Goal: Task Accomplishment & Management: Manage account settings

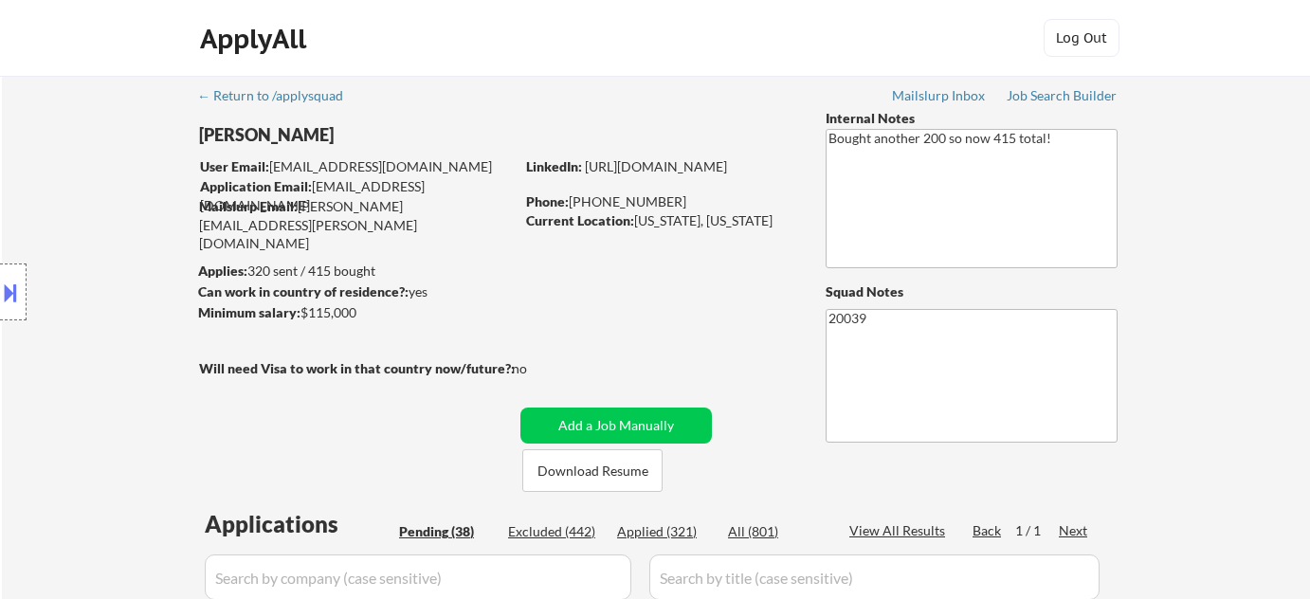
select select ""pending""
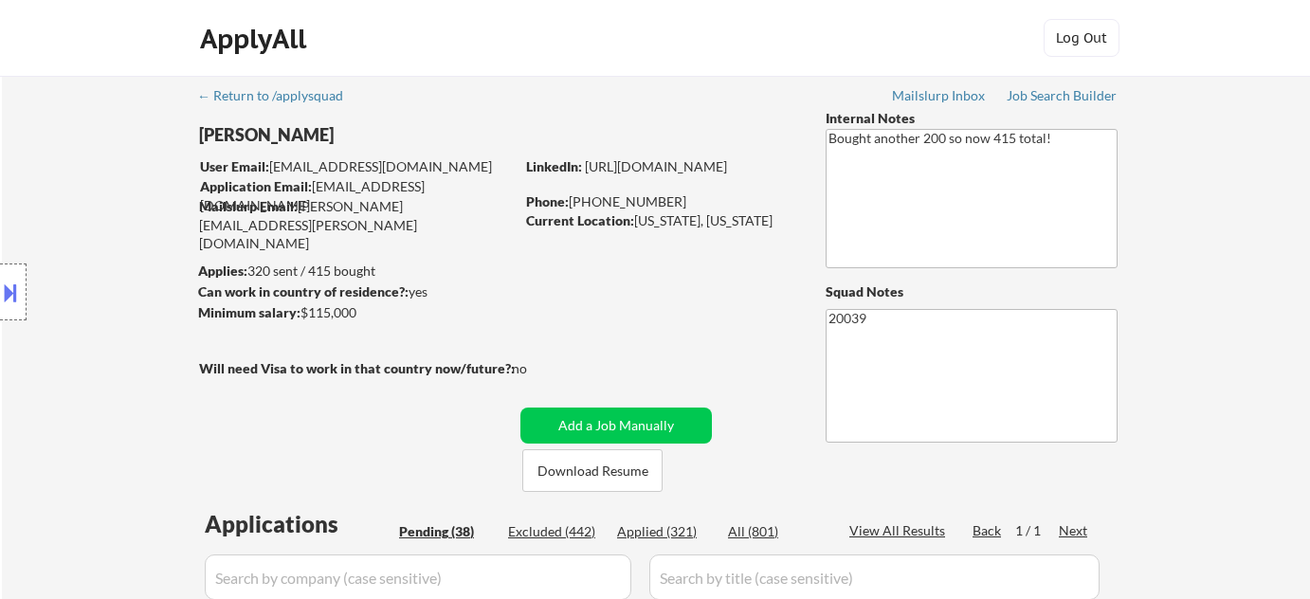
select select ""pending""
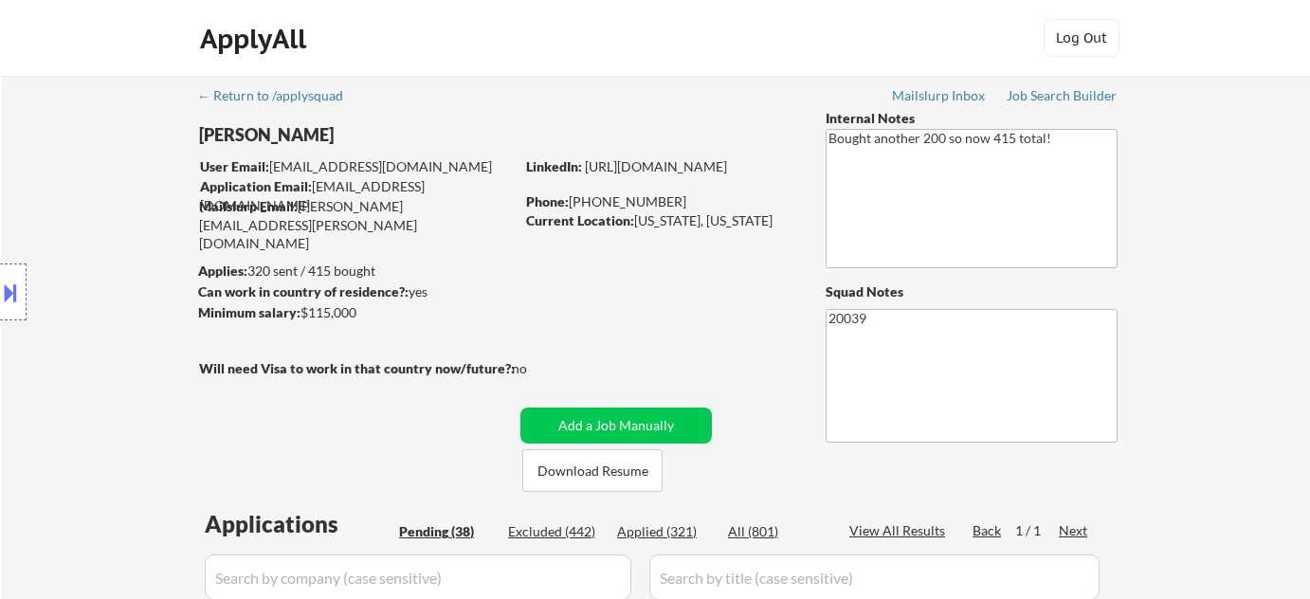
select select ""pending""
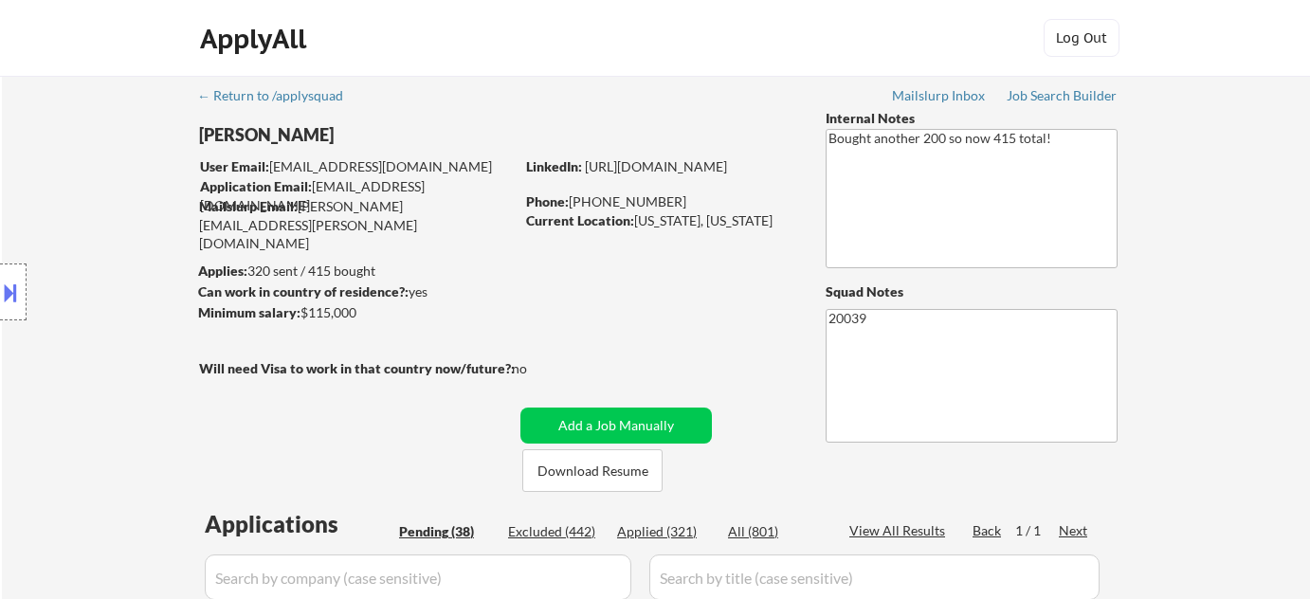
select select ""pending""
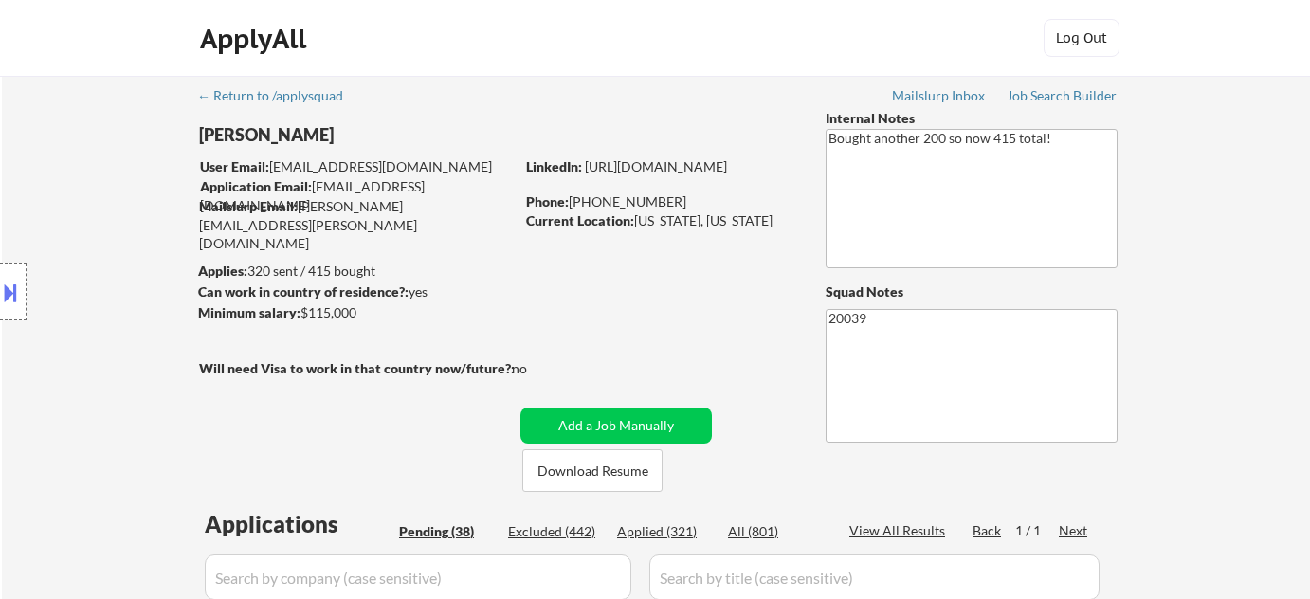
select select ""pending""
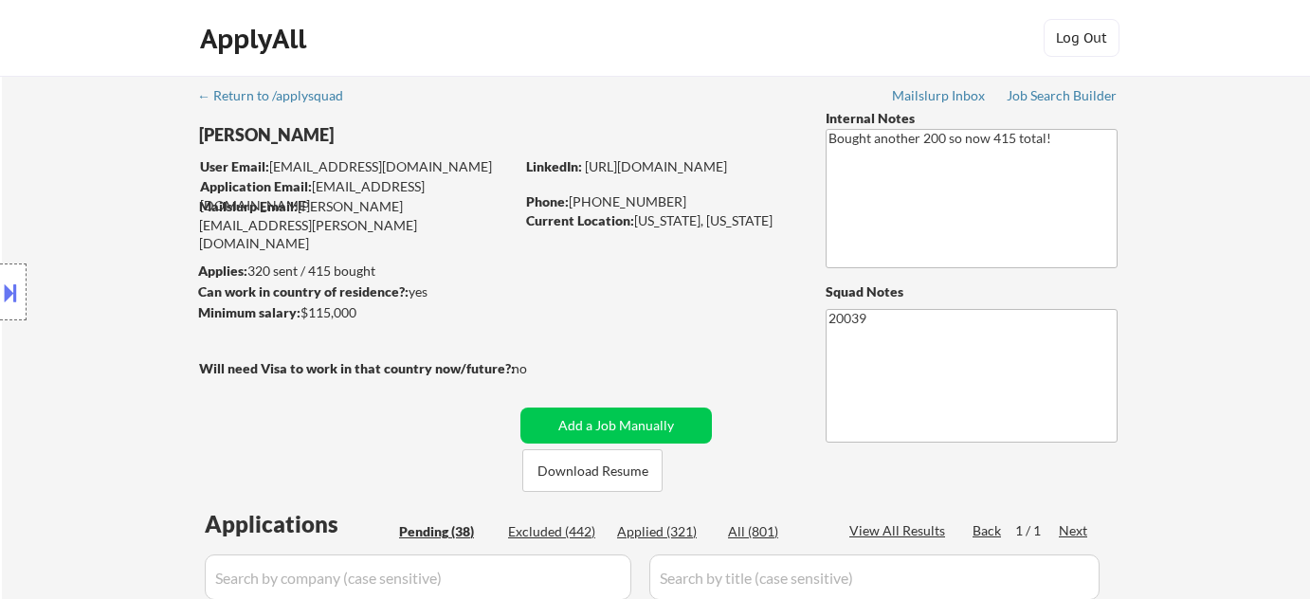
select select ""pending""
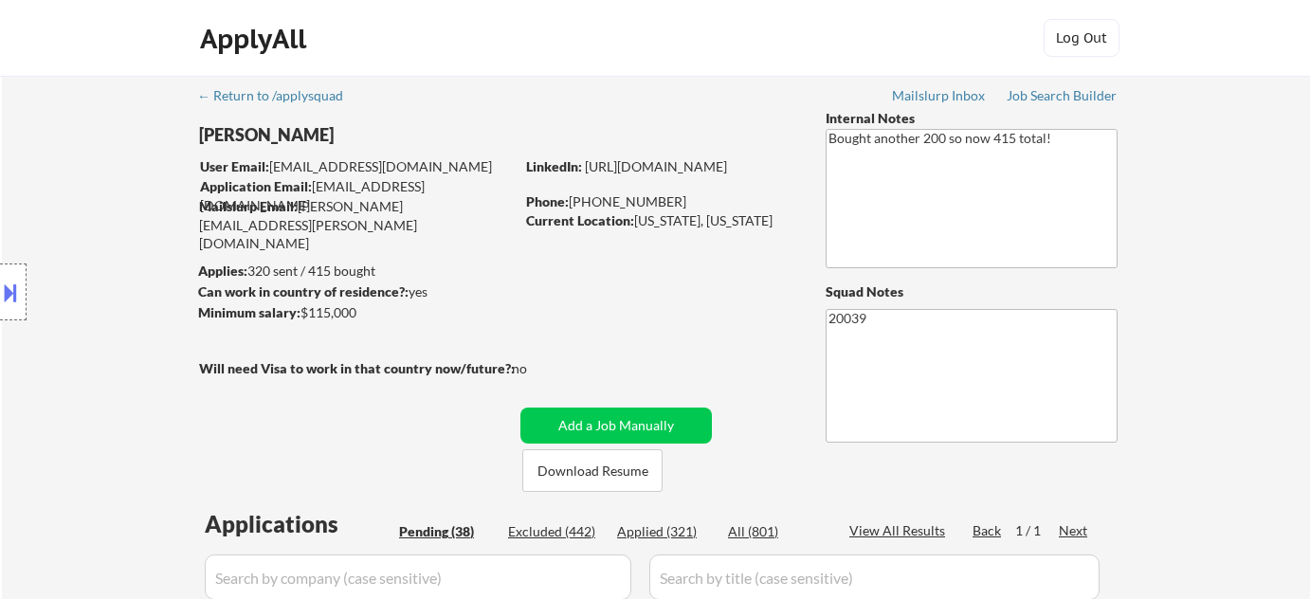
select select ""pending""
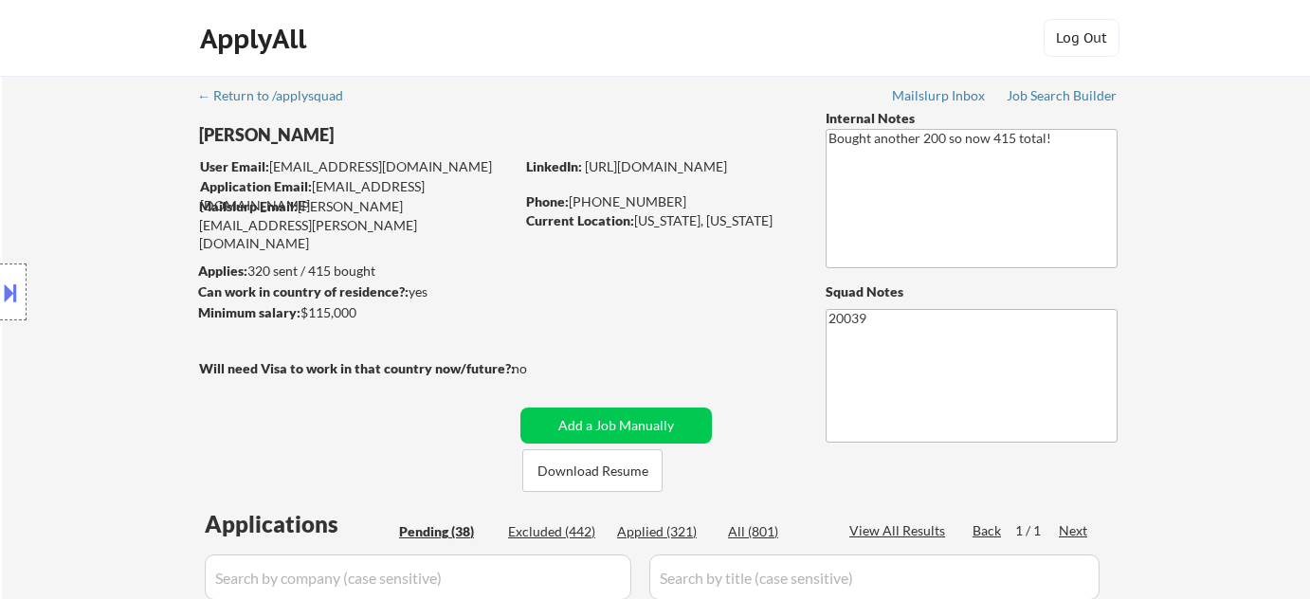
select select ""pending""
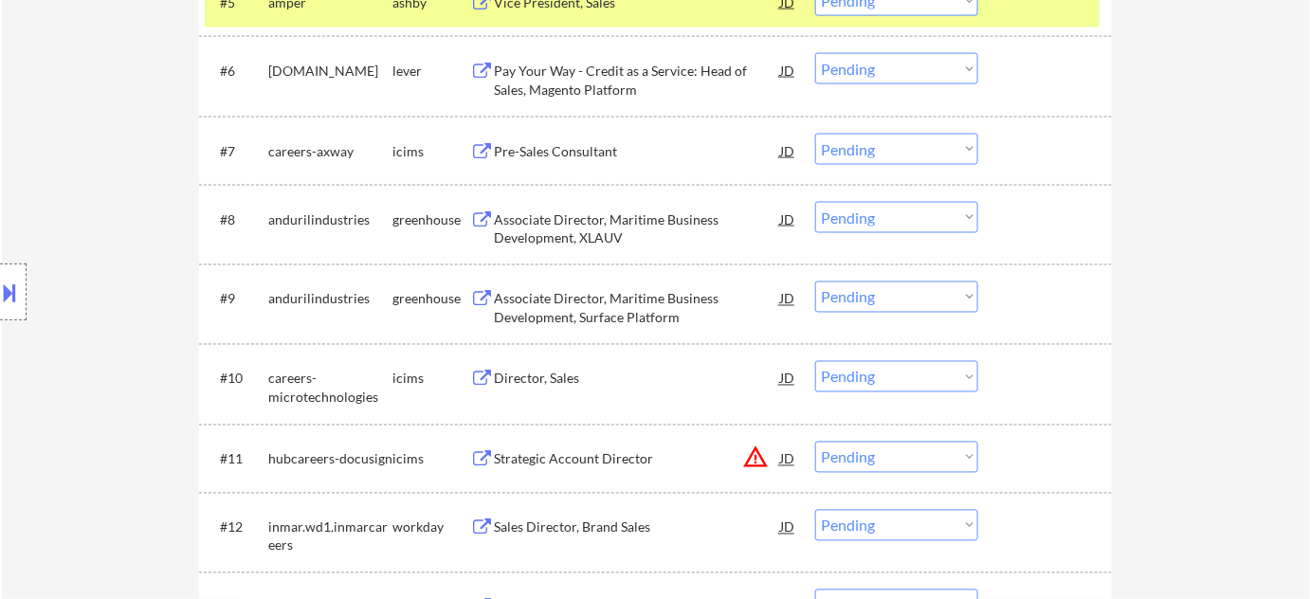
scroll to position [948, 0]
click at [553, 384] on div "Director, Sales" at bounding box center [637, 379] width 286 height 19
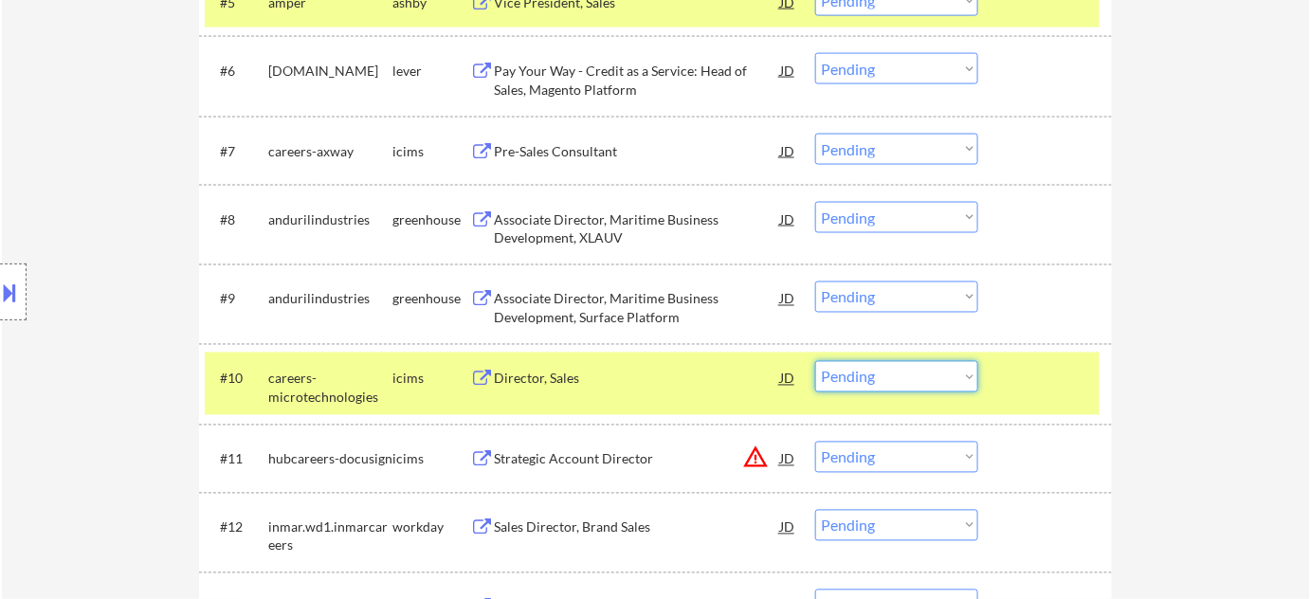
click at [885, 379] on select "Choose an option... Pending Applied Excluded (Questions) Excluded (Expired) Exc…" at bounding box center [896, 376] width 163 height 31
click at [815, 361] on select "Choose an option... Pending Applied Excluded (Questions) Excluded (Expired) Exc…" at bounding box center [896, 376] width 163 height 31
select select ""pending""
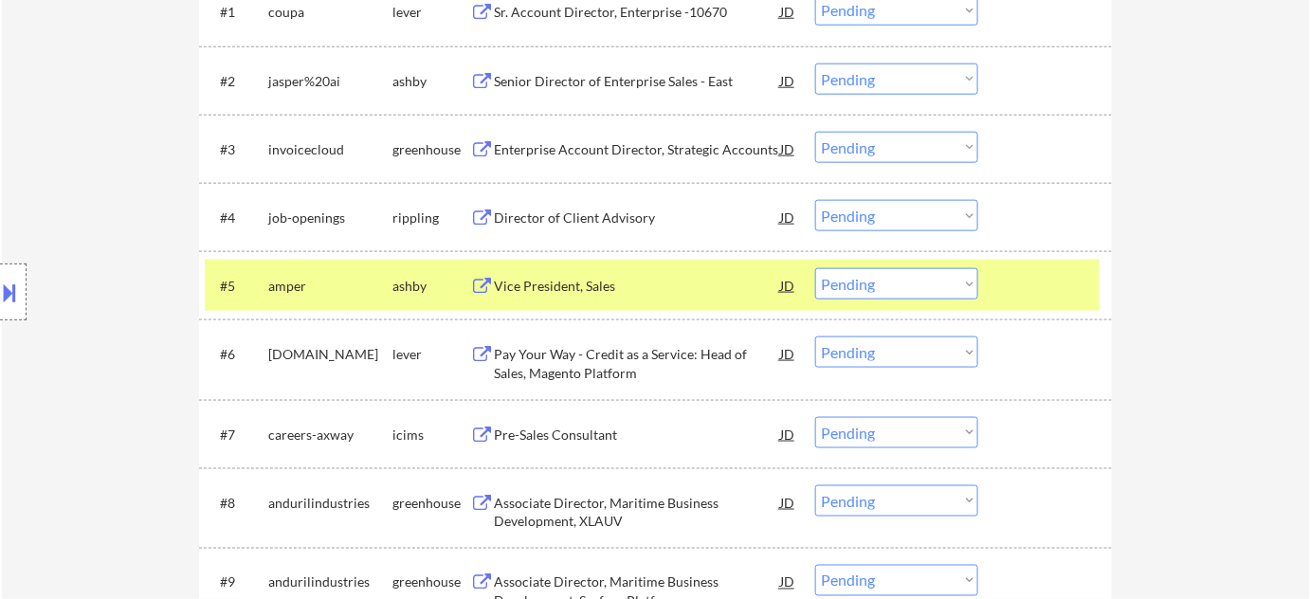
scroll to position [603, 0]
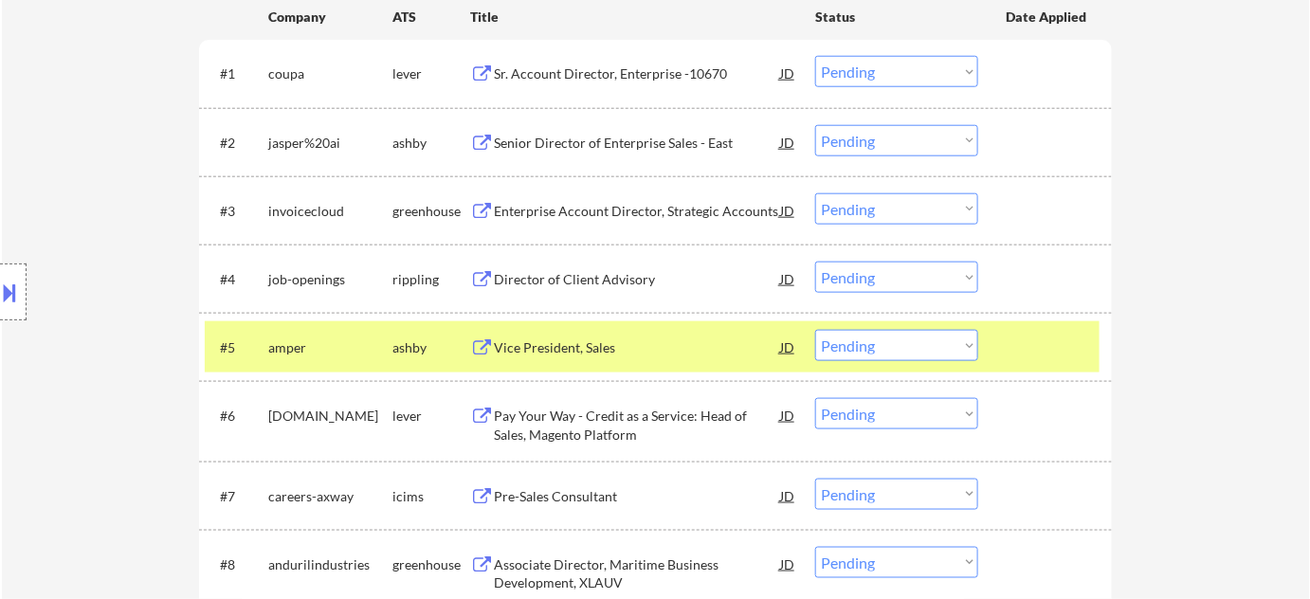
click at [669, 215] on div "Enterprise Account Director, Strategic Accounts" at bounding box center [637, 211] width 286 height 19
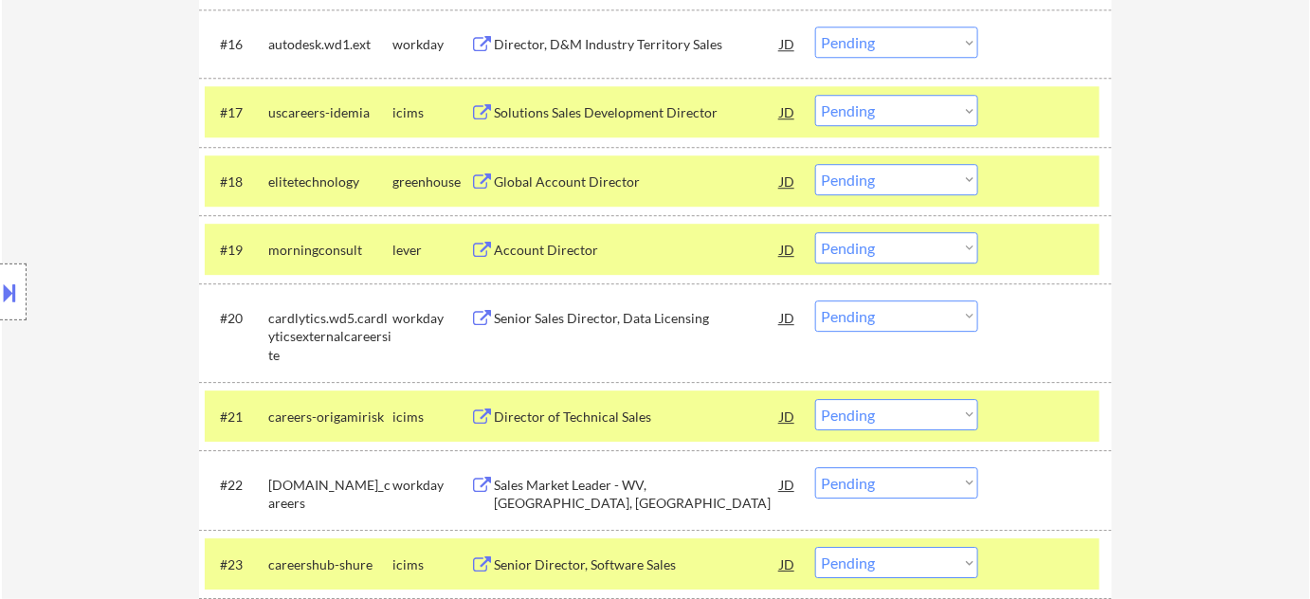
scroll to position [1724, 0]
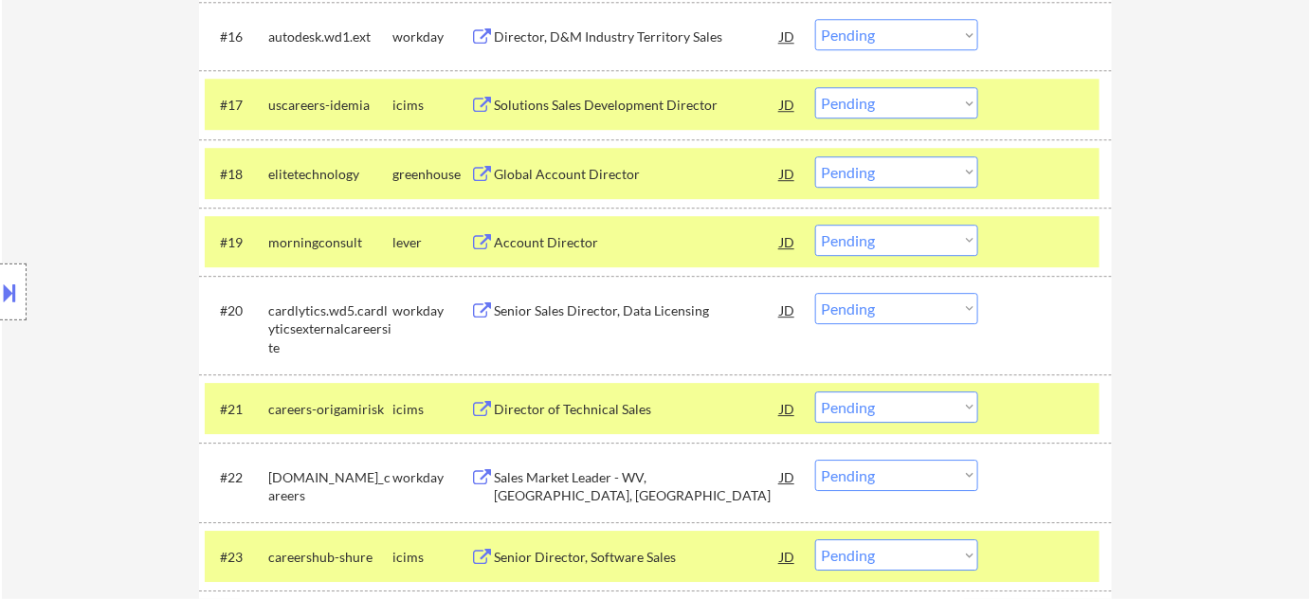
click at [916, 257] on div "#19 morningconsult lever Account Director JD Choose an option... Pending Applie…" at bounding box center [652, 241] width 895 height 51
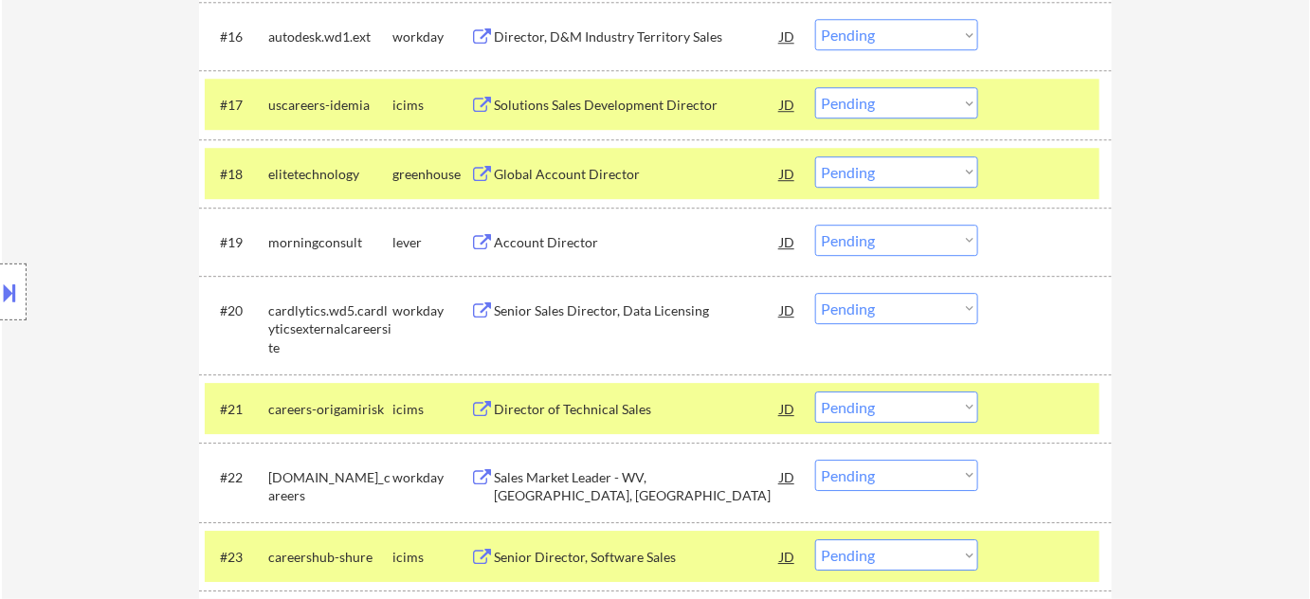
click at [918, 246] on select "Choose an option... Pending Applied Excluded (Questions) Excluded (Expired) Exc…" at bounding box center [896, 240] width 163 height 31
click at [815, 225] on select "Choose an option... Pending Applied Excluded (Questions) Excluded (Expired) Exc…" at bounding box center [896, 240] width 163 height 31
select select ""pending""
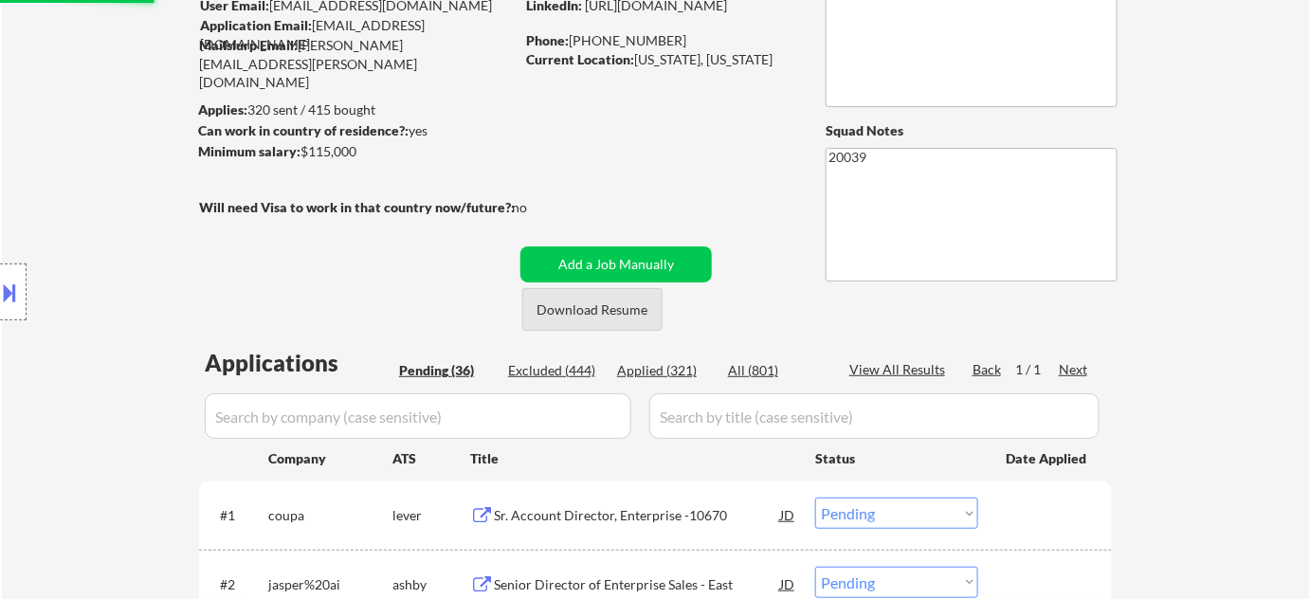
scroll to position [172, 0]
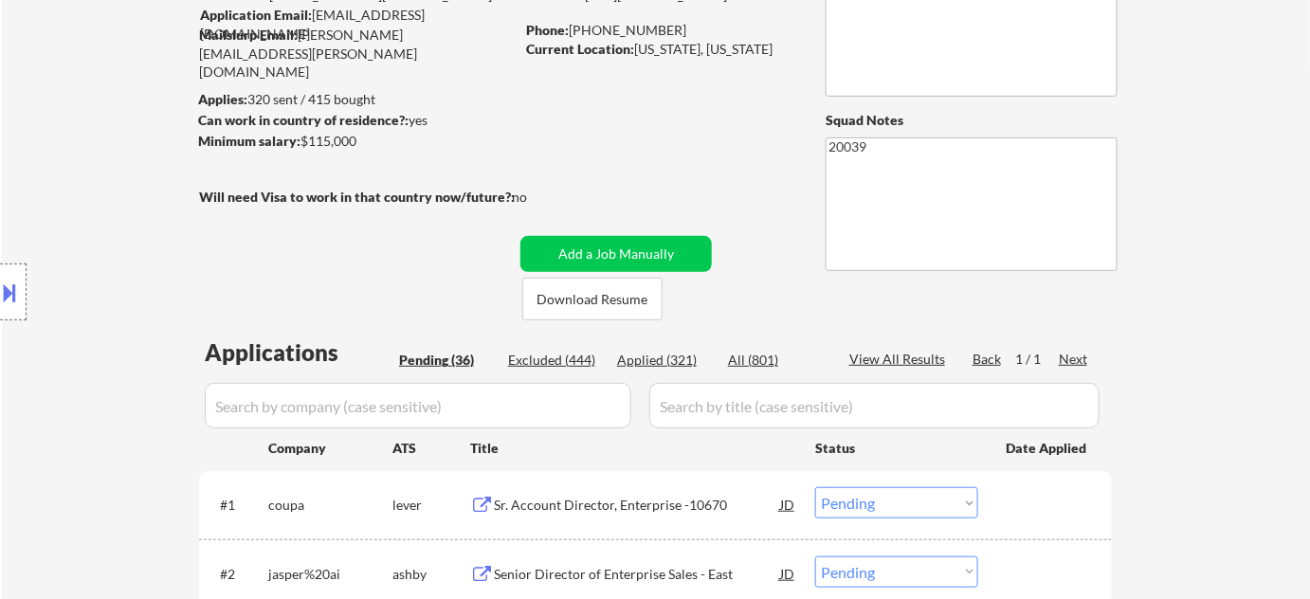
click at [562, 356] on div "Excluded (444)" at bounding box center [555, 360] width 95 height 19
click at [526, 405] on input "input" at bounding box center [418, 406] width 427 height 46
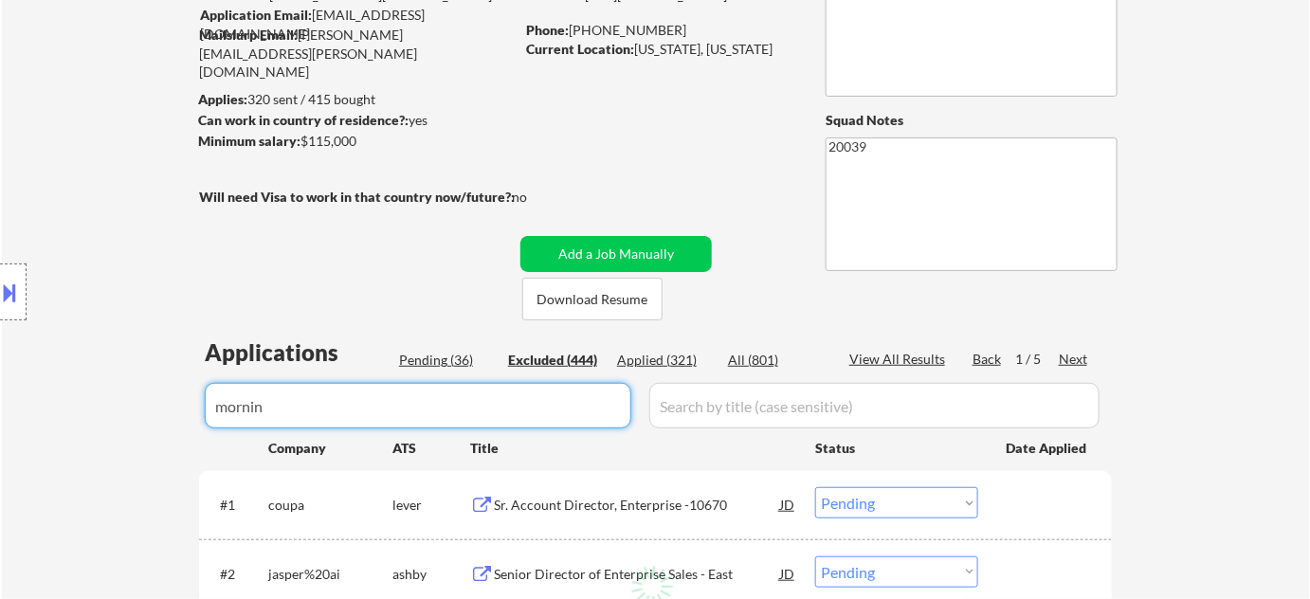
type input "morning"
select select ""excluded__expired_""
select select ""excluded__bad_match_""
select select ""excluded__location_""
select select ""excluded__bad_match_""
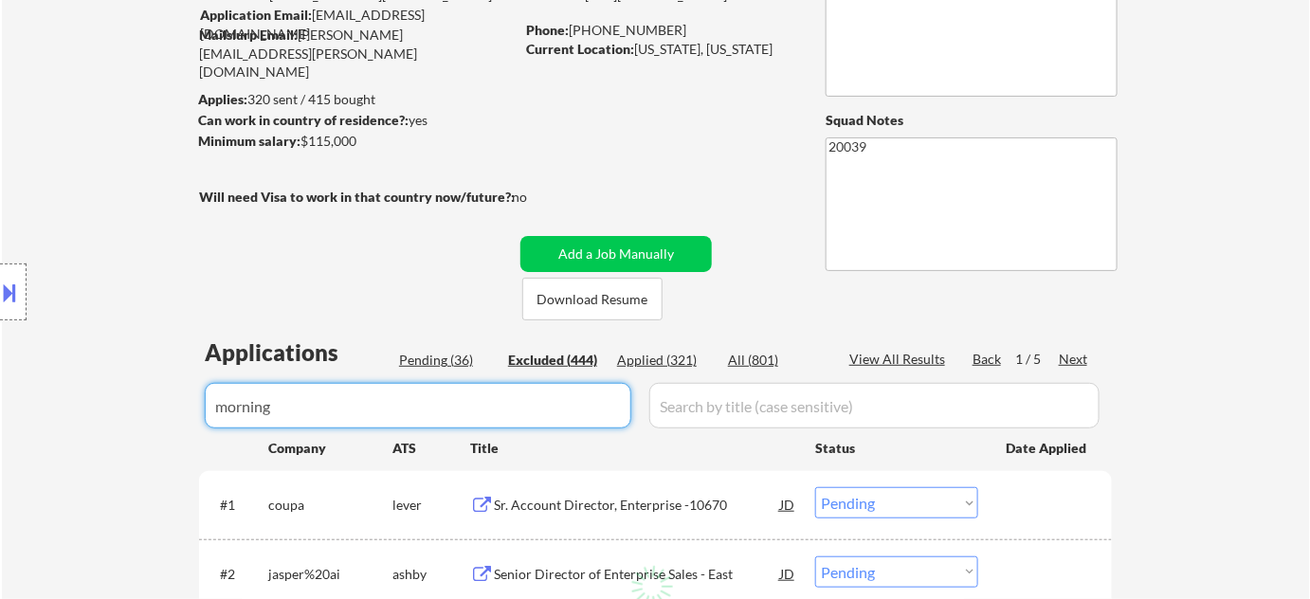
select select ""excluded__bad_match_""
select select ""excluded__expired_""
select select ""excluded__bad_match_""
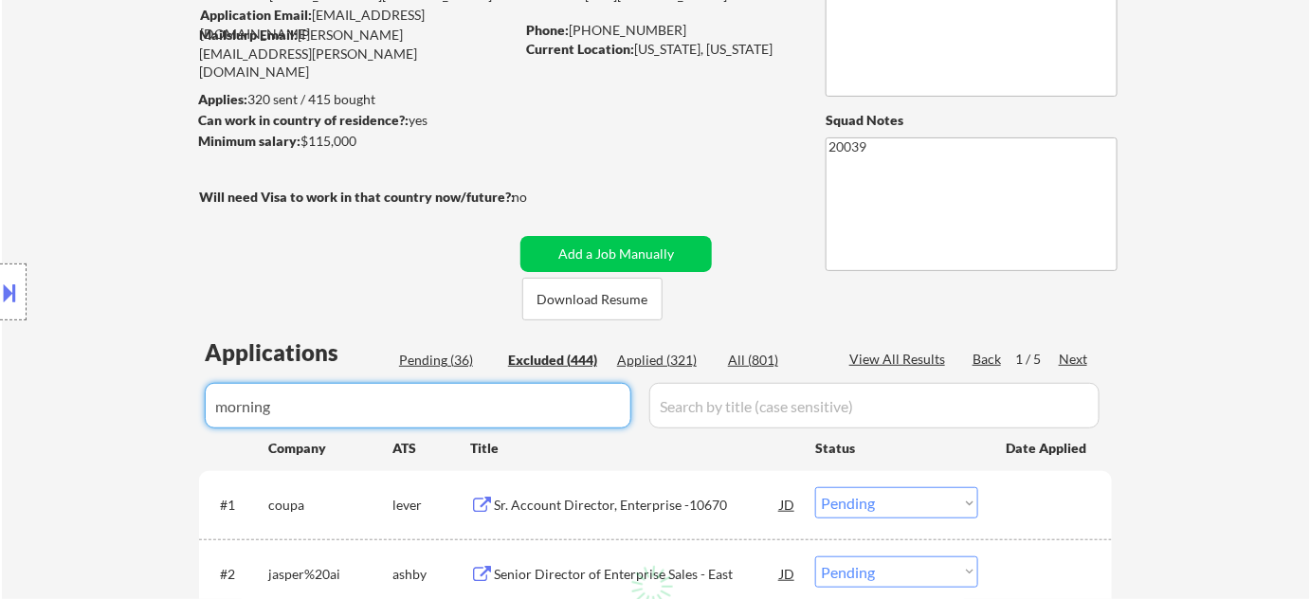
select select ""excluded__location_""
select select ""excluded__expired_""
select select ""excluded__other_""
select select ""excluded__bad_match_""
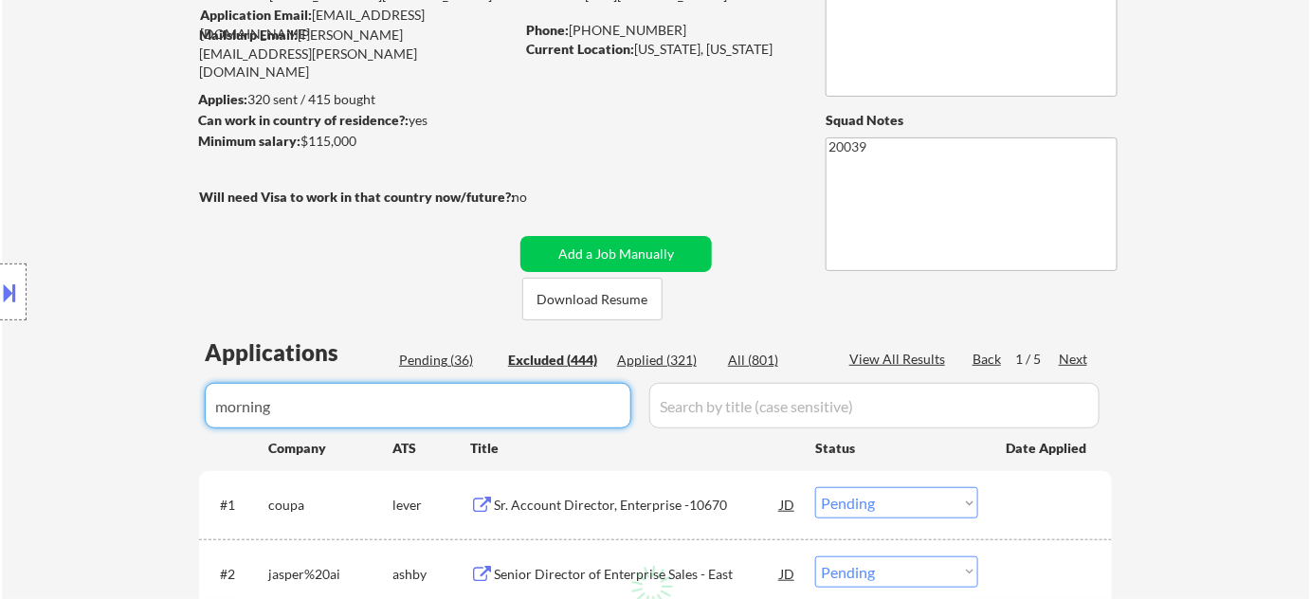
select select ""excluded__expired_""
select select ""excluded__other_""
select select ""excluded__bad_match_""
select select ""excluded__location_""
select select ""excluded__bad_match_""
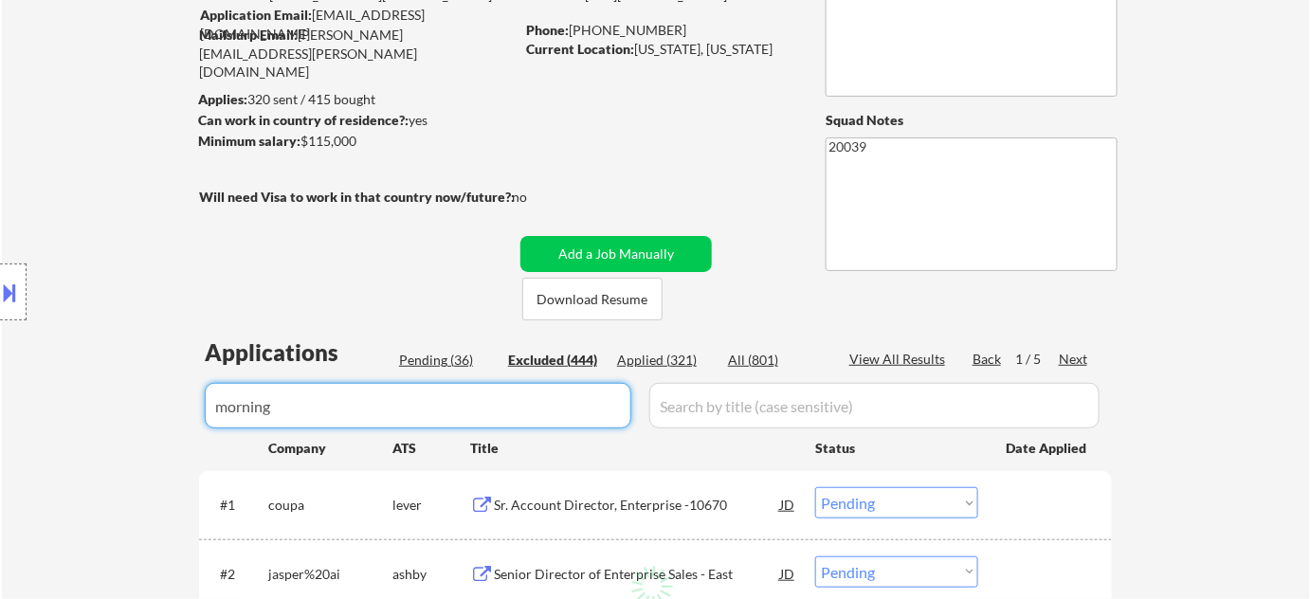
select select ""excluded__expired_""
select select ""excluded__bad_match_""
select select ""excluded__location_""
select select ""excluded__bad_match_""
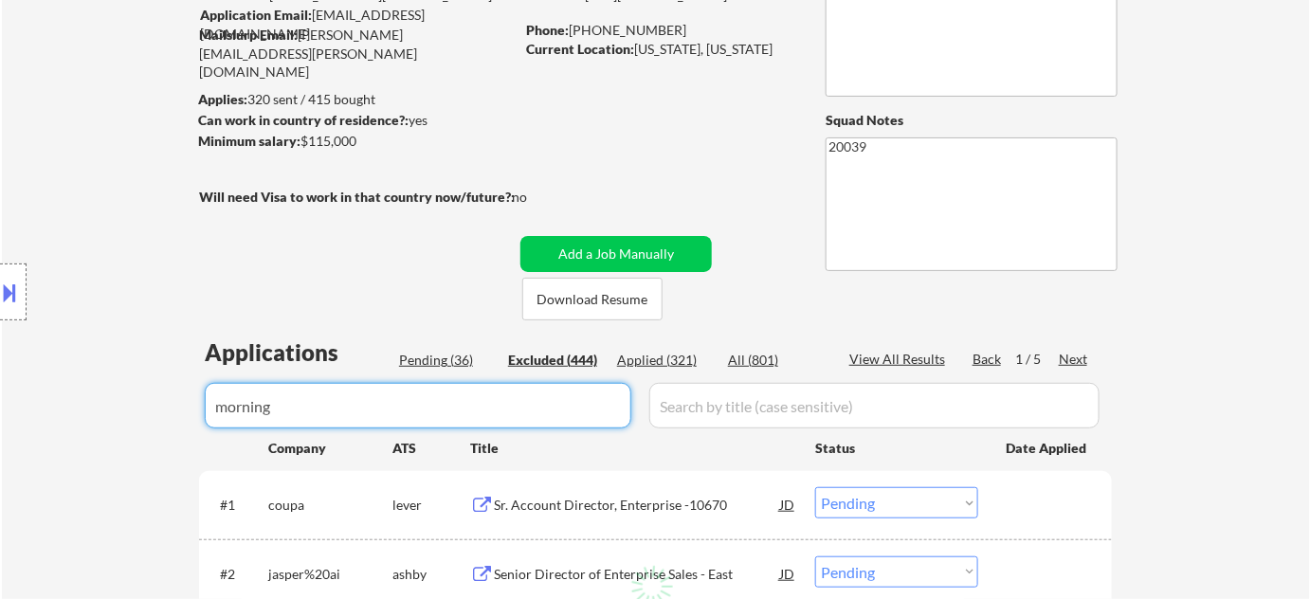
select select ""excluded__bad_match_""
select select ""excluded__location_""
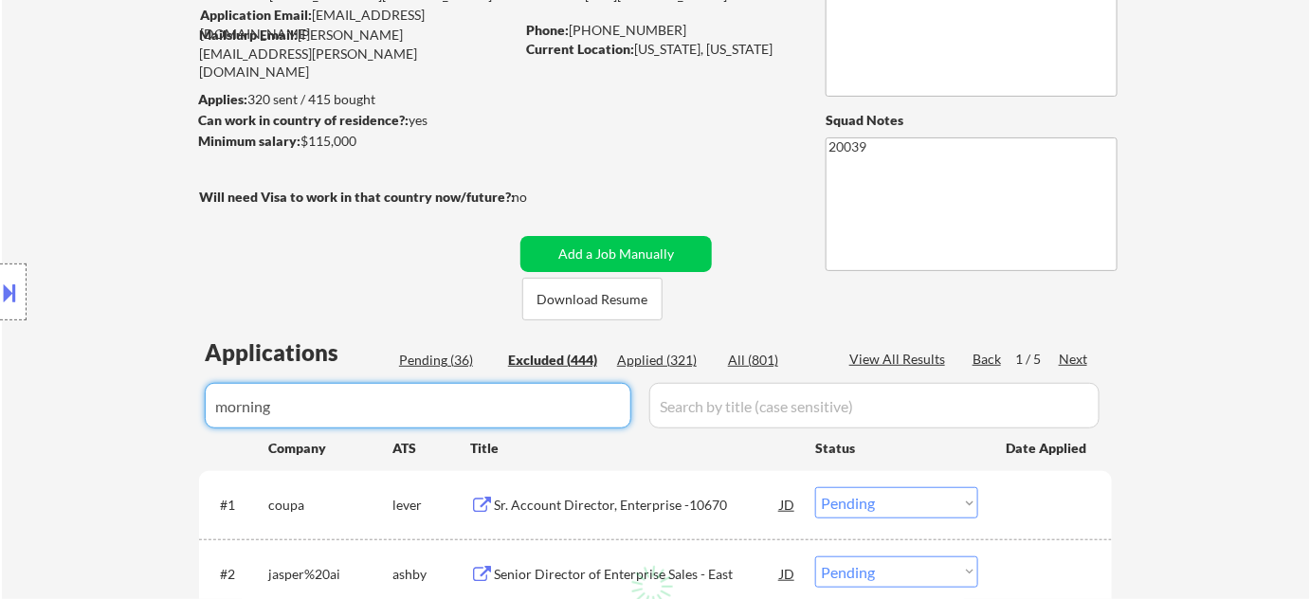
select select ""excluded__salary_""
select select ""excluded__location_""
select select ""excluded__bad_match_""
select select ""excluded__location_""
select select ""excluded__expired_""
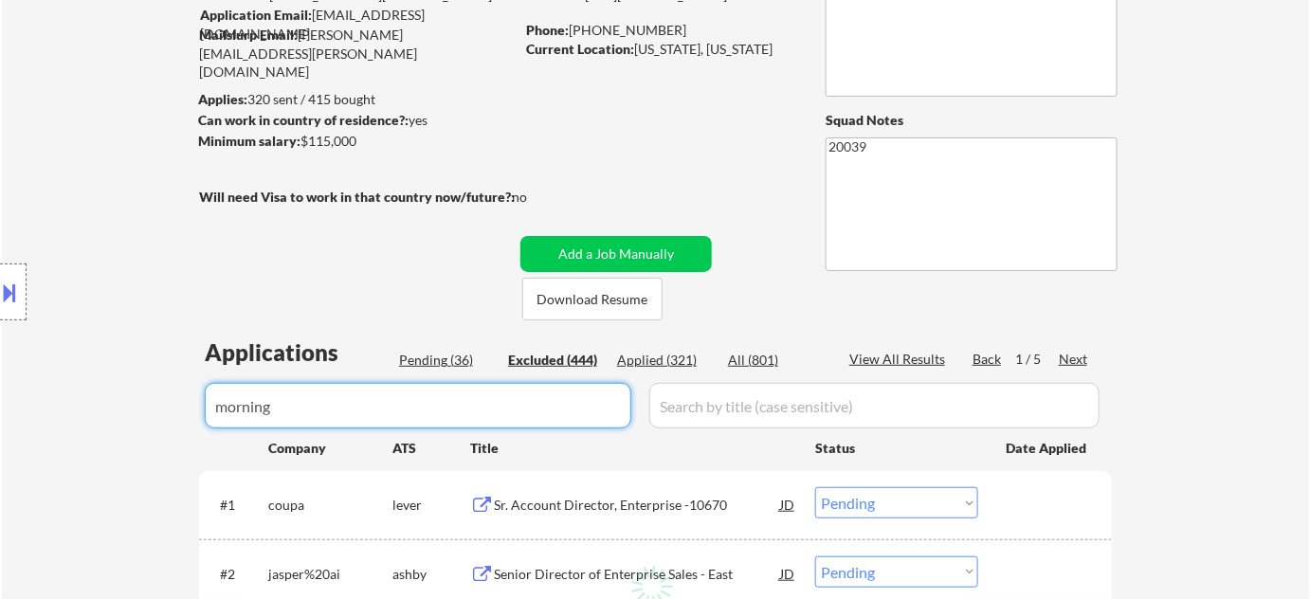
select select ""excluded__expired_""
select select ""excluded""
select select ""excluded__expired_""
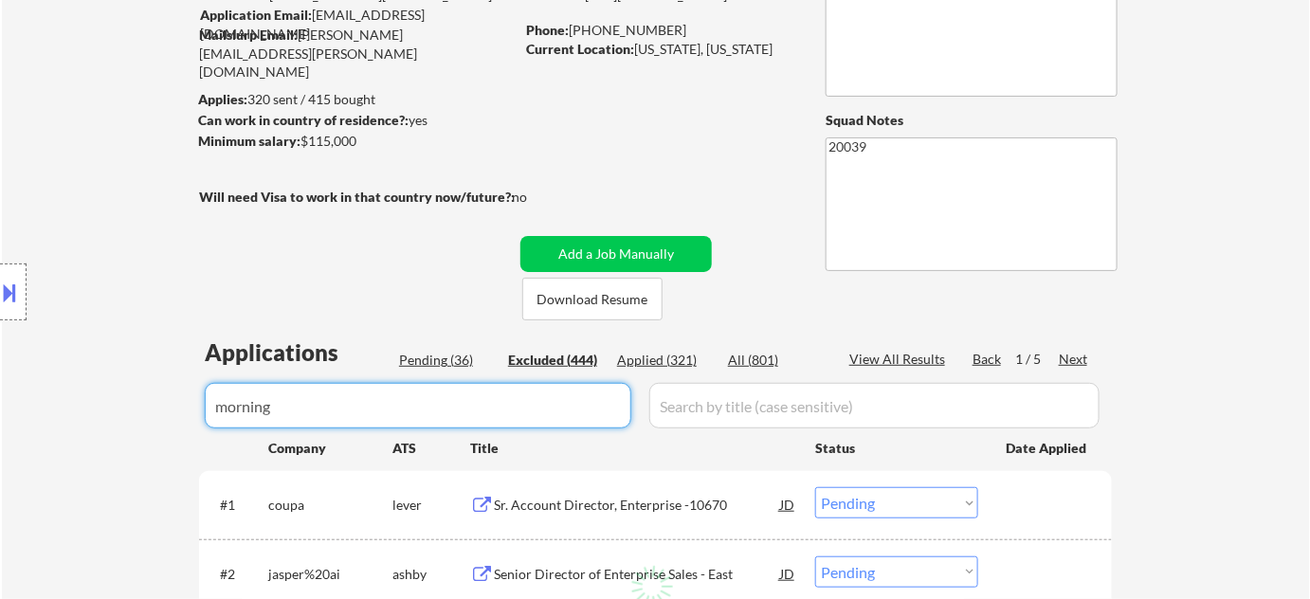
select select ""excluded""
select select ""excluded__bad_match_""
select select ""excluded__location_""
select select ""excluded__expired_""
select select ""excluded__bad_match_""
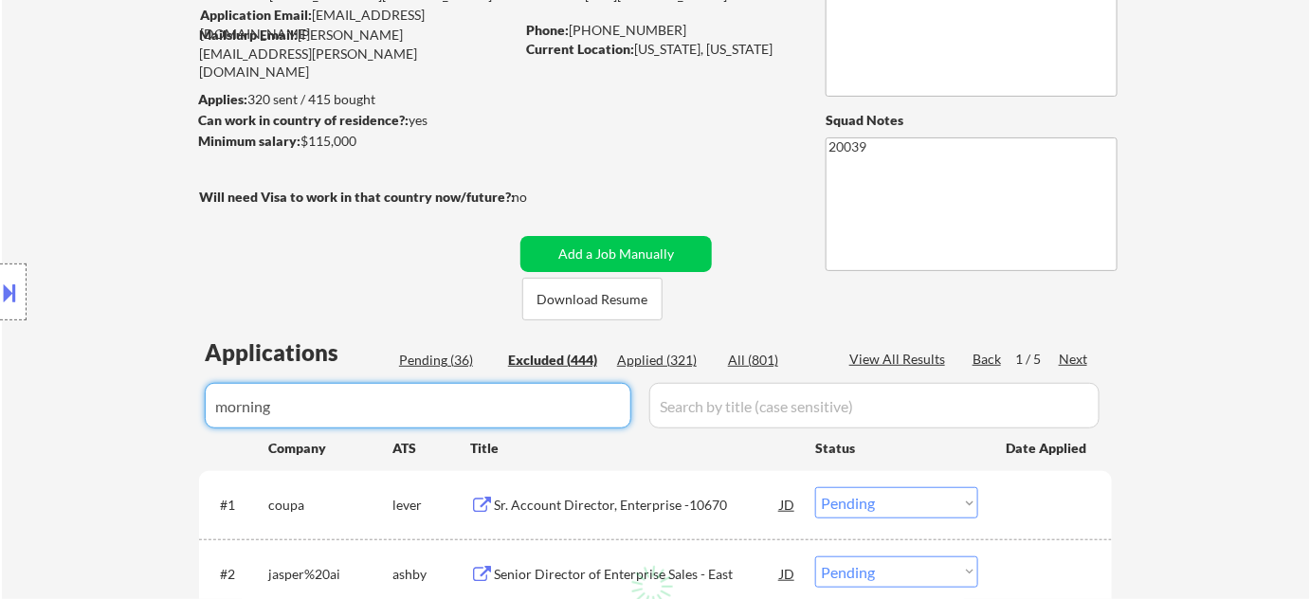
select select ""excluded__bad_match_""
select select ""excluded__location_""
select select ""excluded__expired_""
select select ""excluded""
select select ""excluded__location_""
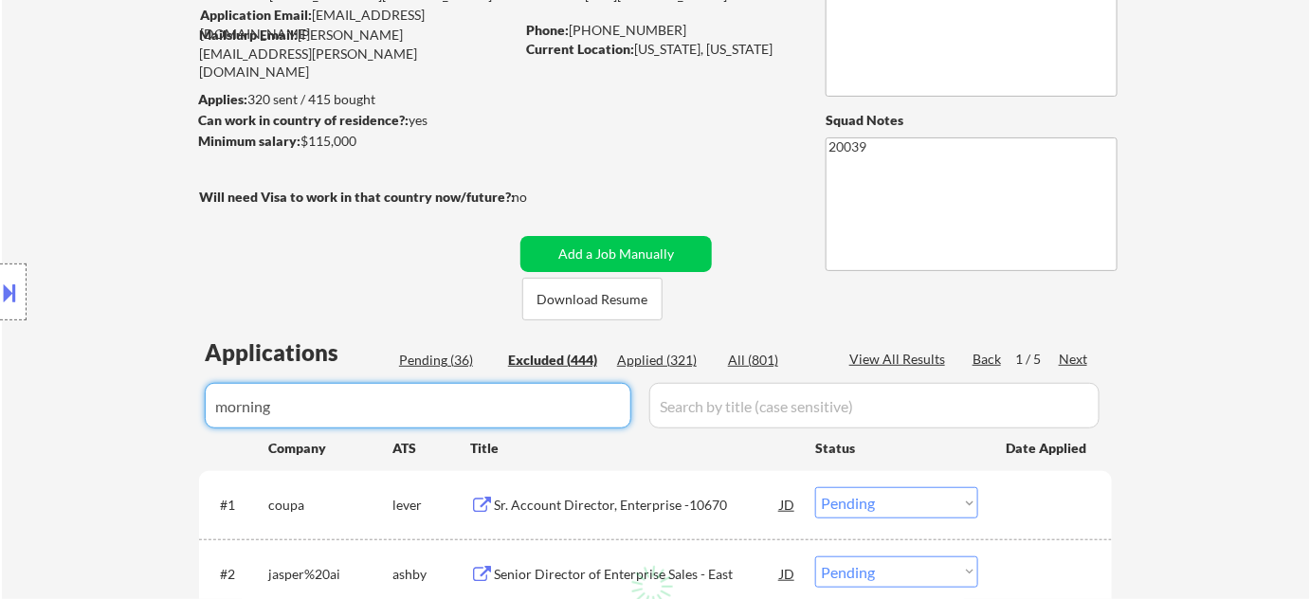
select select ""excluded__expired_""
select select ""excluded__bad_match_""
select select ""excluded__location_""
select select ""excluded__bad_match_""
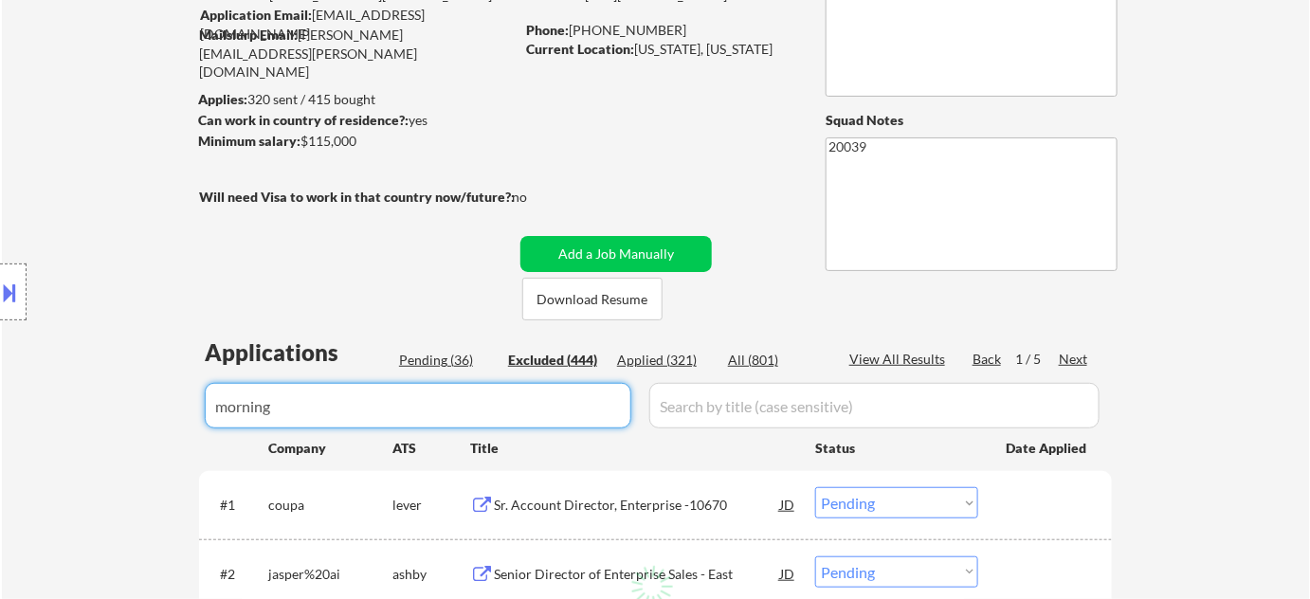
select select ""excluded__location_""
select select ""excluded""
select select ""excluded__location_""
select select ""excluded__expired_""
select select ""excluded__location_""
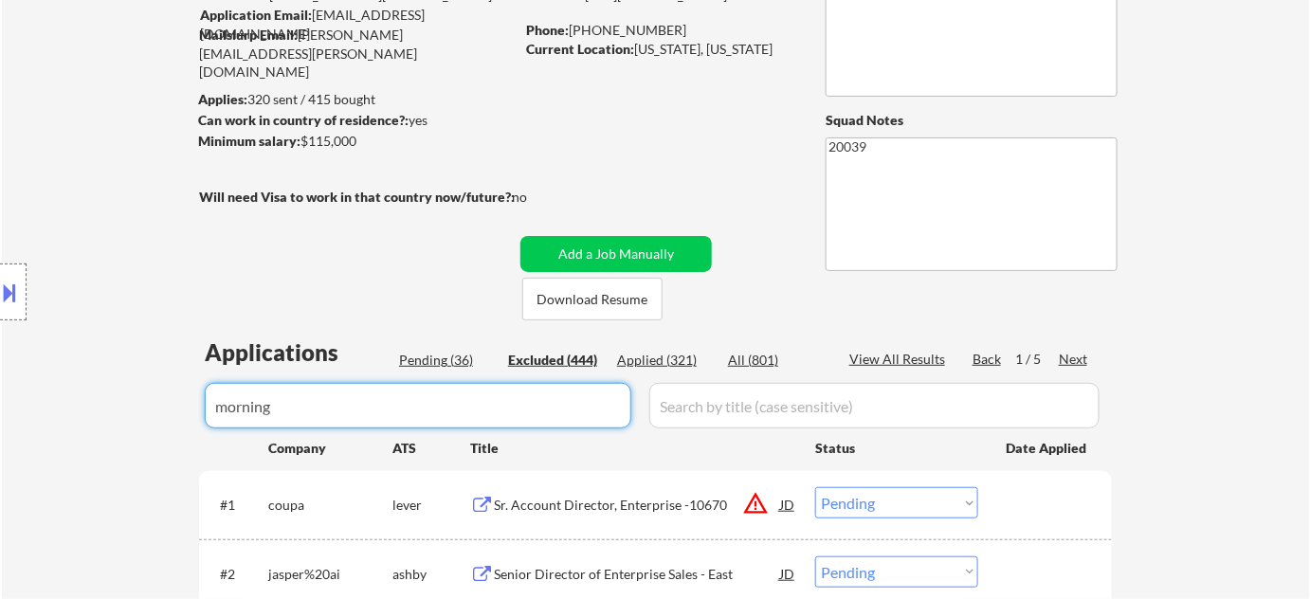
select select ""excluded__bad_match_""
select select ""excluded__location_""
select select ""excluded__bad_match_""
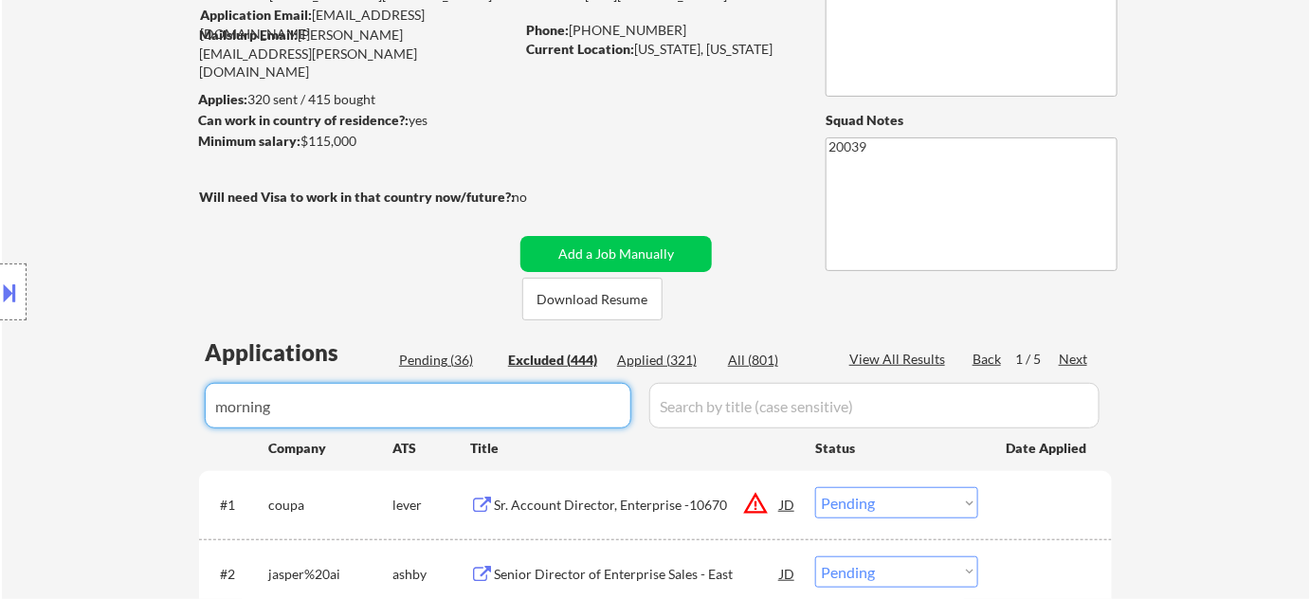
select select ""excluded""
select select ""excluded__location_""
select select ""excluded__bad_match_""
select select ""excluded__expired_""
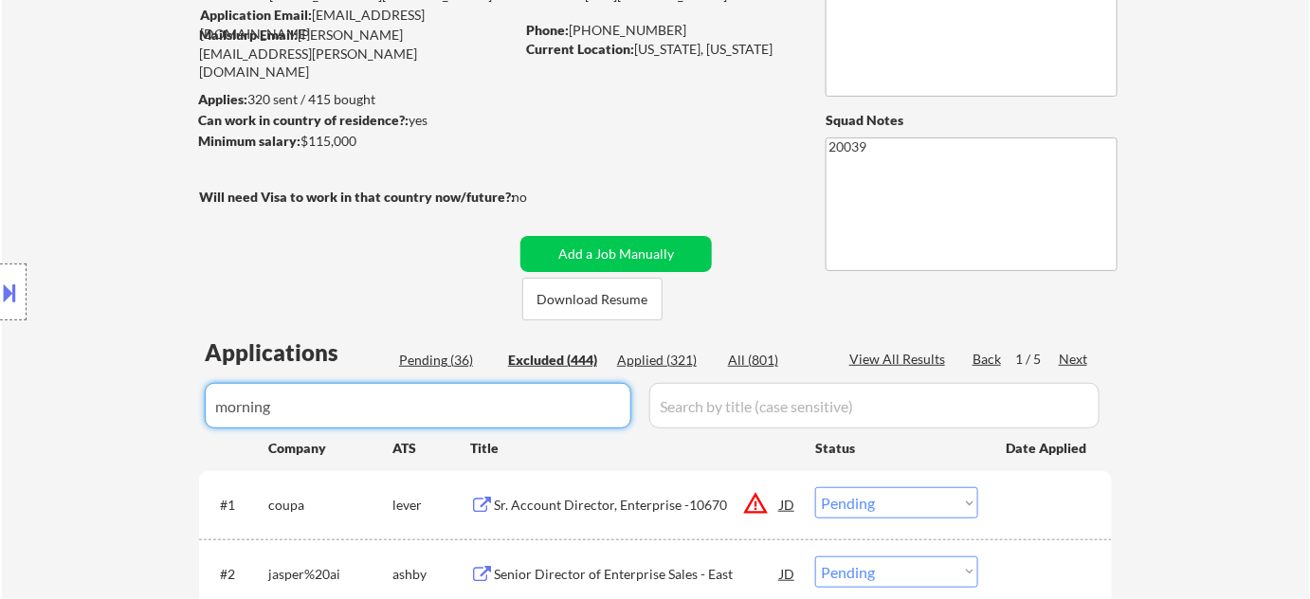
select select ""excluded__bad_match_""
select select ""excluded__salary_""
select select ""excluded__location_""
select select ""excluded__expired_""
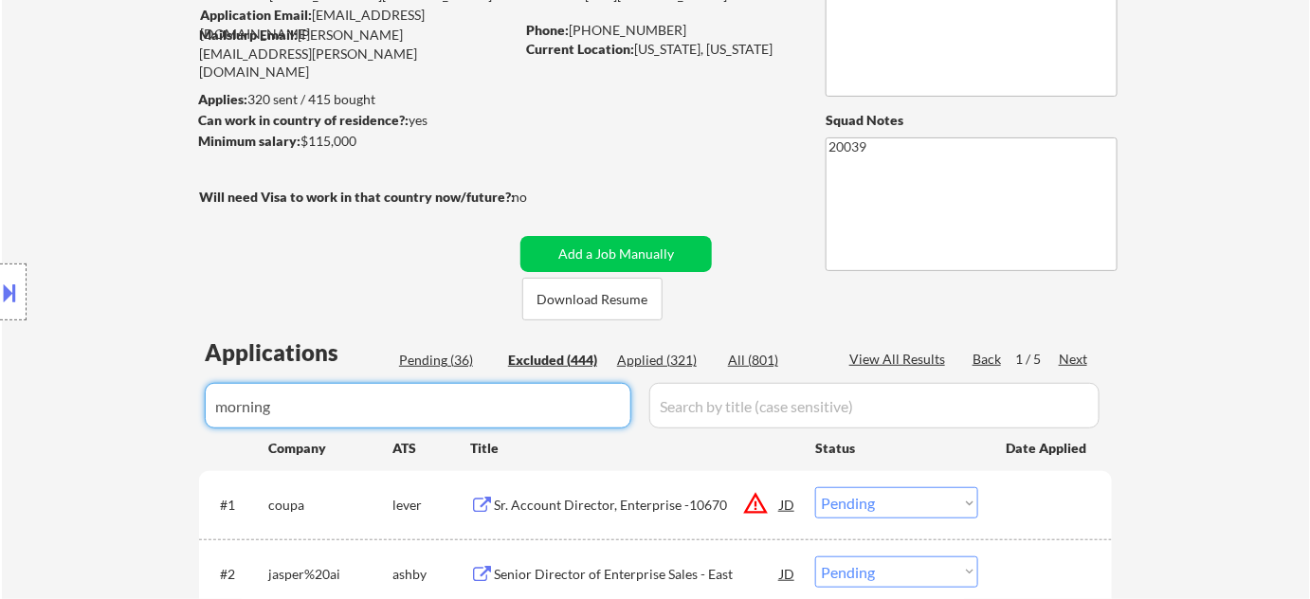
select select ""excluded__bad_match_""
select select ""excluded""
select select ""excluded__location_""
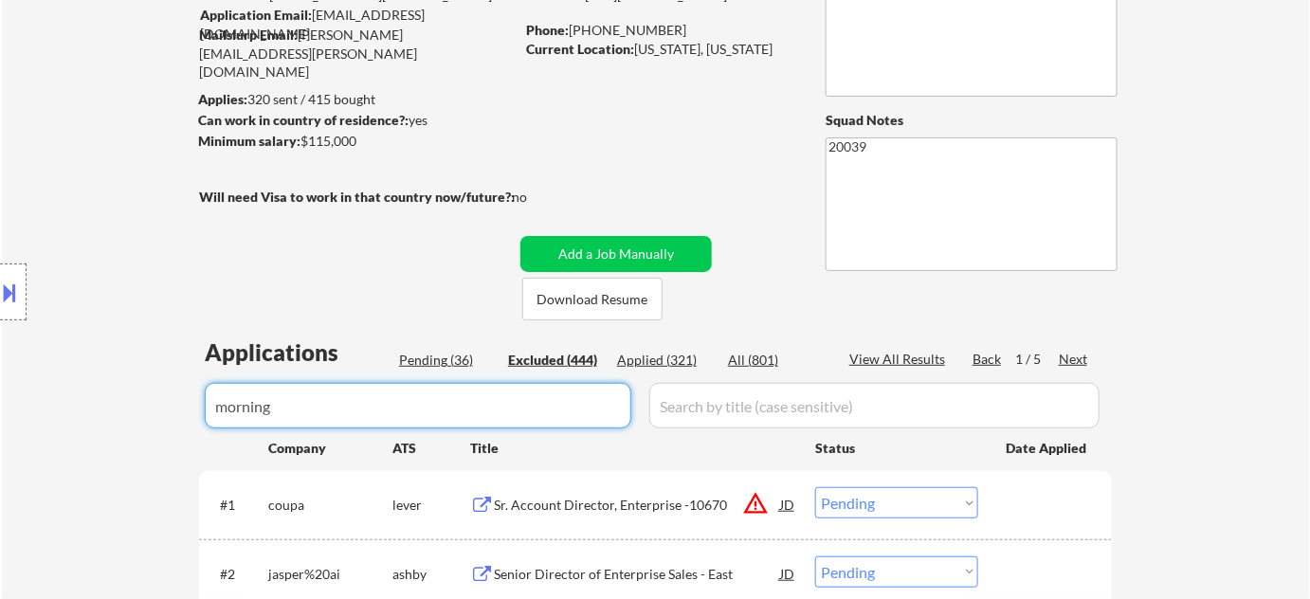
select select ""excluded""
select select ""excluded__location_""
select select ""excluded__expired_""
select select ""excluded__location_""
select select ""excluded__bad_match_""
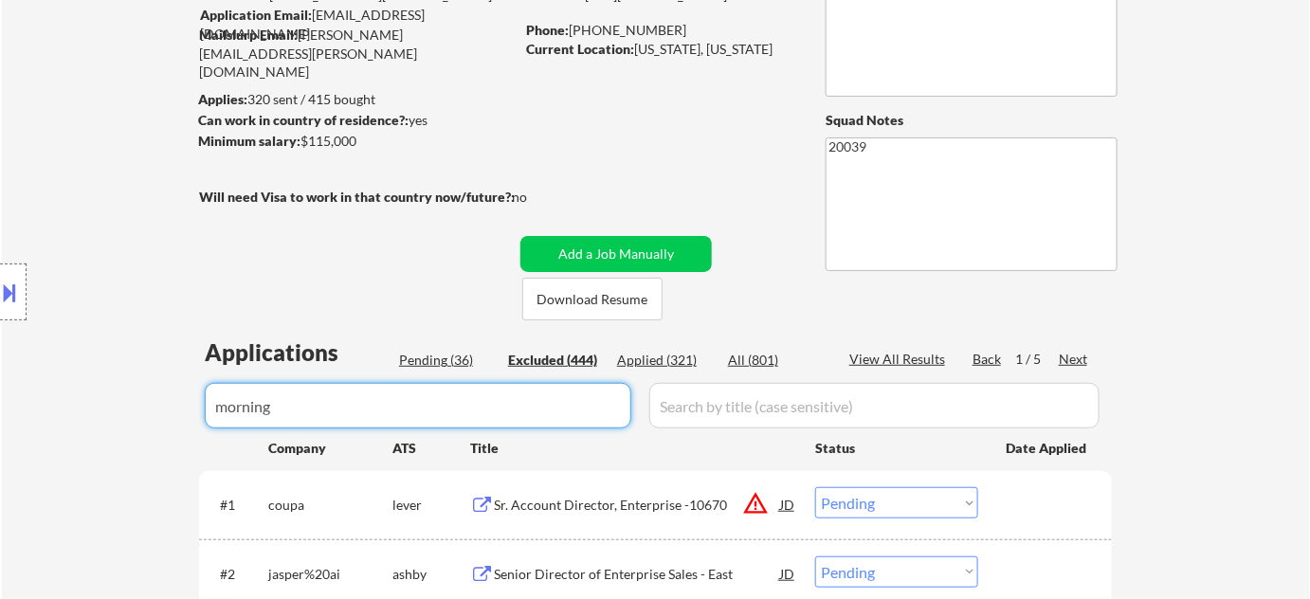
select select ""excluded__expired_""
select select ""excluded__location_""
select select ""excluded__bad_match_""
select select ""excluded__location_""
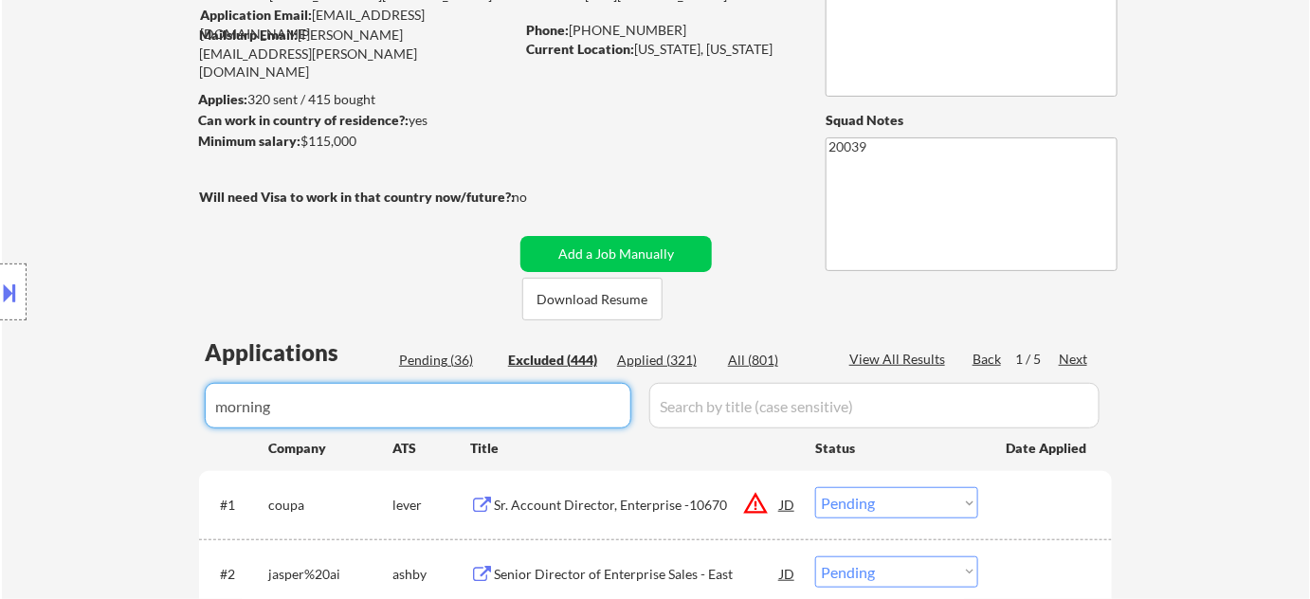
select select ""excluded__expired_""
select select ""excluded__location_""
select select ""excluded__bad_match_""
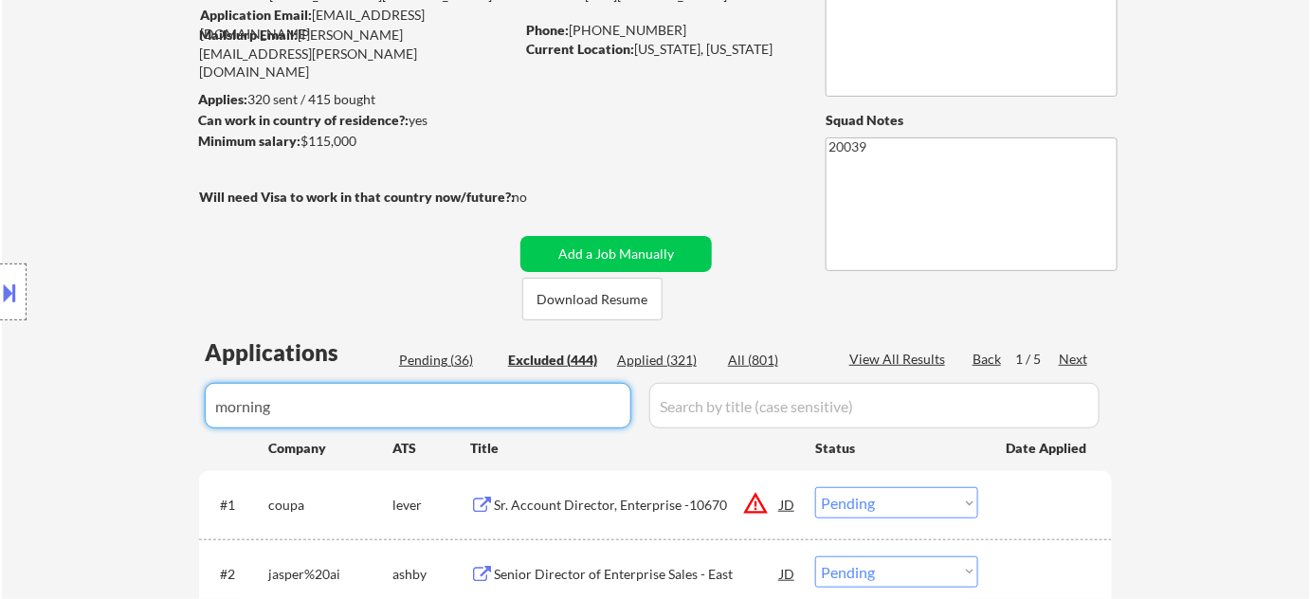
select select ""excluded__other_""
select select ""excluded__bad_match_""
select select ""excluded__expired_""
select select ""excluded__bad_match_""
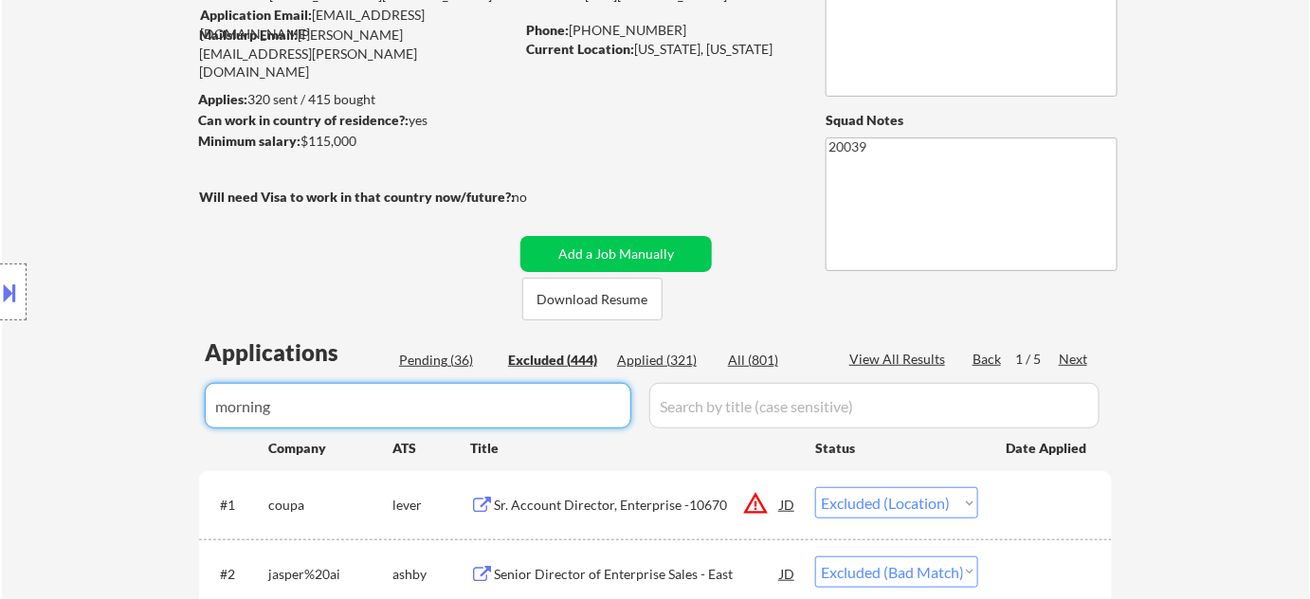
select select ""excluded__expired_""
select select ""excluded""
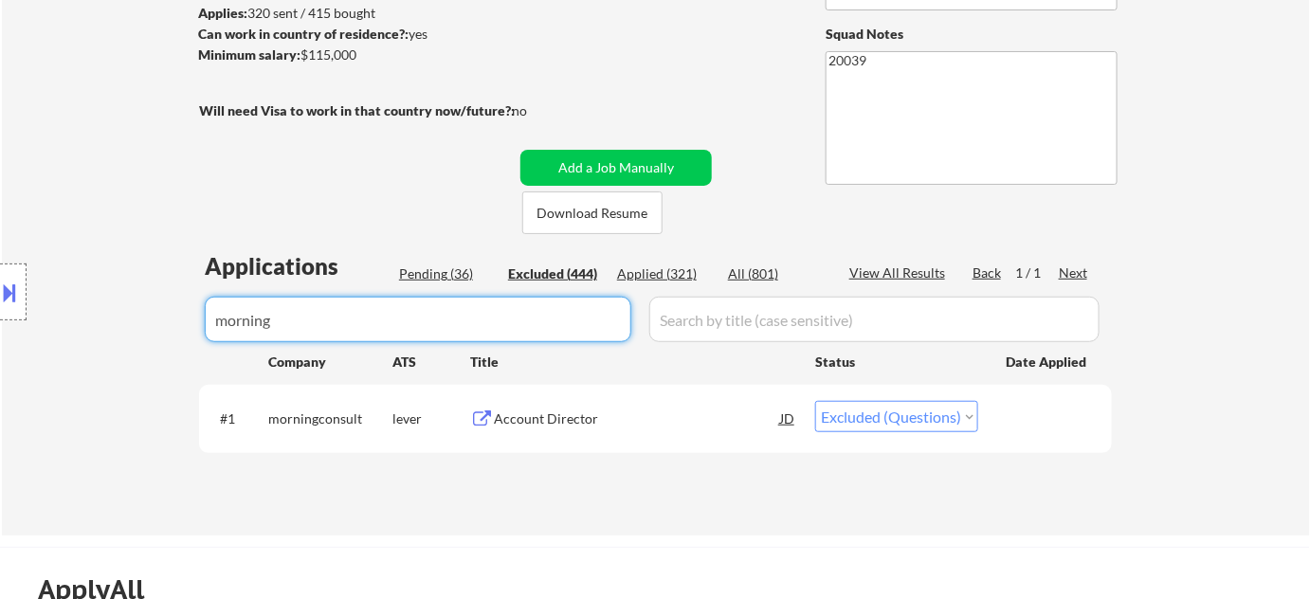
scroll to position [258, 0]
type input "morning"
click at [903, 416] on select "Choose an option... Pending Applied Excluded (Questions) Excluded (Expired) Exc…" at bounding box center [896, 416] width 163 height 31
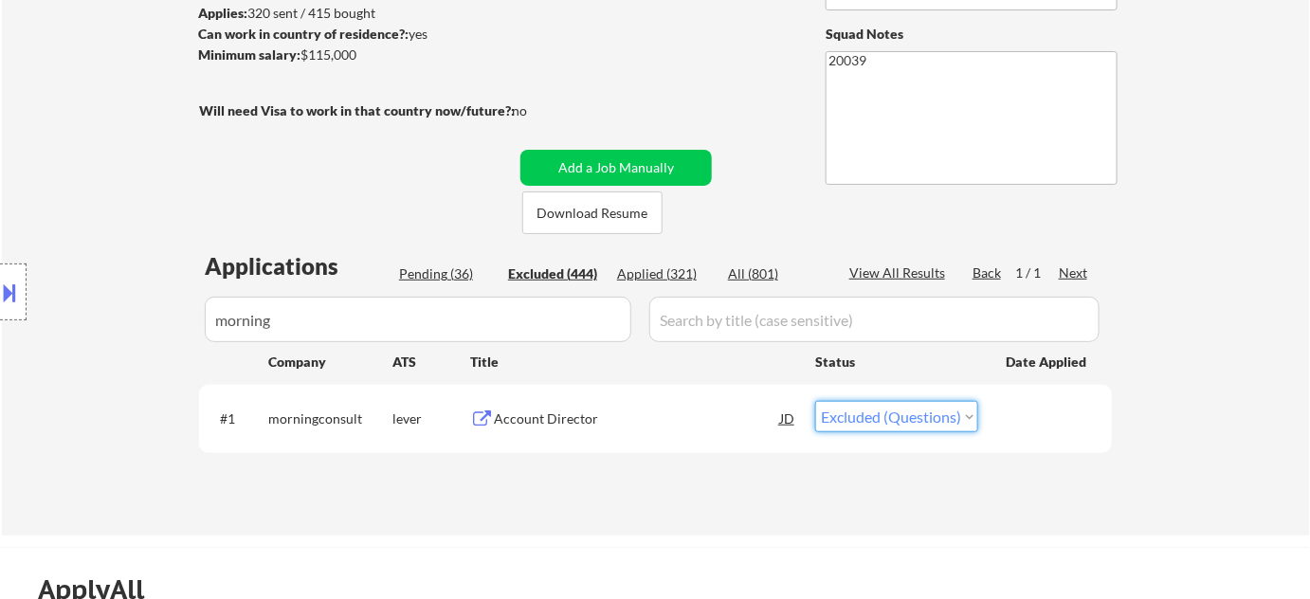
select select ""pending""
click at [815, 401] on select "Choose an option... Pending Applied Excluded (Questions) Excluded (Expired) Exc…" at bounding box center [896, 416] width 163 height 31
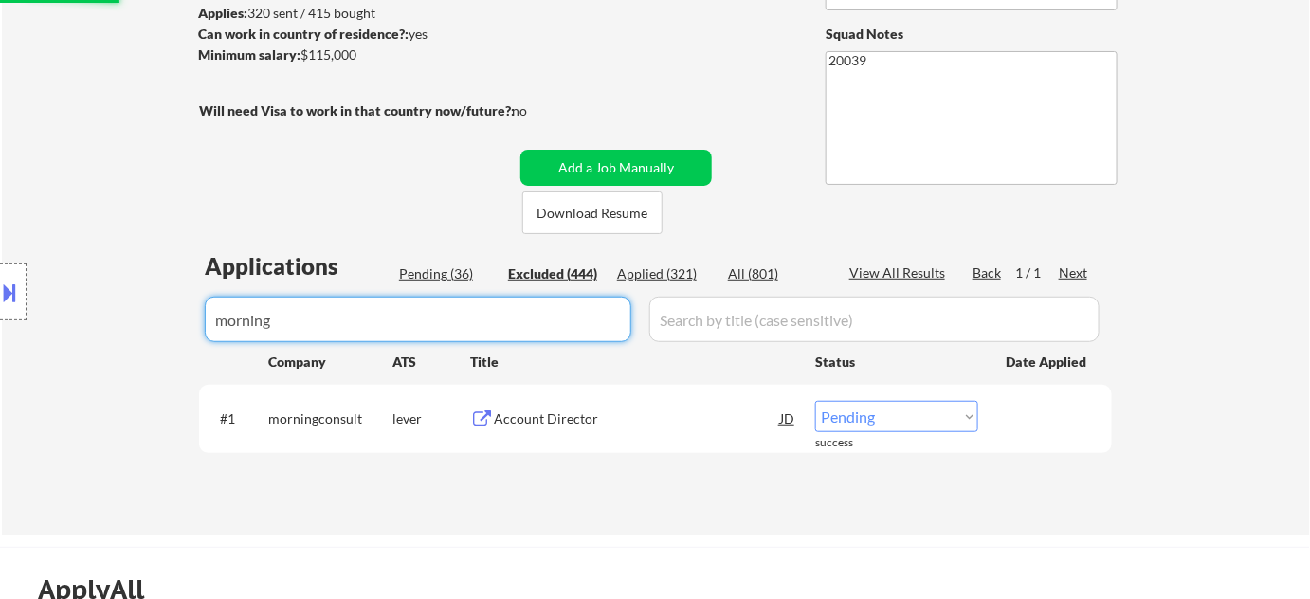
drag, startPoint x: 442, startPoint y: 315, endPoint x: 186, endPoint y: 307, distance: 256.1
click at [218, 313] on body "← Return to /applysquad Mailslurp Inbox Job Search Builder Brittany Adams User …" at bounding box center [655, 41] width 1310 height 599
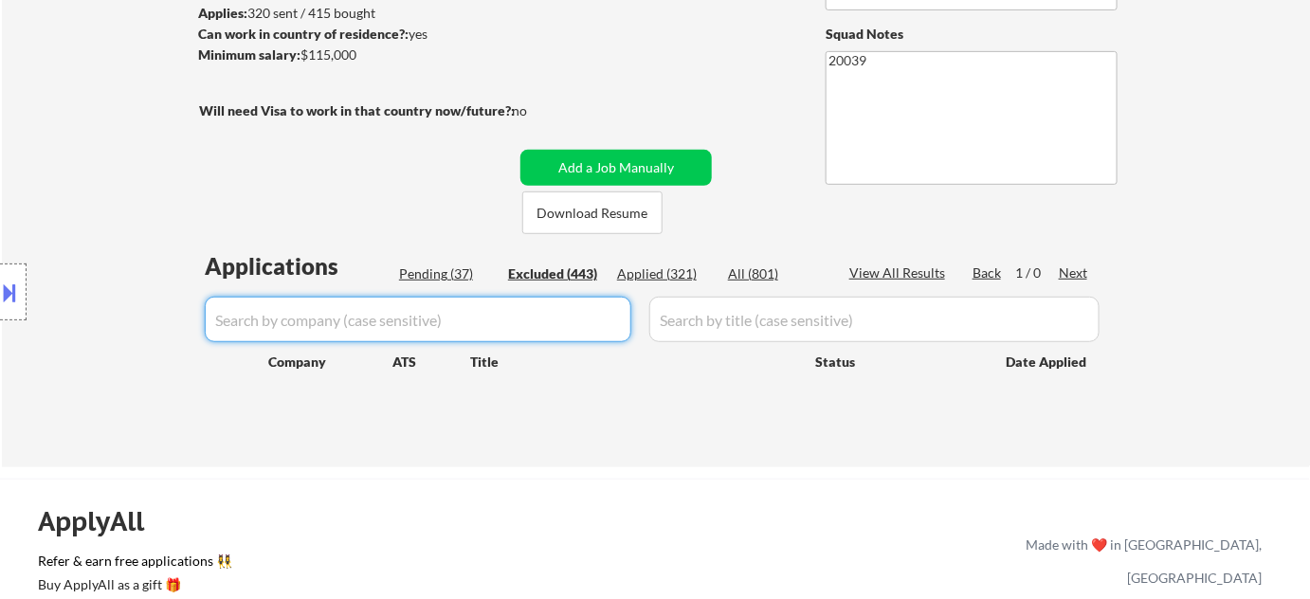
click at [447, 268] on div "Pending (37)" at bounding box center [446, 274] width 95 height 19
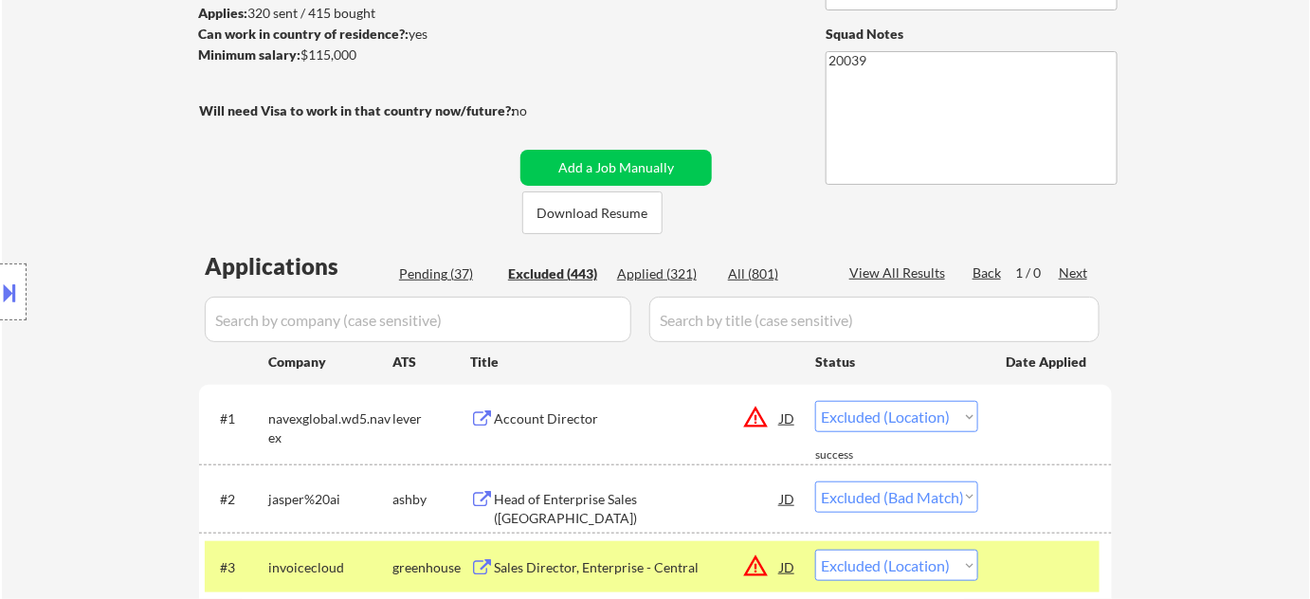
select select ""pending""
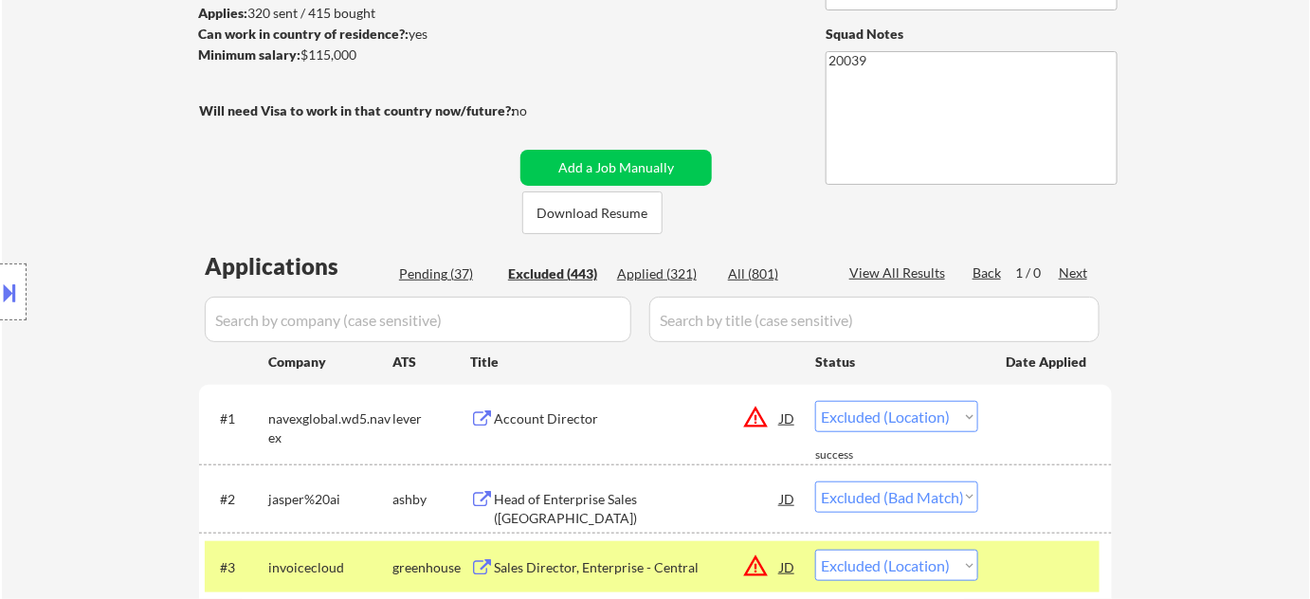
select select ""pending""
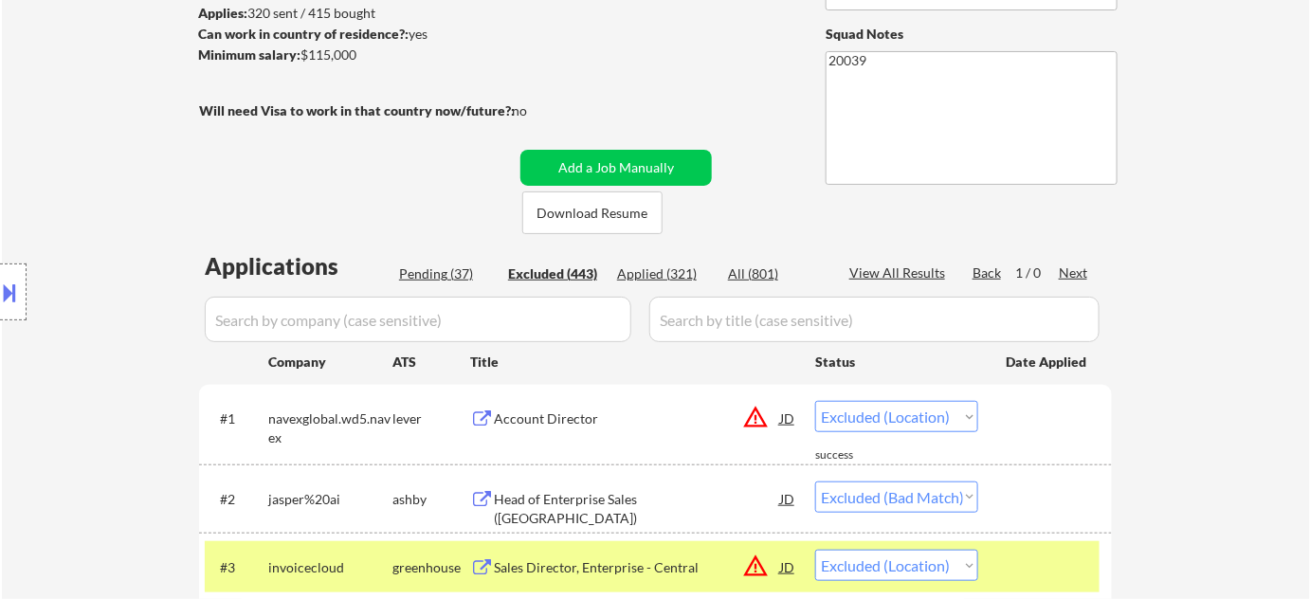
select select ""pending""
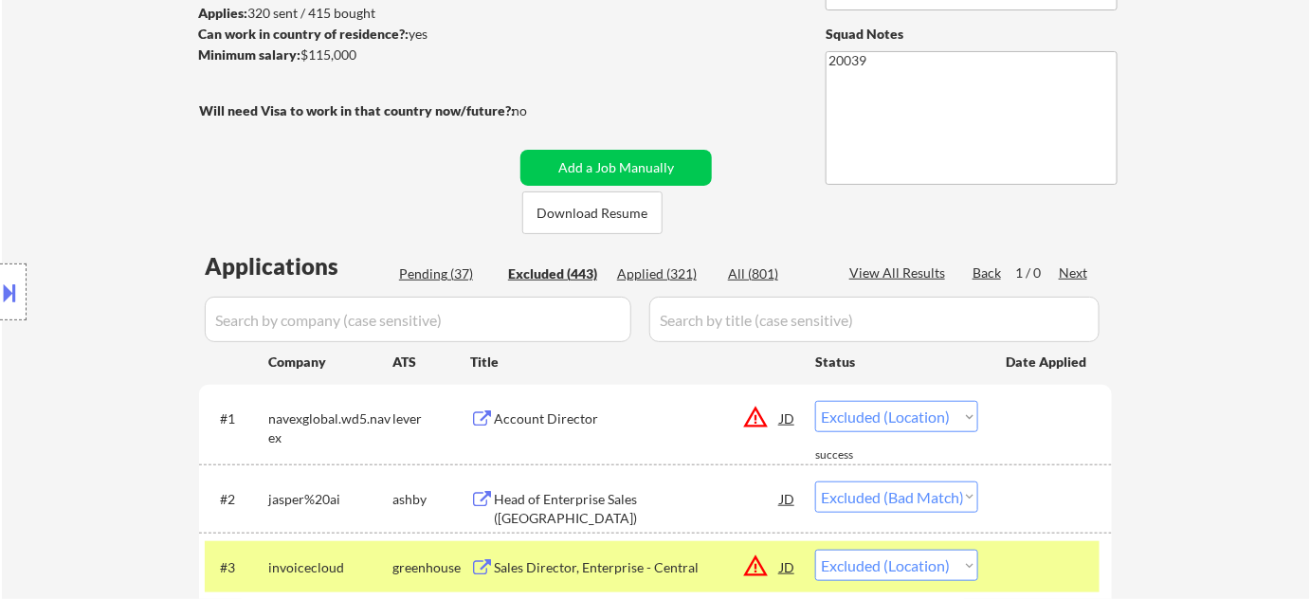
select select ""pending""
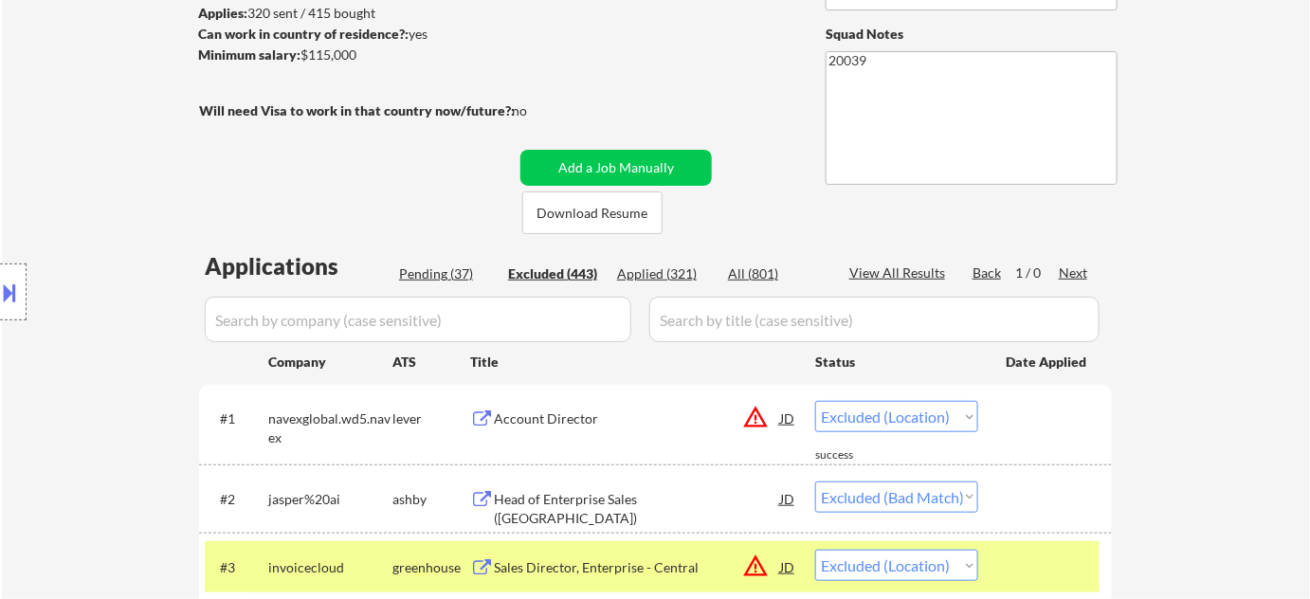
select select ""pending""
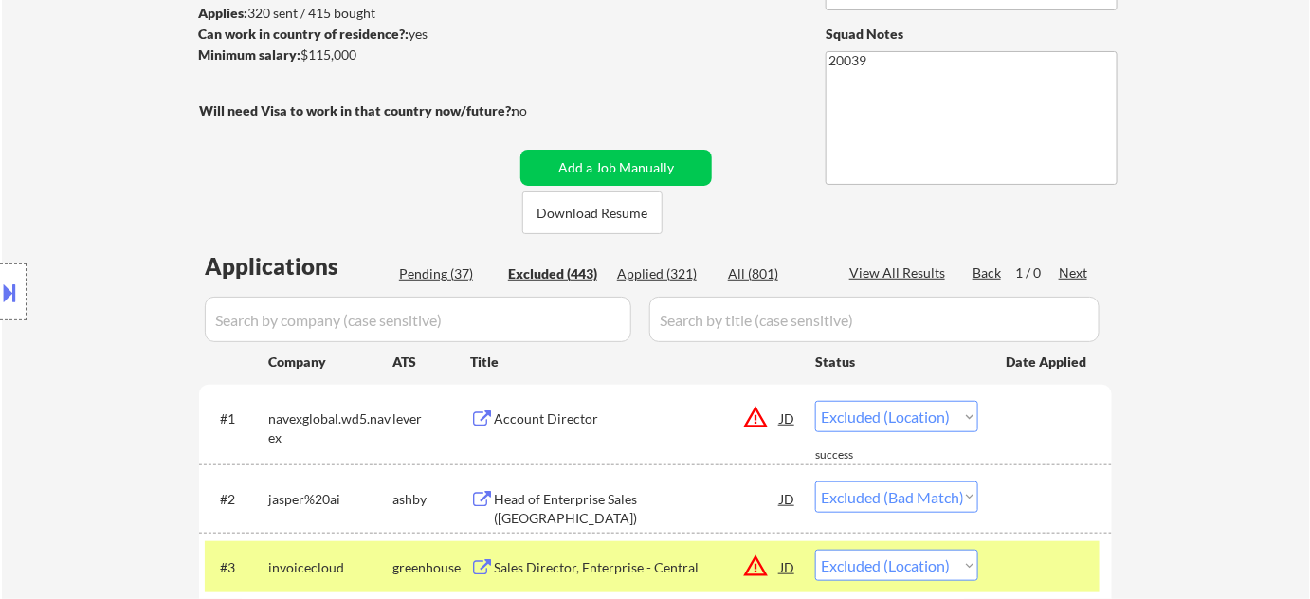
select select ""pending""
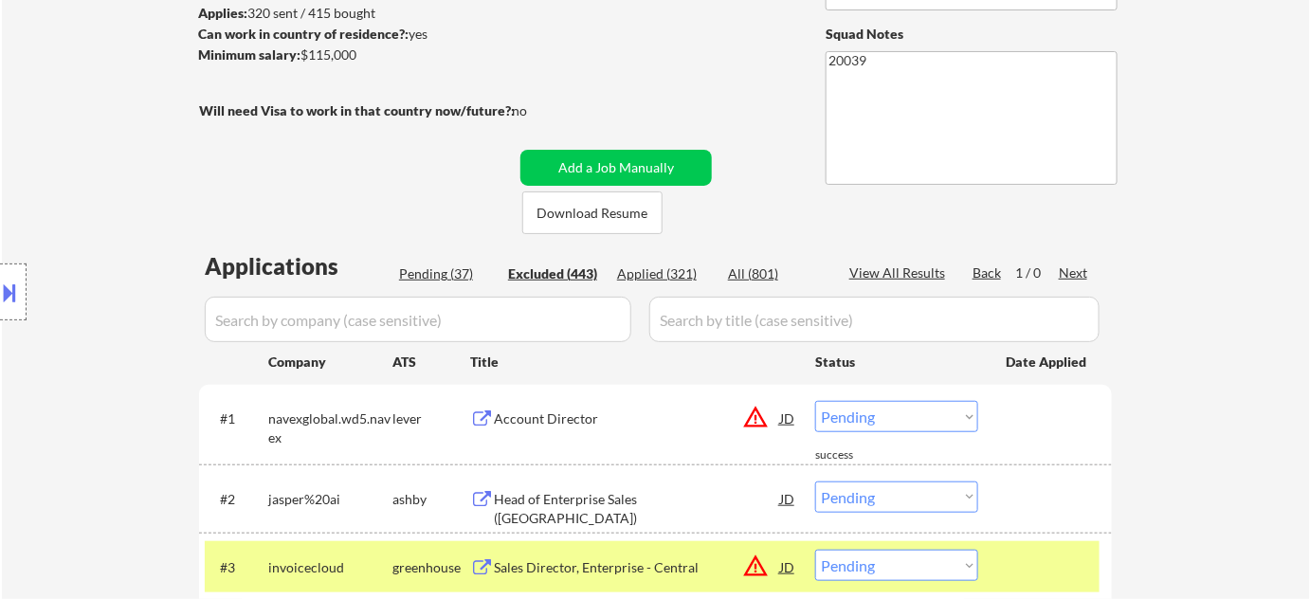
select select ""pending""
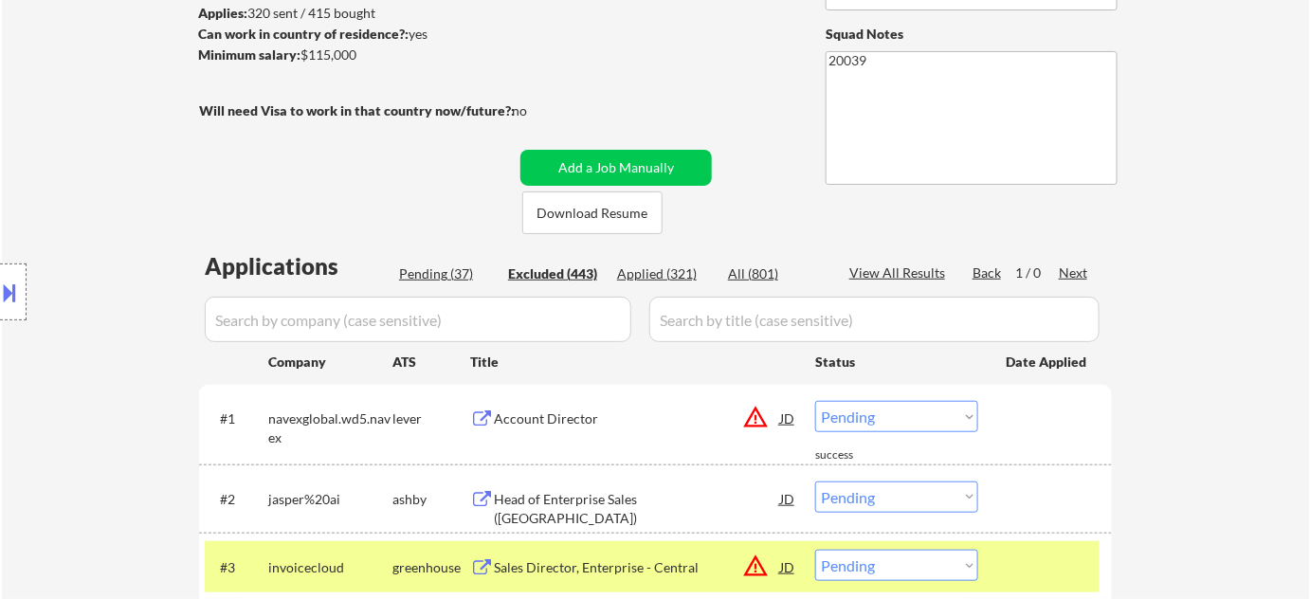
select select ""pending""
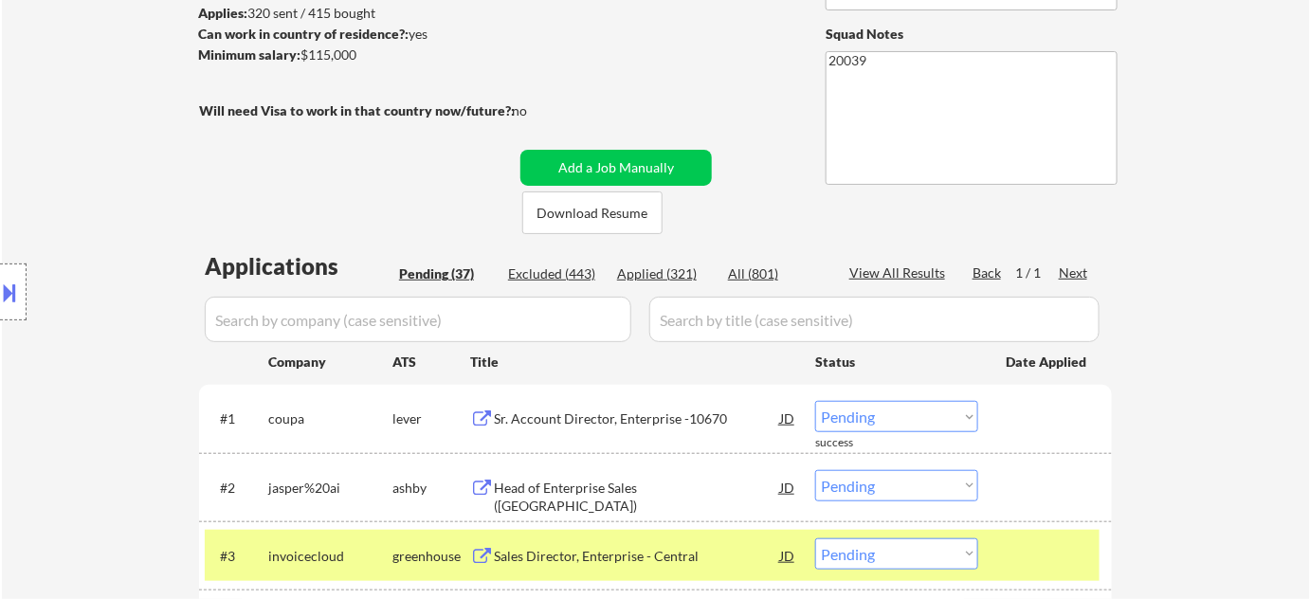
click at [460, 269] on div "Pending (37)" at bounding box center [446, 274] width 95 height 19
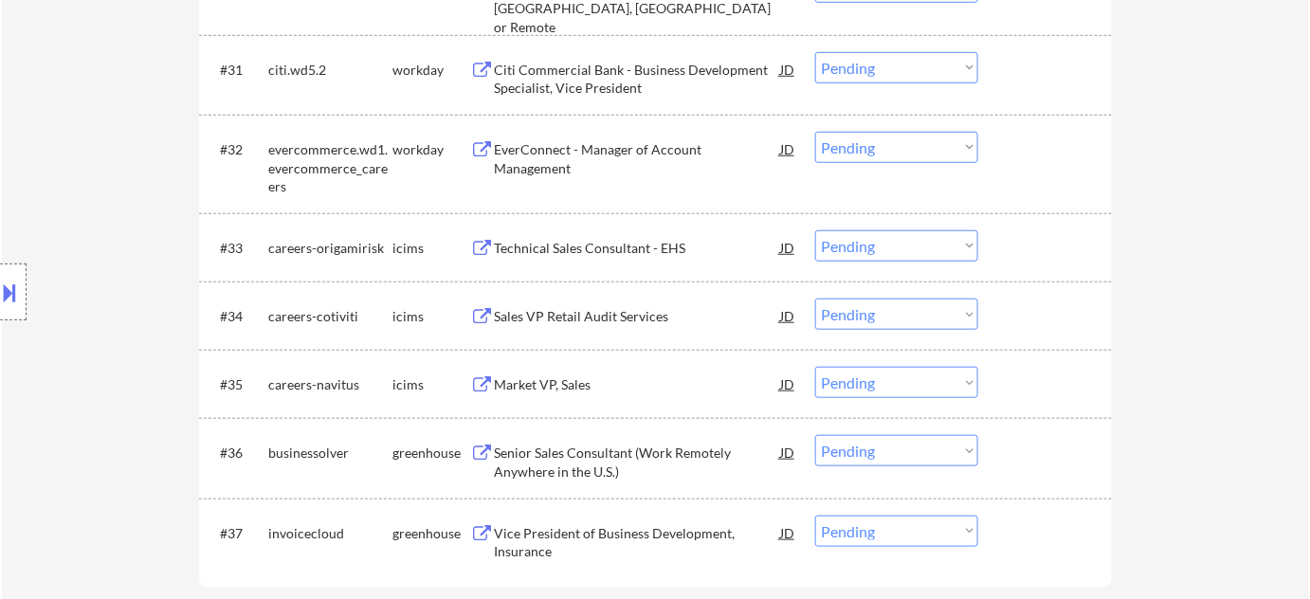
scroll to position [2844, 0]
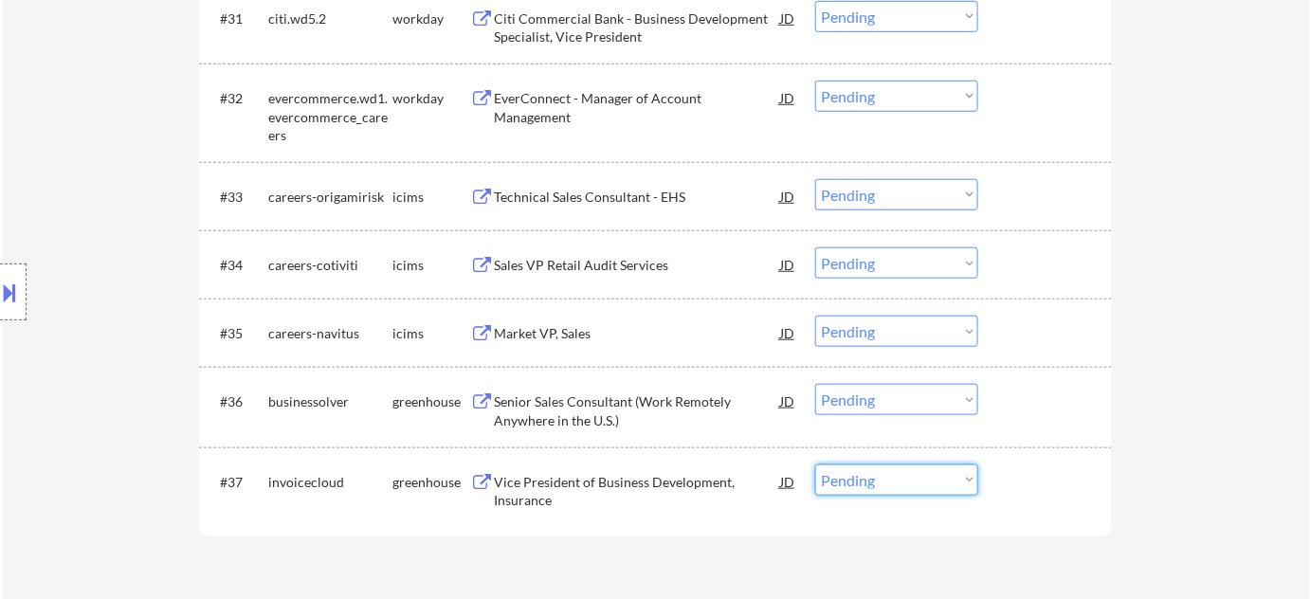
drag, startPoint x: 844, startPoint y: 475, endPoint x: 844, endPoint y: 465, distance: 10.4
click at [844, 475] on select "Choose an option... Pending Applied Excluded (Questions) Excluded (Expired) Exc…" at bounding box center [896, 480] width 163 height 31
select select ""excluded""
click at [815, 465] on select "Choose an option... Pending Applied Excluded (Questions) Excluded (Expired) Exc…" at bounding box center [896, 480] width 163 height 31
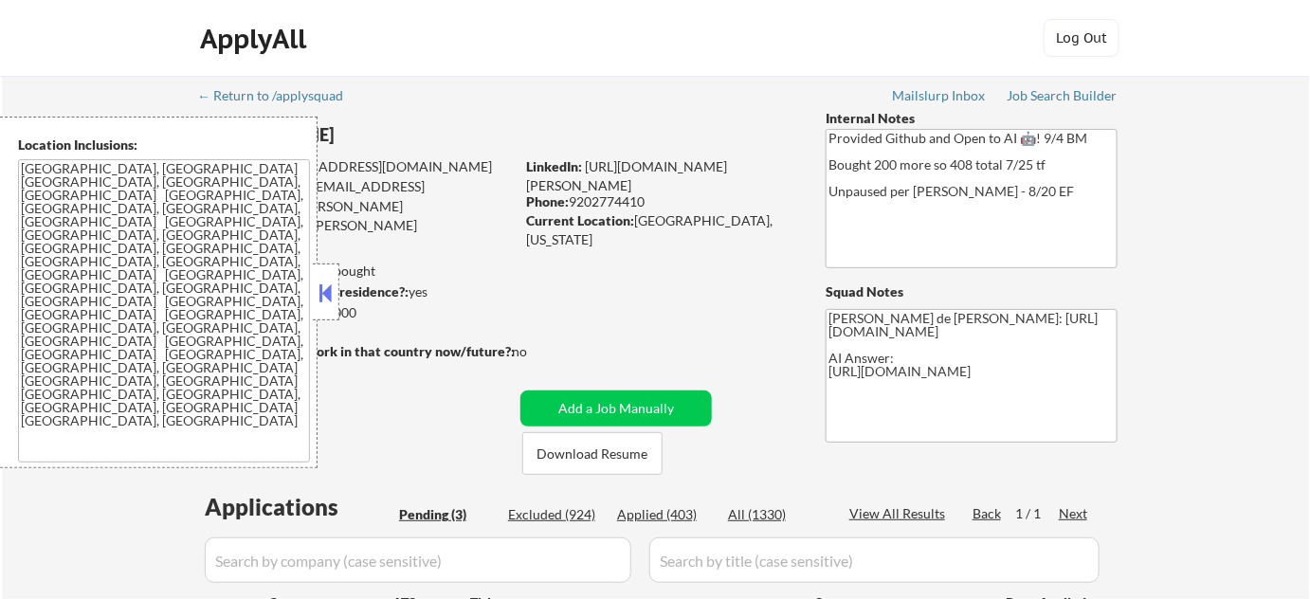
select select ""pending""
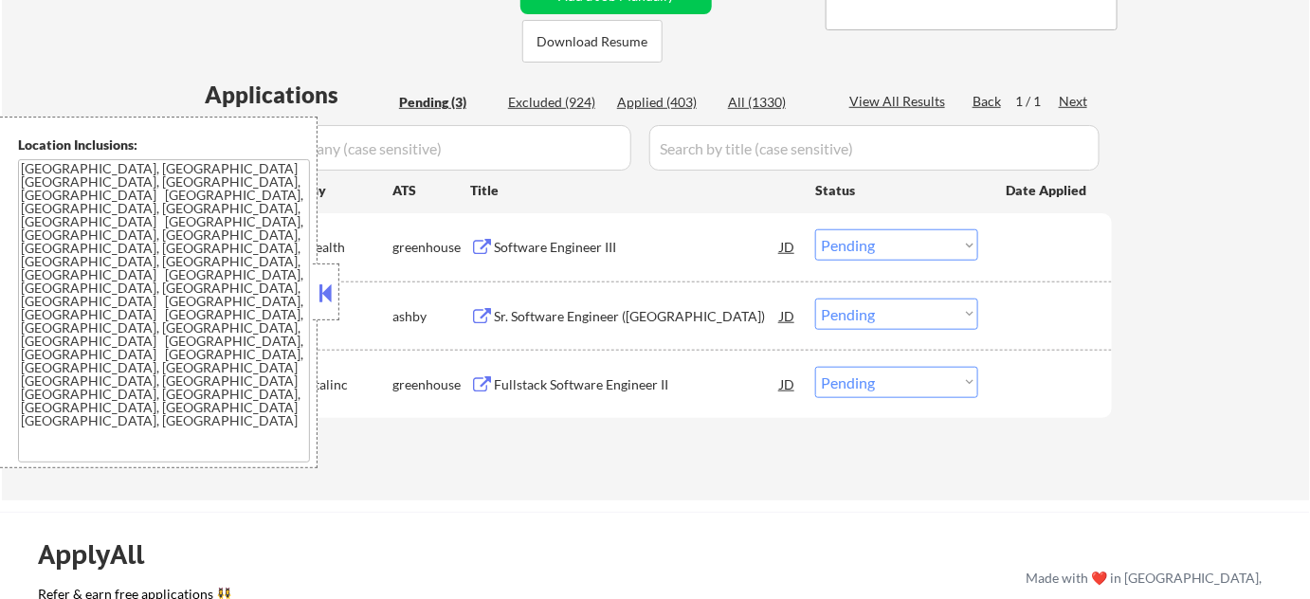
scroll to position [430, 0]
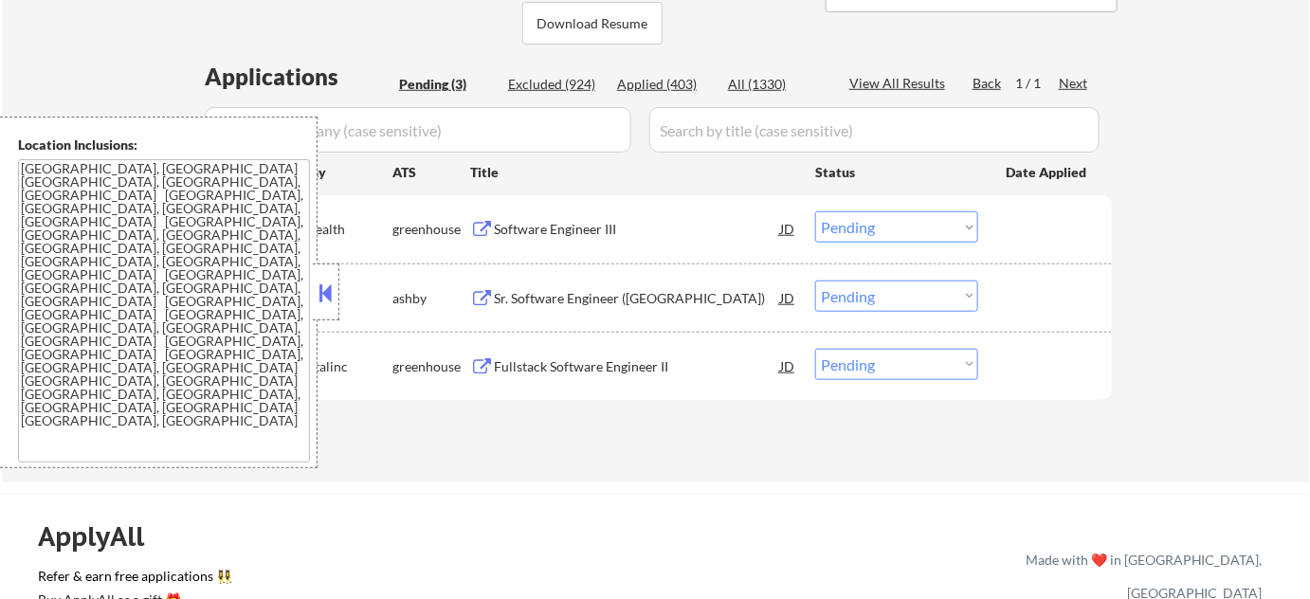
click at [326, 292] on button at bounding box center [326, 293] width 21 height 28
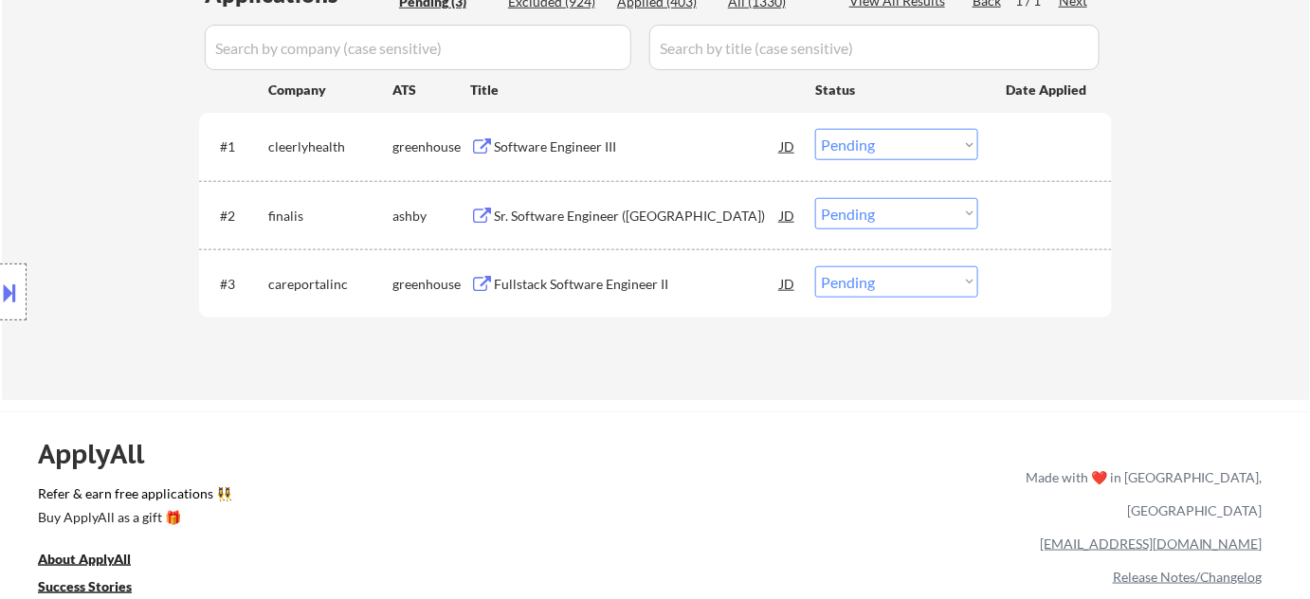
scroll to position [517, 0]
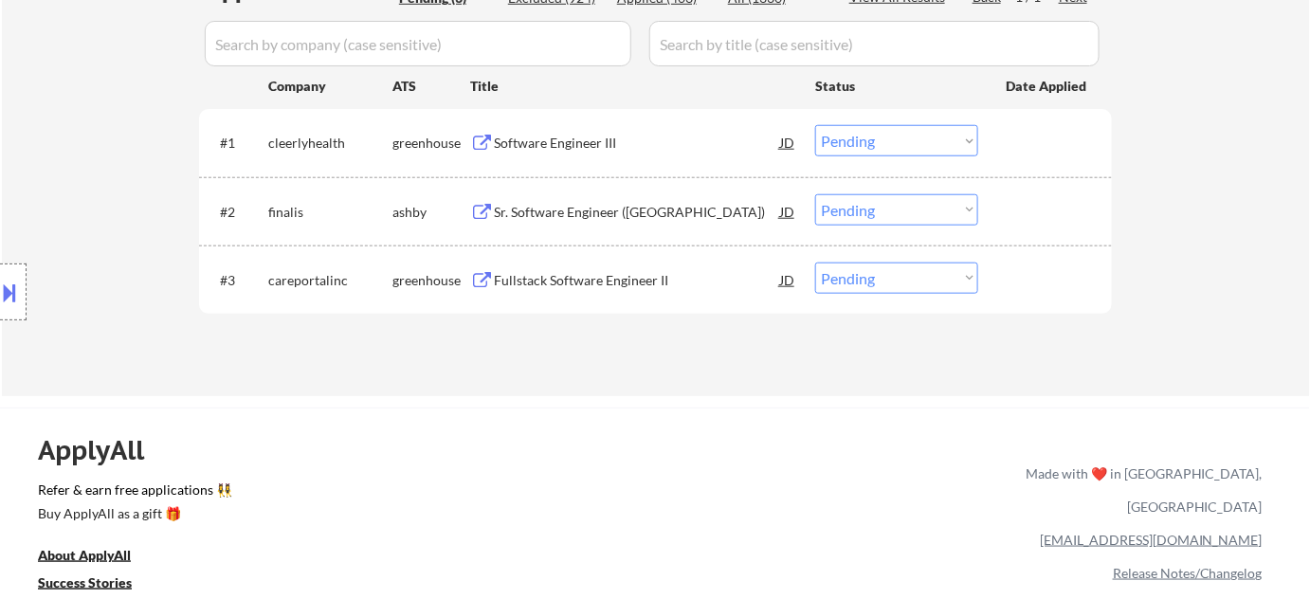
click at [632, 221] on div "Sr. Software Engineer (USA)" at bounding box center [637, 211] width 286 height 34
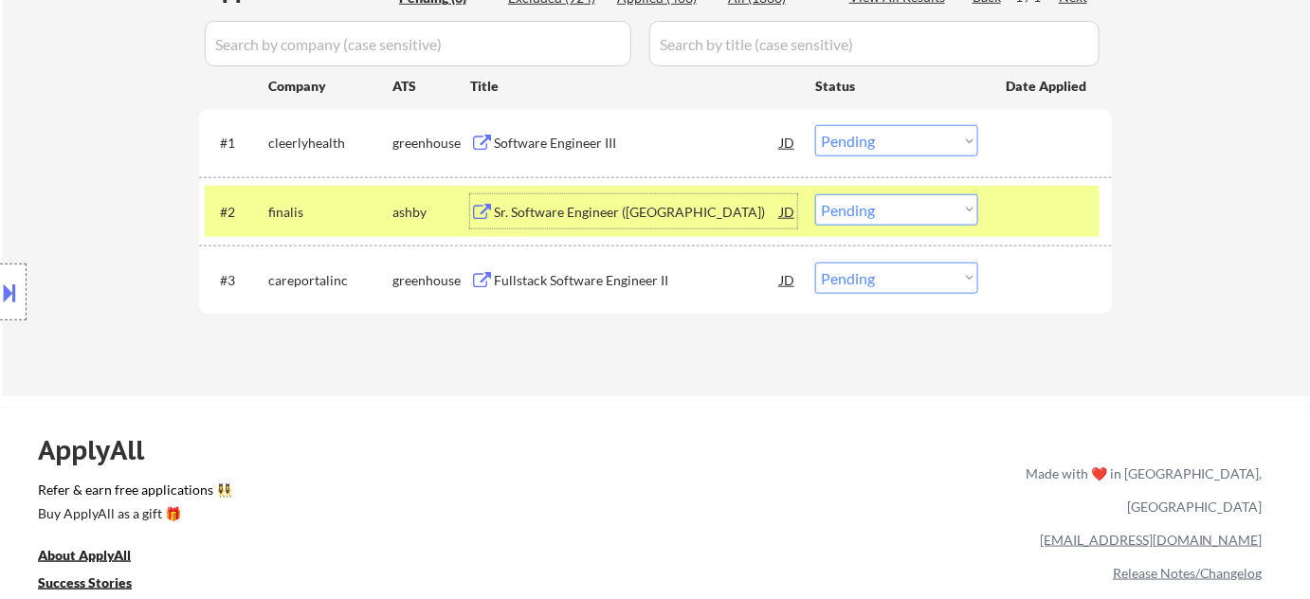
click at [891, 186] on div "#2 finalis ashby Sr. Software Engineer (USA) JD Choose an option... Pending App…" at bounding box center [652, 211] width 895 height 51
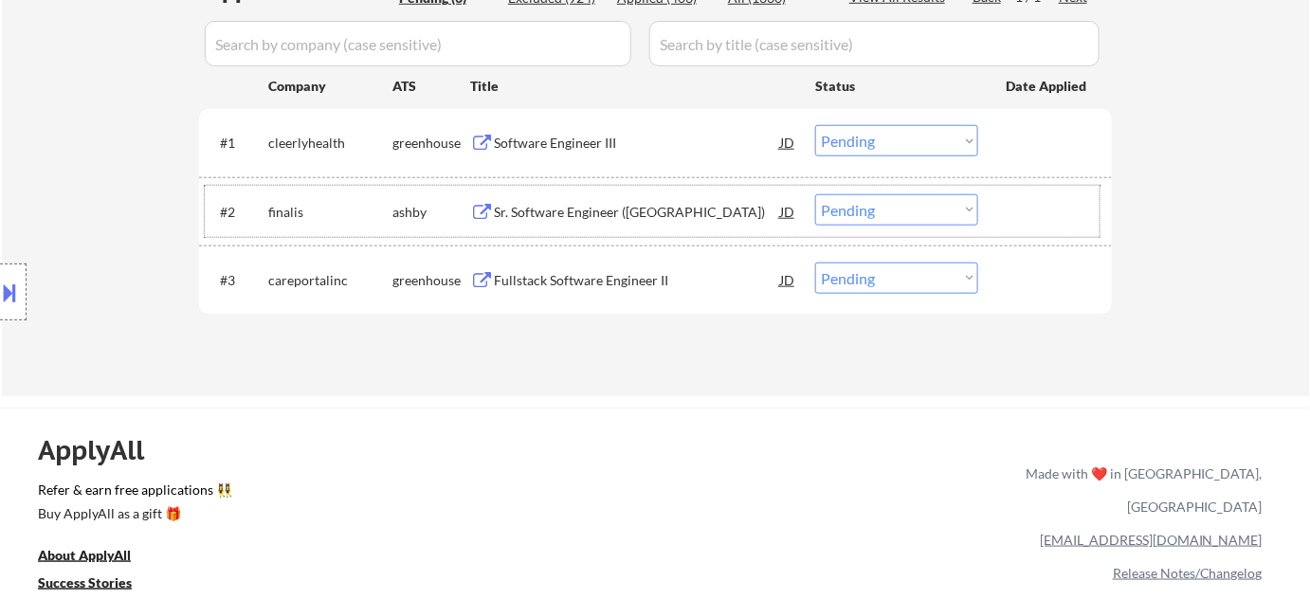
click at [877, 195] on select "Choose an option... Pending Applied Excluded (Questions) Excluded (Expired) Exc…" at bounding box center [896, 209] width 163 height 31
click at [815, 194] on select "Choose an option... Pending Applied Excluded (Questions) Excluded (Expired) Exc…" at bounding box center [896, 209] width 163 height 31
select select ""pending""
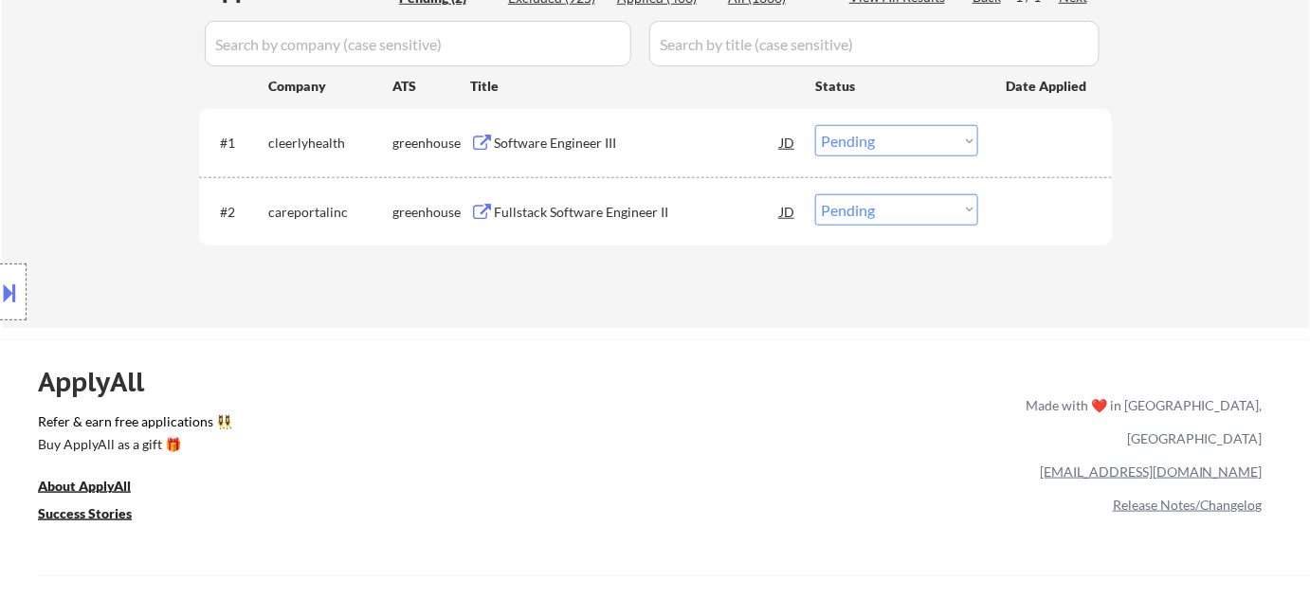
click at [593, 222] on div "Fullstack Software Engineer II" at bounding box center [637, 211] width 286 height 34
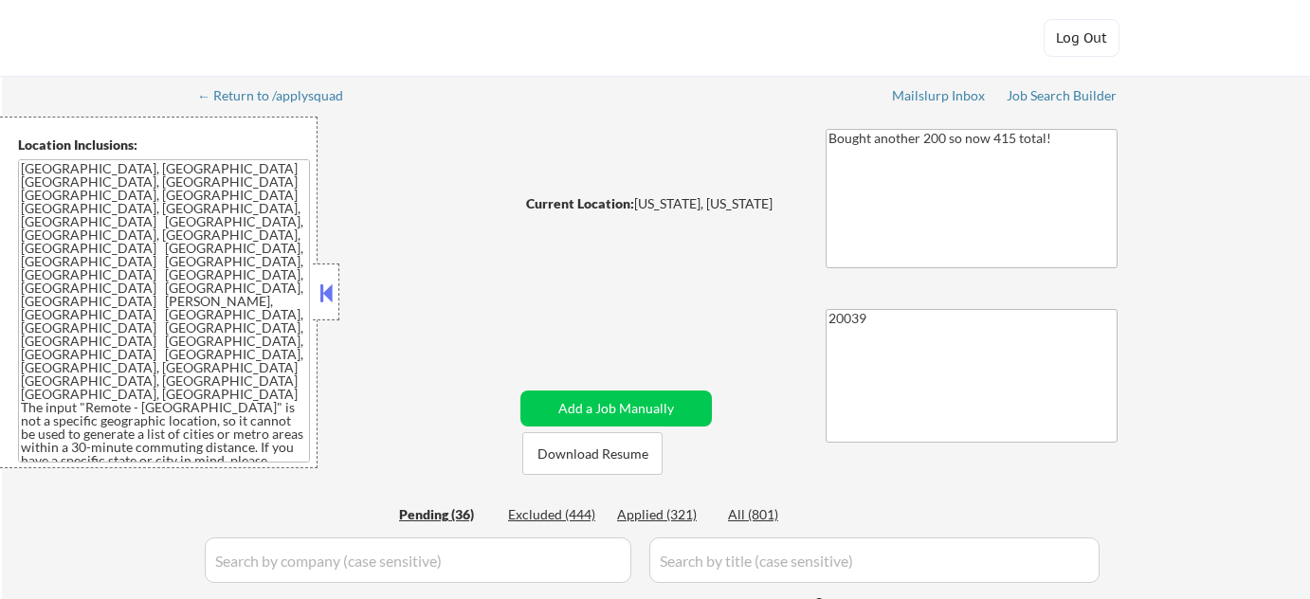
select select ""pending""
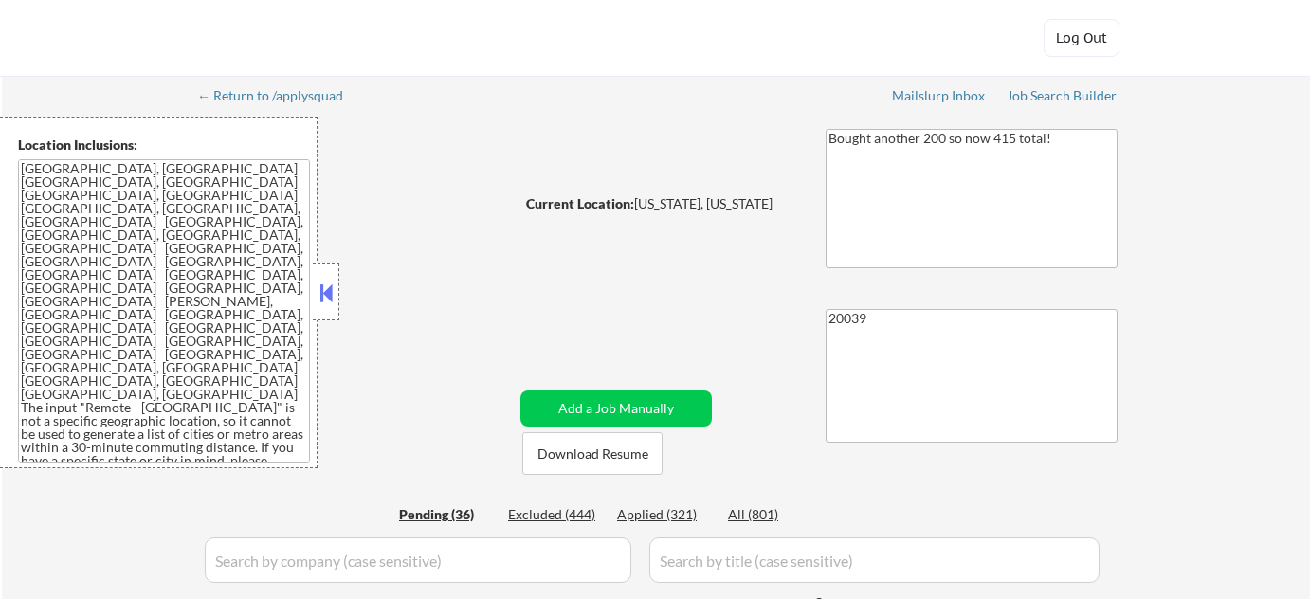
select select ""pending""
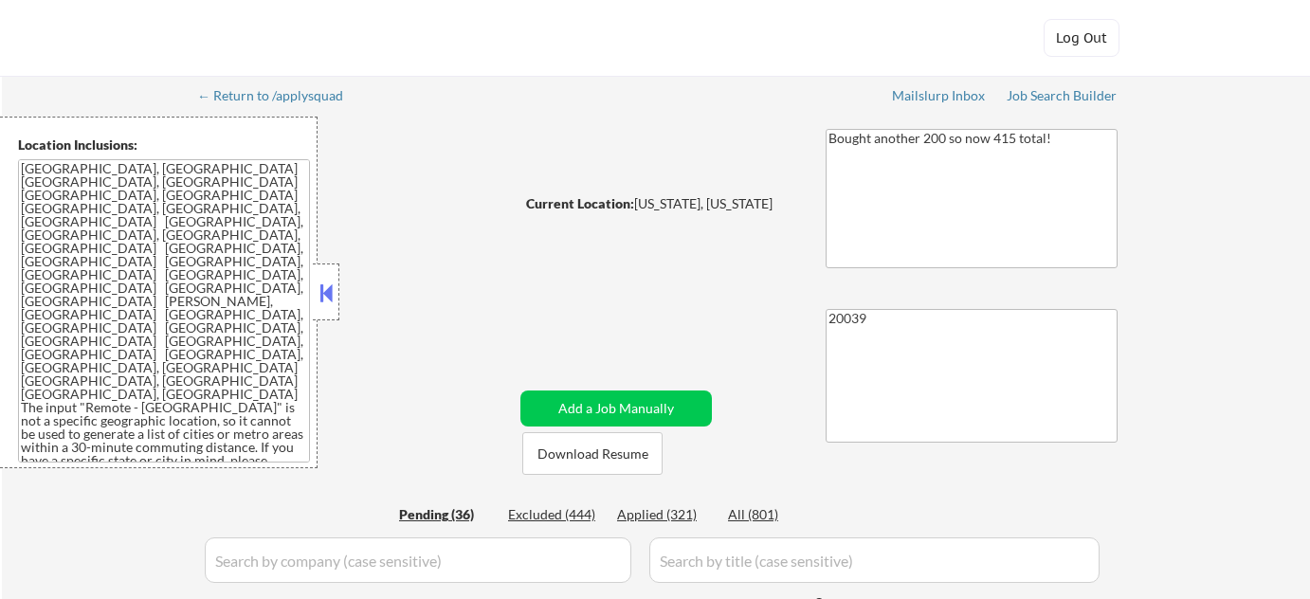
select select ""pending""
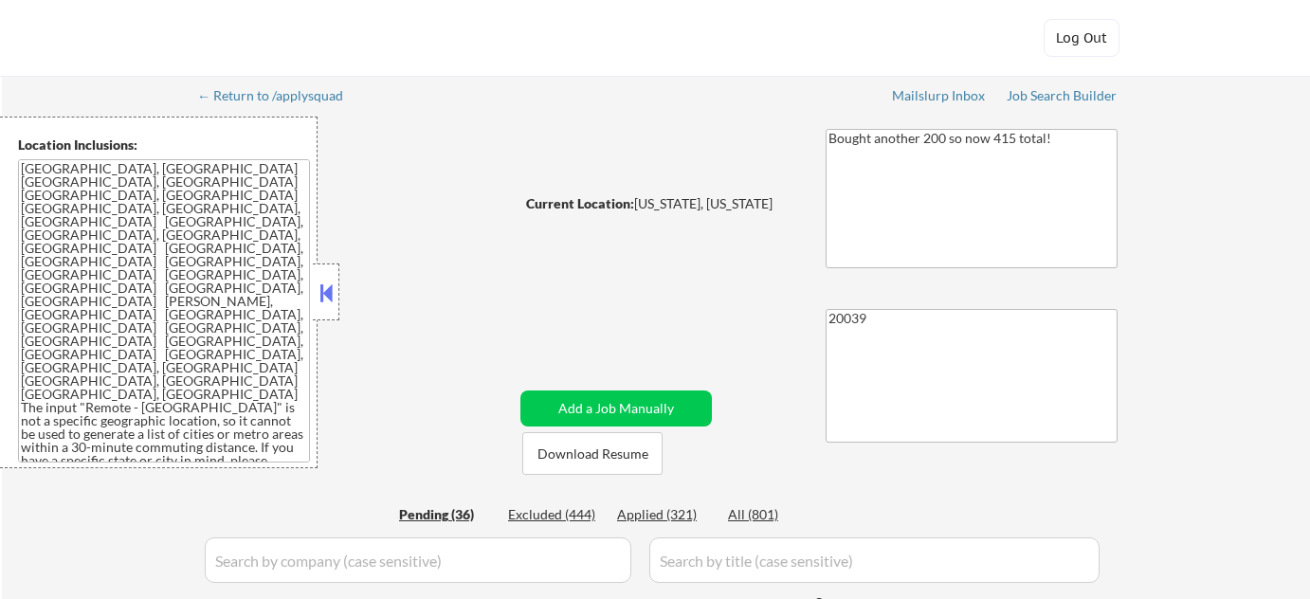
select select ""pending""
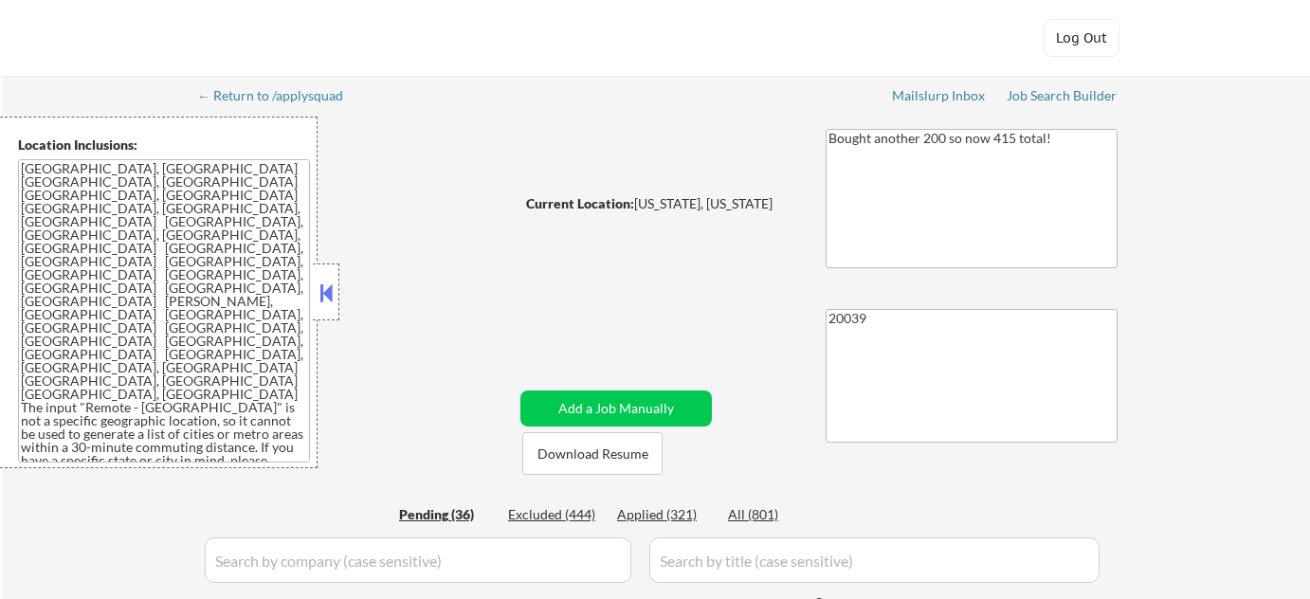
select select ""pending""
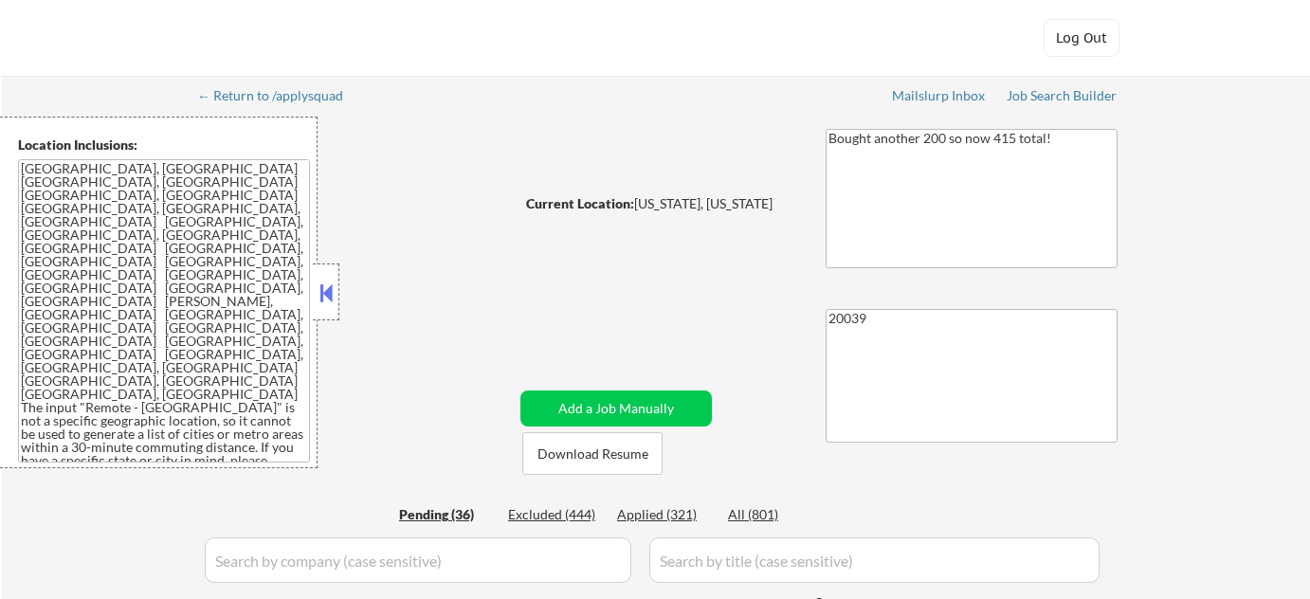
select select ""pending""
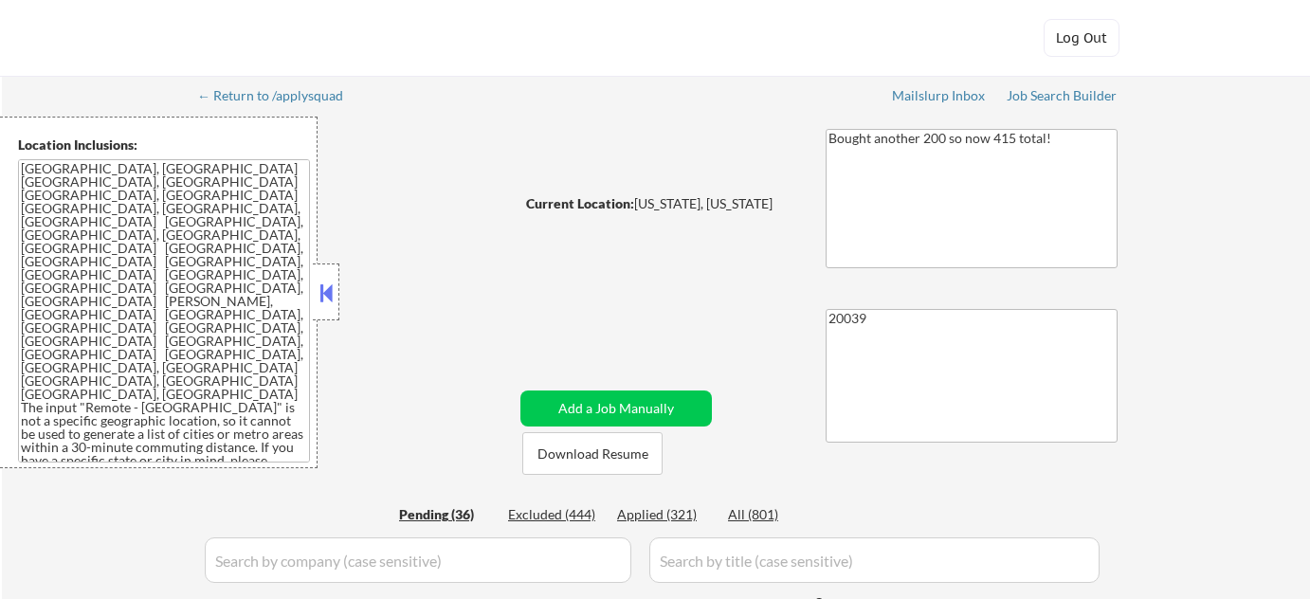
select select ""pending""
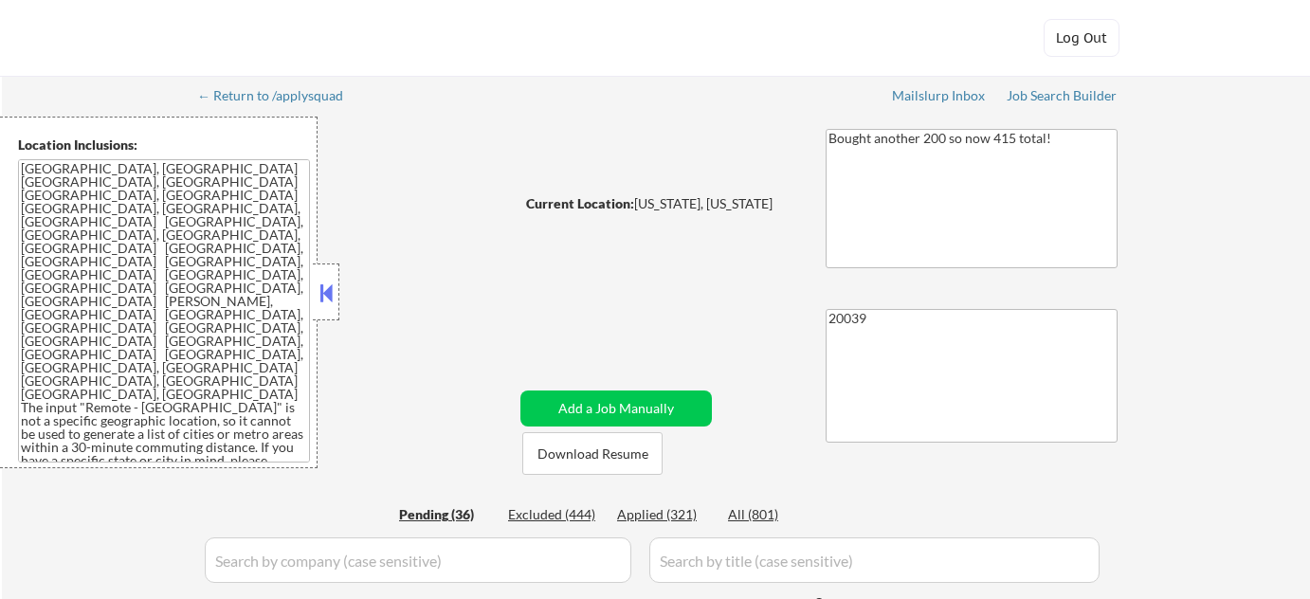
select select ""pending""
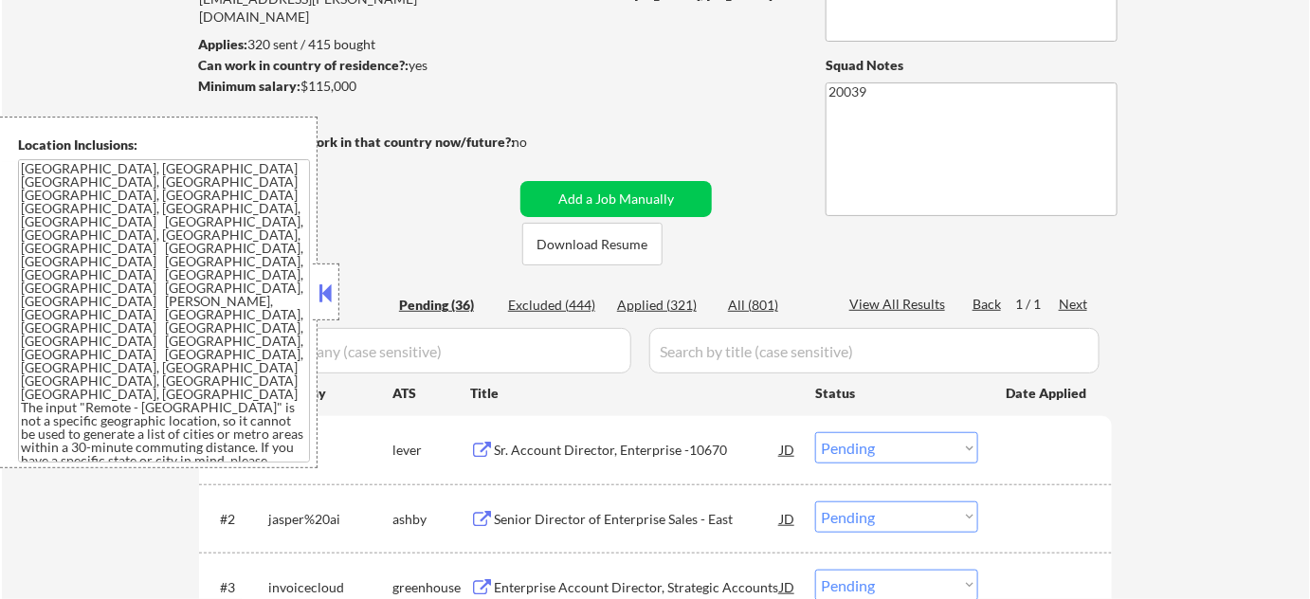
scroll to position [344, 0]
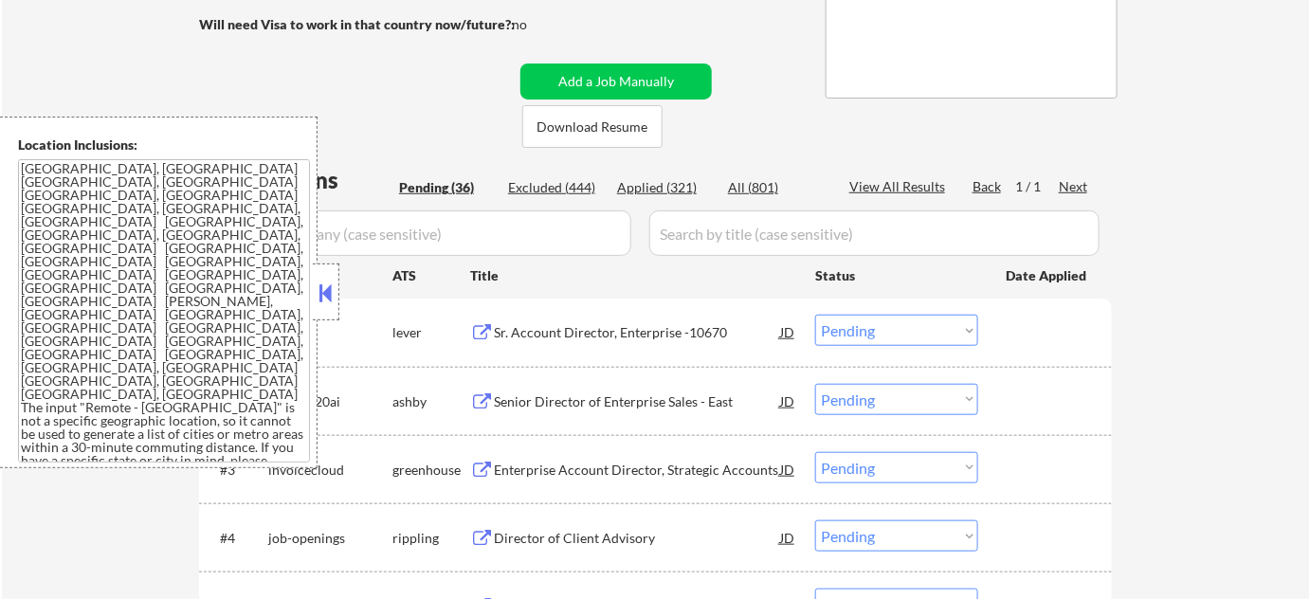
click at [327, 300] on button at bounding box center [326, 293] width 21 height 28
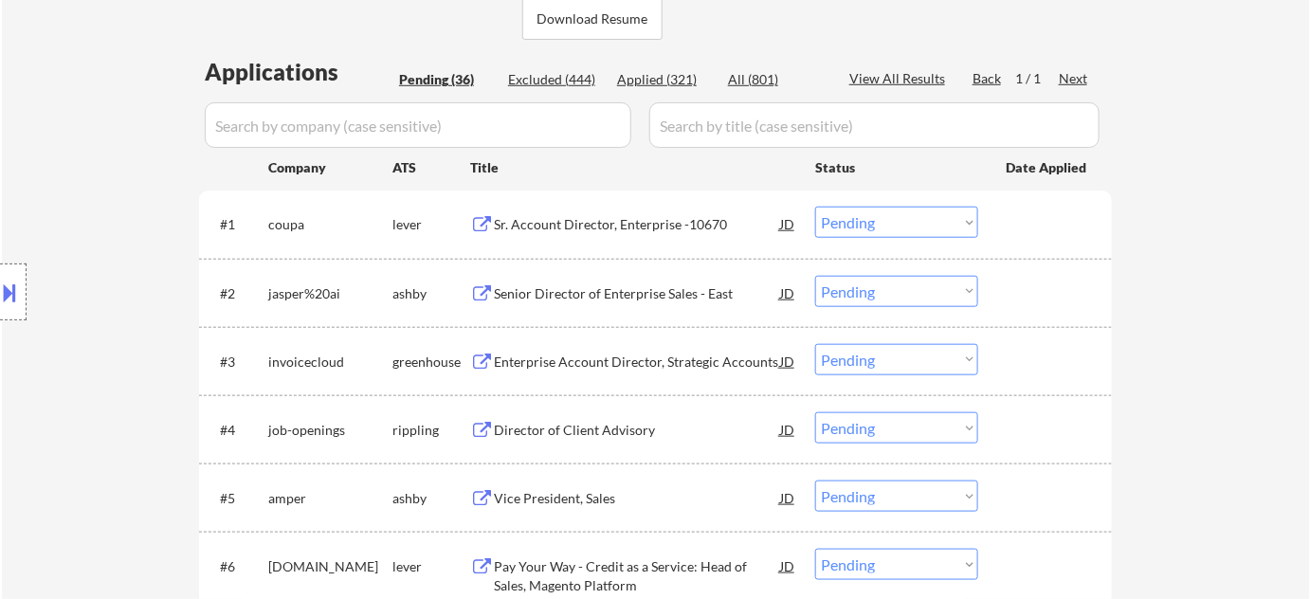
scroll to position [517, 0]
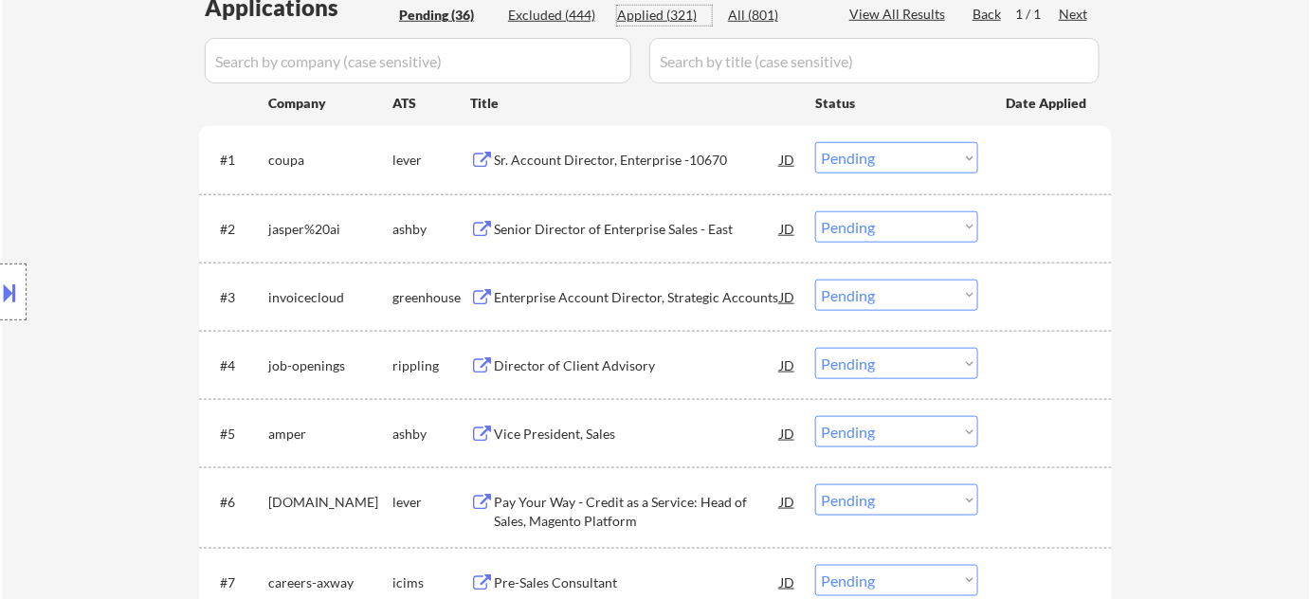
click at [672, 13] on div "Applied (321)" at bounding box center [664, 15] width 95 height 19
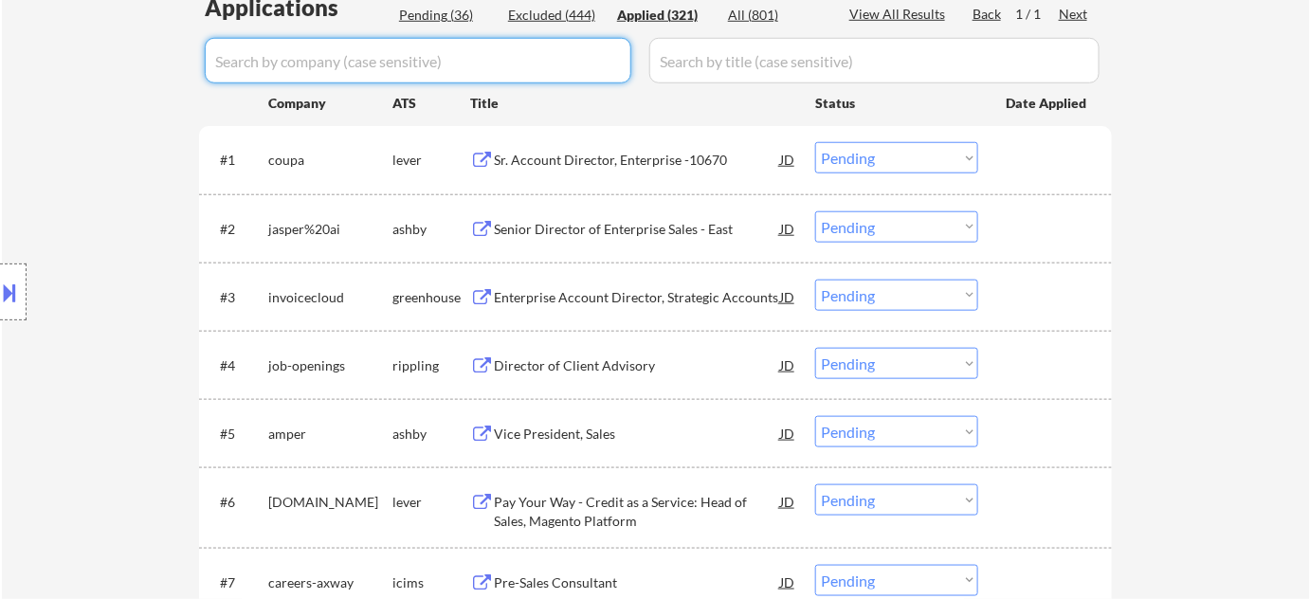
click at [525, 63] on input "input" at bounding box center [418, 61] width 427 height 46
type input "jasper"
select select ""applied""
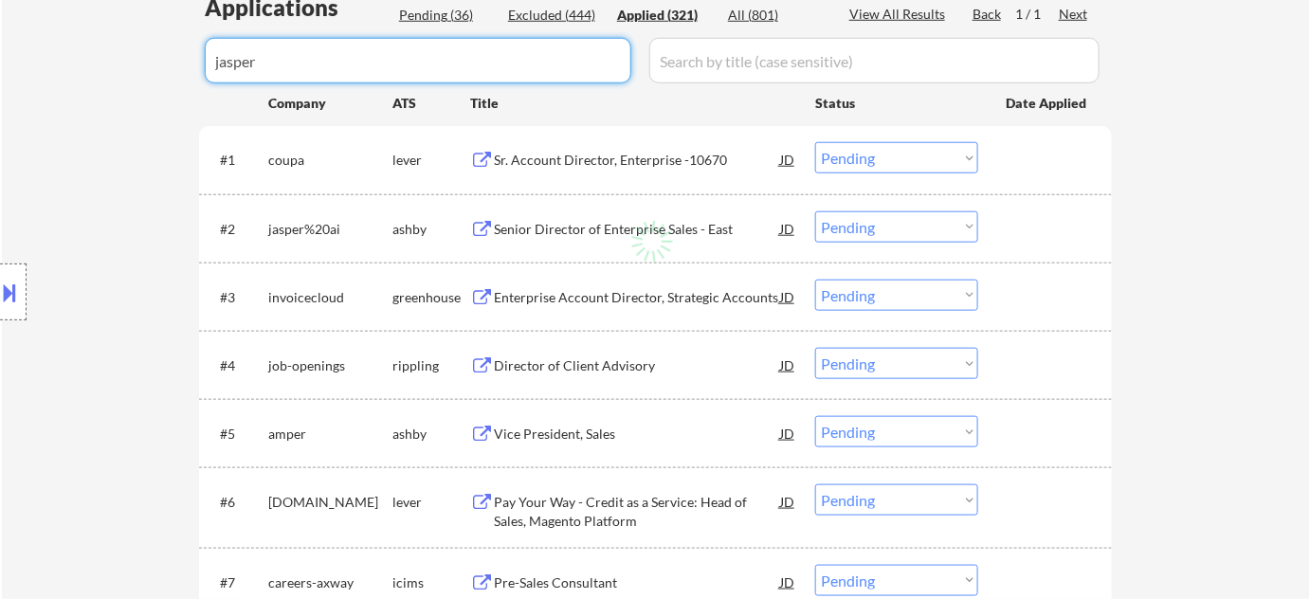
select select ""applied""
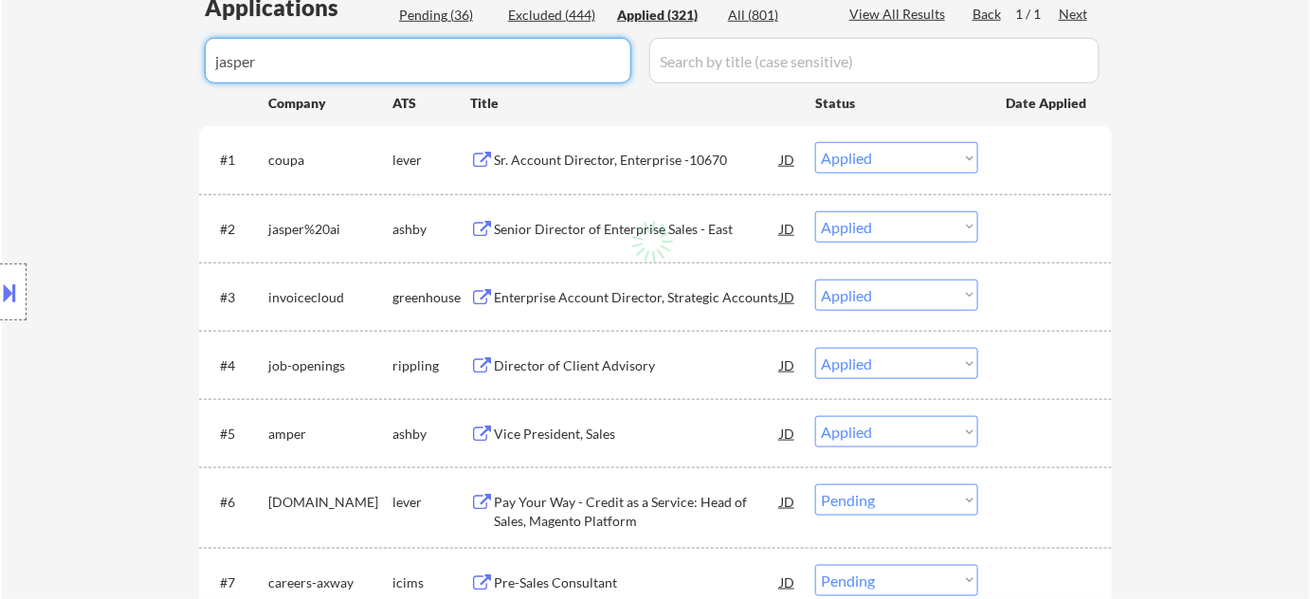
select select ""applied""
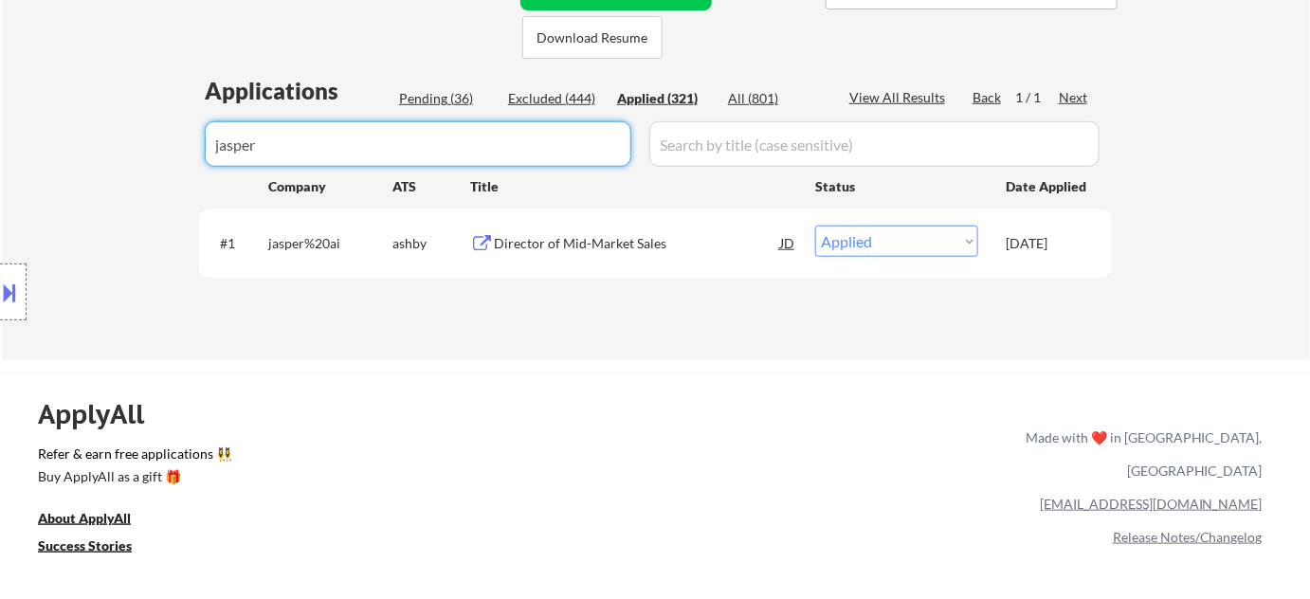
scroll to position [430, 0]
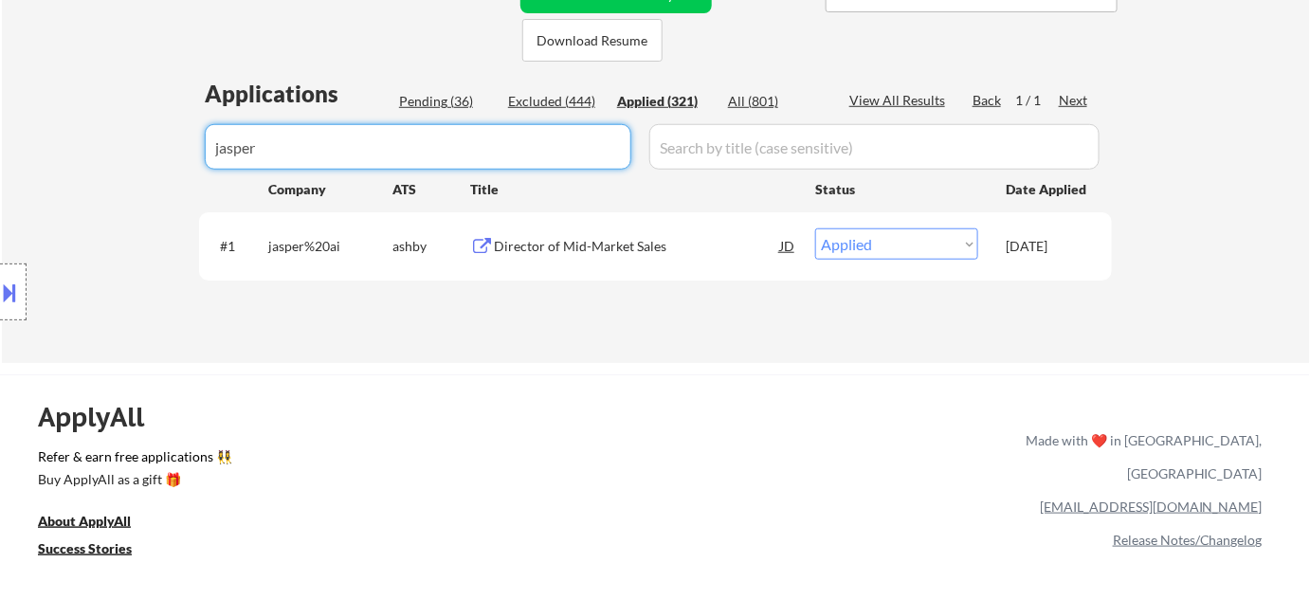
type input "jasper"
click at [442, 103] on div "Pending (36)" at bounding box center [446, 101] width 95 height 19
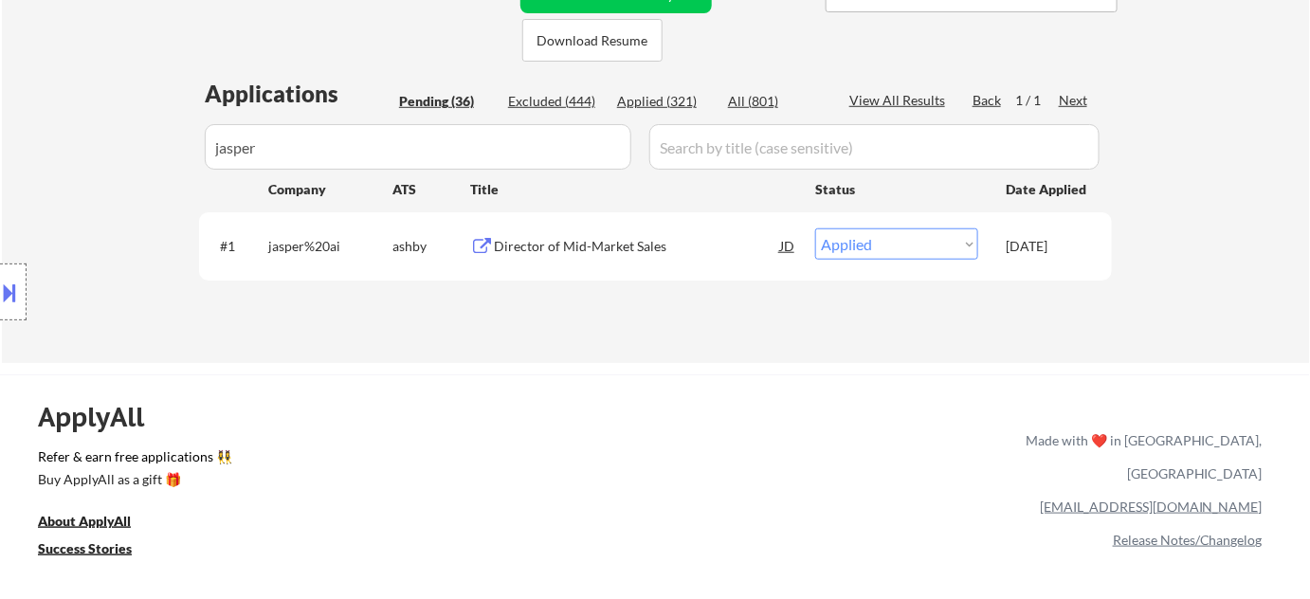
select select ""pending""
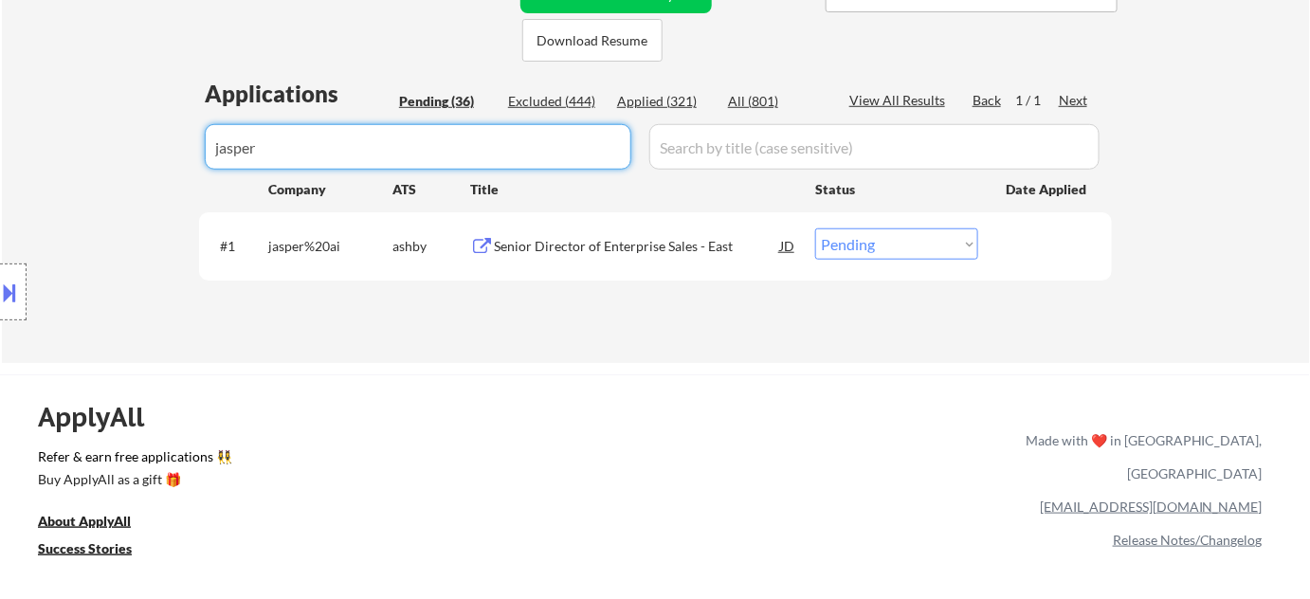
drag, startPoint x: 148, startPoint y: 155, endPoint x: 100, endPoint y: 155, distance: 47.4
select select ""pending""
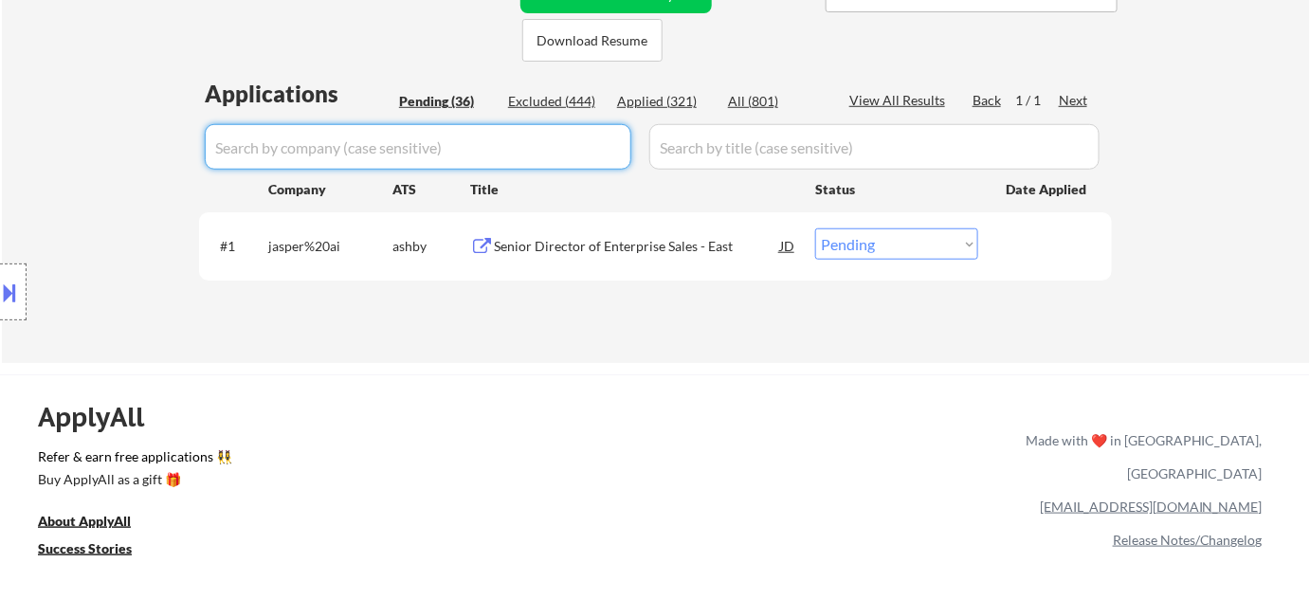
select select ""pending""
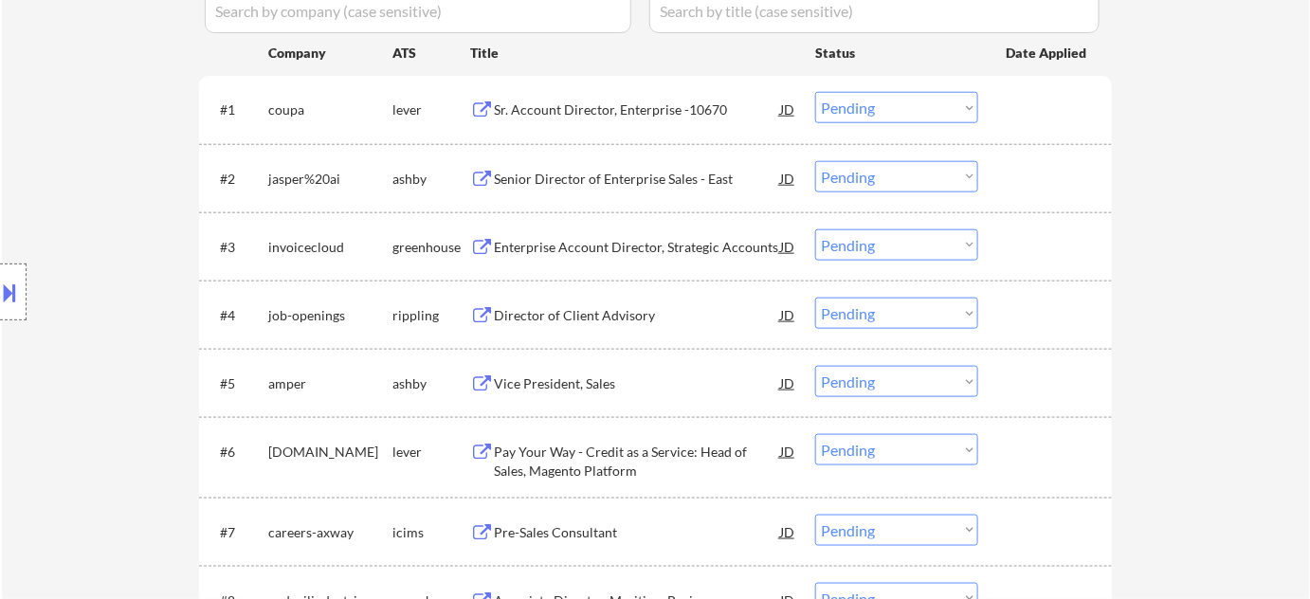
scroll to position [603, 0]
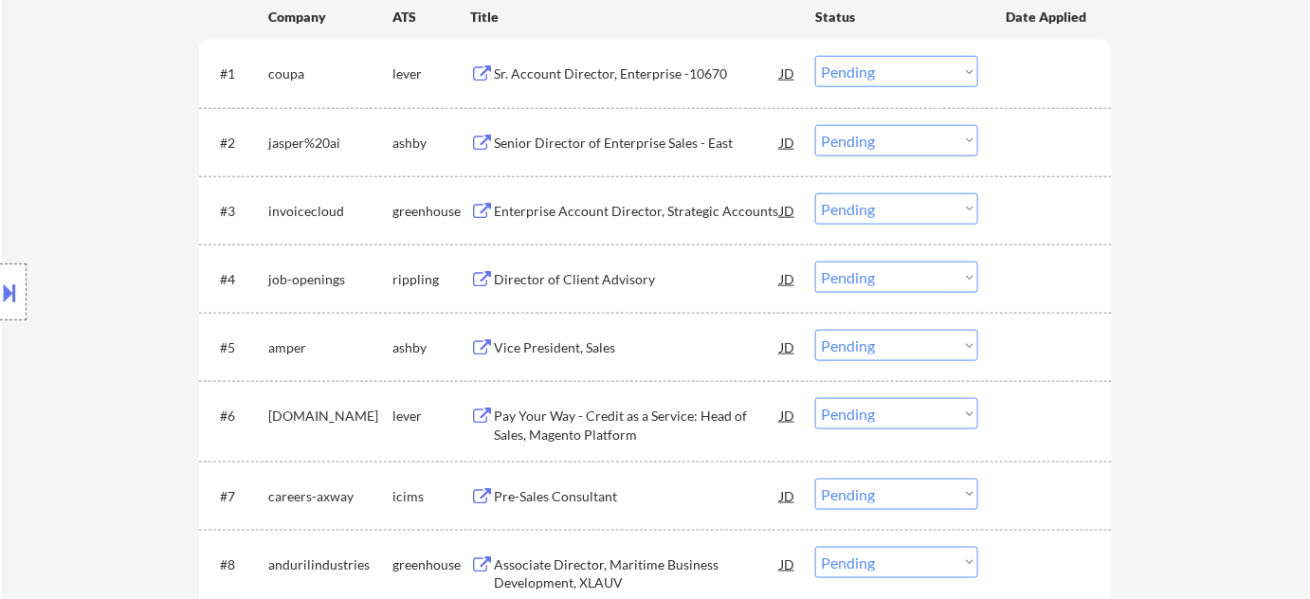
click at [632, 206] on div "Enterprise Account Director, Strategic Accounts" at bounding box center [637, 211] width 286 height 19
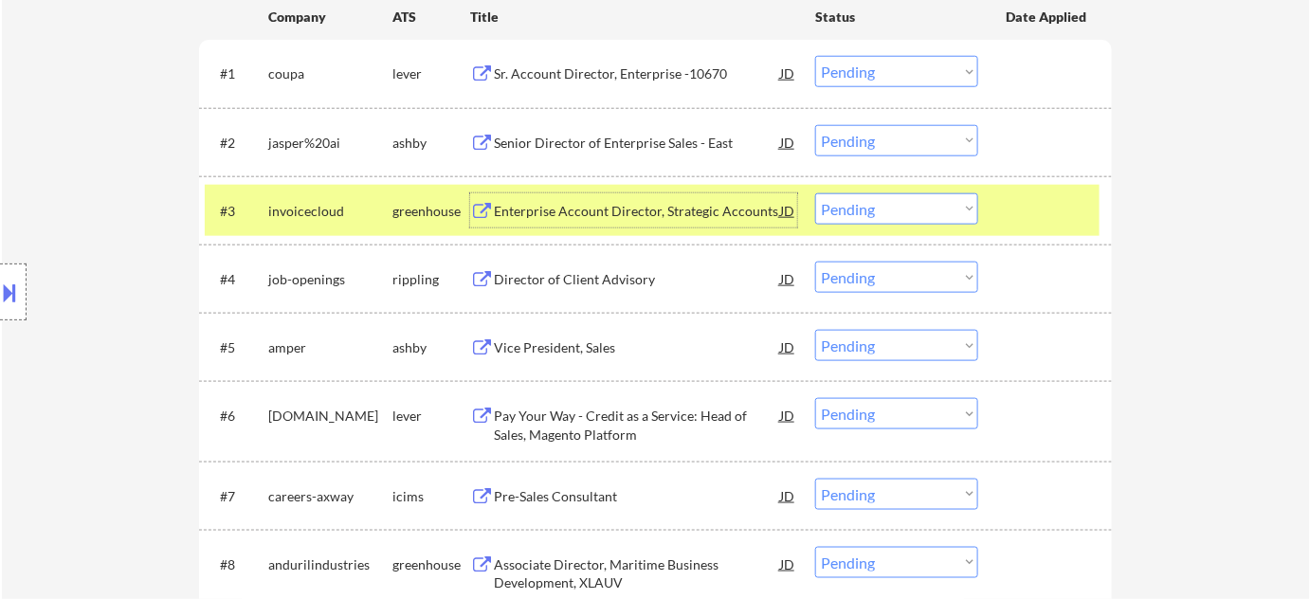
click at [865, 214] on select "Choose an option... Pending Applied Excluded (Questions) Excluded (Expired) Exc…" at bounding box center [896, 208] width 163 height 31
drag, startPoint x: 859, startPoint y: 209, endPoint x: 862, endPoint y: 219, distance: 10.8
click at [859, 209] on select "Choose an option... Pending Applied Excluded (Questions) Excluded (Expired) Exc…" at bounding box center [896, 208] width 163 height 31
click at [815, 193] on select "Choose an option... Pending Applied Excluded (Questions) Excluded (Expired) Exc…" at bounding box center [896, 208] width 163 height 31
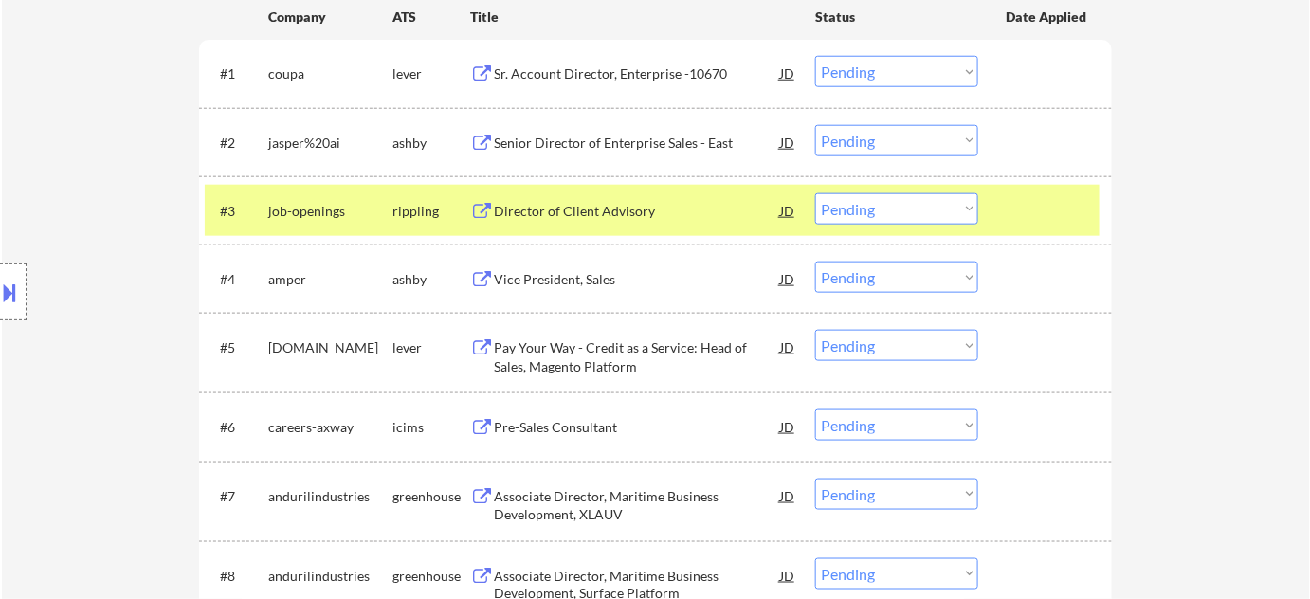
click at [586, 209] on div "Director of Client Advisory" at bounding box center [637, 211] width 286 height 19
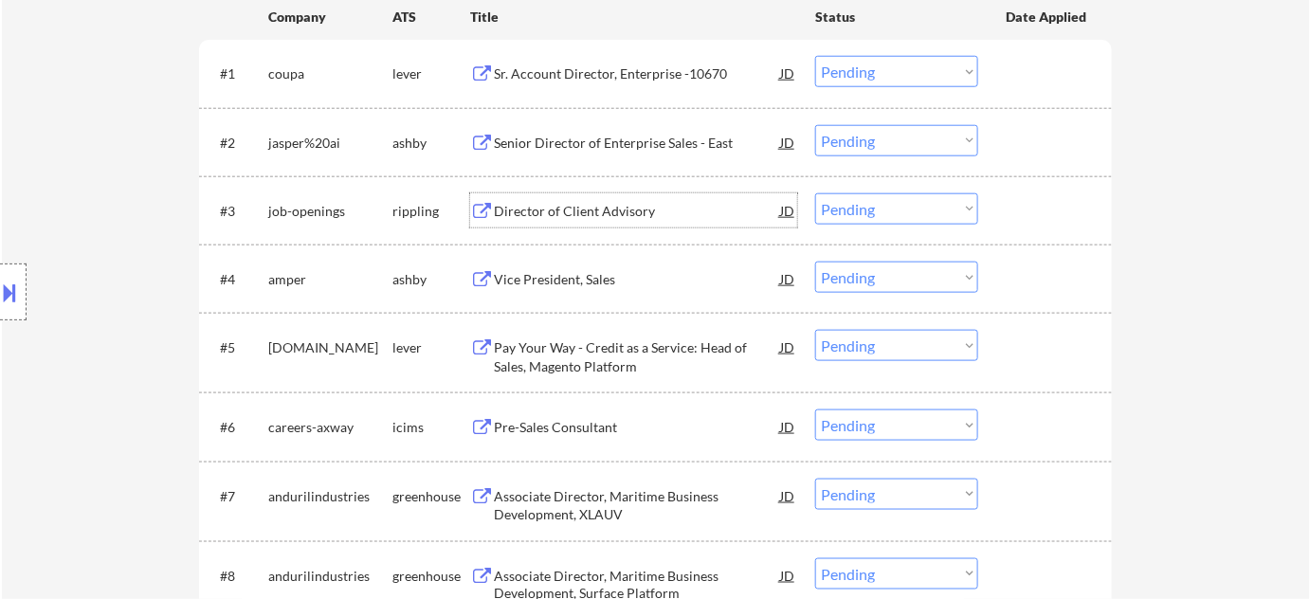
click at [844, 204] on select "Choose an option... Pending Applied Excluded (Questions) Excluded (Expired) Exc…" at bounding box center [896, 208] width 163 height 31
click at [815, 193] on select "Choose an option... Pending Applied Excluded (Questions) Excluded (Expired) Exc…" at bounding box center [896, 208] width 163 height 31
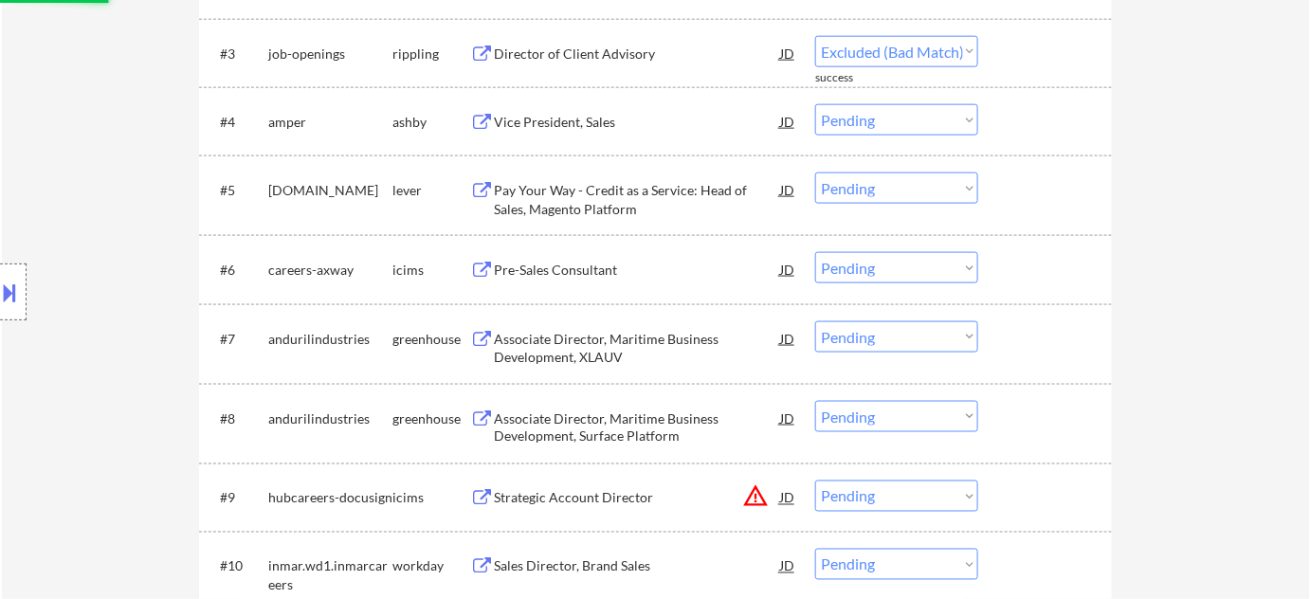
scroll to position [775, 0]
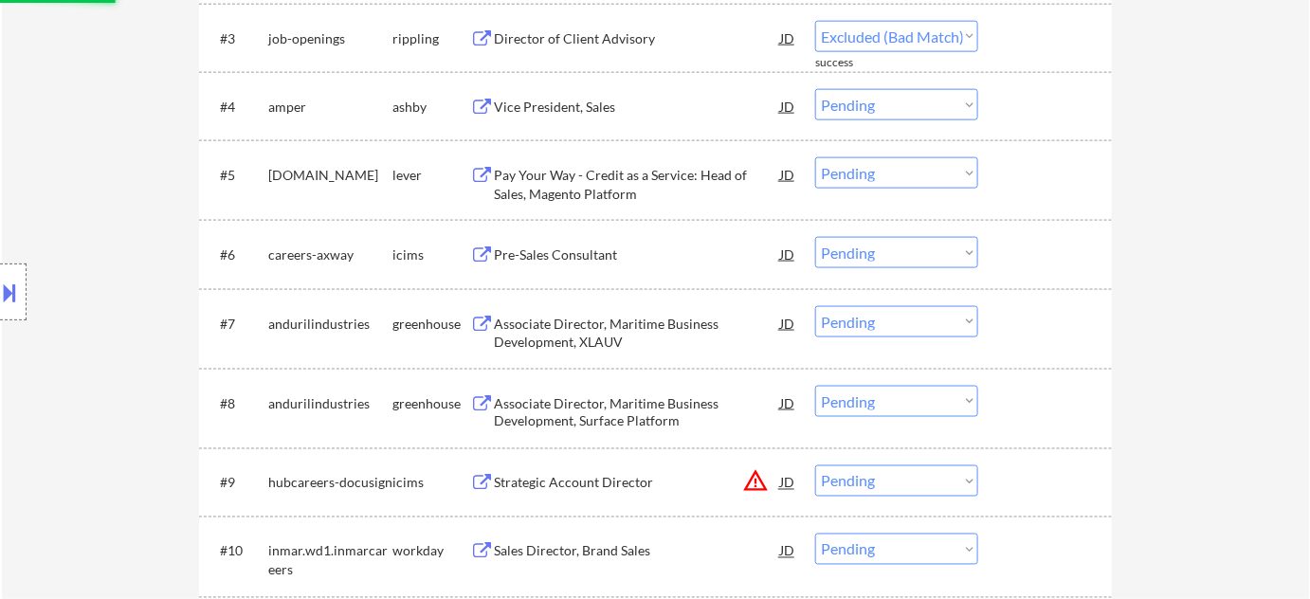
select select ""pending""
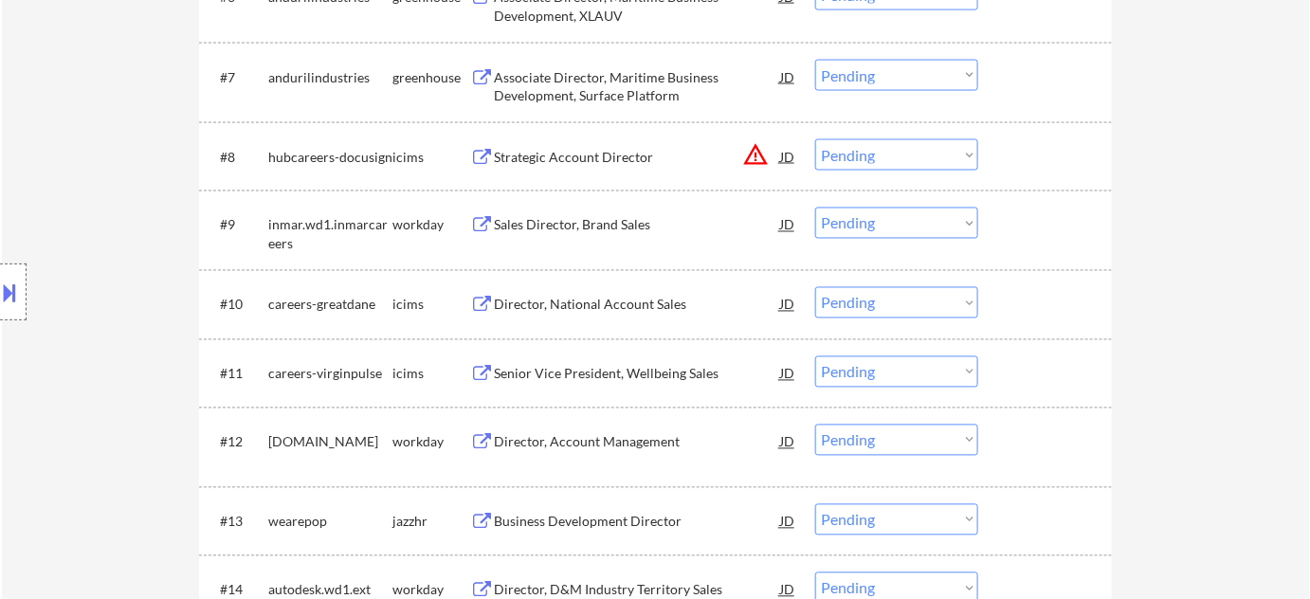
scroll to position [1120, 0]
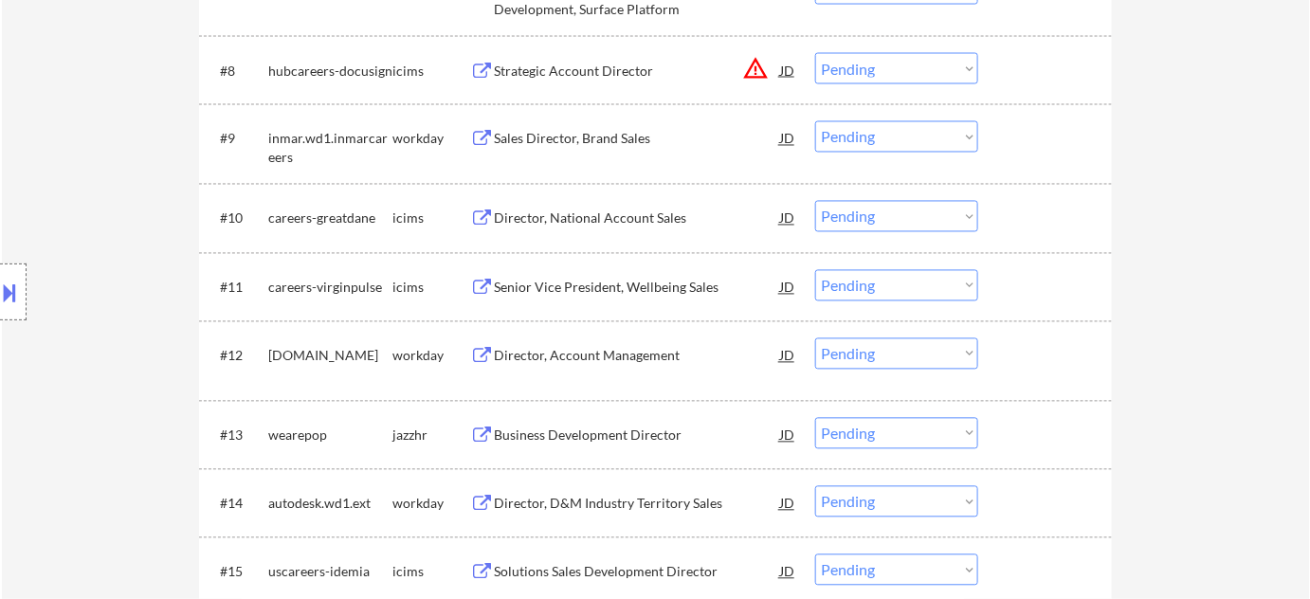
click at [624, 352] on div "Director, Account Management" at bounding box center [637, 356] width 286 height 19
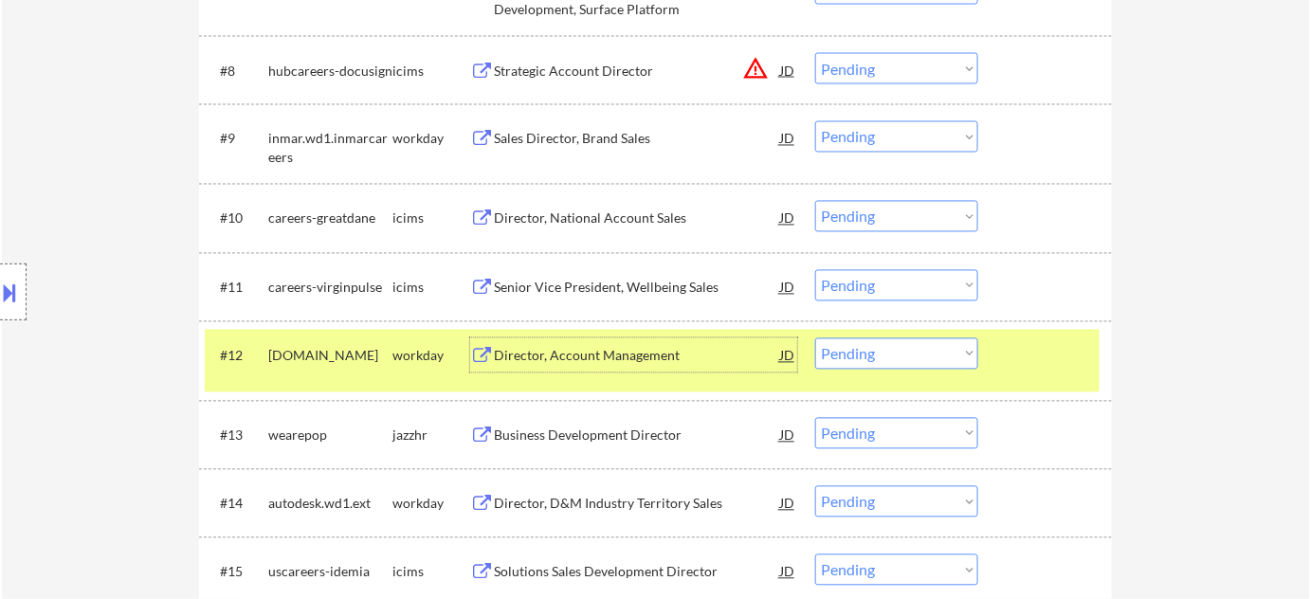
click at [865, 371] on div "#12 flextronics.wd1.careers workday Director, Account Management JD Choose an o…" at bounding box center [652, 361] width 895 height 63
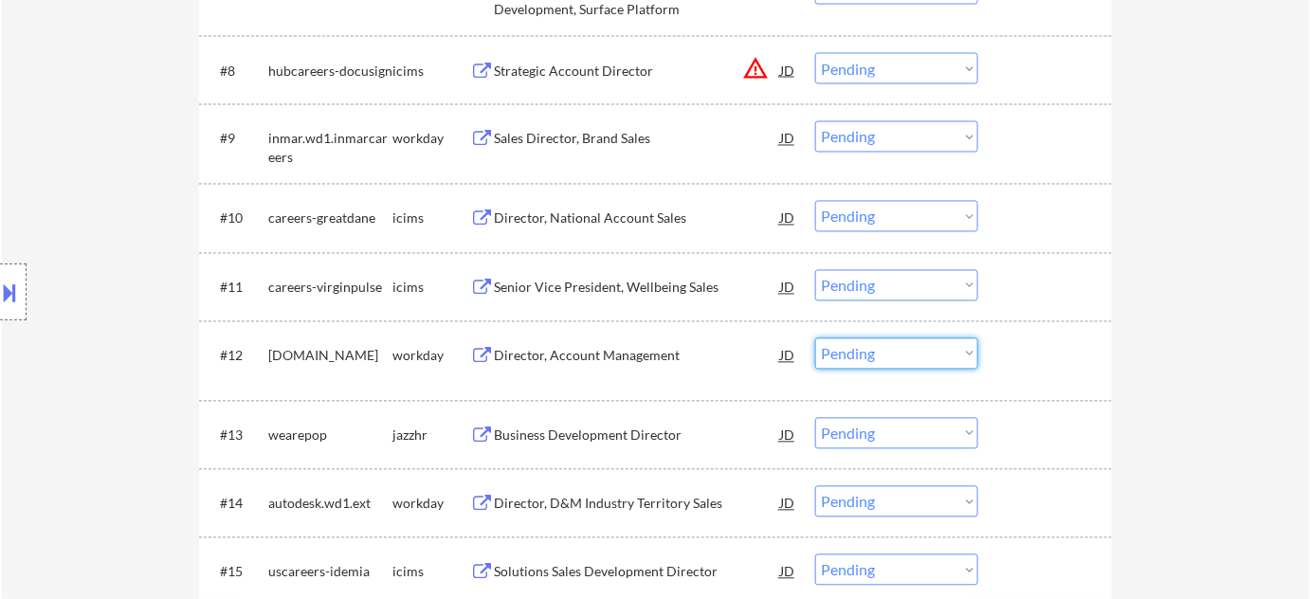
click at [879, 356] on select "Choose an option... Pending Applied Excluded (Questions) Excluded (Expired) Exc…" at bounding box center [896, 353] width 163 height 31
click at [815, 338] on select "Choose an option... Pending Applied Excluded (Questions) Excluded (Expired) Exc…" at bounding box center [896, 353] width 163 height 31
select select ""pending""
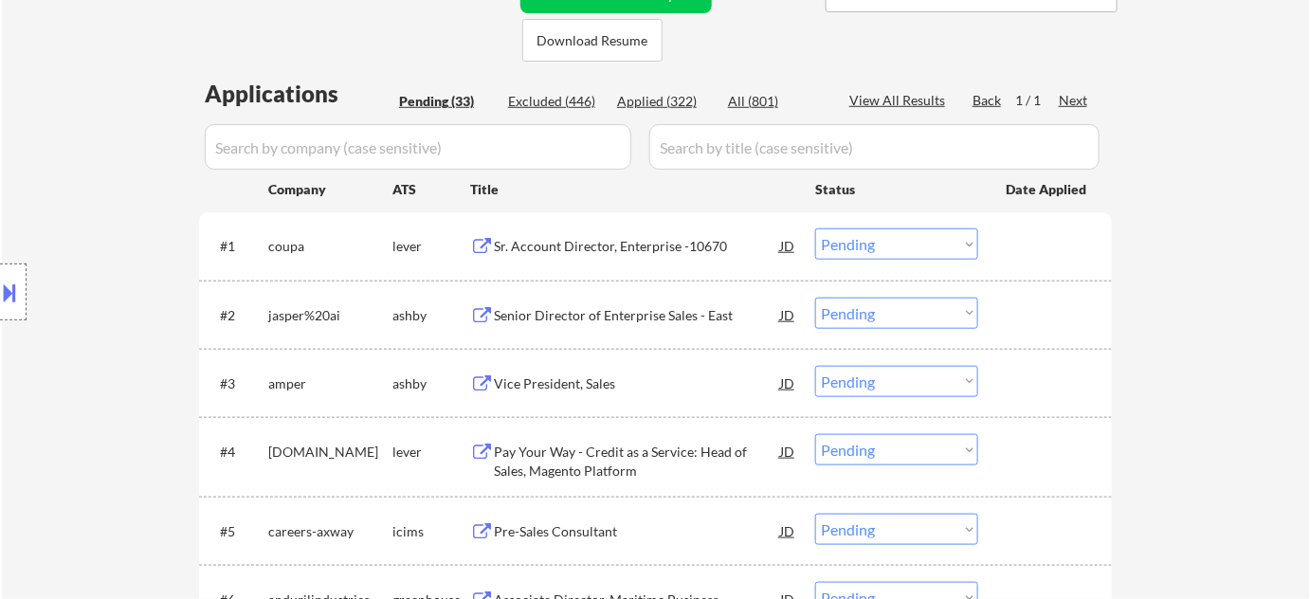
scroll to position [258, 0]
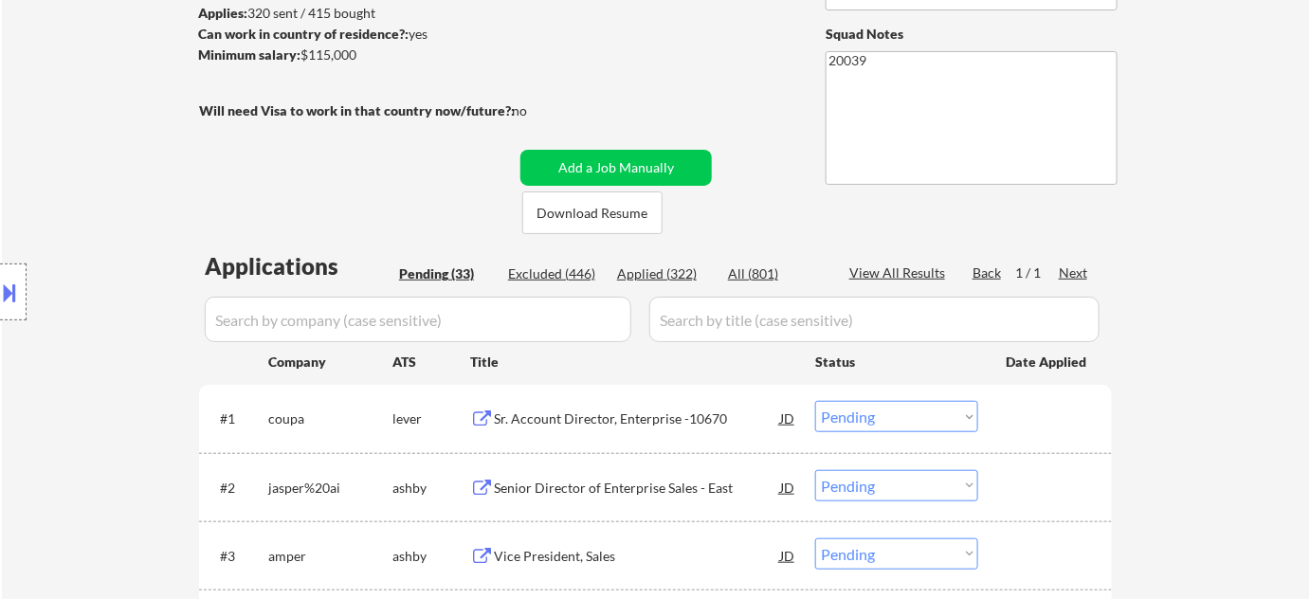
click at [671, 272] on div "Applied (322)" at bounding box center [664, 274] width 95 height 19
click at [554, 309] on input "input" at bounding box center [418, 320] width 427 height 46
select select ""applied""
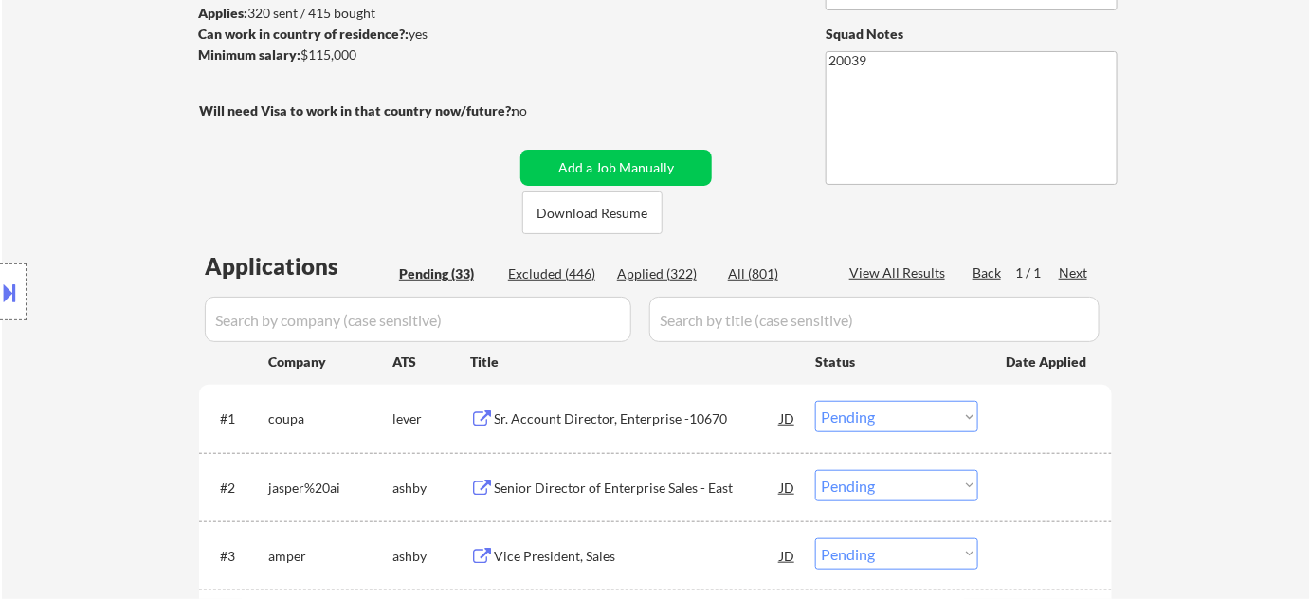
select select ""applied""
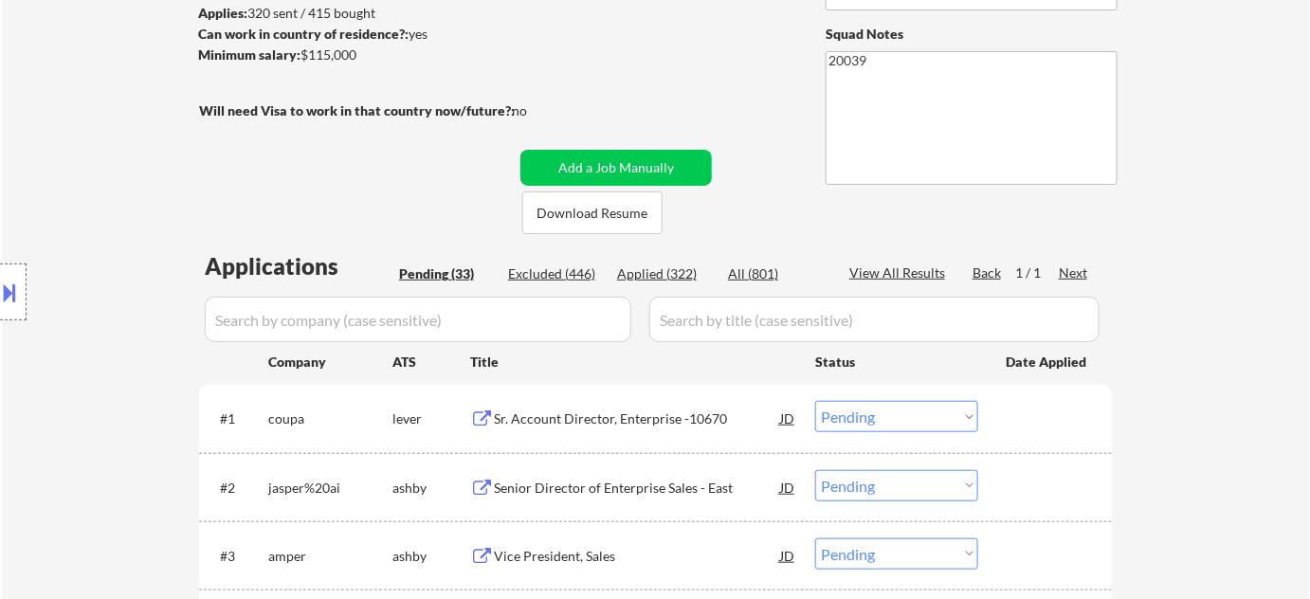
select select ""applied""
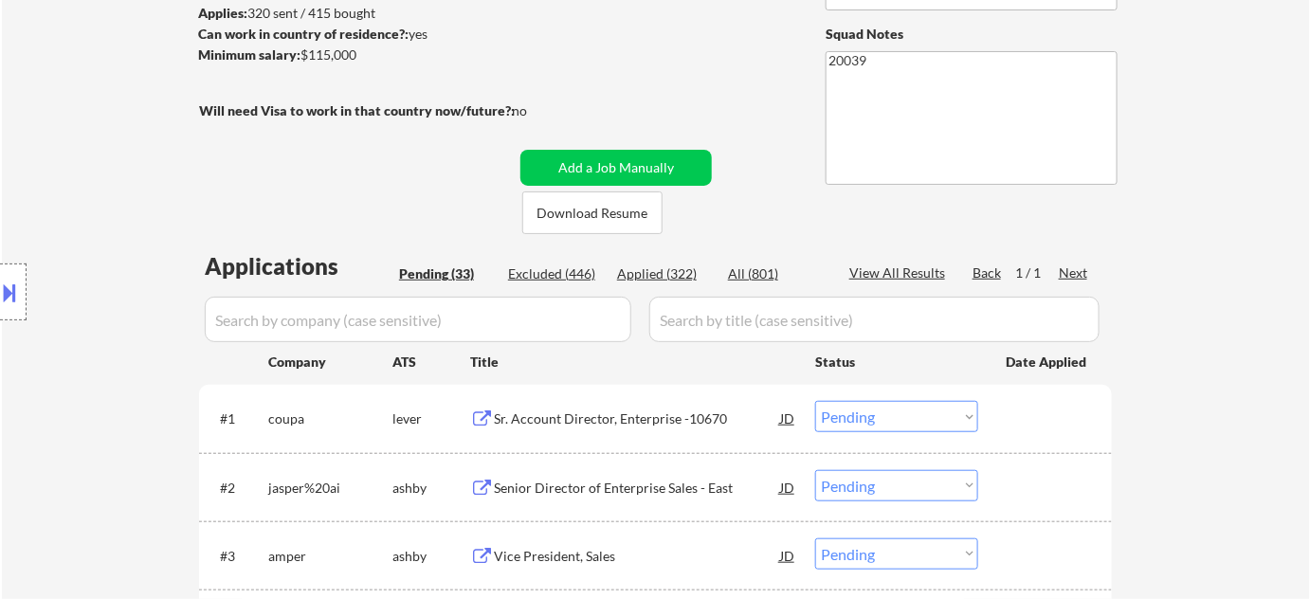
select select ""applied""
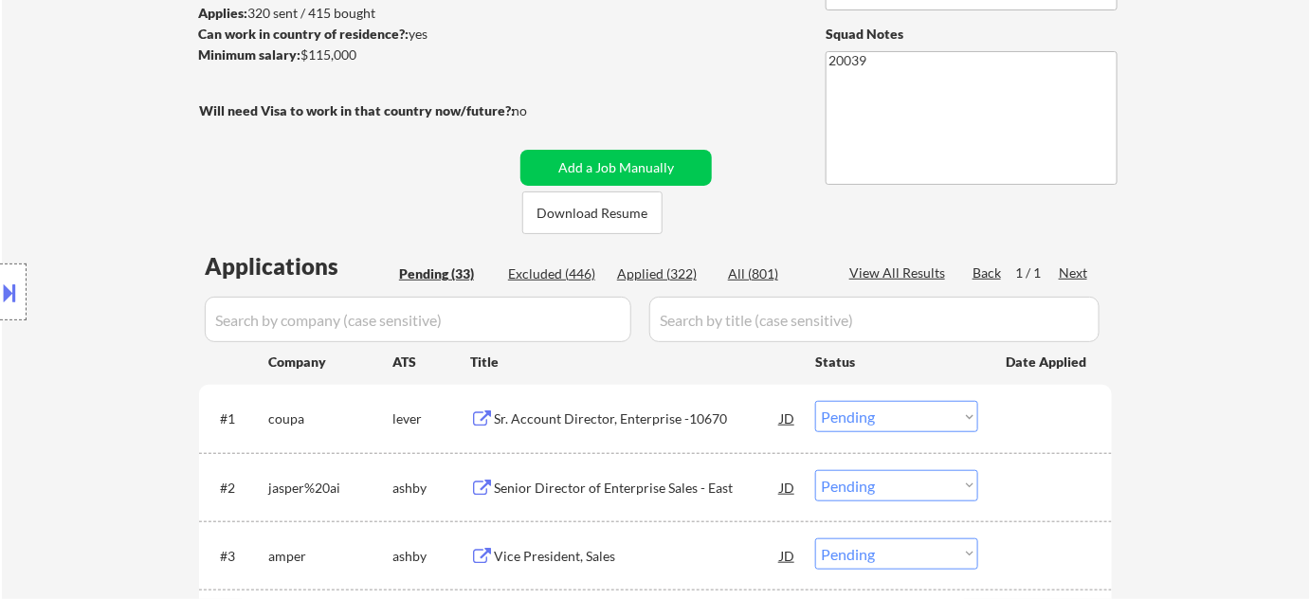
select select ""applied""
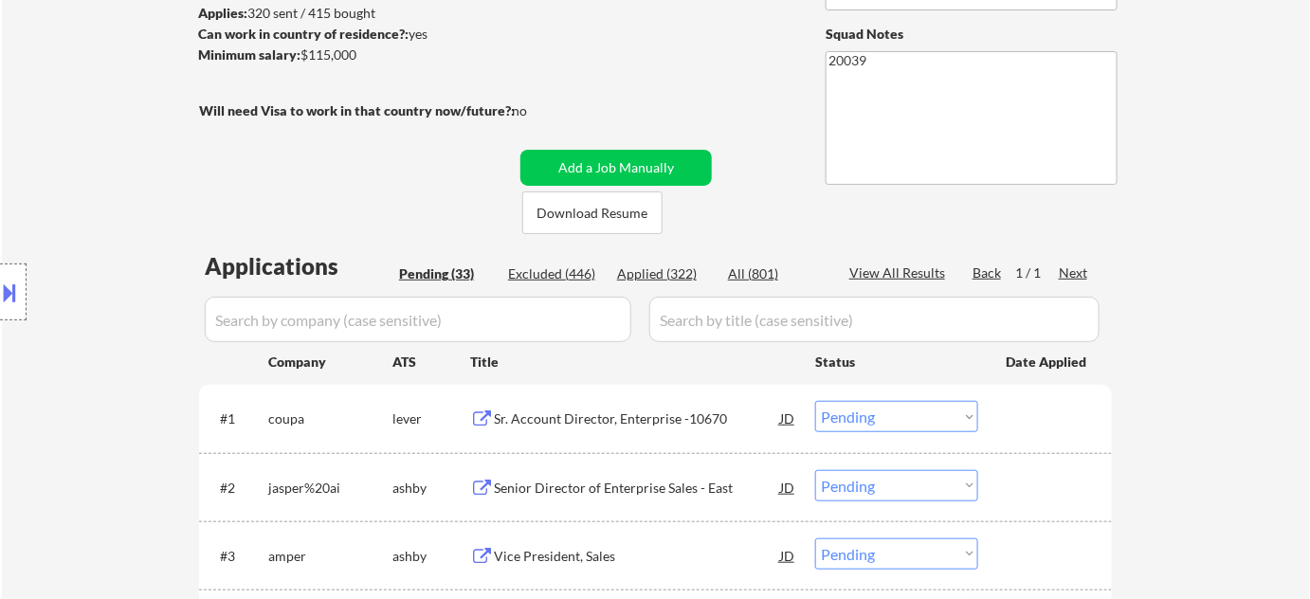
select select ""applied""
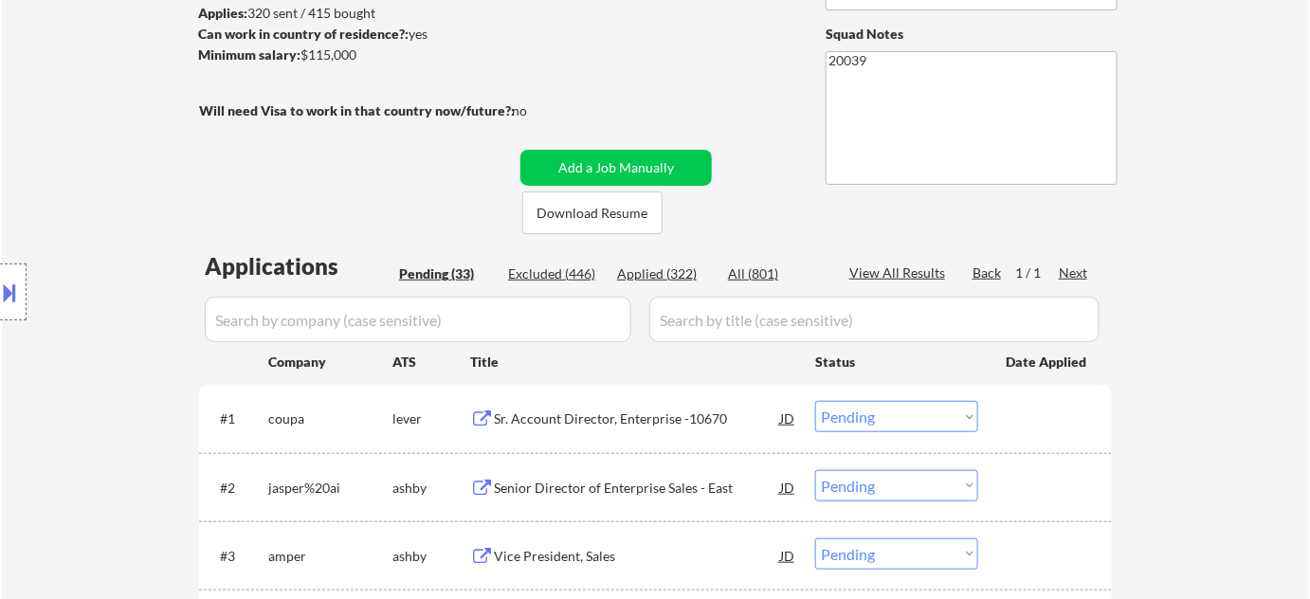
select select ""applied""
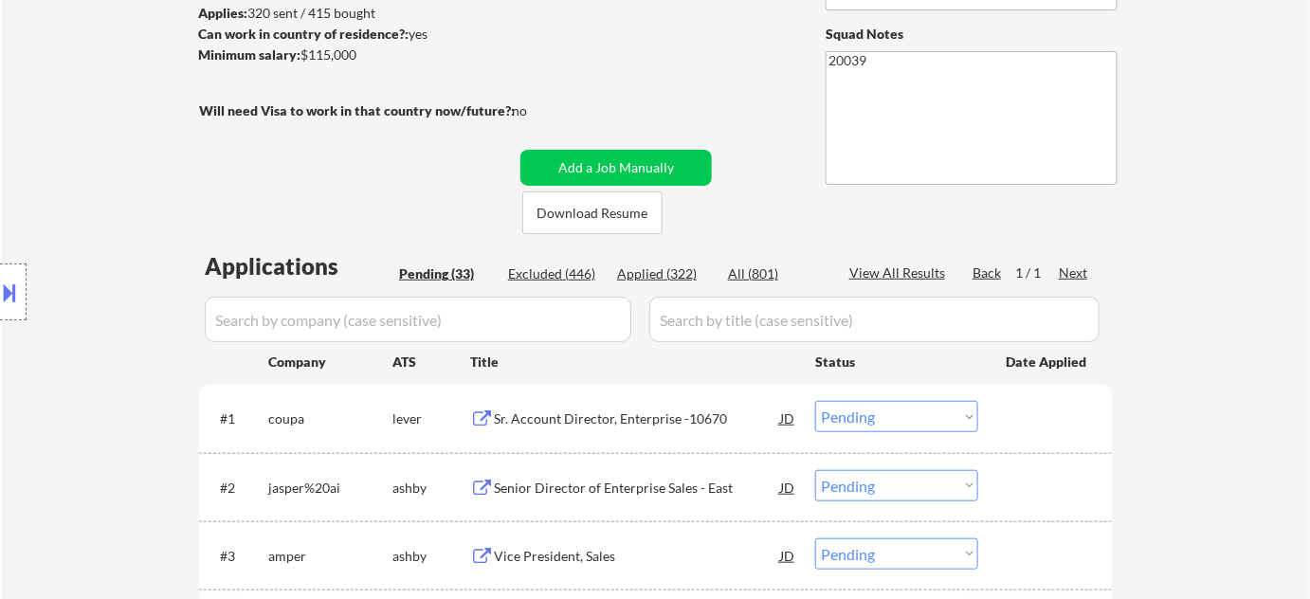
select select ""applied""
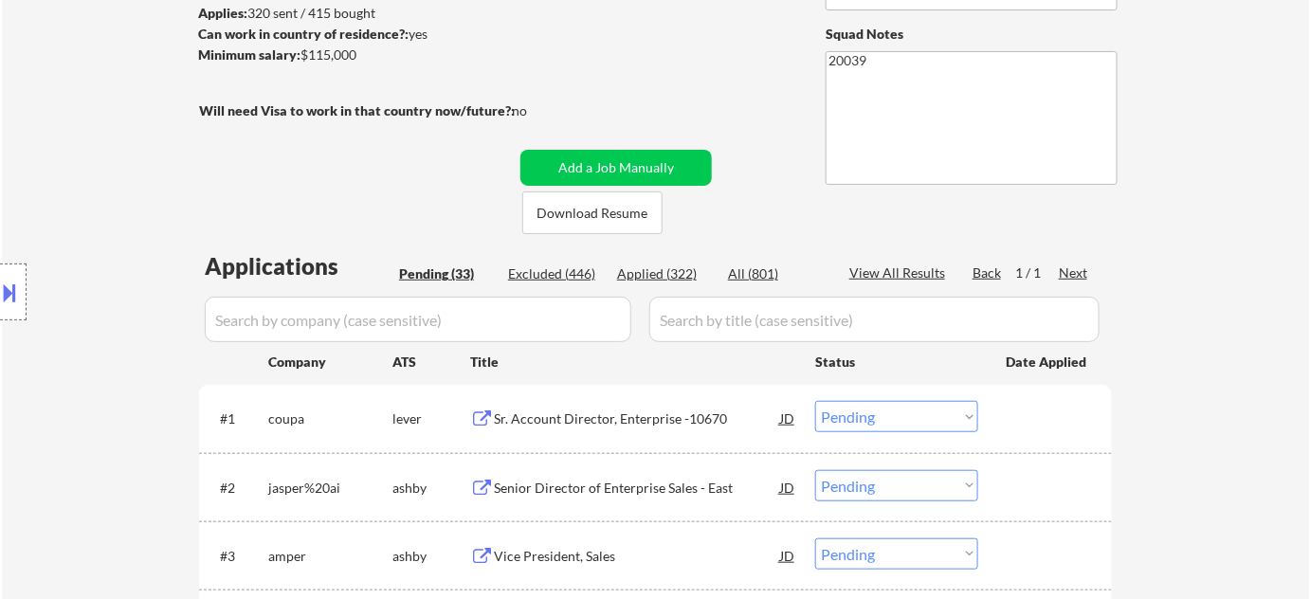
select select ""applied""
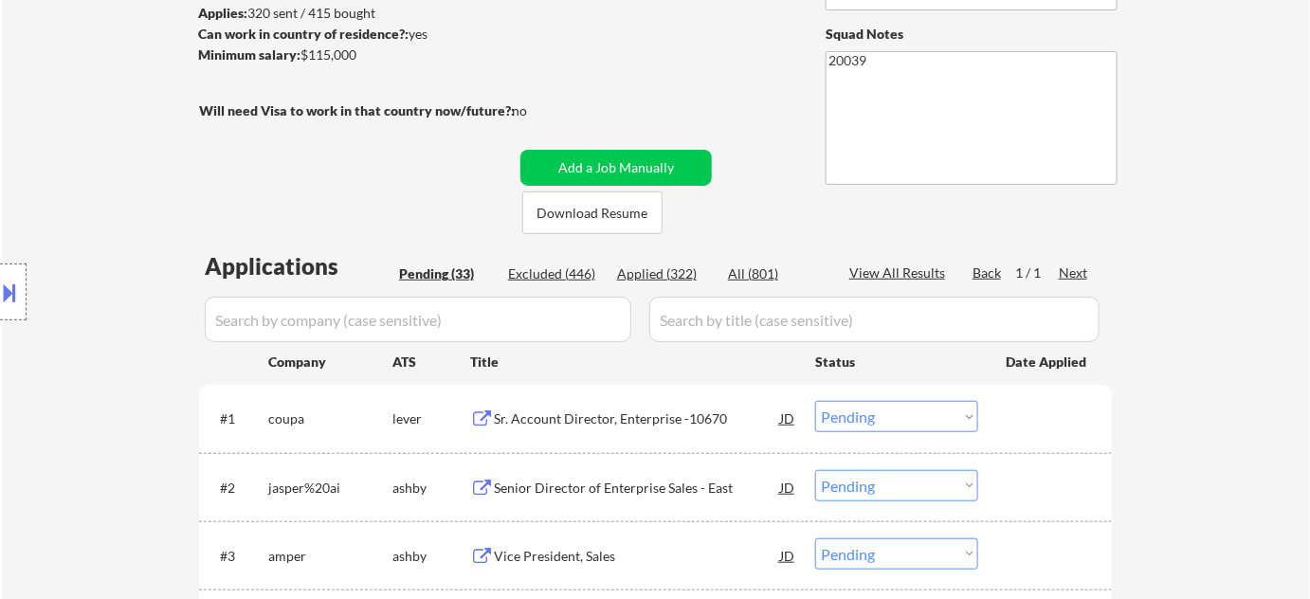
select select ""applied""
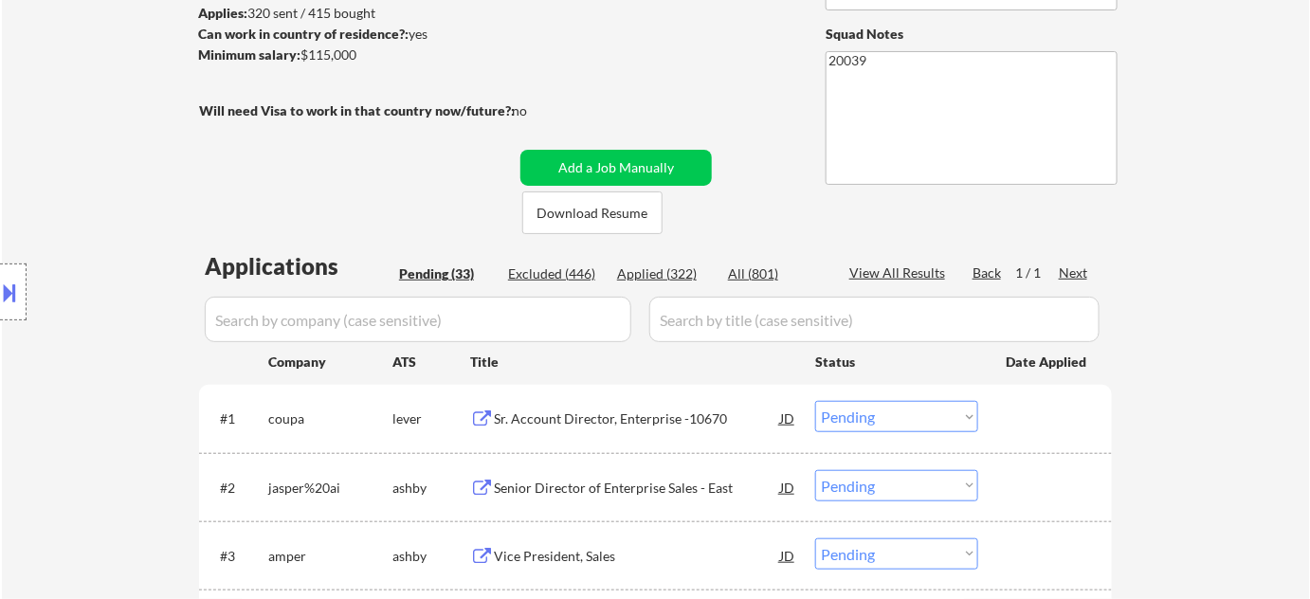
select select ""applied""
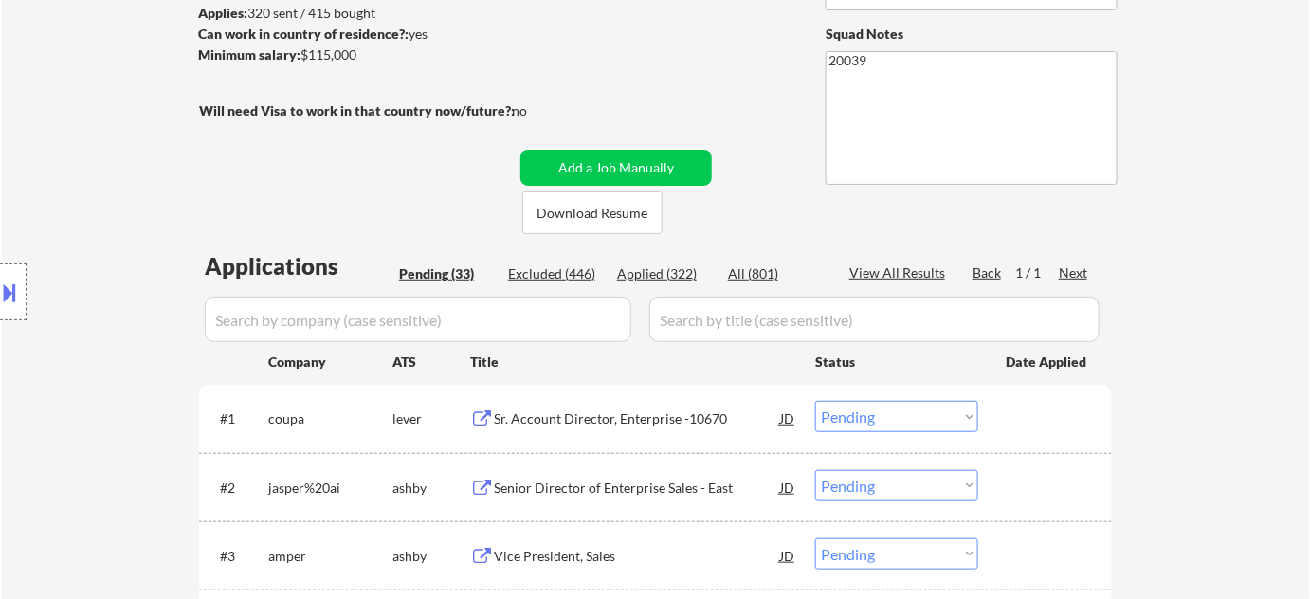
select select ""applied""
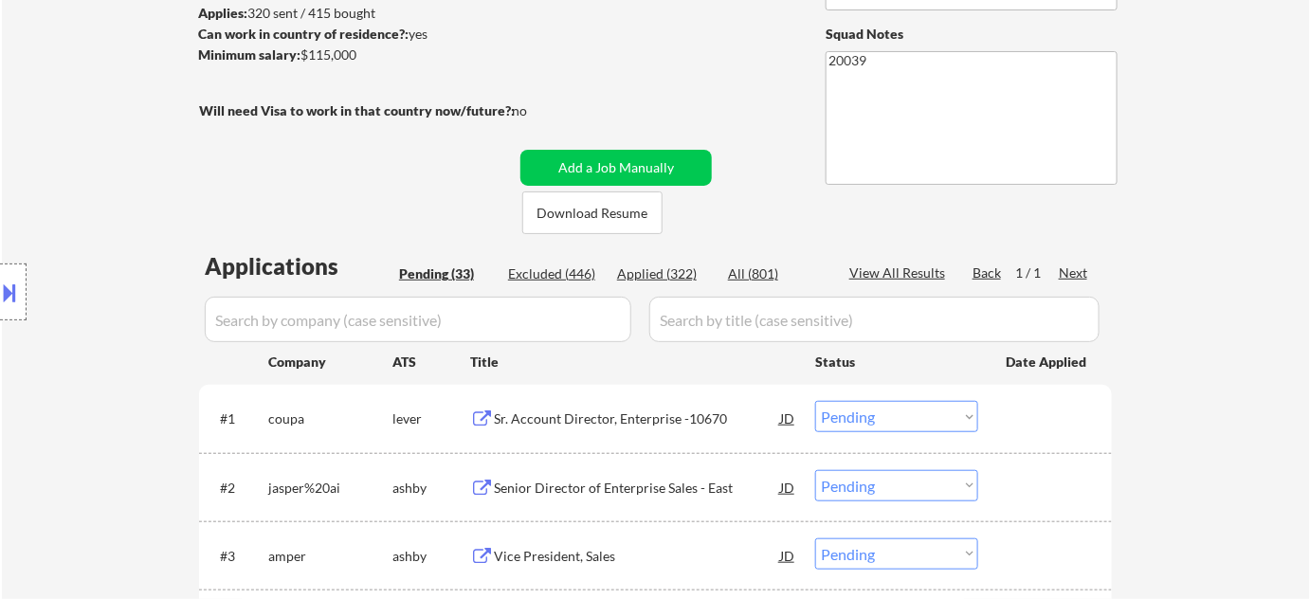
select select ""applied""
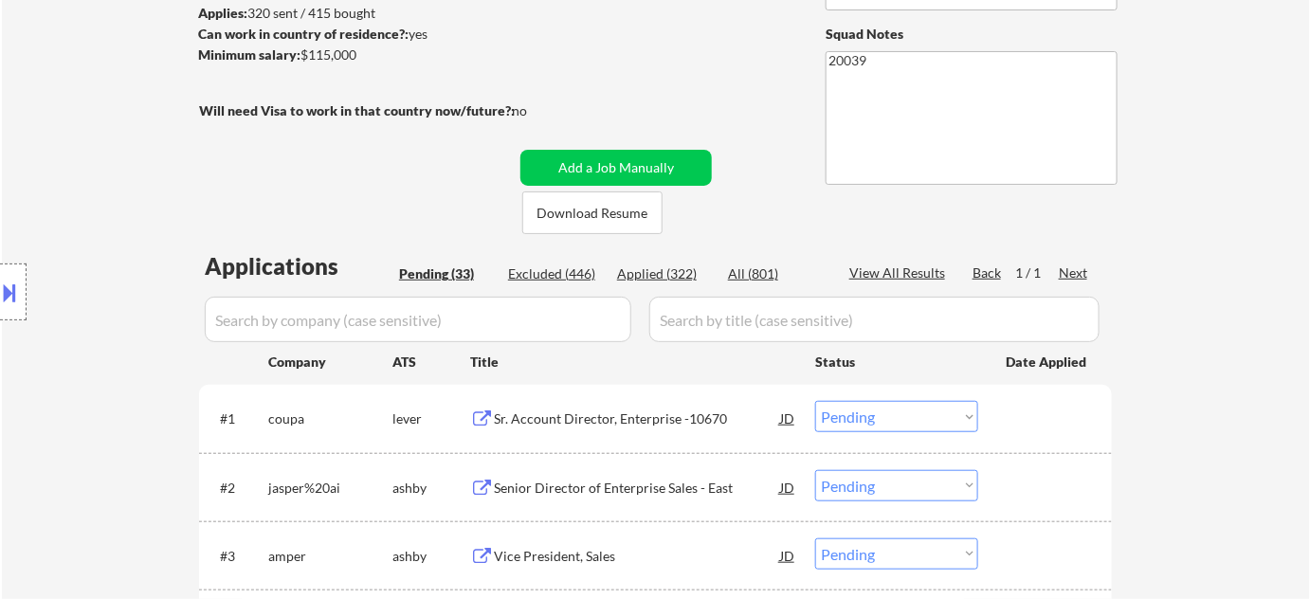
select select ""applied""
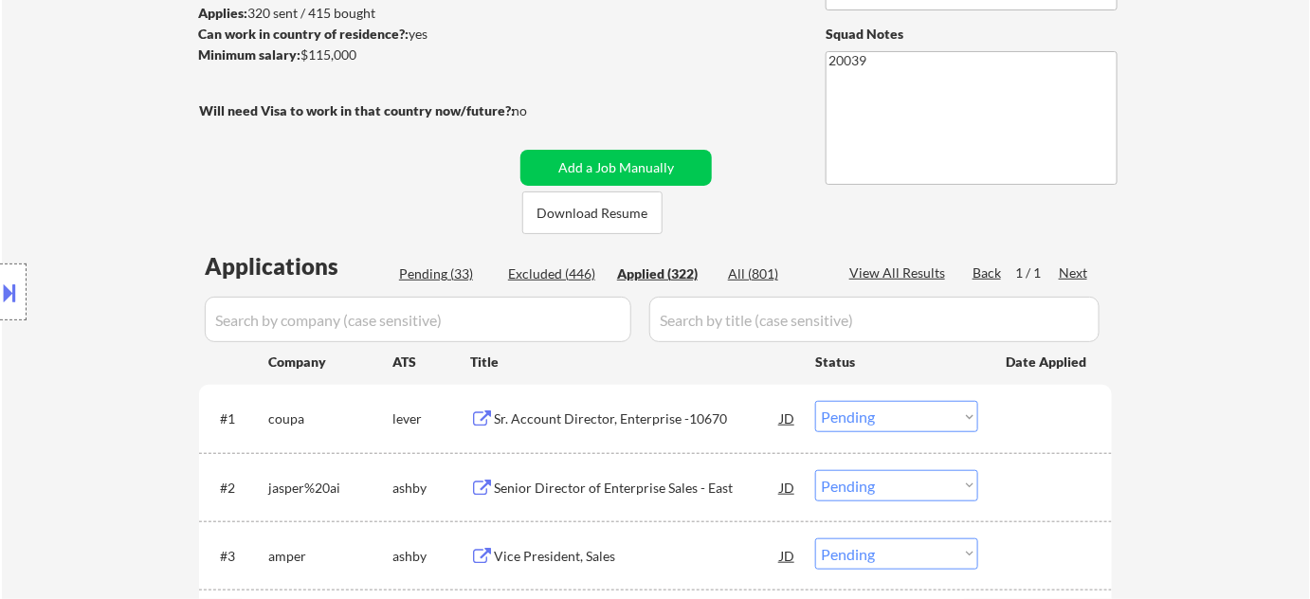
select select ""applied""
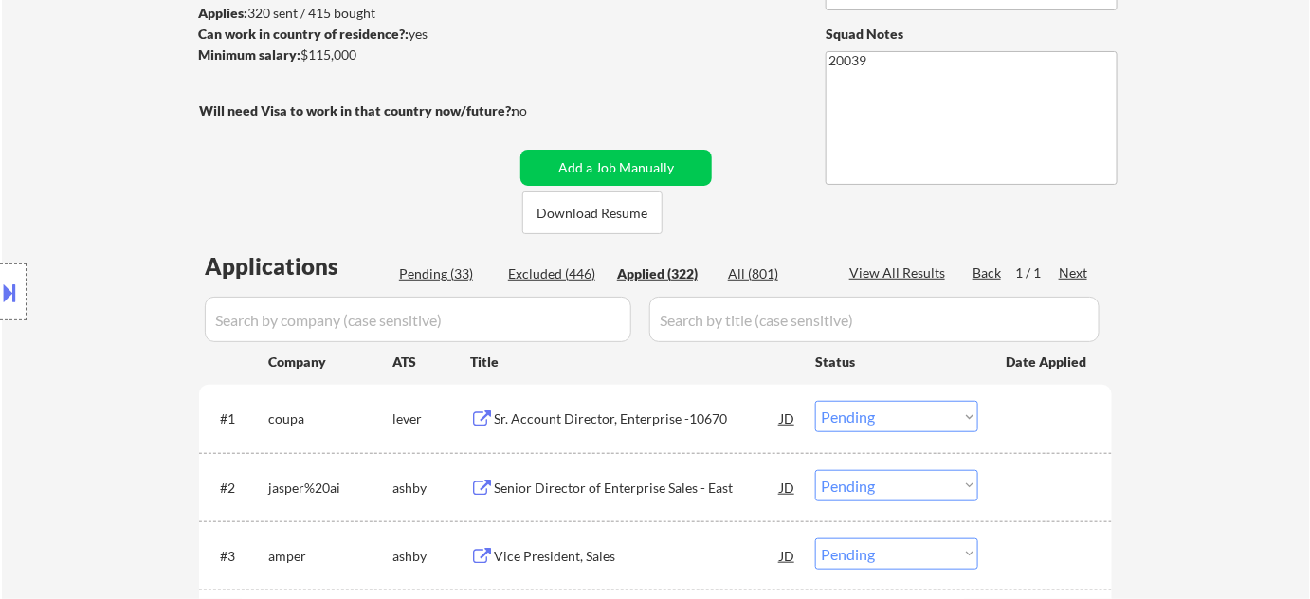
select select ""applied""
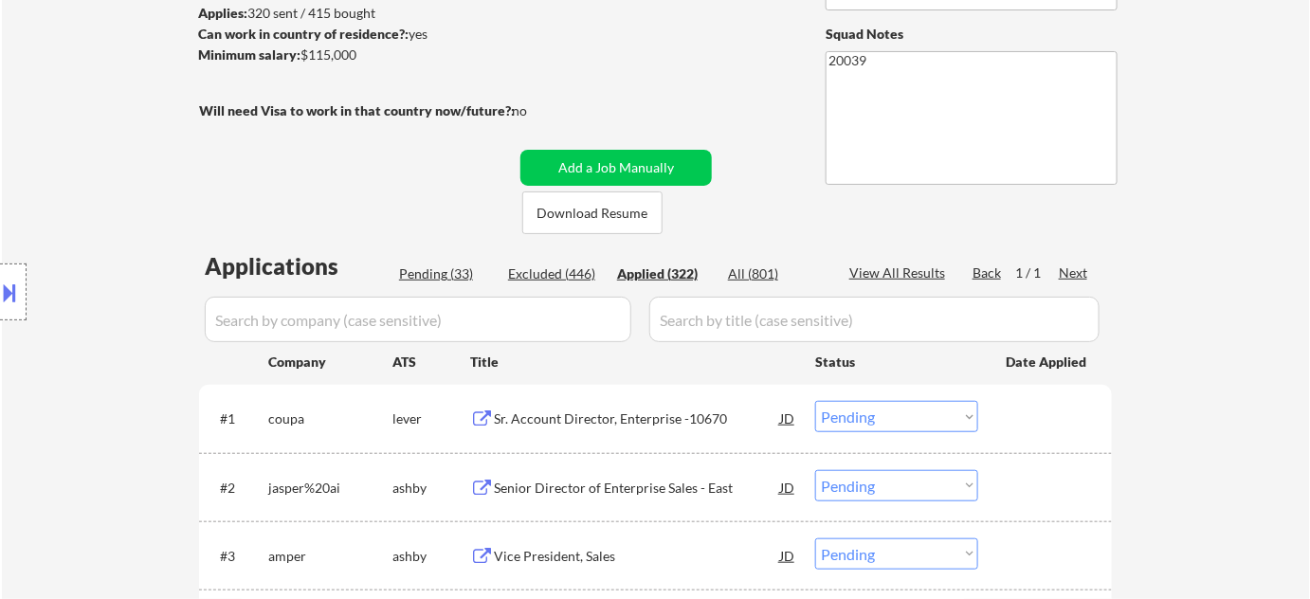
select select ""applied""
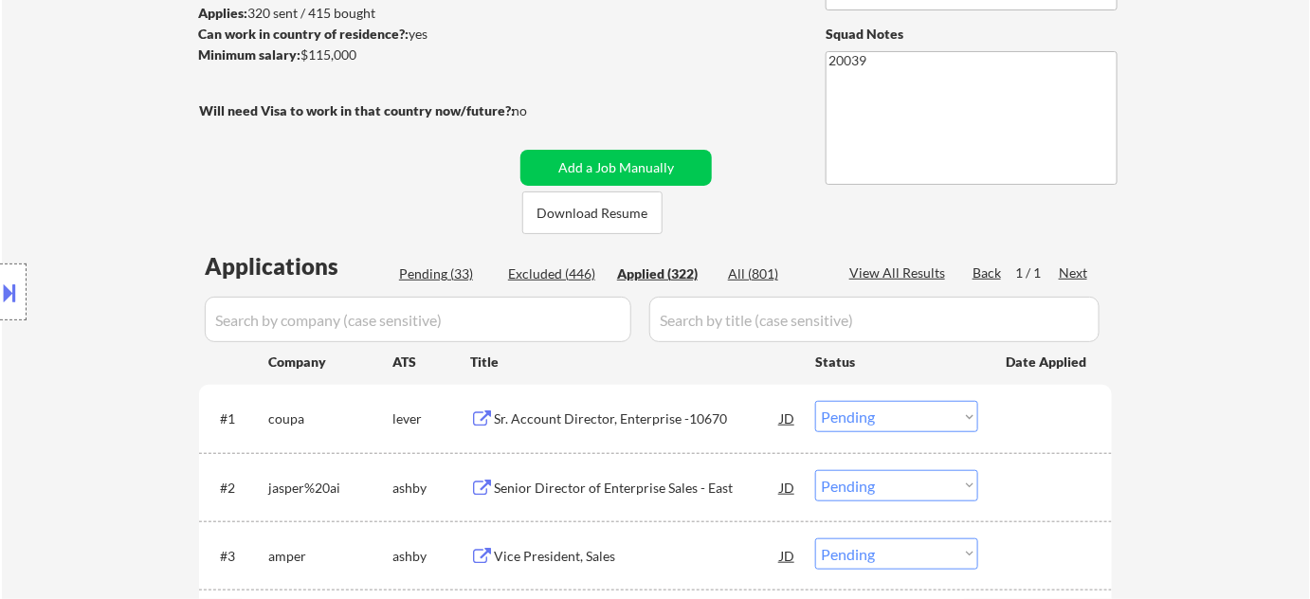
select select ""applied""
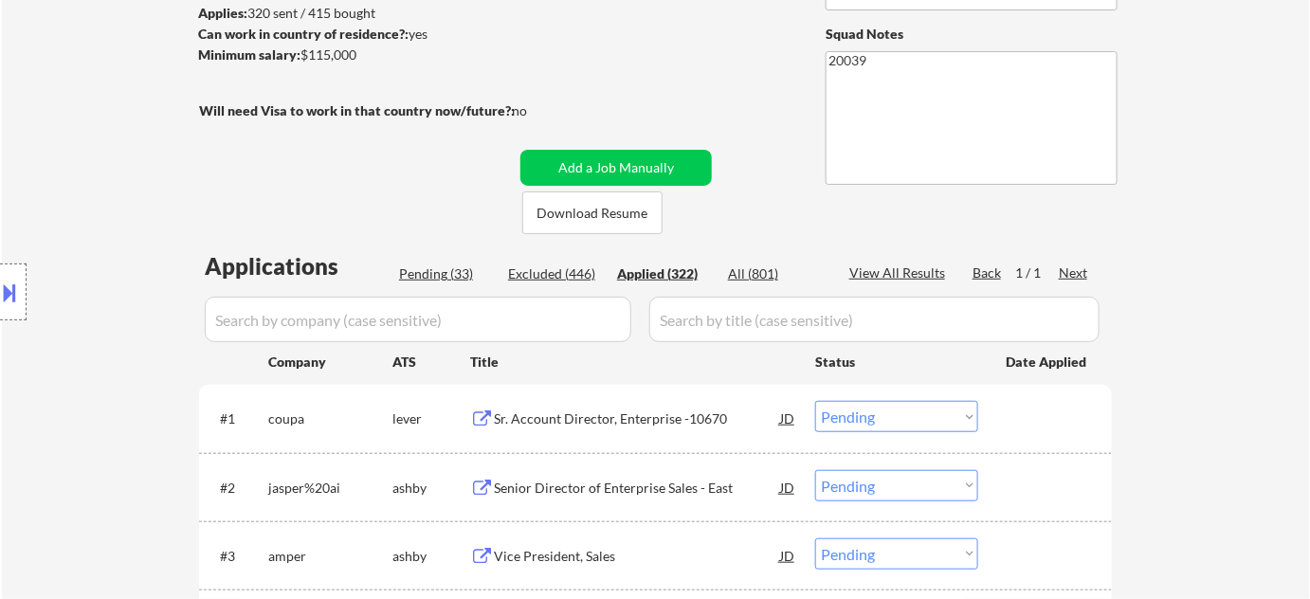
select select ""applied""
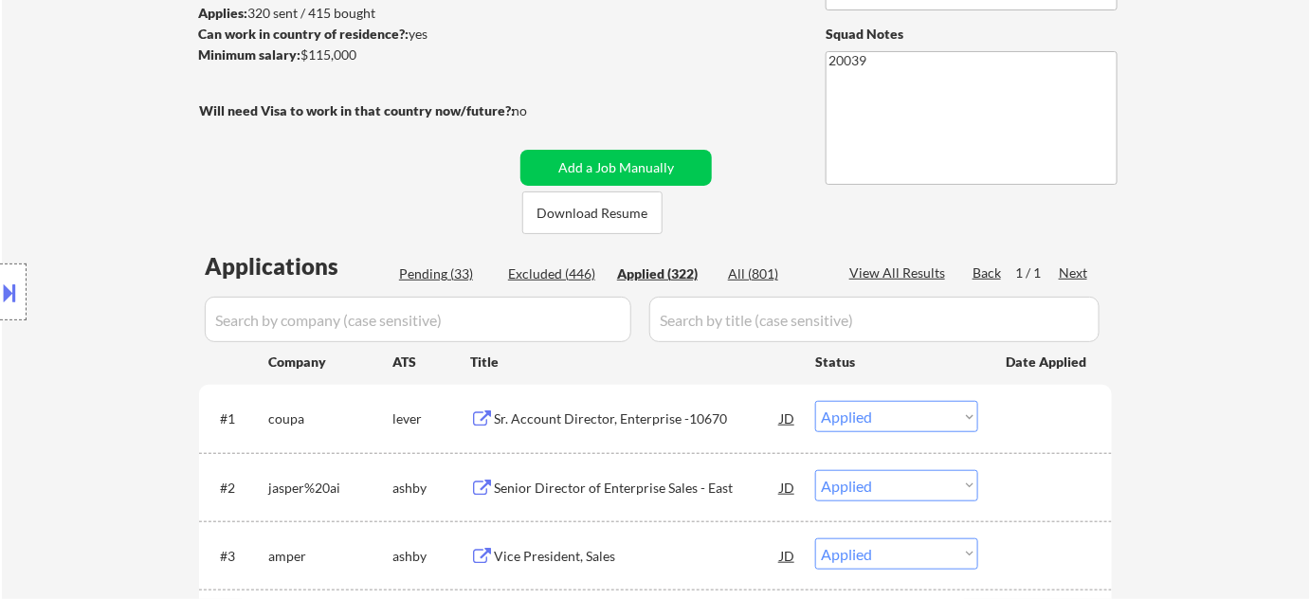
select select ""applied""
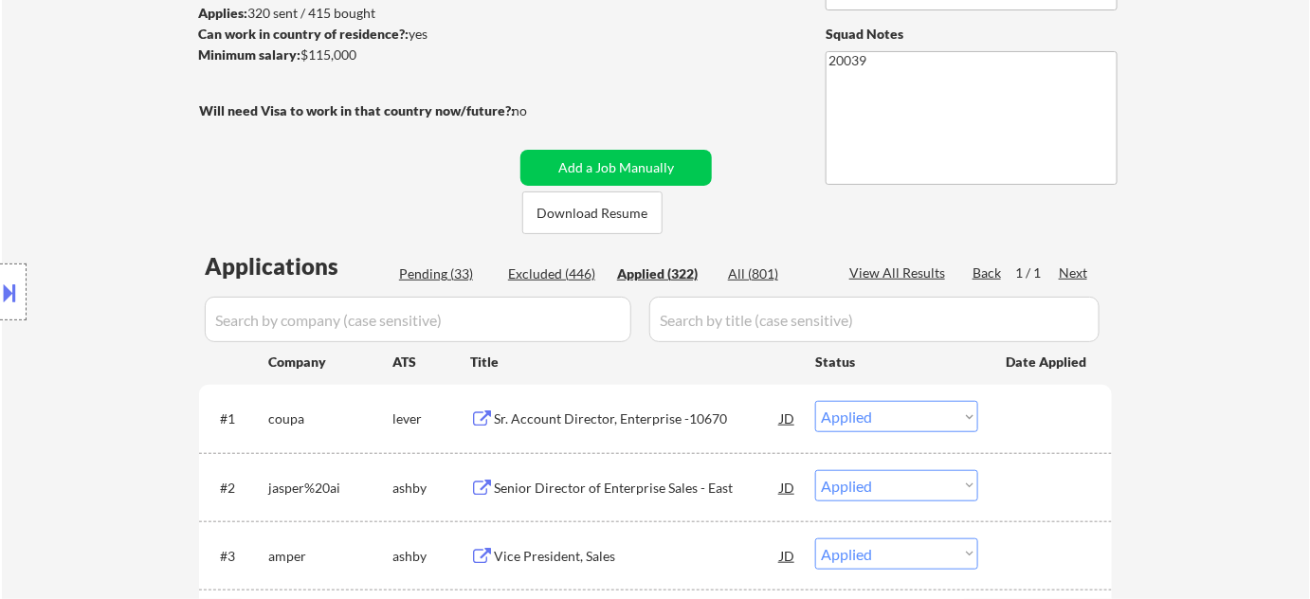
select select ""applied""
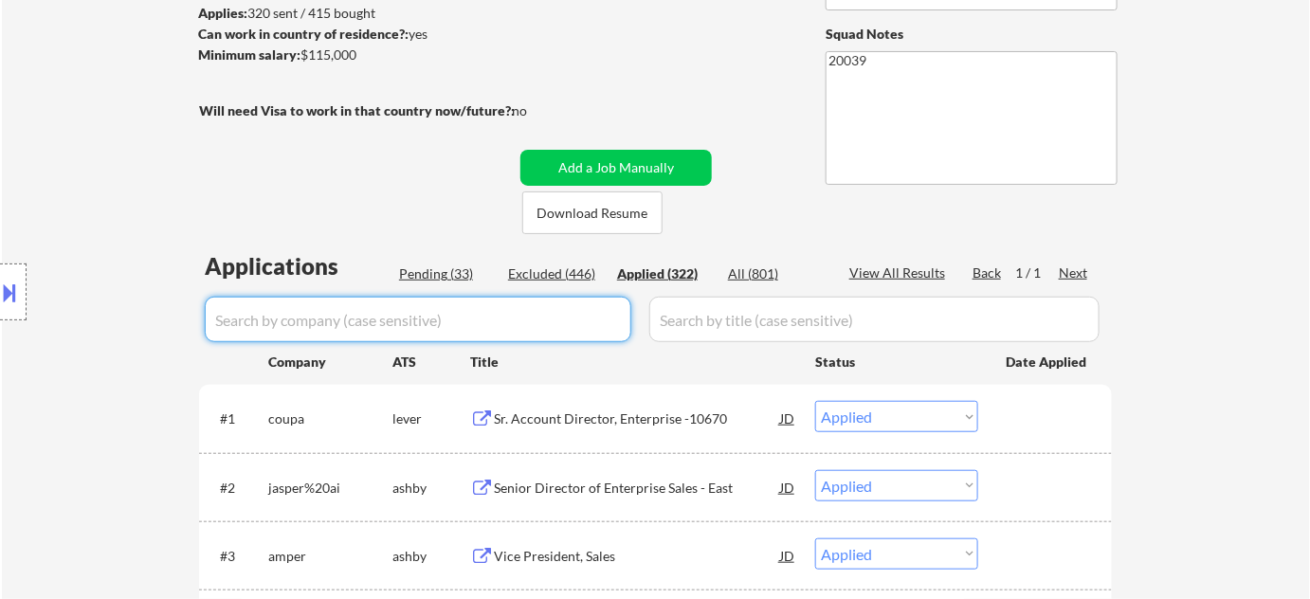
click at [533, 322] on input "input" at bounding box center [418, 320] width 427 height 46
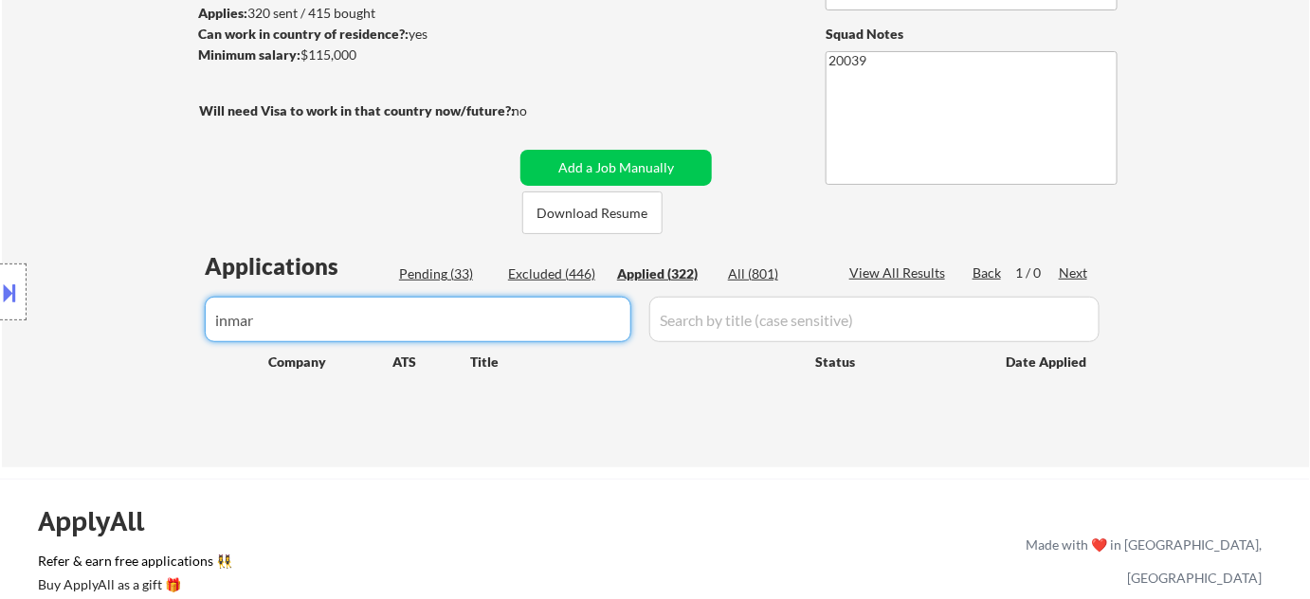
type input "inmar"
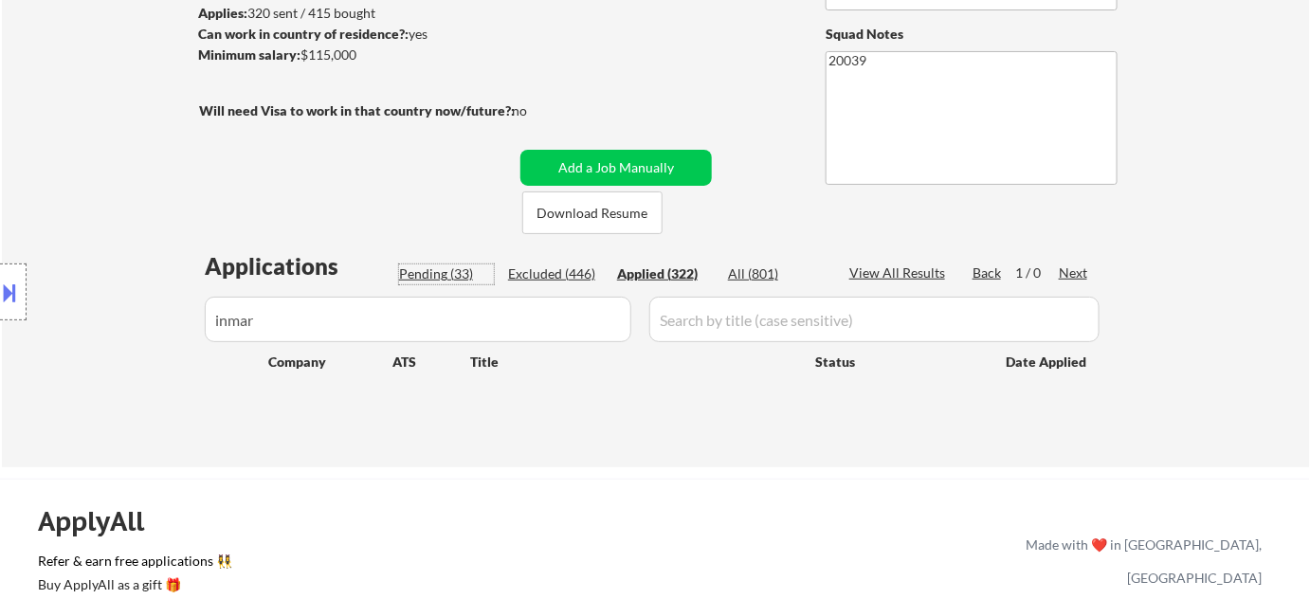
click at [443, 265] on div "Pending (33)" at bounding box center [446, 274] width 95 height 19
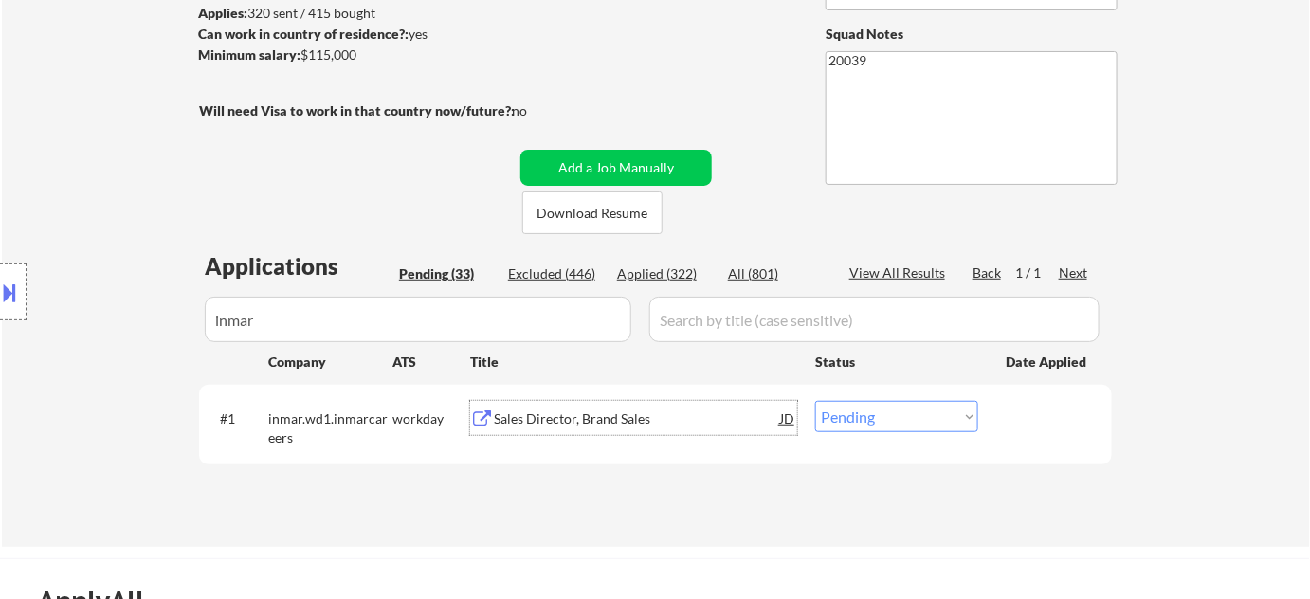
click at [572, 419] on div "Sales Director, Brand Sales" at bounding box center [637, 419] width 286 height 19
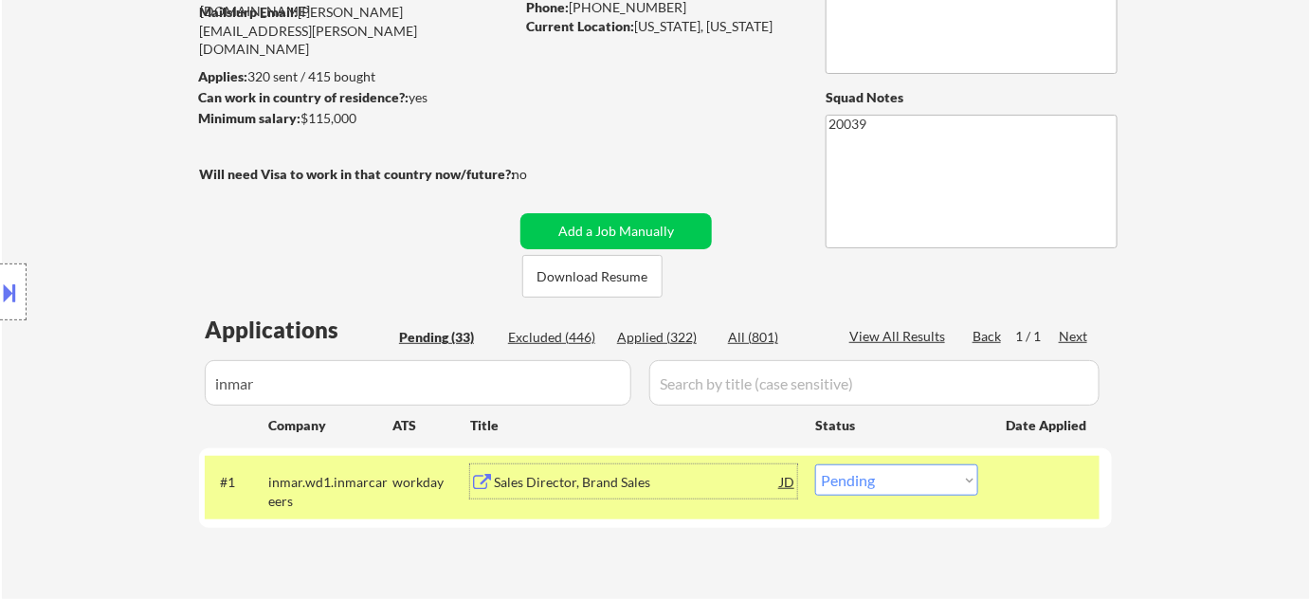
scroll to position [85, 0]
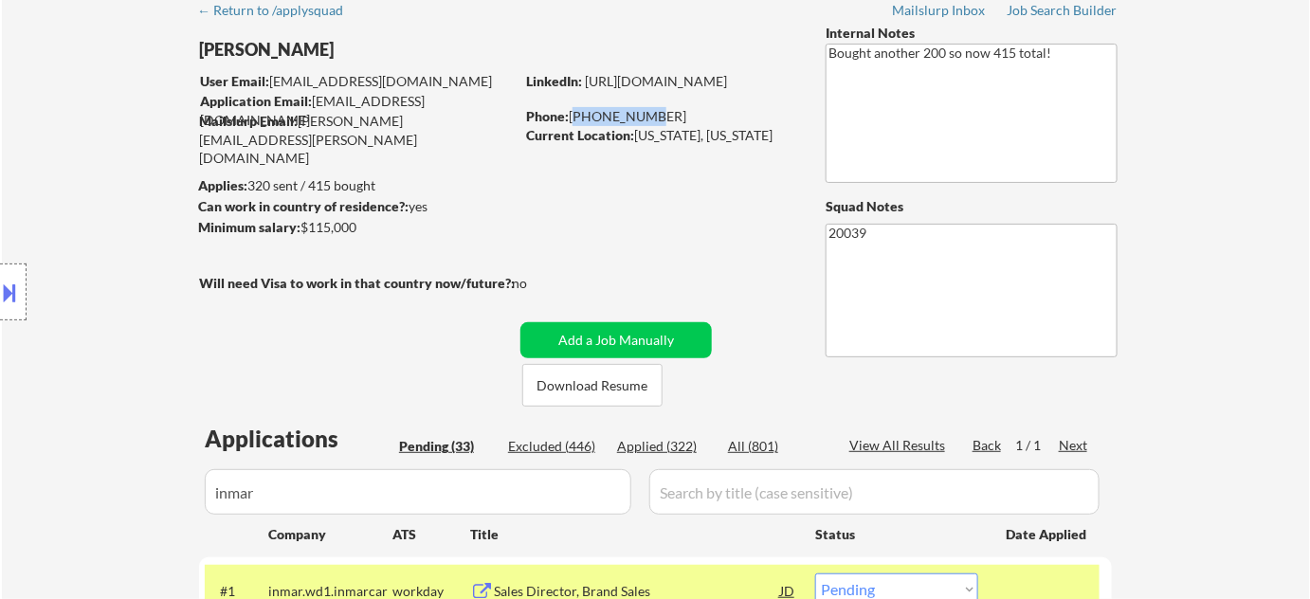
drag, startPoint x: 572, startPoint y: 116, endPoint x: 664, endPoint y: 116, distance: 92.0
click at [656, 116] on div "Phone: 336-803-1541" at bounding box center [660, 116] width 268 height 19
click at [664, 116] on div "Phone: 336-803-1541" at bounding box center [660, 116] width 268 height 19
drag, startPoint x: 647, startPoint y: 122, endPoint x: 577, endPoint y: 173, distance: 86.1
click at [577, 183] on div "← Return to /applysquad Mailslurp Inbox Job Search Builder Brittany Adams User …" at bounding box center [656, 348] width 946 height 714
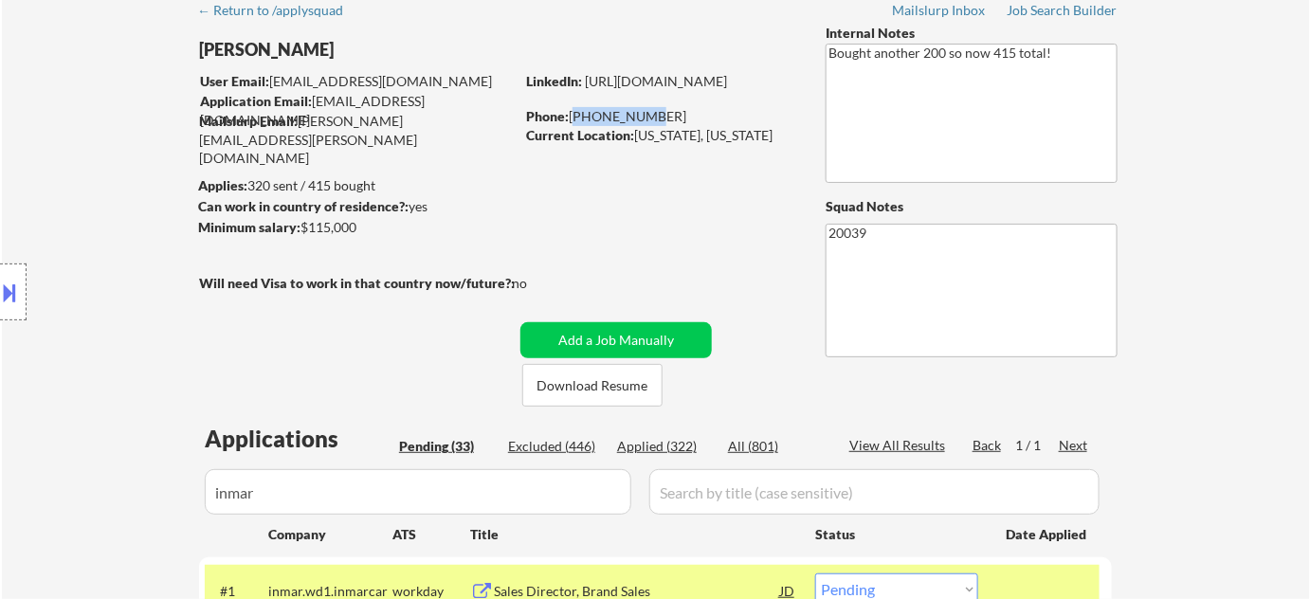
drag, startPoint x: 573, startPoint y: 114, endPoint x: 658, endPoint y: 111, distance: 85.4
click at [648, 113] on div "Phone: 336-803-1541" at bounding box center [660, 116] width 268 height 19
click at [661, 111] on div "Phone: 336-803-1541" at bounding box center [660, 116] width 268 height 19
click at [656, 114] on div "Phone: 336-803-1541" at bounding box center [660, 116] width 268 height 19
drag, startPoint x: 656, startPoint y: 114, endPoint x: 571, endPoint y: 118, distance: 85.4
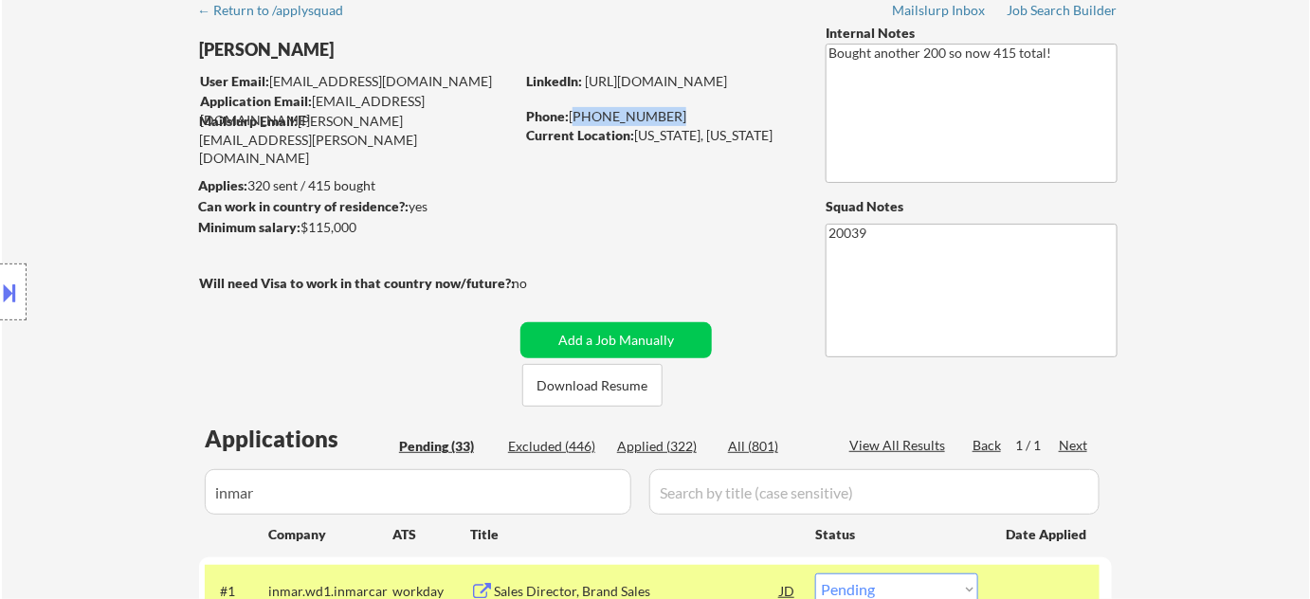
click at [576, 118] on div "Phone: 336-803-1541" at bounding box center [660, 116] width 268 height 19
click at [569, 118] on div "Phone: 336-803-1541" at bounding box center [660, 116] width 268 height 19
copy div "336-803-1541"
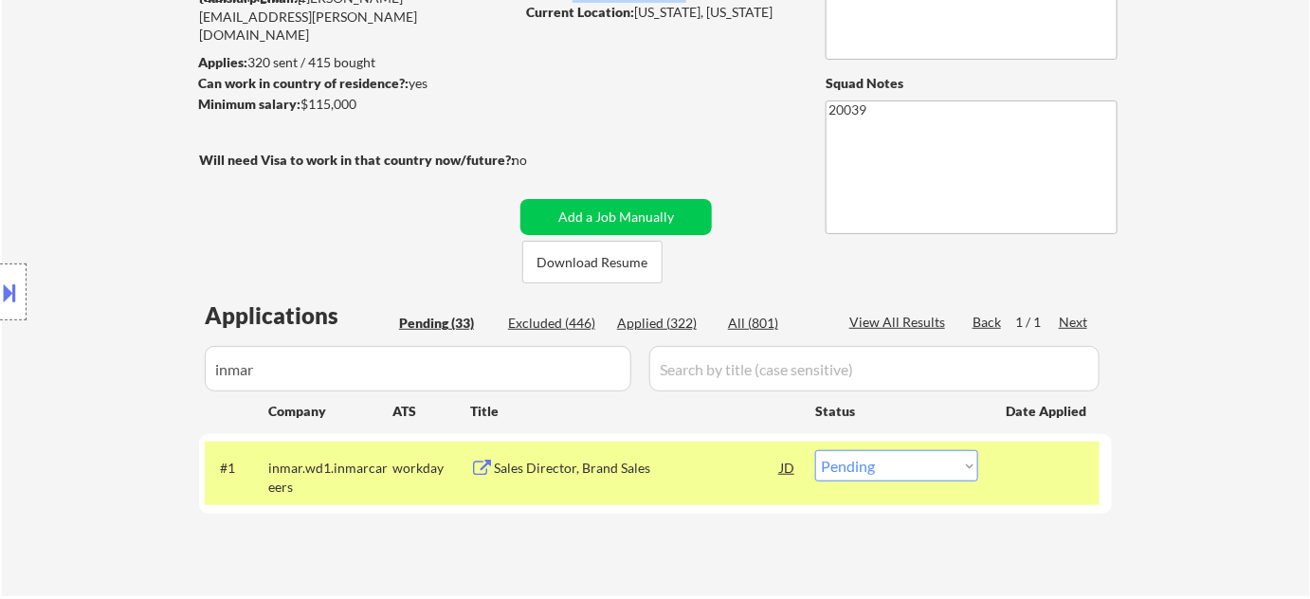
scroll to position [258, 0]
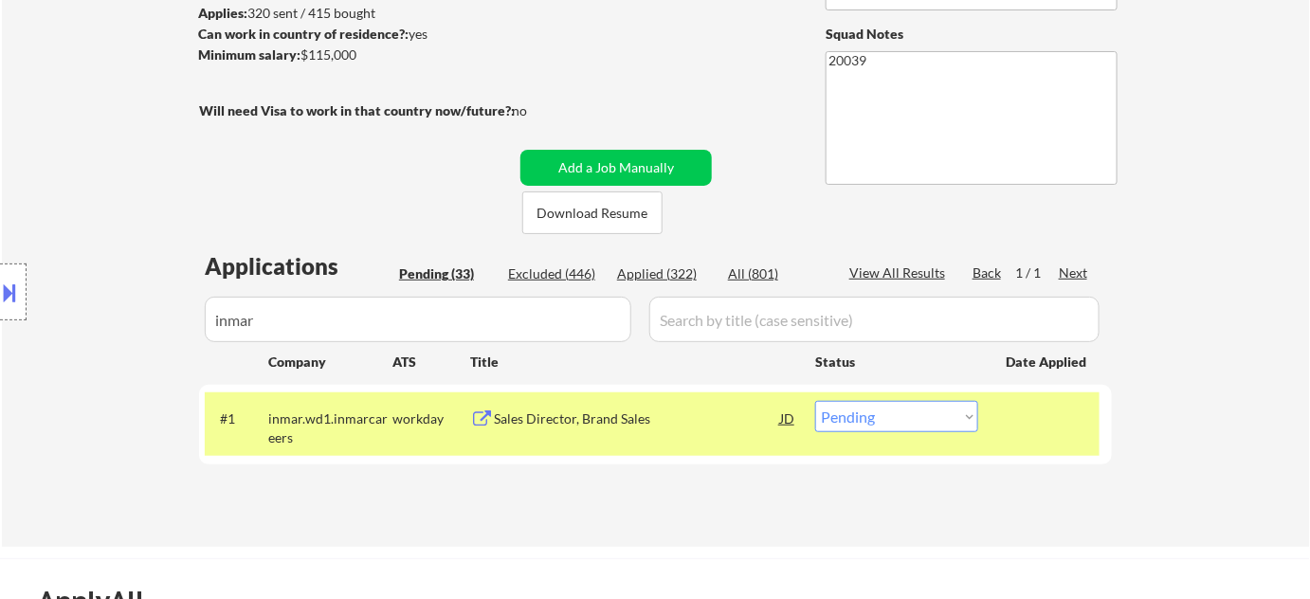
click at [882, 411] on select "Choose an option... Pending Applied Excluded (Questions) Excluded (Expired) Exc…" at bounding box center [896, 416] width 163 height 31
select select ""applied""
click at [815, 401] on select "Choose an option... Pending Applied Excluded (Questions) Excluded (Expired) Exc…" at bounding box center [896, 416] width 163 height 31
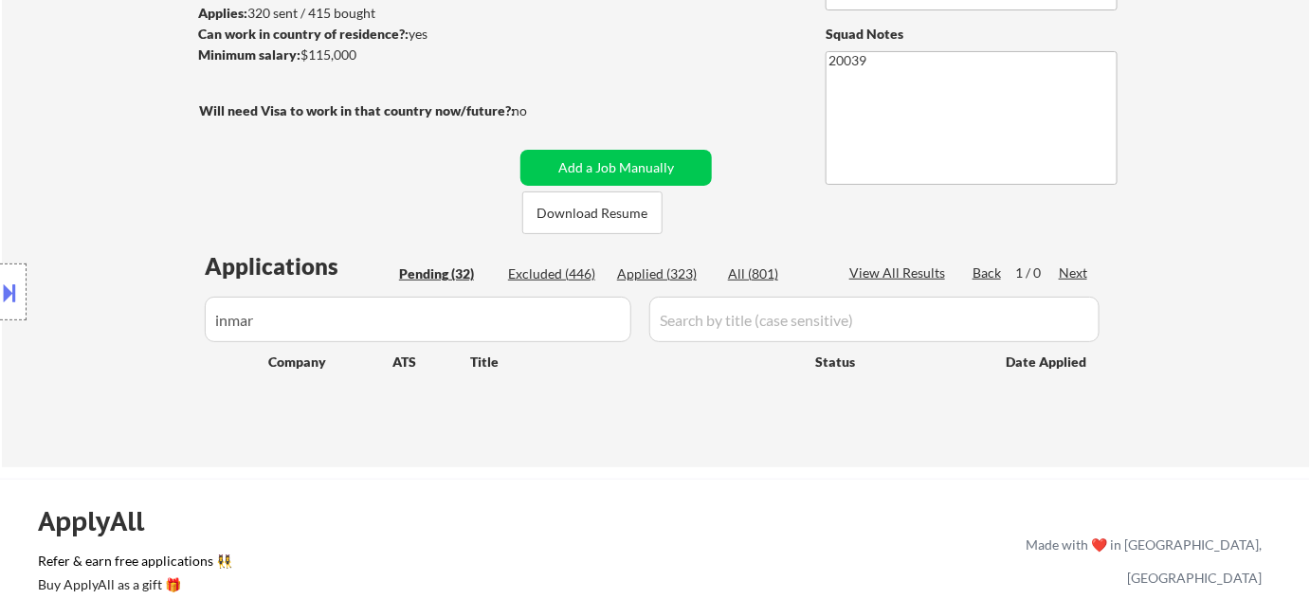
drag, startPoint x: 392, startPoint y: 317, endPoint x: 28, endPoint y: 319, distance: 363.1
click at [28, 319] on body "← Return to /applysquad Mailslurp Inbox Job Search Builder Brittany Adams User …" at bounding box center [655, 41] width 1310 height 599
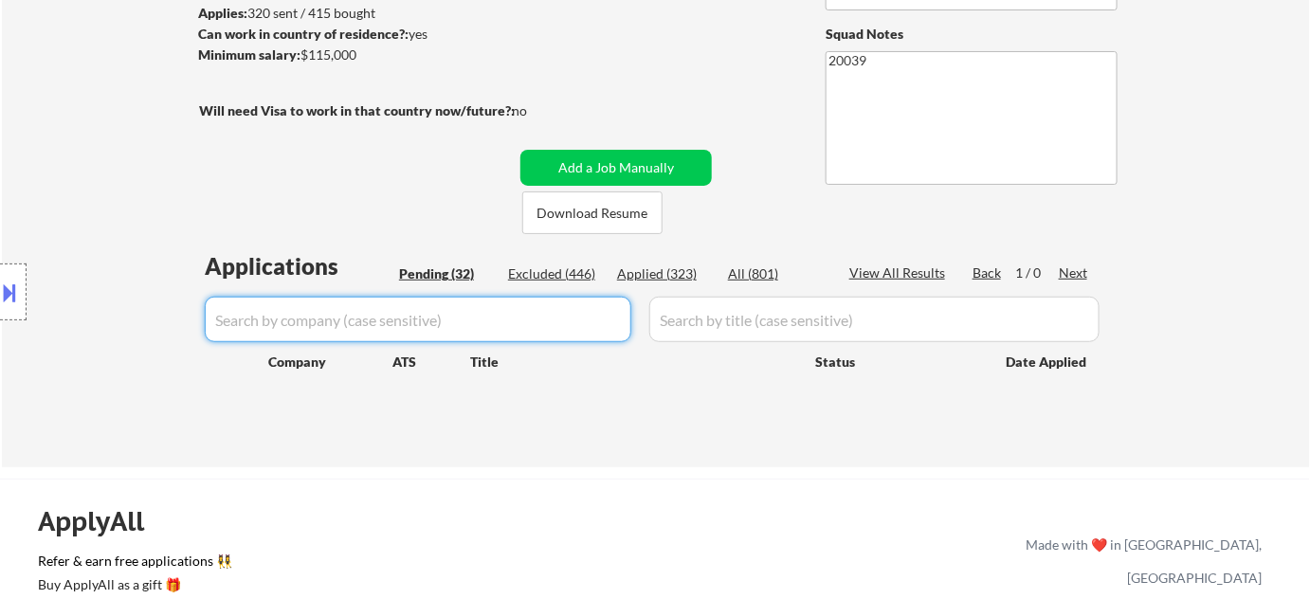
select select ""pending""
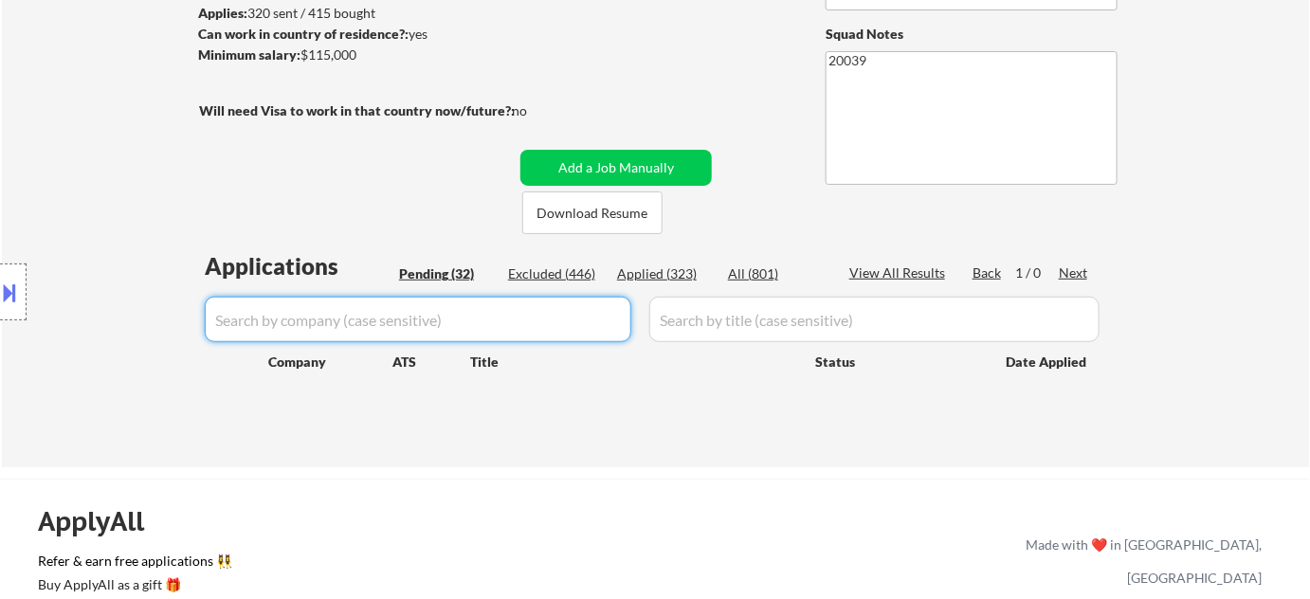
select select ""pending""
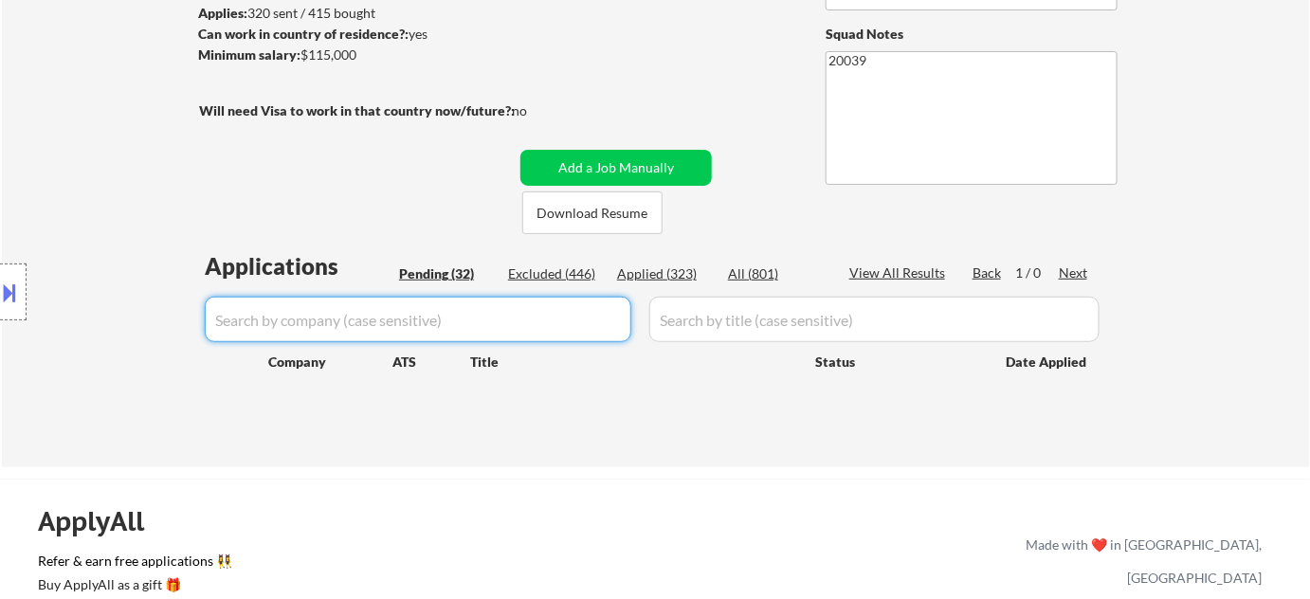
select select ""pending""
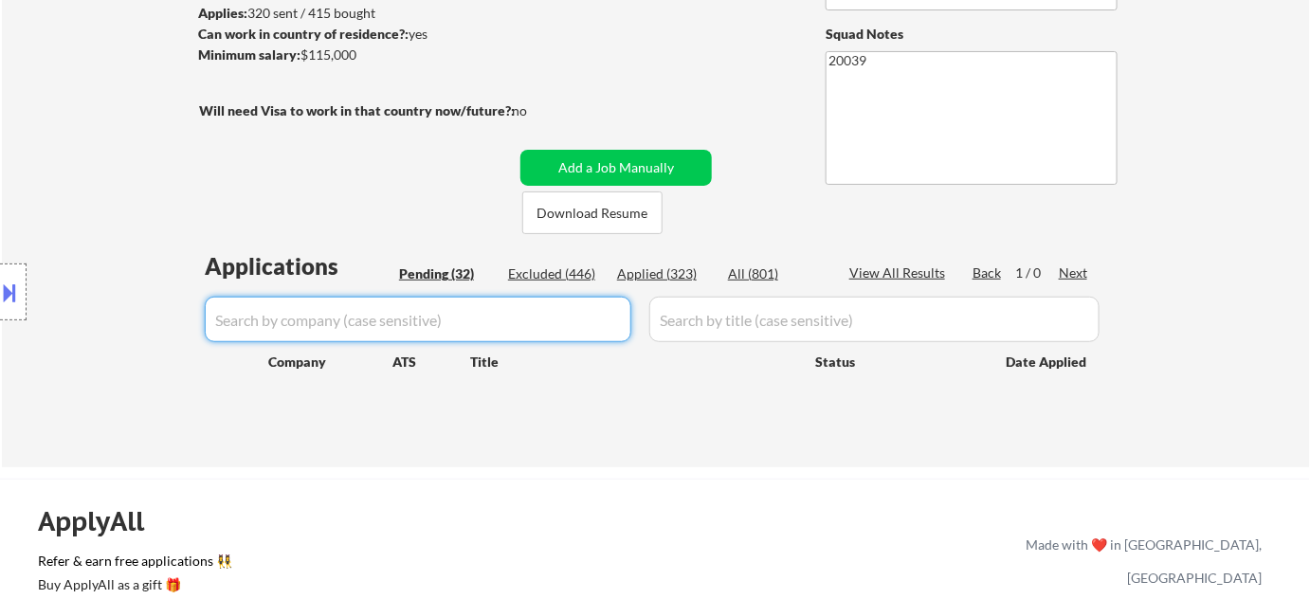
select select ""pending""
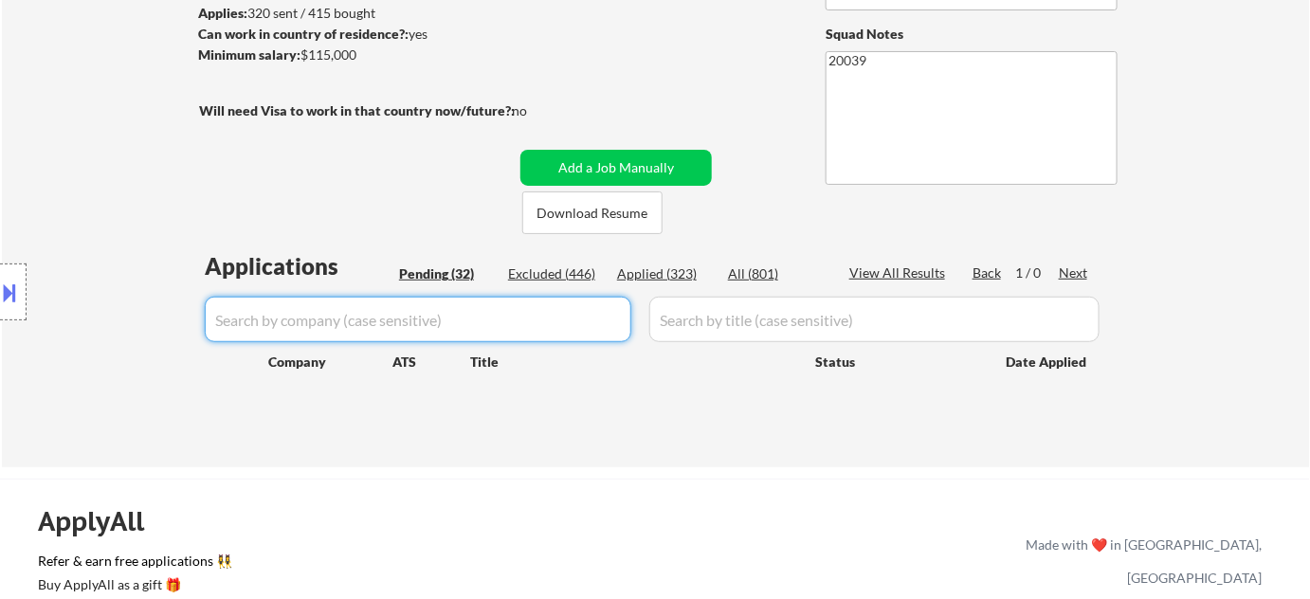
select select ""pending""
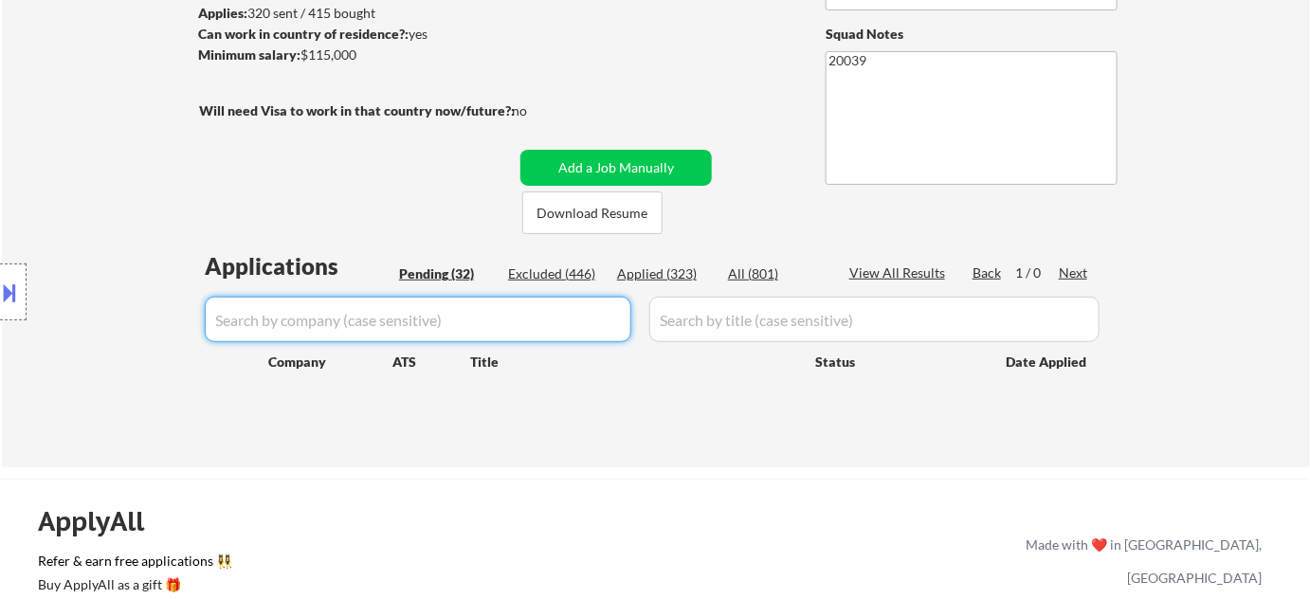
select select ""pending""
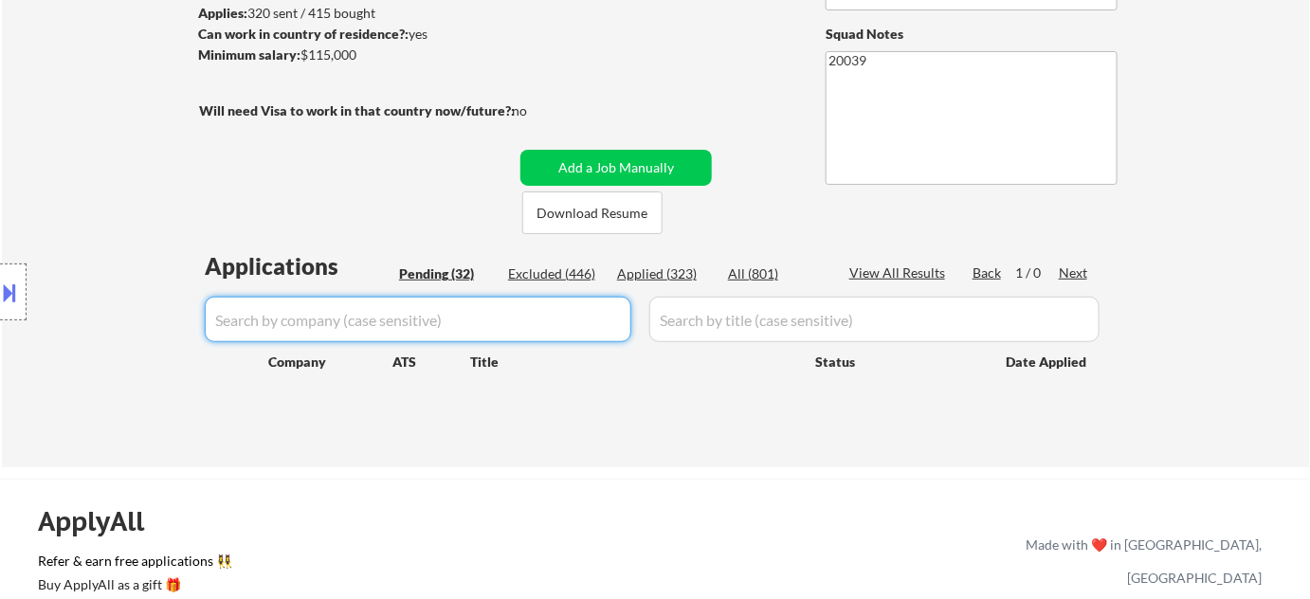
select select ""pending""
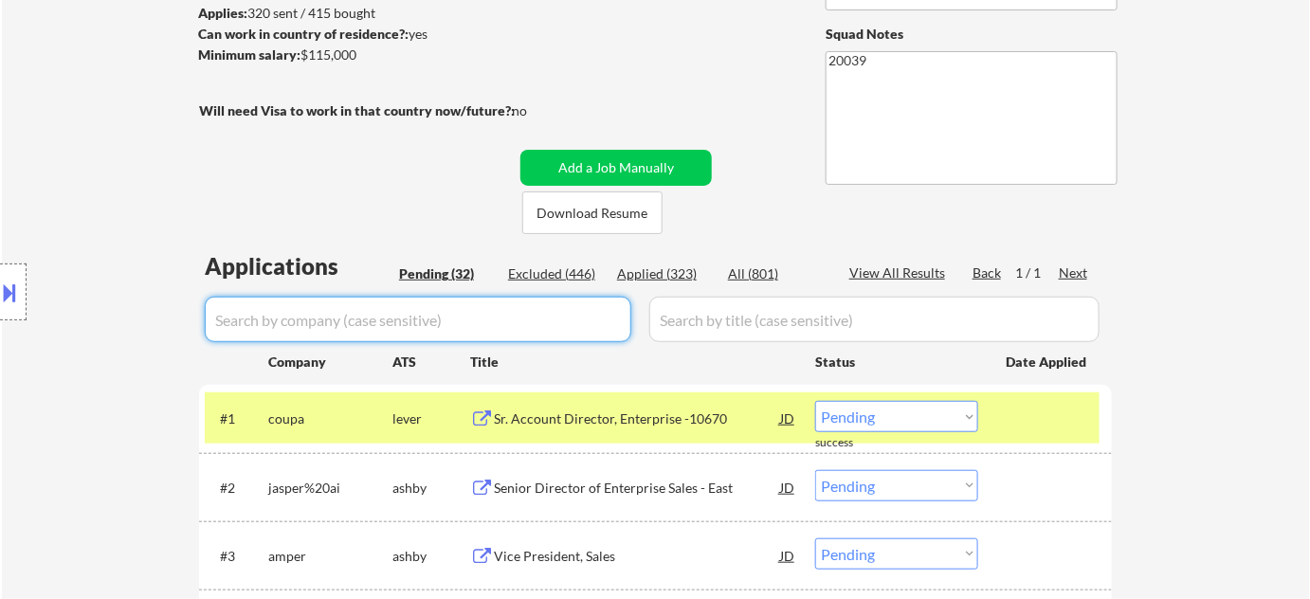
click at [440, 275] on div "Pending (32)" at bounding box center [446, 274] width 95 height 19
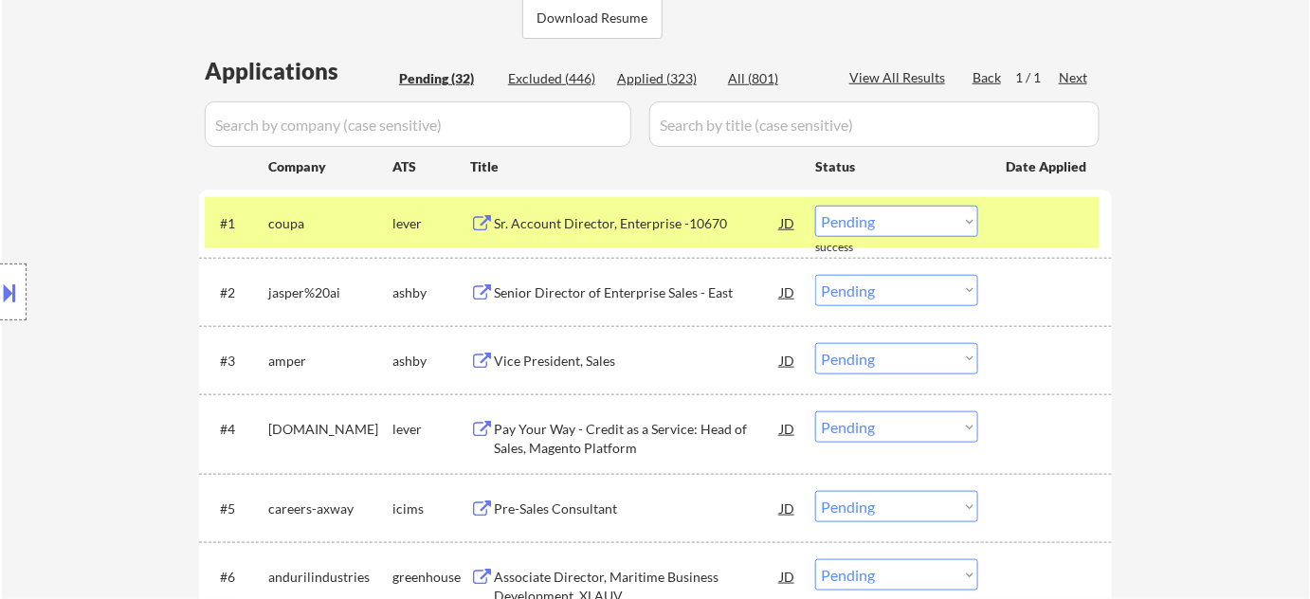
scroll to position [517, 0]
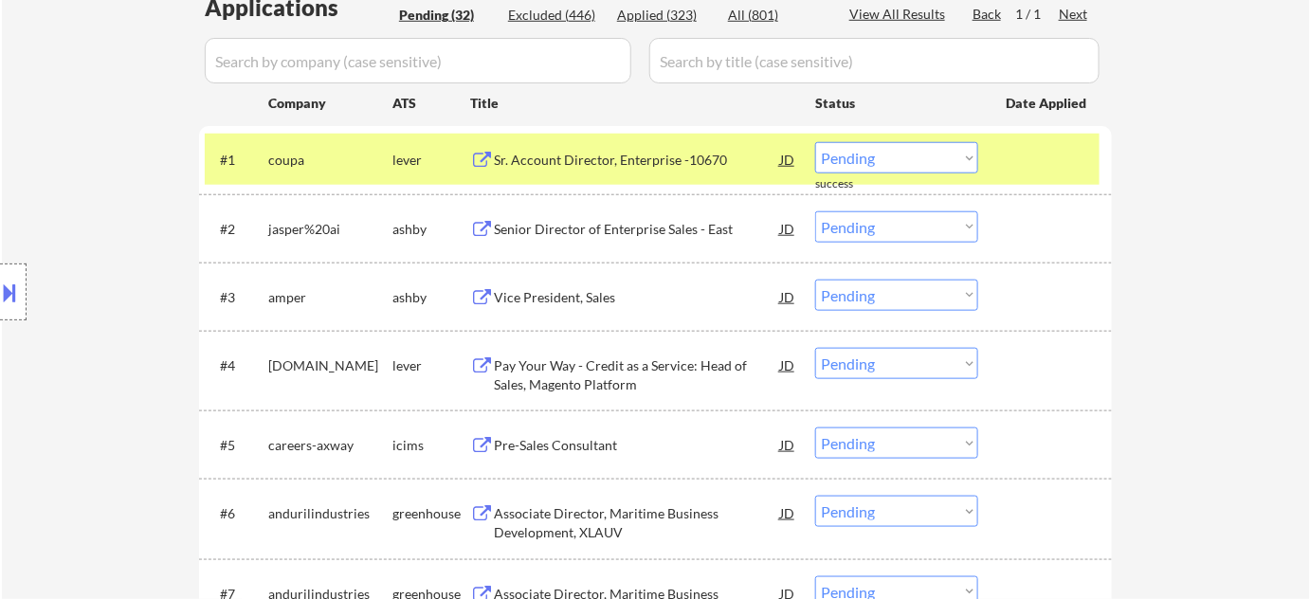
click at [540, 365] on div "Pay Your Way - Credit as a Service: Head of Sales, Magento Platform" at bounding box center [637, 374] width 286 height 37
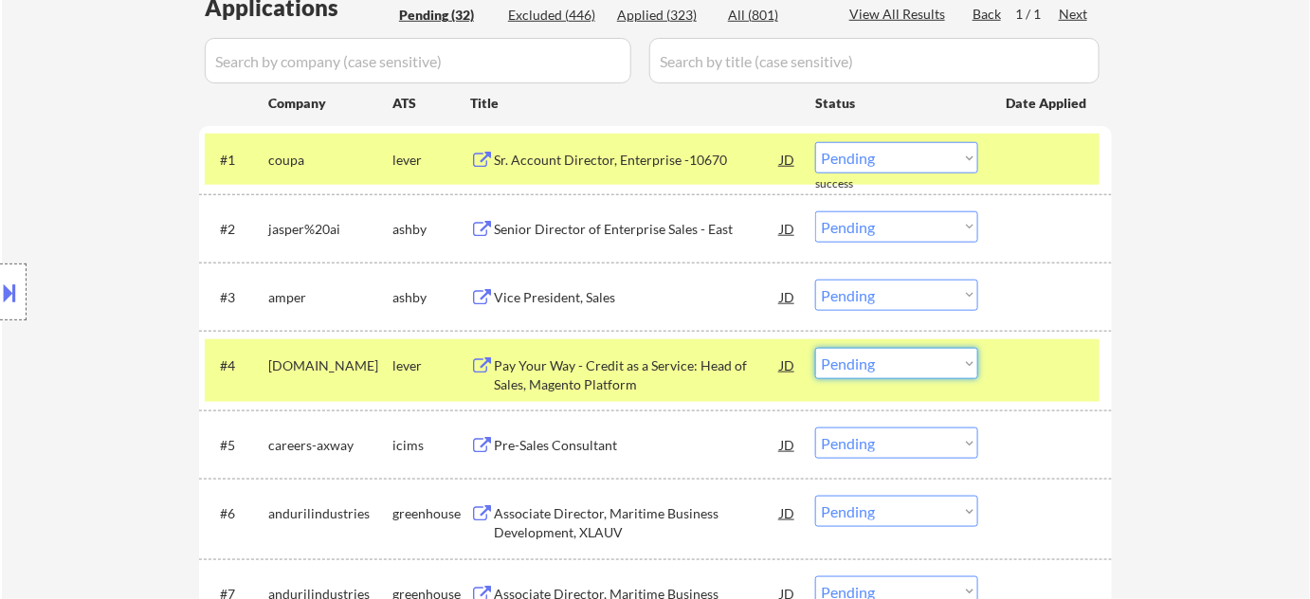
drag, startPoint x: 893, startPoint y: 368, endPoint x: 894, endPoint y: 378, distance: 10.5
click at [893, 368] on select "Choose an option... Pending Applied Excluded (Questions) Excluded (Expired) Exc…" at bounding box center [896, 363] width 163 height 31
click at [815, 348] on select "Choose an option... Pending Applied Excluded (Questions) Excluded (Expired) Exc…" at bounding box center [896, 363] width 163 height 31
select select ""pending""
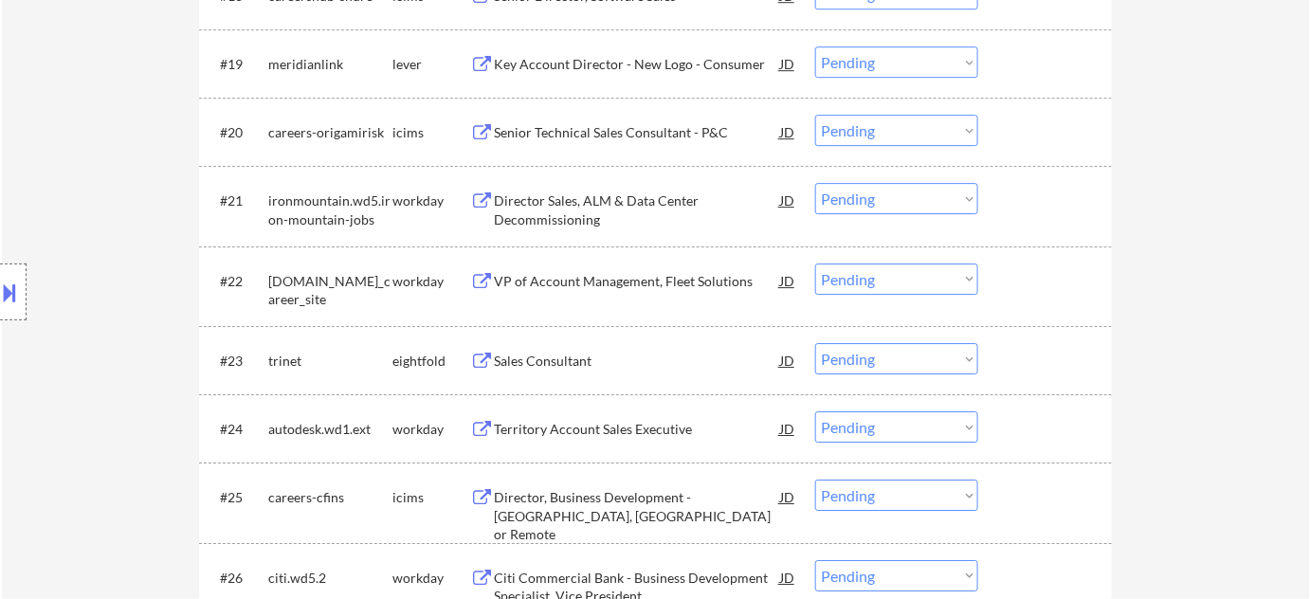
scroll to position [2413, 0]
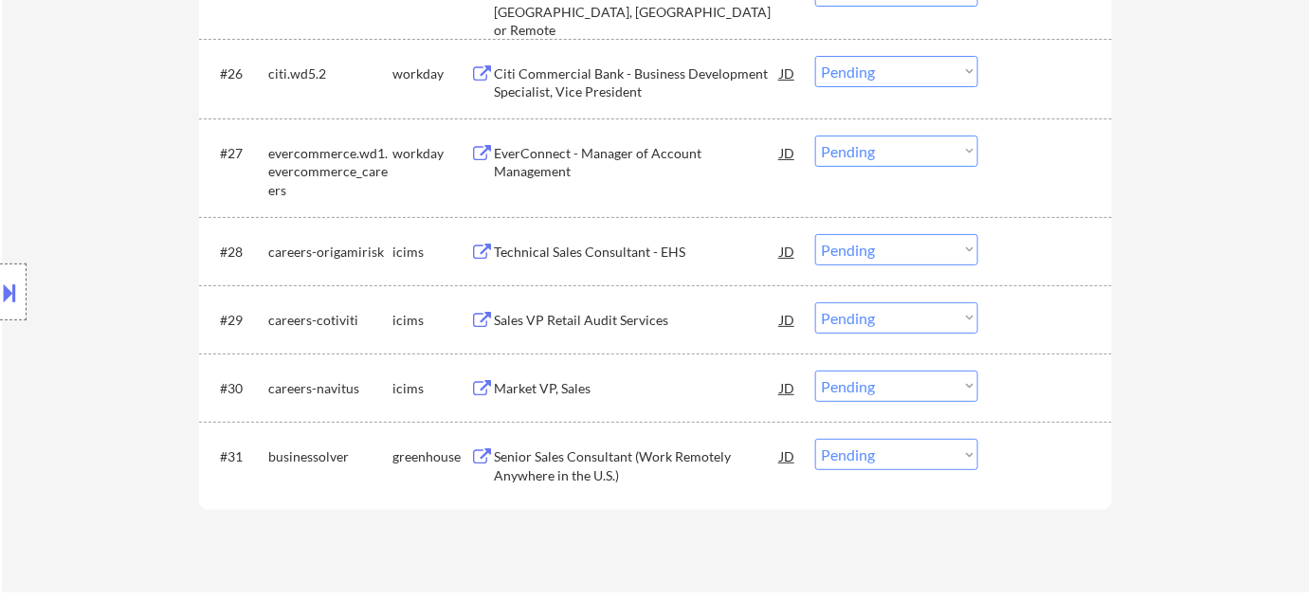
click at [616, 259] on div "Technical Sales Consultant - EHS" at bounding box center [637, 252] width 286 height 19
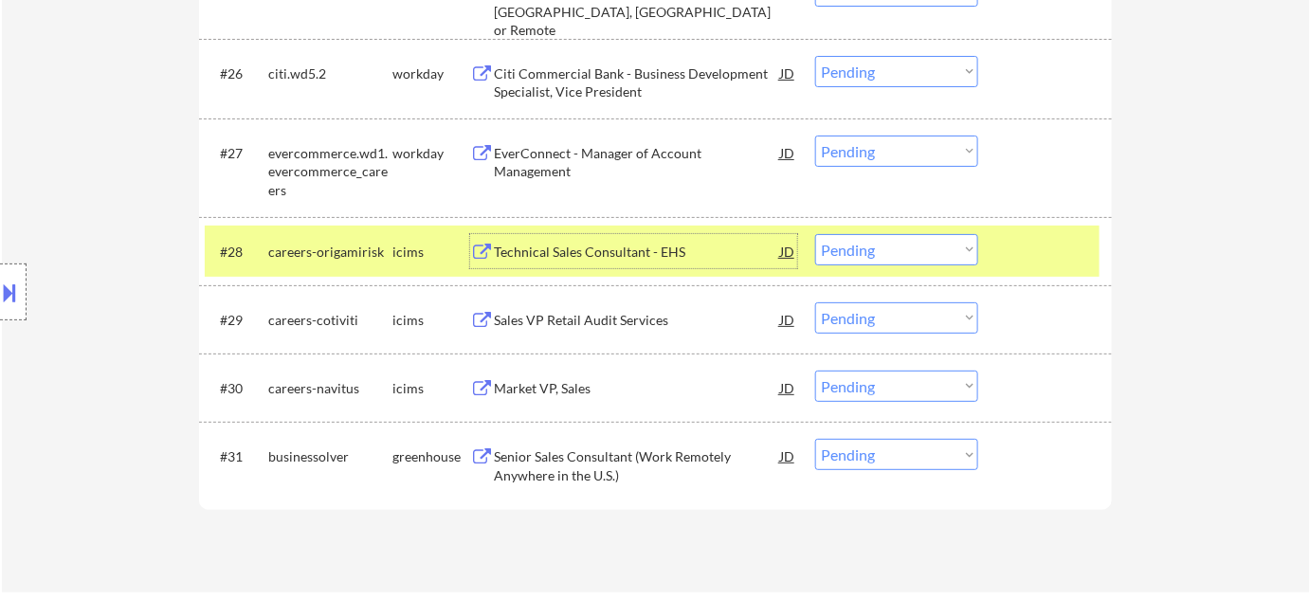
drag, startPoint x: 874, startPoint y: 249, endPoint x: 874, endPoint y: 260, distance: 10.4
click at [874, 249] on select "Choose an option... Pending Applied Excluded (Questions) Excluded (Expired) Exc…" at bounding box center [896, 249] width 163 height 31
click at [815, 234] on select "Choose an option... Pending Applied Excluded (Questions) Excluded (Expired) Exc…" at bounding box center [896, 249] width 163 height 31
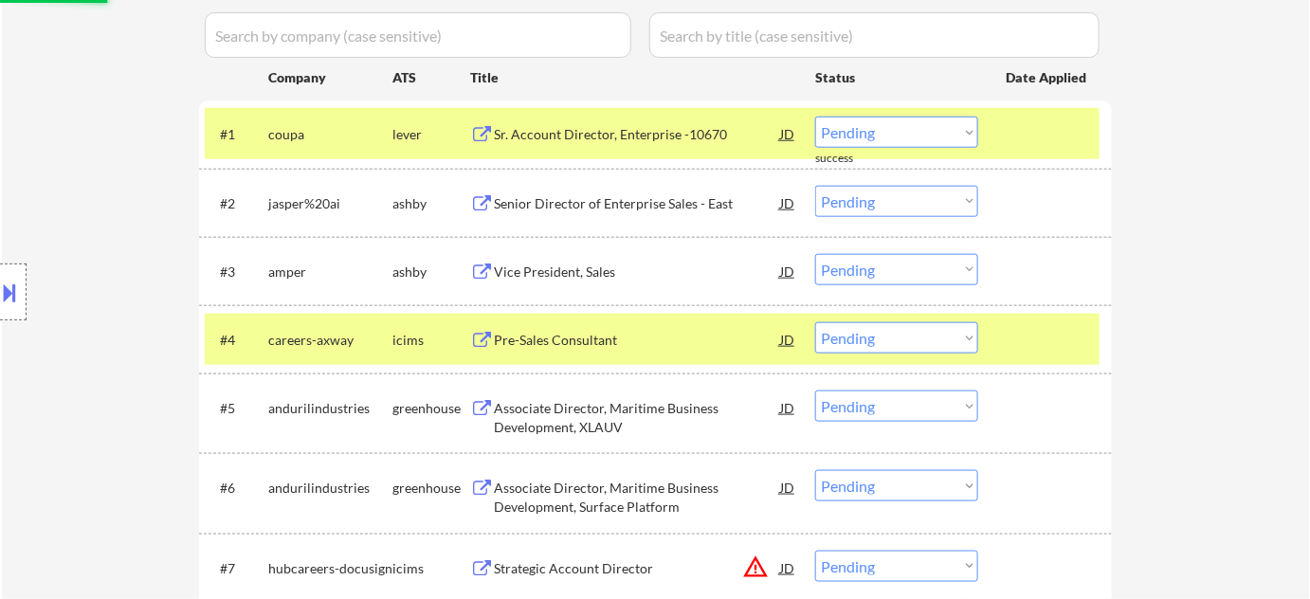
scroll to position [430, 0]
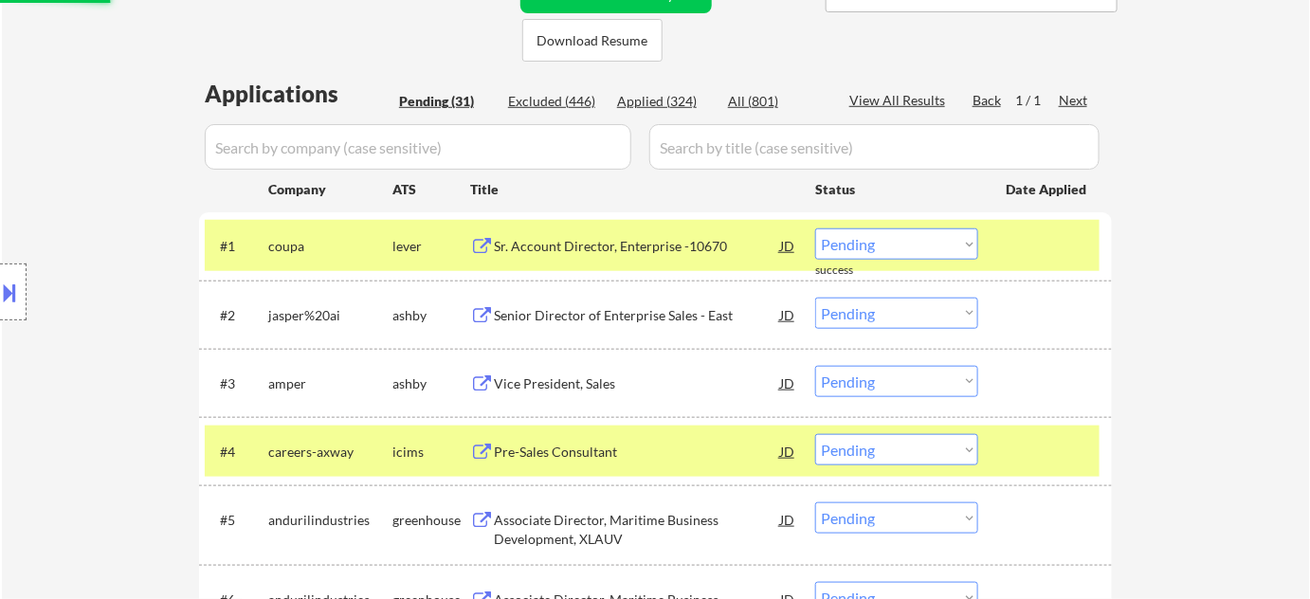
select select ""pending""
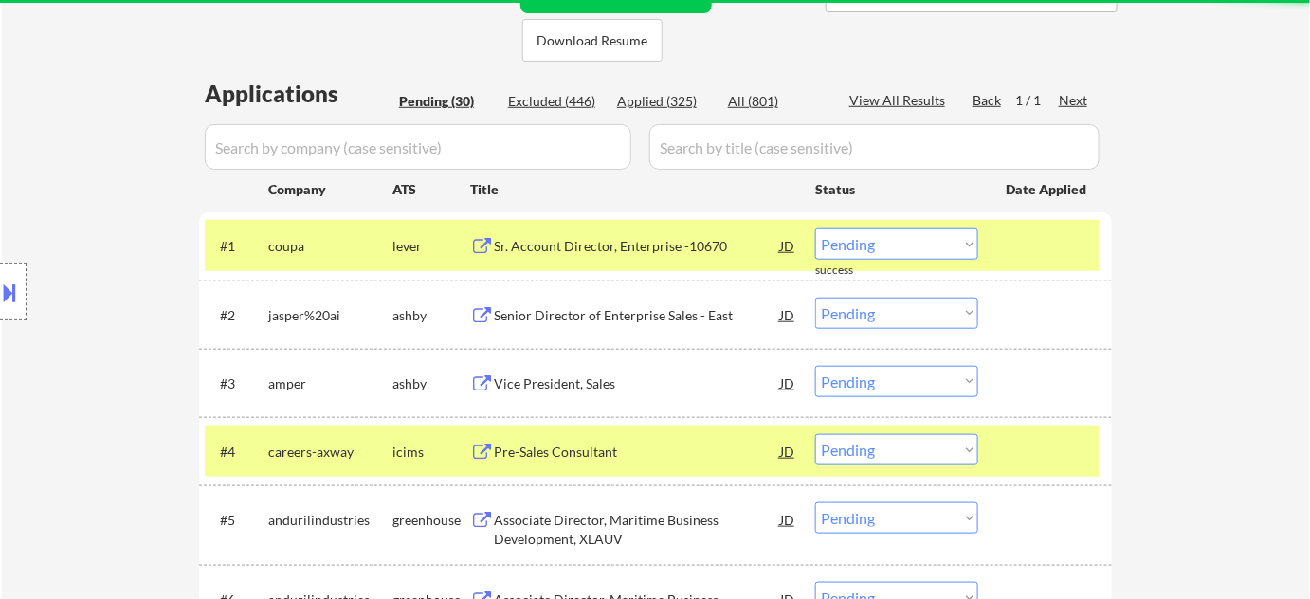
click at [684, 98] on div "Applied (325)" at bounding box center [664, 101] width 95 height 19
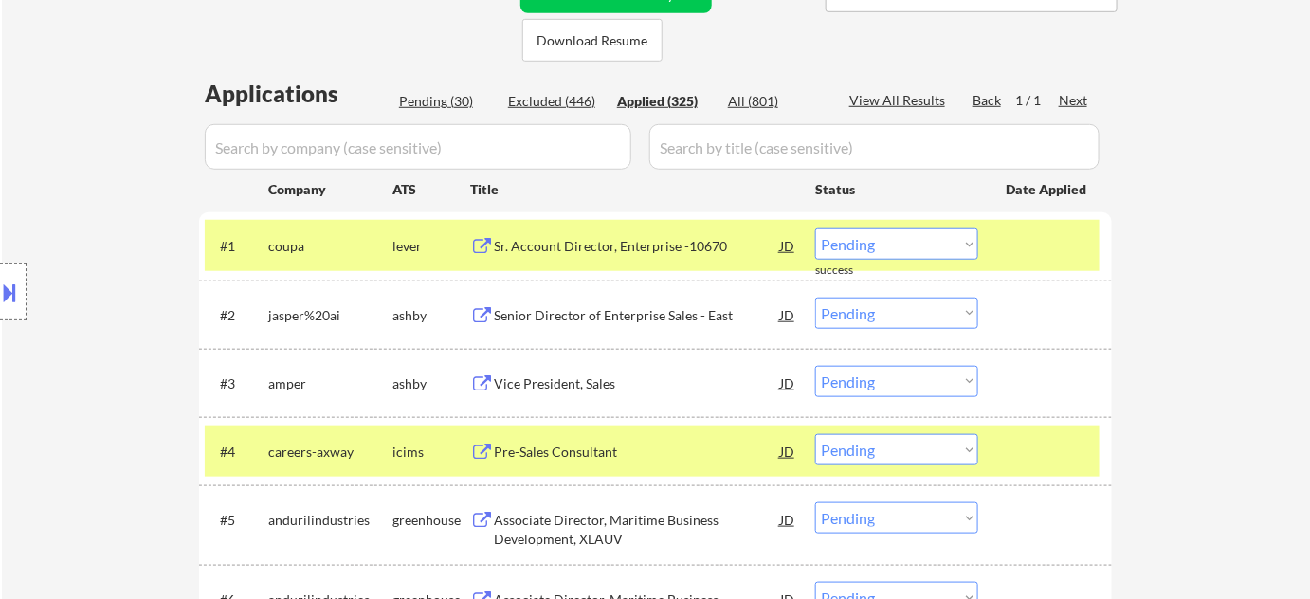
select select ""applied""
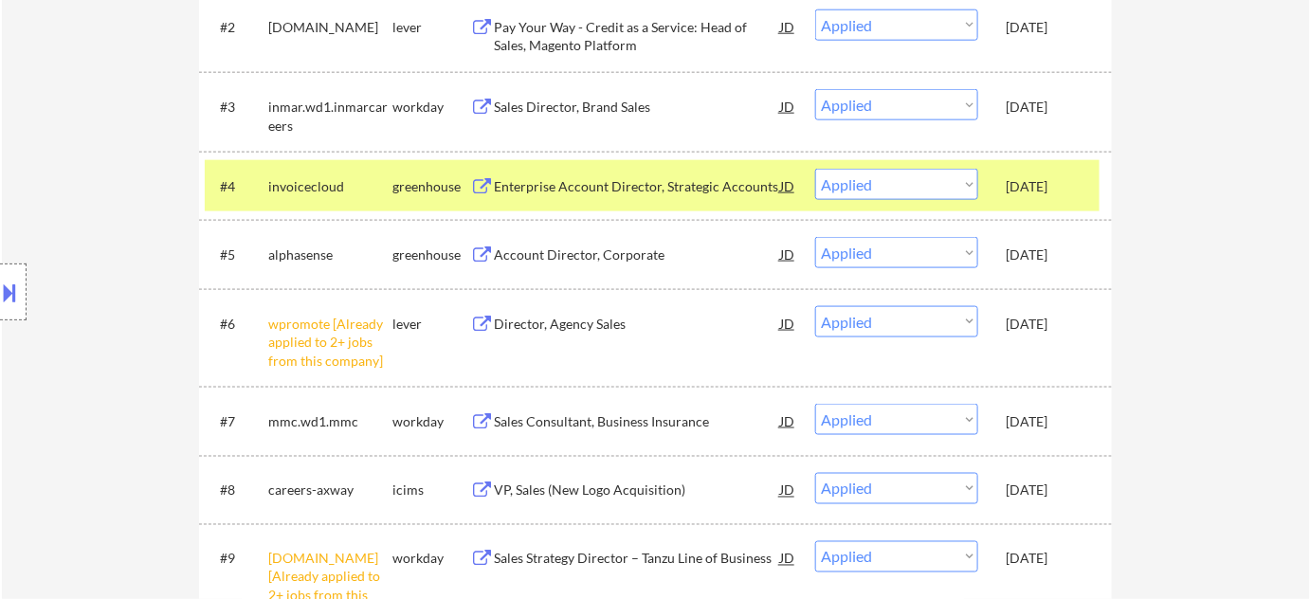
scroll to position [689, 0]
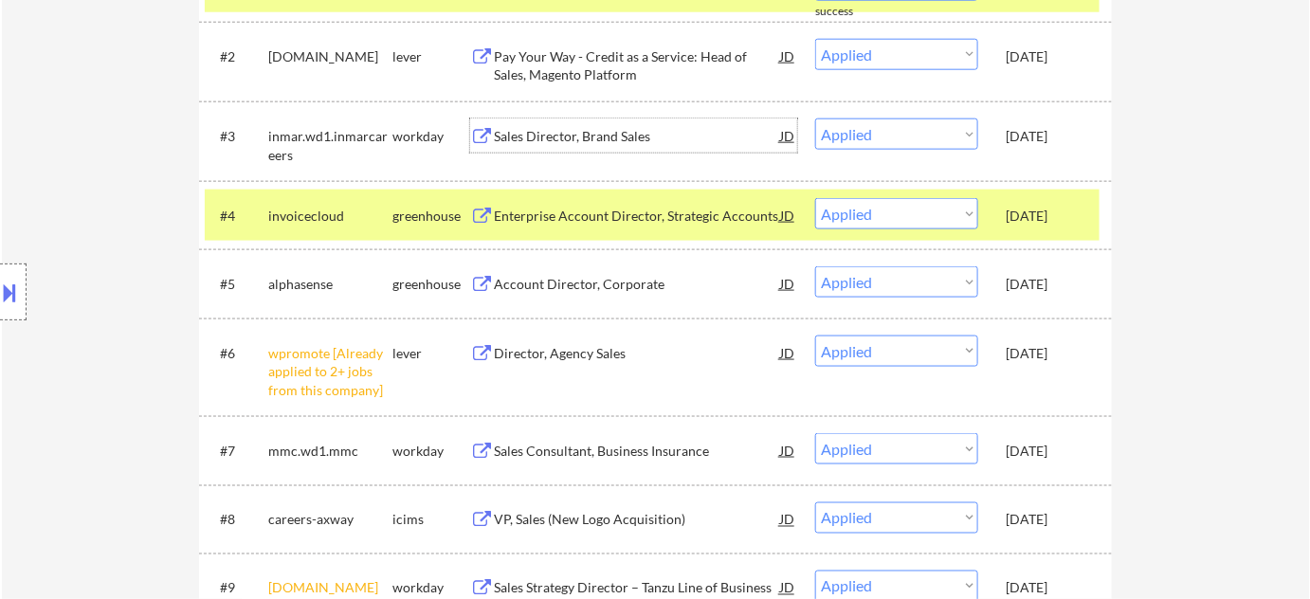
click at [543, 135] on div "Sales Director, Brand Sales" at bounding box center [637, 136] width 286 height 19
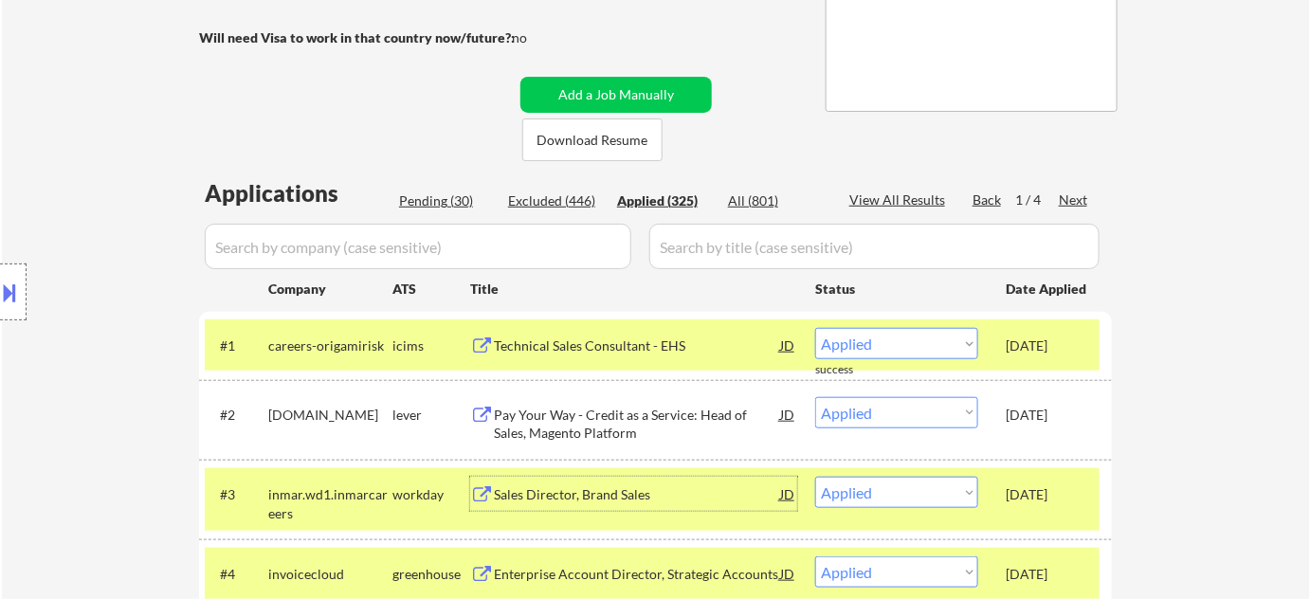
scroll to position [0, 0]
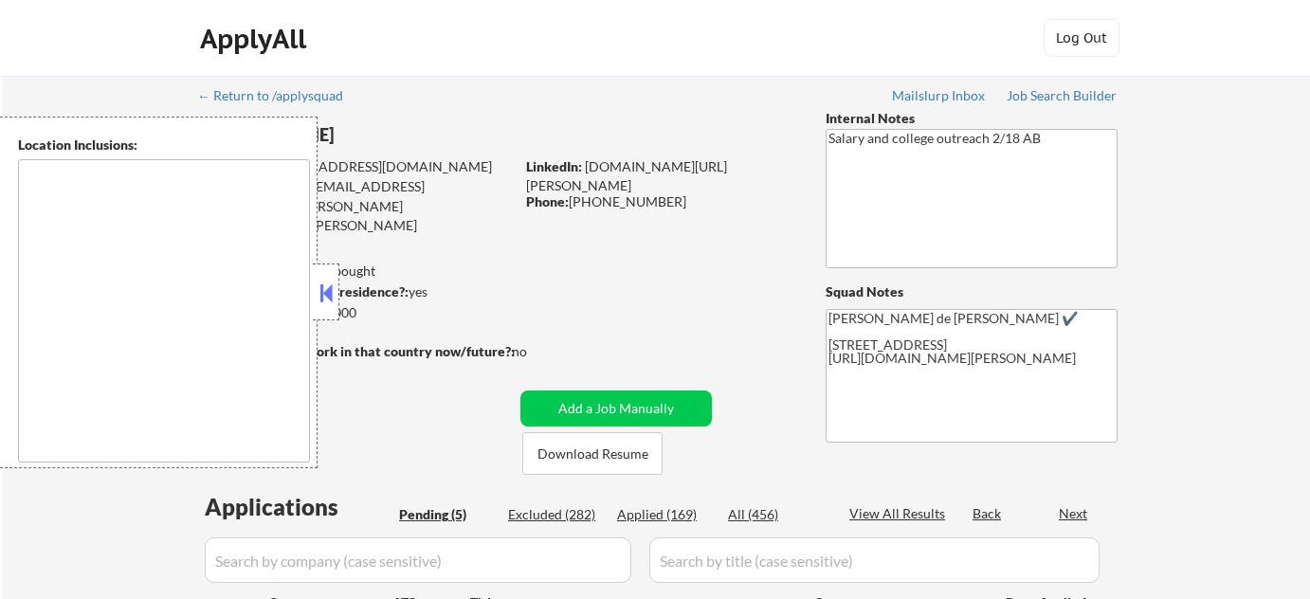
select select ""pending""
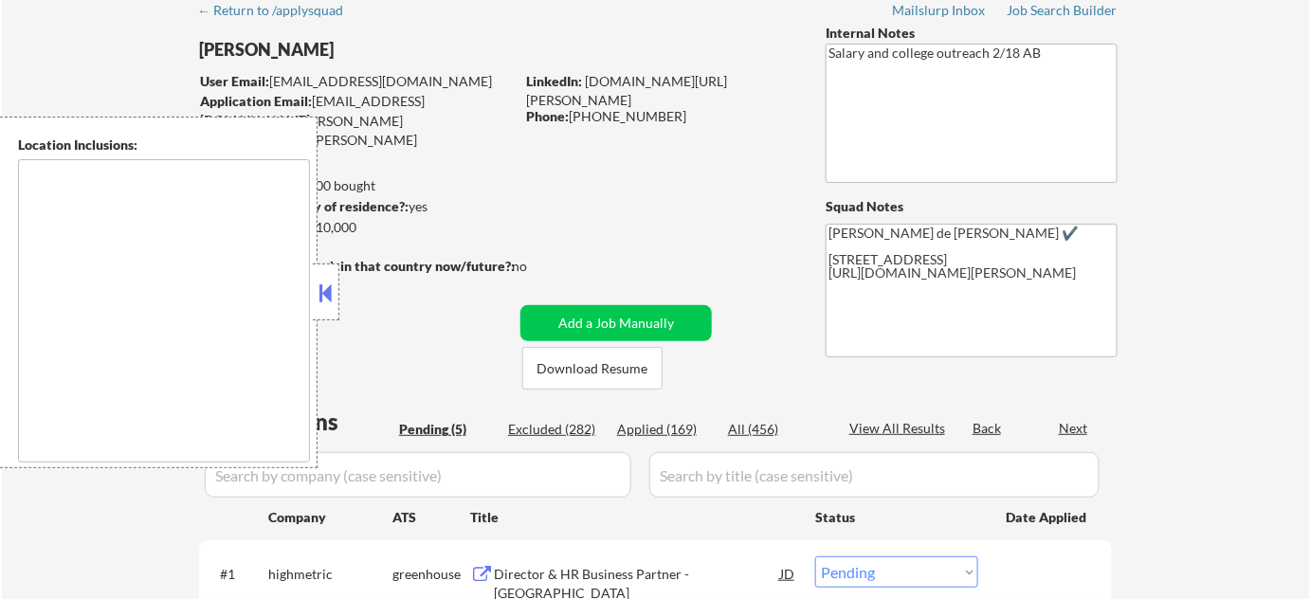
type textarea "Manchester, NH Bedford, NH Goffstown, NH Hooksett, NH Londonderry, NH Merrimack…"
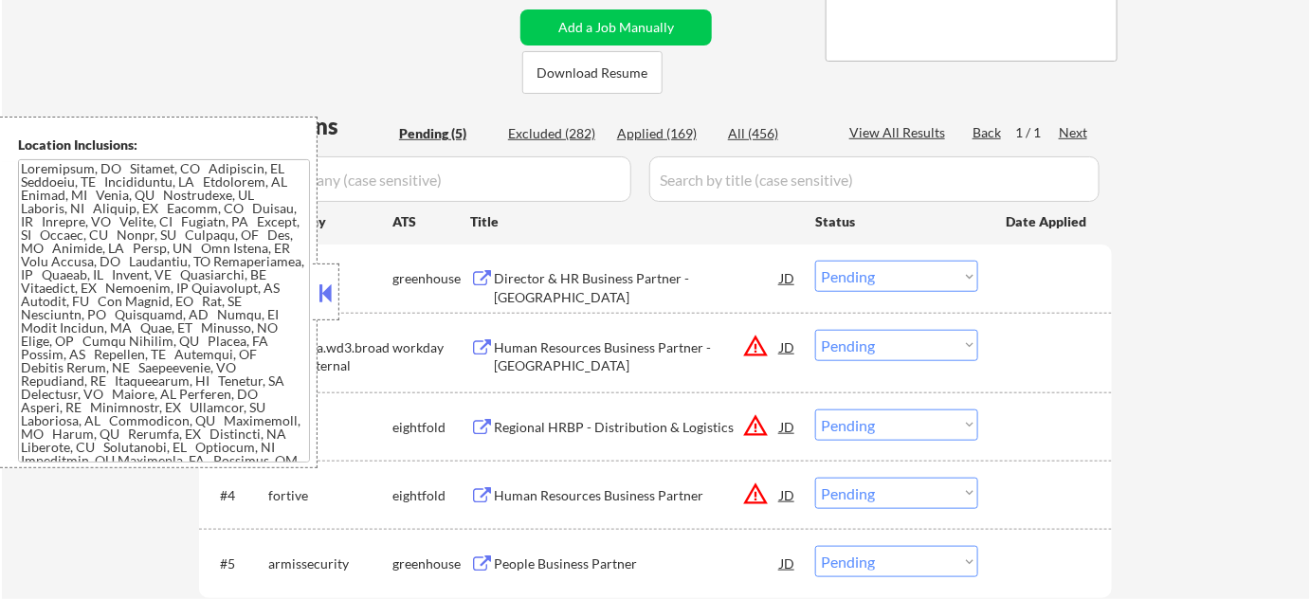
scroll to position [430, 0]
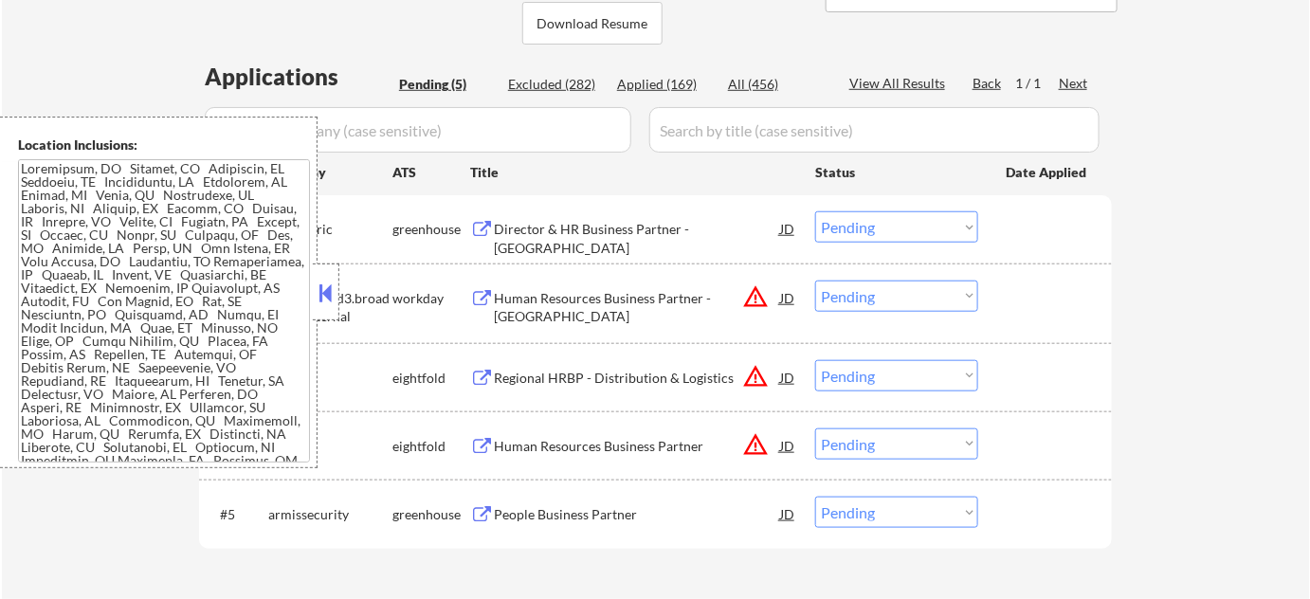
click at [330, 296] on button at bounding box center [326, 293] width 21 height 28
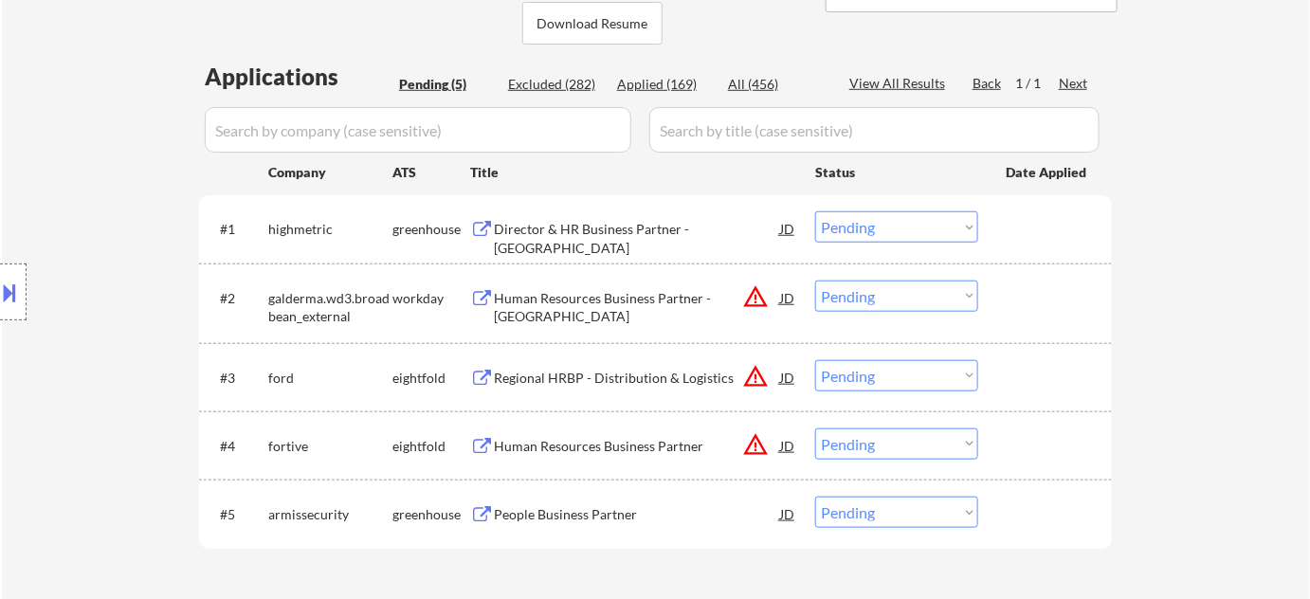
click at [606, 223] on div "Director & HR Business Partner - North America" at bounding box center [637, 238] width 286 height 37
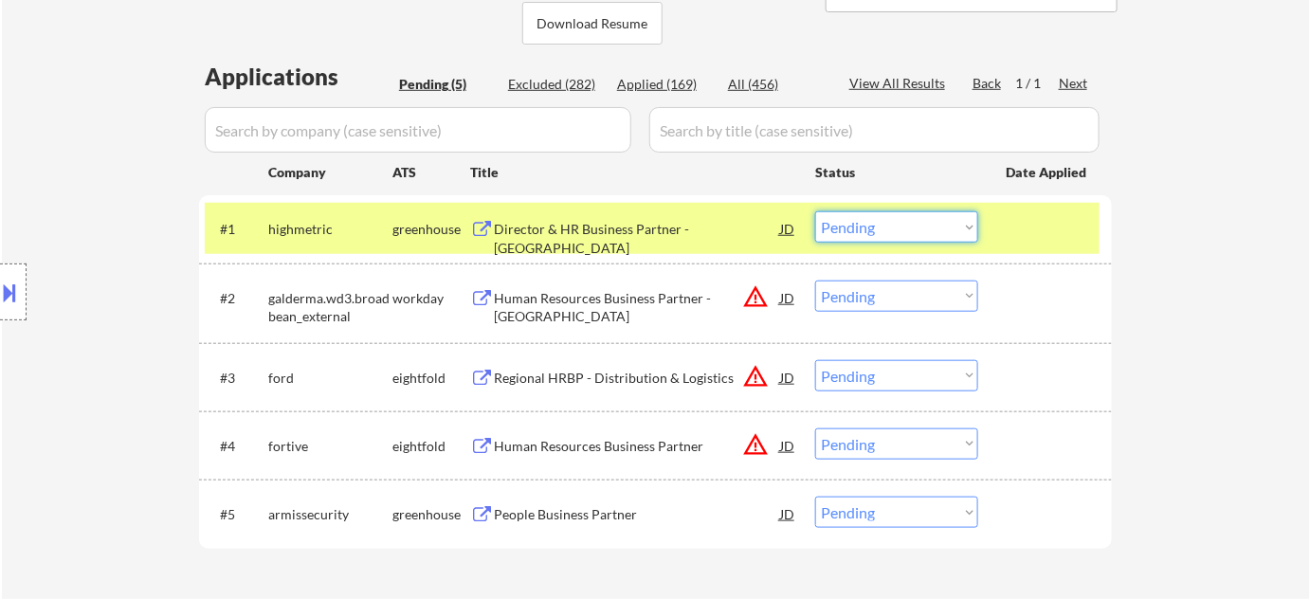
click at [933, 220] on select "Choose an option... Pending Applied Excluded (Questions) Excluded (Expired) Exc…" at bounding box center [896, 226] width 163 height 31
click at [815, 211] on select "Choose an option... Pending Applied Excluded (Questions) Excluded (Expired) Exc…" at bounding box center [896, 226] width 163 height 31
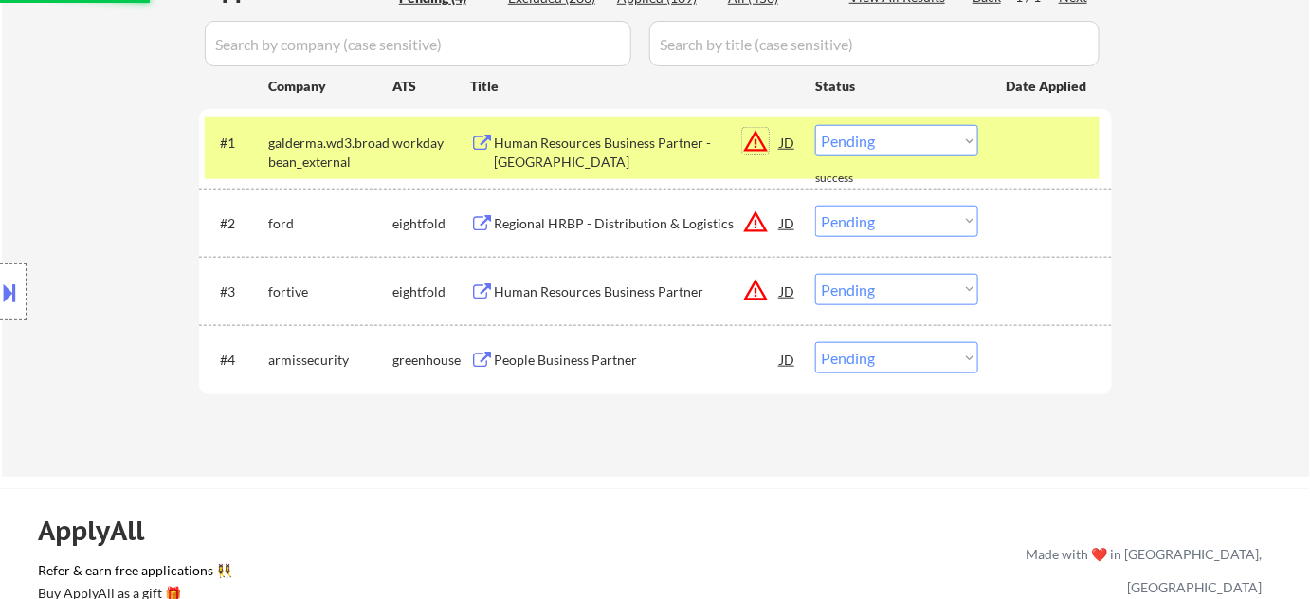
click at [756, 146] on button "warning_amber" at bounding box center [755, 141] width 27 height 27
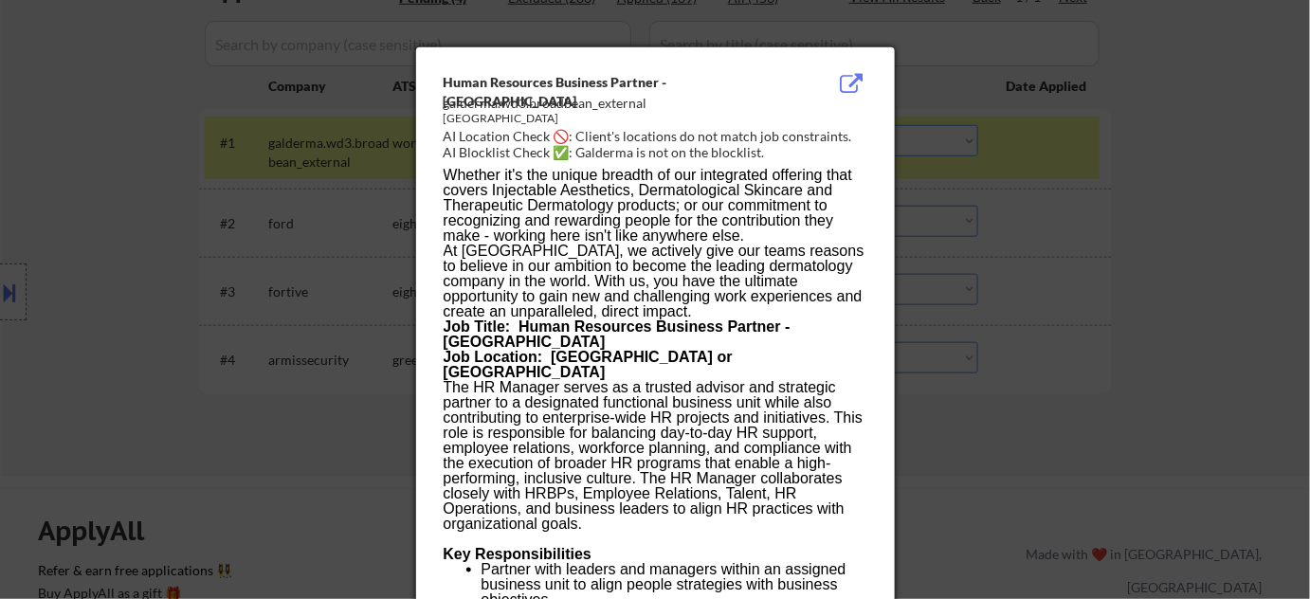
click at [1091, 203] on div at bounding box center [655, 299] width 1310 height 599
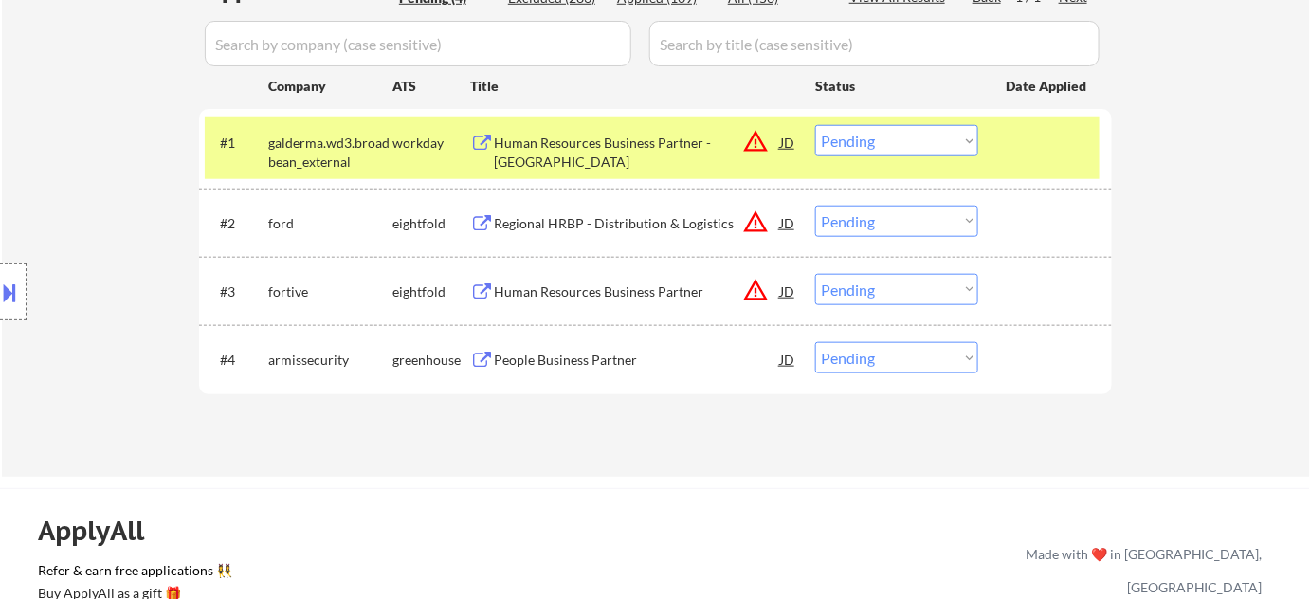
click at [9, 290] on button at bounding box center [10, 292] width 21 height 31
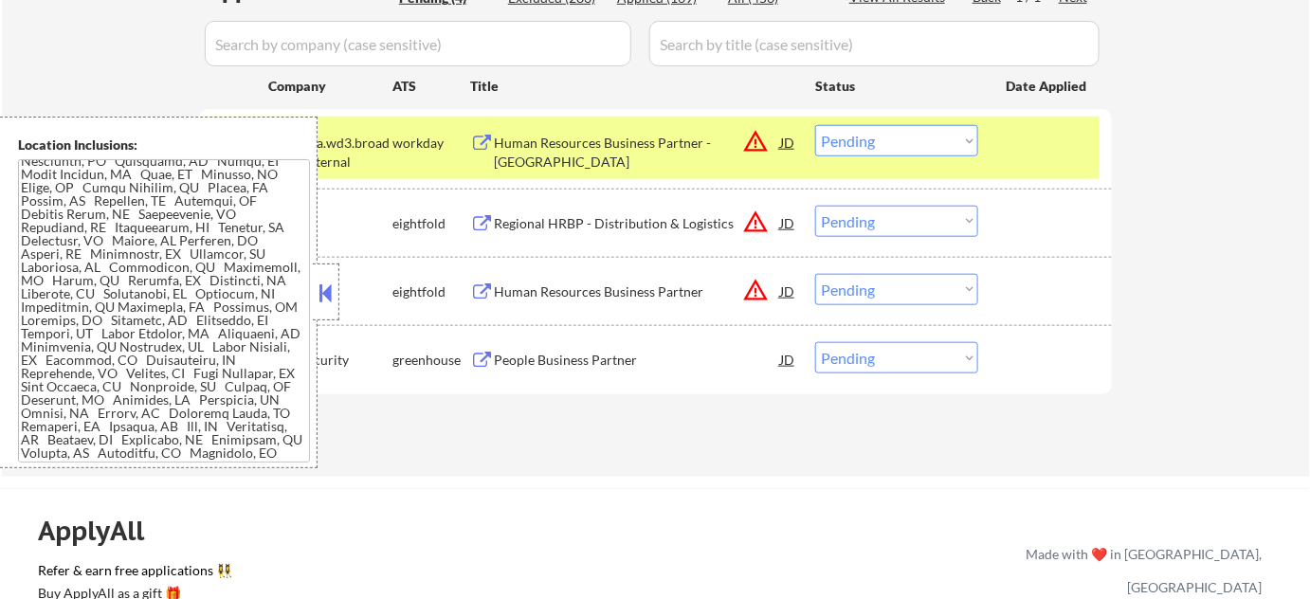
scroll to position [351, 0]
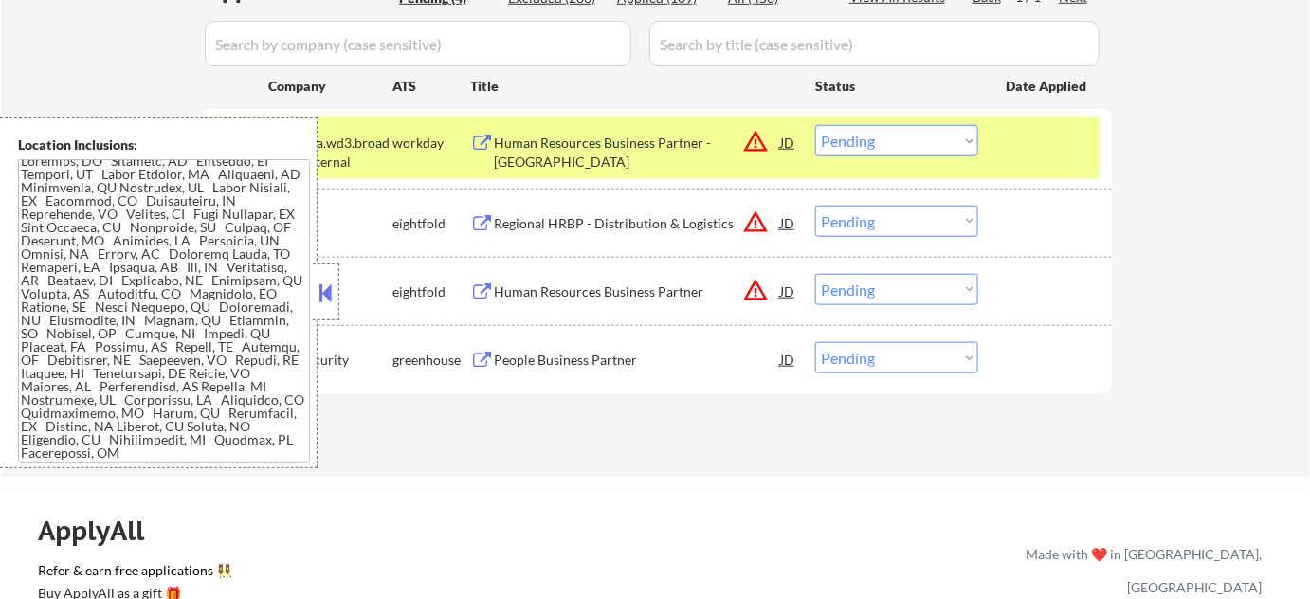
click at [318, 301] on button at bounding box center [326, 293] width 21 height 28
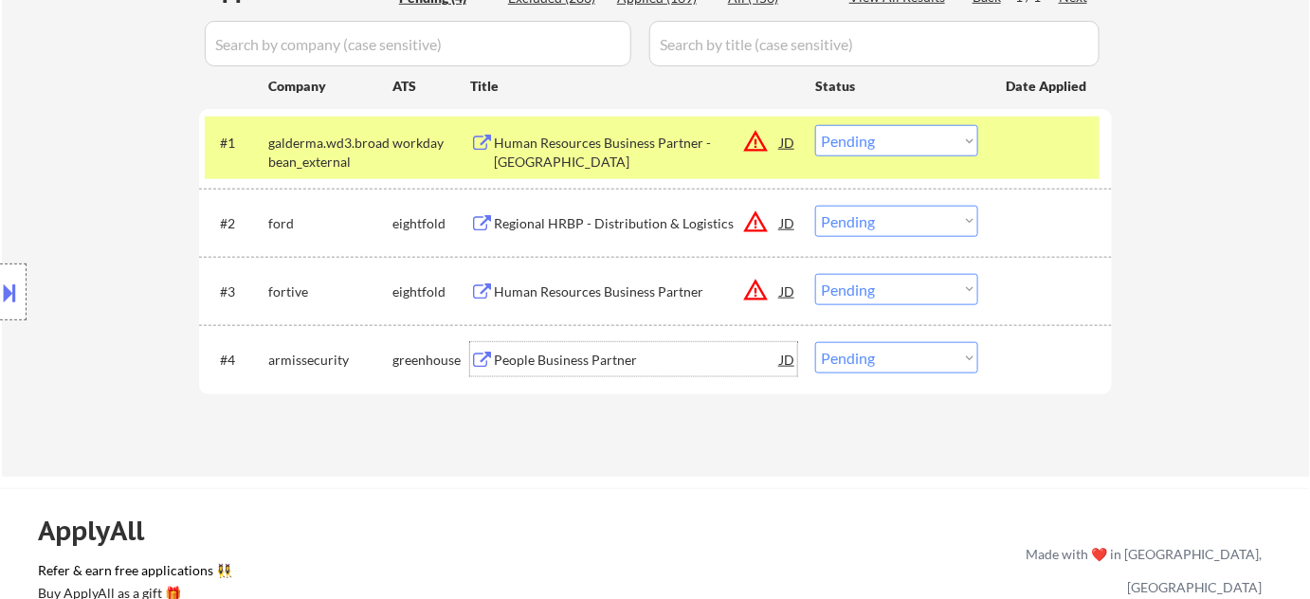
click at [548, 356] on div "People Business Partner" at bounding box center [637, 360] width 286 height 19
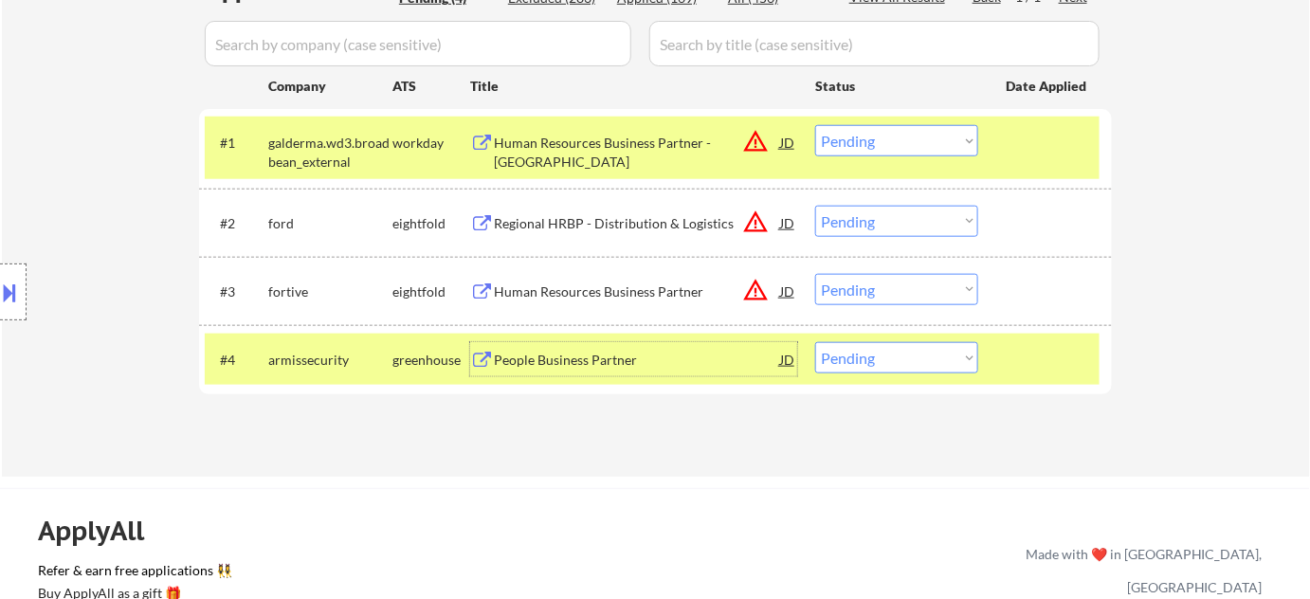
click at [0, 297] on button at bounding box center [10, 292] width 21 height 31
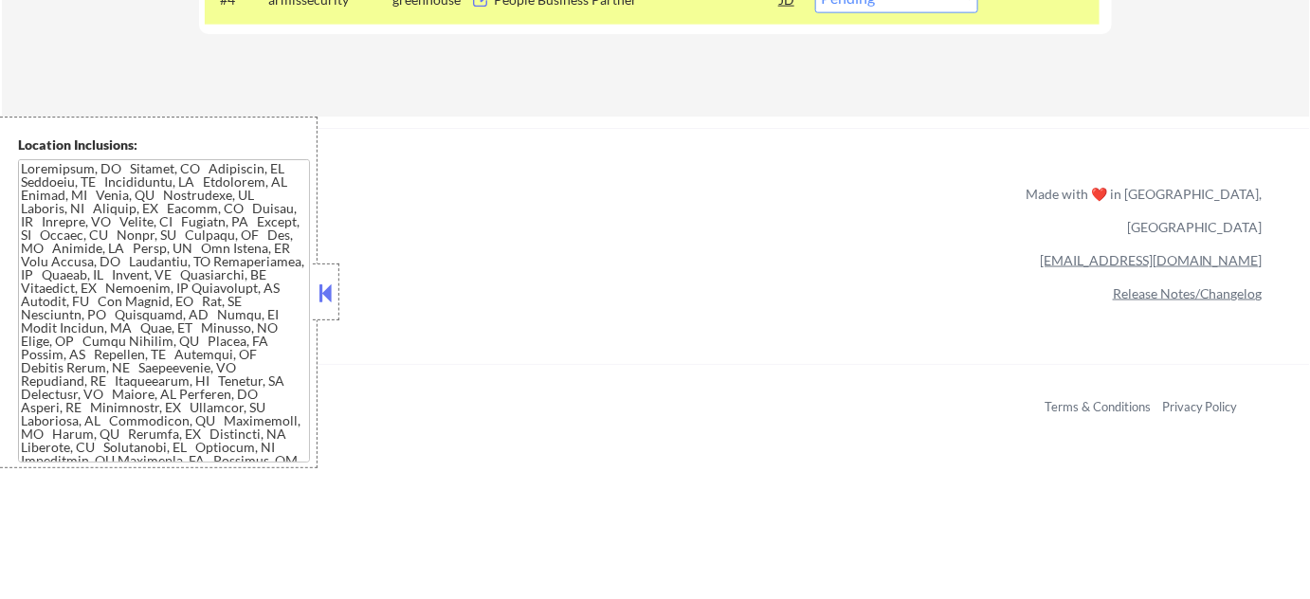
scroll to position [517, 0]
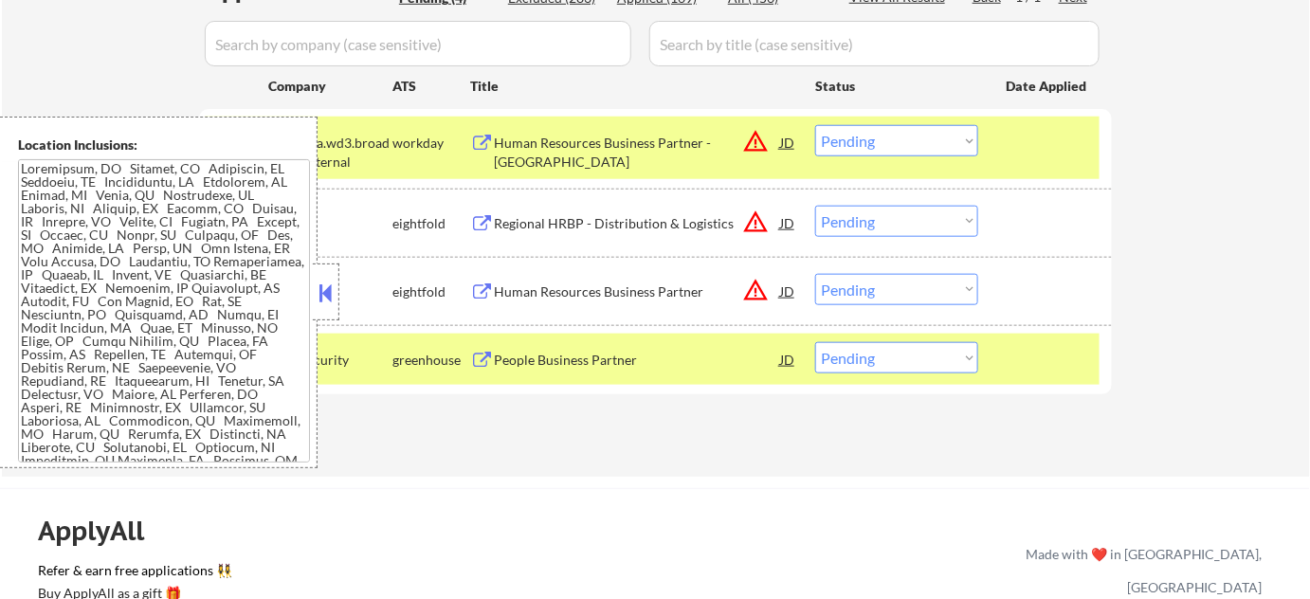
click at [328, 287] on button at bounding box center [326, 293] width 21 height 28
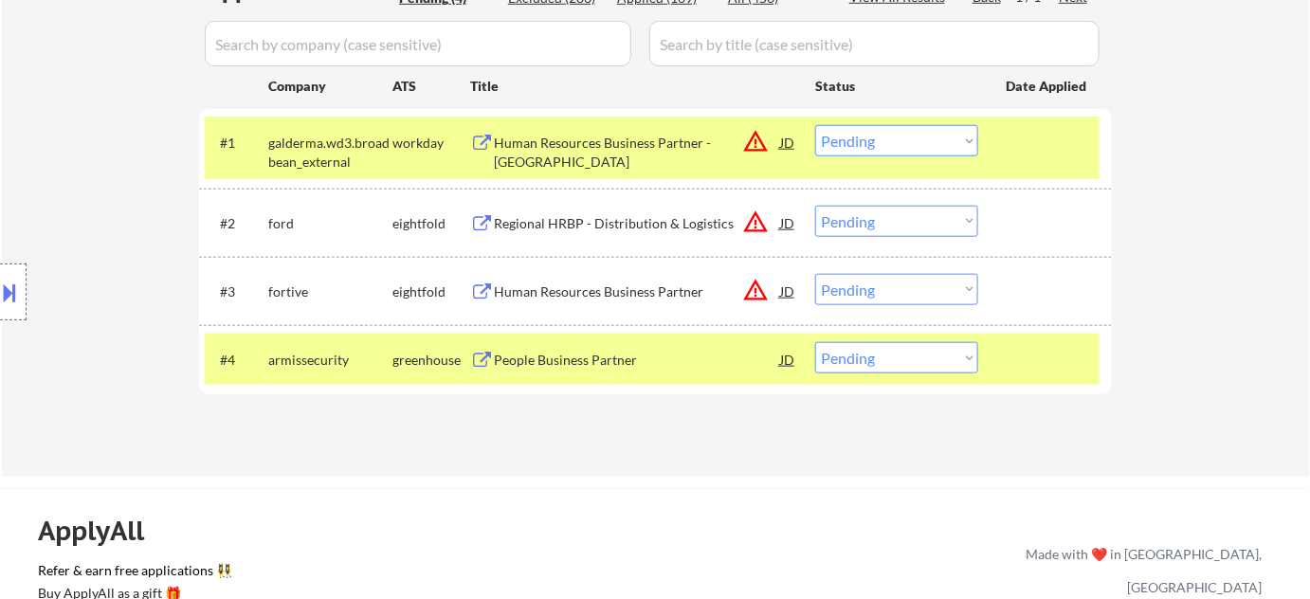
click at [611, 149] on div "Human Resources Business Partner - Rx Field" at bounding box center [637, 152] width 286 height 37
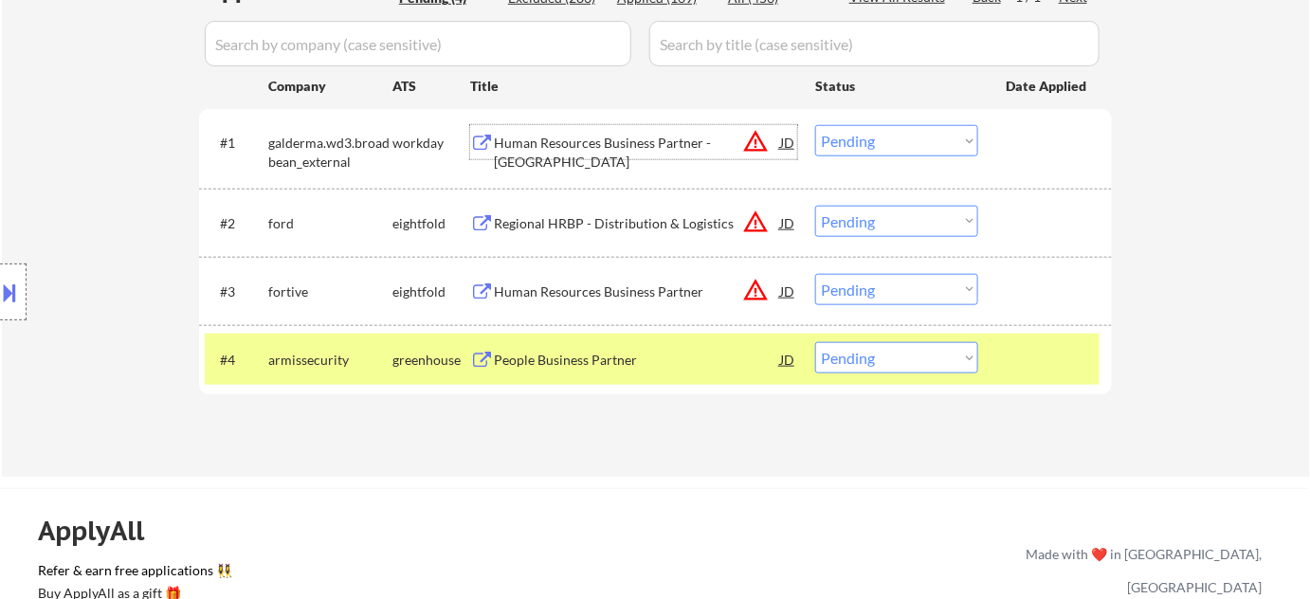
click at [2, 296] on button at bounding box center [10, 292] width 21 height 31
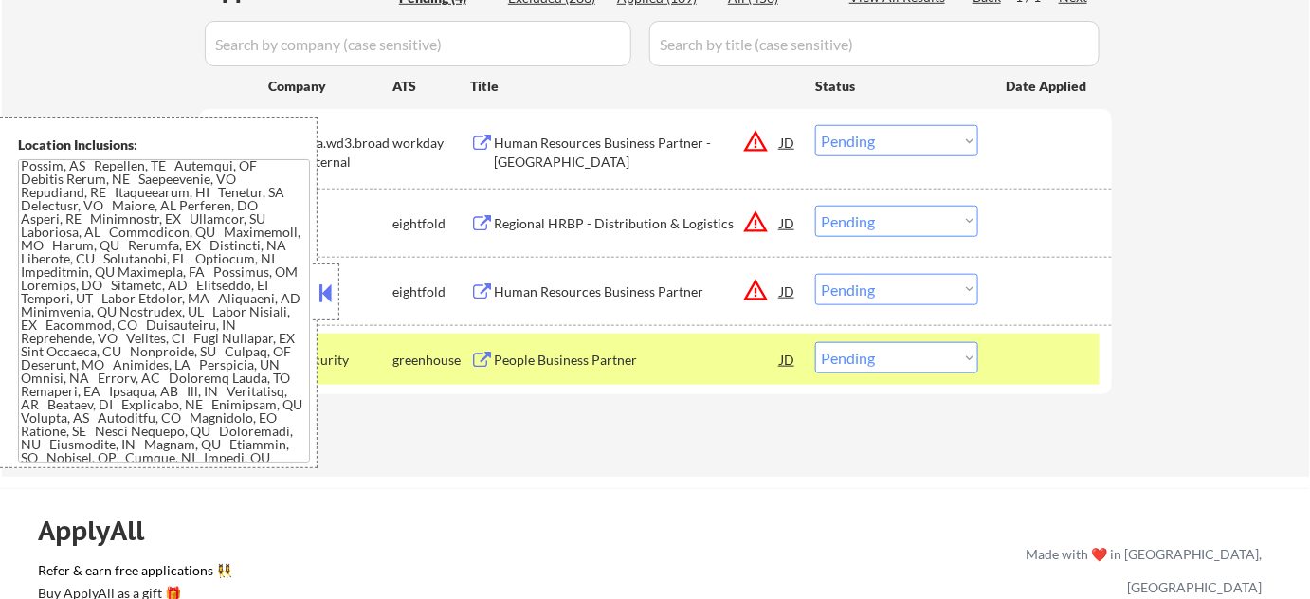
scroll to position [352, 0]
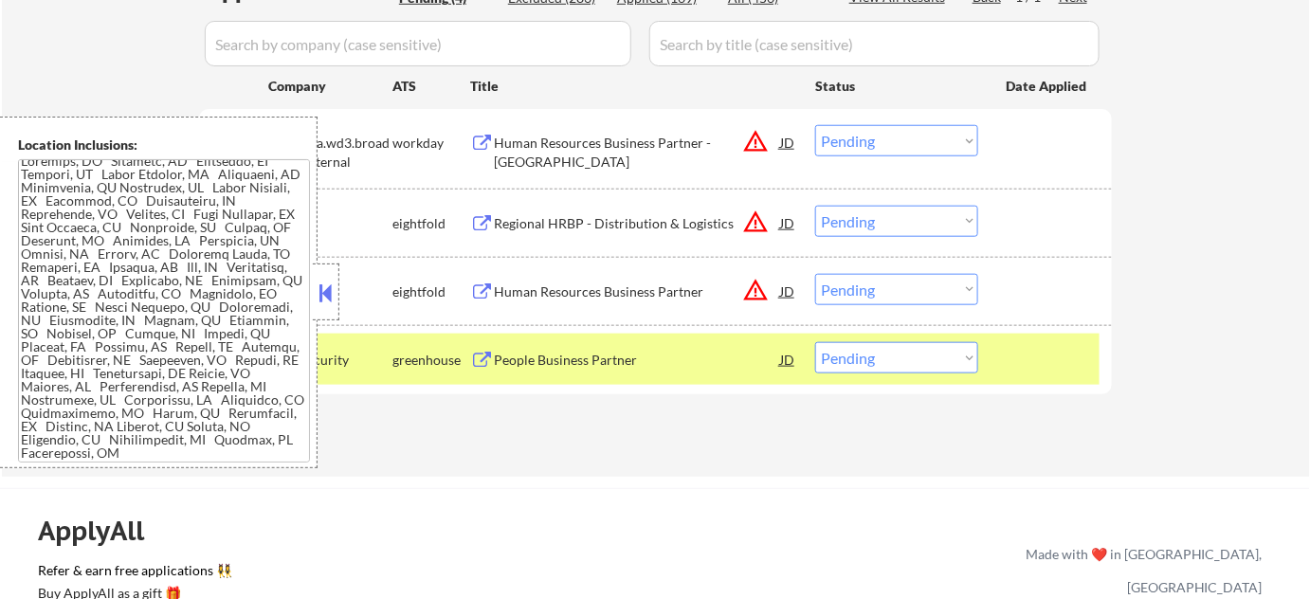
click at [327, 301] on button at bounding box center [326, 293] width 21 height 28
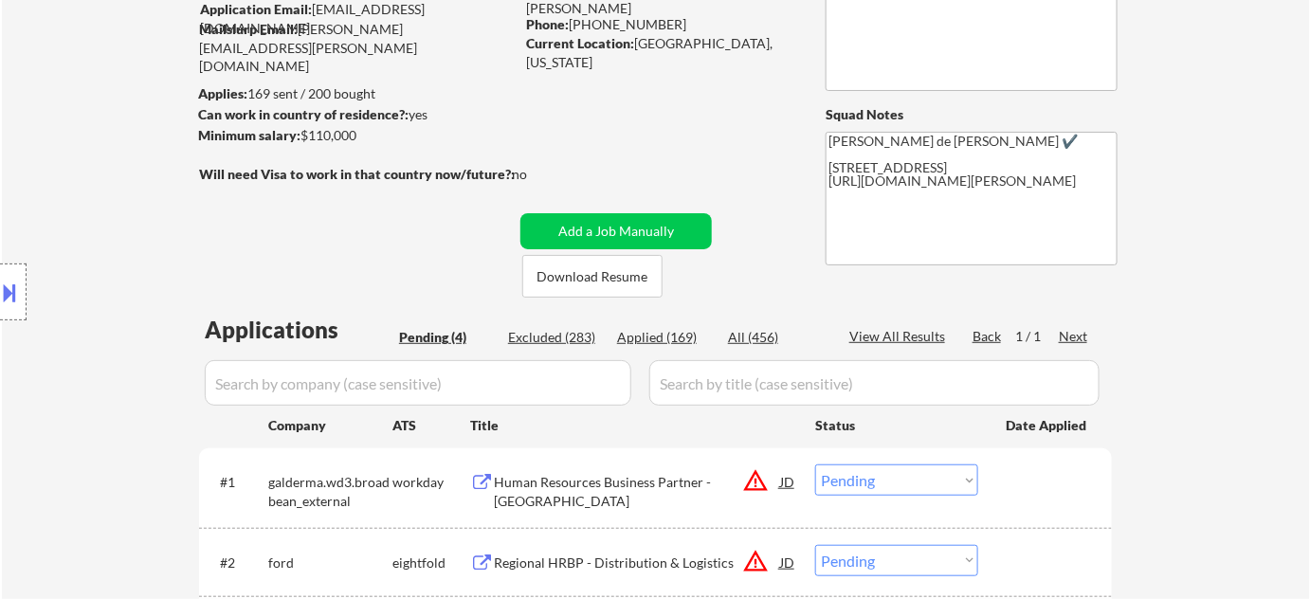
scroll to position [172, 0]
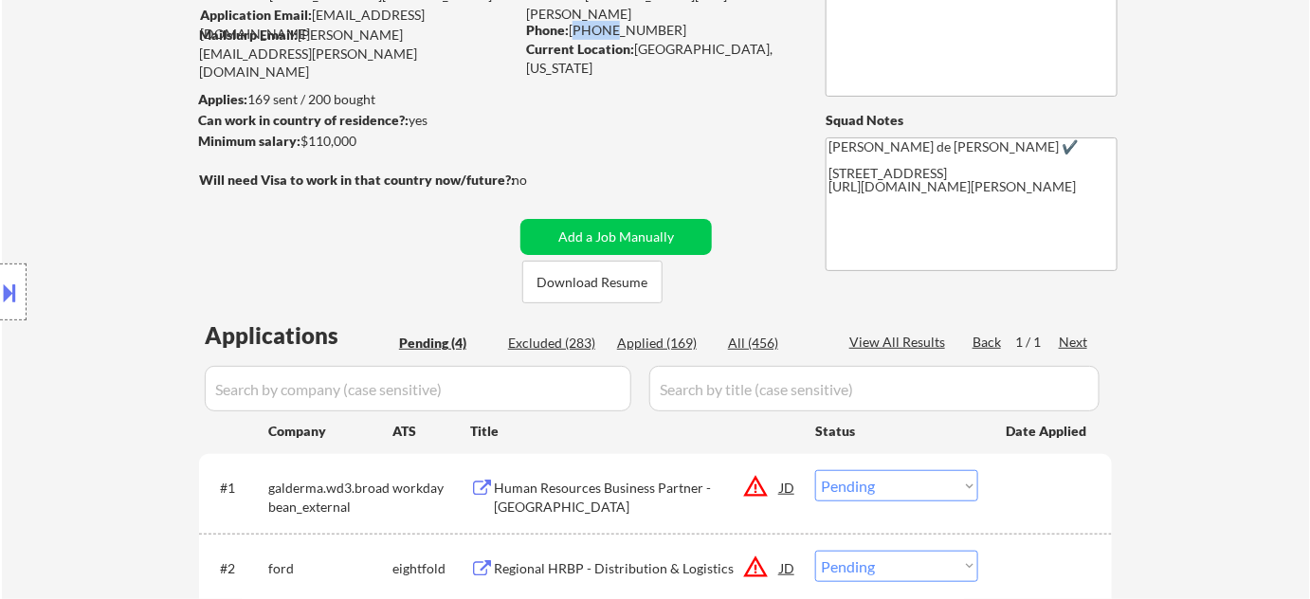
drag, startPoint x: 574, startPoint y: 30, endPoint x: 634, endPoint y: 27, distance: 60.8
click at [618, 27] on div "Phone: 603-288-7045" at bounding box center [660, 30] width 268 height 19
click at [654, 27] on div "Phone: 603-288-7045" at bounding box center [660, 30] width 268 height 19
drag, startPoint x: 654, startPoint y: 27, endPoint x: 603, endPoint y: 27, distance: 51.2
click at [620, 27] on div "Phone: 603-288-7045" at bounding box center [660, 30] width 268 height 19
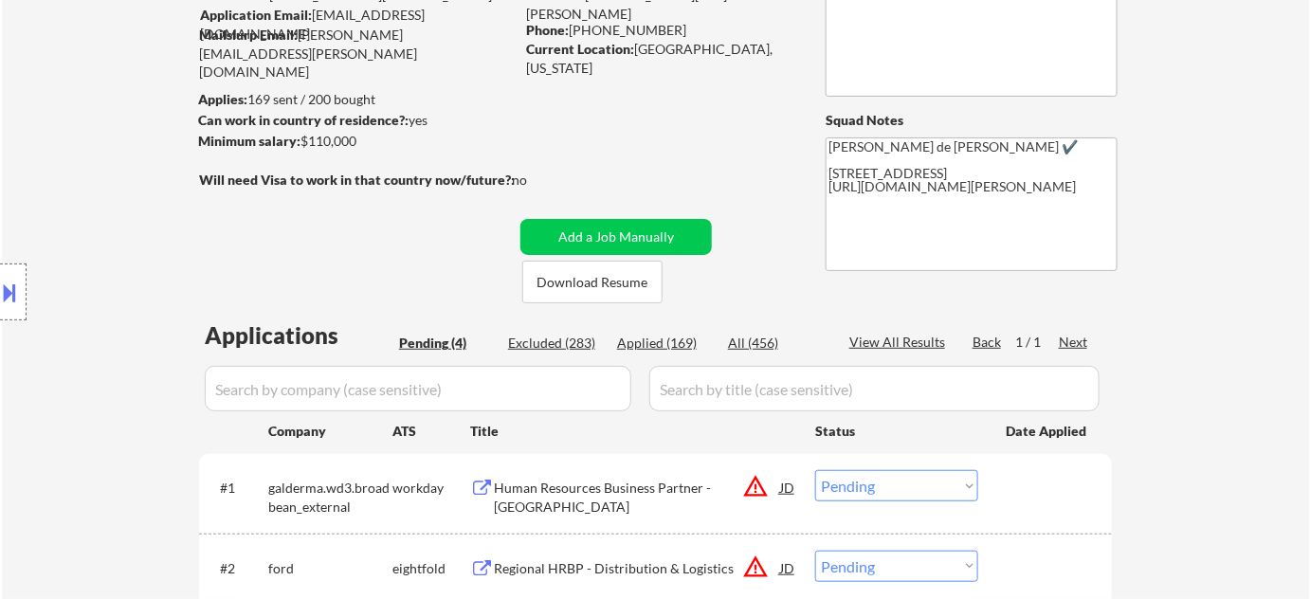
click at [574, 74] on div "← Return to /applysquad Mailslurp Inbox Job Search Builder Jennifer Bourque Use…" at bounding box center [656, 355] width 946 height 903
drag, startPoint x: 571, startPoint y: 28, endPoint x: 666, endPoint y: 28, distance: 94.8
click at [666, 28] on div "Phone: 603-288-7045" at bounding box center [660, 30] width 268 height 19
copy div "603-288-7045"
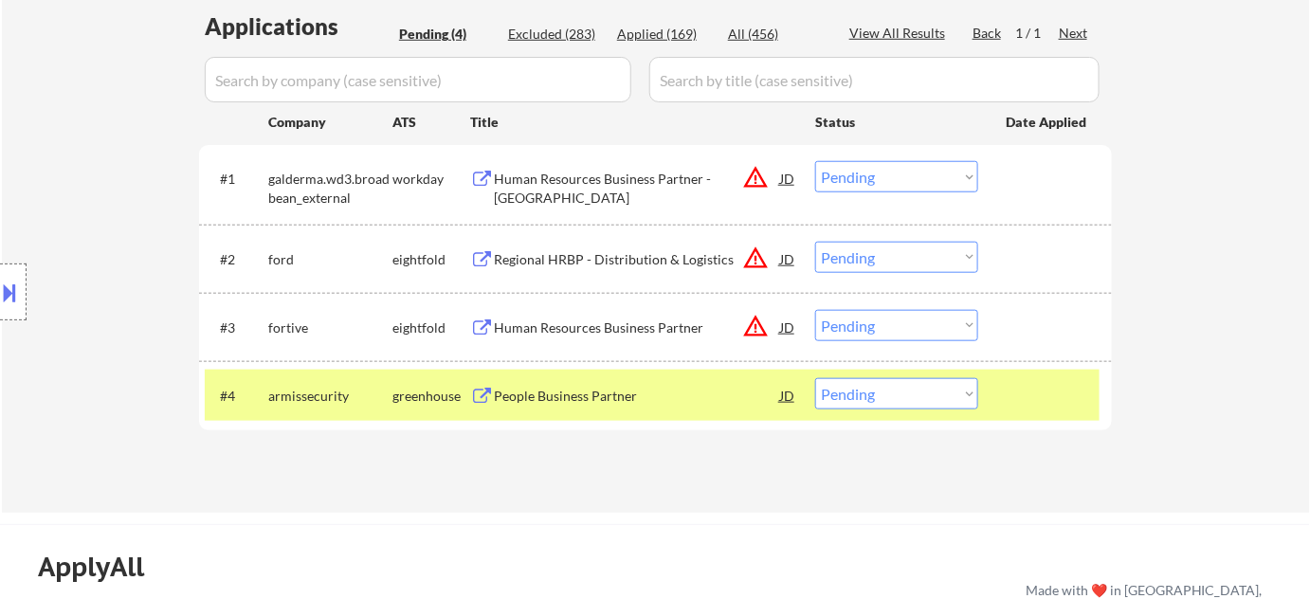
scroll to position [517, 0]
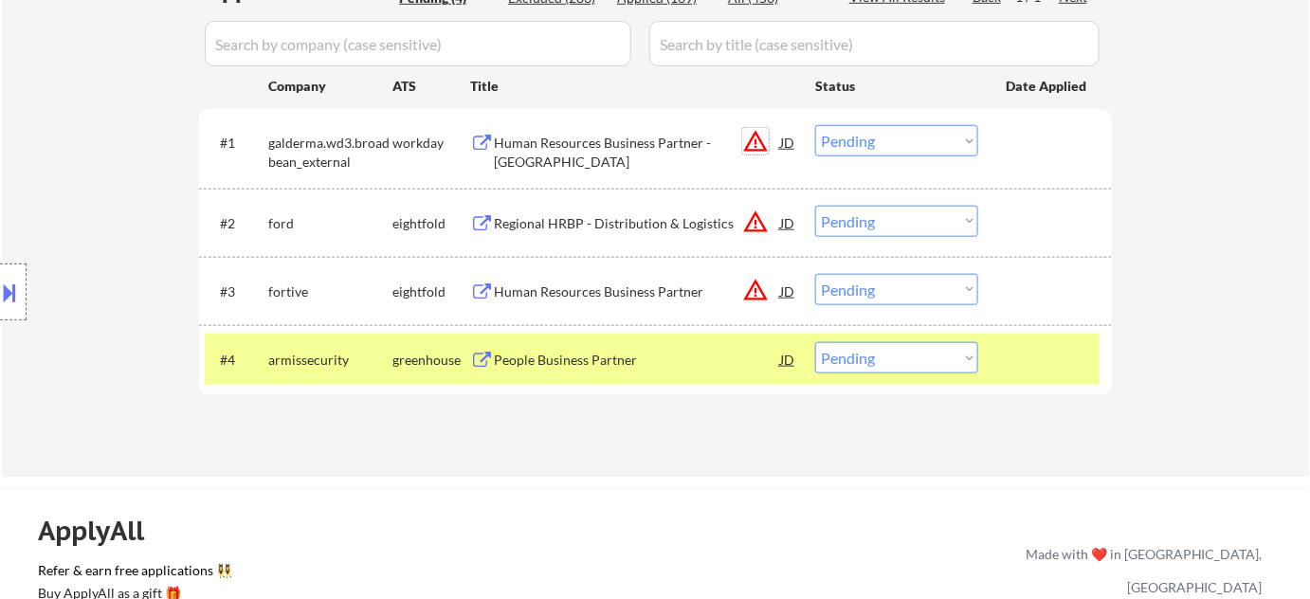
click at [749, 142] on button "warning_amber" at bounding box center [755, 141] width 27 height 27
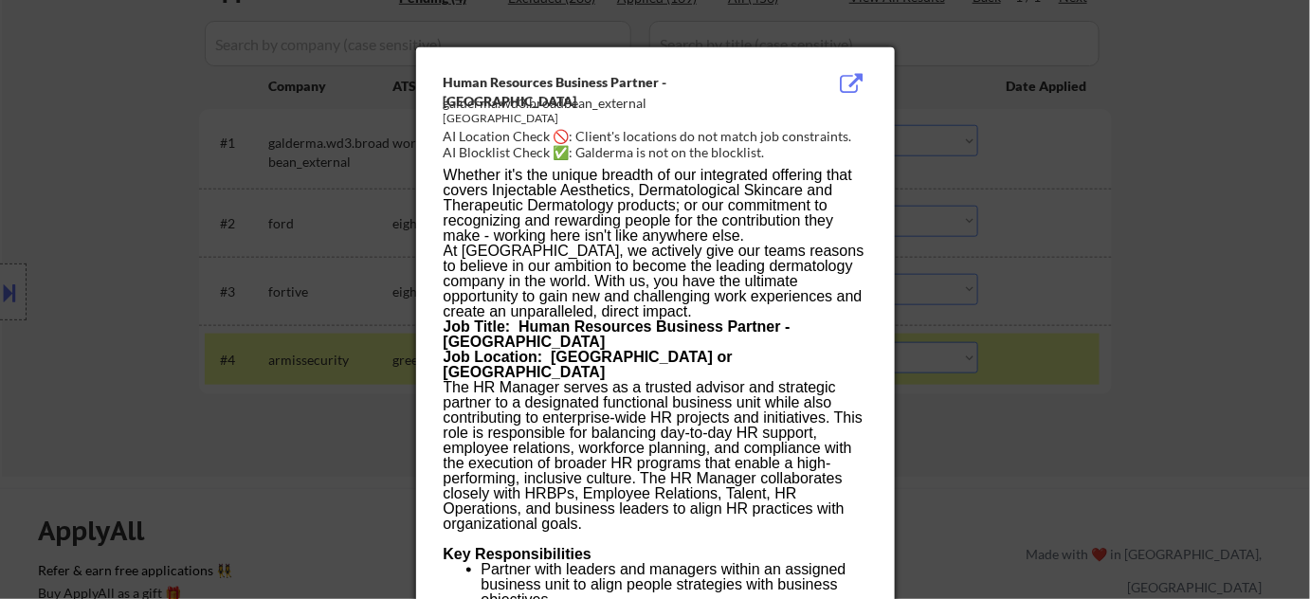
click at [993, 192] on div at bounding box center [655, 299] width 1310 height 599
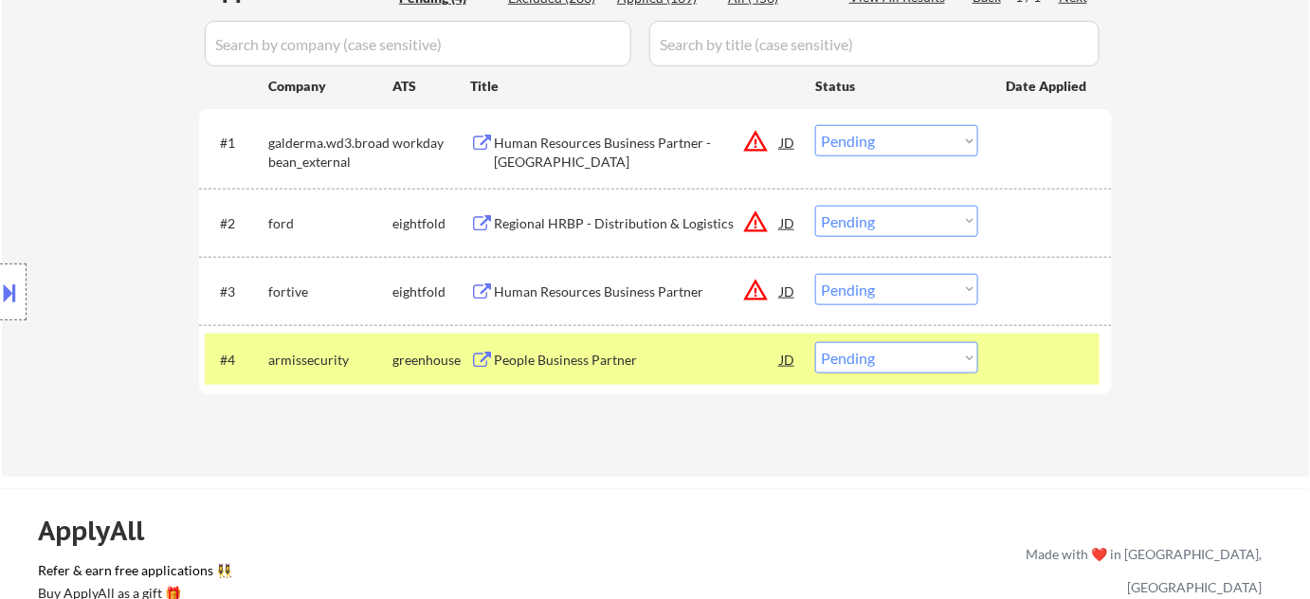
click at [886, 147] on select "Choose an option... Pending Applied Excluded (Questions) Excluded (Expired) Exc…" at bounding box center [896, 140] width 163 height 31
click at [815, 125] on select "Choose an option... Pending Applied Excluded (Questions) Excluded (Expired) Exc…" at bounding box center [896, 140] width 163 height 31
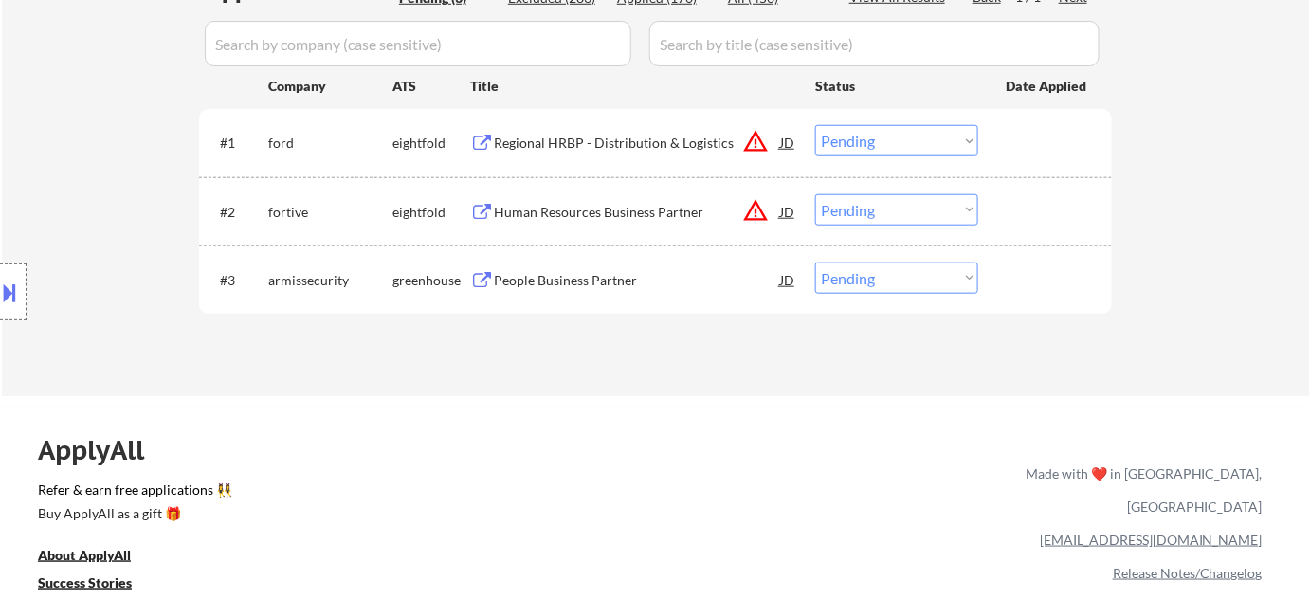
click at [752, 138] on button "warning_amber" at bounding box center [755, 141] width 27 height 27
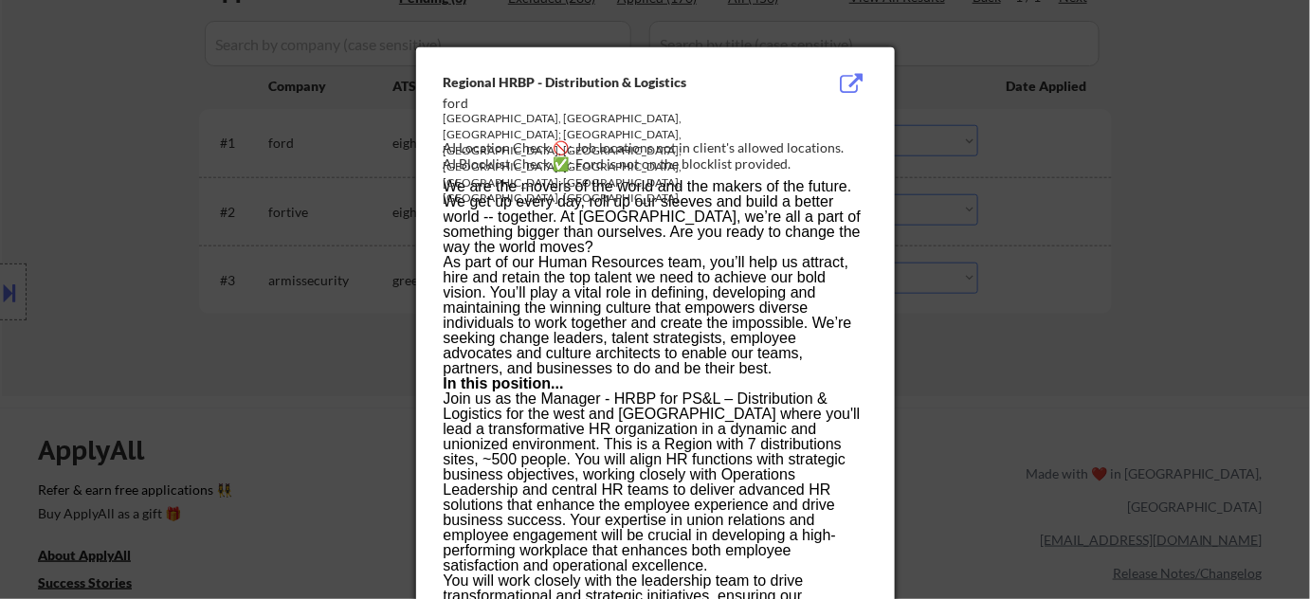
click at [983, 272] on div at bounding box center [655, 299] width 1310 height 599
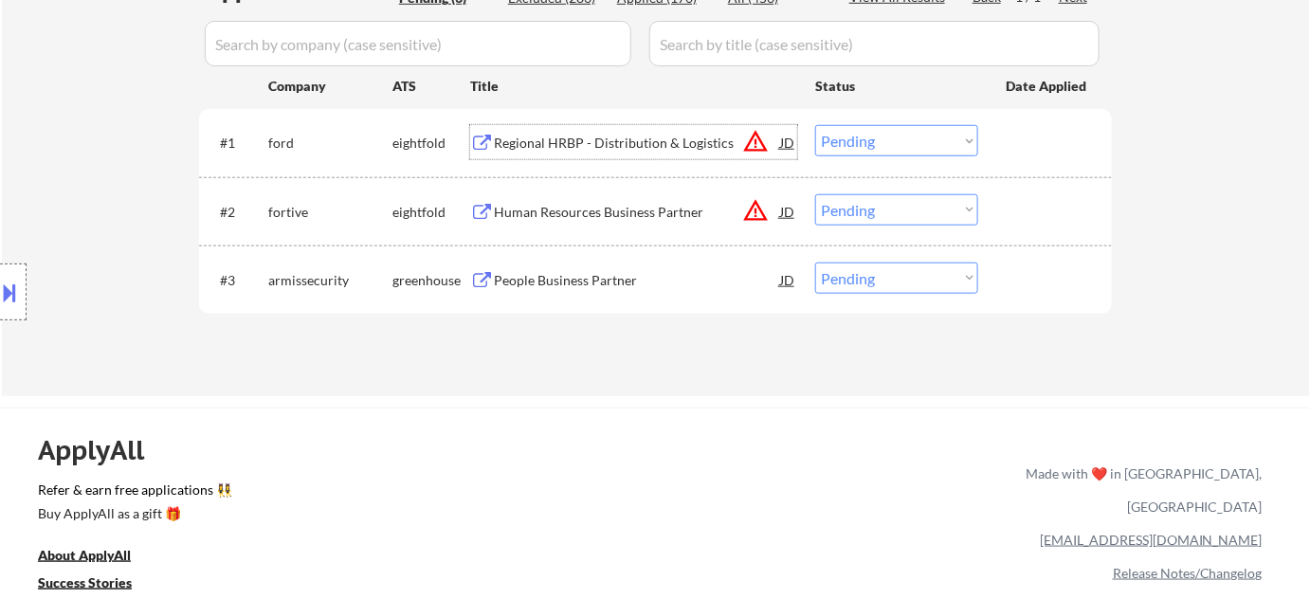
click at [655, 138] on div "Regional HRBP - Distribution & Logistics" at bounding box center [637, 143] width 286 height 19
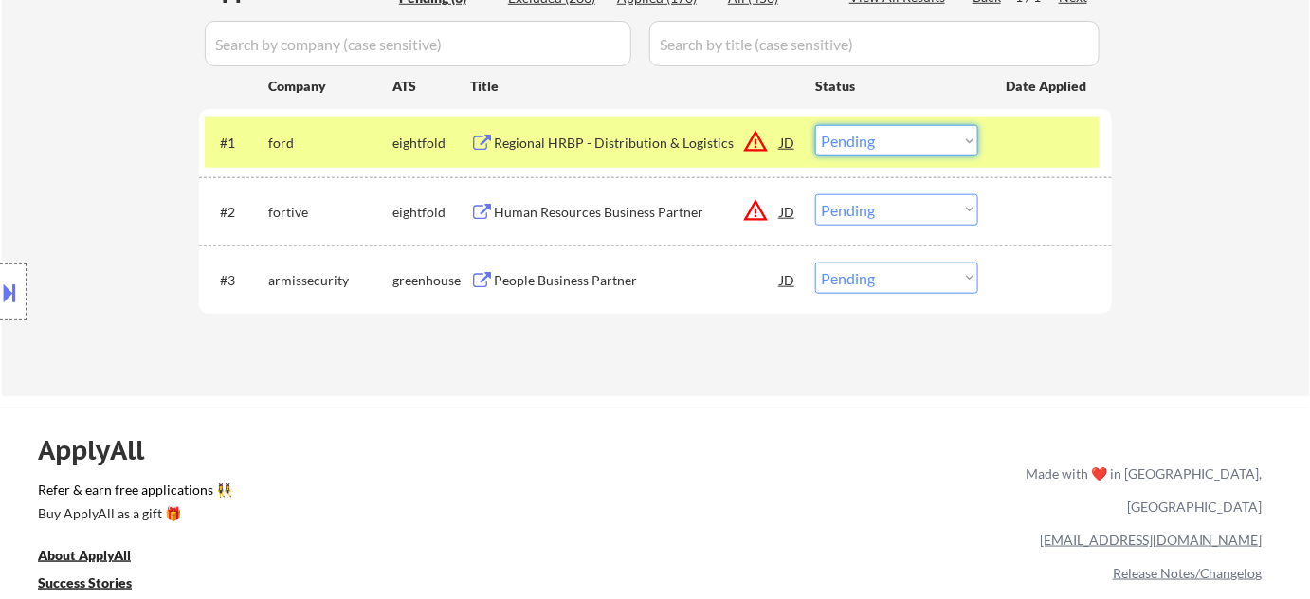
click at [896, 140] on select "Choose an option... Pending Applied Excluded (Questions) Excluded (Expired) Exc…" at bounding box center [896, 140] width 163 height 31
click at [815, 125] on select "Choose an option... Pending Applied Excluded (Questions) Excluded (Expired) Exc…" at bounding box center [896, 140] width 163 height 31
click at [648, 210] on div "Human Resources Business Partner" at bounding box center [637, 212] width 286 height 19
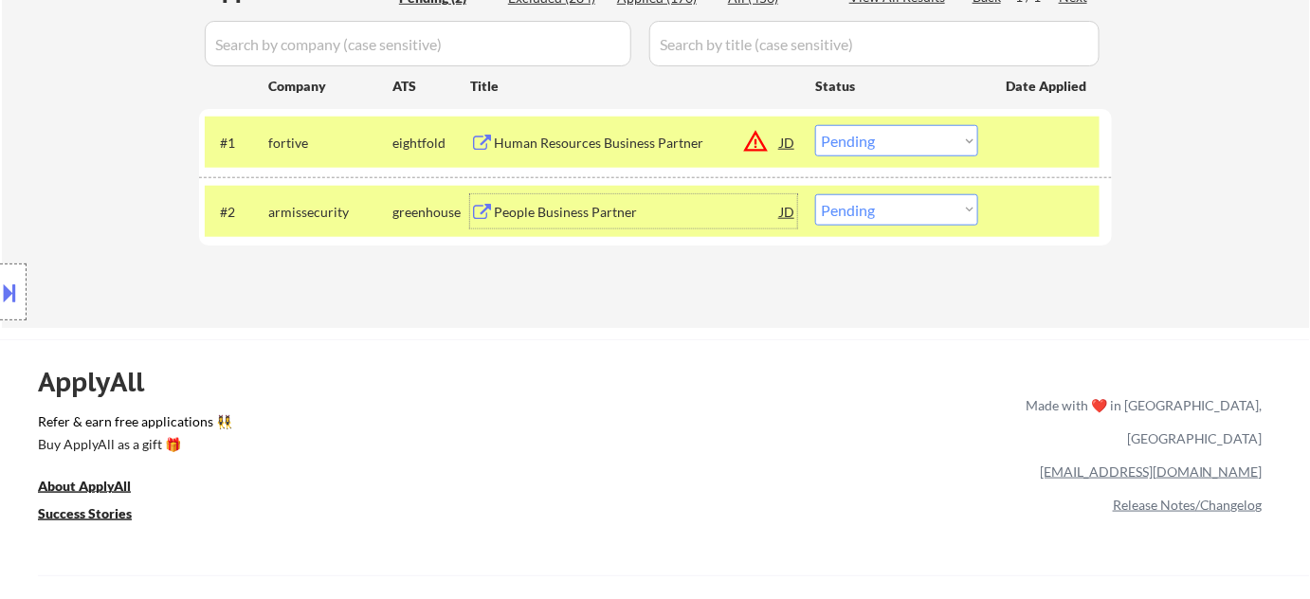
click at [19, 289] on button at bounding box center [10, 292] width 21 height 31
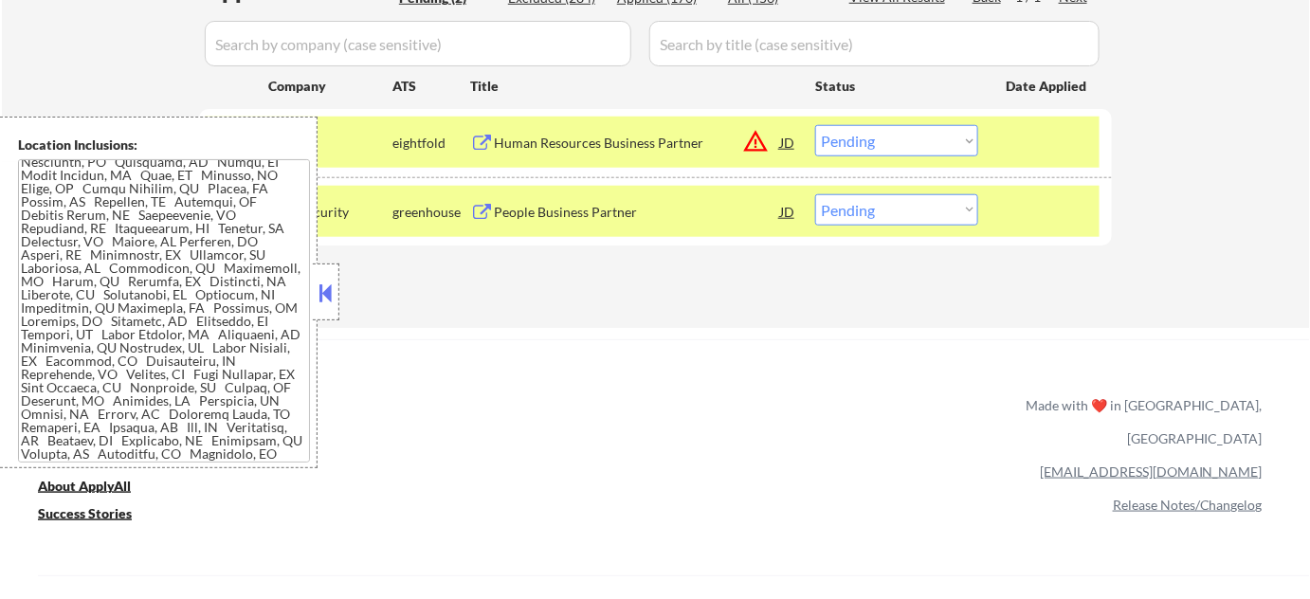
scroll to position [0, 0]
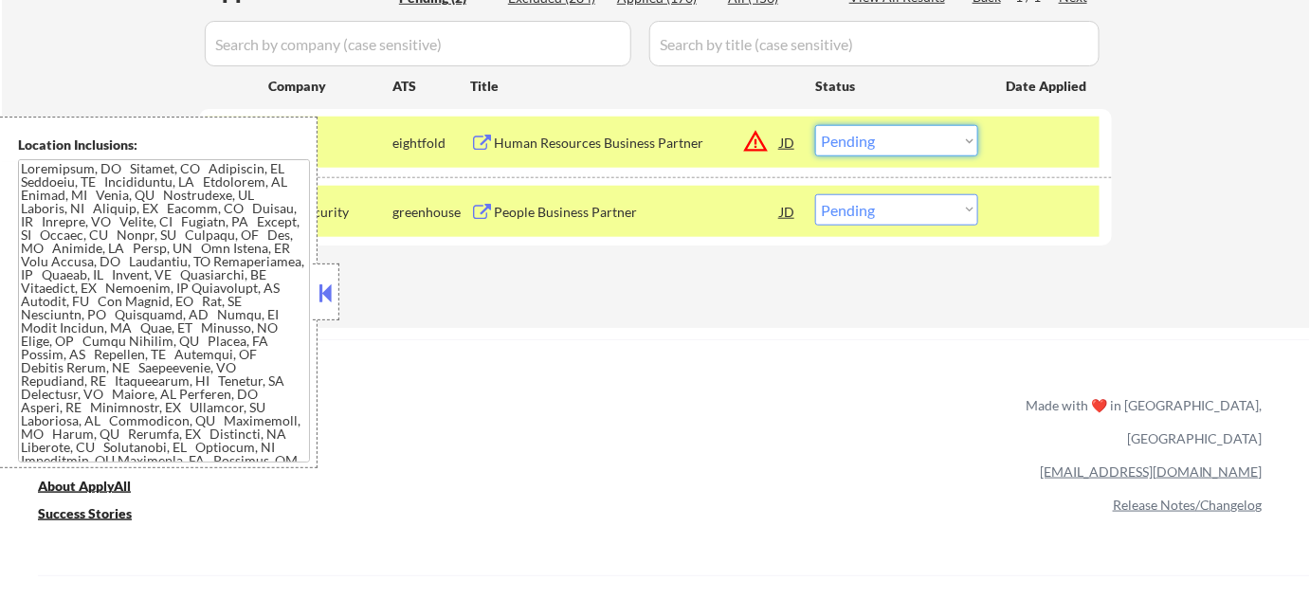
drag, startPoint x: 848, startPoint y: 133, endPoint x: 853, endPoint y: 152, distance: 19.8
click at [848, 133] on select "Choose an option... Pending Applied Excluded (Questions) Excluded (Expired) Exc…" at bounding box center [896, 140] width 163 height 31
click at [815, 125] on select "Choose an option... Pending Applied Excluded (Questions) Excluded (Expired) Exc…" at bounding box center [896, 140] width 163 height 31
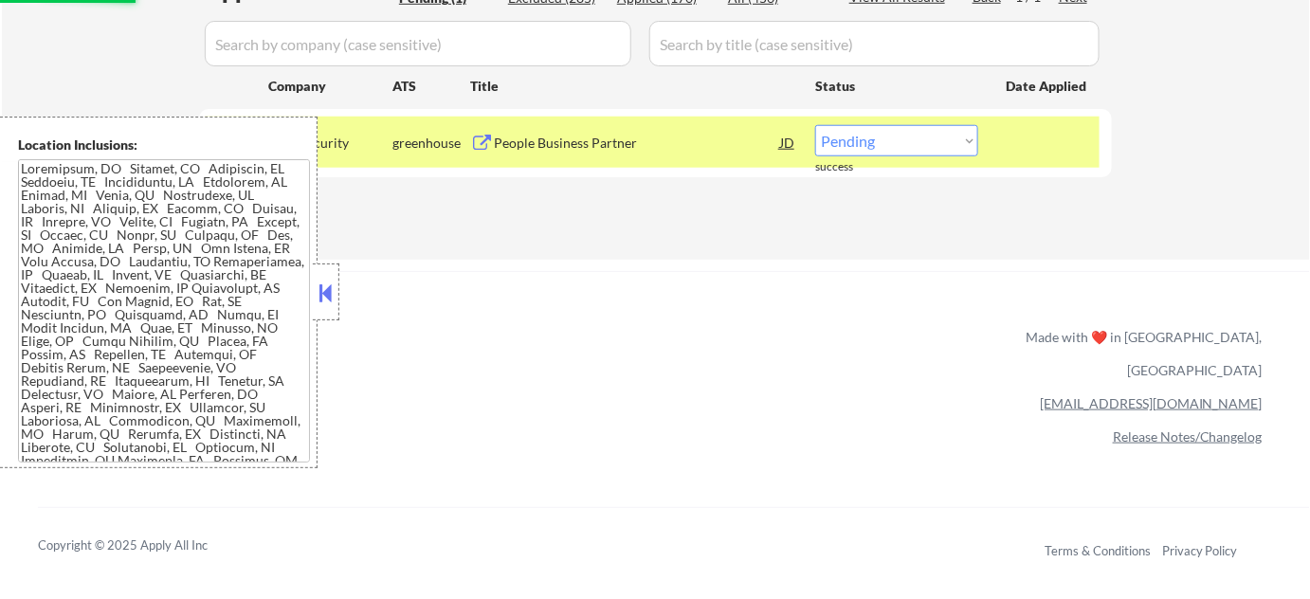
click at [333, 294] on button at bounding box center [326, 293] width 21 height 28
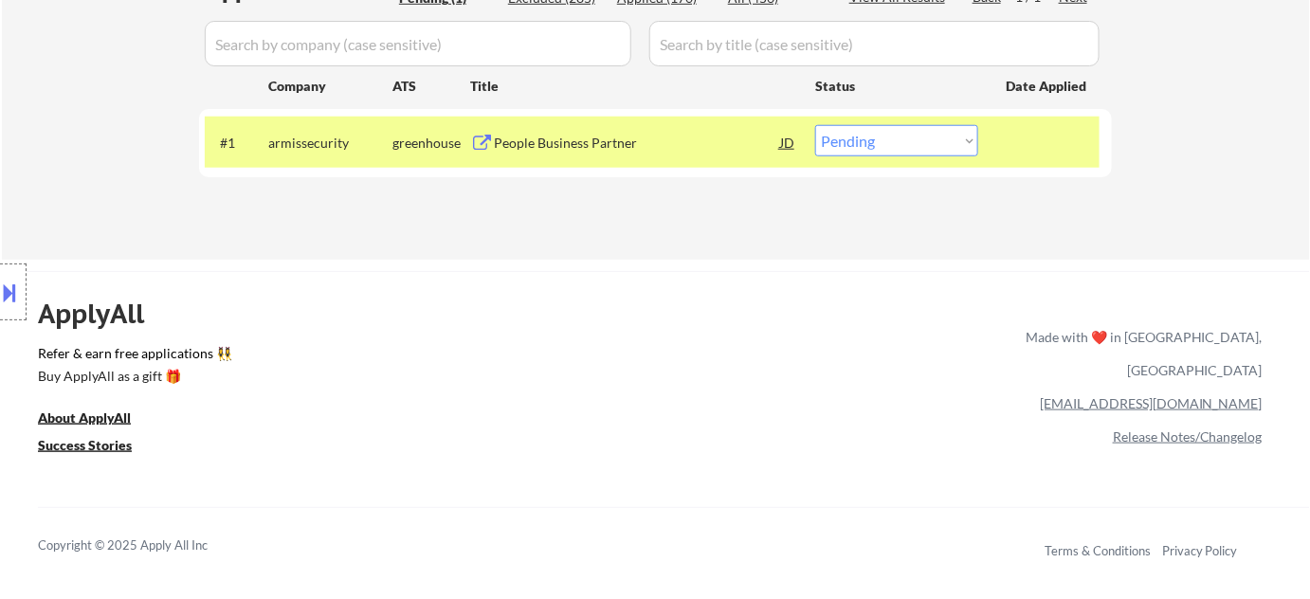
click at [562, 146] on div "People Business Partner" at bounding box center [637, 143] width 286 height 19
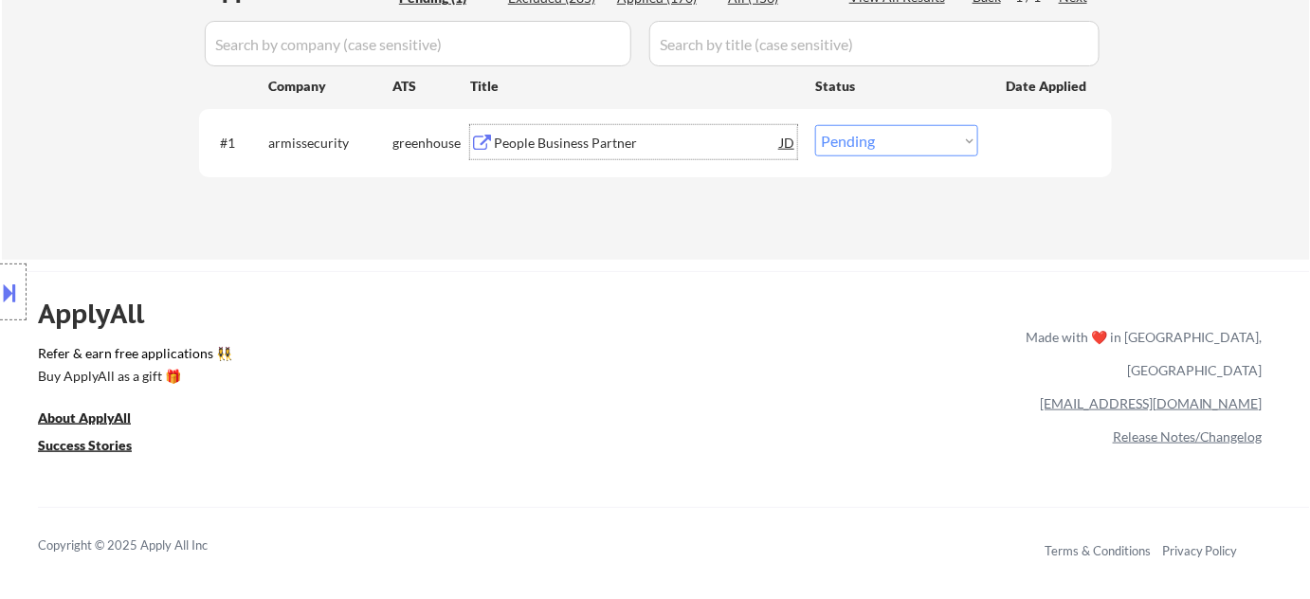
click at [858, 137] on select "Choose an option... Pending Applied Excluded (Questions) Excluded (Expired) Exc…" at bounding box center [896, 140] width 163 height 31
select select ""applied""
click at [815, 125] on select "Choose an option... Pending Applied Excluded (Questions) Excluded (Expired) Exc…" at bounding box center [896, 140] width 163 height 31
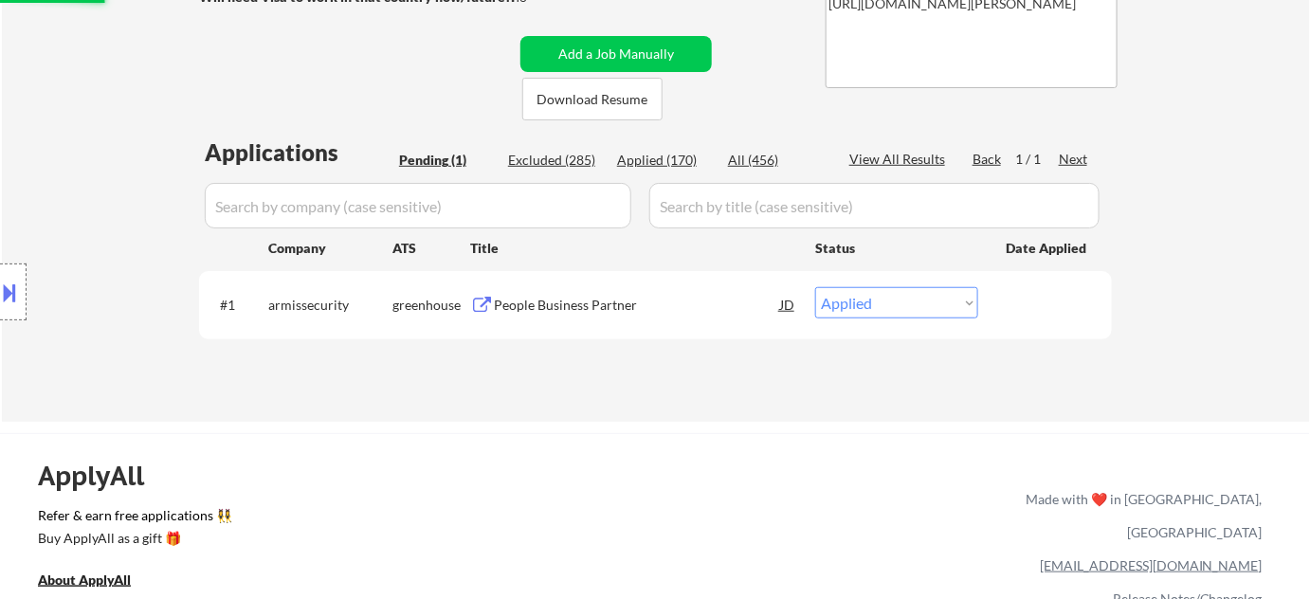
scroll to position [172, 0]
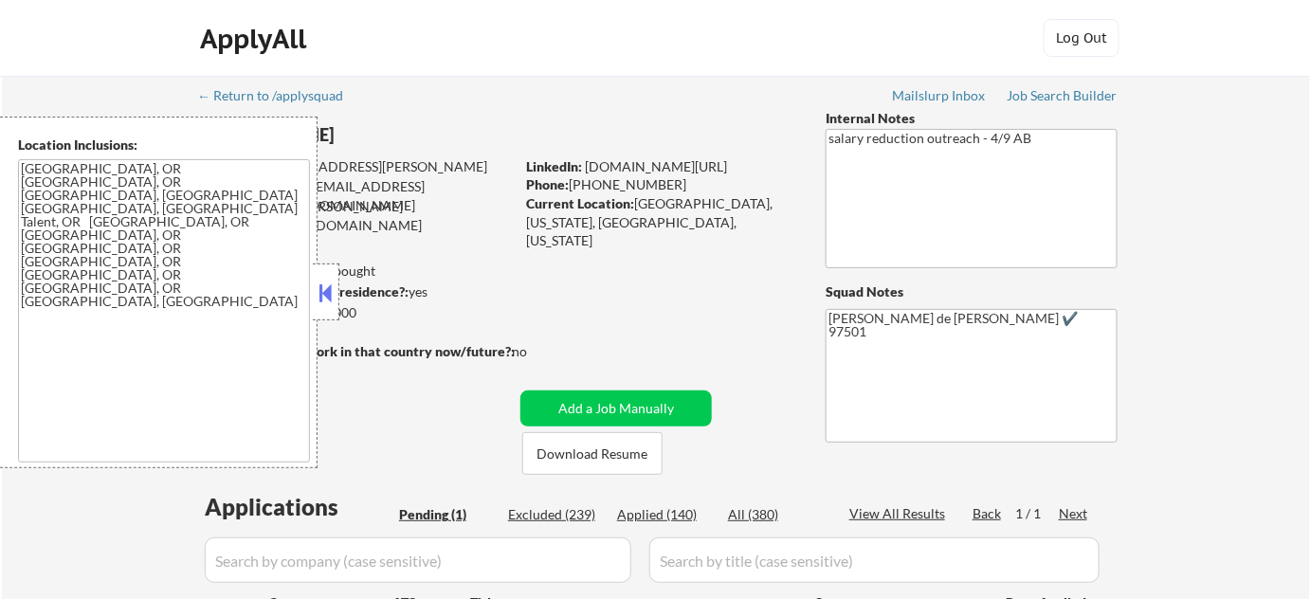
scroll to position [344, 0]
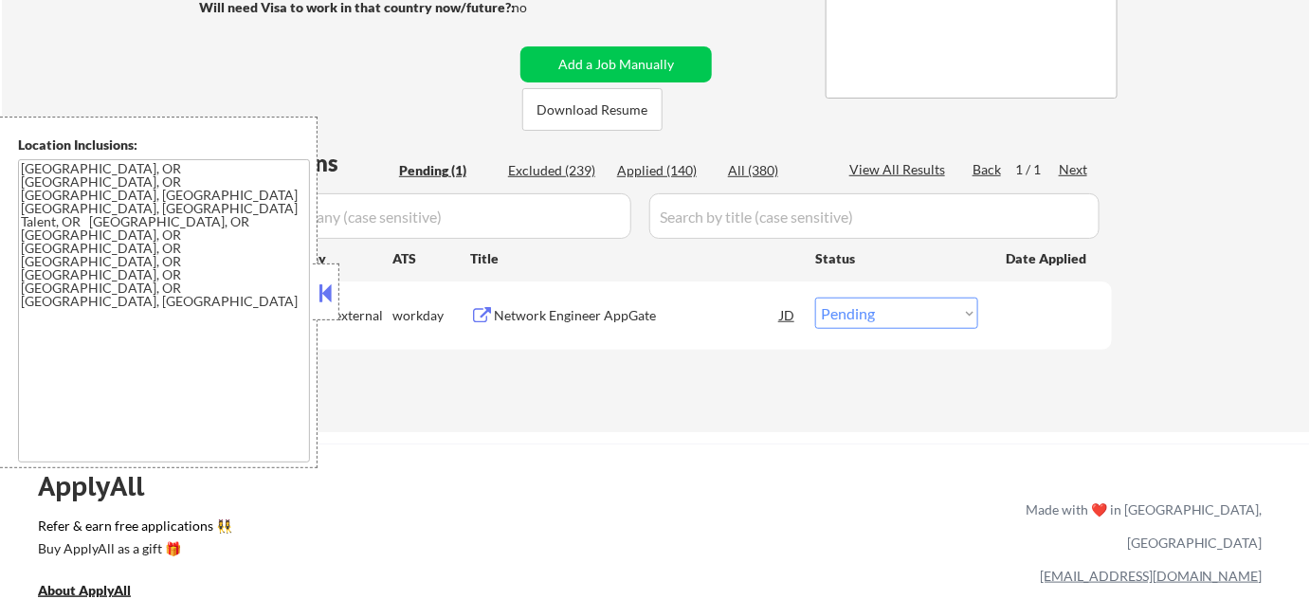
click at [329, 298] on button at bounding box center [326, 293] width 21 height 28
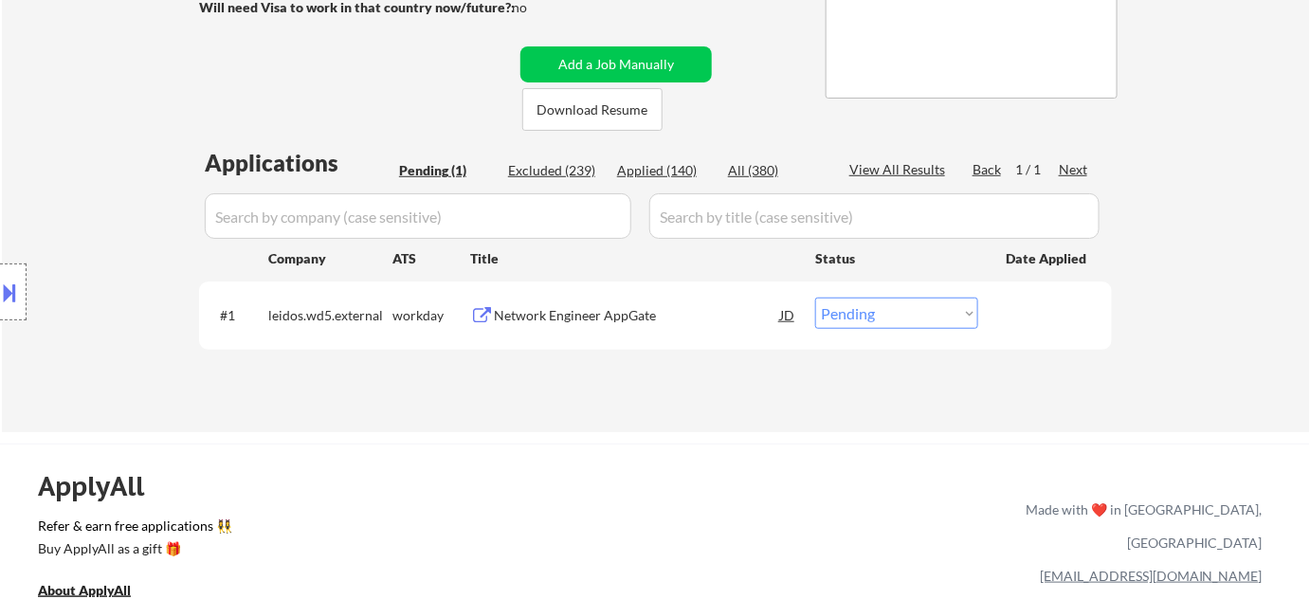
click at [671, 168] on div "Applied (140)" at bounding box center [664, 170] width 95 height 19
click at [593, 208] on input "input" at bounding box center [418, 216] width 427 height 46
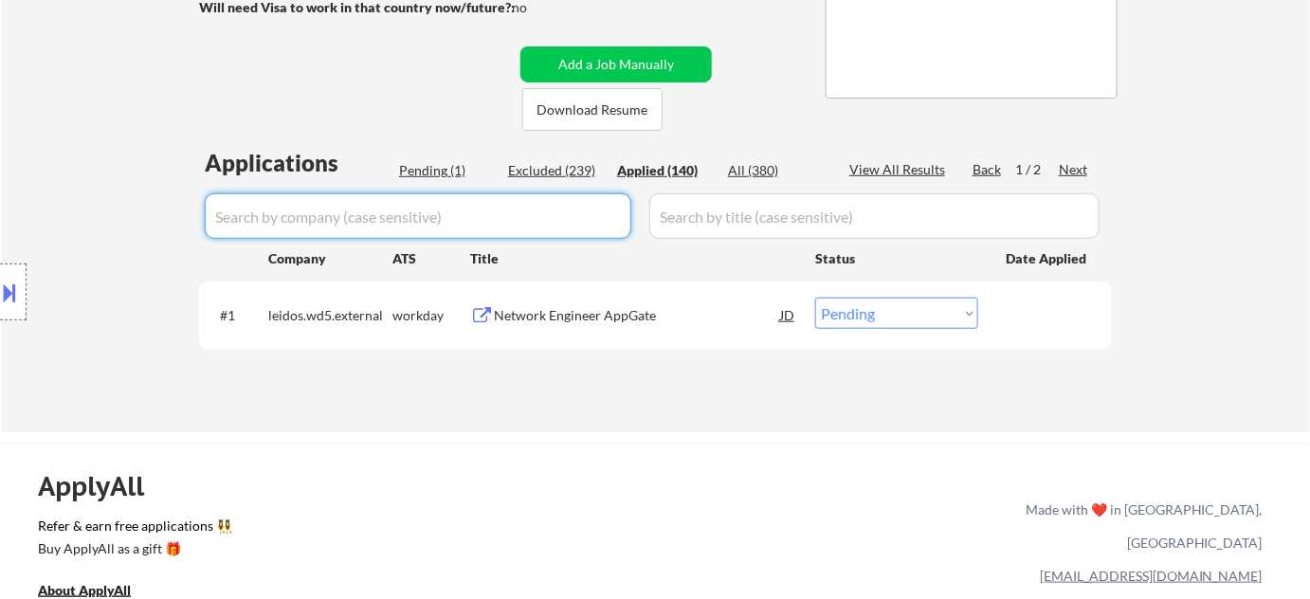
select select ""applied""
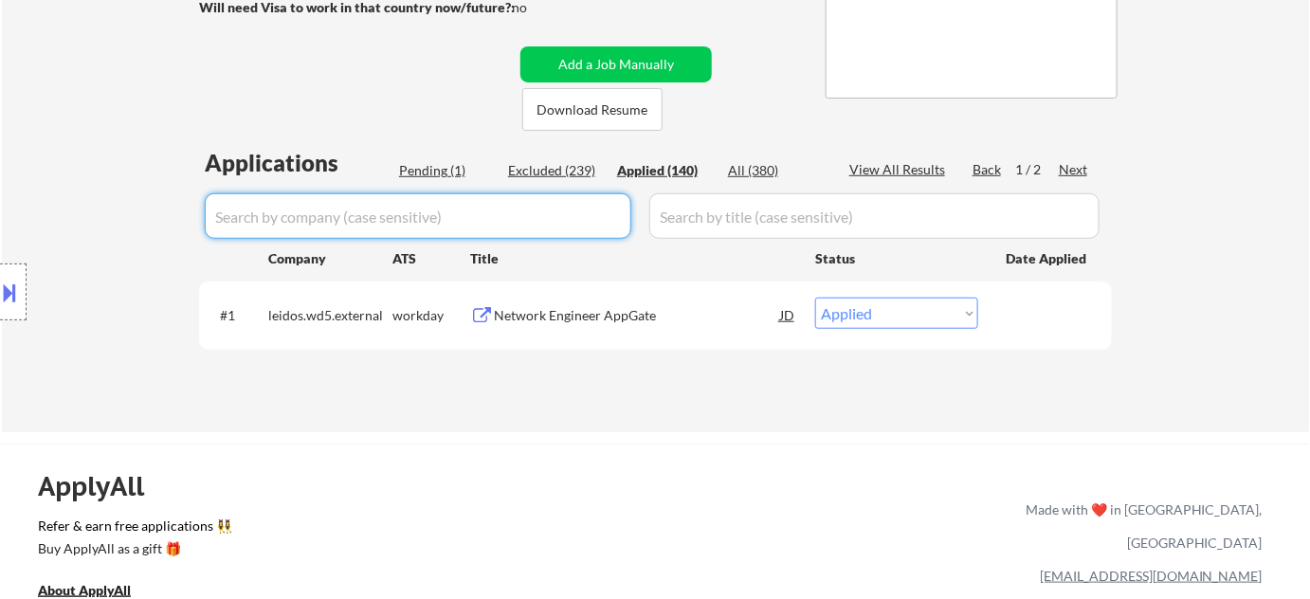
select select ""applied""
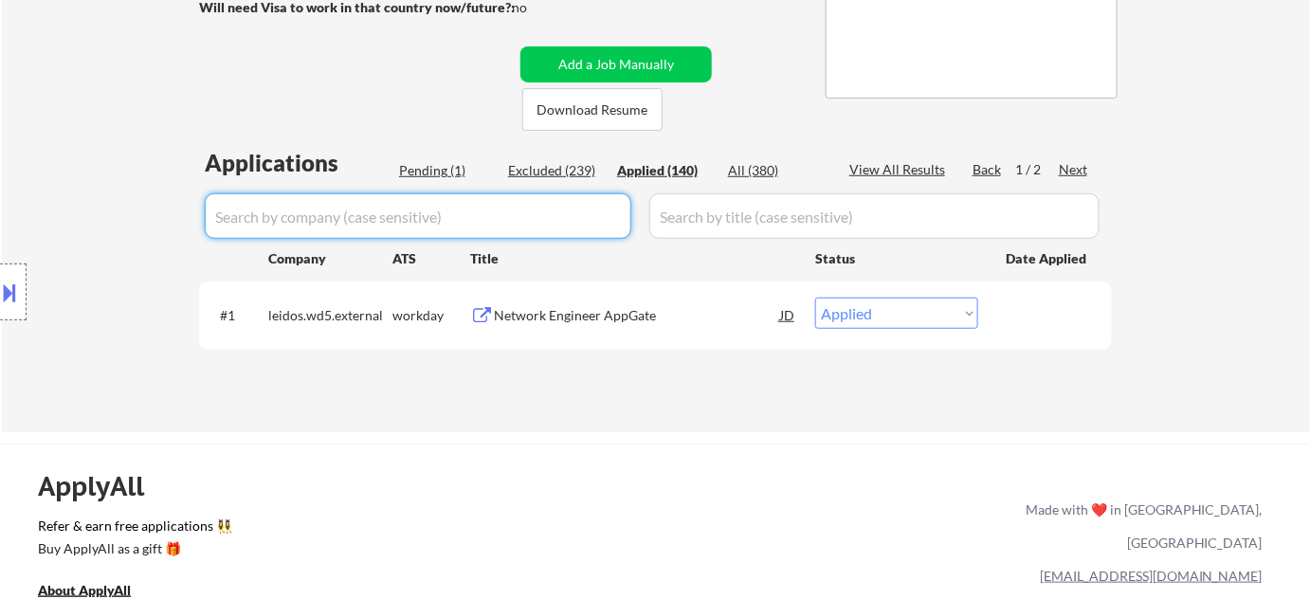
select select ""applied""
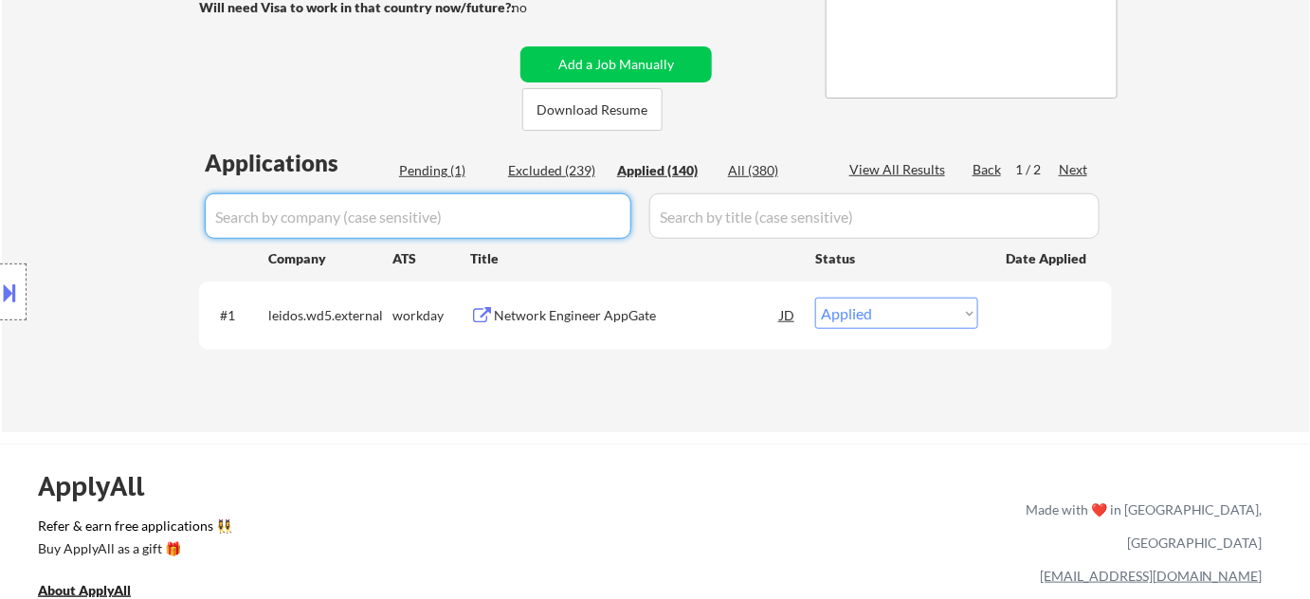
select select ""applied""
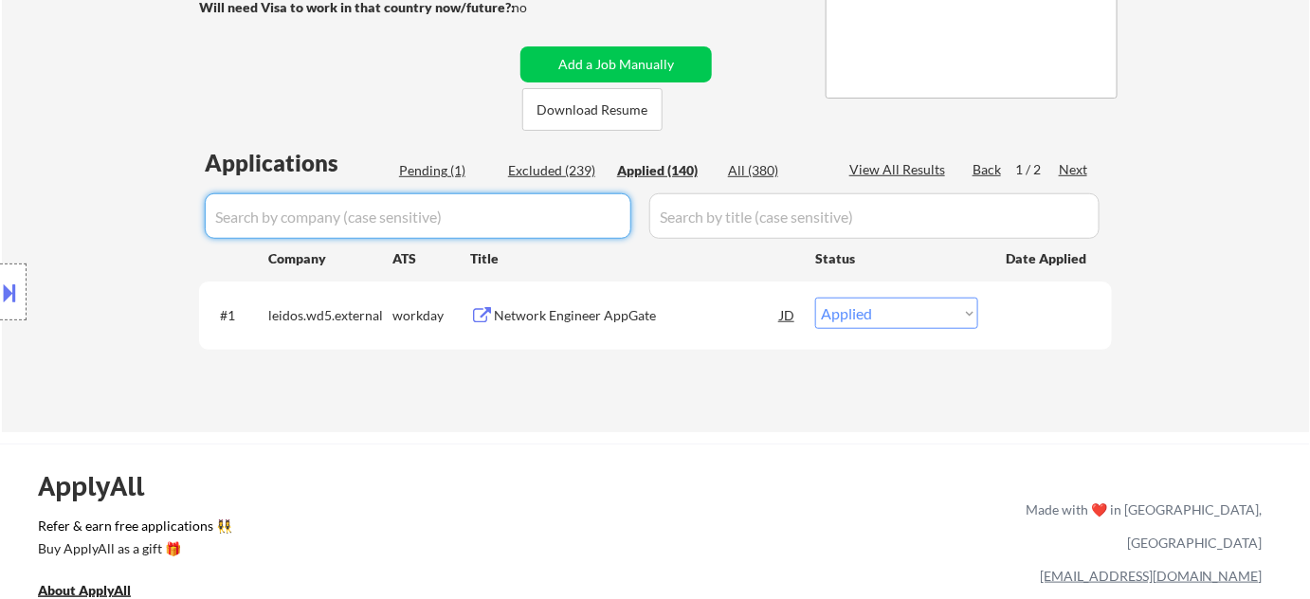
select select ""applied""
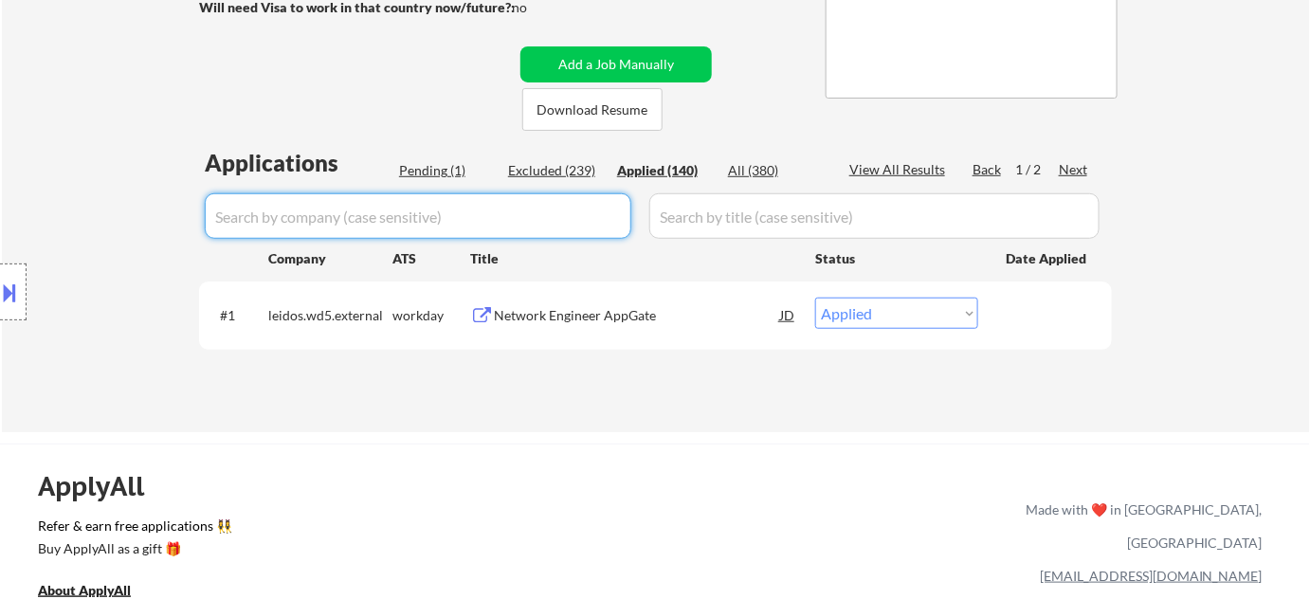
select select ""applied""
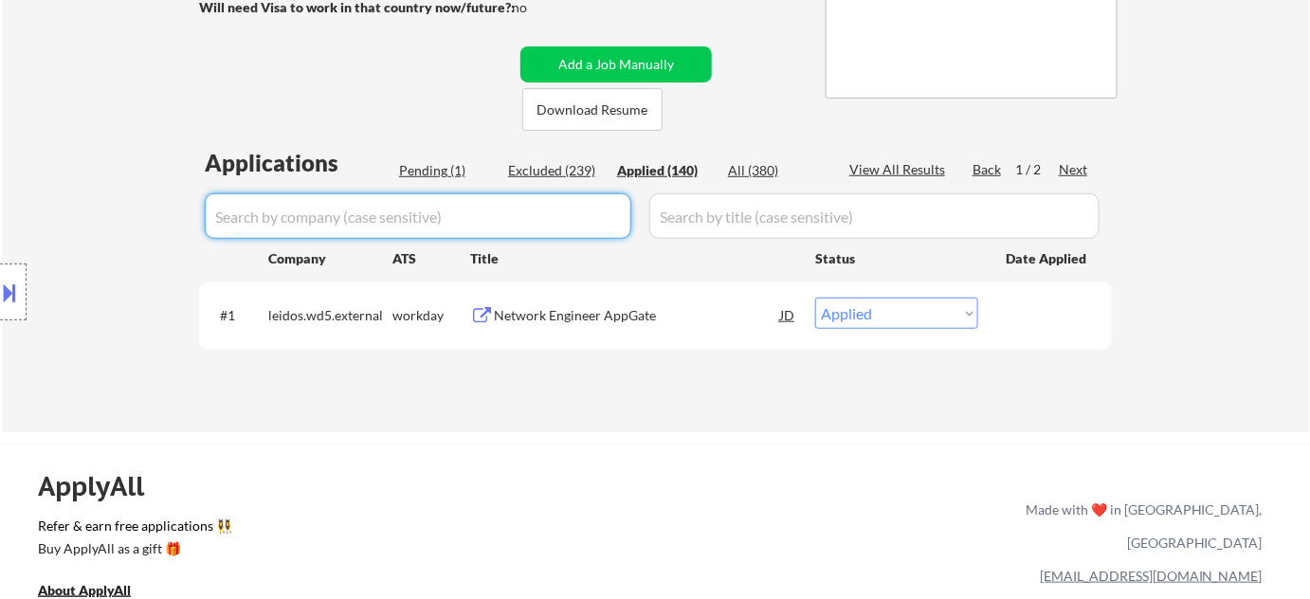
select select ""applied""
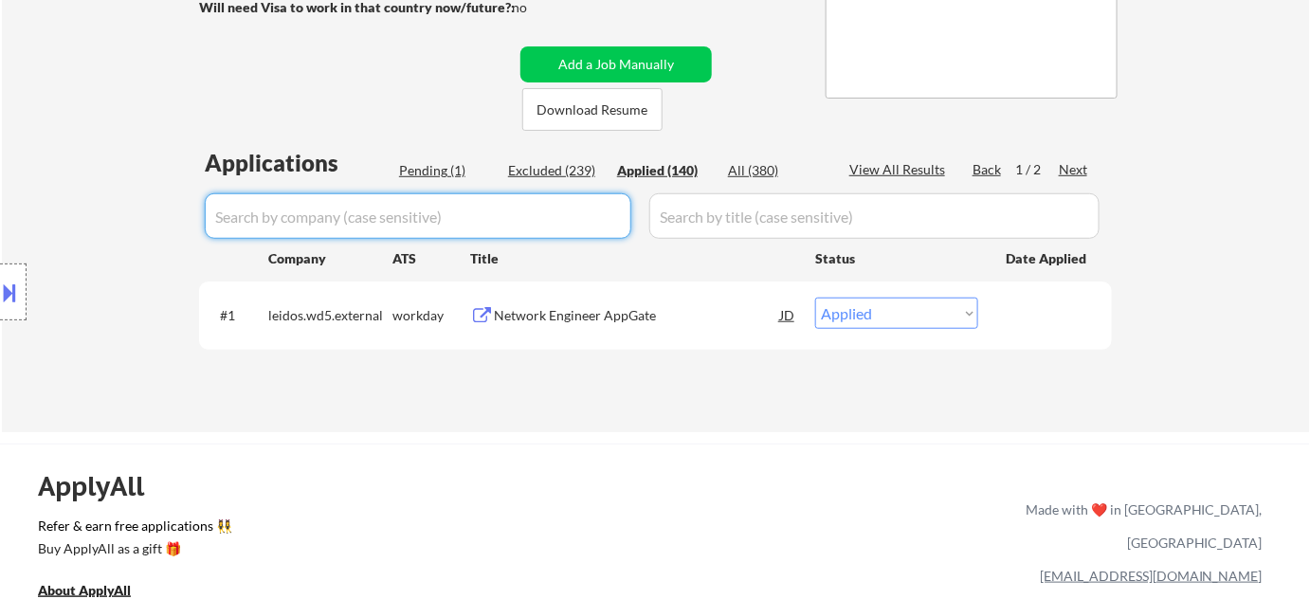
select select ""applied""
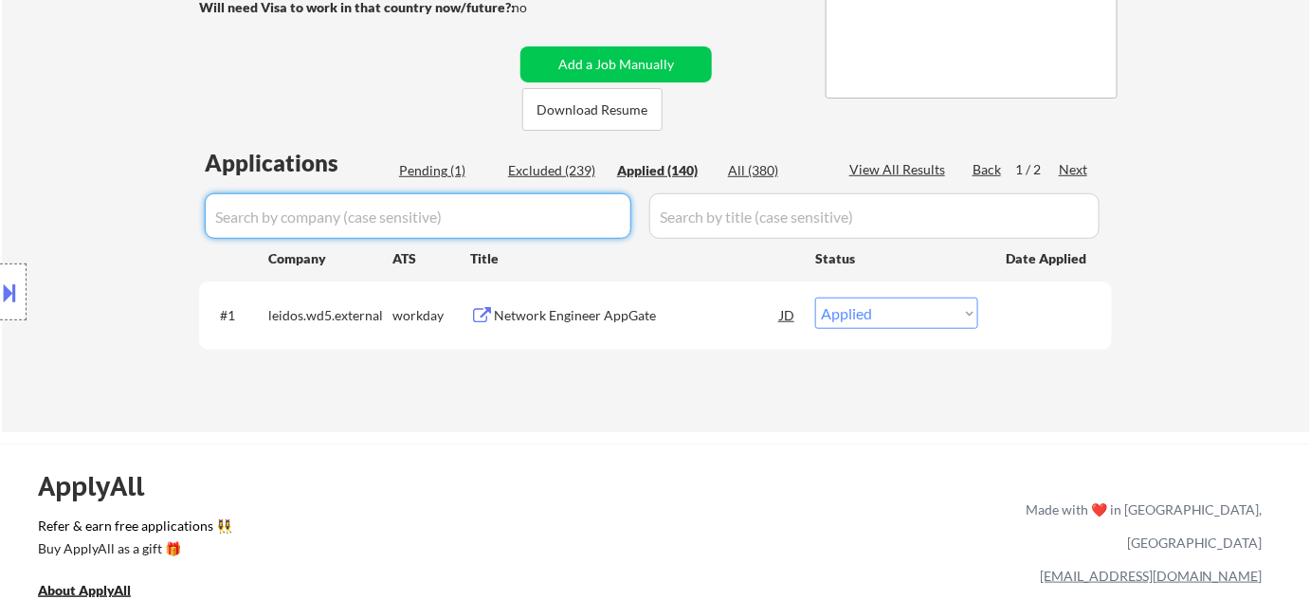
select select ""applied""
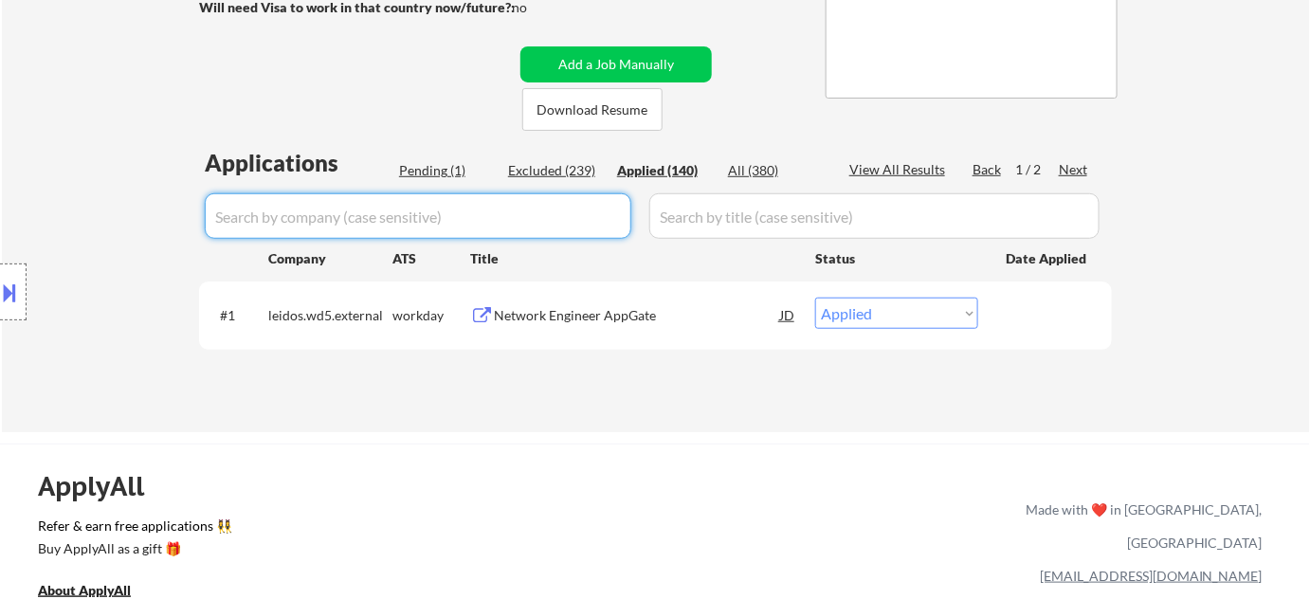
select select ""applied""
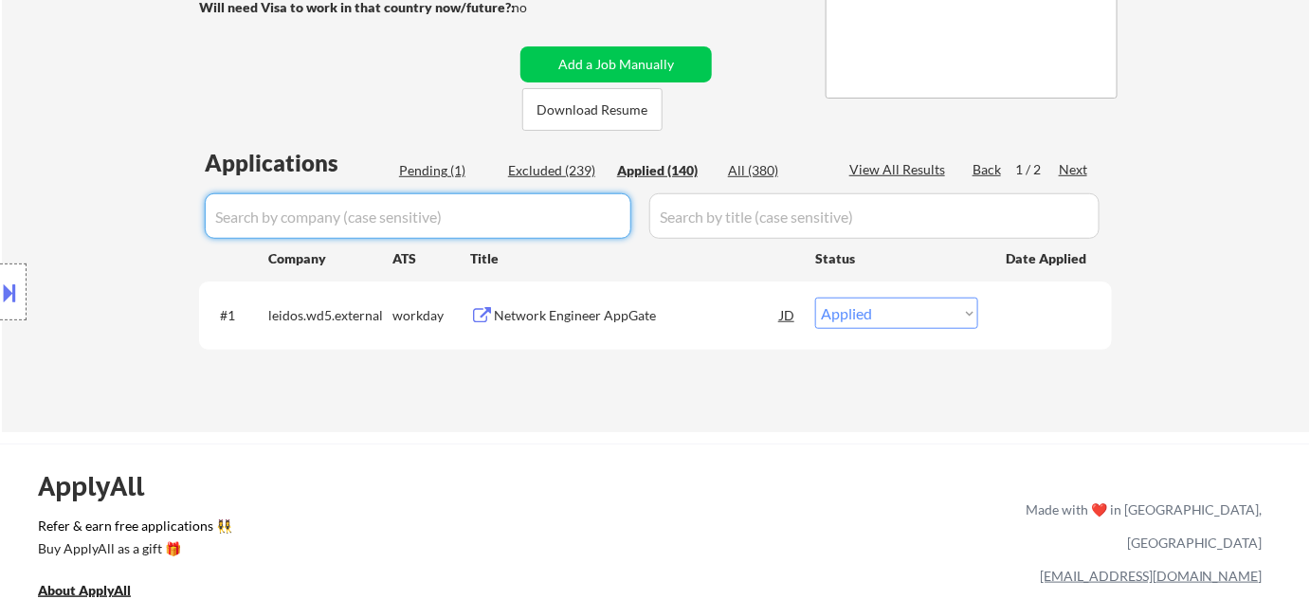
select select ""applied""
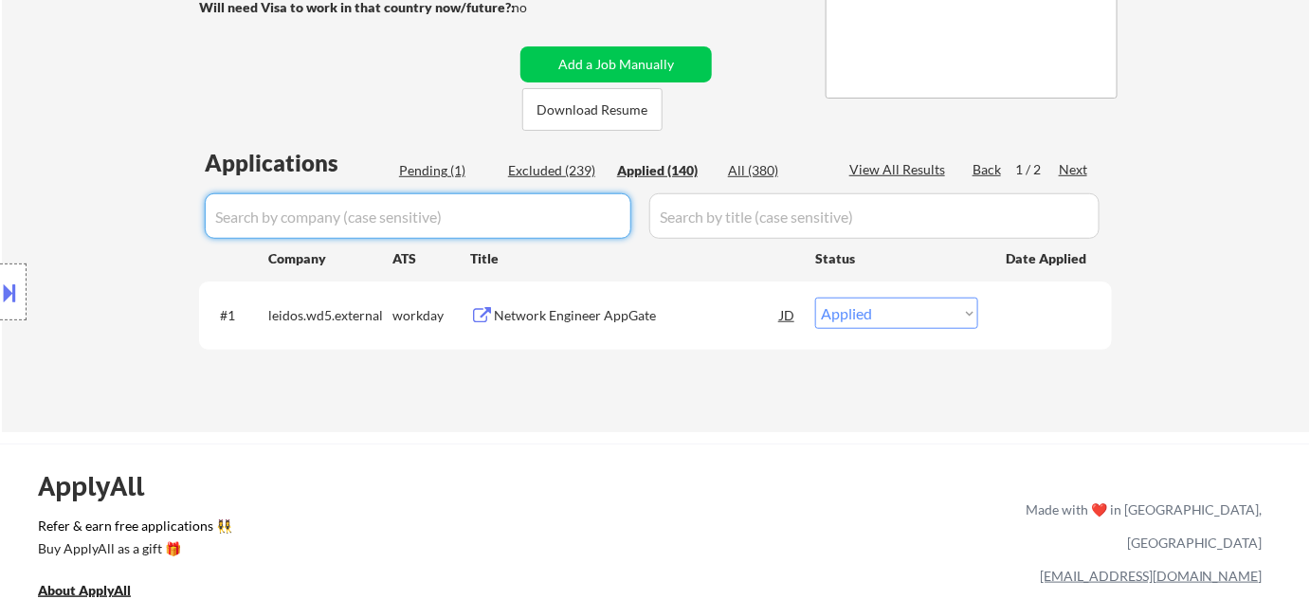
select select ""applied""
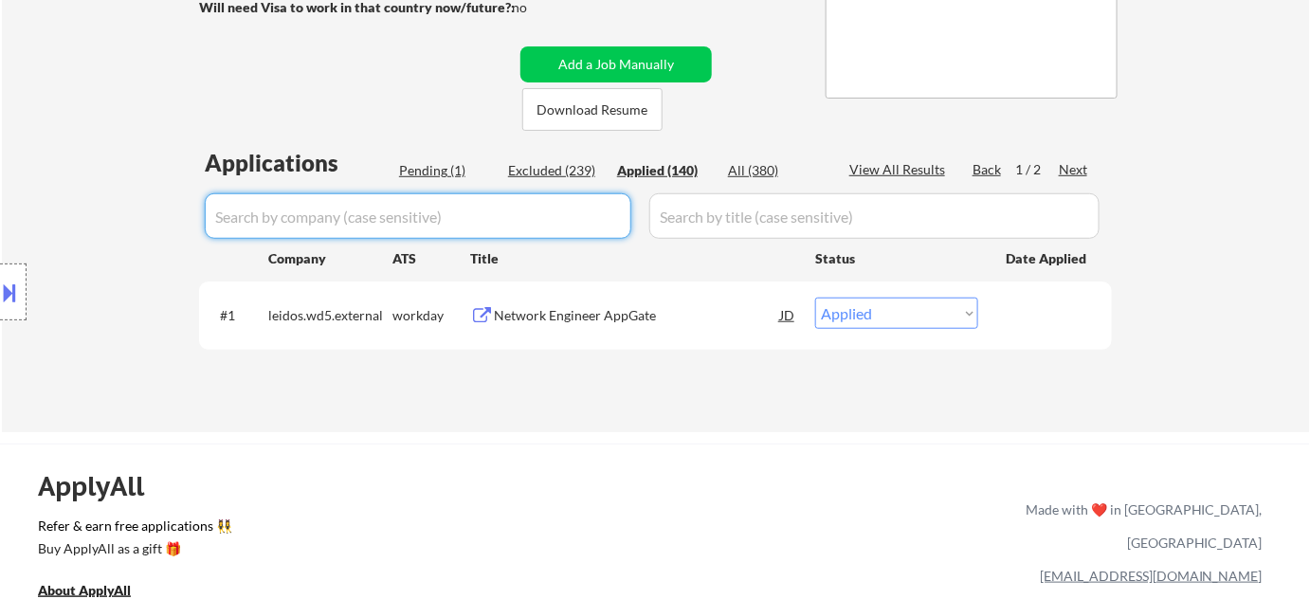
select select ""applied""
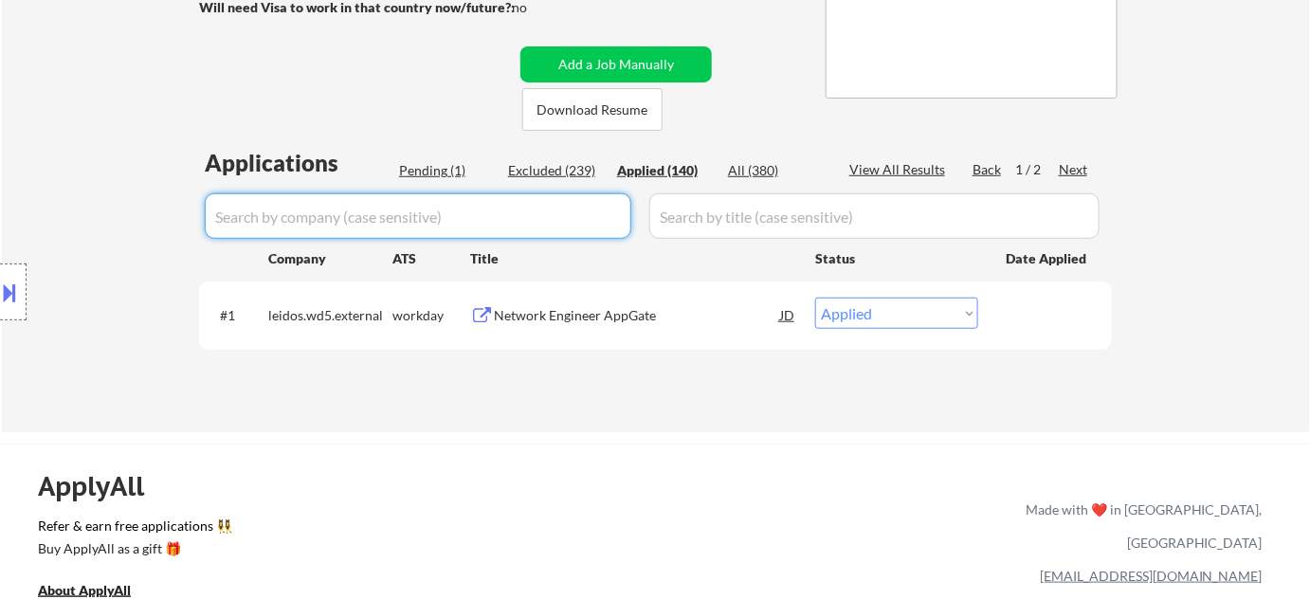
select select ""applied""
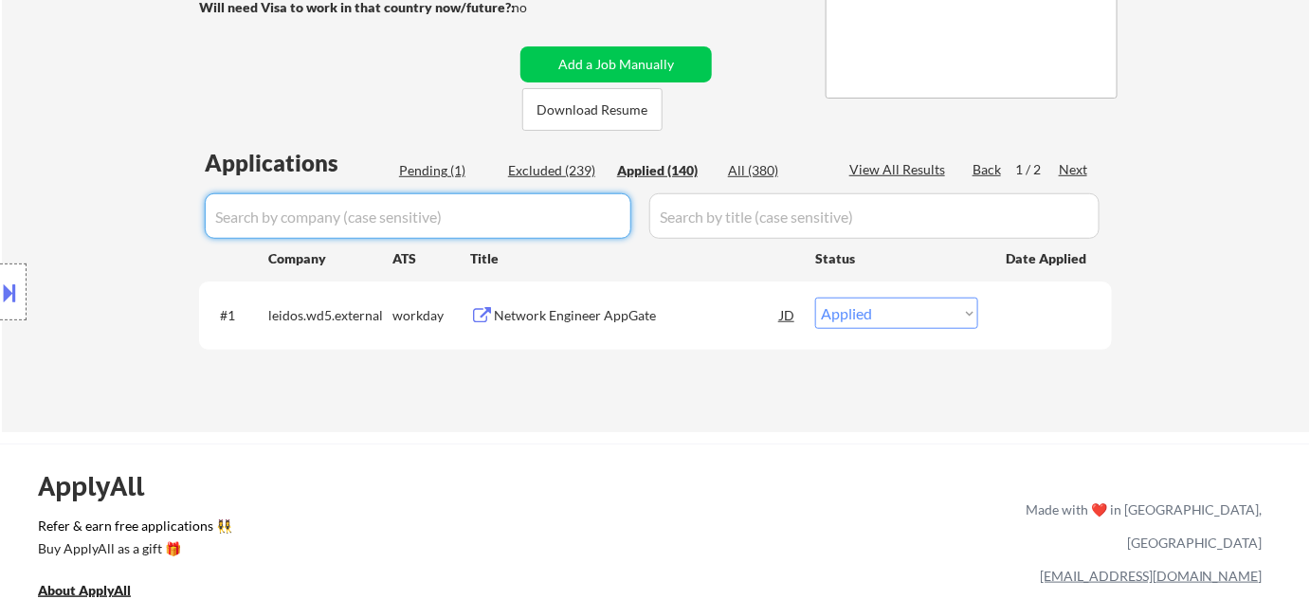
select select ""applied""
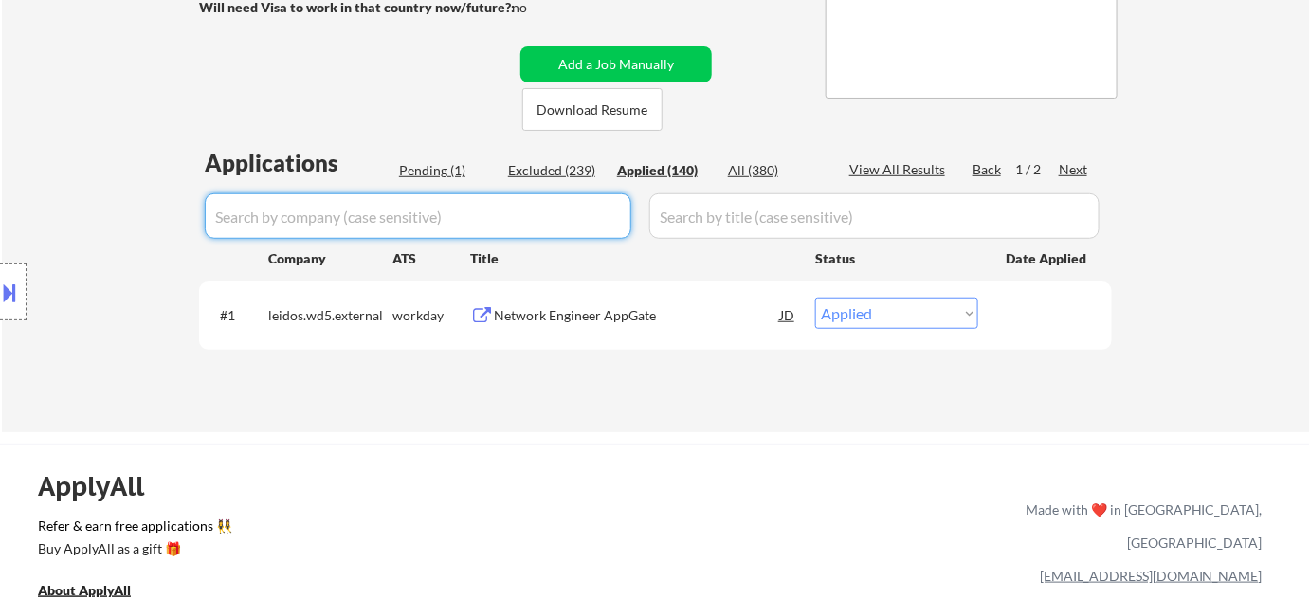
select select ""applied""
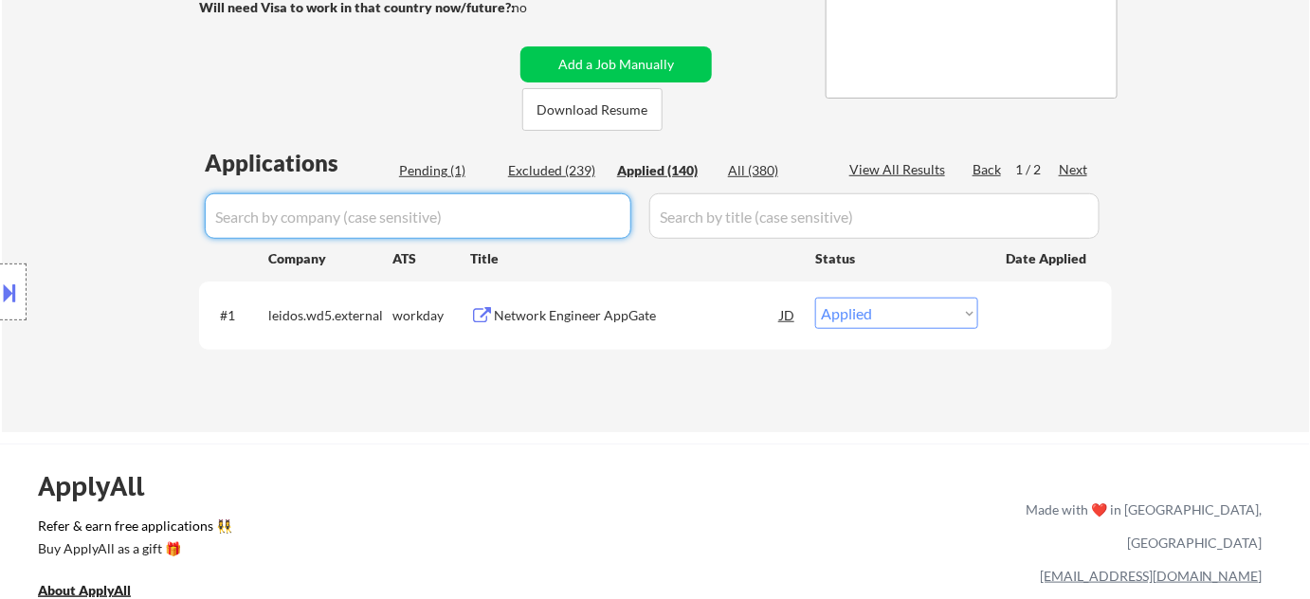
select select ""applied""
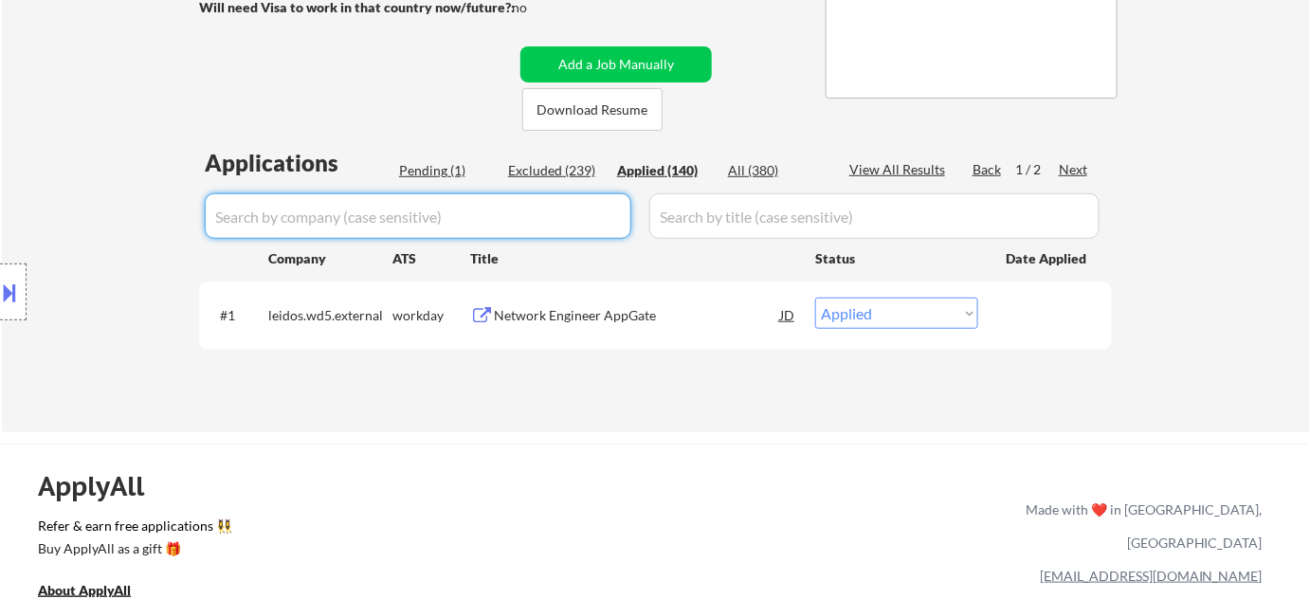
select select ""applied""
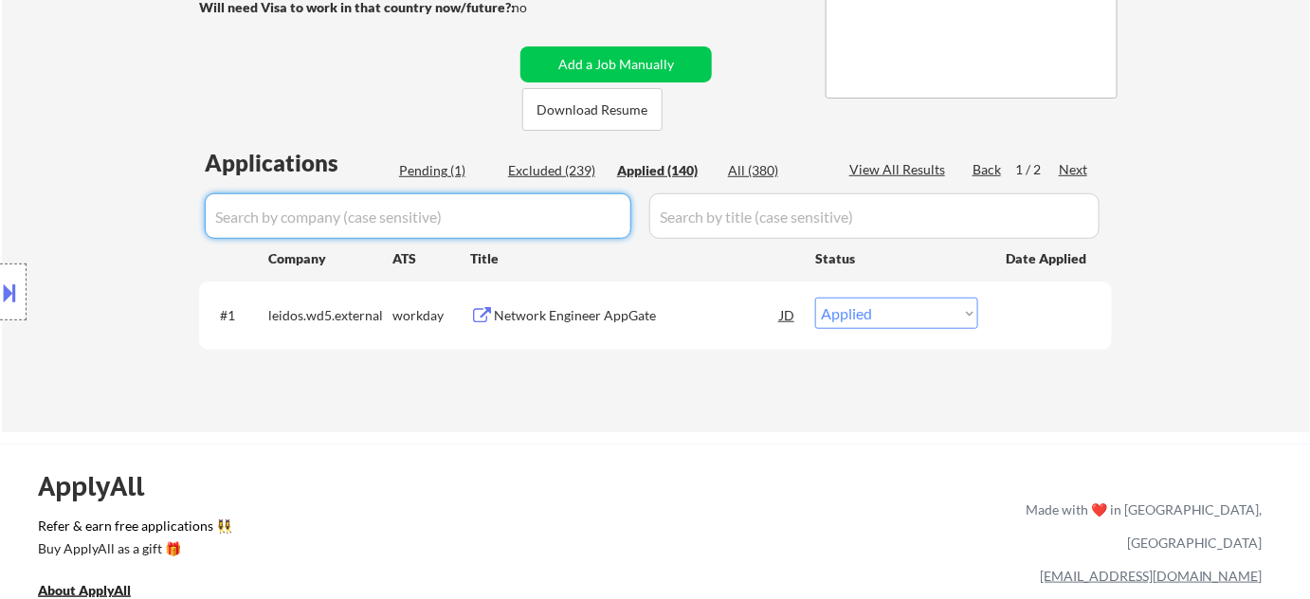
select select ""applied""
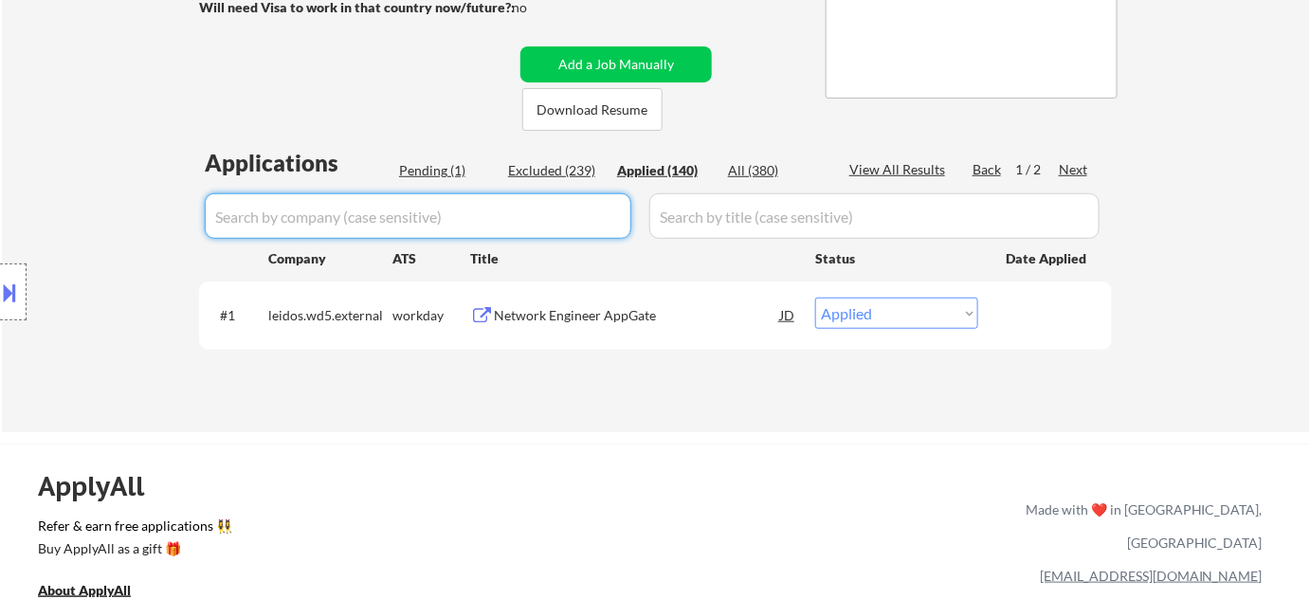
select select ""applied""
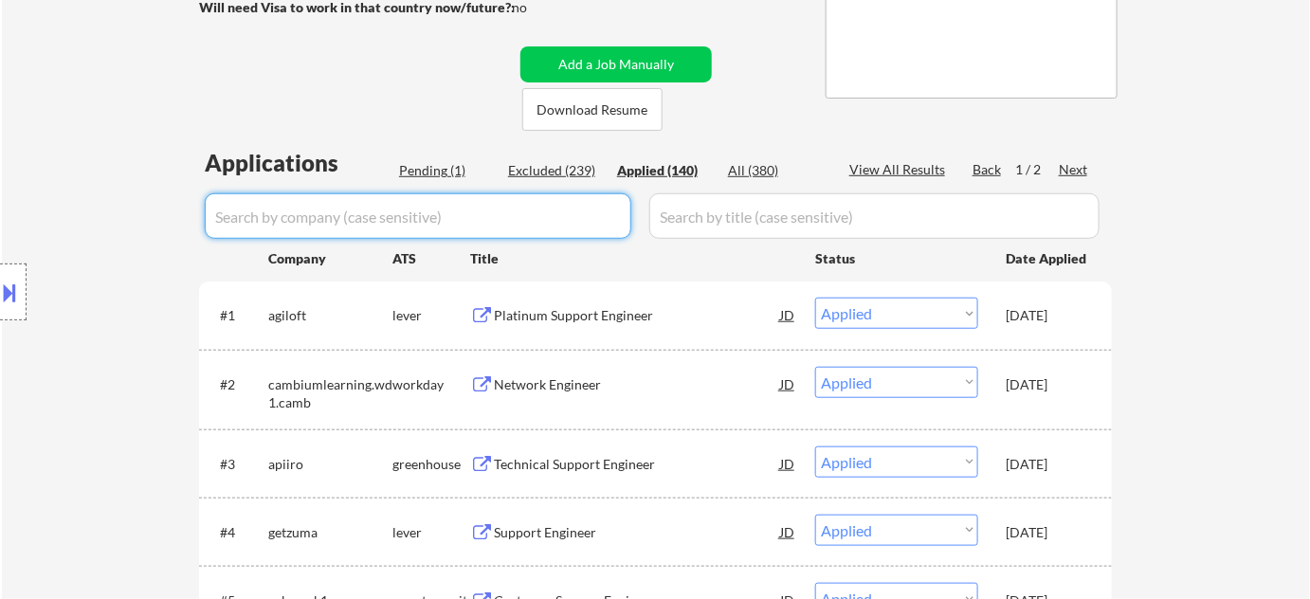
click at [592, 208] on input "input" at bounding box center [418, 216] width 427 height 46
type input "lie"
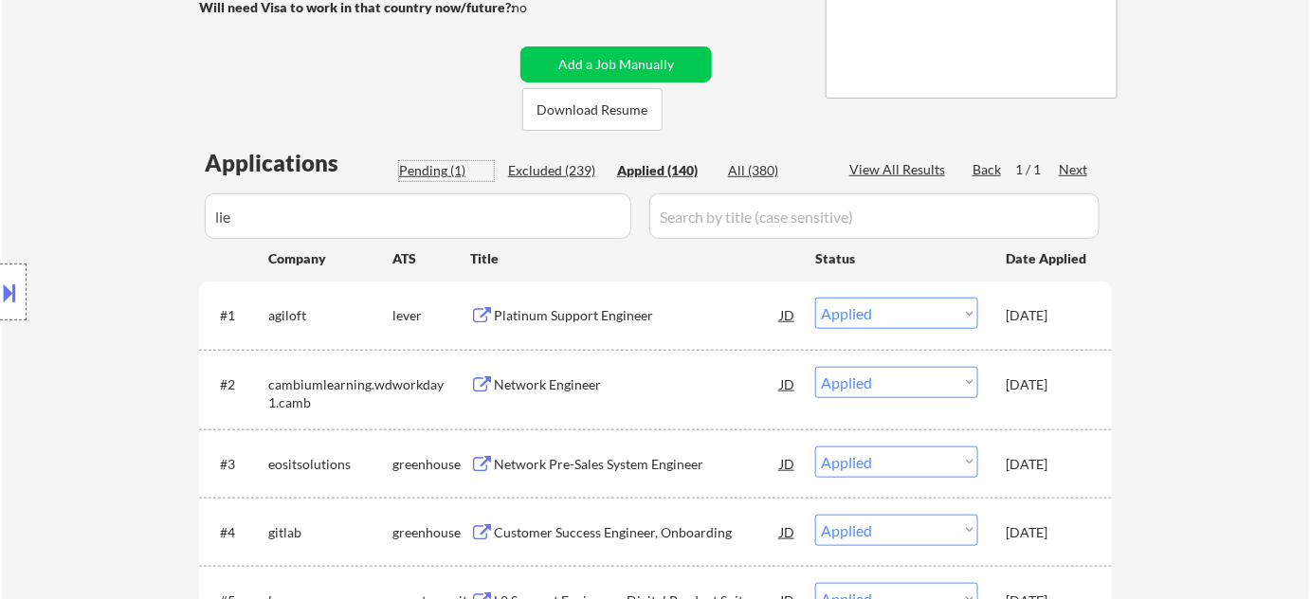
click at [460, 179] on div "Pending (1)" at bounding box center [446, 171] width 95 height 20
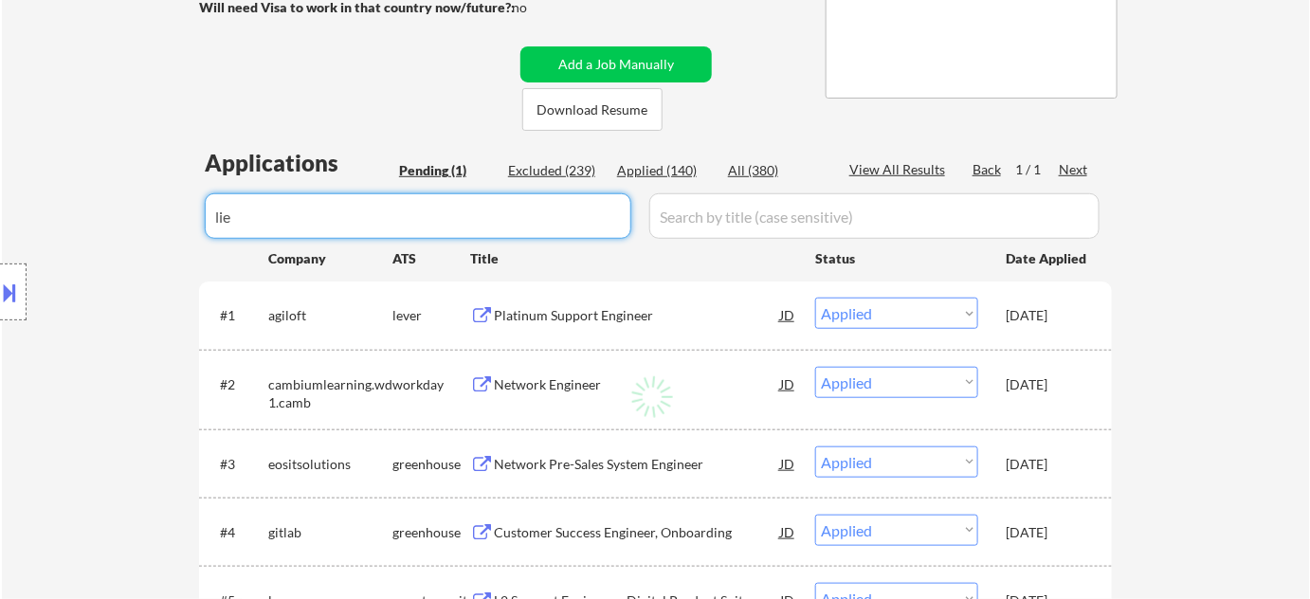
drag, startPoint x: 345, startPoint y: 216, endPoint x: 82, endPoint y: 214, distance: 263.6
select select ""pending""
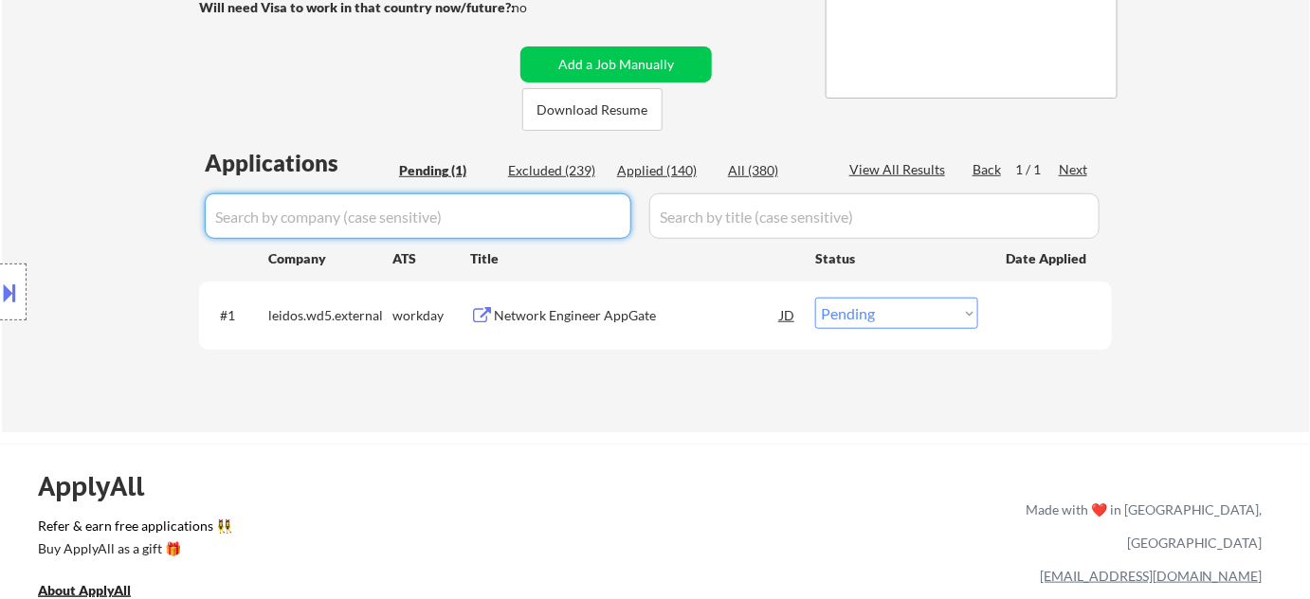
click at [556, 312] on div "Network Engineer AppGate" at bounding box center [637, 315] width 286 height 19
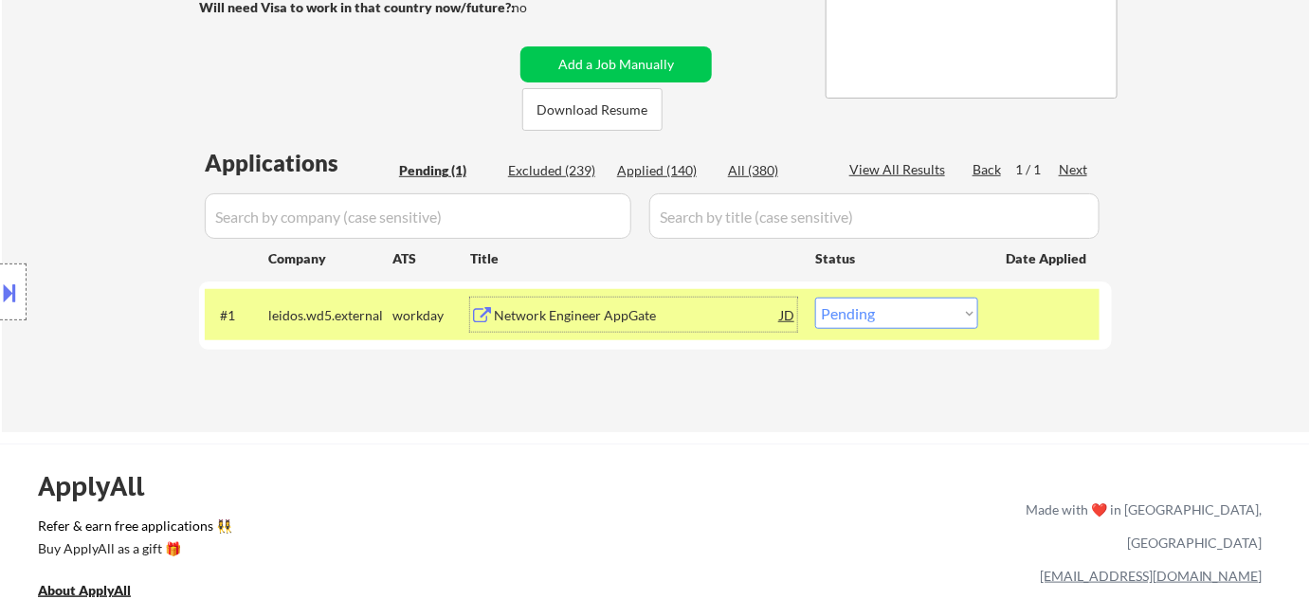
drag, startPoint x: 892, startPoint y: 318, endPoint x: 899, endPoint y: 327, distance: 11.6
click at [892, 318] on select "Choose an option... Pending Applied Excluded (Questions) Excluded (Expired) Exc…" at bounding box center [896, 313] width 163 height 31
select select ""excluded__bad_match_""
click at [815, 298] on select "Choose an option... Pending Applied Excluded (Questions) Excluded (Expired) Exc…" at bounding box center [896, 313] width 163 height 31
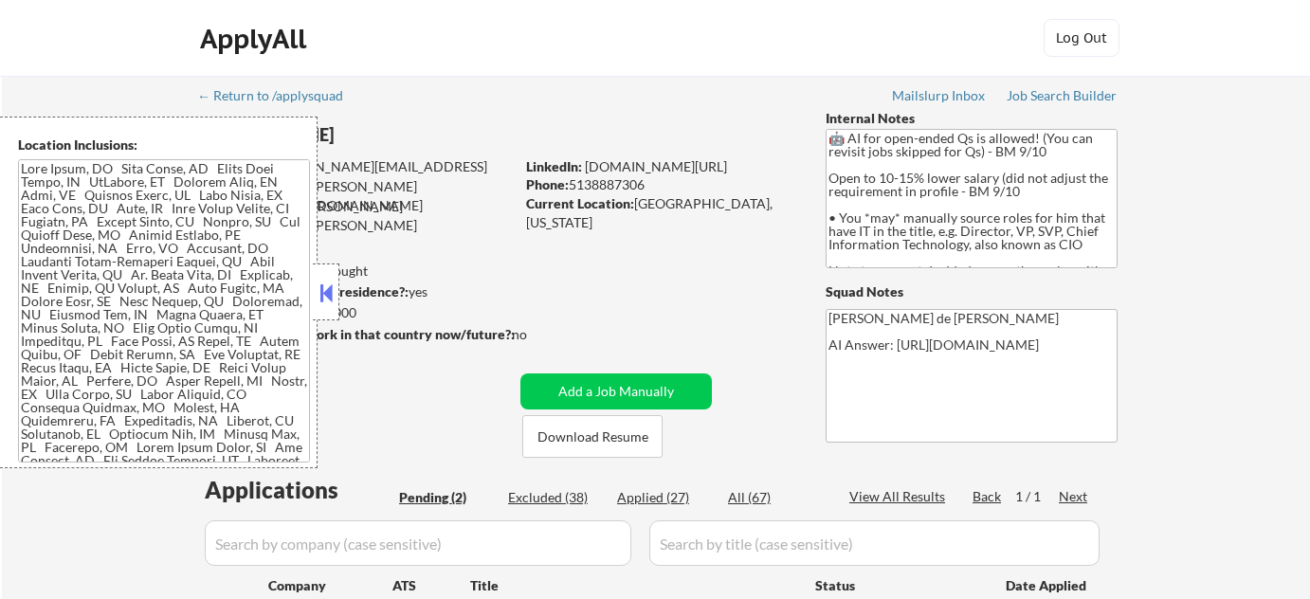
select select ""pending""
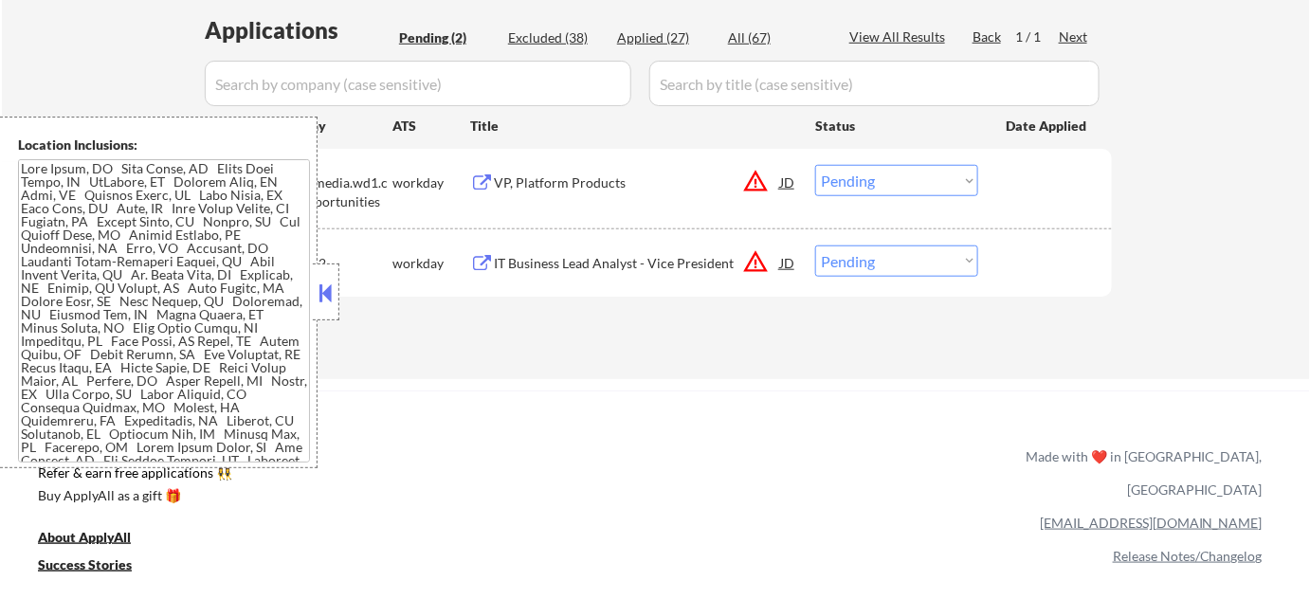
scroll to position [430, 0]
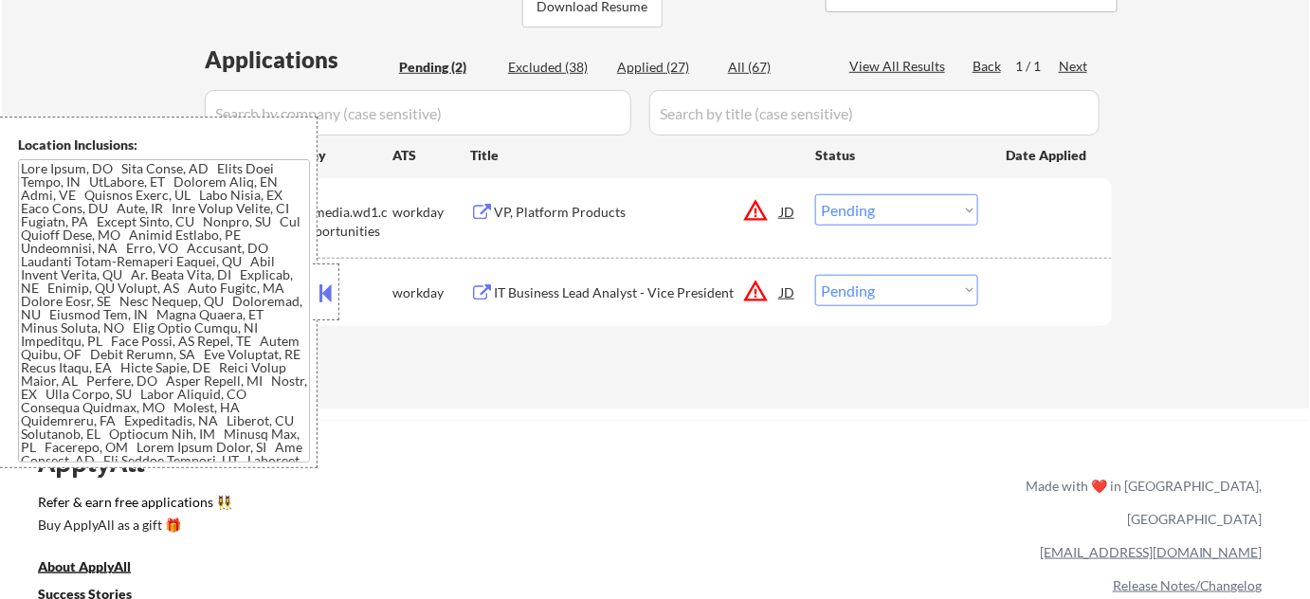
click at [325, 292] on button at bounding box center [326, 293] width 21 height 28
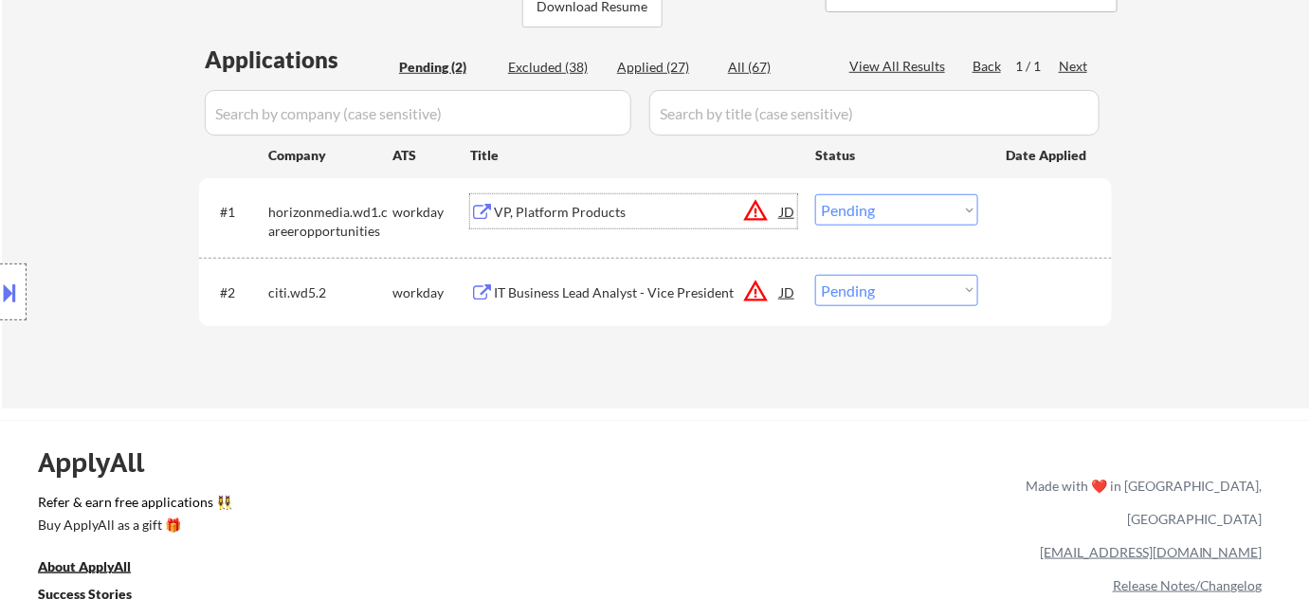
click at [565, 216] on div "VP, Platform Products" at bounding box center [637, 212] width 286 height 19
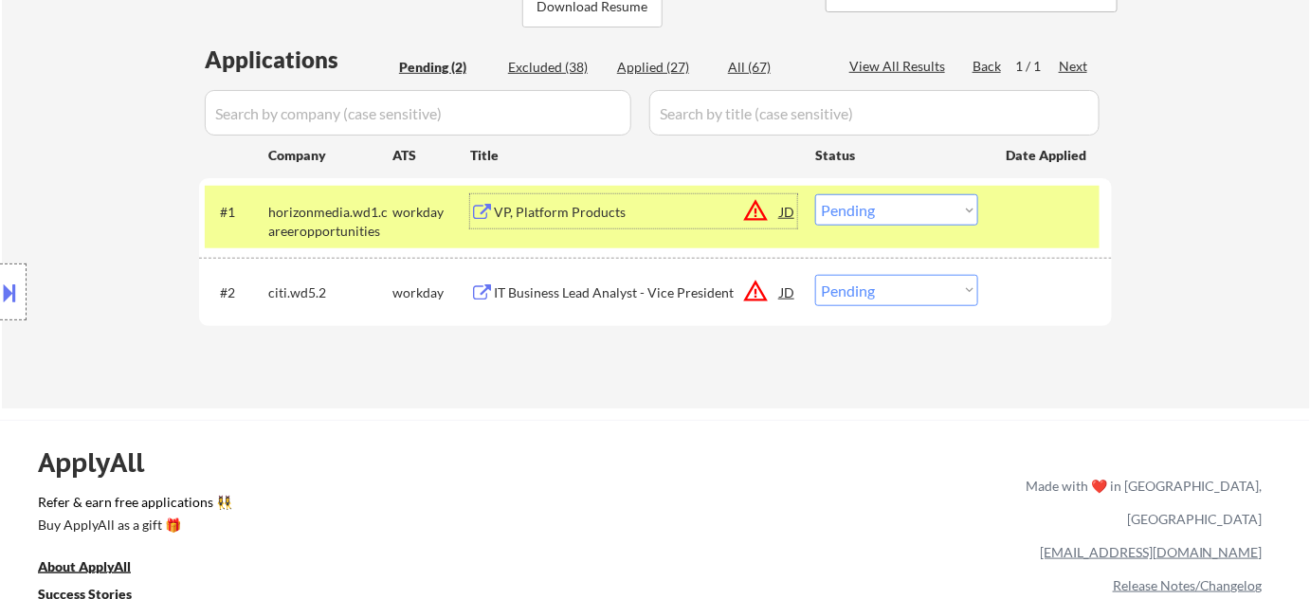
click at [654, 293] on div "IT Business Lead Analyst - Vice President" at bounding box center [637, 292] width 286 height 19
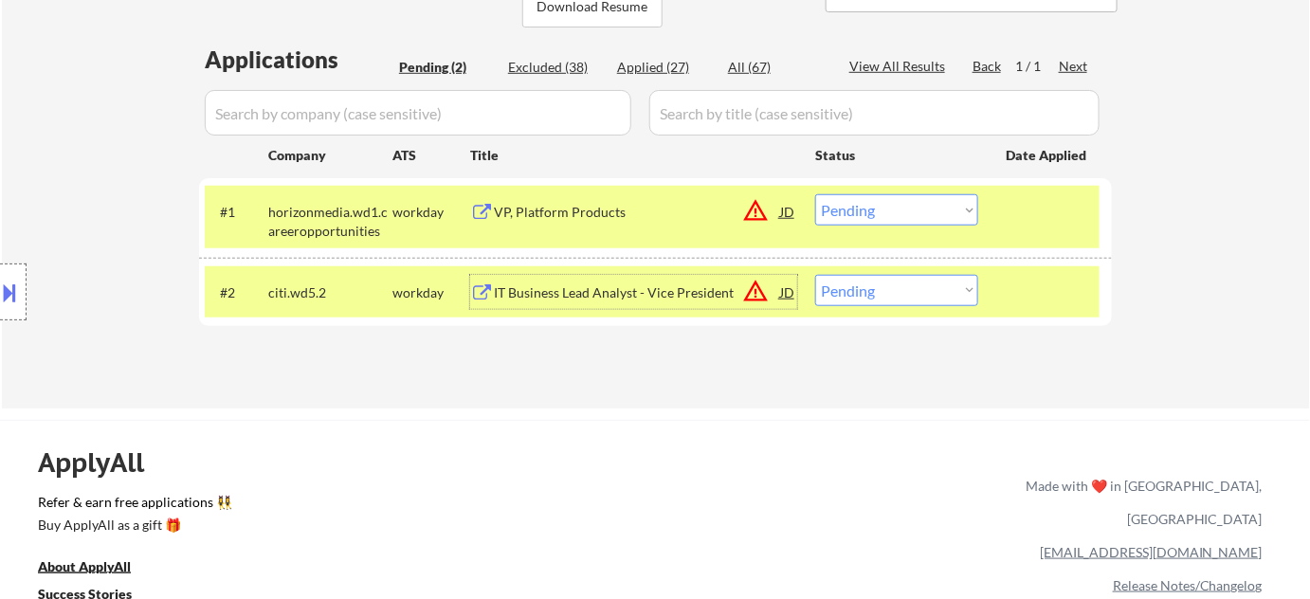
click at [936, 283] on select "Choose an option... Pending Applied Excluded (Questions) Excluded (Expired) Exc…" at bounding box center [896, 290] width 163 height 31
select select ""excluded__bad_match_""
click at [815, 275] on select "Choose an option... Pending Applied Excluded (Questions) Excluded (Expired) Exc…" at bounding box center [896, 290] width 163 height 31
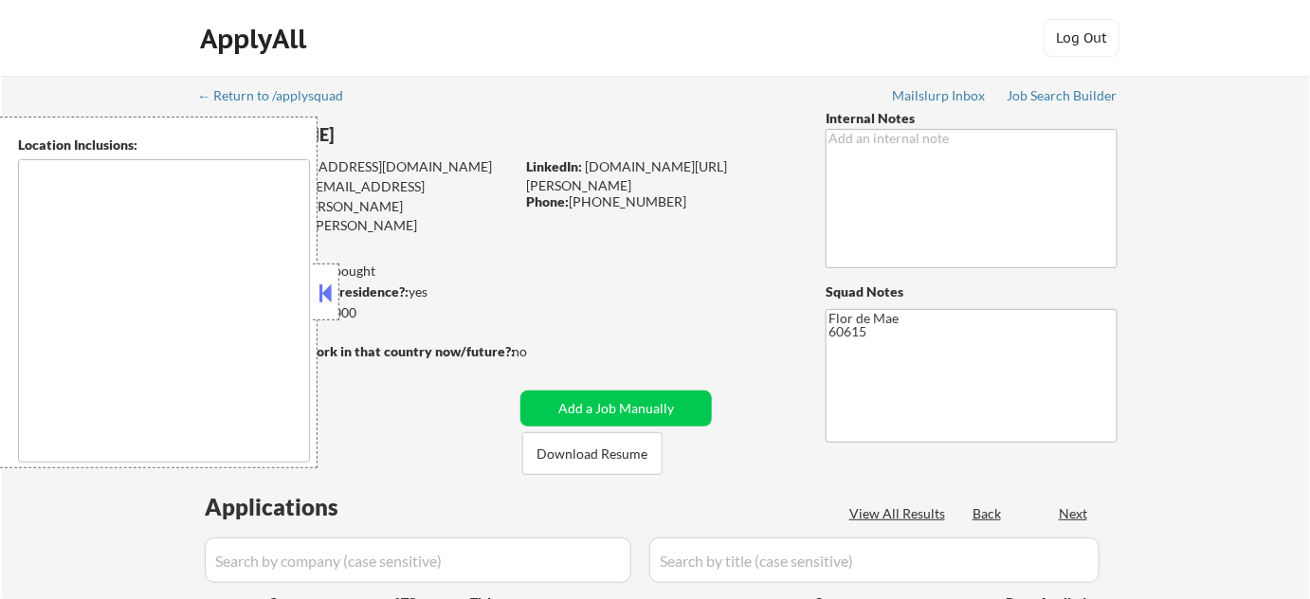
type textarea "[GEOGRAPHIC_DATA], [GEOGRAPHIC_DATA] [GEOGRAPHIC_DATA], [GEOGRAPHIC_DATA], [GEO…"
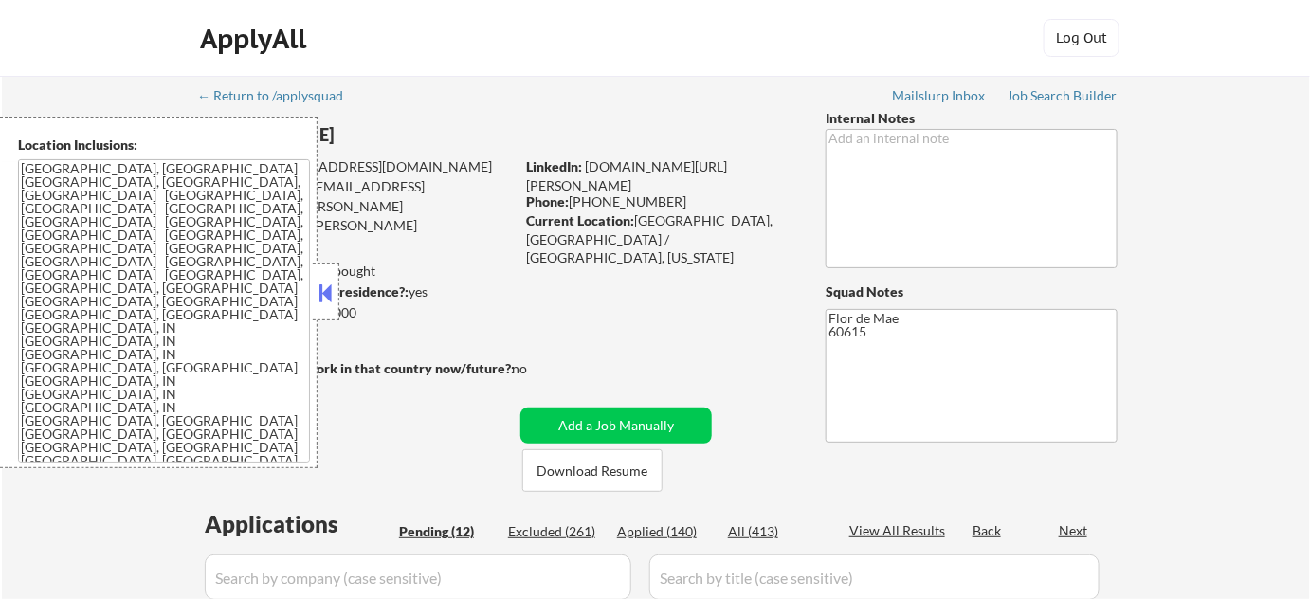
select select ""pending""
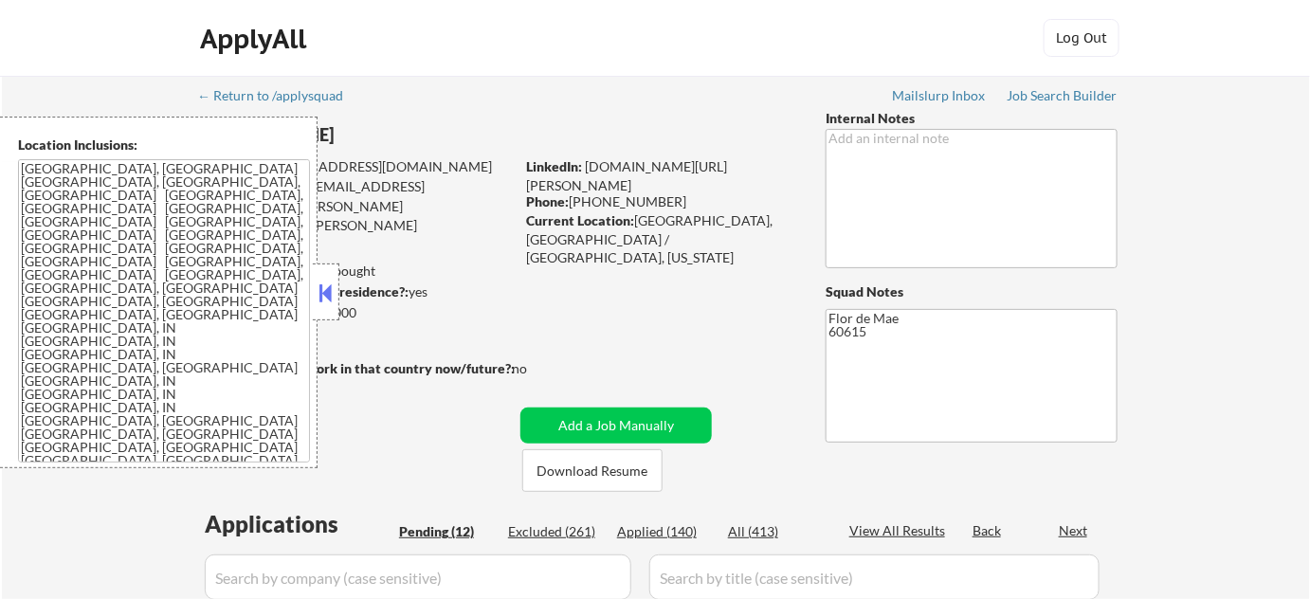
select select ""pending""
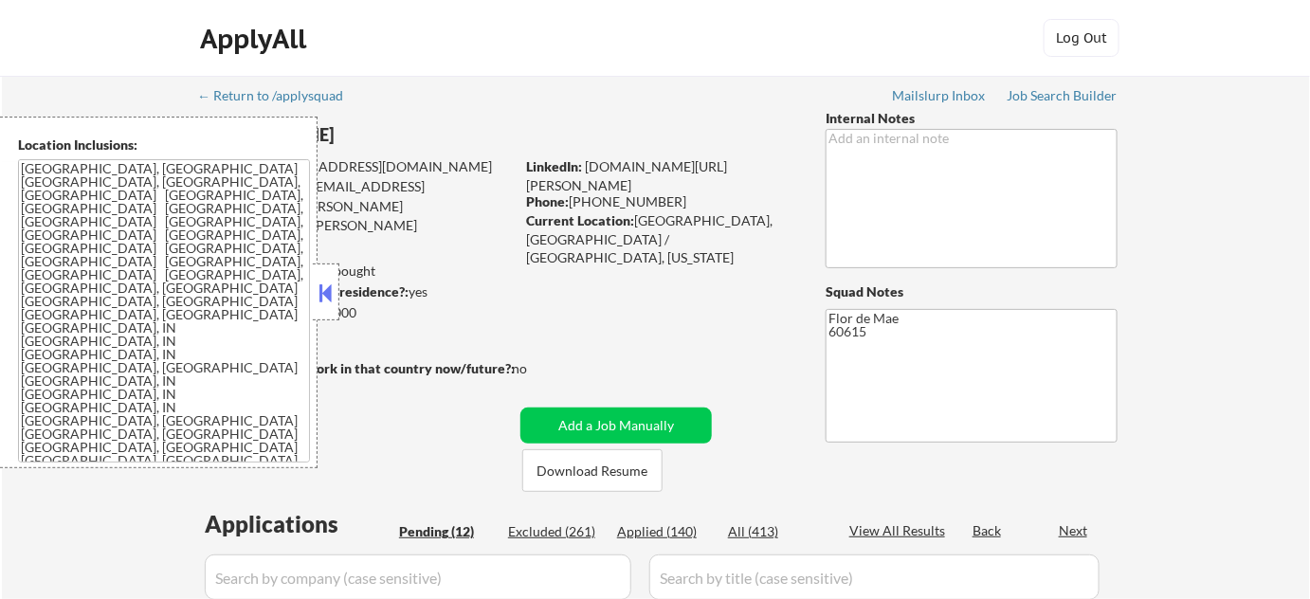
select select ""pending""
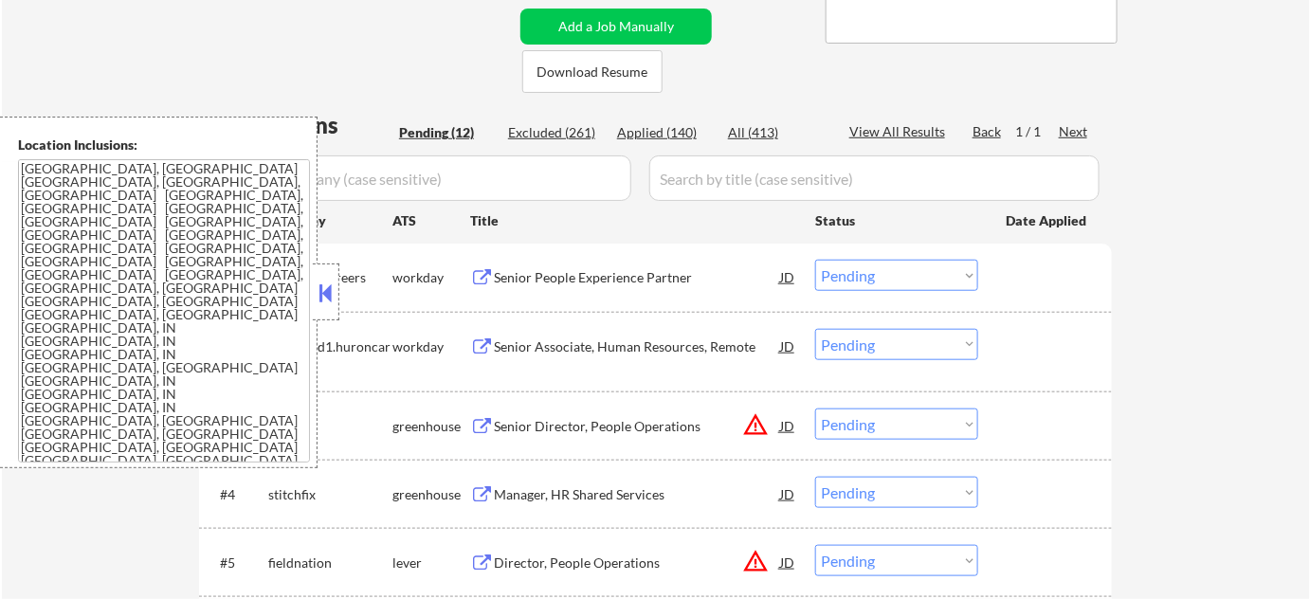
scroll to position [430, 0]
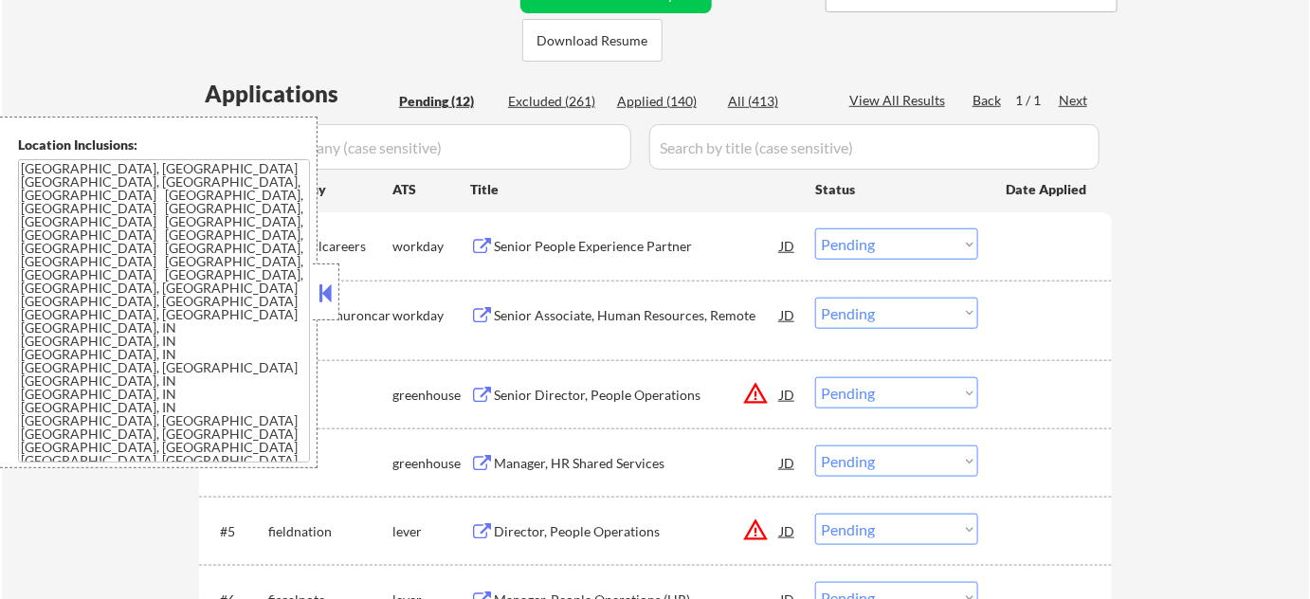
click at [320, 287] on button at bounding box center [326, 293] width 21 height 28
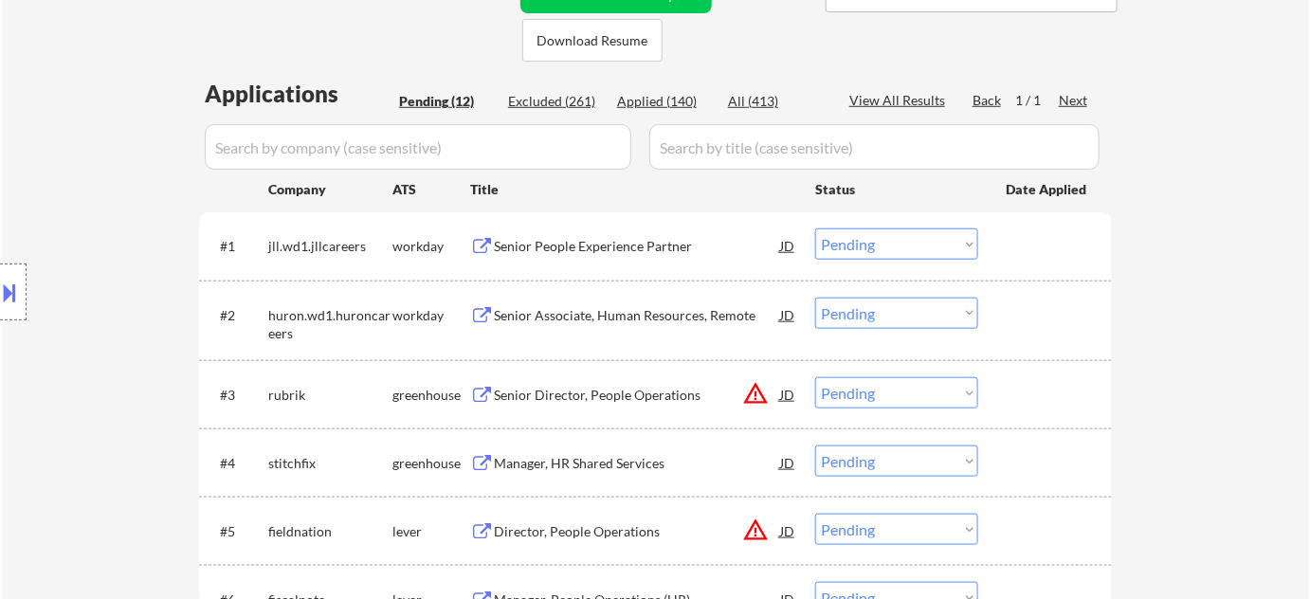
click at [1203, 295] on div "← Return to /applysquad Mailslurp Inbox Job Search Builder Shannon Eiland User …" at bounding box center [656, 393] width 1308 height 1496
click at [634, 246] on div "Senior People Experience Partner" at bounding box center [637, 246] width 286 height 19
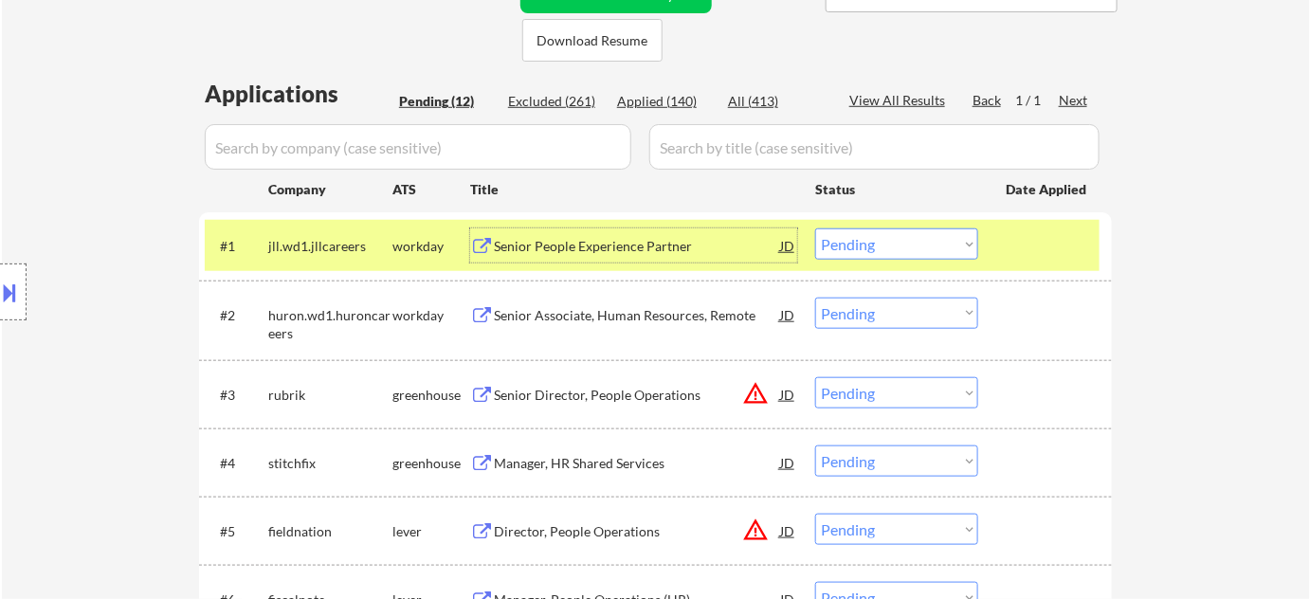
click at [14, 292] on button at bounding box center [10, 292] width 21 height 31
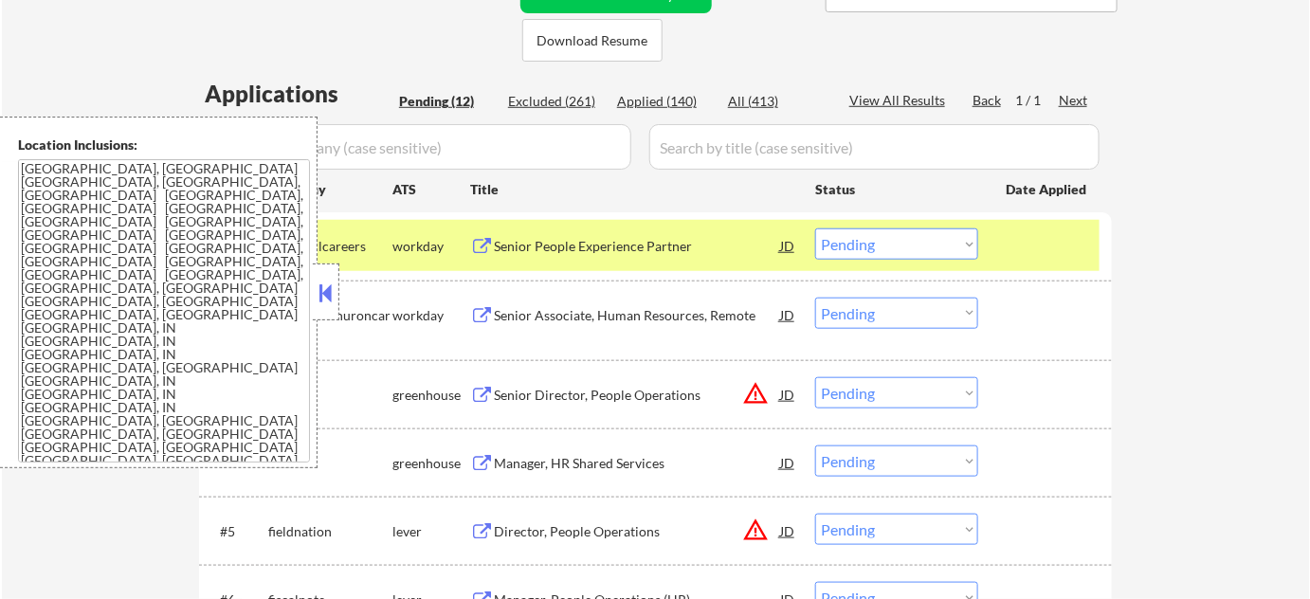
click at [318, 293] on button at bounding box center [326, 293] width 21 height 28
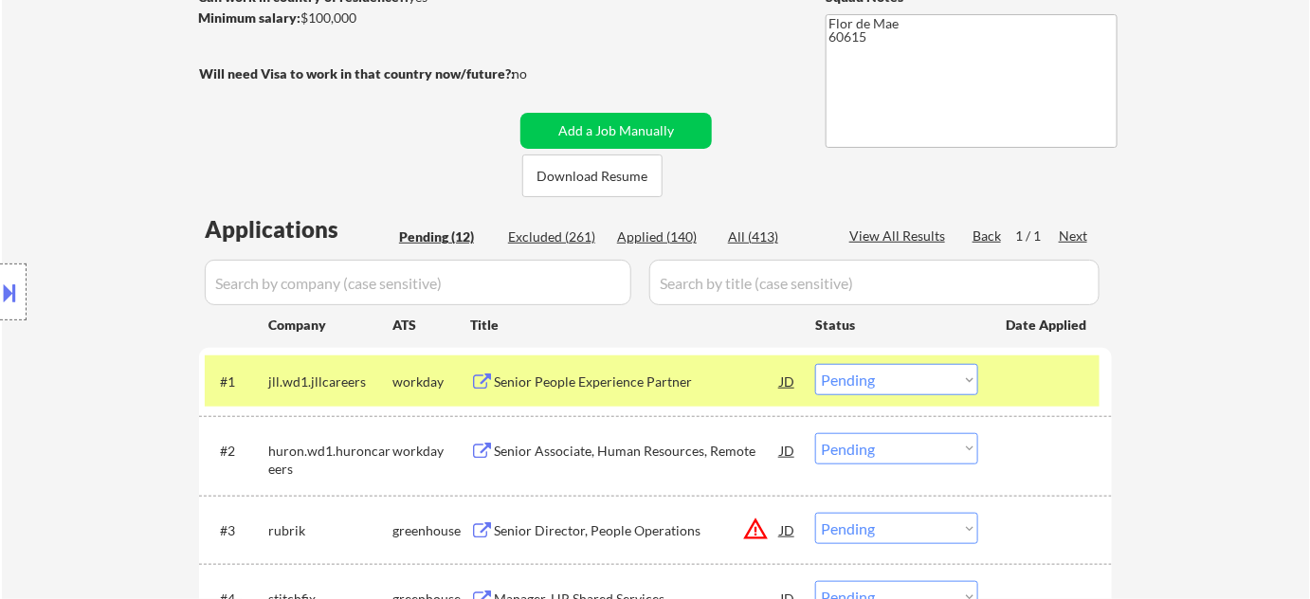
scroll to position [85, 0]
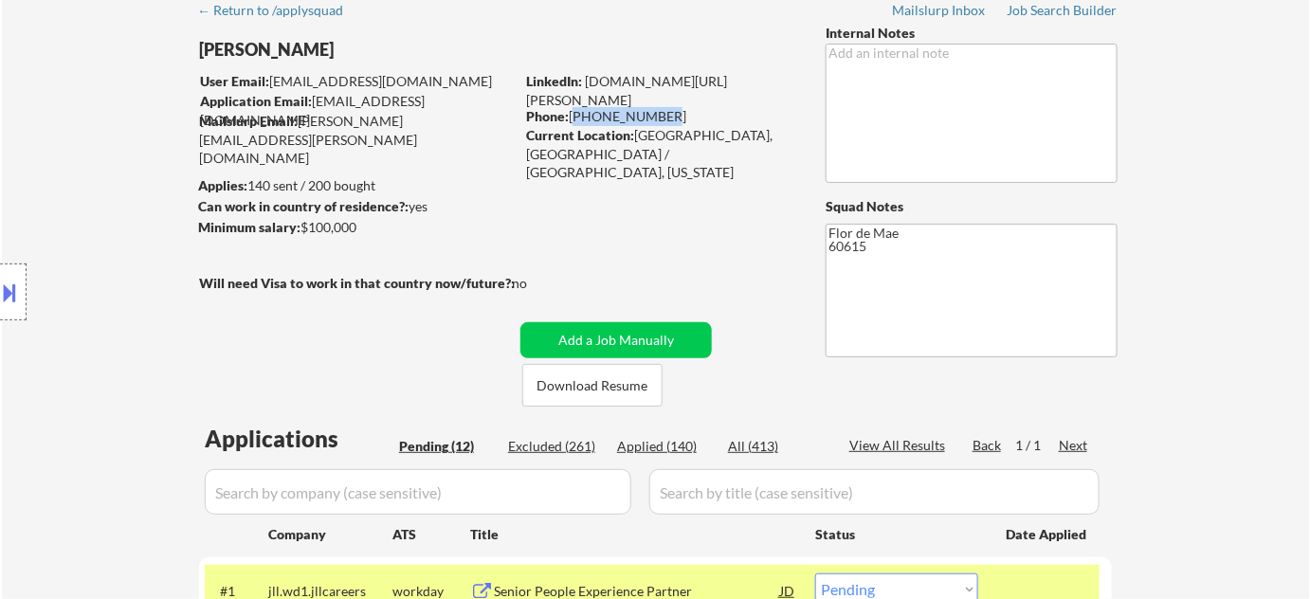
drag, startPoint x: 572, startPoint y: 110, endPoint x: 660, endPoint y: 109, distance: 88.2
click at [660, 109] on div "Phone: 773-230-1336" at bounding box center [660, 116] width 268 height 19
copy div "773-230-1336"
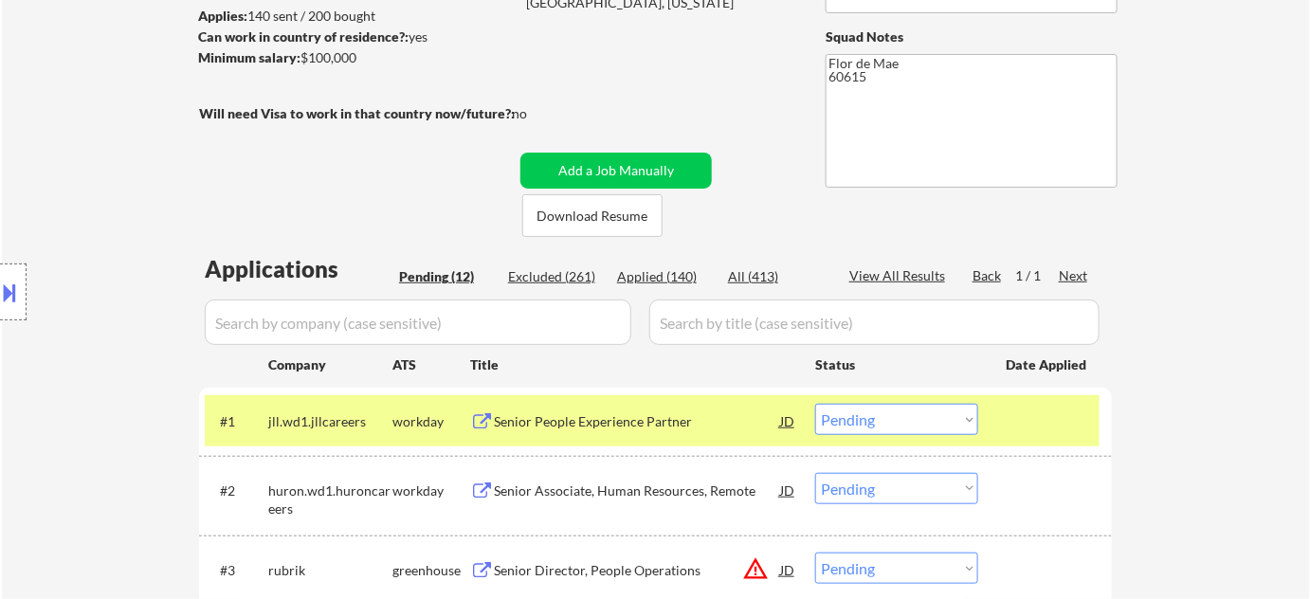
scroll to position [430, 0]
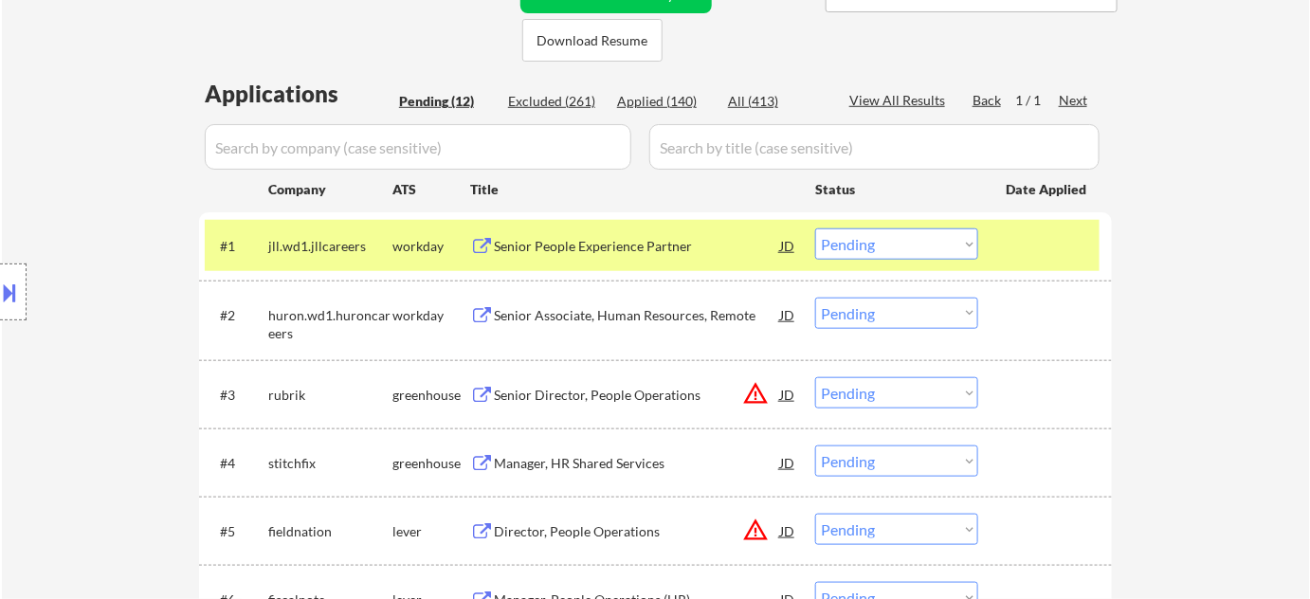
click at [872, 240] on select "Choose an option... Pending Applied Excluded (Questions) Excluded (Expired) Exc…" at bounding box center [896, 243] width 163 height 31
click at [815, 228] on select "Choose an option... Pending Applied Excluded (Questions) Excluded (Expired) Exc…" at bounding box center [896, 243] width 163 height 31
select select ""pending""
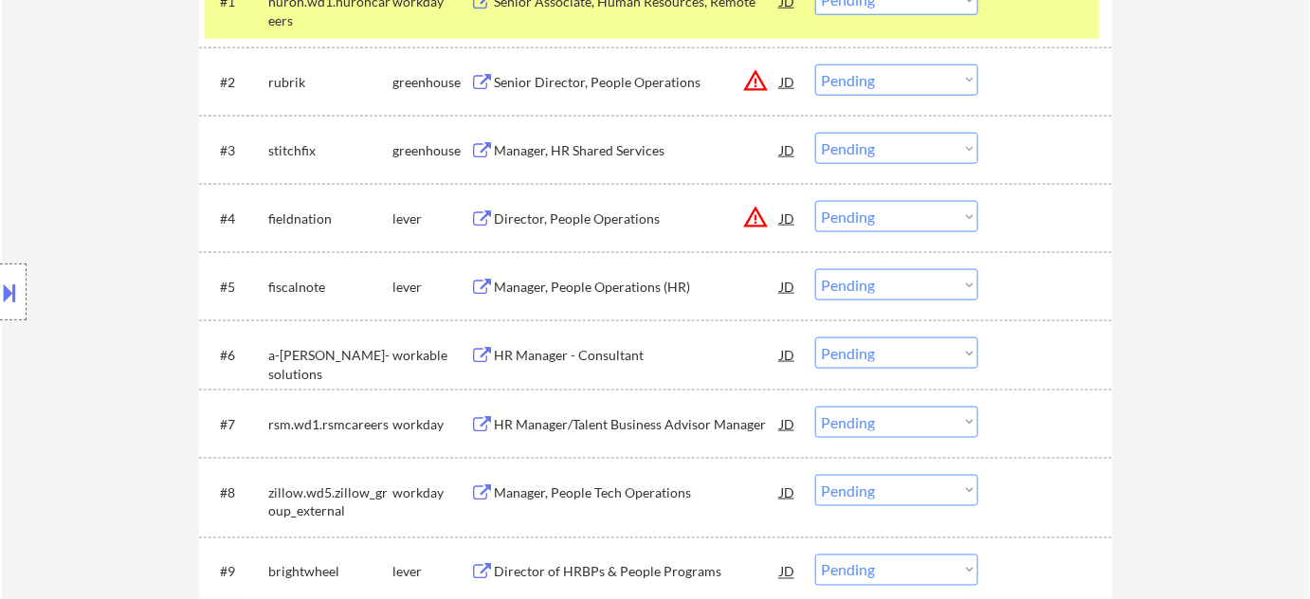
scroll to position [775, 0]
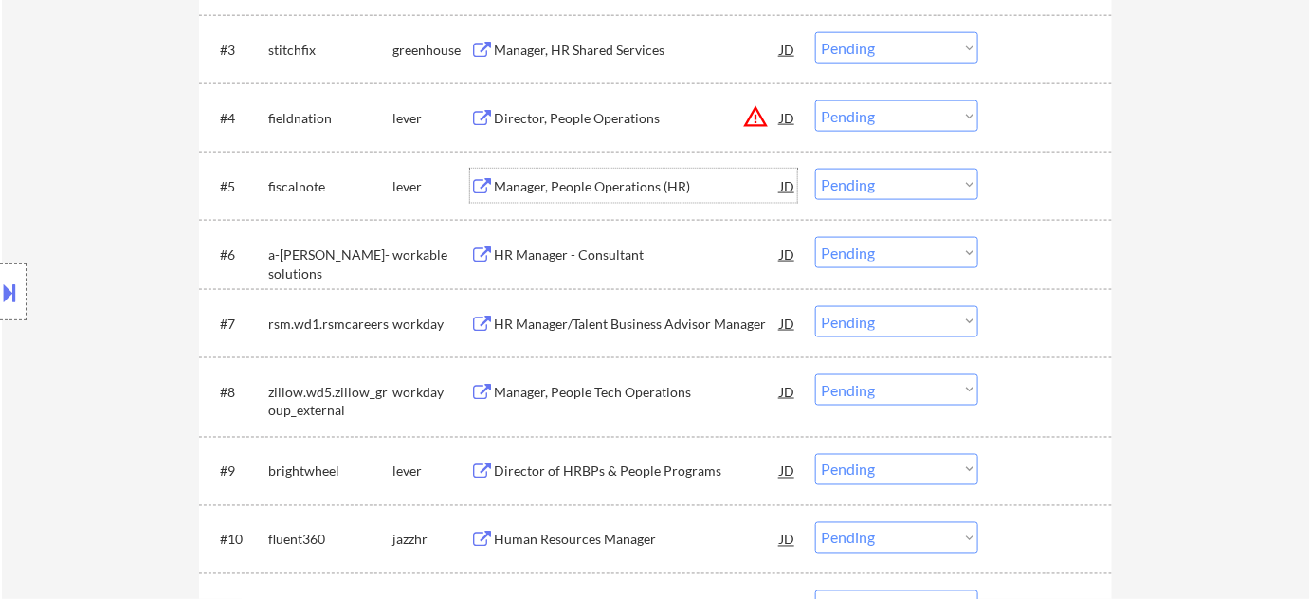
click at [606, 184] on div "Manager, People Operations (HR)" at bounding box center [637, 186] width 286 height 19
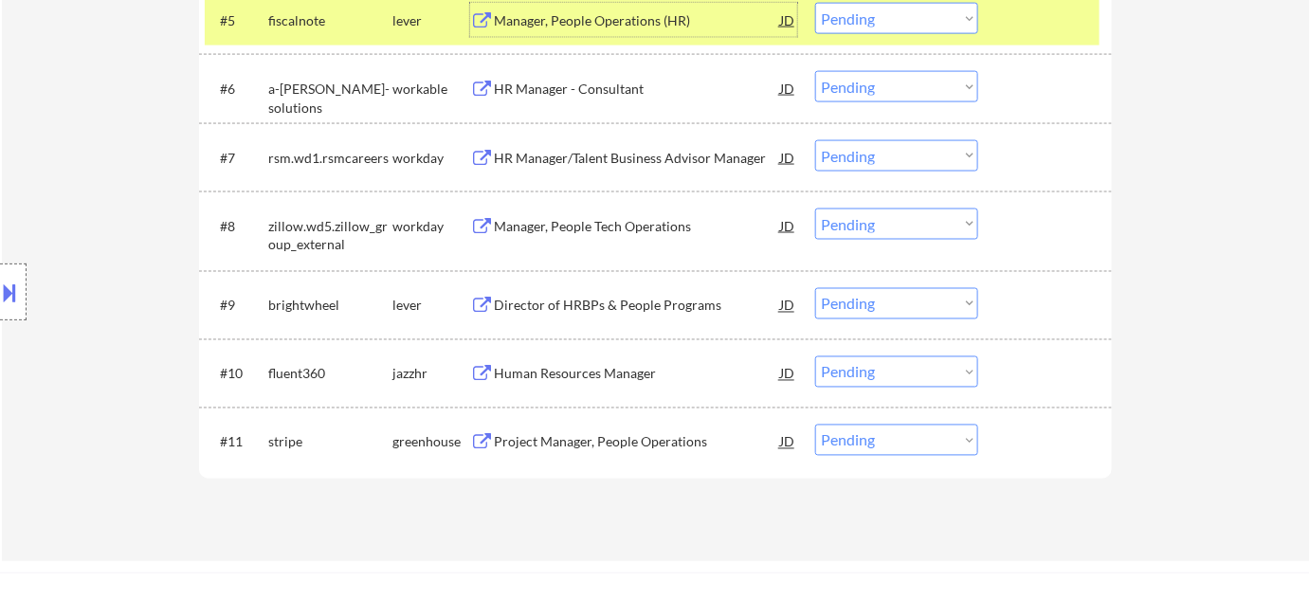
scroll to position [948, 0]
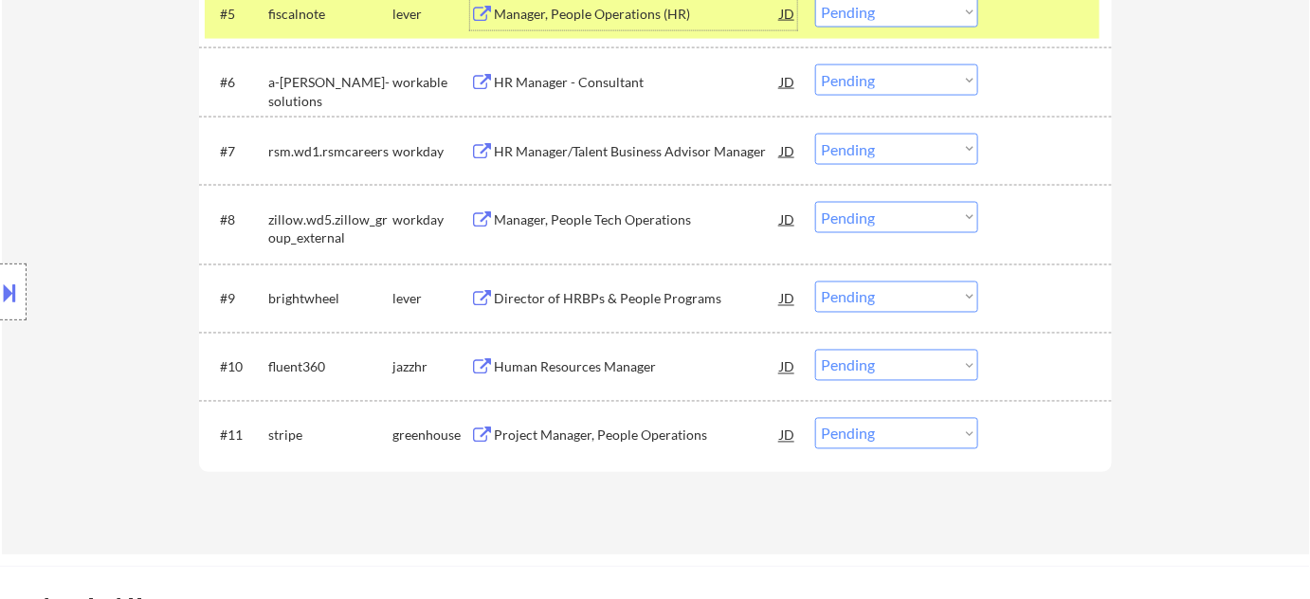
click at [642, 374] on div "Human Resources Manager" at bounding box center [637, 367] width 286 height 19
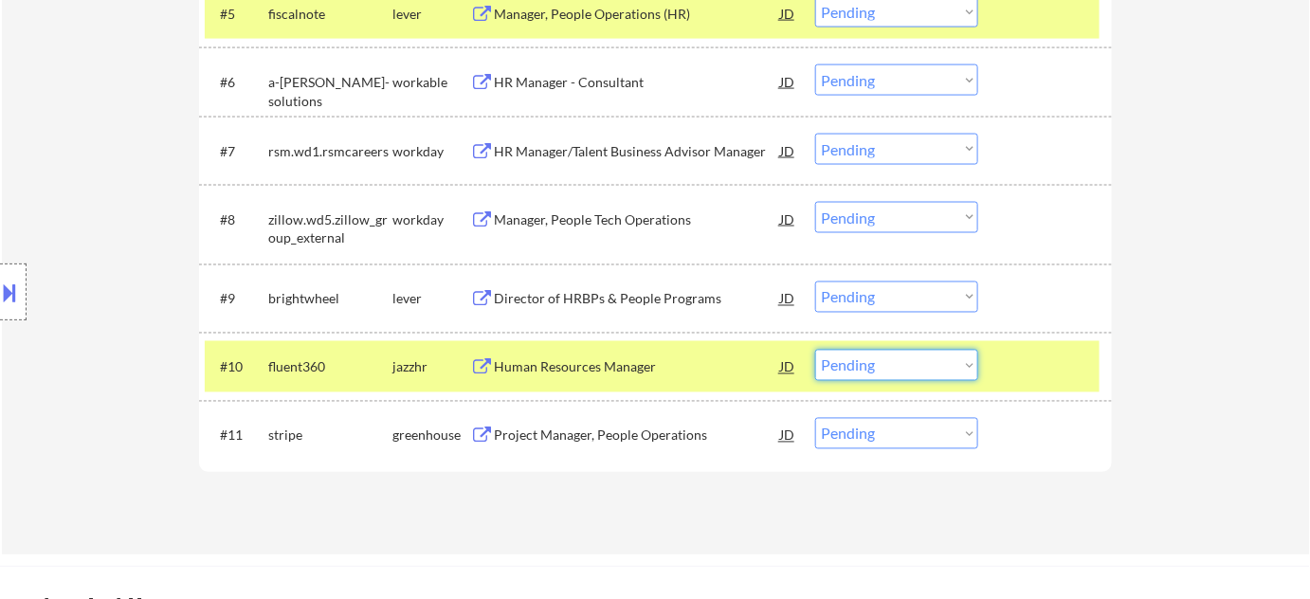
click at [889, 375] on select "Choose an option... Pending Applied Excluded (Questions) Excluded (Expired) Exc…" at bounding box center [896, 365] width 163 height 31
click at [815, 350] on select "Choose an option... Pending Applied Excluded (Questions) Excluded (Expired) Exc…" at bounding box center [896, 365] width 163 height 31
select select ""pending""
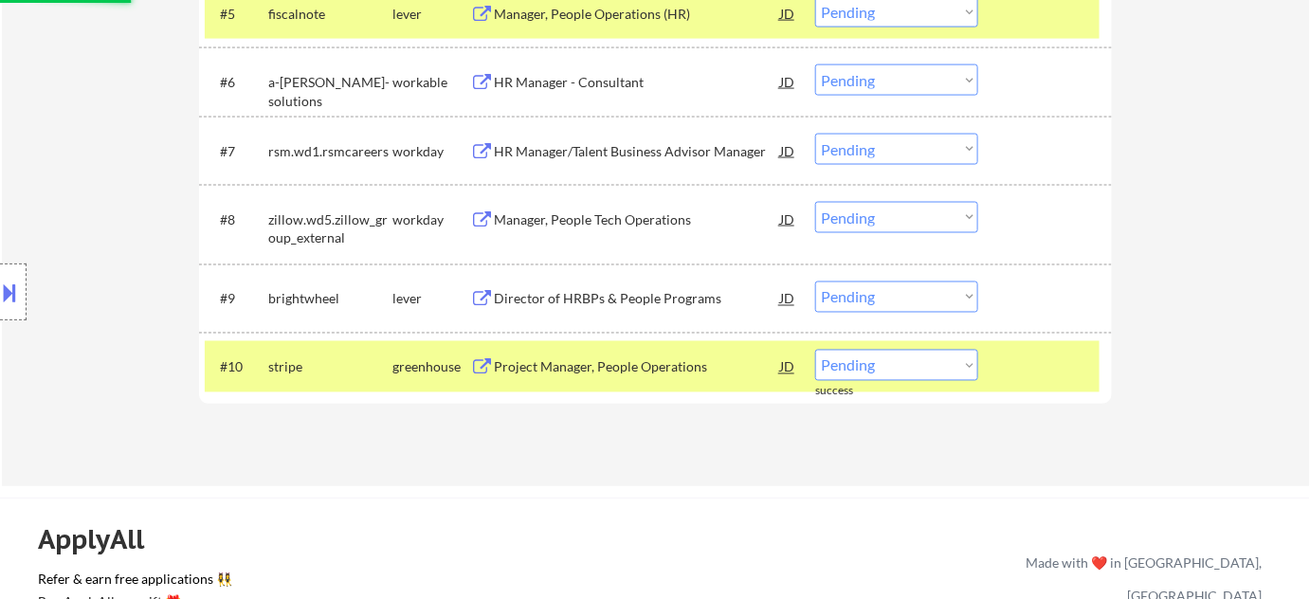
click at [596, 140] on div "HR Manager/Talent Business Advisor Manager" at bounding box center [637, 151] width 286 height 34
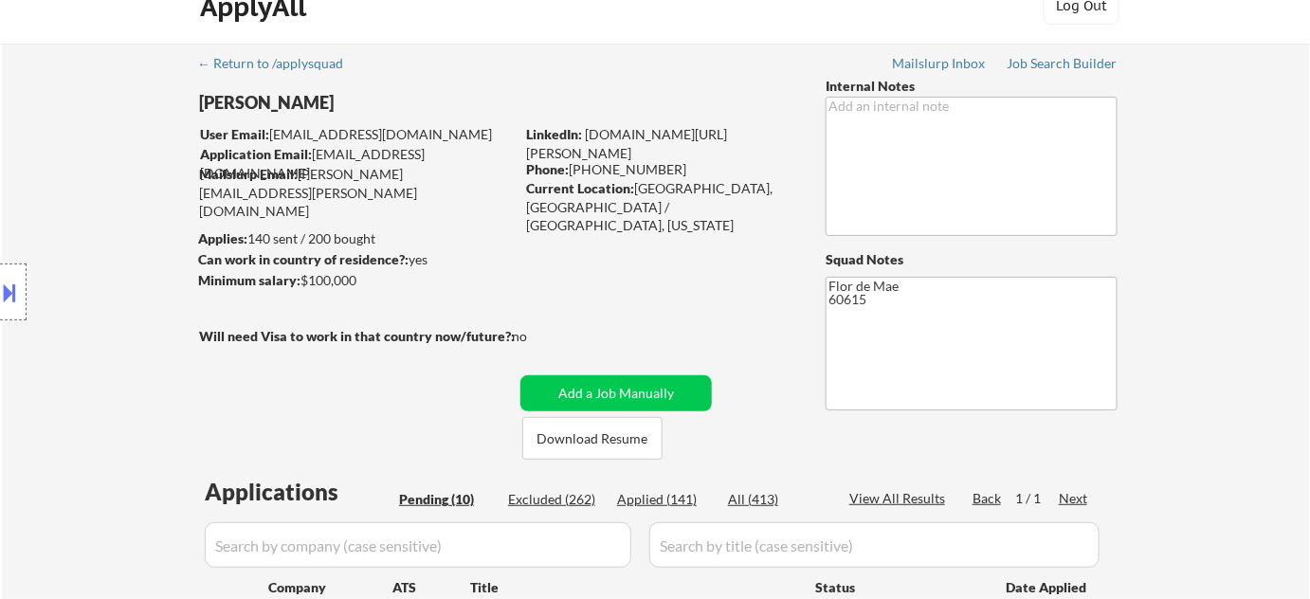
scroll to position [0, 0]
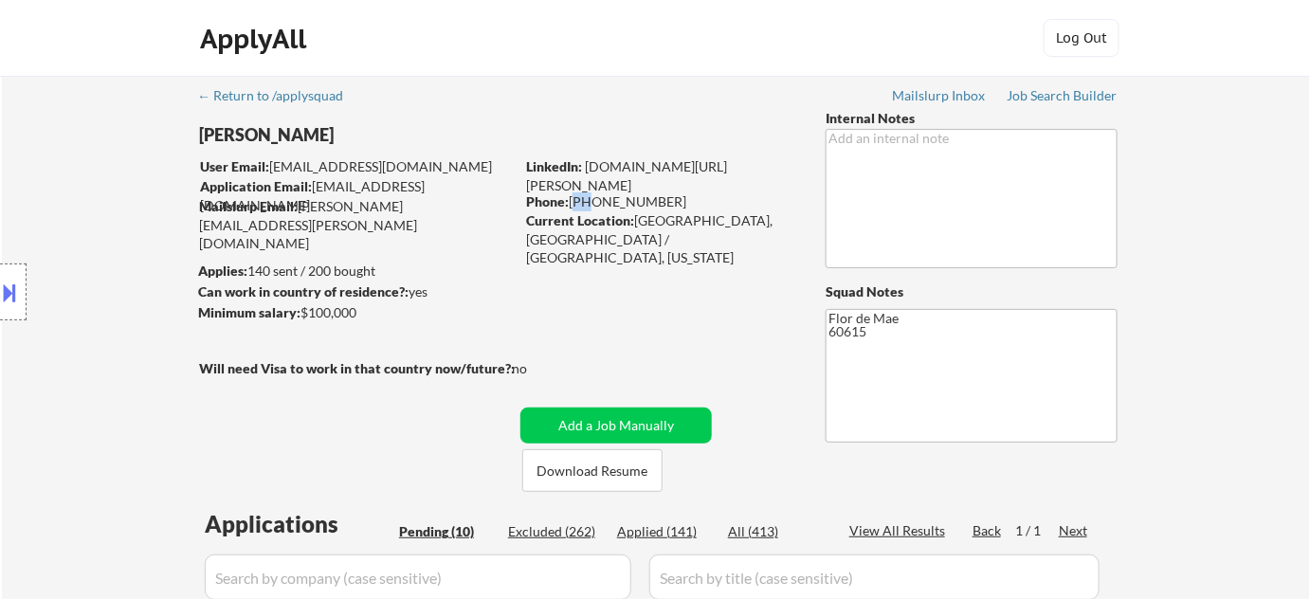
drag, startPoint x: 573, startPoint y: 202, endPoint x: 609, endPoint y: 204, distance: 36.1
click at [600, 204] on div "Phone: 773-230-1336" at bounding box center [660, 201] width 268 height 19
click at [629, 204] on div "Phone: 773-230-1336" at bounding box center [660, 201] width 268 height 19
click at [586, 246] on div "Current Location: Chicago, IL / Northwest IN, Indiana" at bounding box center [660, 239] width 268 height 56
drag, startPoint x: 571, startPoint y: 205, endPoint x: 655, endPoint y: 204, distance: 84.4
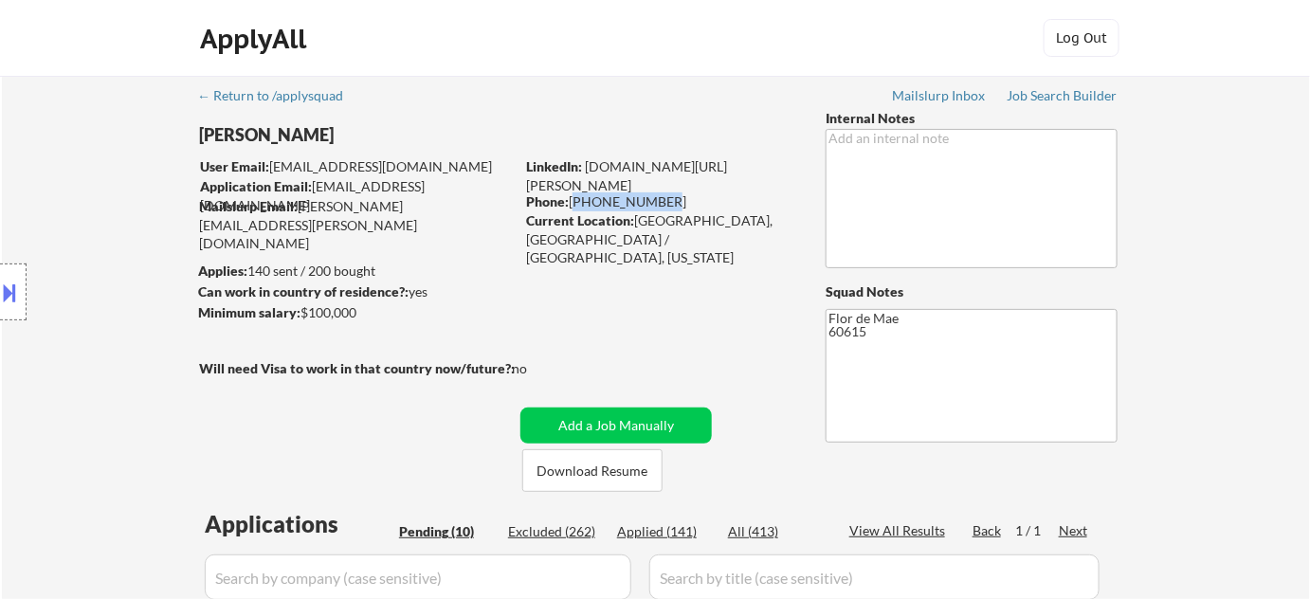
click at [655, 204] on div "Phone: 773-230-1336" at bounding box center [660, 201] width 268 height 19
copy div "773-230-1336"
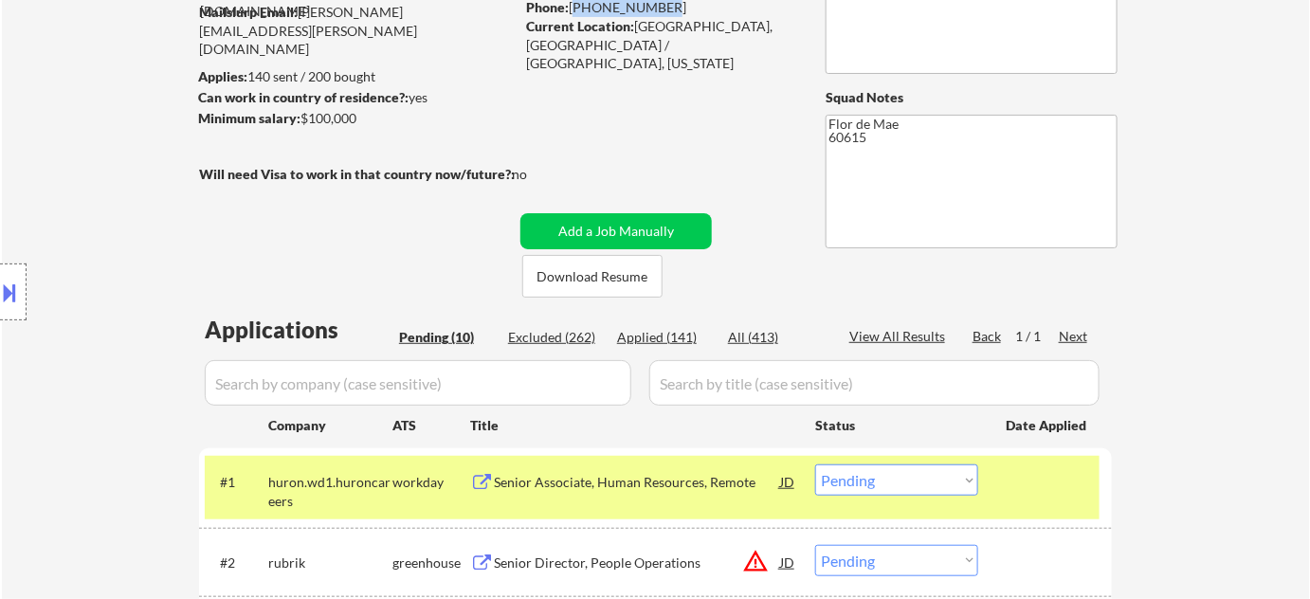
scroll to position [517, 0]
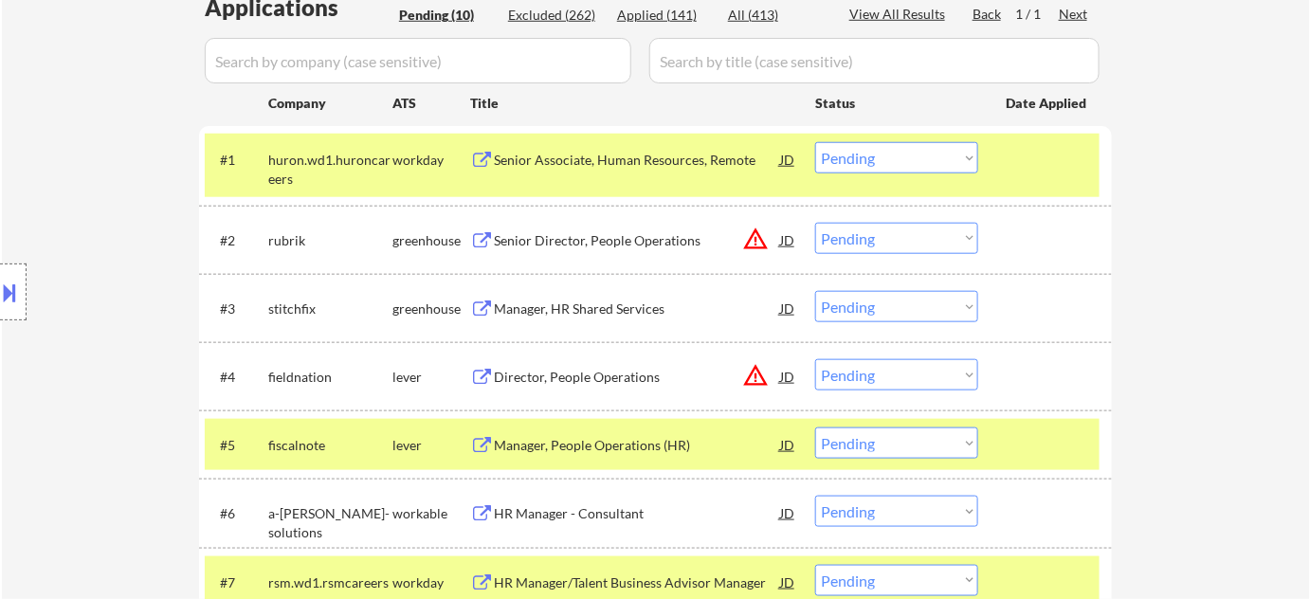
click at [616, 234] on div "Senior Director, People Operations" at bounding box center [637, 240] width 286 height 19
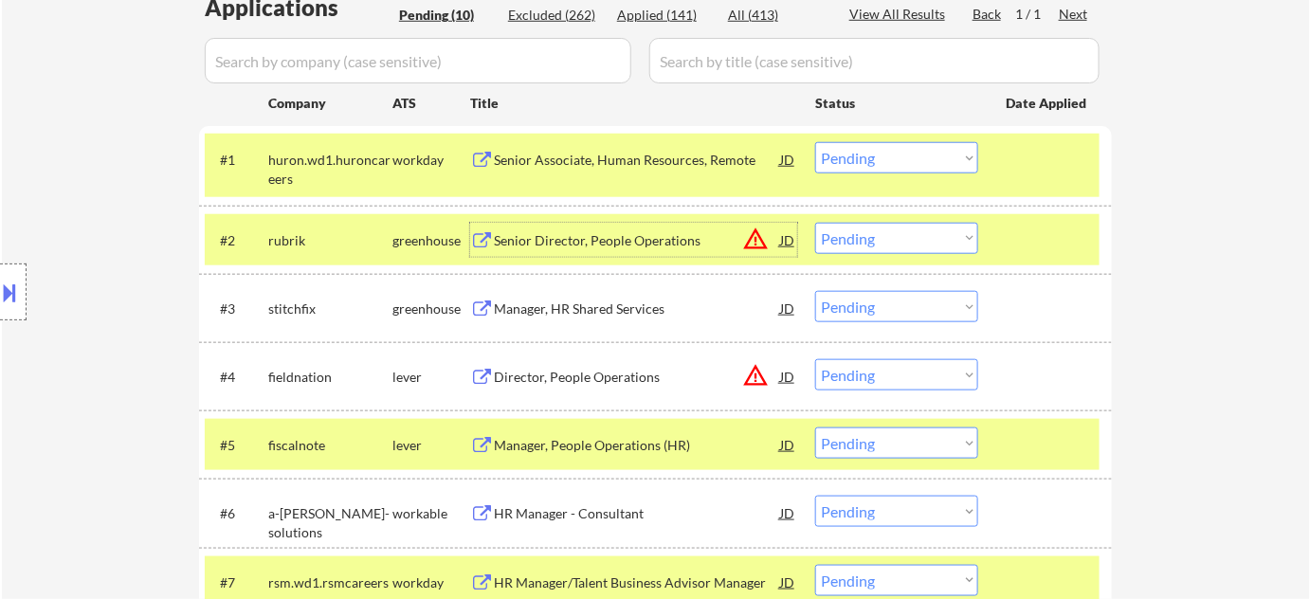
click at [892, 228] on select "Choose an option... Pending Applied Excluded (Questions) Excluded (Expired) Exc…" at bounding box center [896, 238] width 163 height 31
click at [815, 223] on select "Choose an option... Pending Applied Excluded (Questions) Excluded (Expired) Exc…" at bounding box center [896, 238] width 163 height 31
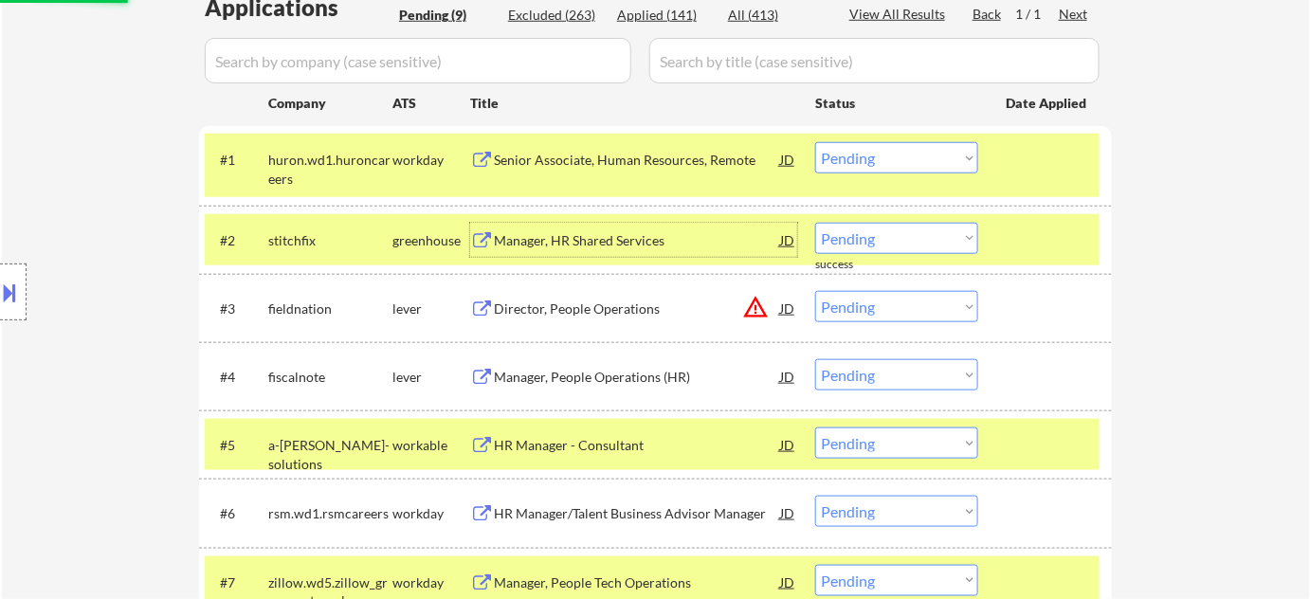
click at [597, 250] on div "Manager, HR Shared Services" at bounding box center [637, 240] width 286 height 34
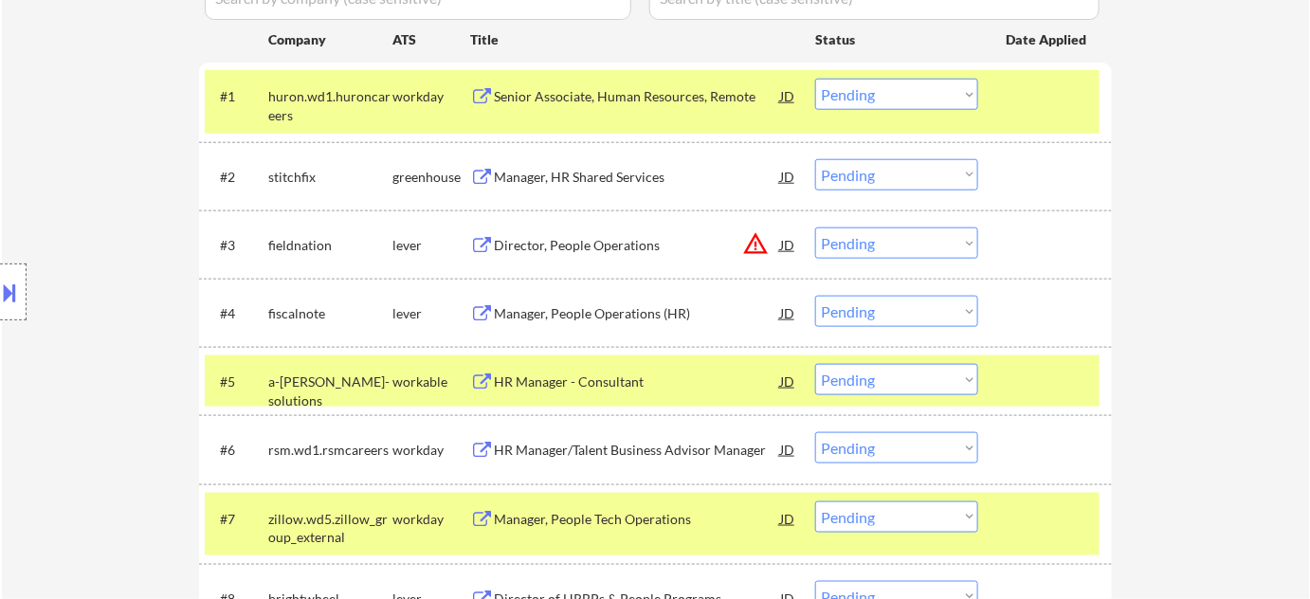
scroll to position [603, 0]
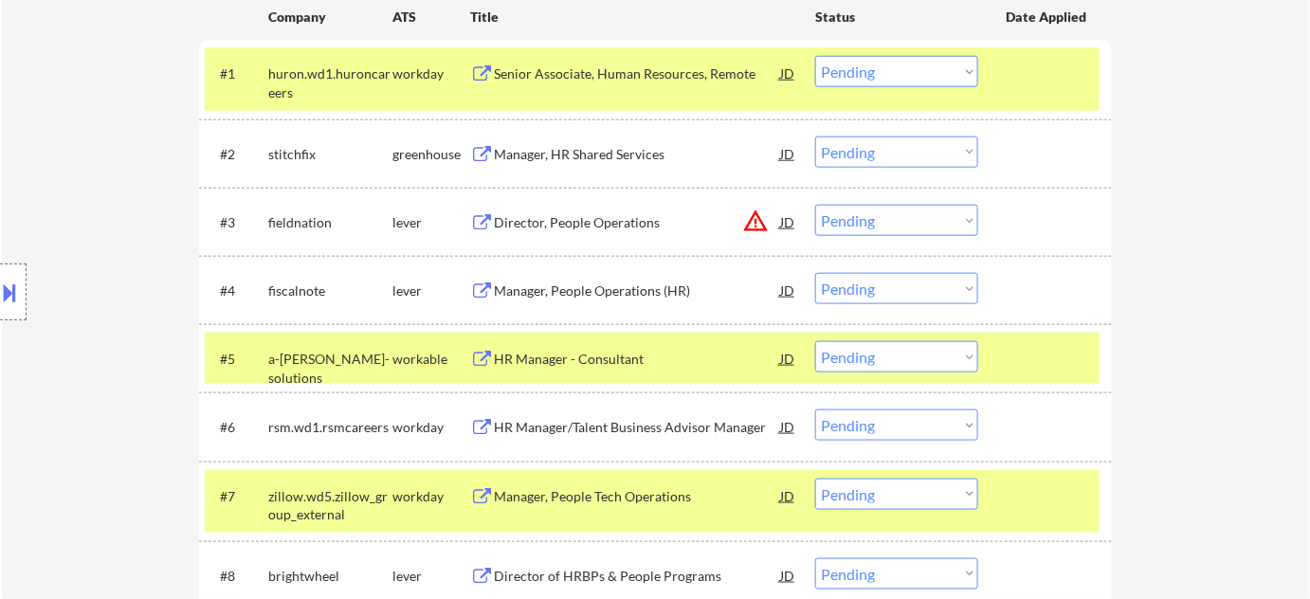
click at [882, 155] on select "Choose an option... Pending Applied Excluded (Questions) Excluded (Expired) Exc…" at bounding box center [896, 152] width 163 height 31
click at [815, 137] on select "Choose an option... Pending Applied Excluded (Questions) Excluded (Expired) Exc…" at bounding box center [896, 152] width 163 height 31
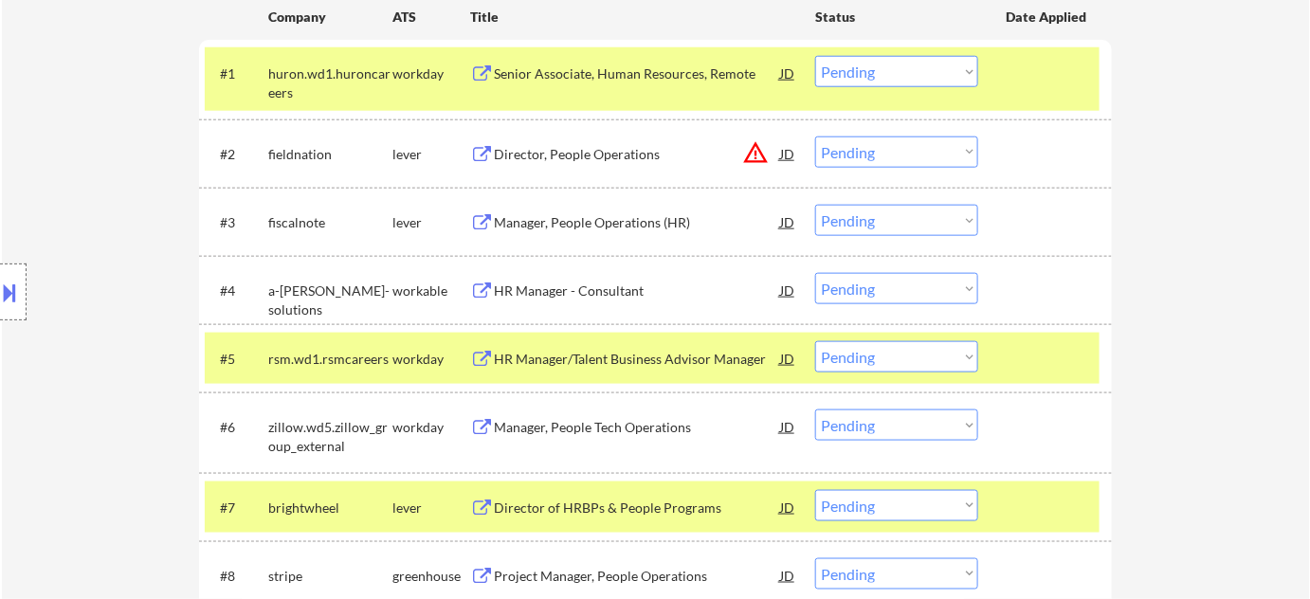
click at [534, 145] on div "Director, People Operations" at bounding box center [637, 154] width 286 height 19
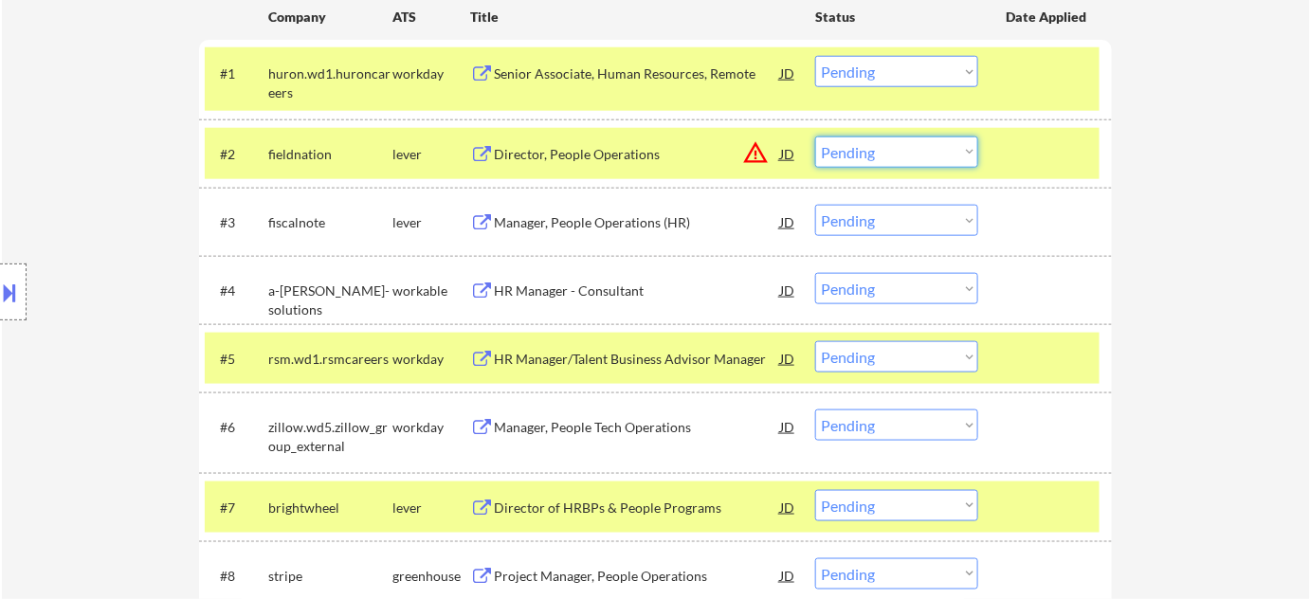
click at [895, 149] on select "Choose an option... Pending Applied Excluded (Questions) Excluded (Expired) Exc…" at bounding box center [896, 152] width 163 height 31
click at [815, 137] on select "Choose an option... Pending Applied Excluded (Questions) Excluded (Expired) Exc…" at bounding box center [896, 152] width 163 height 31
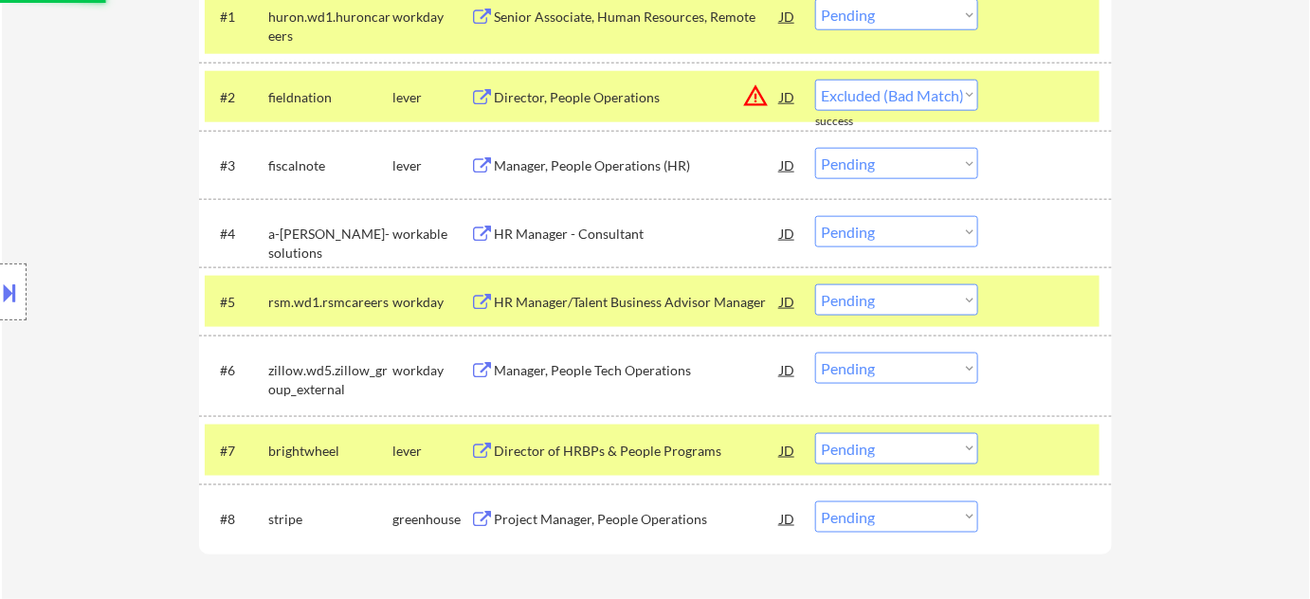
scroll to position [689, 0]
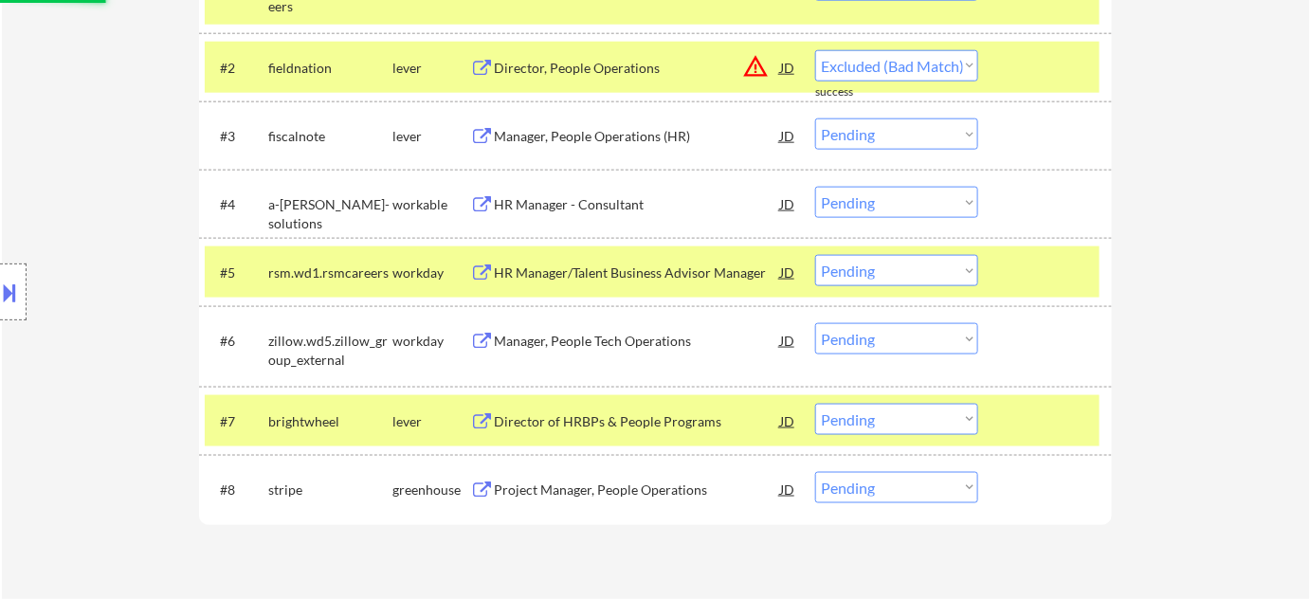
select select ""pending""
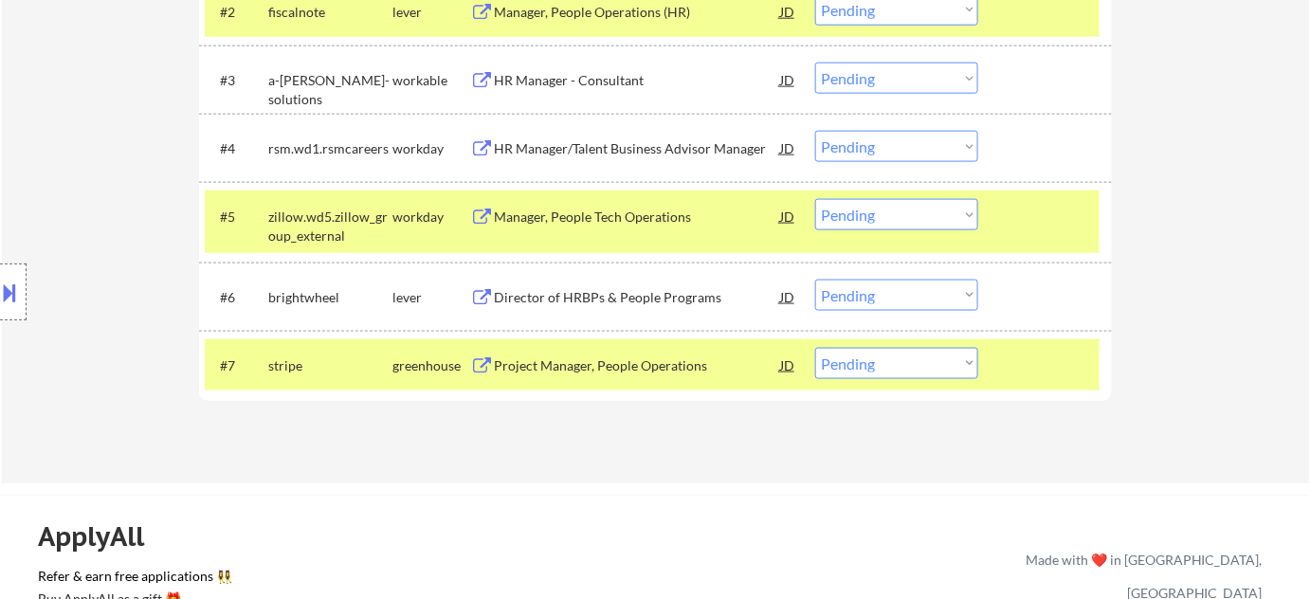
scroll to position [775, 0]
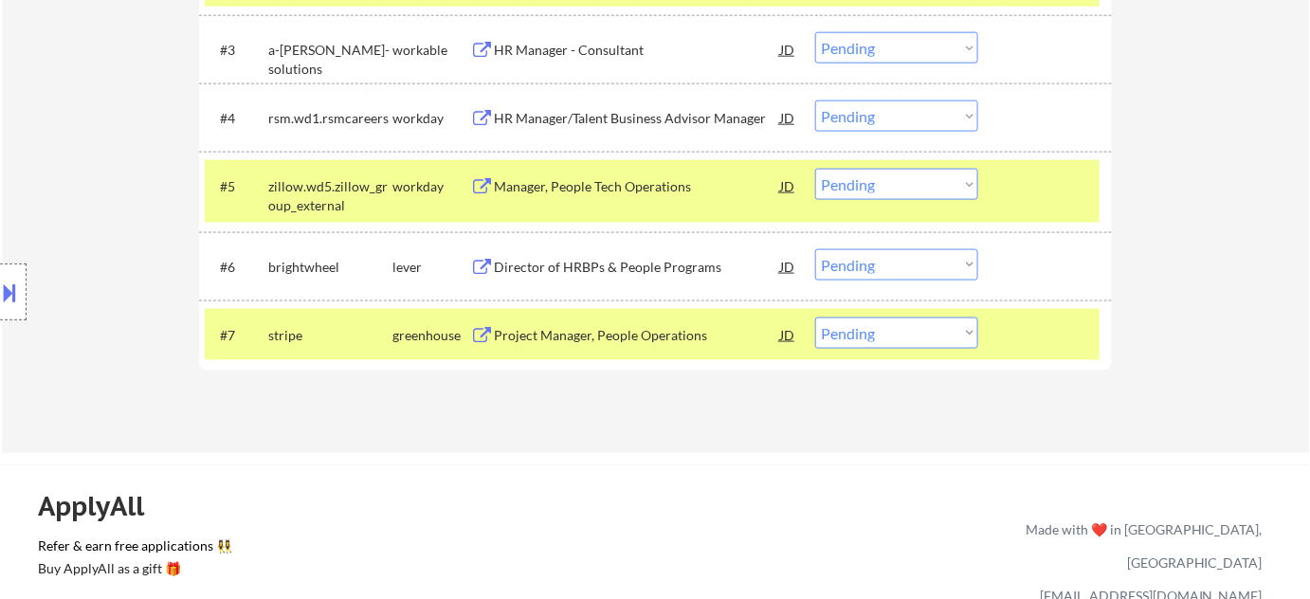
click at [642, 330] on div "Project Manager, People Operations" at bounding box center [637, 335] width 286 height 19
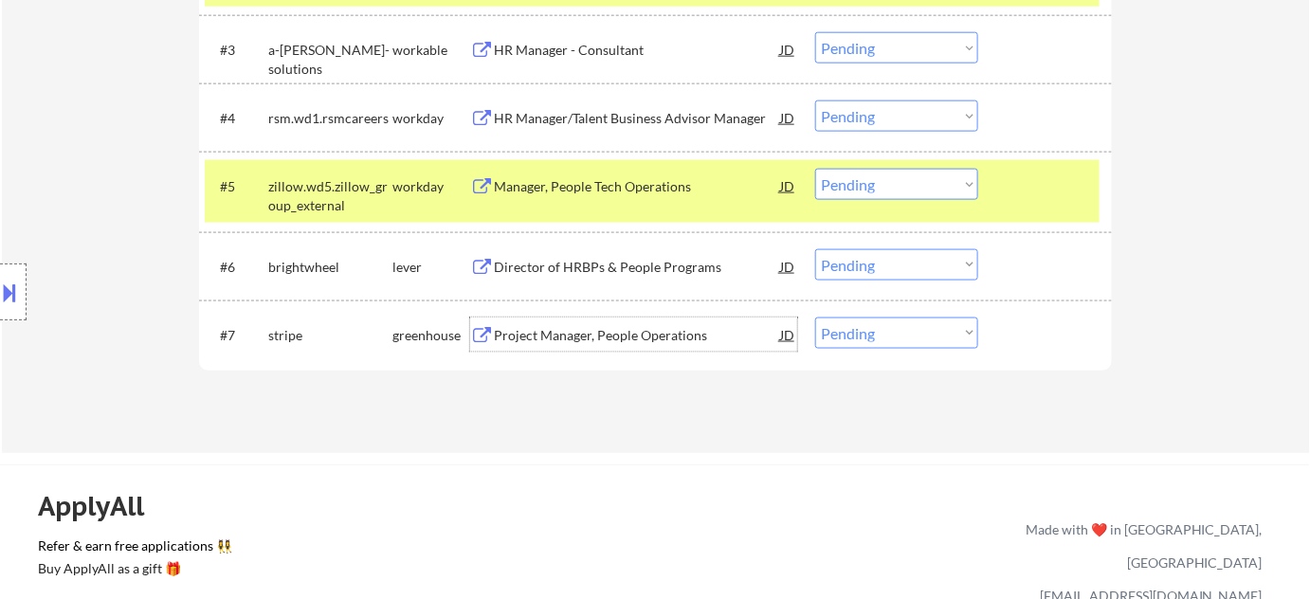
click at [903, 334] on select "Choose an option... Pending Applied Excluded (Questions) Excluded (Expired) Exc…" at bounding box center [896, 333] width 163 height 31
select select ""excluded__bad_match_""
click at [815, 318] on select "Choose an option... Pending Applied Excluded (Questions) Excluded (Expired) Exc…" at bounding box center [896, 333] width 163 height 31
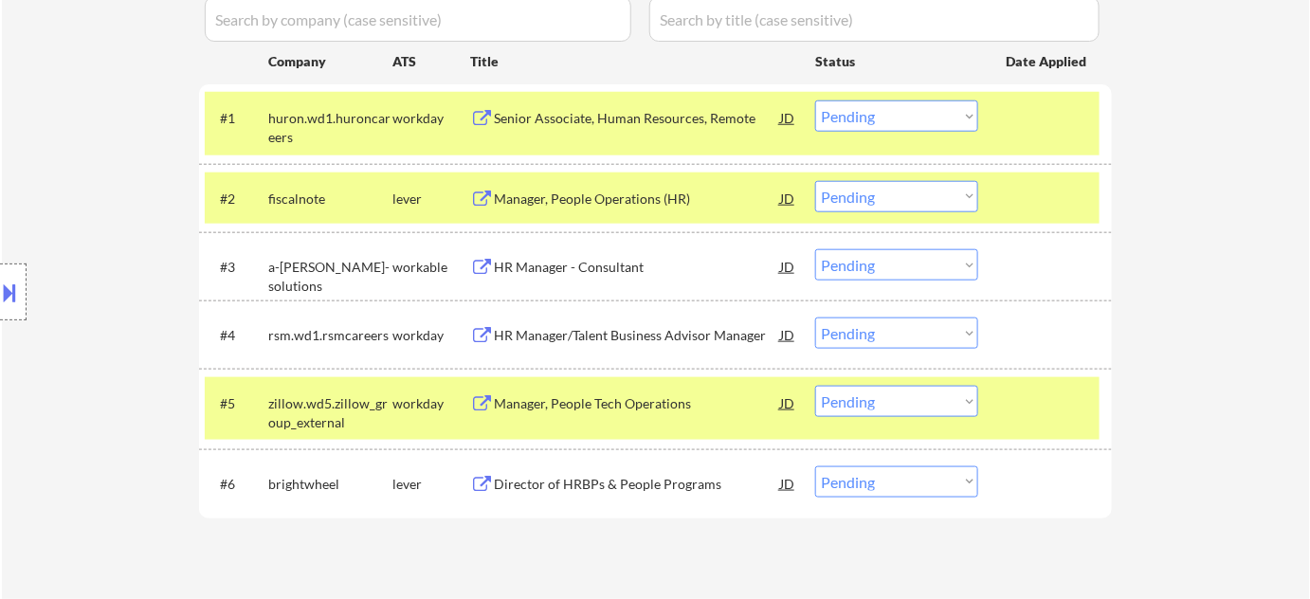
scroll to position [517, 0]
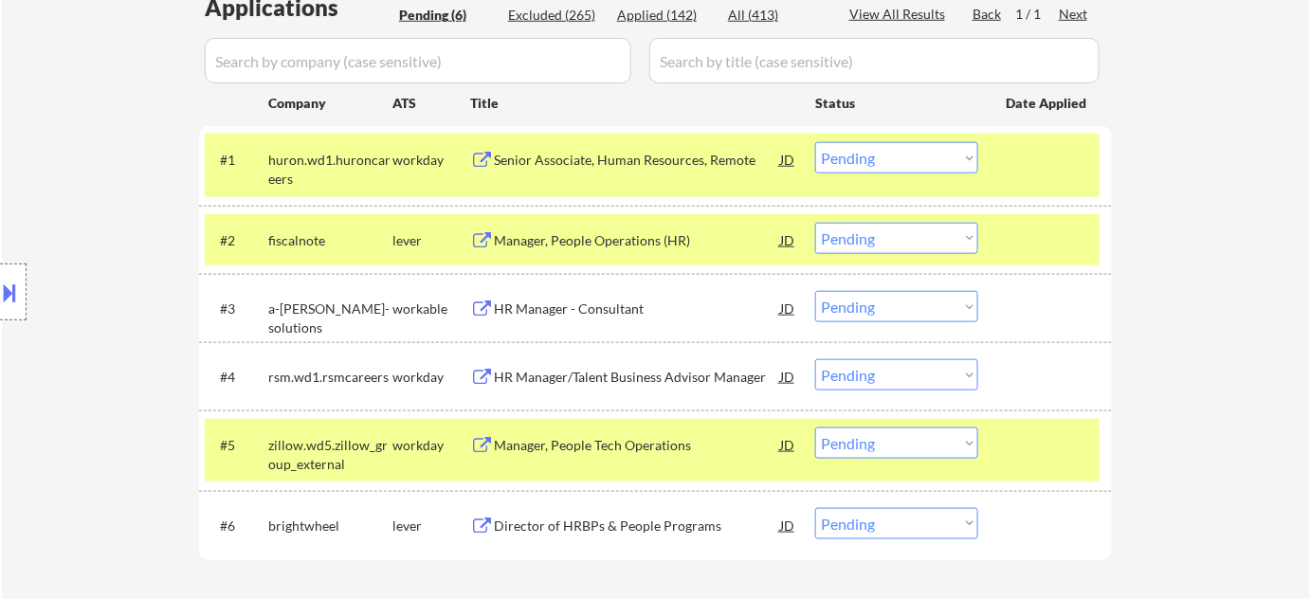
click at [662, 170] on div "Senior Associate, Human Resources, Remote" at bounding box center [637, 159] width 286 height 34
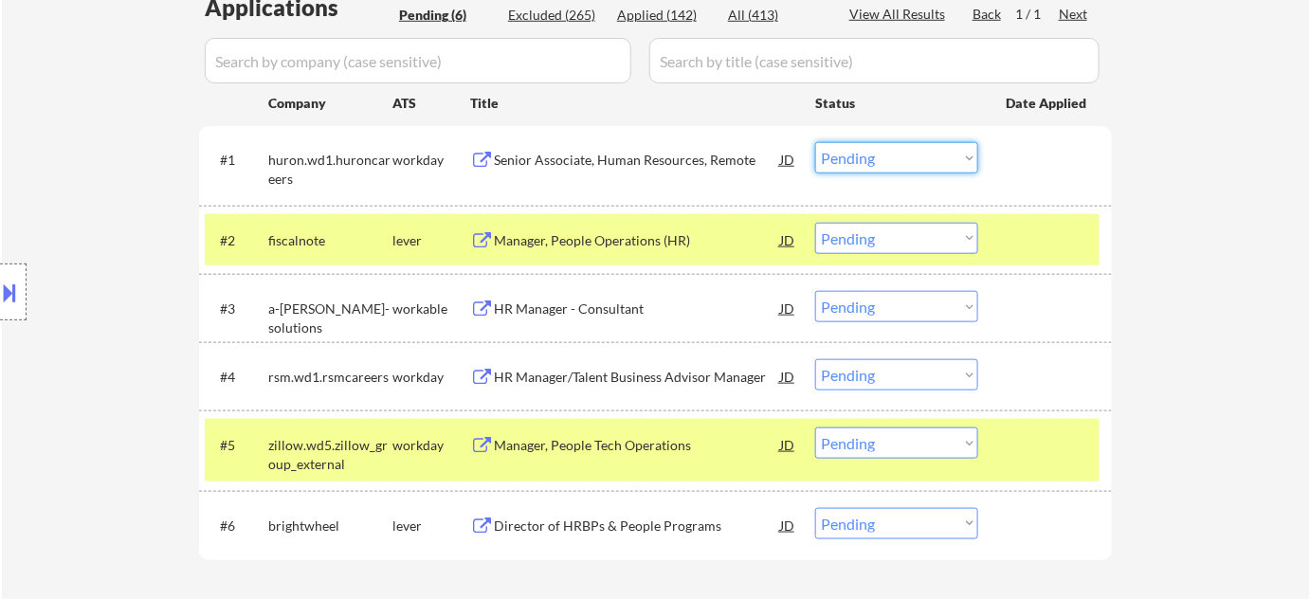
drag, startPoint x: 890, startPoint y: 155, endPoint x: 900, endPoint y: 170, distance: 17.1
click at [890, 155] on select "Choose an option... Pending Applied Excluded (Questions) Excluded (Expired) Exc…" at bounding box center [896, 157] width 163 height 31
click at [815, 142] on select "Choose an option... Pending Applied Excluded (Questions) Excluded (Expired) Exc…" at bounding box center [896, 157] width 163 height 31
select select ""pending""
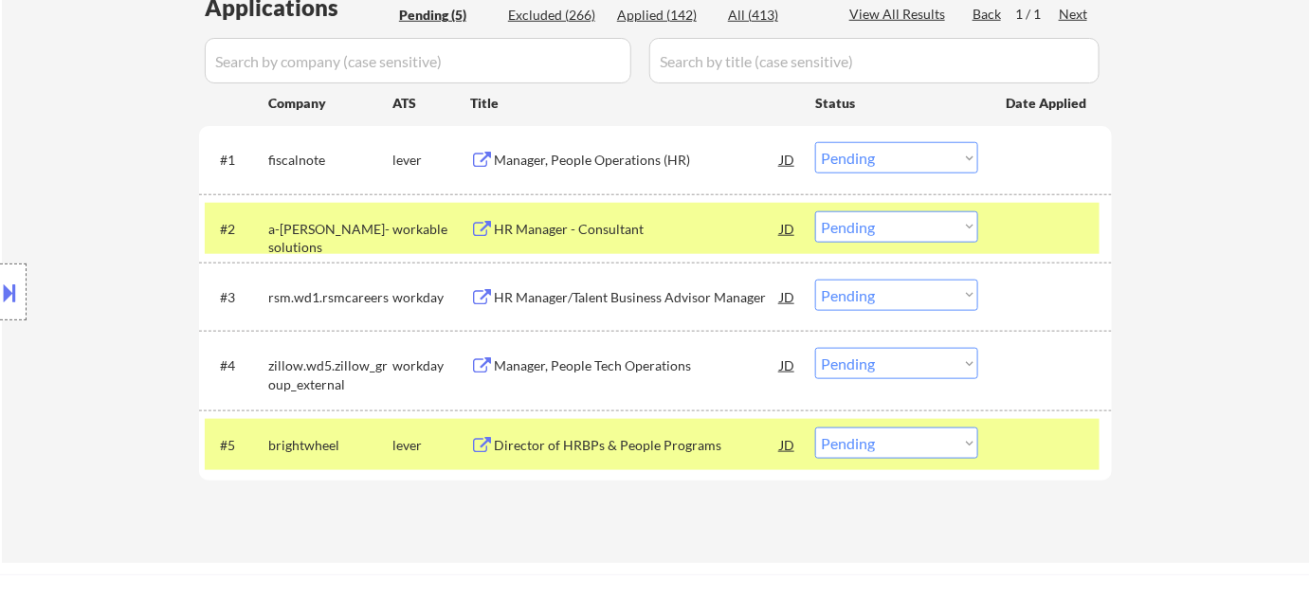
click at [639, 237] on div "HR Manager - Consultant" at bounding box center [637, 229] width 286 height 19
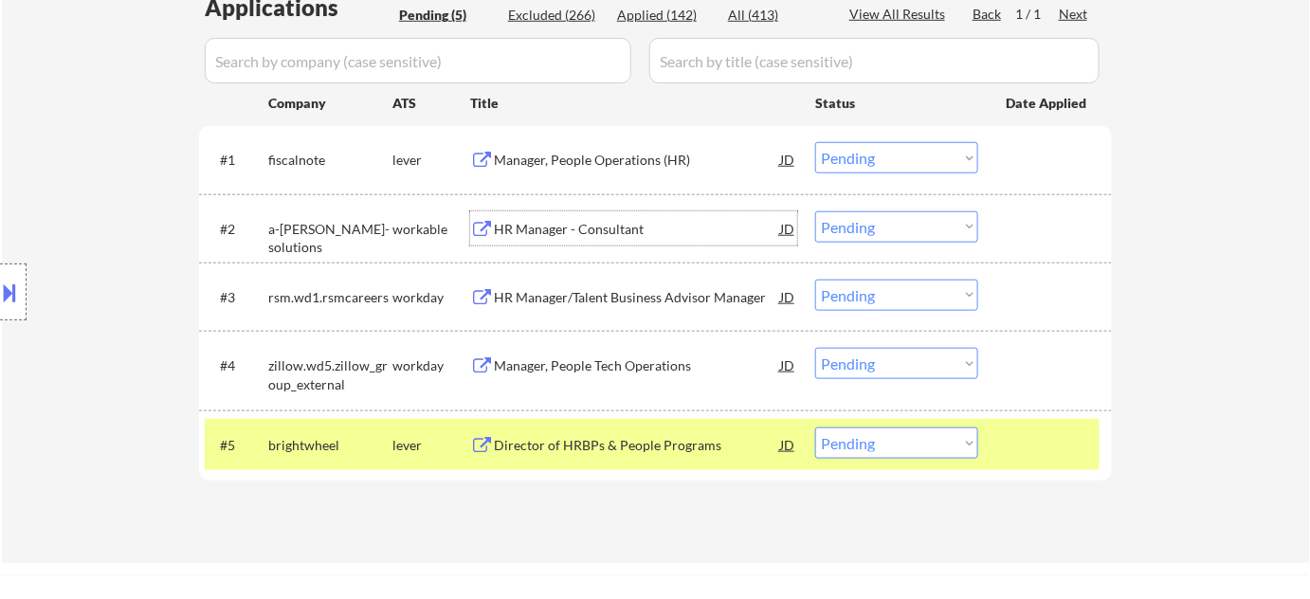
click at [851, 219] on select "Choose an option... Pending Applied Excluded (Questions) Excluded (Expired) Exc…" at bounding box center [896, 226] width 163 height 31
click at [815, 211] on select "Choose an option... Pending Applied Excluded (Questions) Excluded (Expired) Exc…" at bounding box center [896, 226] width 163 height 31
select select ""pending""
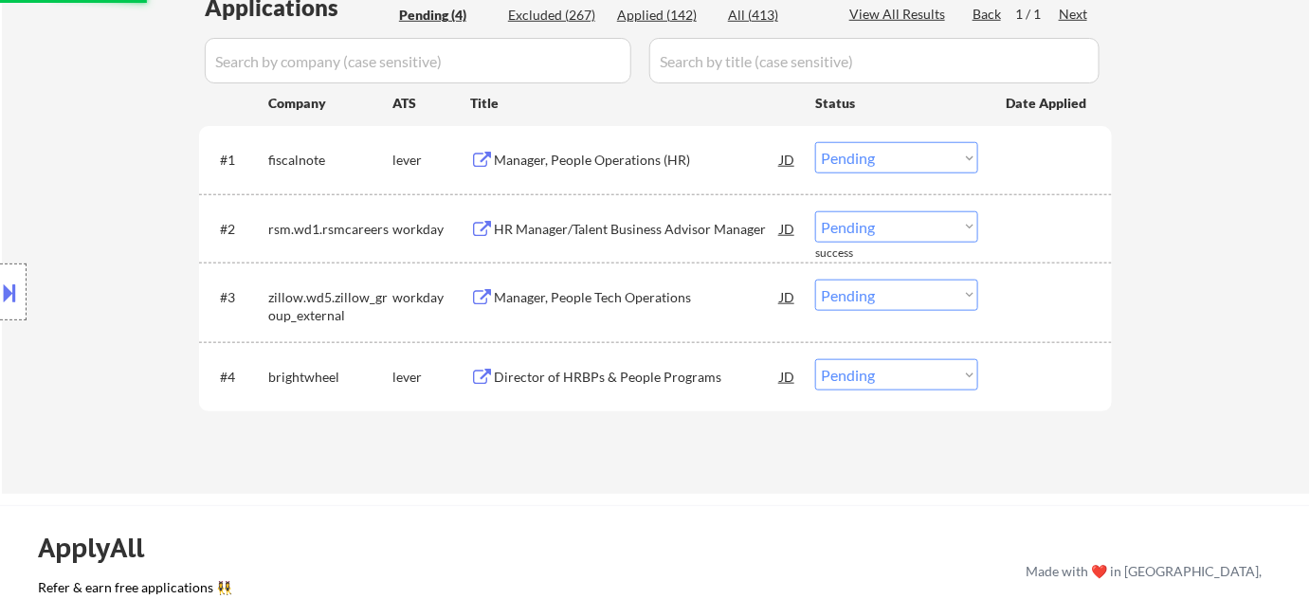
click at [616, 285] on div "Manager, People Tech Operations" at bounding box center [637, 297] width 286 height 34
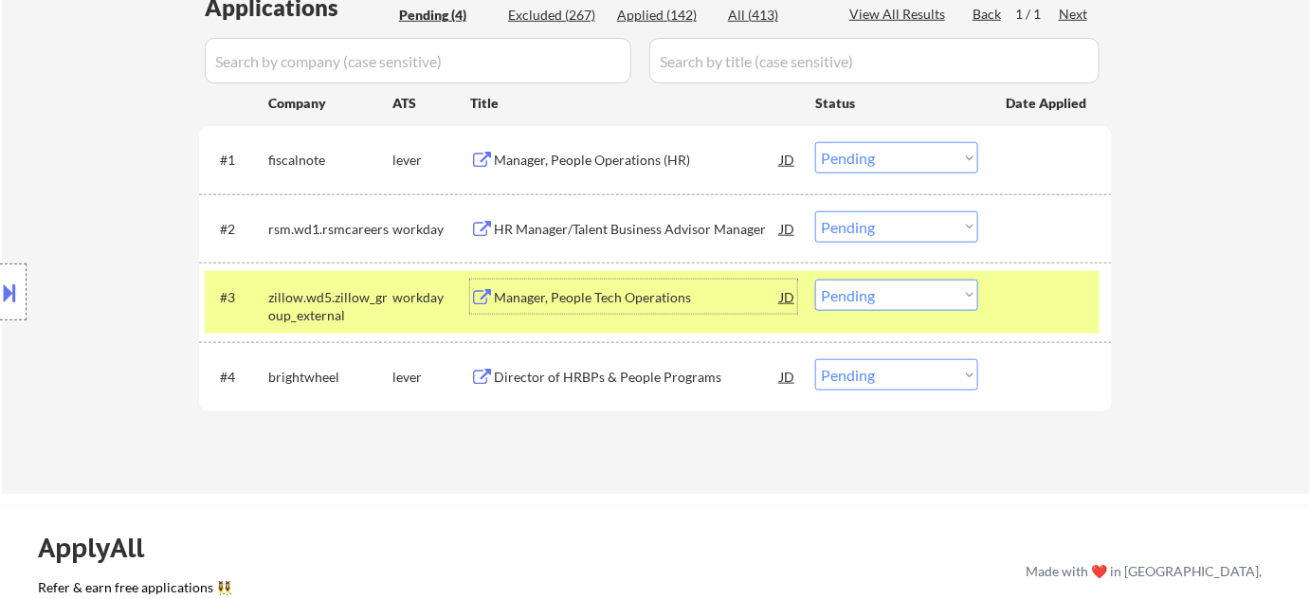
click at [591, 380] on div "Director of HRBPs & People Programs" at bounding box center [637, 377] width 286 height 19
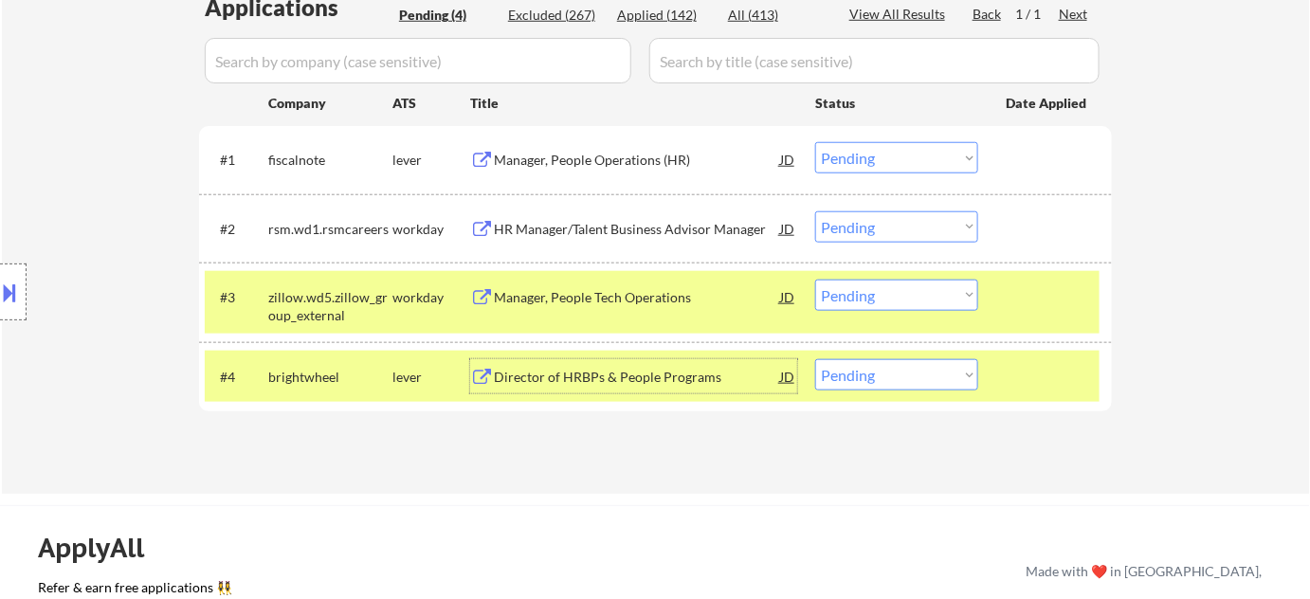
click at [907, 380] on select "Choose an option... Pending Applied Excluded (Questions) Excluded (Expired) Exc…" at bounding box center [896, 374] width 163 height 31
select select ""applied""
click at [815, 359] on select "Choose an option... Pending Applied Excluded (Questions) Excluded (Expired) Exc…" at bounding box center [896, 374] width 163 height 31
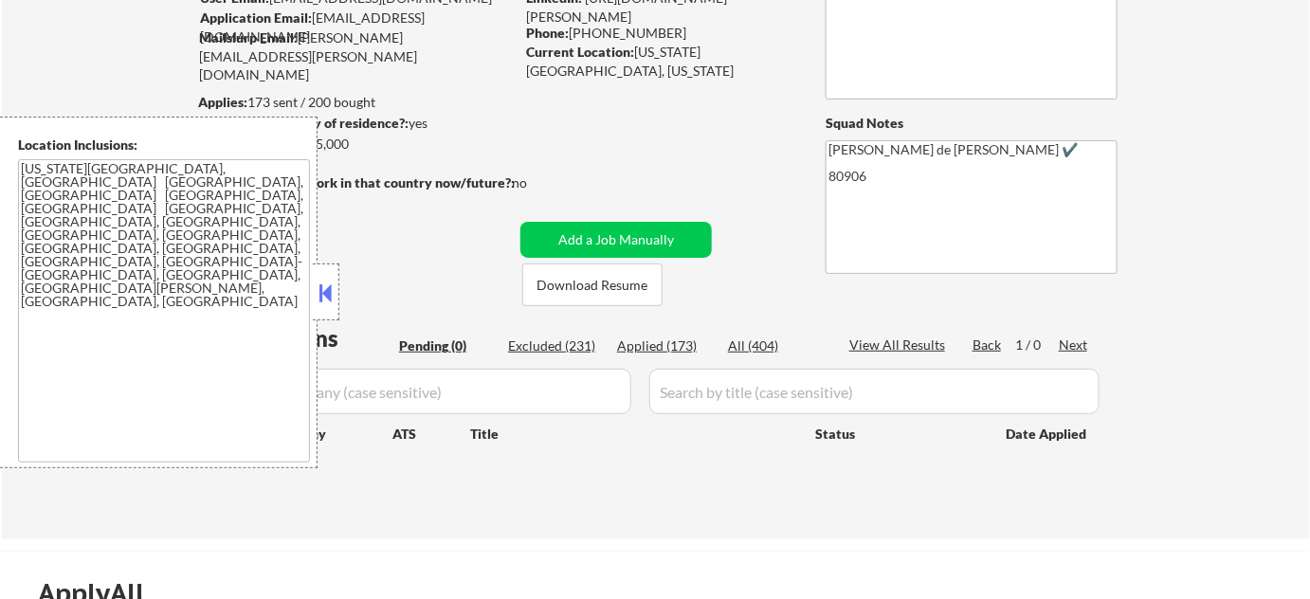
scroll to position [172, 0]
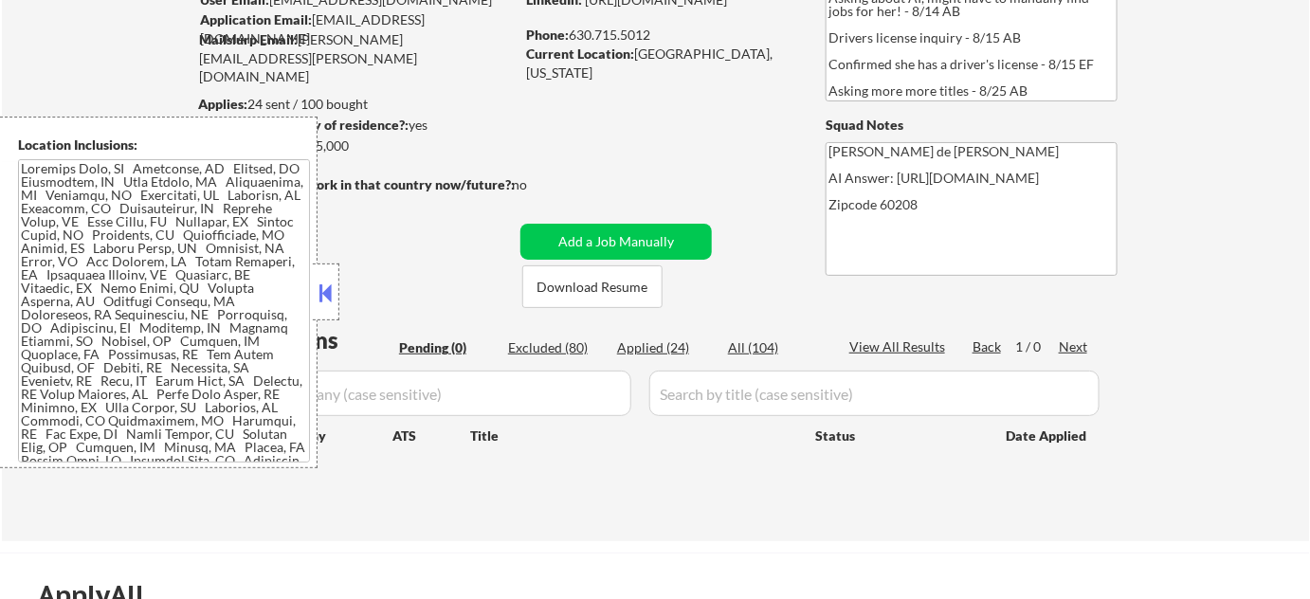
scroll to position [172, 0]
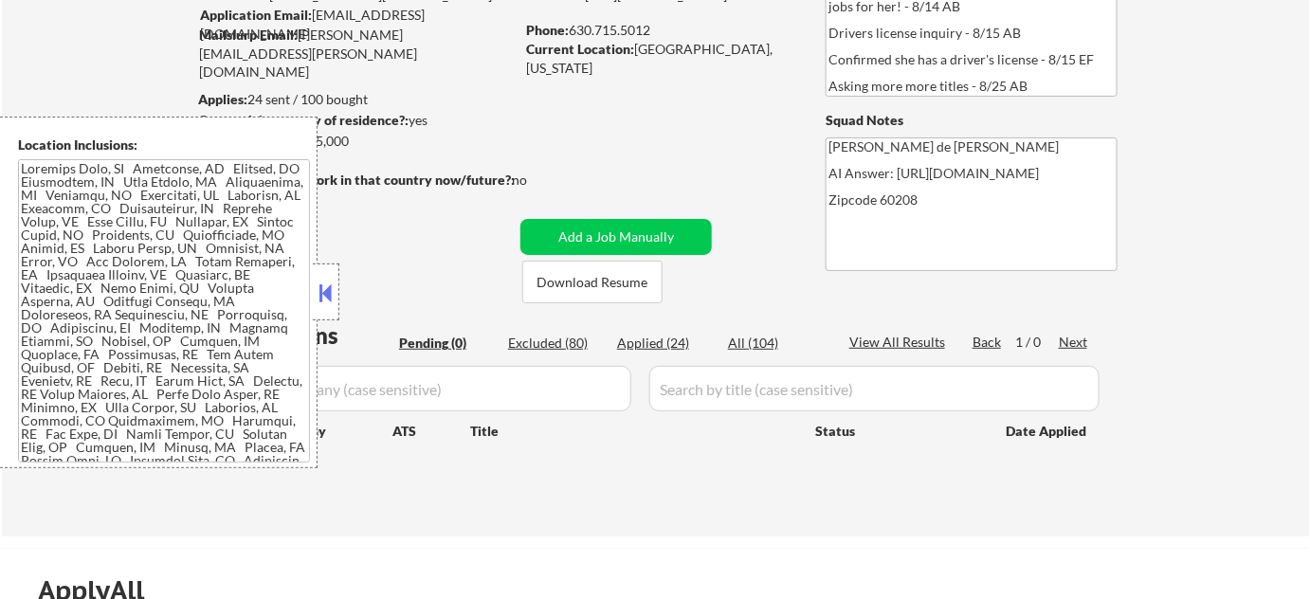
click at [322, 285] on button at bounding box center [326, 293] width 21 height 28
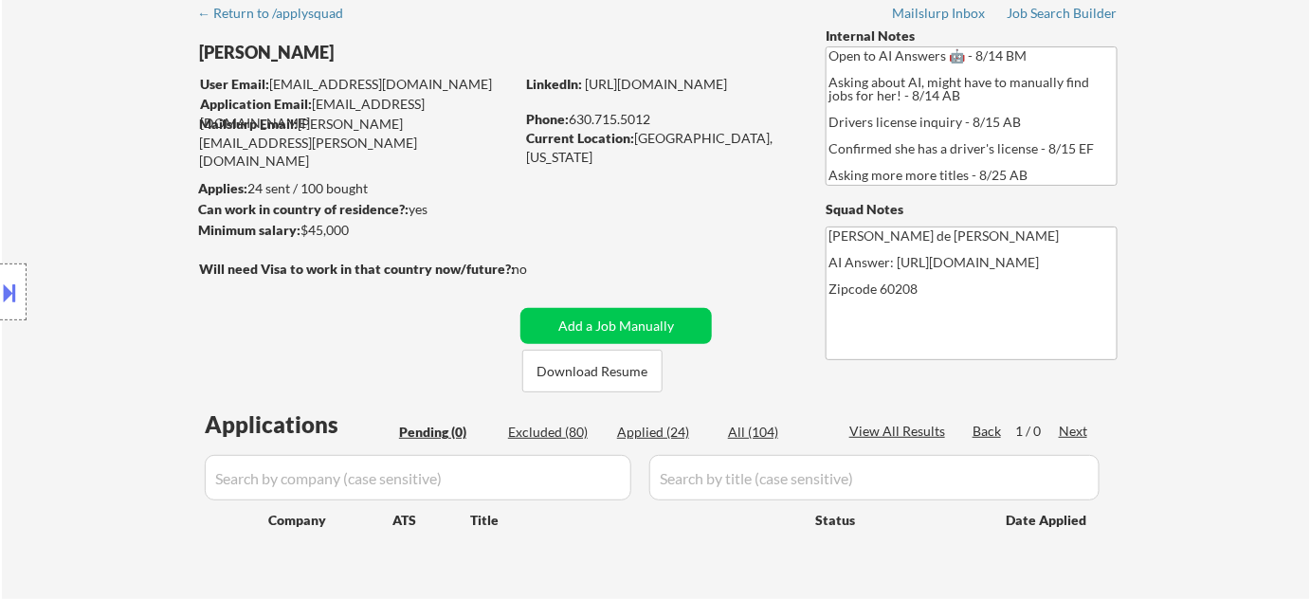
scroll to position [0, 0]
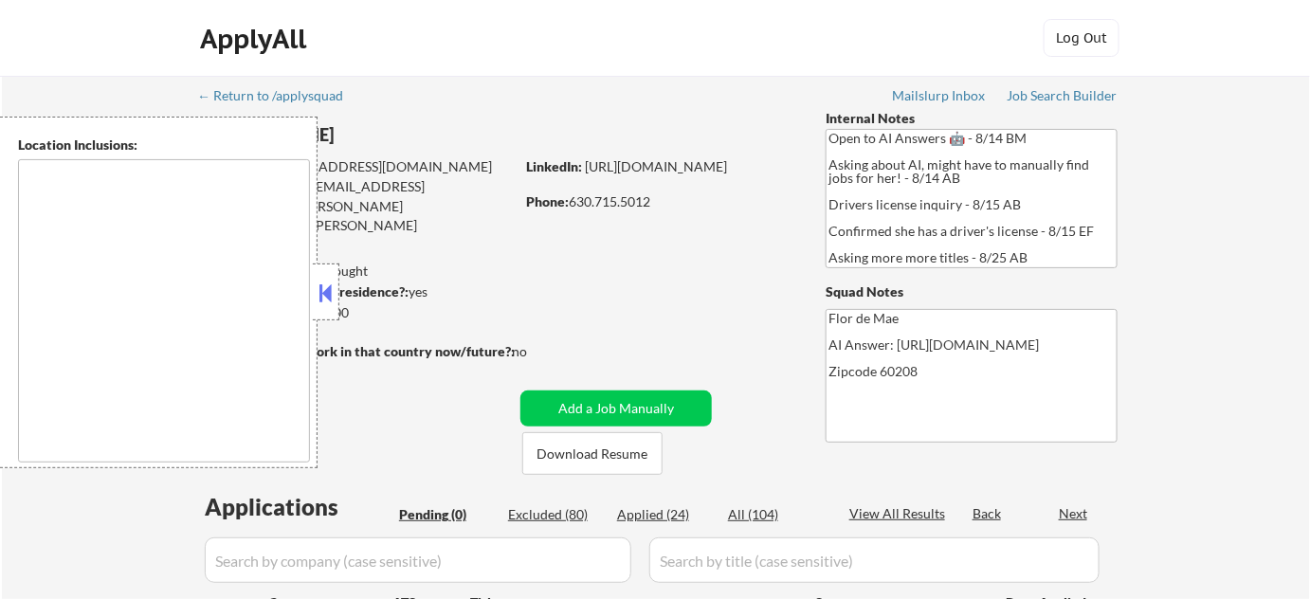
type textarea "[GEOGRAPHIC_DATA], [GEOGRAPHIC_DATA][PERSON_NAME], [GEOGRAPHIC_DATA], [GEOGRAPH…"
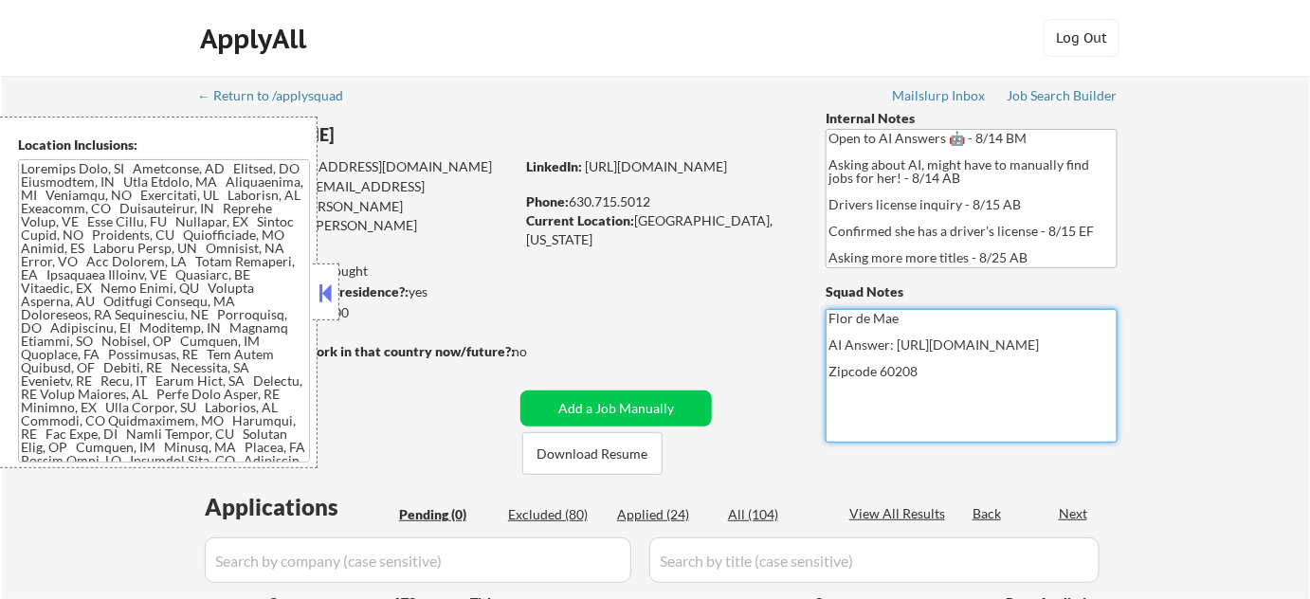
drag, startPoint x: 827, startPoint y: 361, endPoint x: 907, endPoint y: 396, distance: 87.9
click at [907, 396] on textarea "Flor de Mae AI Answer: [URL][DOMAIN_NAME] Zipcode 60208" at bounding box center [972, 376] width 292 height 134
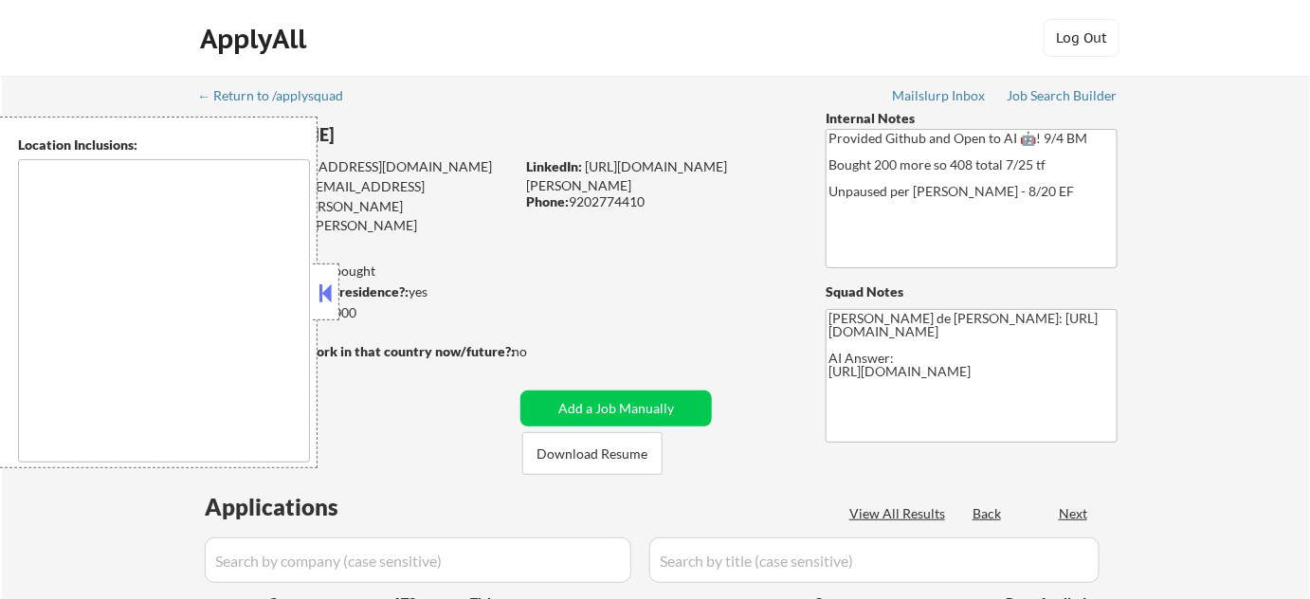
select select ""pending""
type textarea "[GEOGRAPHIC_DATA], [GEOGRAPHIC_DATA] [GEOGRAPHIC_DATA], [GEOGRAPHIC_DATA], [GEO…"
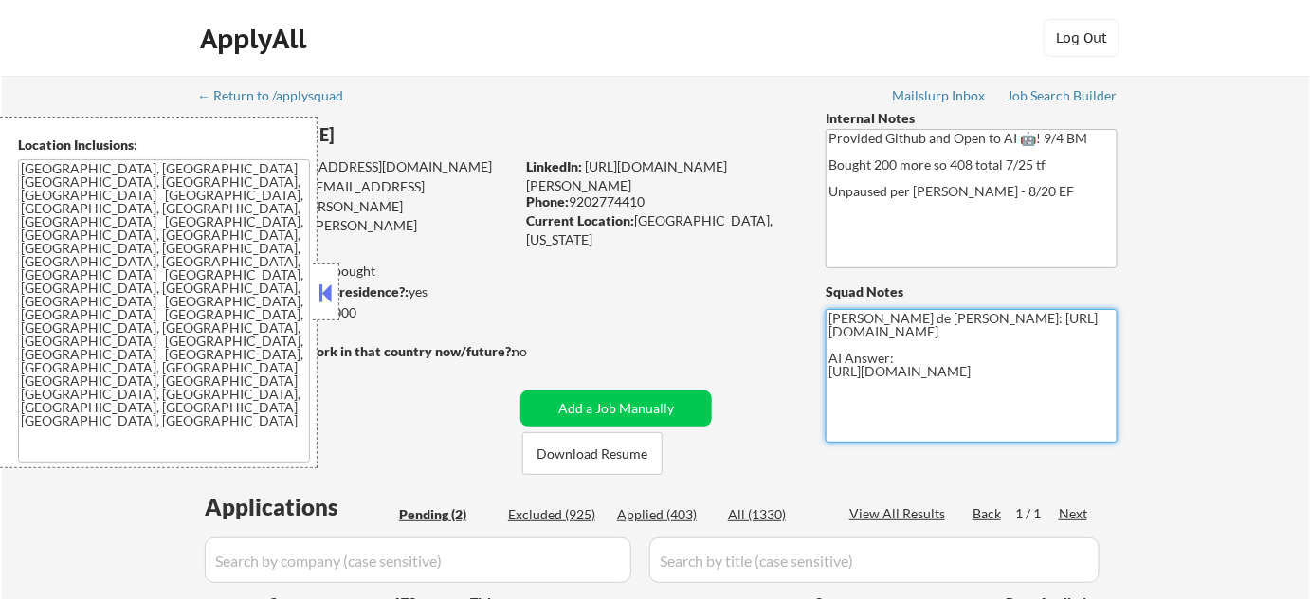
drag, startPoint x: 826, startPoint y: 374, endPoint x: 925, endPoint y: 404, distance: 103.8
click at [925, 404] on textarea "[PERSON_NAME] de [PERSON_NAME]: [URL][DOMAIN_NAME] AI Answer: [URL][DOMAIN_NAME]" at bounding box center [972, 376] width 292 height 134
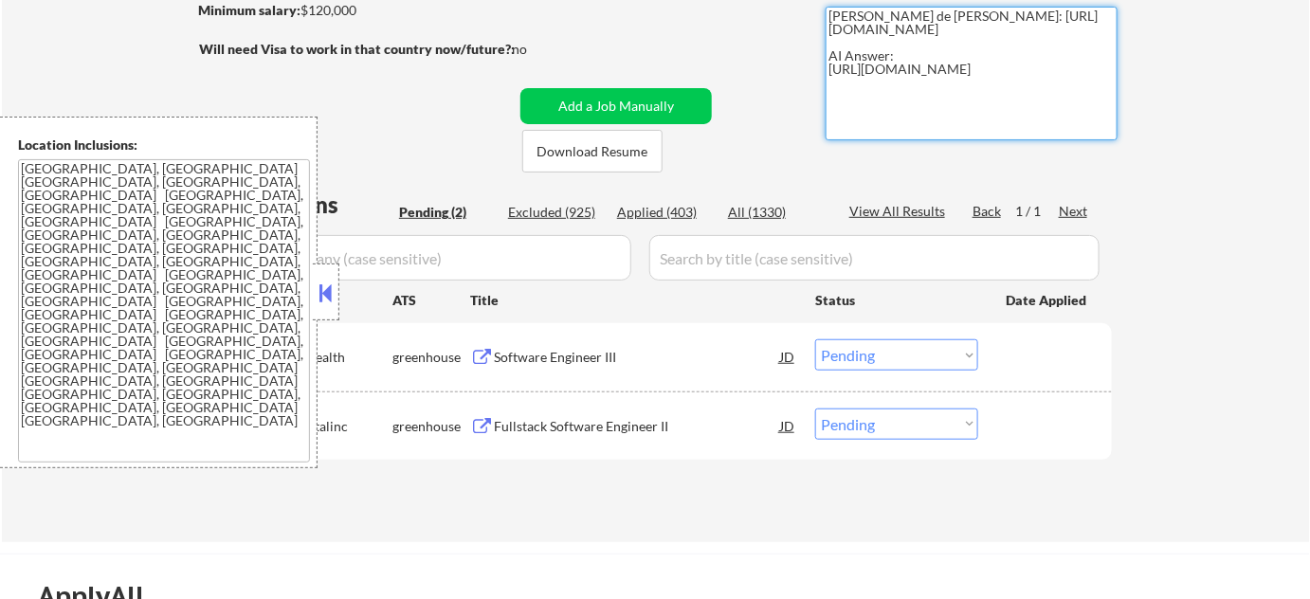
scroll to position [430, 0]
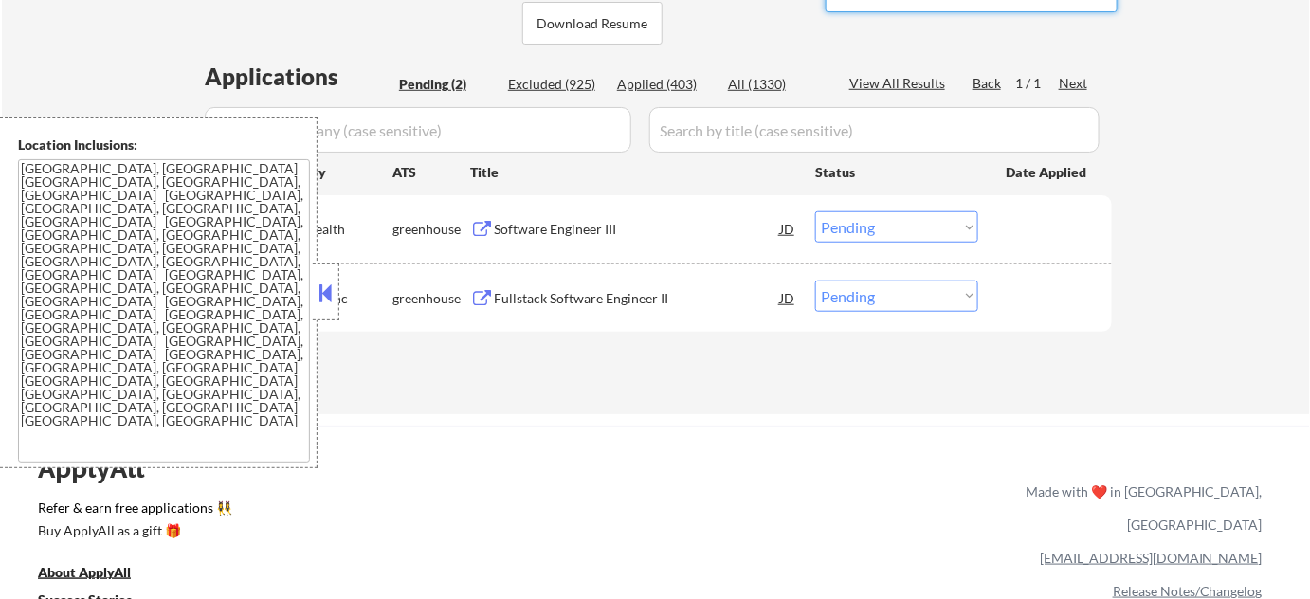
click at [320, 295] on button at bounding box center [326, 293] width 21 height 28
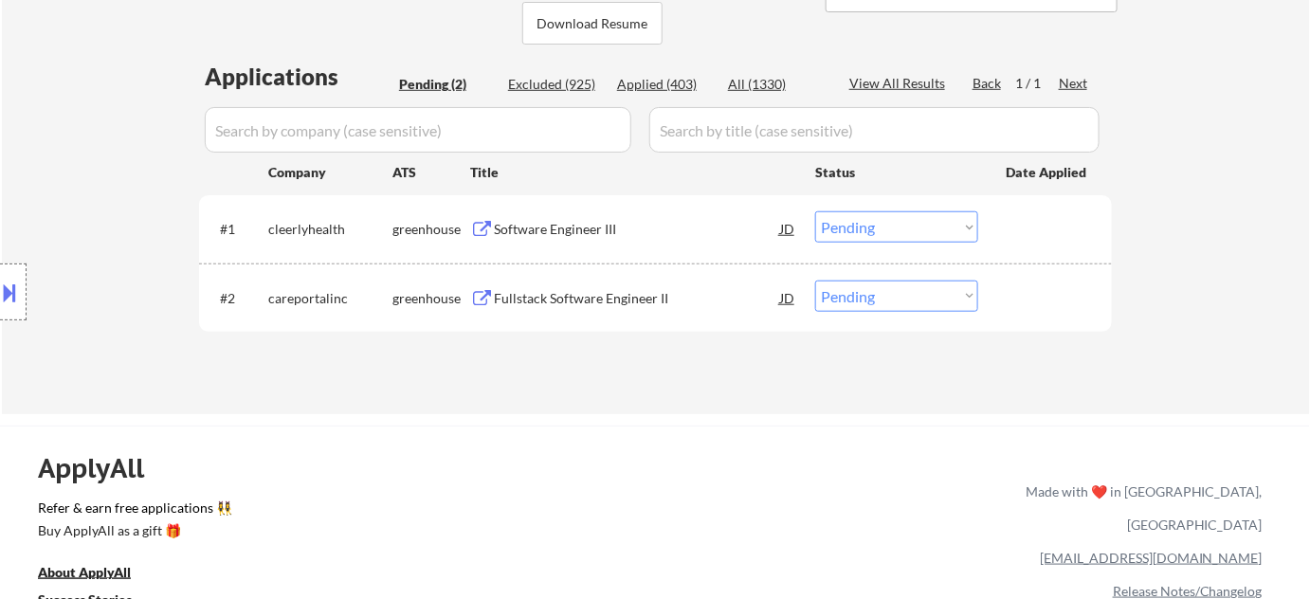
click at [667, 85] on div "Applied (403)" at bounding box center [664, 84] width 95 height 19
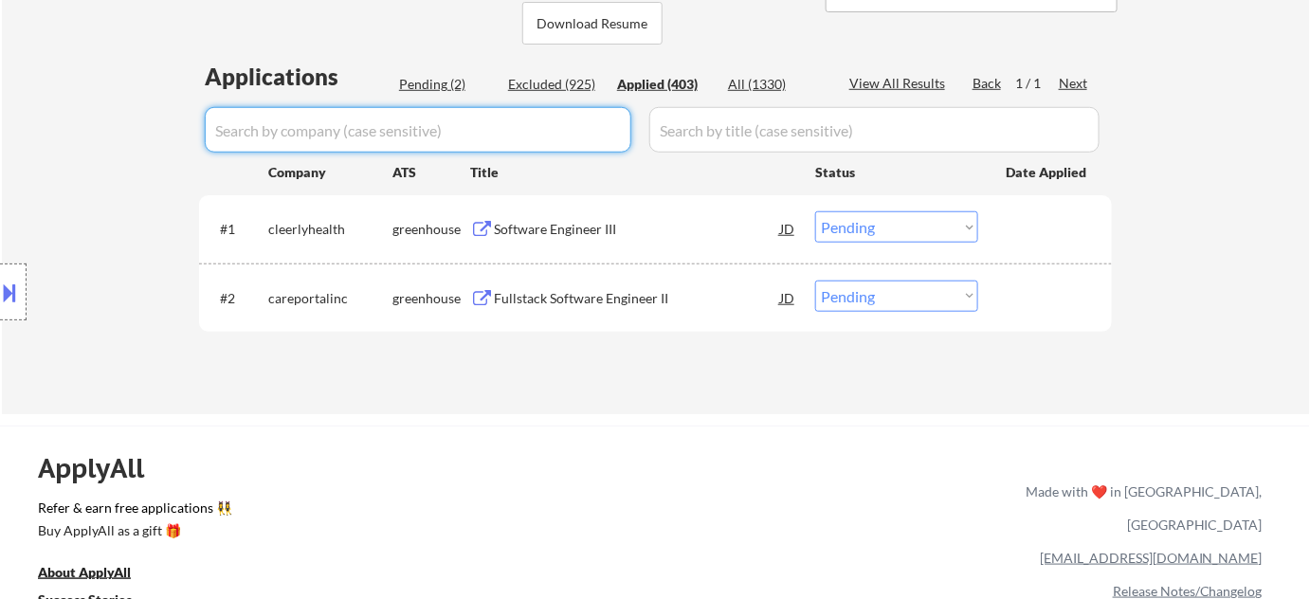
click at [525, 133] on input "input" at bounding box center [418, 130] width 427 height 46
type input "care"
select select ""applied""
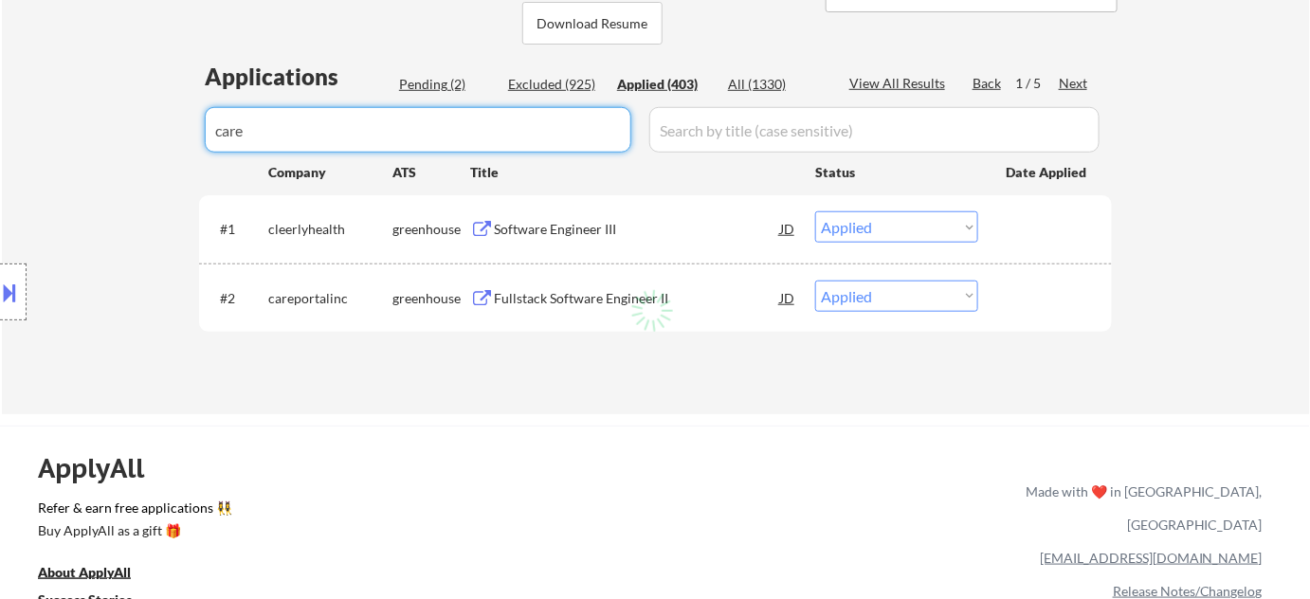
select select ""applied""
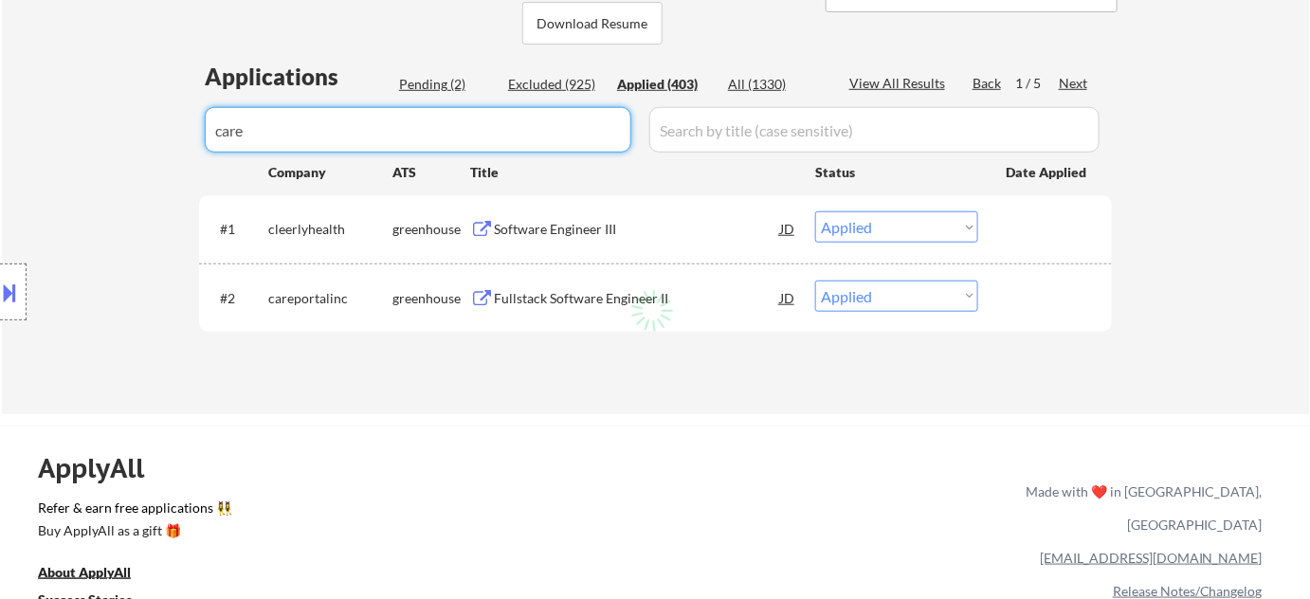
select select ""applied""
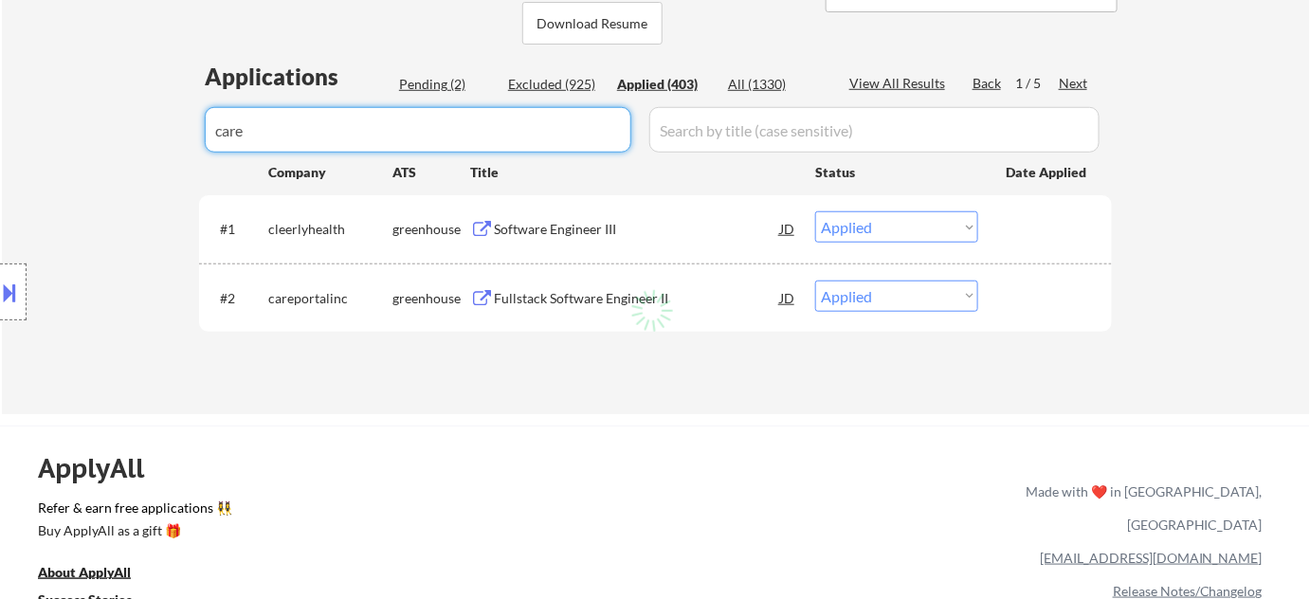
select select ""applied""
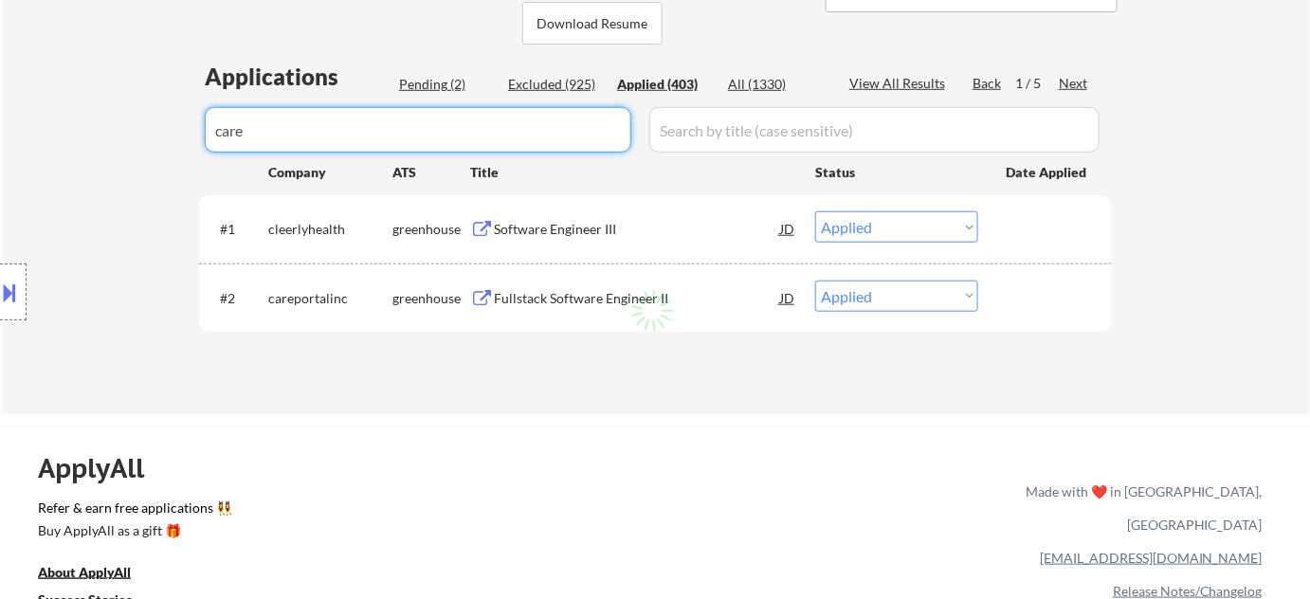
select select ""applied""
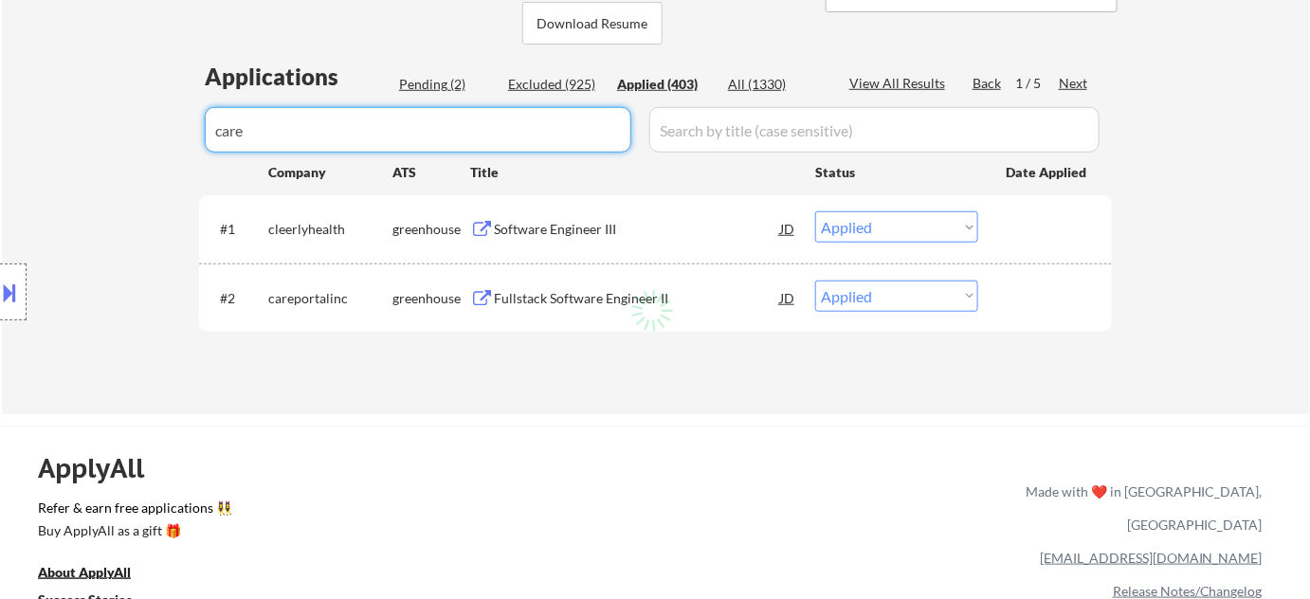
select select ""applied""
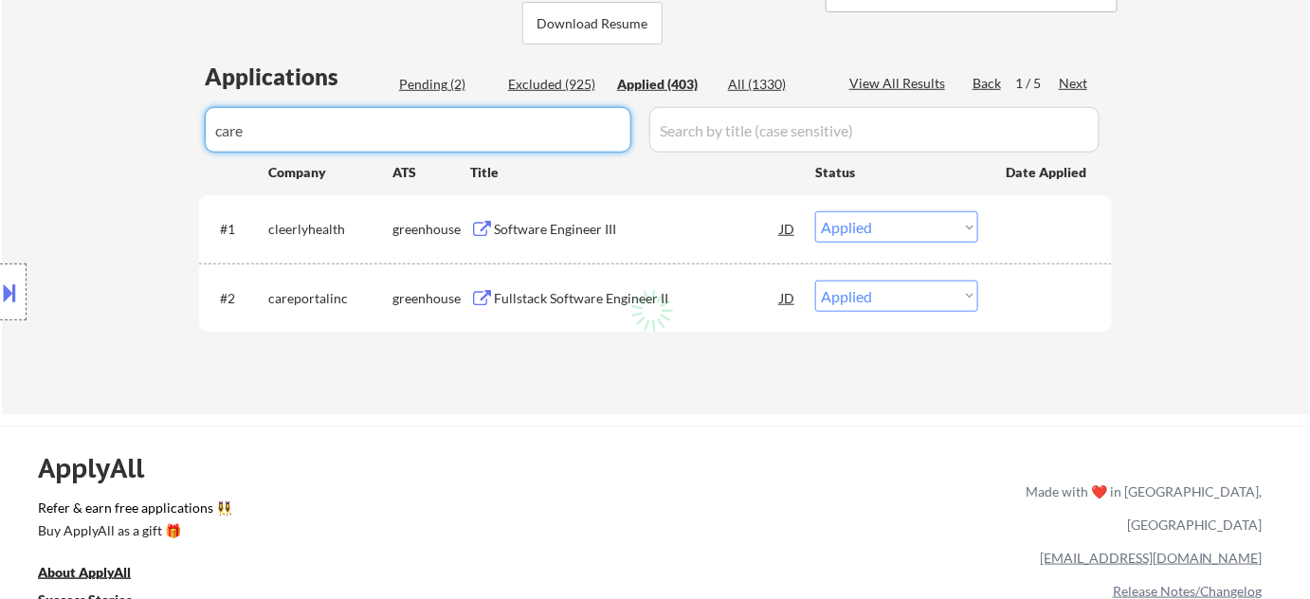
select select ""applied""
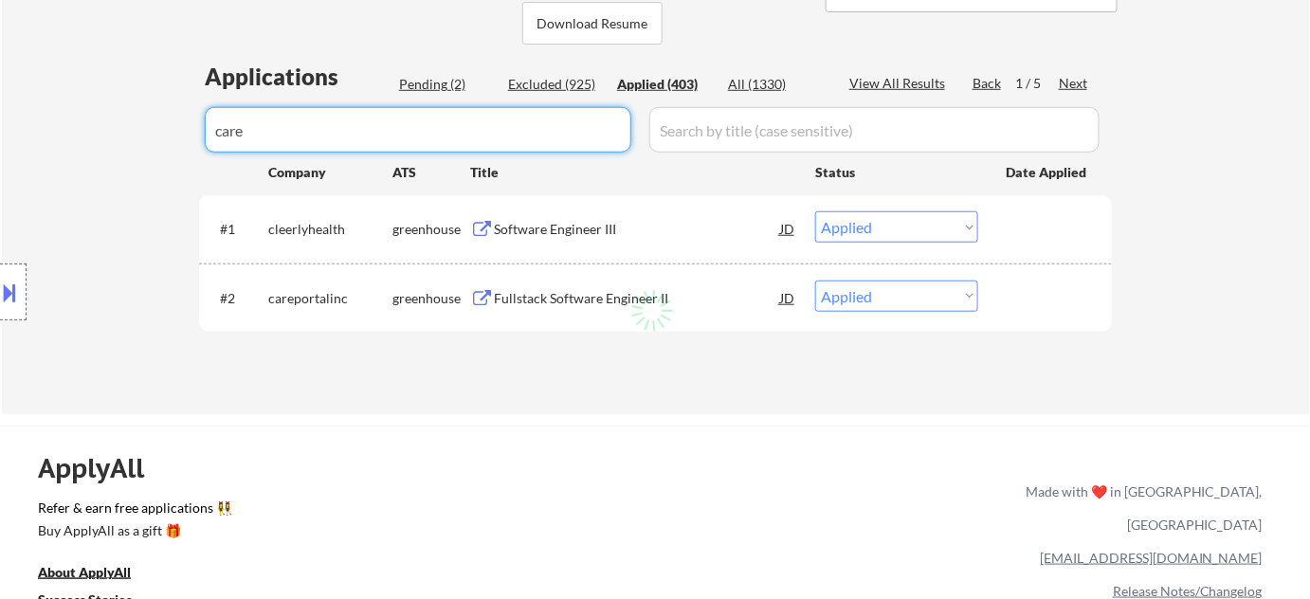
select select ""applied""
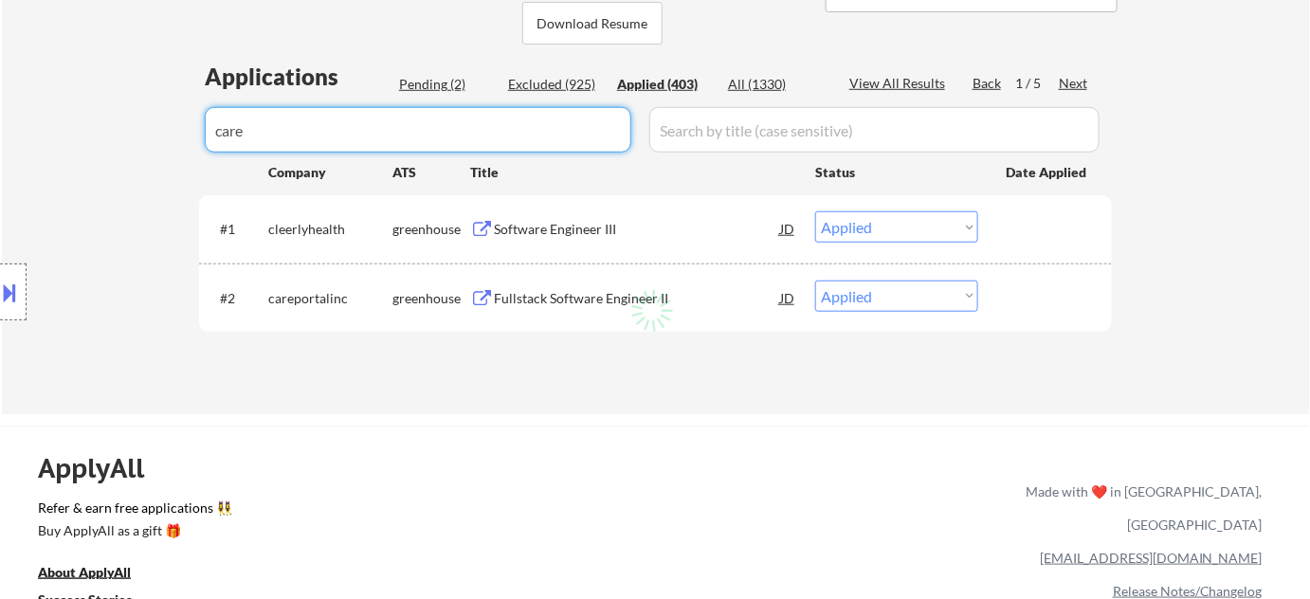
select select ""applied""
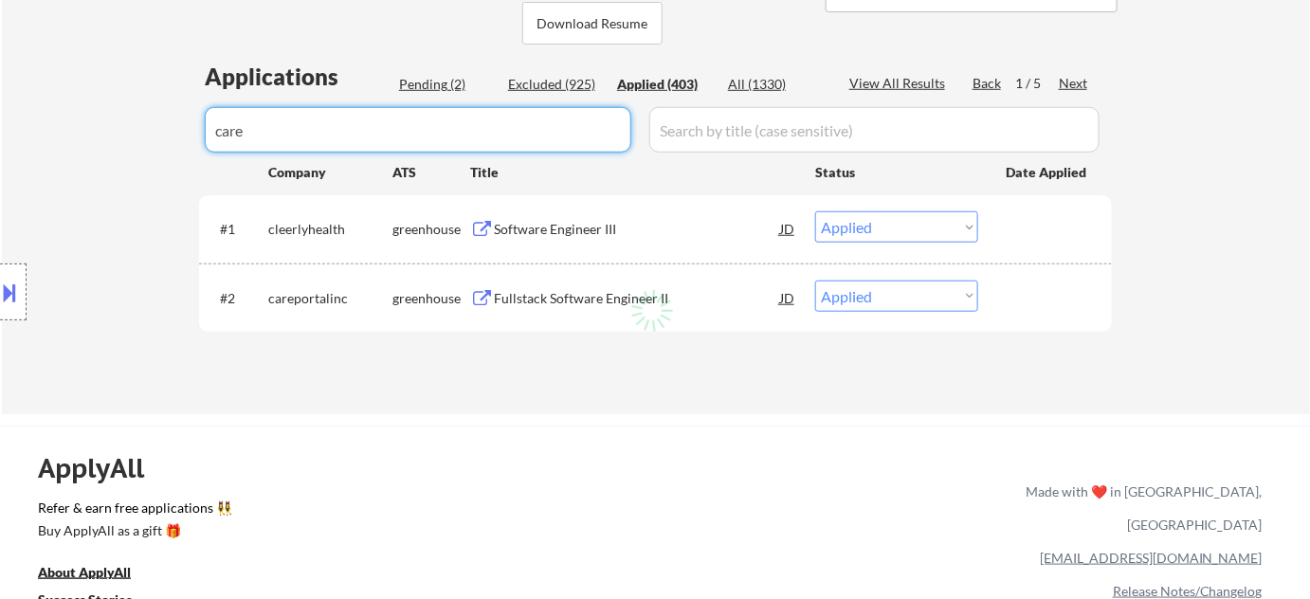
select select ""applied""
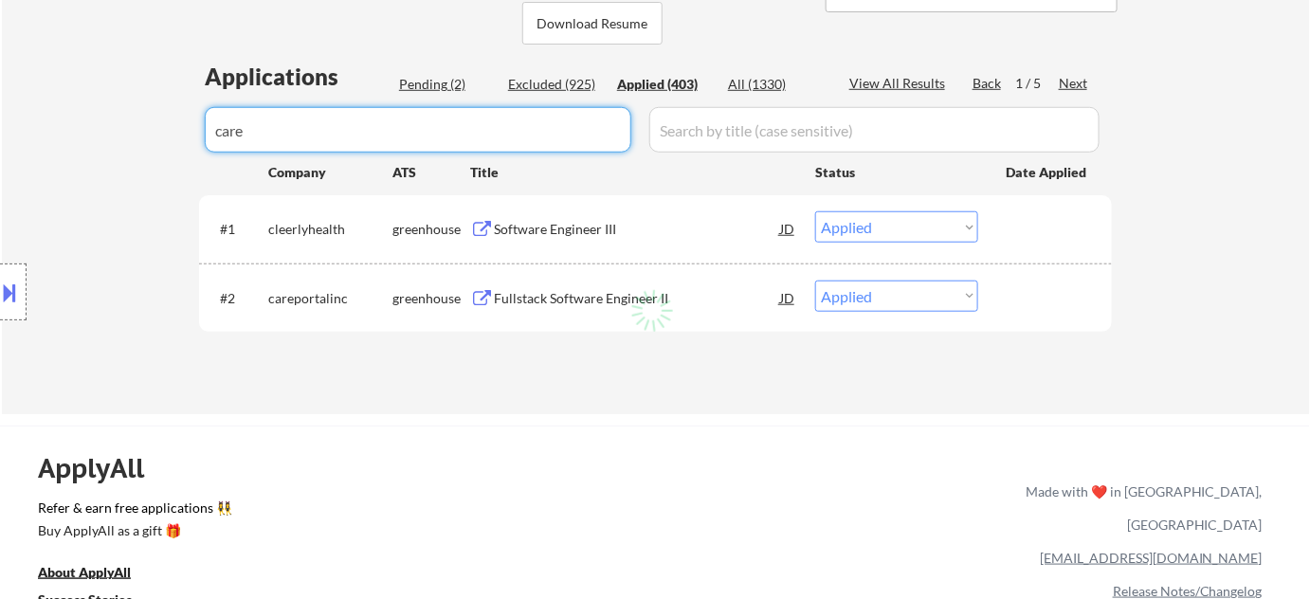
select select ""applied""
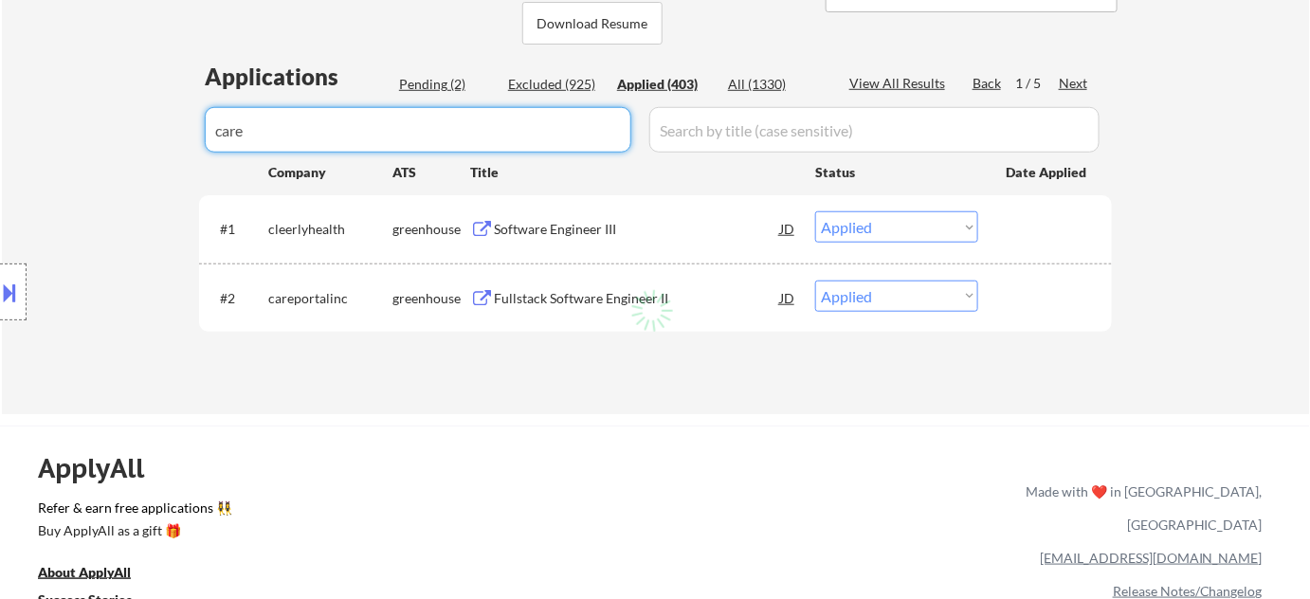
select select ""applied""
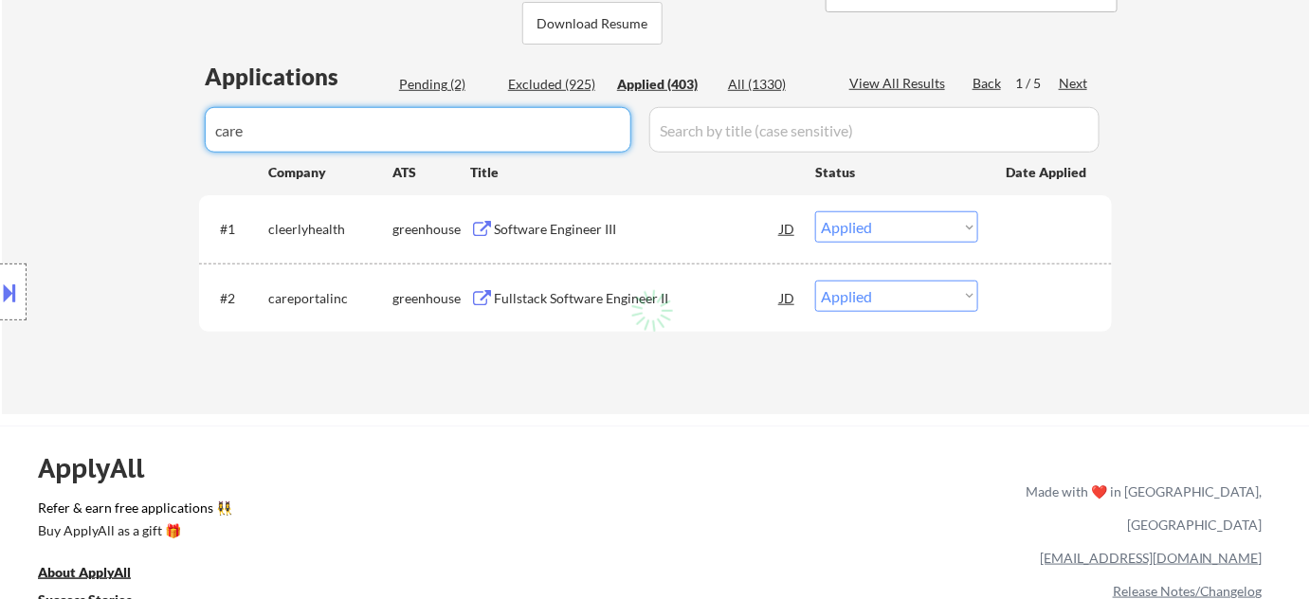
select select ""applied""
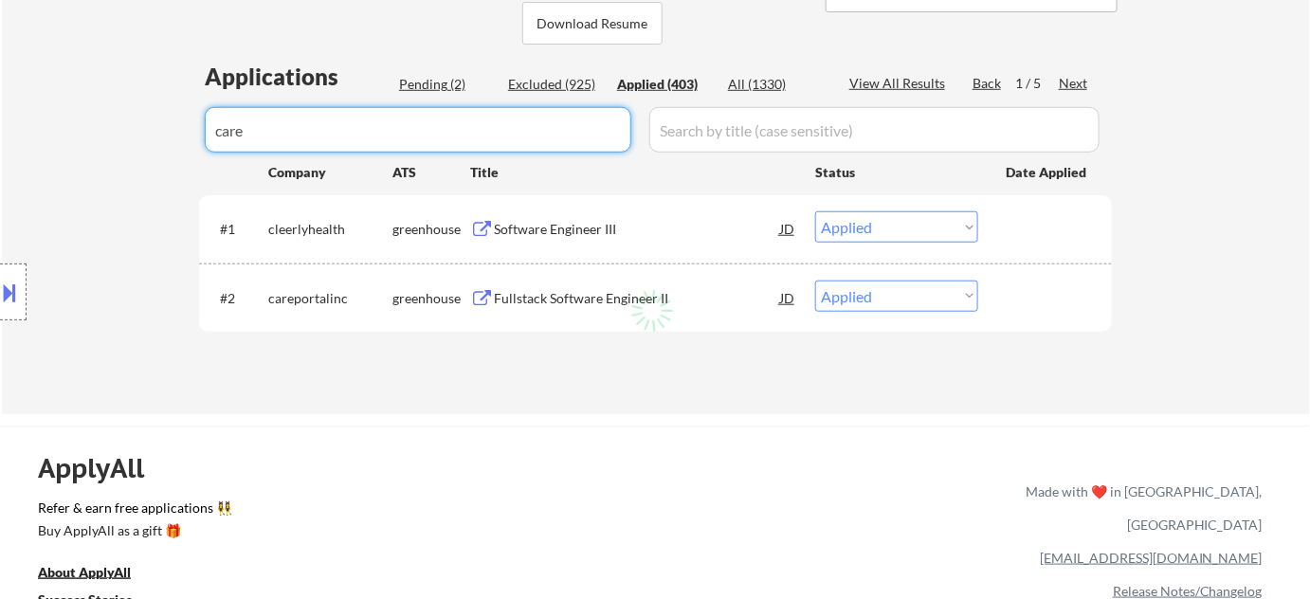
select select ""applied""
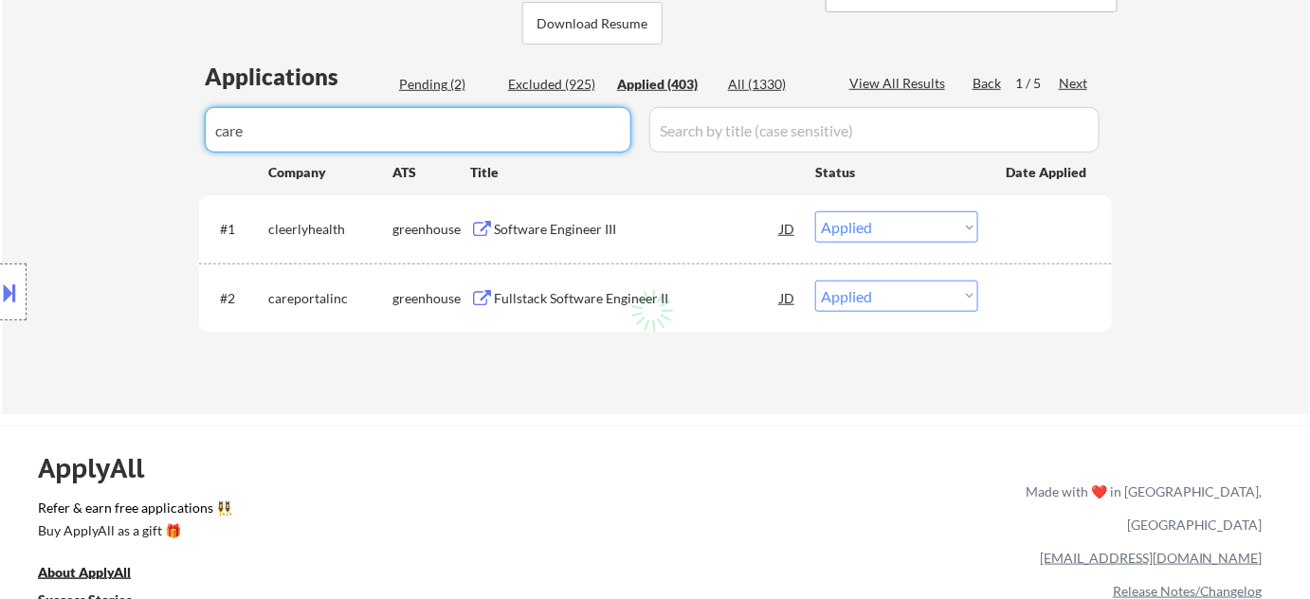
select select ""applied""
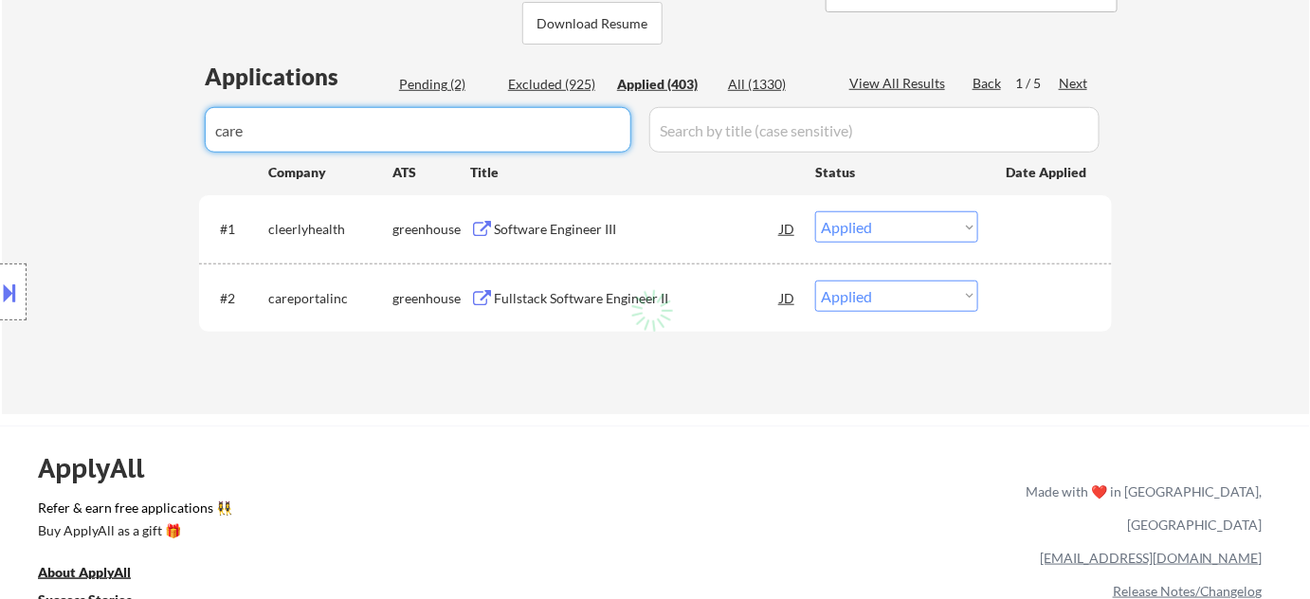
select select ""applied""
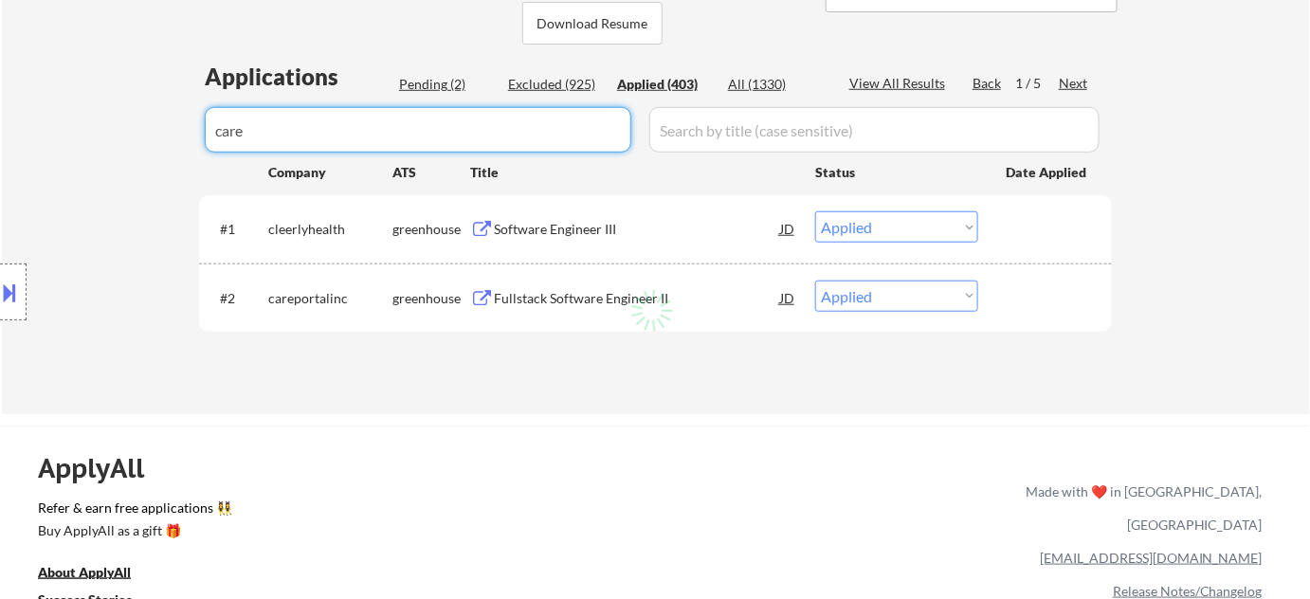
select select ""applied""
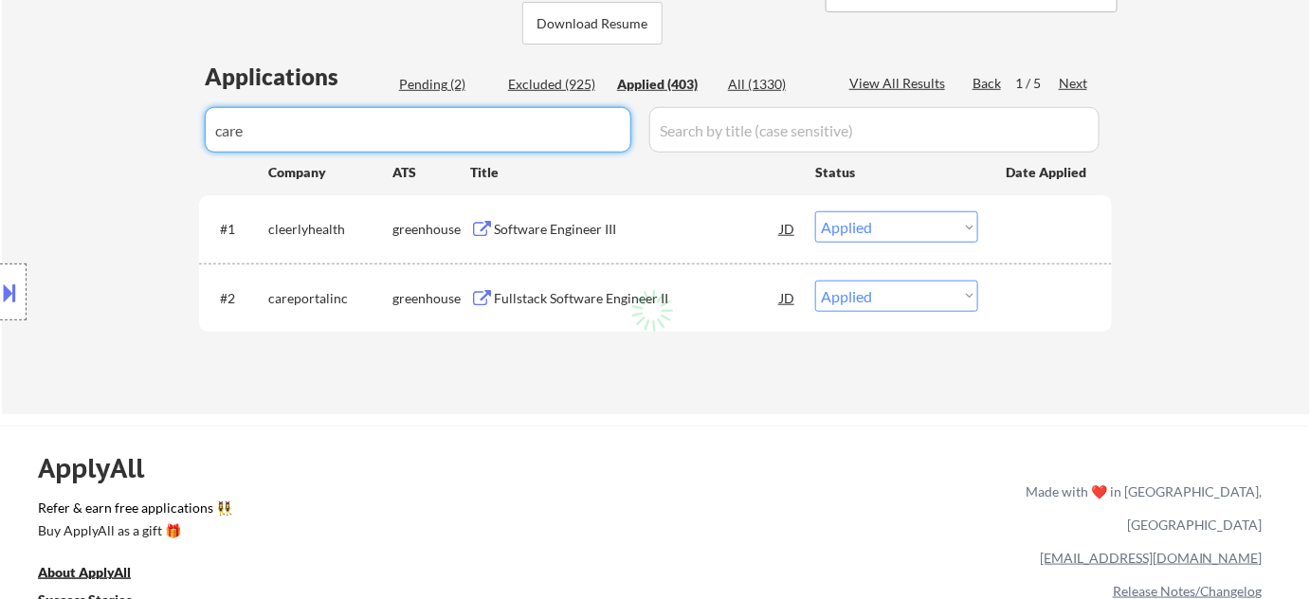
select select ""applied""
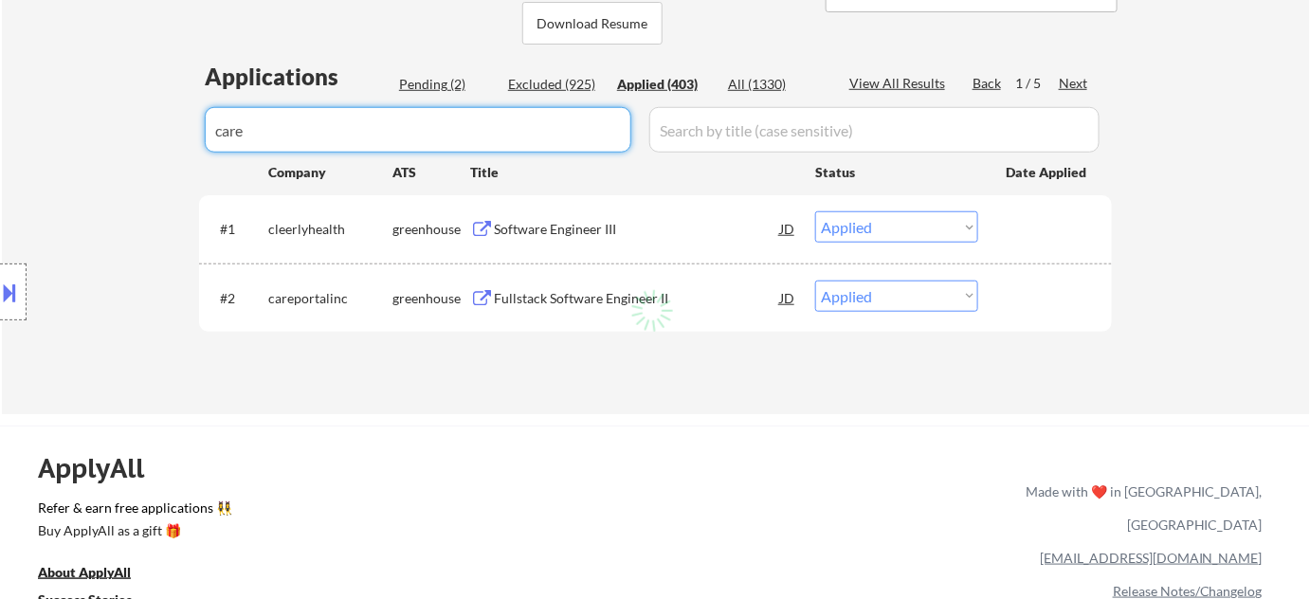
select select ""applied""
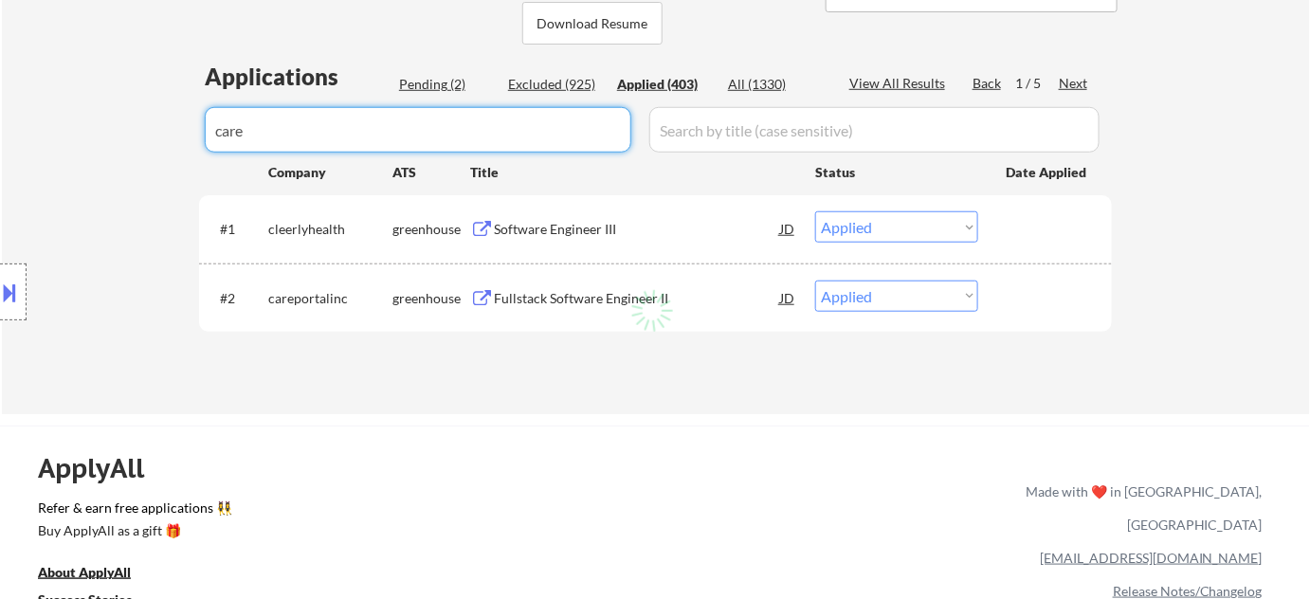
select select ""applied""
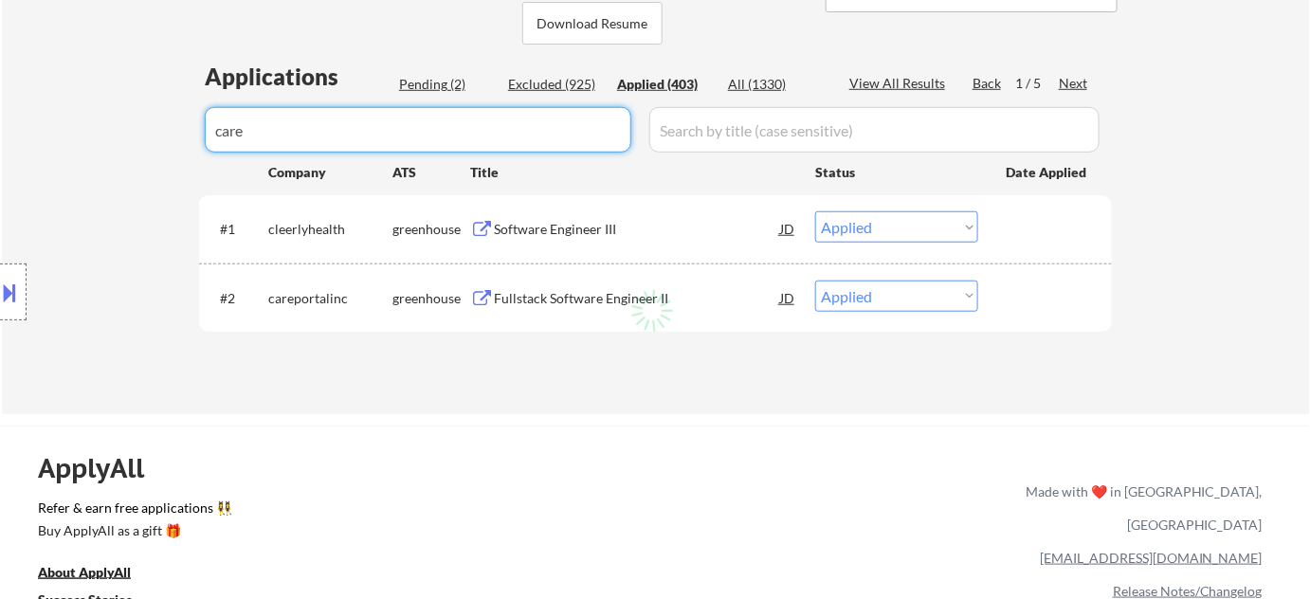
select select ""applied""
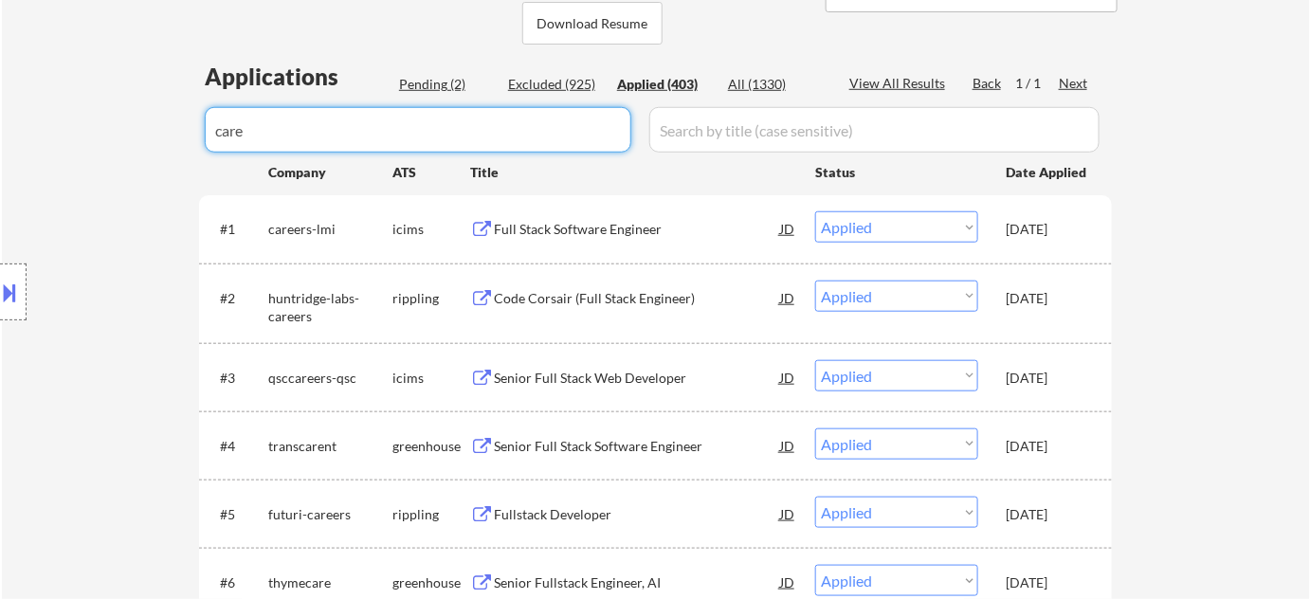
type input "care"
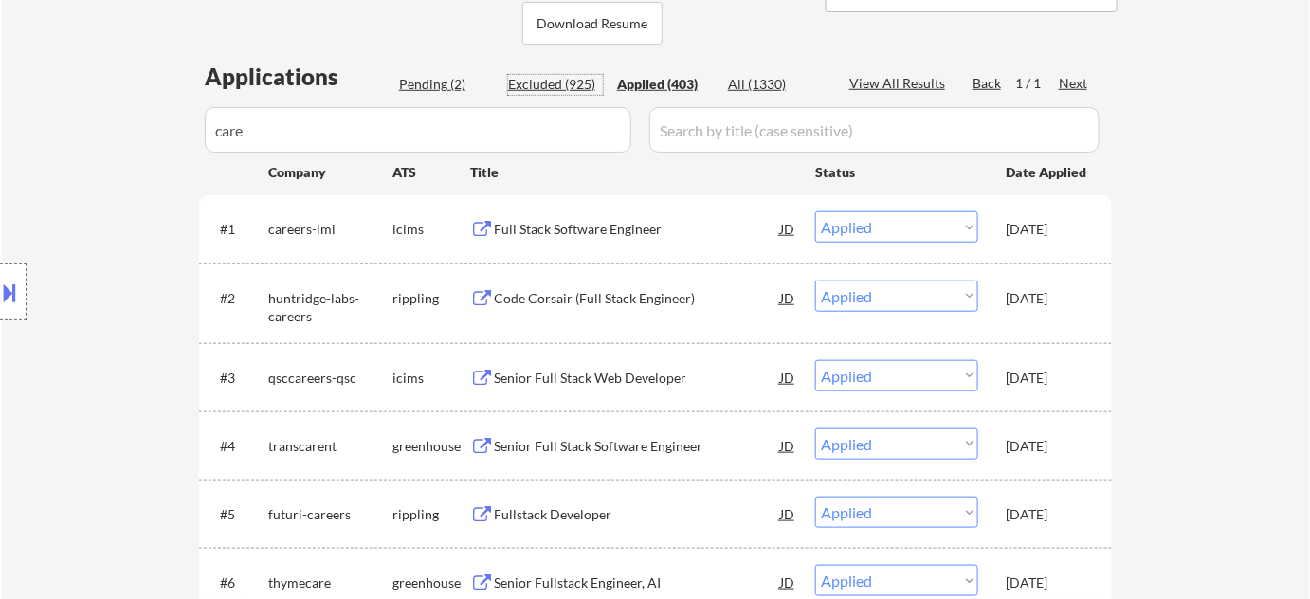
click at [562, 79] on div "Excluded (925)" at bounding box center [555, 84] width 95 height 19
select select ""excluded__expired_""
select select ""excluded""
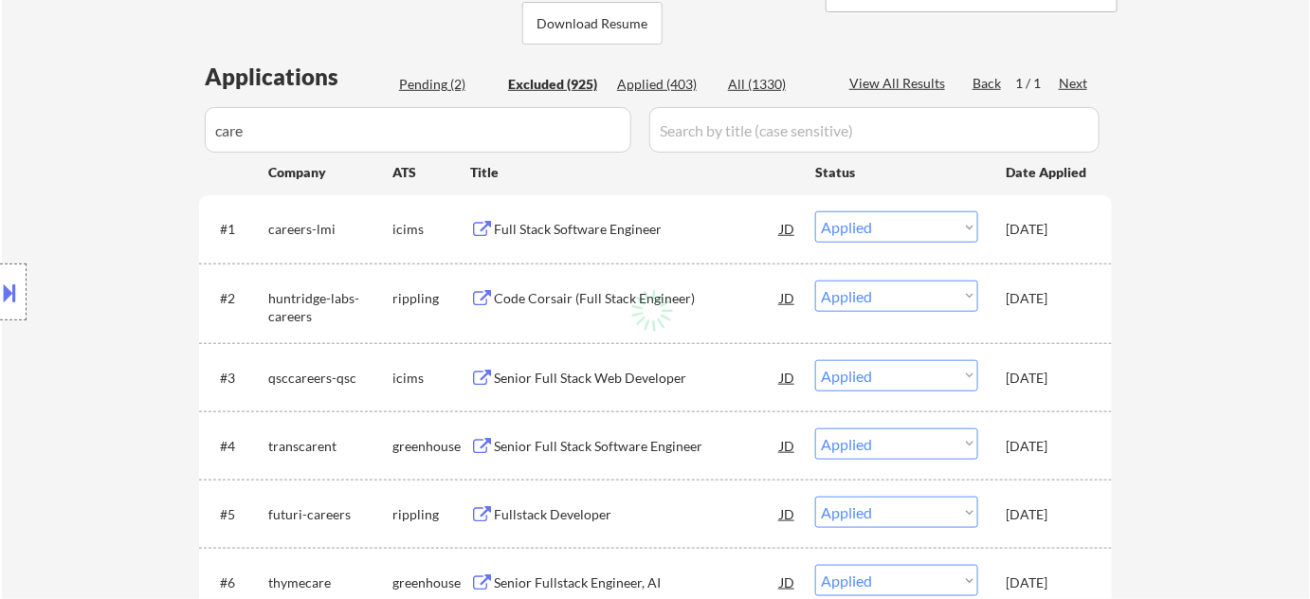
select select ""excluded__expired_""
select select ""excluded__bad_match_""
select select ""excluded""
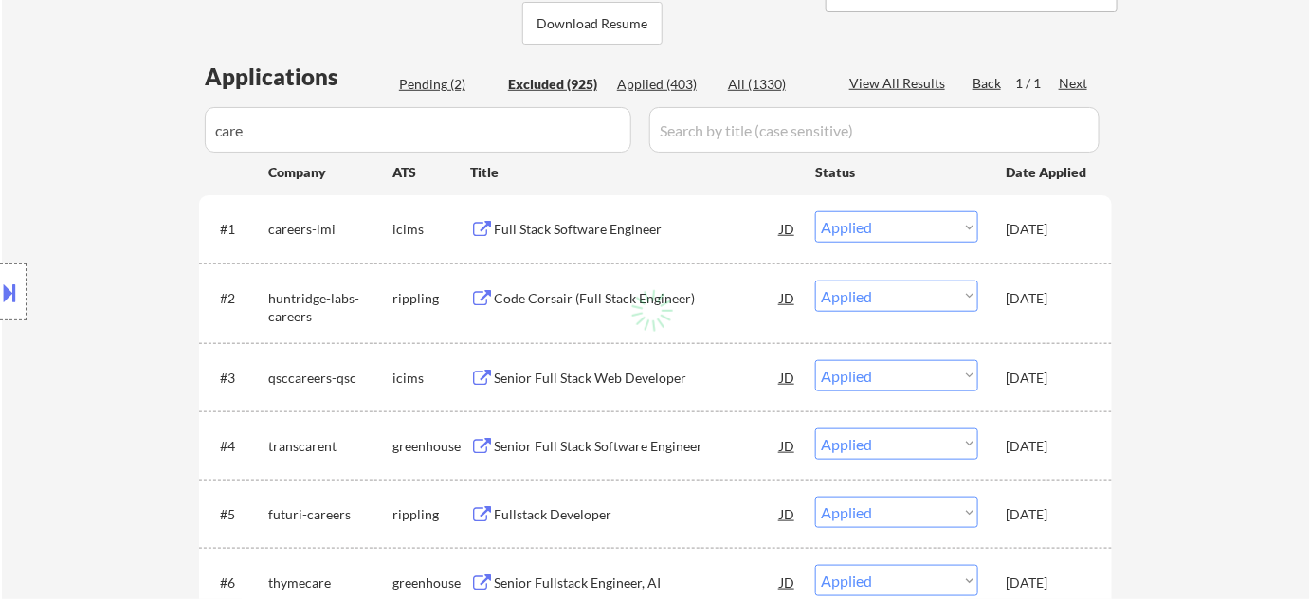
select select ""excluded__location_""
select select ""excluded__bad_match_""
select select ""excluded__expired_""
select select ""excluded__bad_match_""
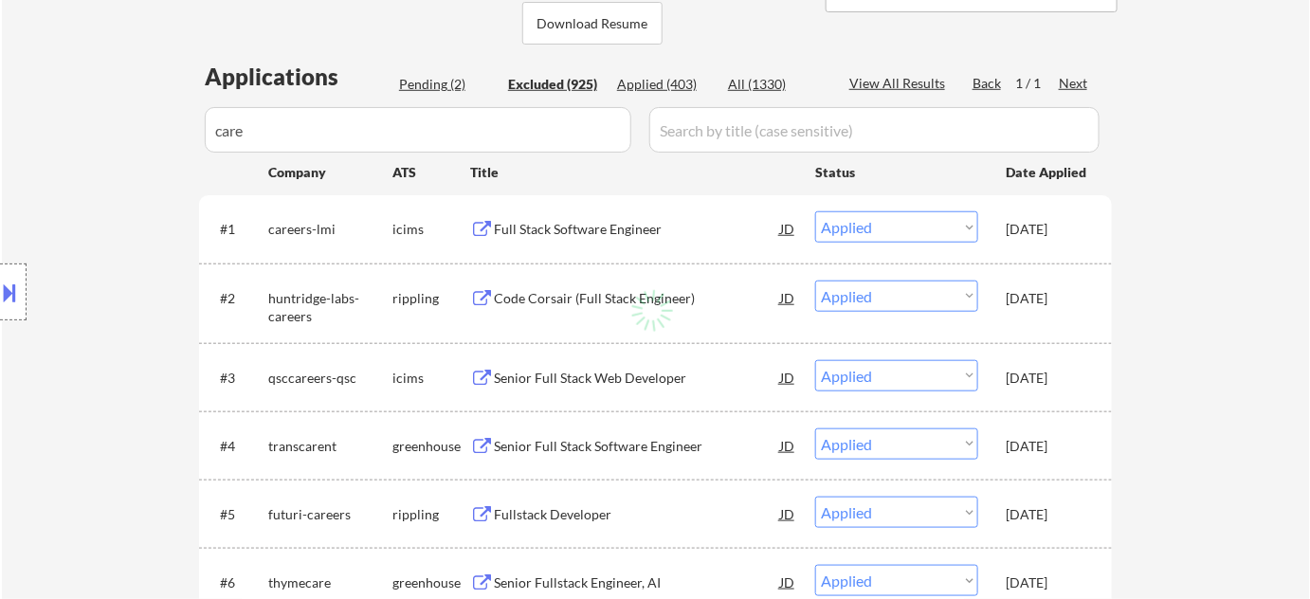
select select ""excluded__expired_""
select select ""excluded__location_""
select select ""excluded__expired_""
select select ""excluded__bad_match_""
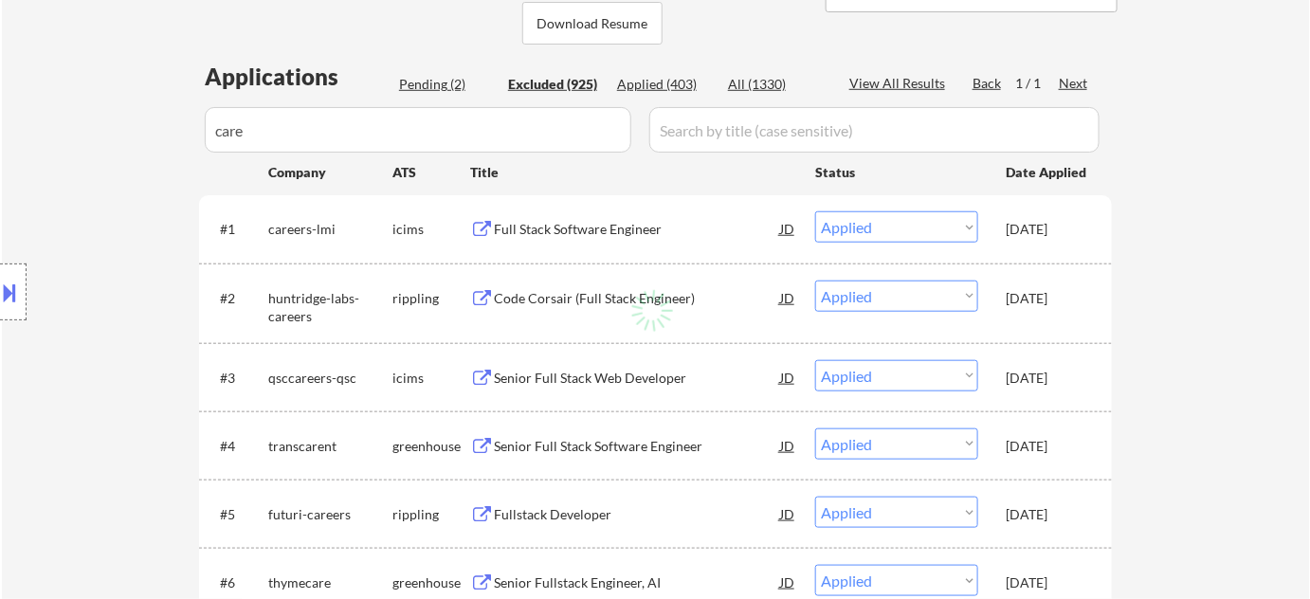
select select ""excluded__expired_""
select select ""excluded""
select select ""excluded__expired_""
select select ""excluded__salary_""
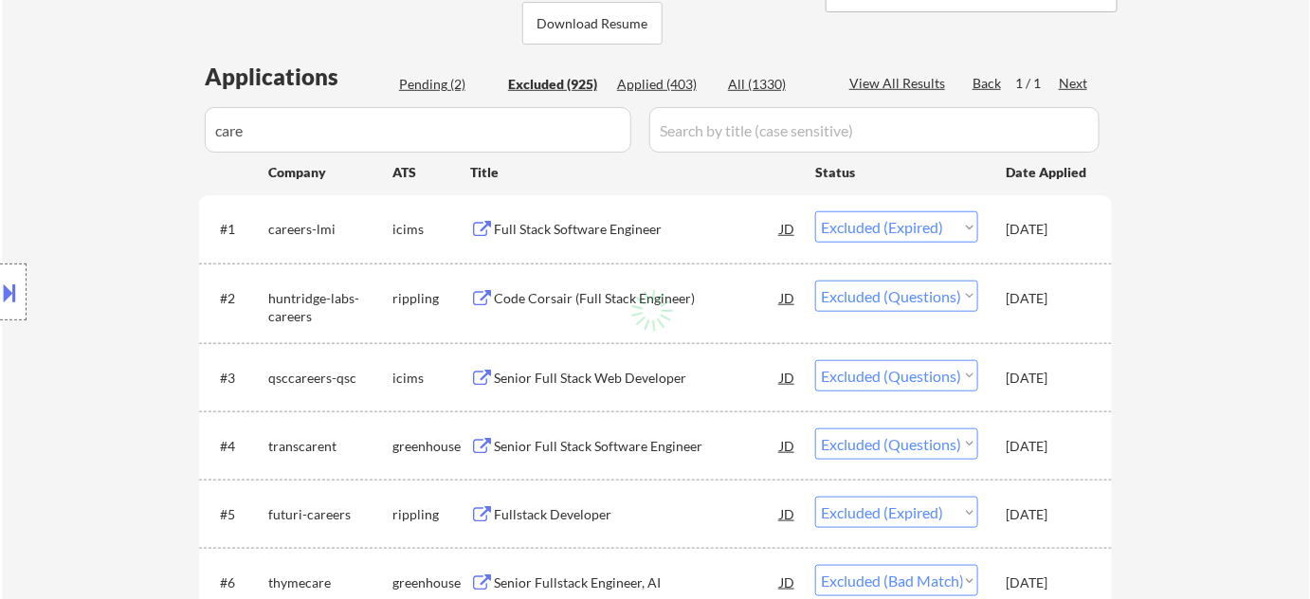
select select ""excluded__bad_match_""
select select ""excluded__location_""
select select ""excluded""
select select ""excluded__bad_match_""
select select ""excluded__expired_""
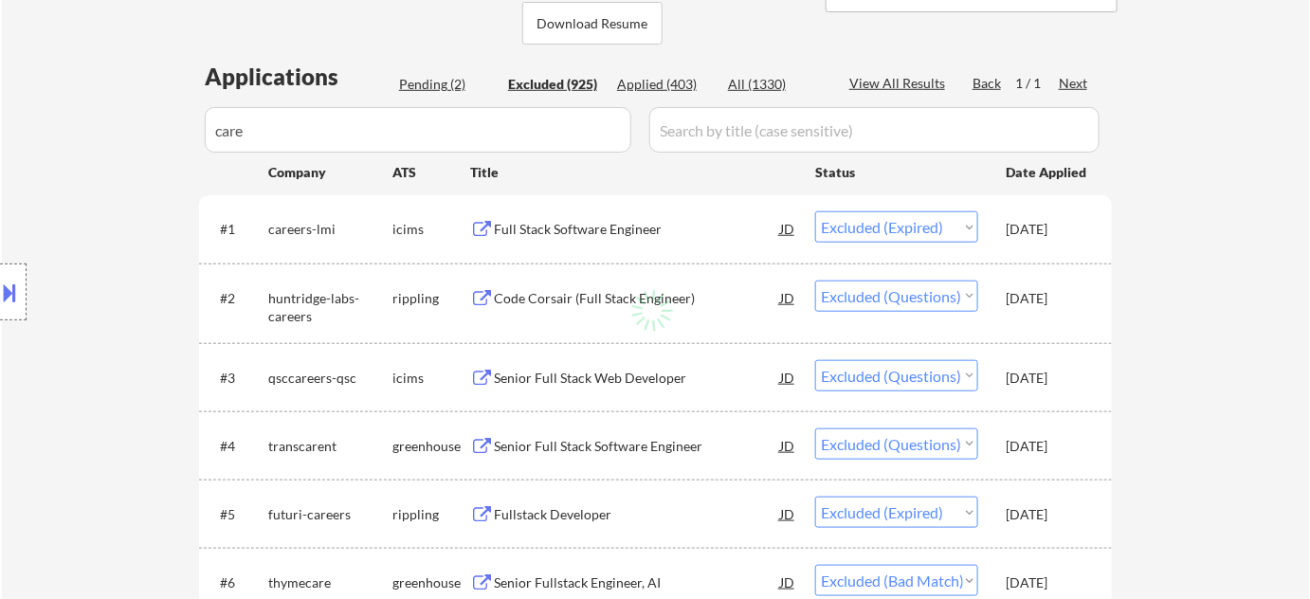
select select ""excluded__bad_match_""
select select ""excluded__location_""
select select ""excluded__salary_""
select select ""excluded__bad_match_""
select select ""excluded__location_""
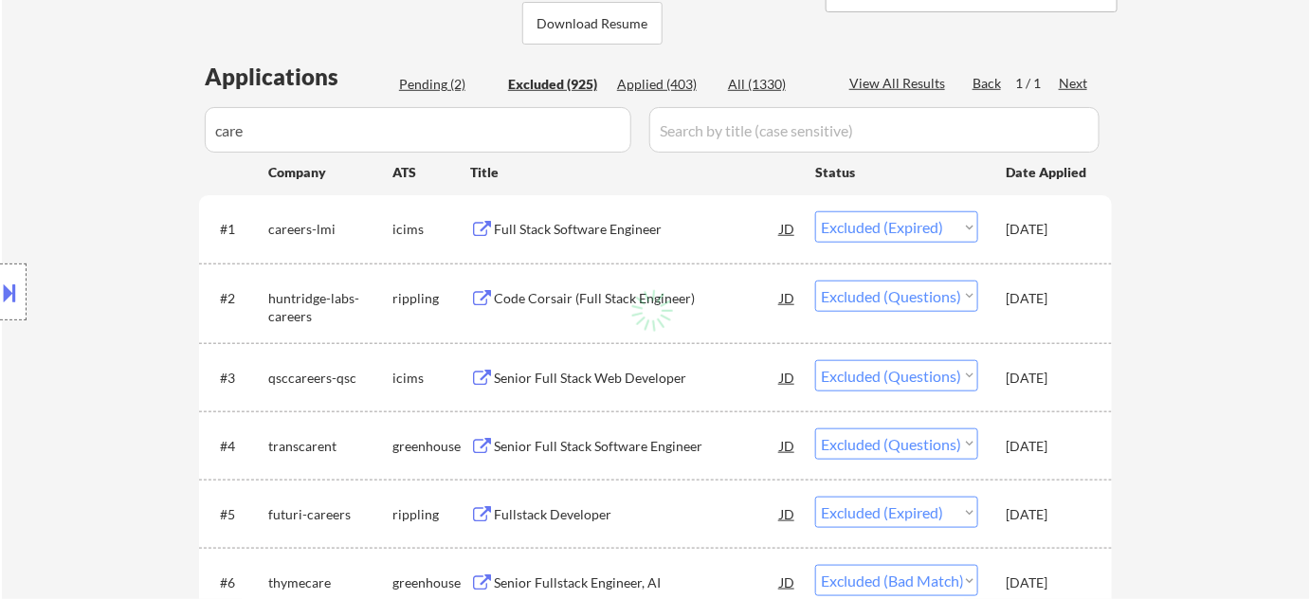
select select ""excluded__expired_""
select select ""excluded__location_""
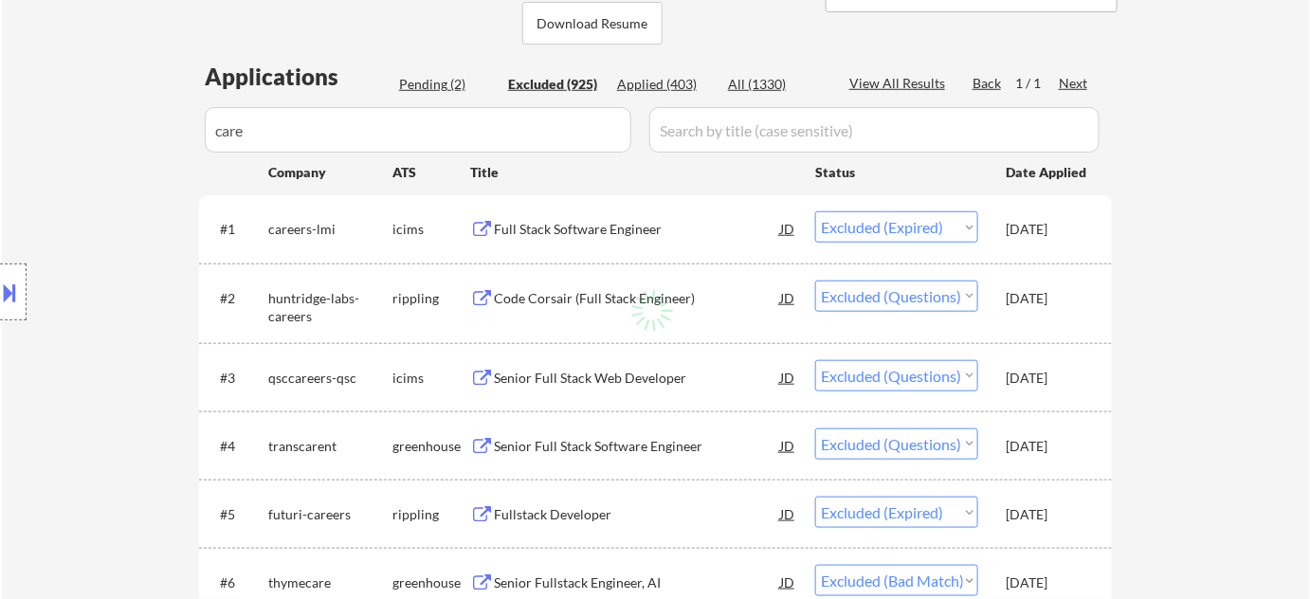
select select ""excluded__expired_""
select select ""excluded__bad_match_""
select select ""excluded__location_""
select select ""excluded__other_""
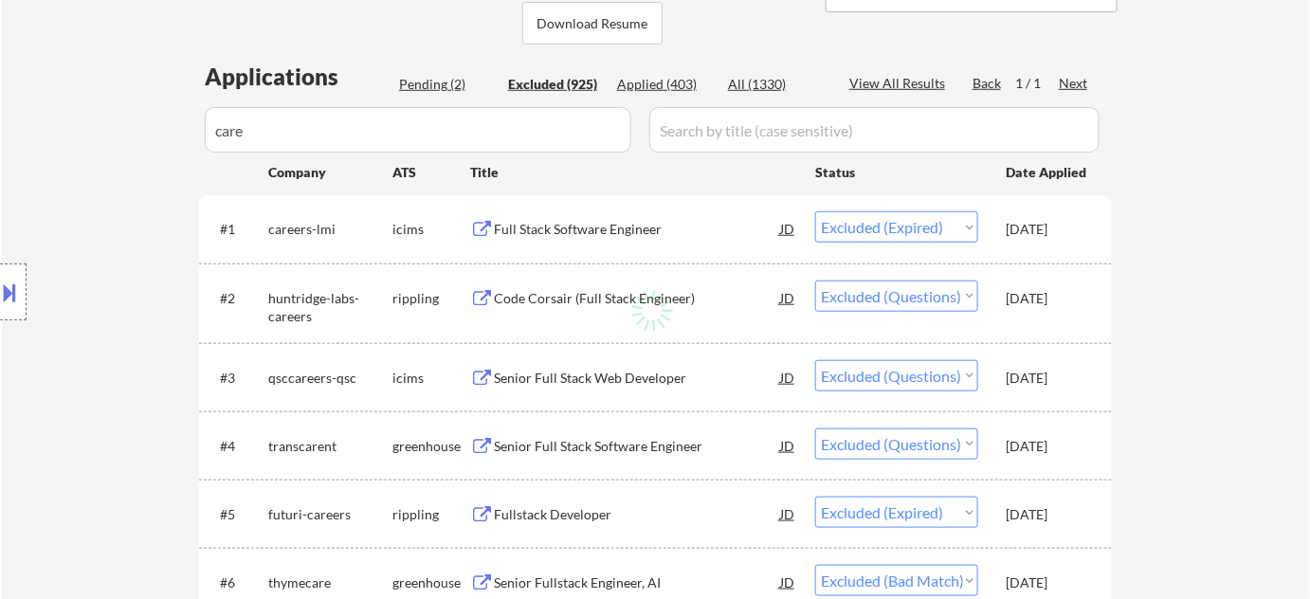
select select ""excluded__other_""
select select ""excluded__expired_""
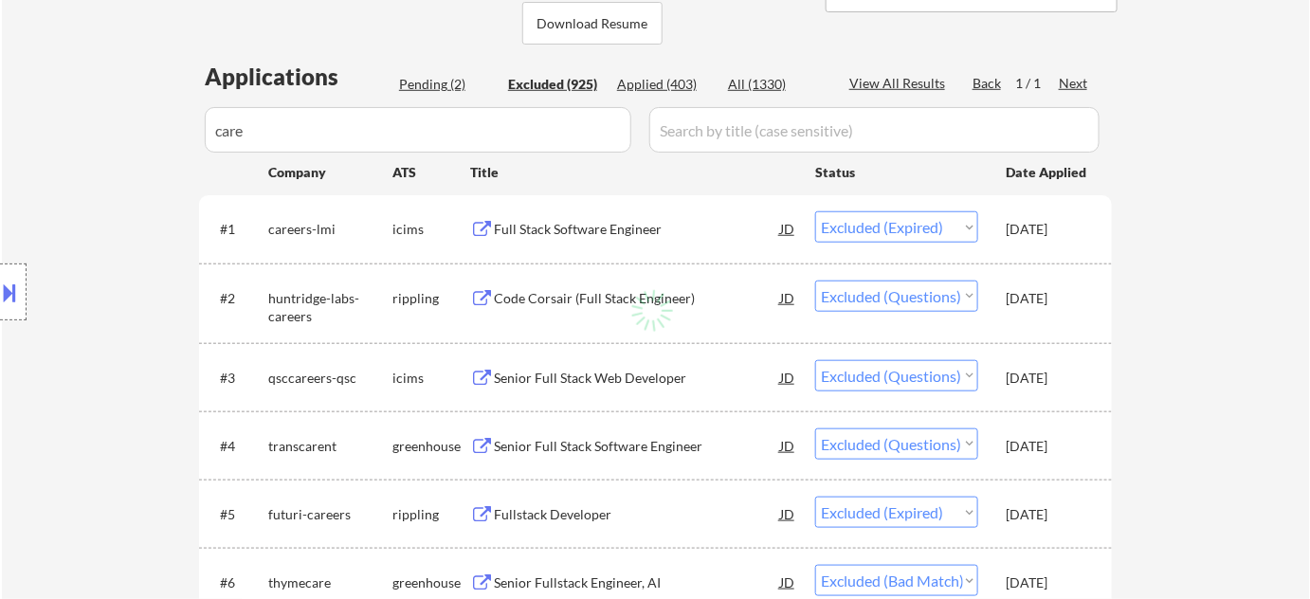
select select ""excluded__salary_""
select select ""excluded__bad_match_""
select select ""excluded__location_""
select select ""excluded__expired_""
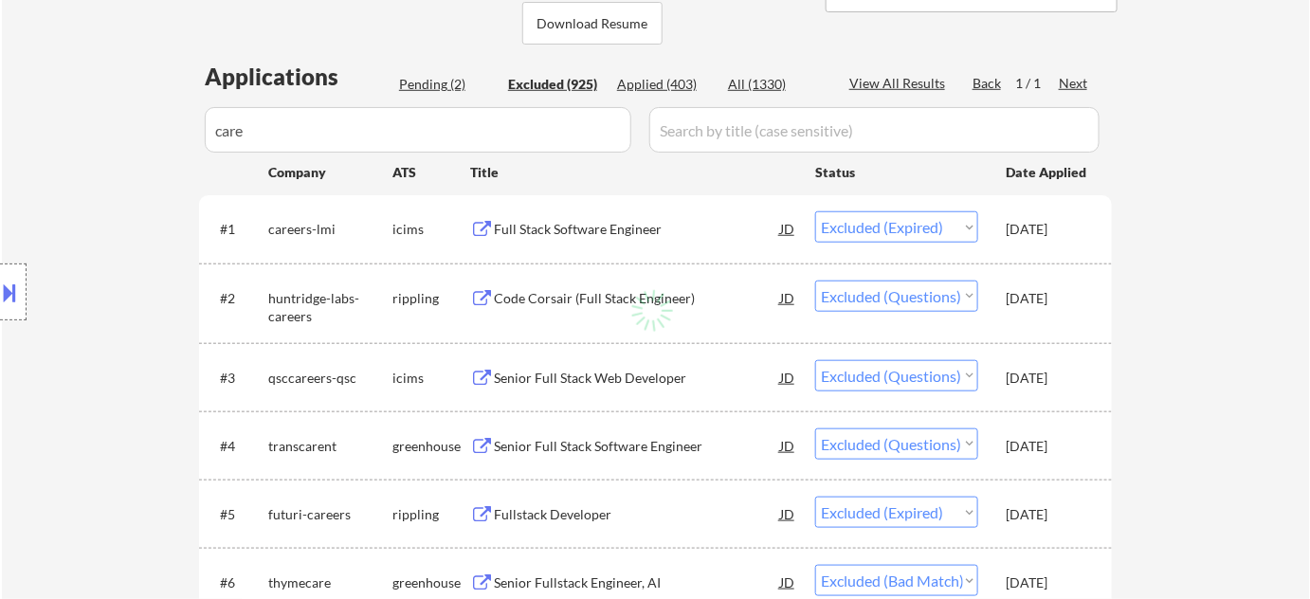
select select ""excluded__location_""
select select ""excluded__expired_""
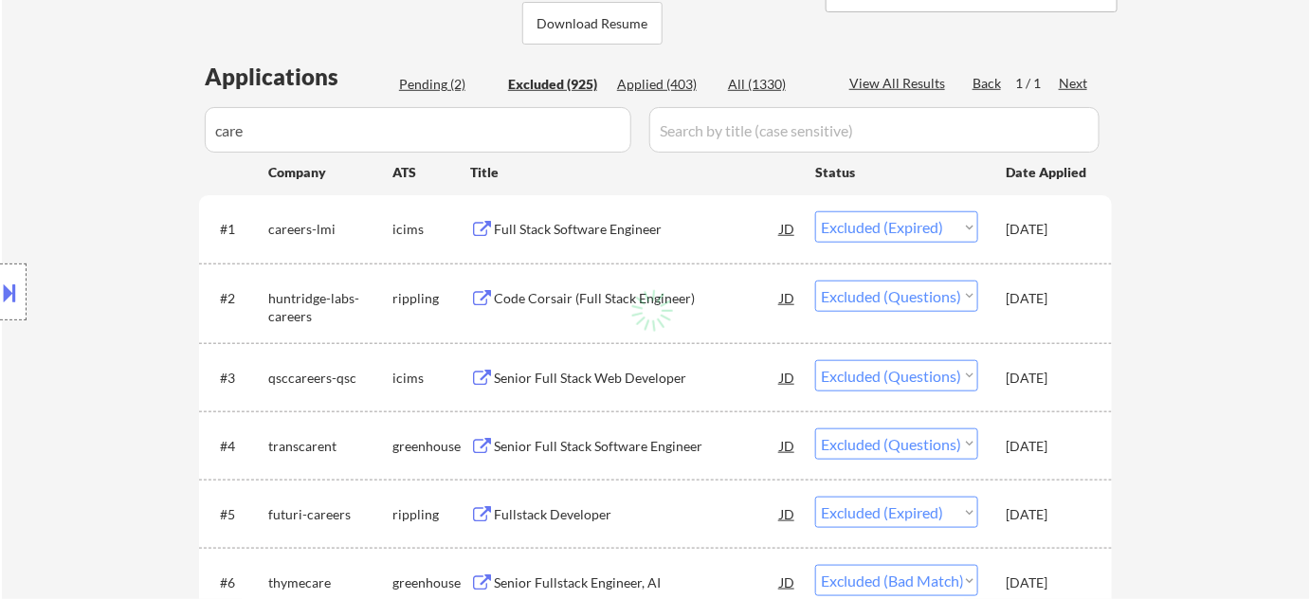
select select ""excluded__expired_""
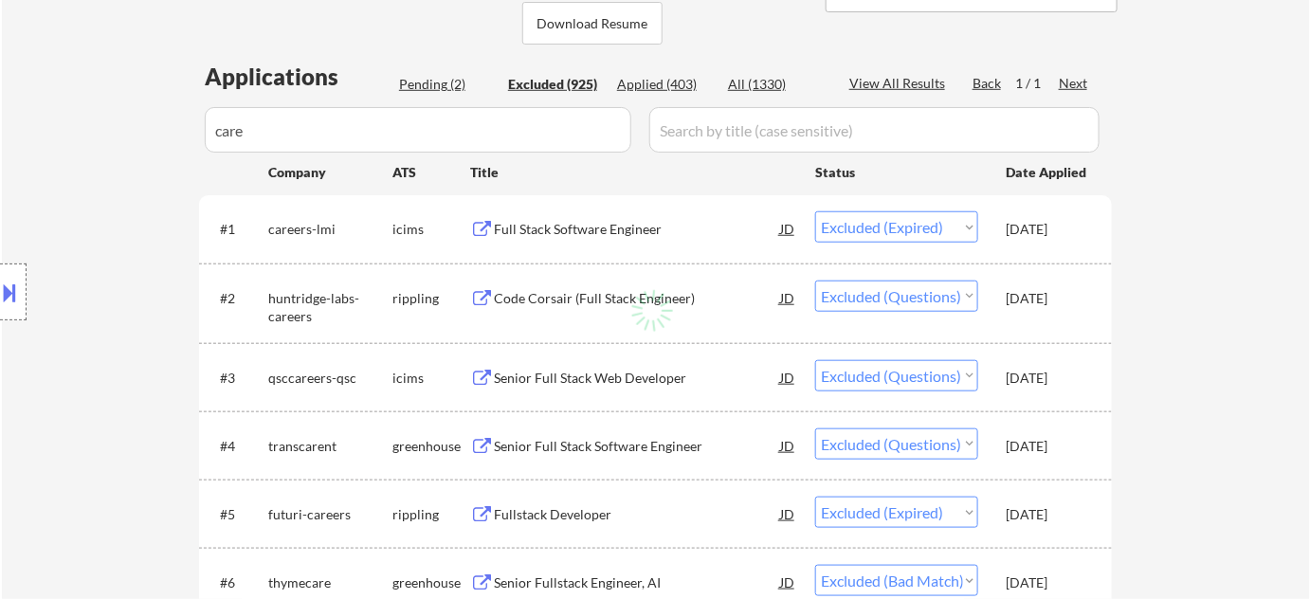
select select ""excluded__location_""
select select ""excluded__expired_""
select select ""excluded__salary_""
select select ""excluded__expired_""
select select ""excluded__location_""
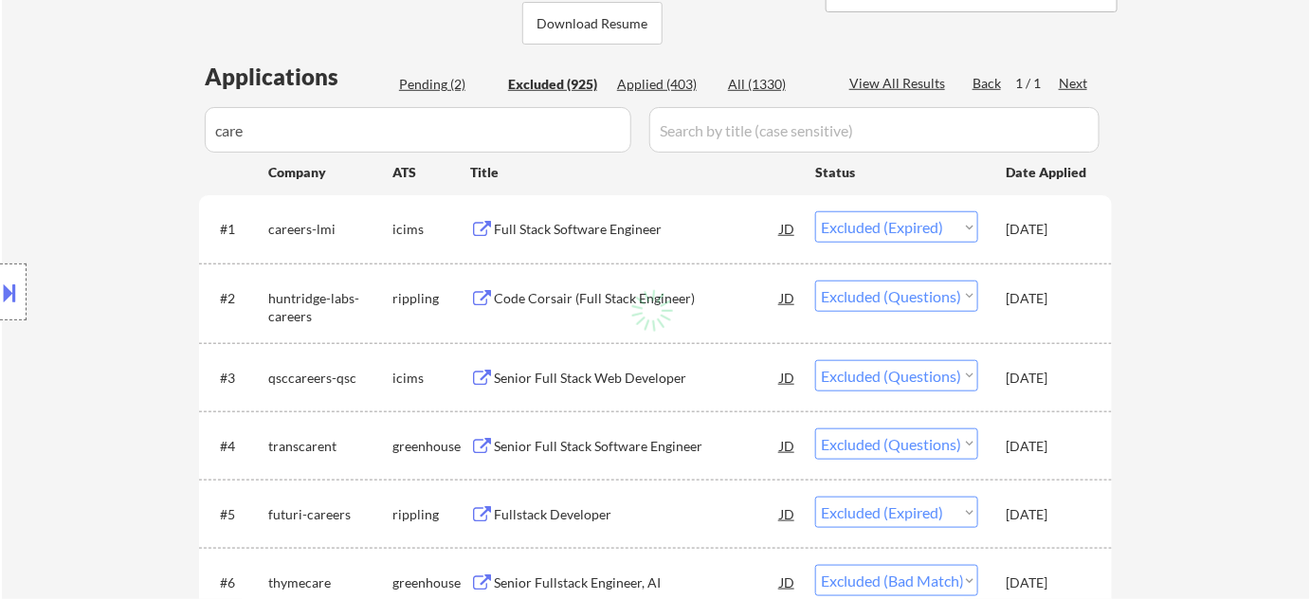
select select ""excluded__location_""
select select ""excluded__expired_""
select select ""excluded__location_""
select select ""excluded""
select select ""excluded__expired_""
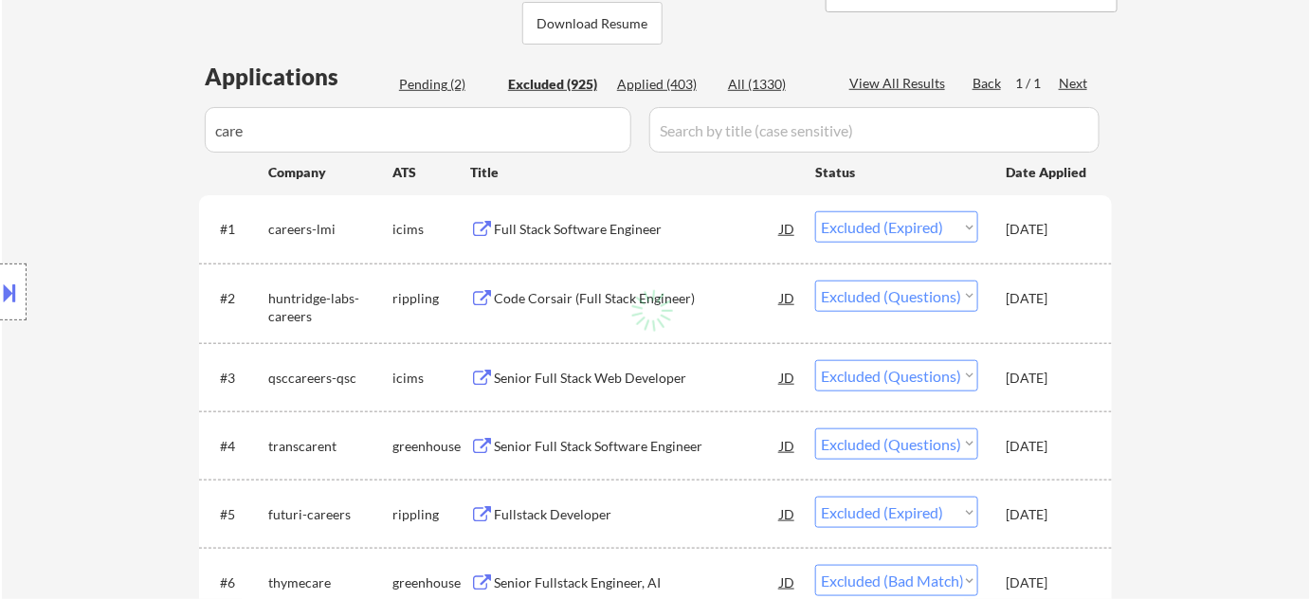
select select ""excluded__expired_""
select select ""excluded""
select select ""excluded__expired_""
select select ""excluded""
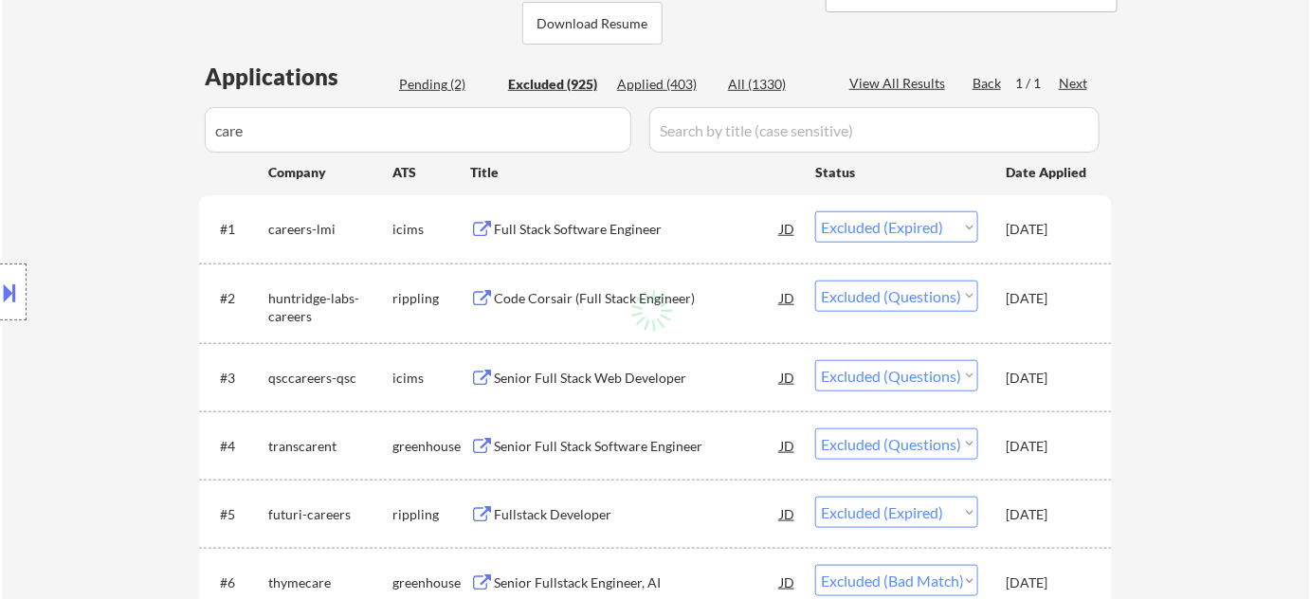
select select ""excluded__location_""
select select ""excluded__expired_""
select select ""excluded__location_""
select select ""excluded__salary_""
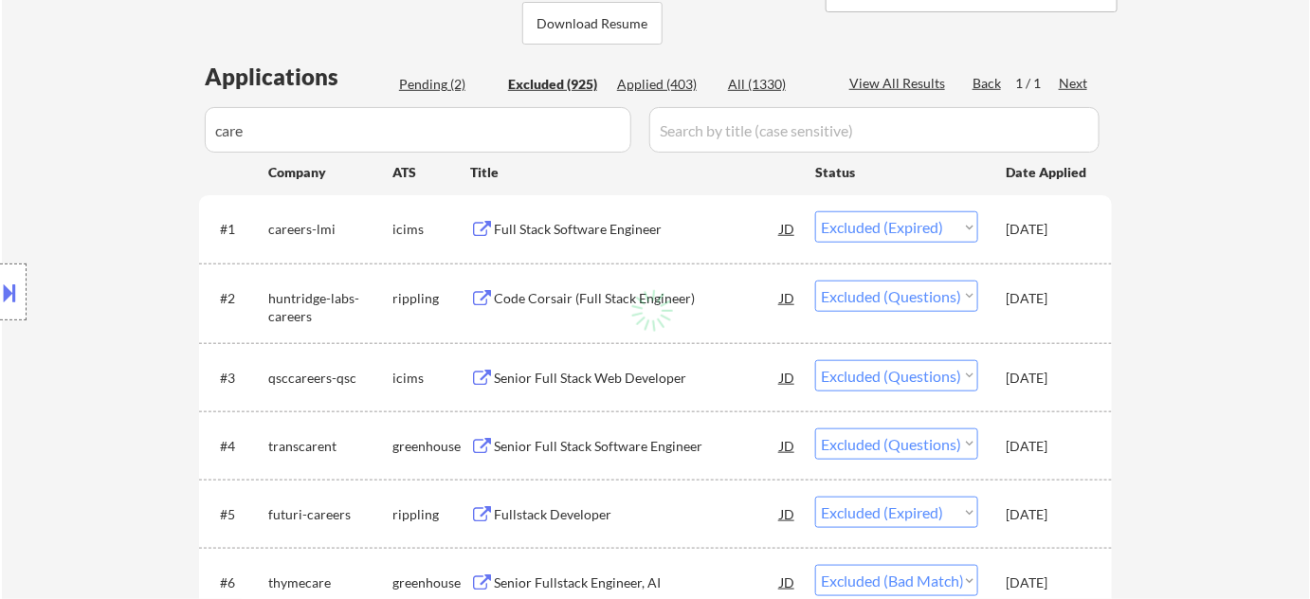
select select ""excluded__expired_""
select select ""excluded""
select select ""excluded__expired_""
select select ""excluded__bad_match_""
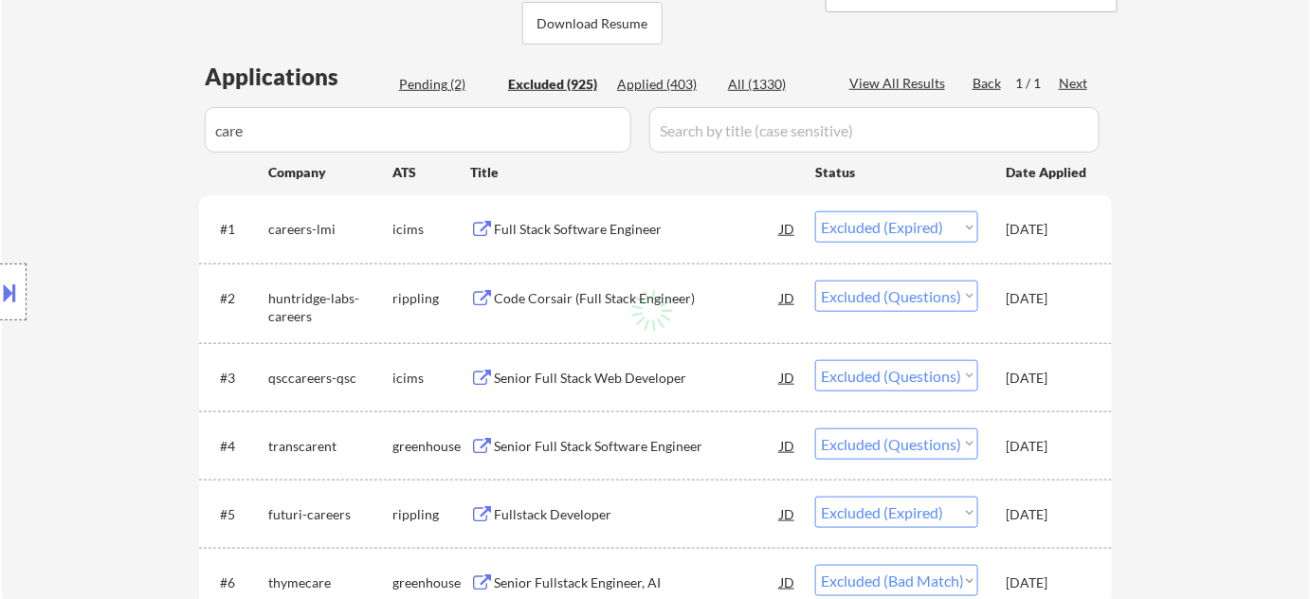
select select ""excluded__expired_""
select select ""excluded__bad_match_""
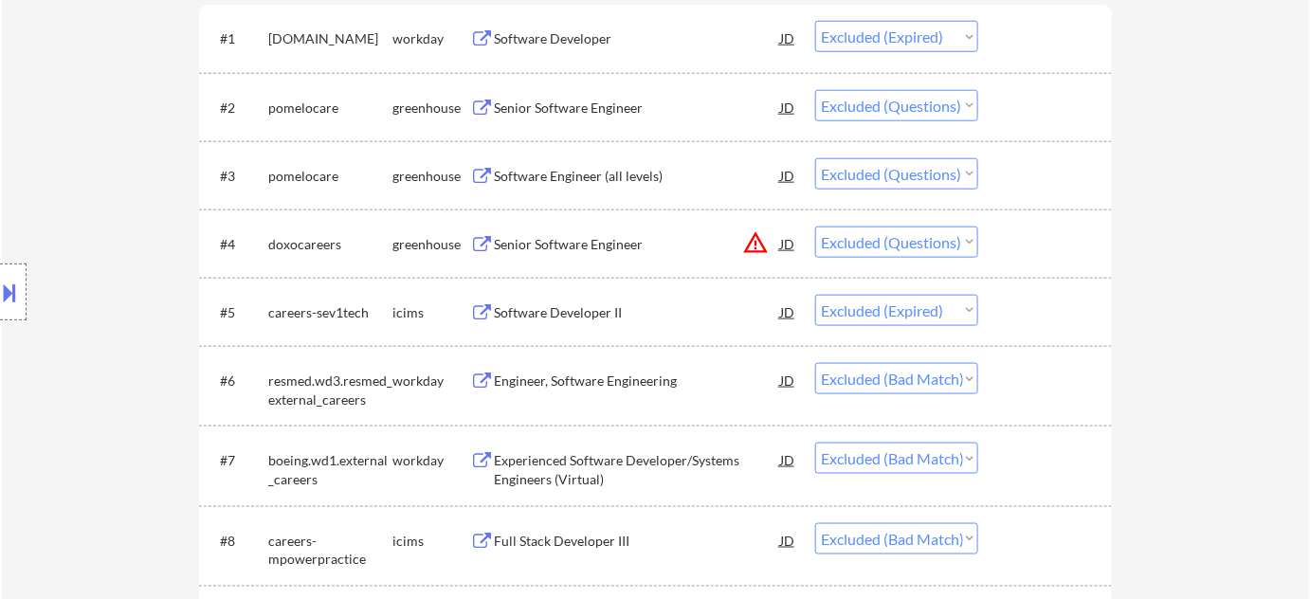
scroll to position [603, 0]
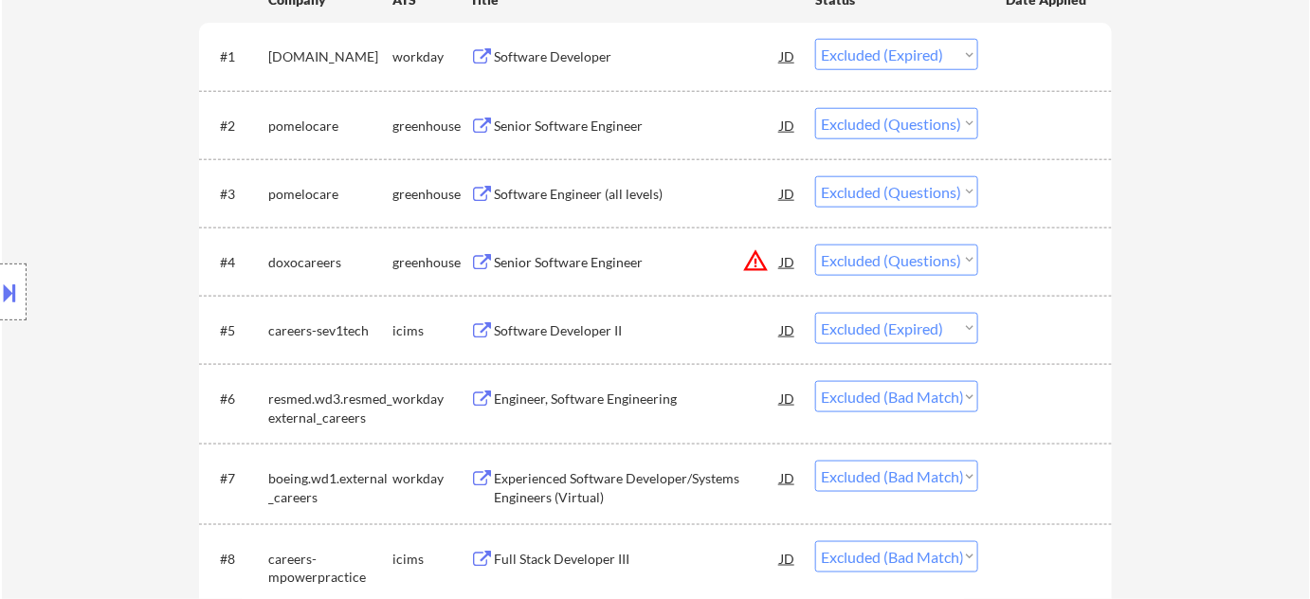
click at [575, 128] on div "Senior Software Engineer" at bounding box center [637, 126] width 286 height 19
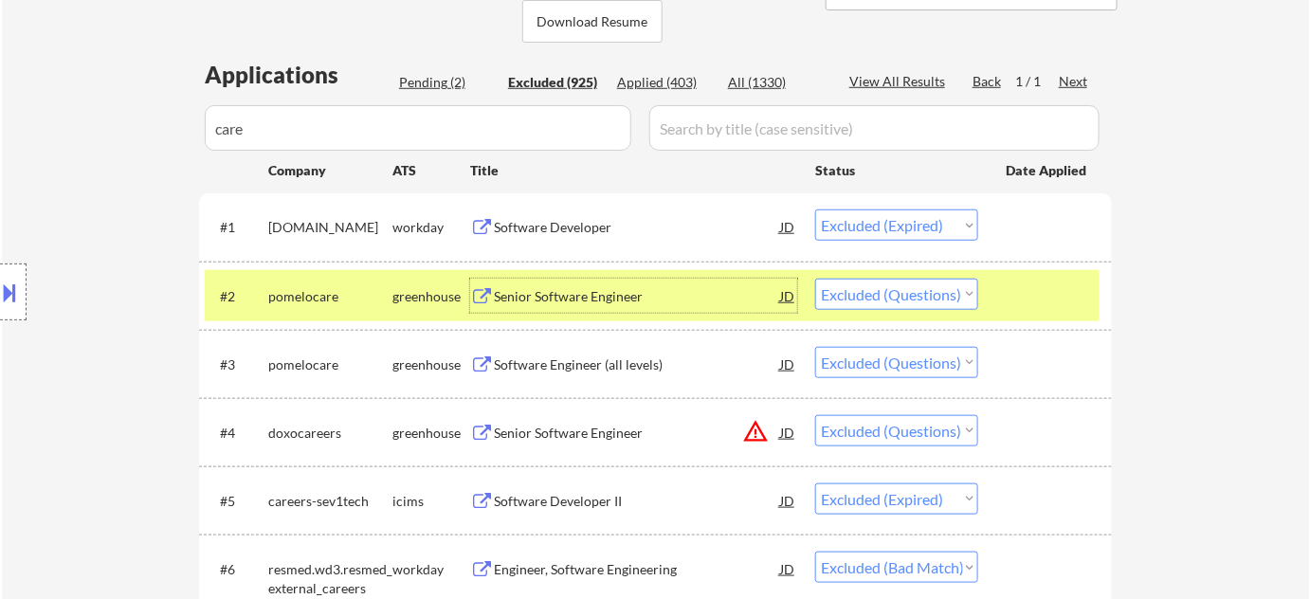
scroll to position [430, 0]
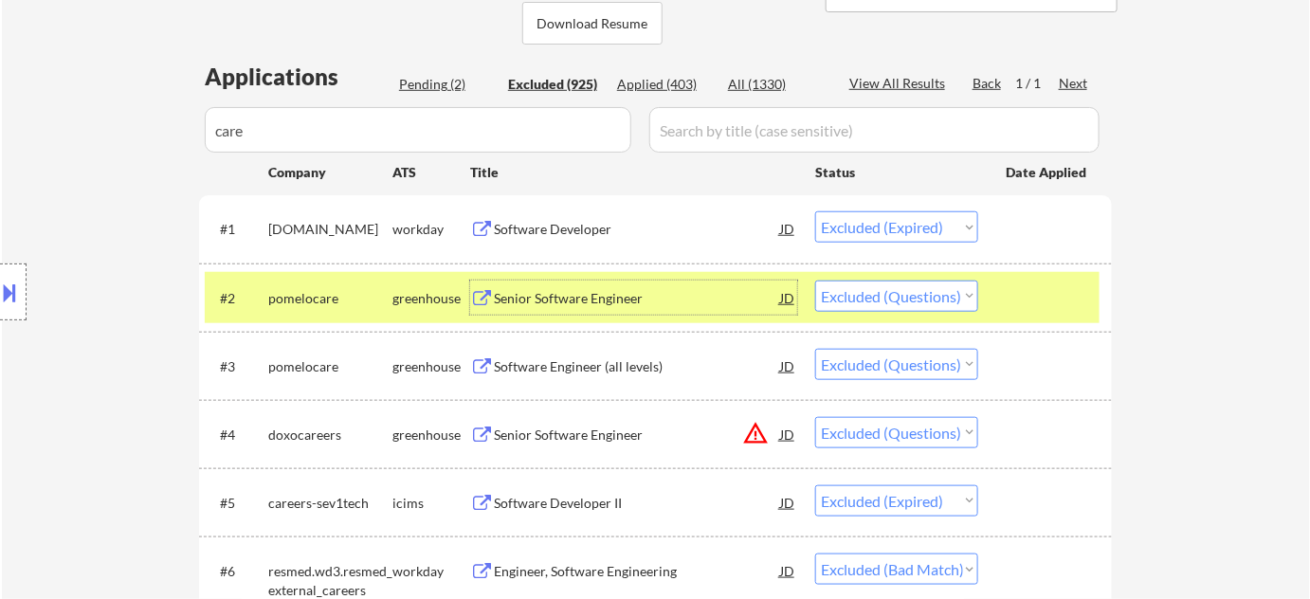
click at [687, 83] on div "Applied (403)" at bounding box center [664, 84] width 95 height 19
select select ""applied""
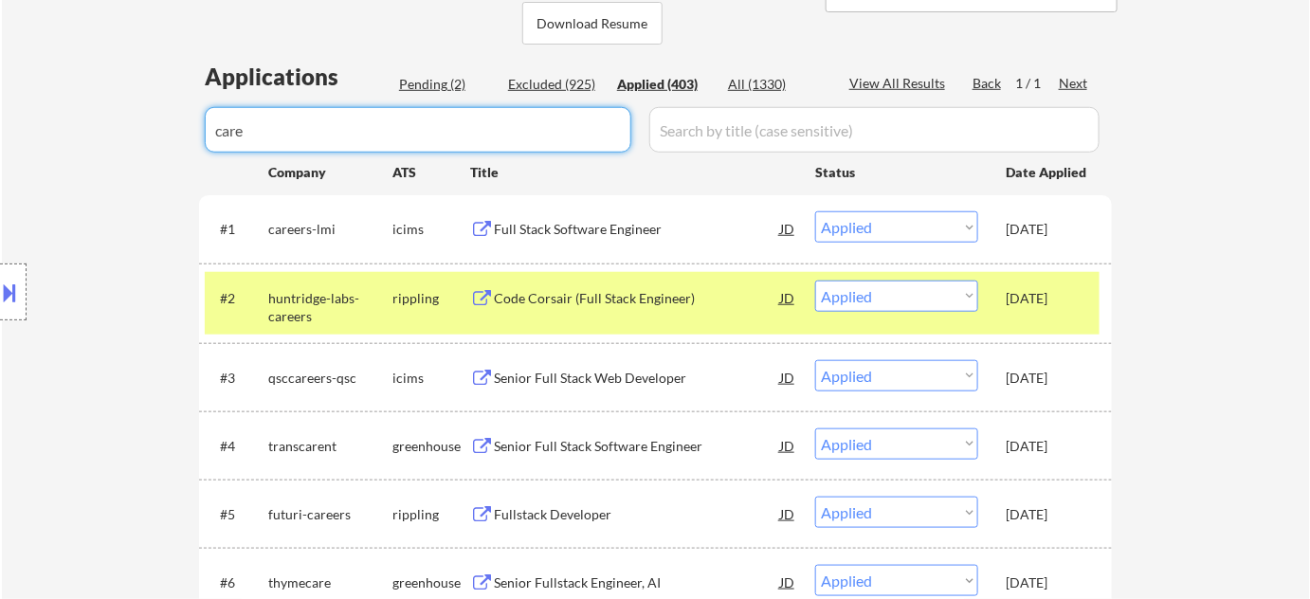
drag, startPoint x: 358, startPoint y: 125, endPoint x: 184, endPoint y: 125, distance: 174.4
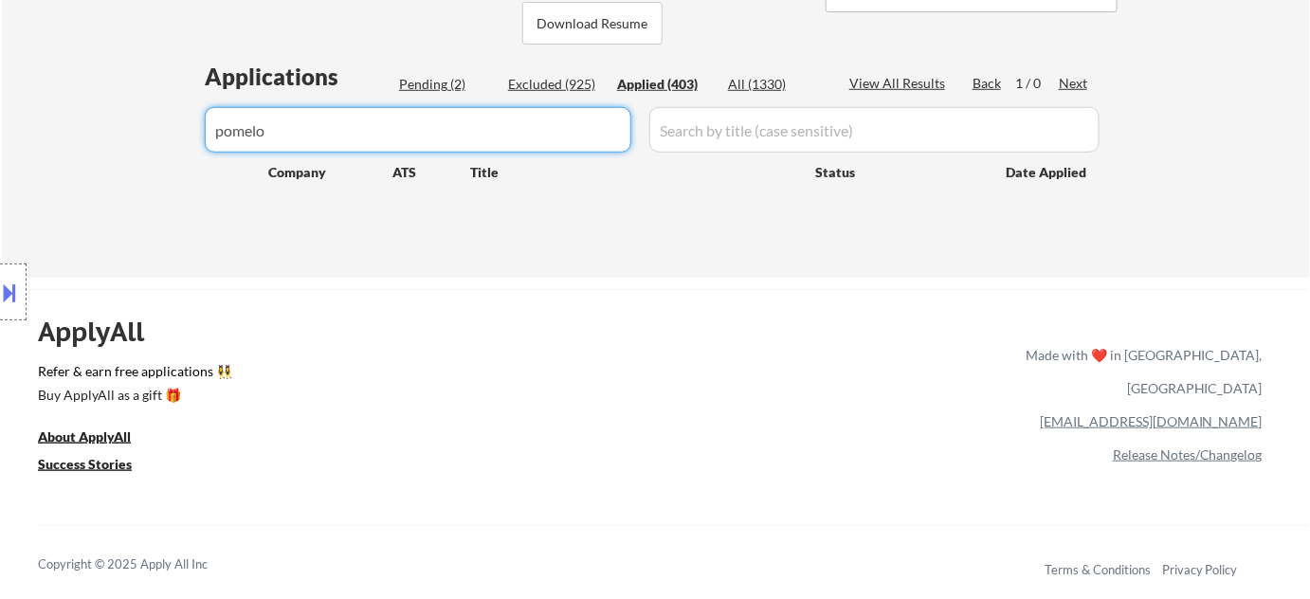
click at [540, 79] on div "Excluded (925)" at bounding box center [555, 84] width 95 height 19
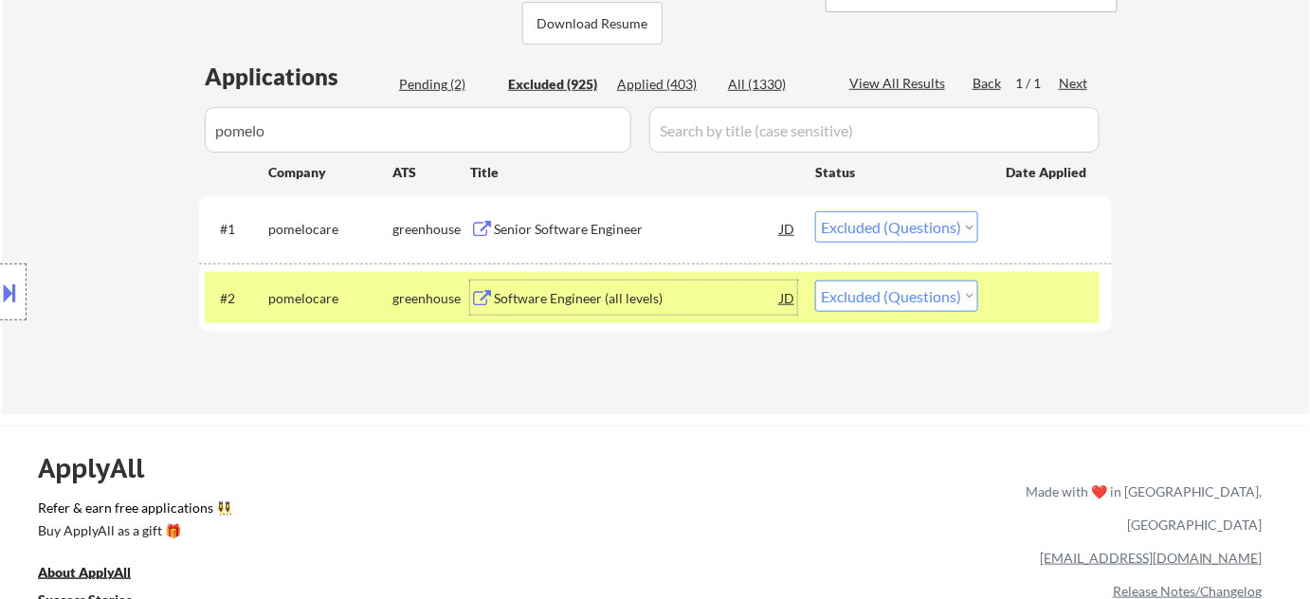
click at [597, 303] on div "Software Engineer (all levels)" at bounding box center [637, 298] width 286 height 19
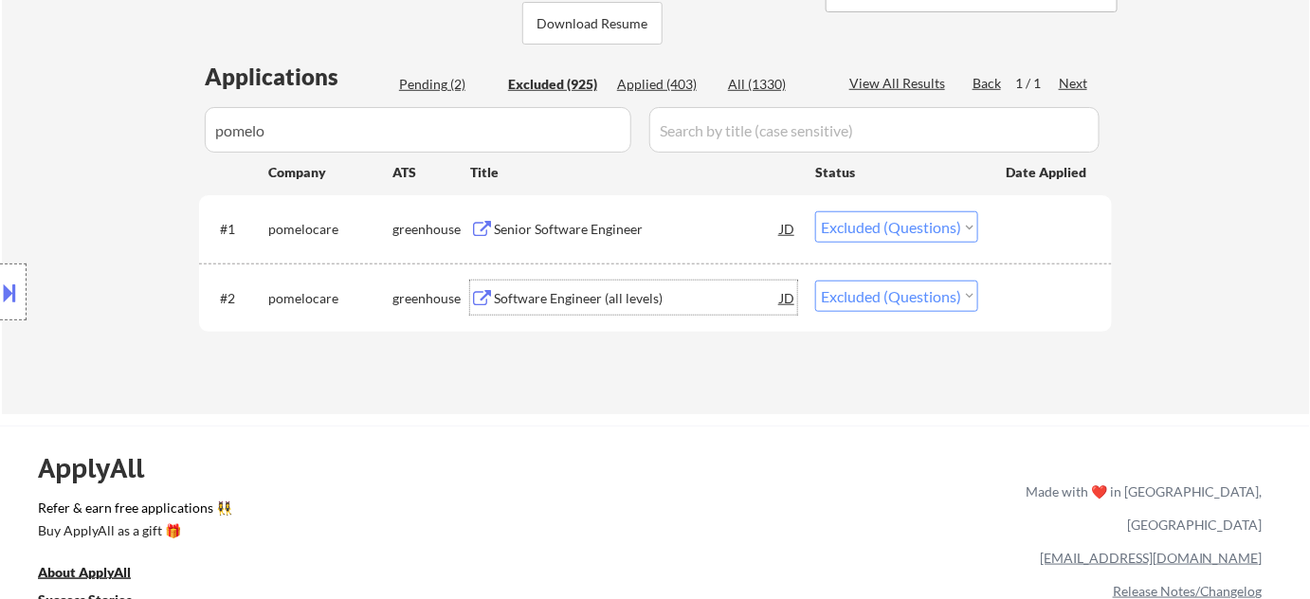
click at [566, 216] on div "Senior Software Engineer" at bounding box center [637, 228] width 286 height 34
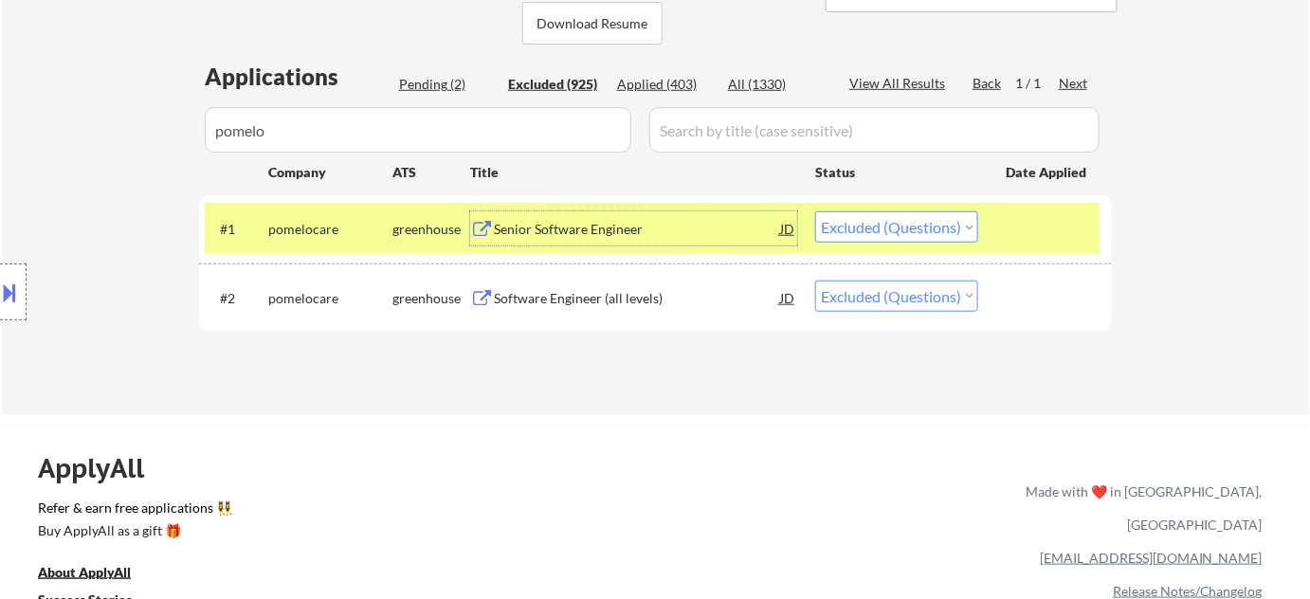
click at [854, 220] on select "Choose an option... Pending Applied Excluded (Questions) Excluded (Expired) Exc…" at bounding box center [896, 226] width 163 height 31
click at [815, 211] on select "Choose an option... Pending Applied Excluded (Questions) Excluded (Expired) Exc…" at bounding box center [896, 226] width 163 height 31
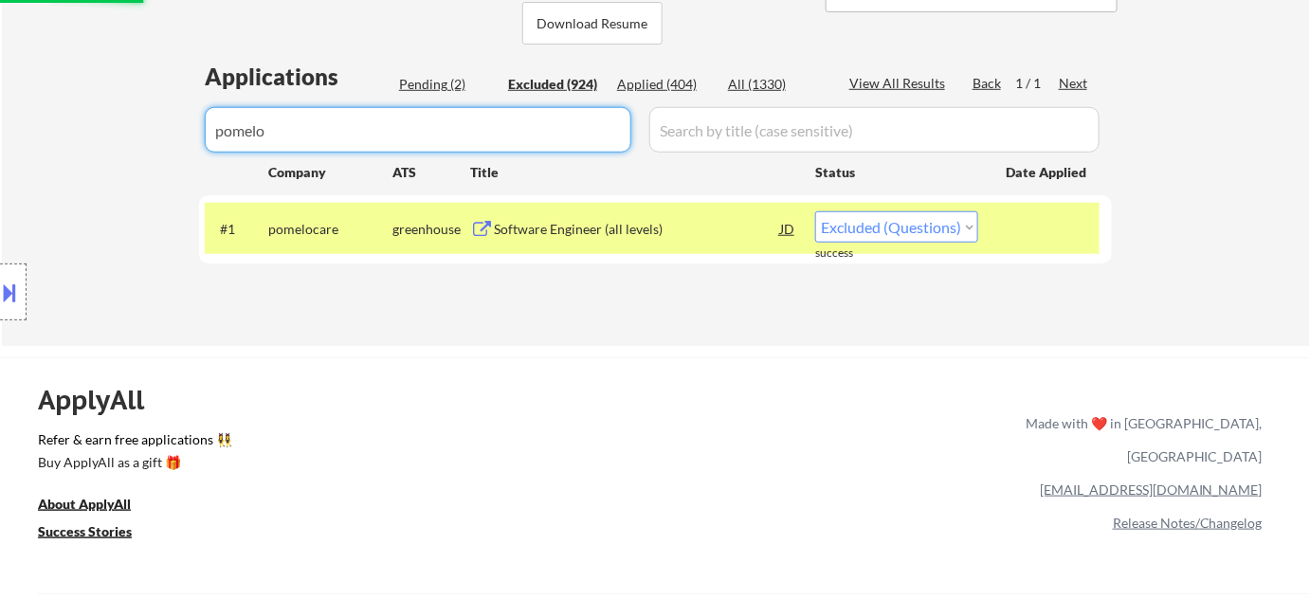
drag, startPoint x: 511, startPoint y: 121, endPoint x: 187, endPoint y: 121, distance: 324.2
click at [551, 82] on div "Excluded (924)" at bounding box center [555, 84] width 95 height 19
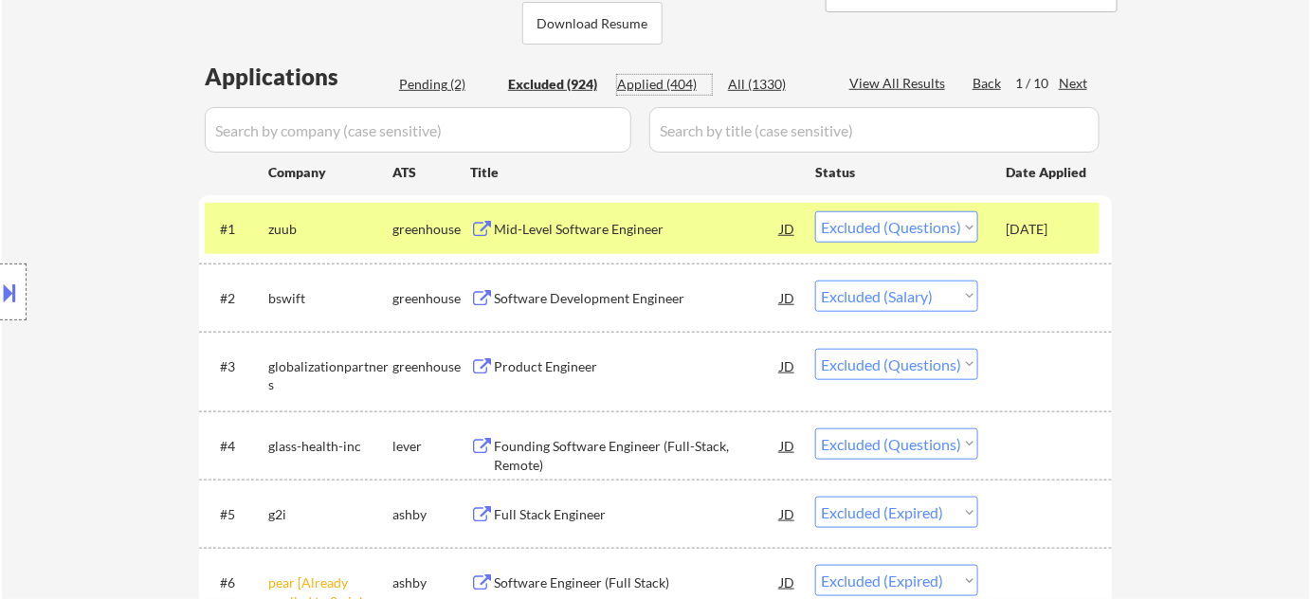
click at [676, 75] on div "Applied (404)" at bounding box center [664, 84] width 95 height 19
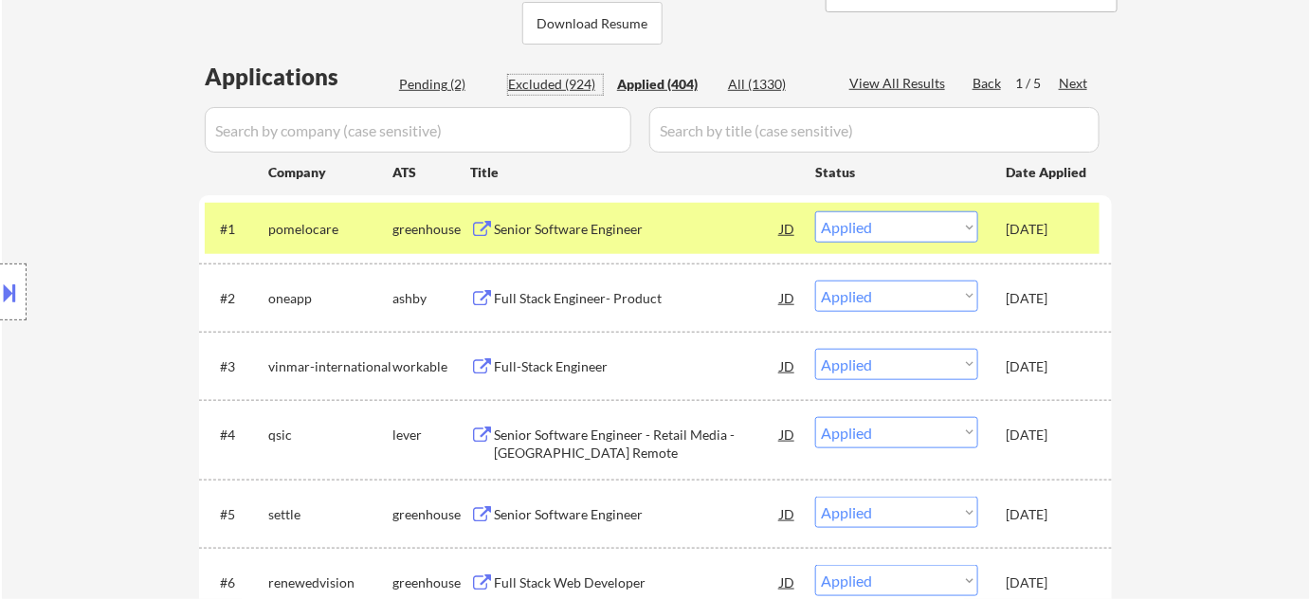
click at [561, 86] on div "Excluded (924)" at bounding box center [555, 84] width 95 height 19
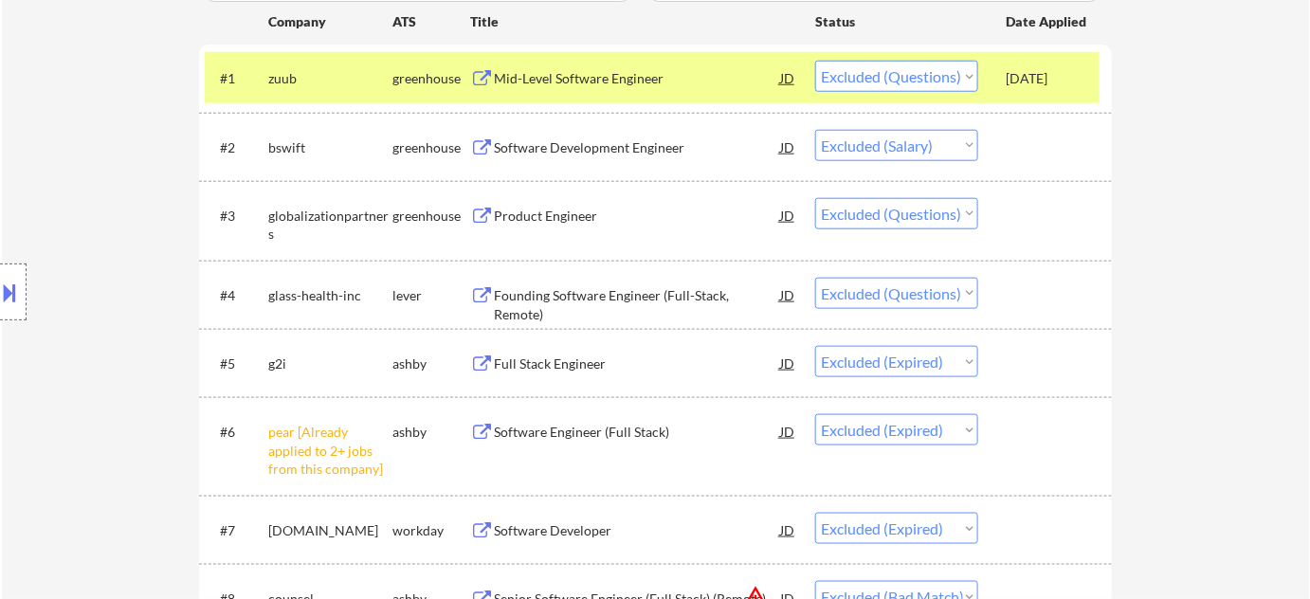
scroll to position [517, 0]
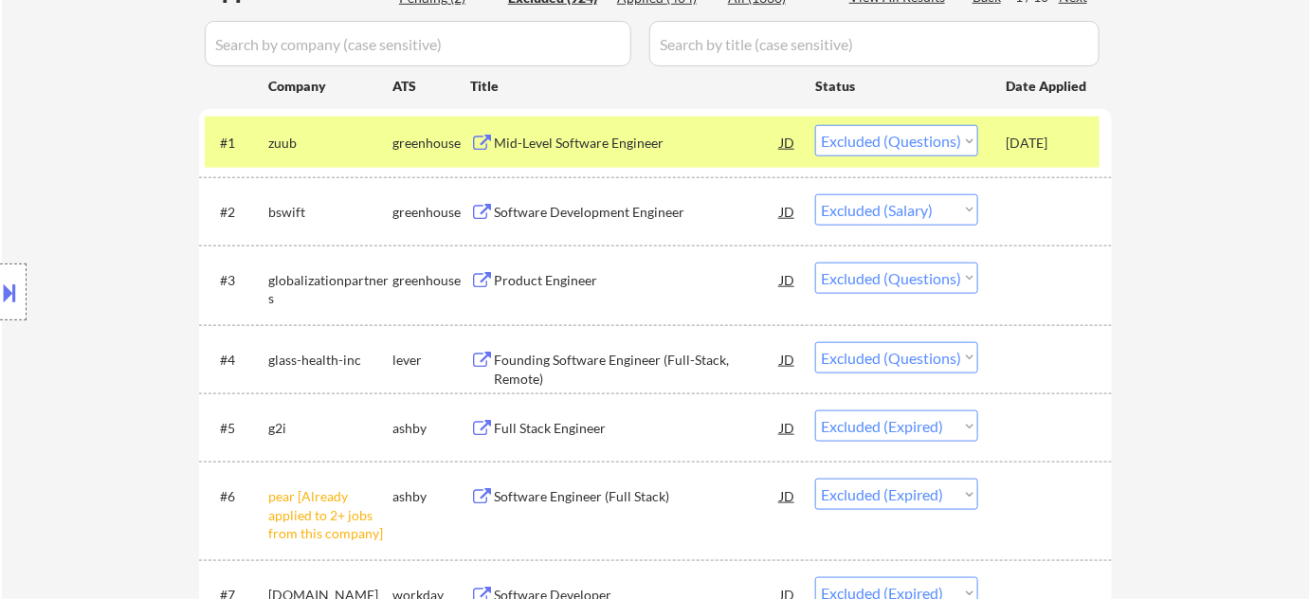
click at [616, 351] on div "Founding Software Engineer (Full-Stack, Remote)" at bounding box center [637, 369] width 286 height 37
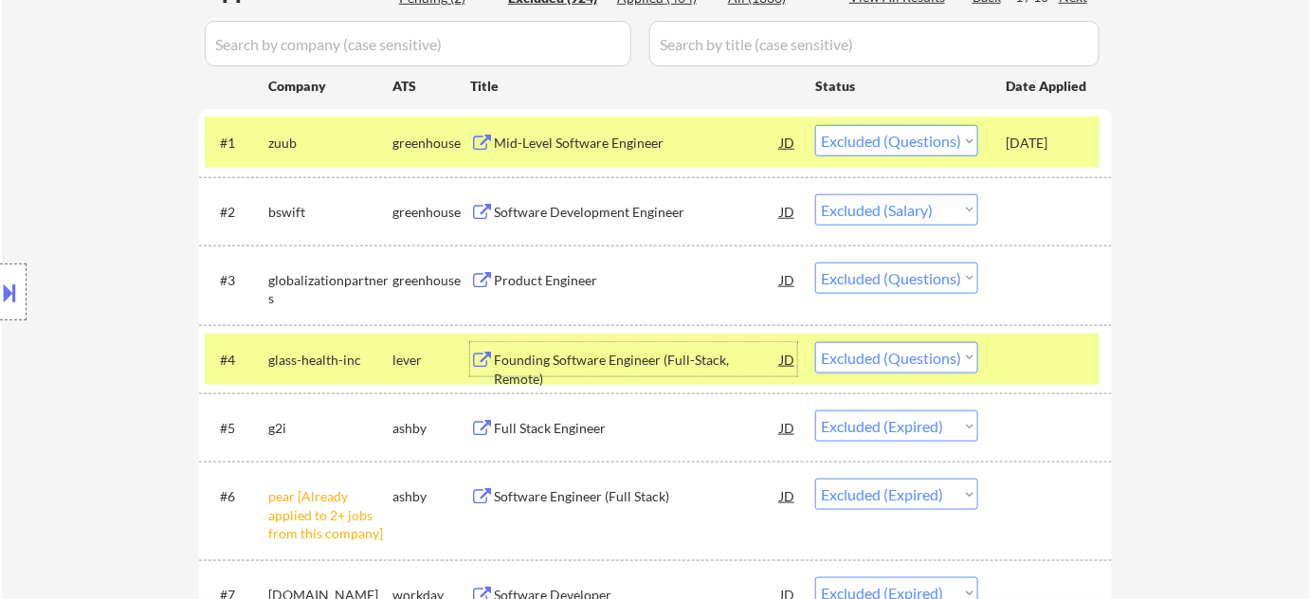
click at [883, 352] on select "Choose an option... Pending Applied Excluded (Questions) Excluded (Expired) Exc…" at bounding box center [896, 357] width 163 height 31
click at [815, 342] on select "Choose an option... Pending Applied Excluded (Questions) Excluded (Expired) Exc…" at bounding box center [896, 357] width 163 height 31
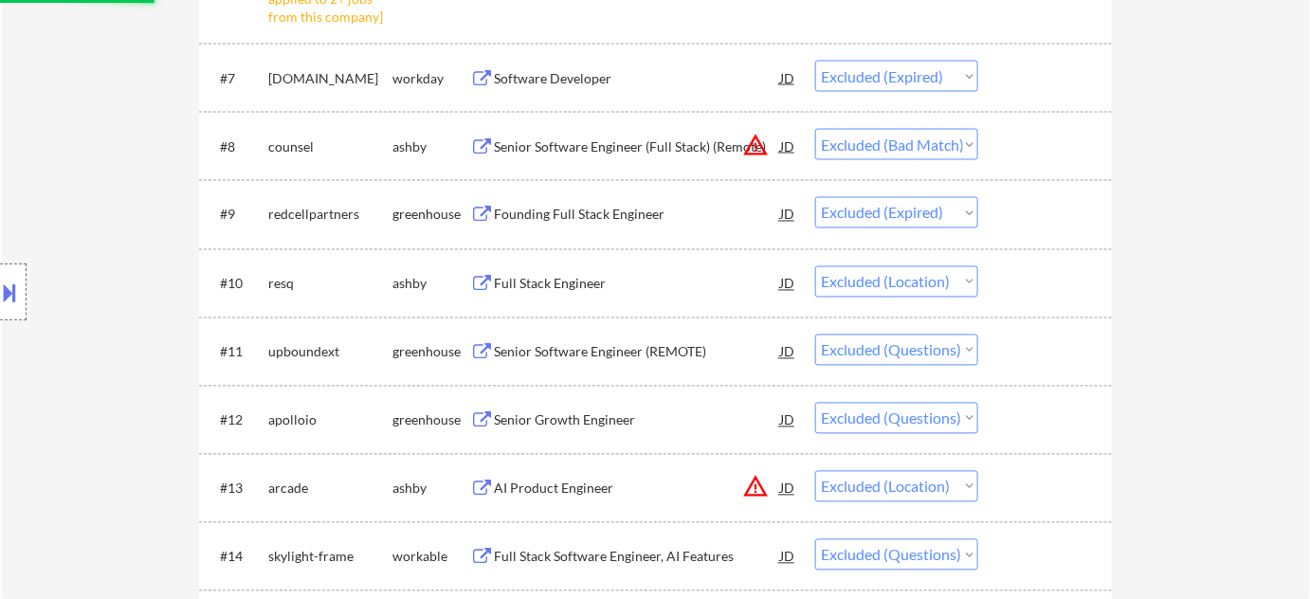
scroll to position [1120, 0]
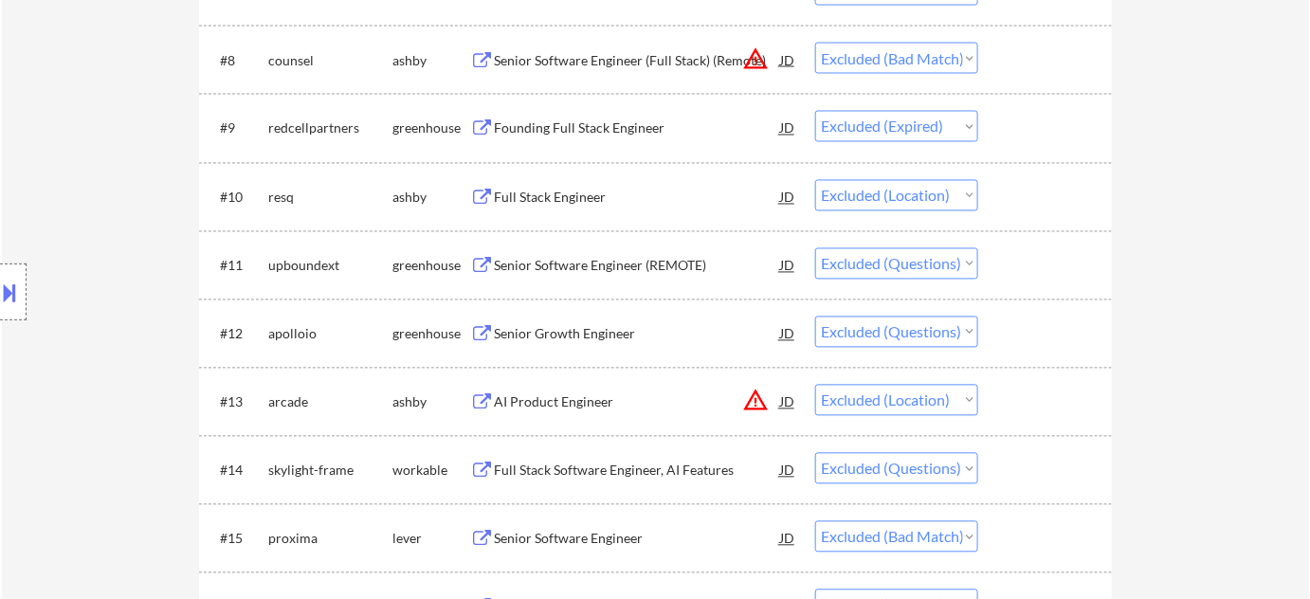
click at [600, 263] on div "Senior Software Engineer (REMOTE)" at bounding box center [637, 266] width 286 height 19
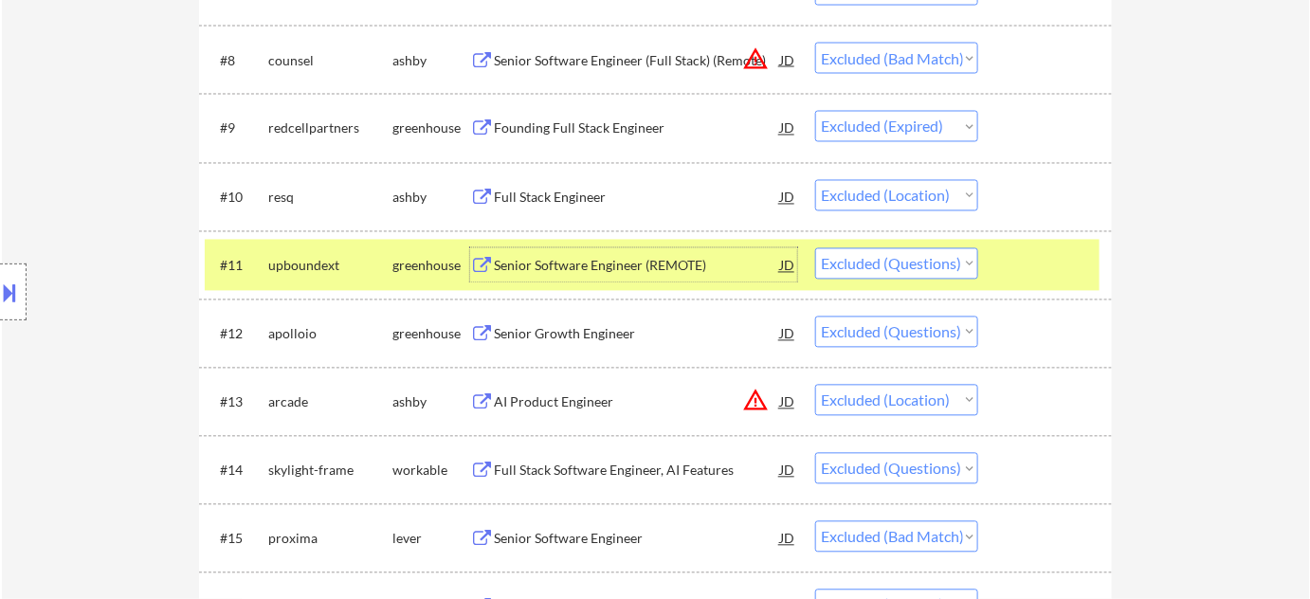
click at [918, 260] on select "Choose an option... Pending Applied Excluded (Questions) Excluded (Expired) Exc…" at bounding box center [896, 263] width 163 height 31
click at [815, 248] on select "Choose an option... Pending Applied Excluded (Questions) Excluded (Expired) Exc…" at bounding box center [896, 263] width 163 height 31
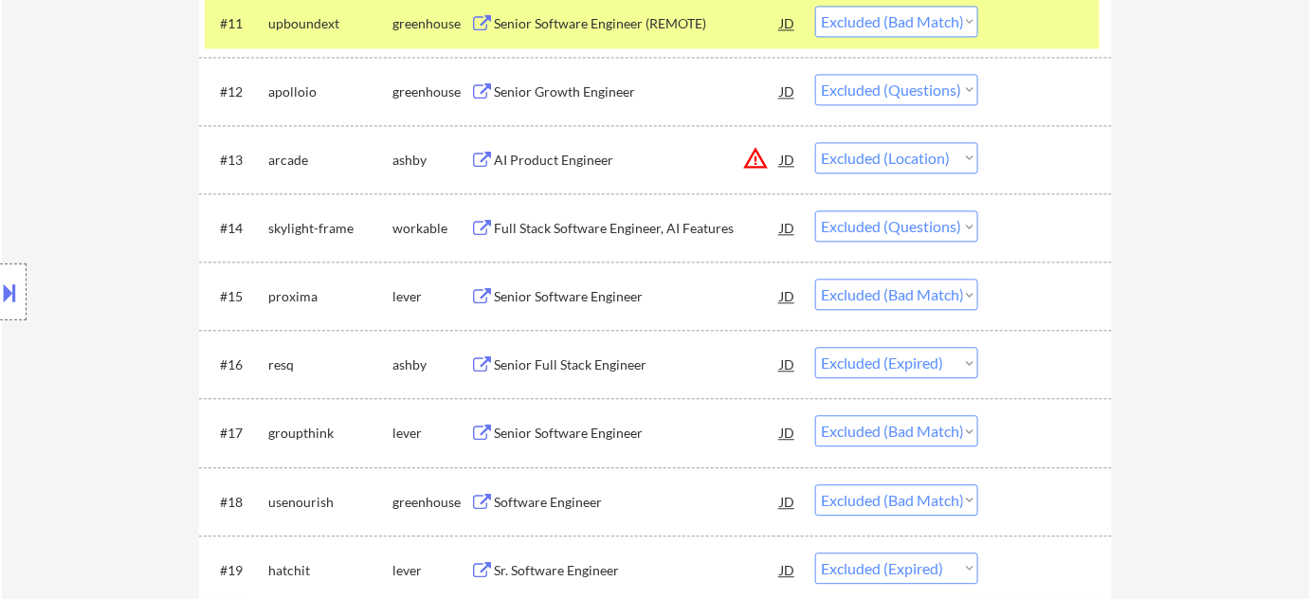
scroll to position [1378, 0]
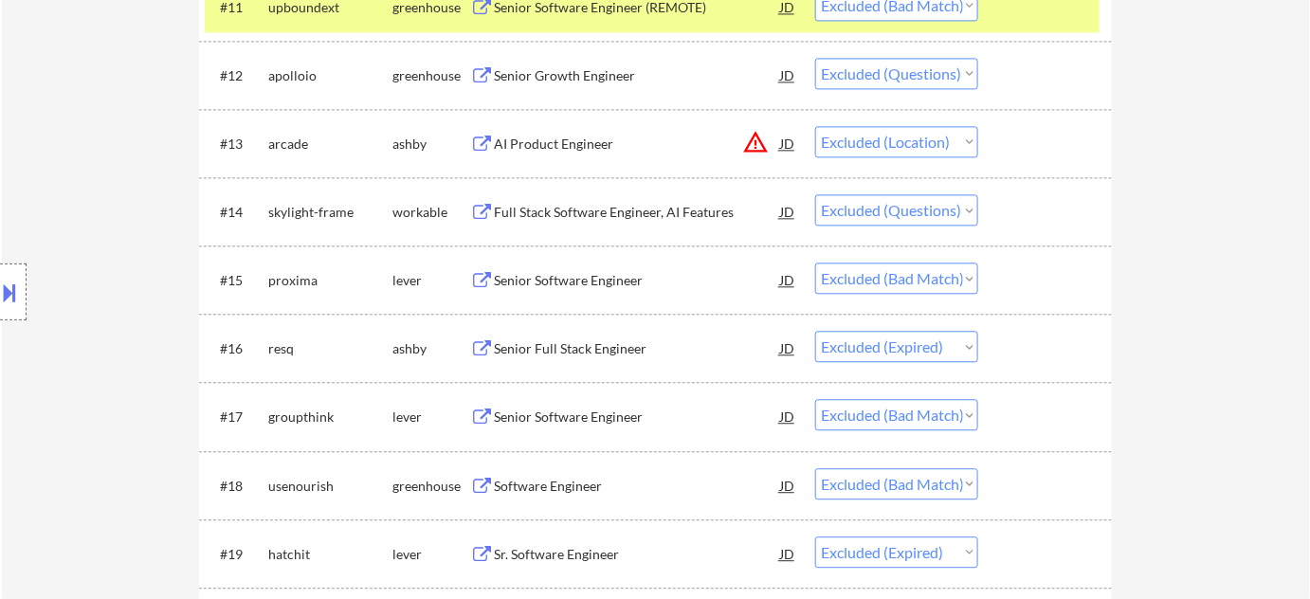
click at [582, 212] on div "Full Stack Software Engineer, AI Features" at bounding box center [637, 212] width 286 height 19
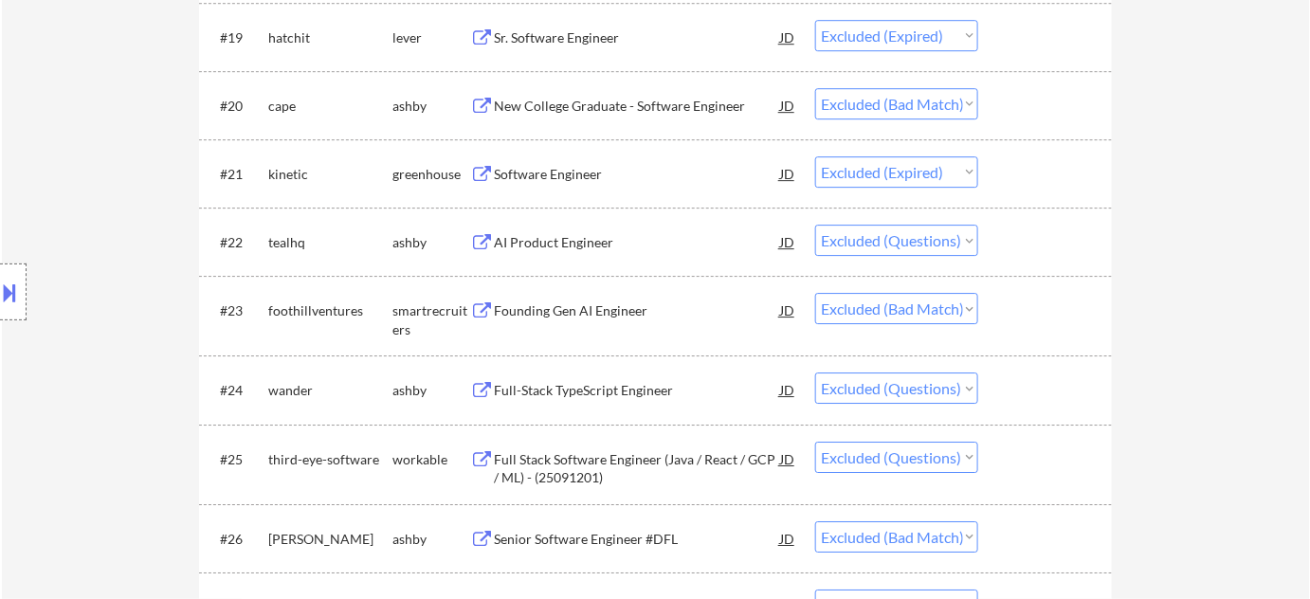
scroll to position [1896, 0]
click at [556, 239] on div "AI Product Engineer" at bounding box center [637, 241] width 286 height 19
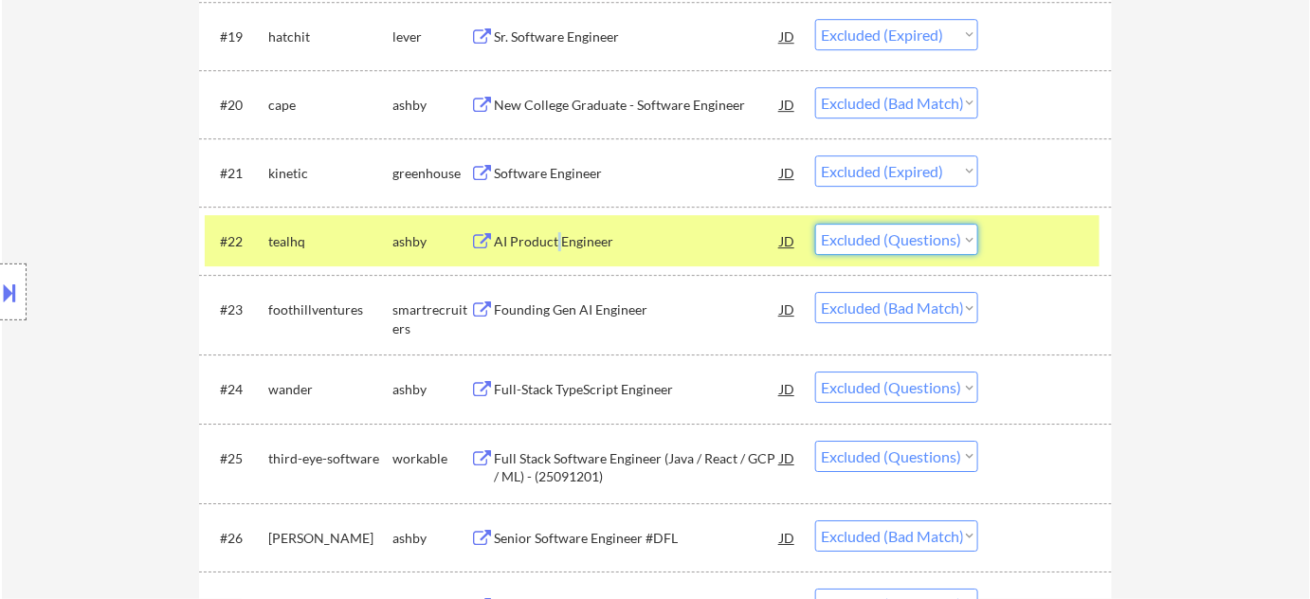
click at [889, 224] on select "Choose an option... Pending Applied Excluded (Questions) Excluded (Expired) Exc…" at bounding box center [896, 239] width 163 height 31
click at [815, 224] on select "Choose an option... Pending Applied Excluded (Questions) Excluded (Expired) Exc…" at bounding box center [896, 239] width 163 height 31
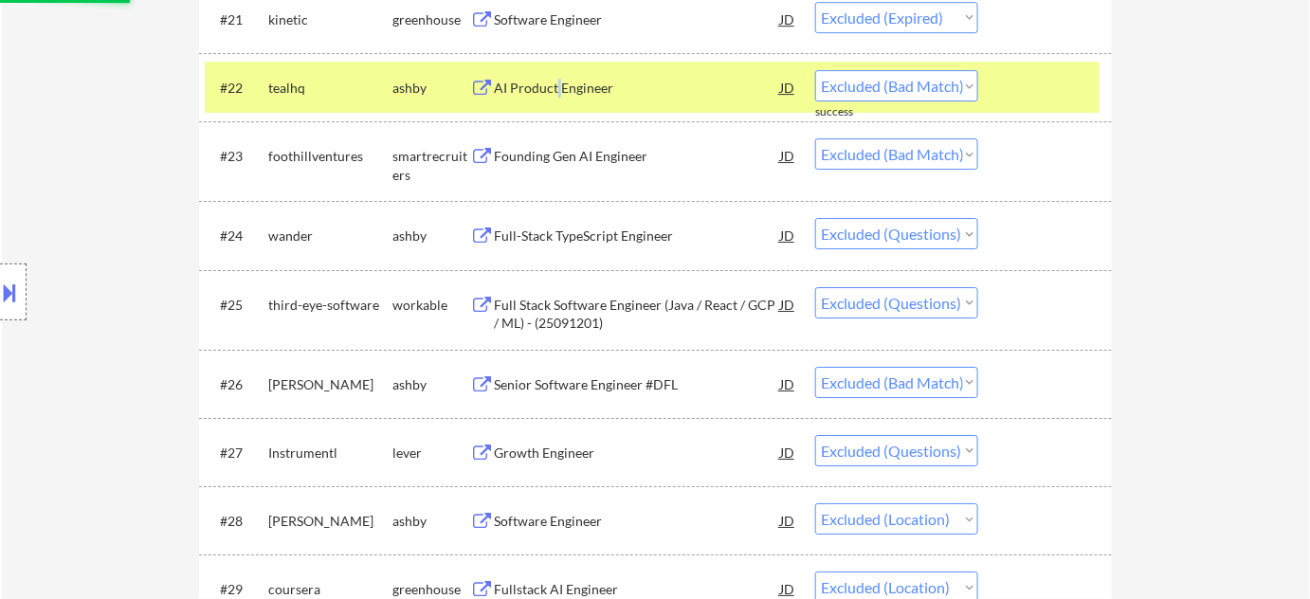
scroll to position [2068, 0]
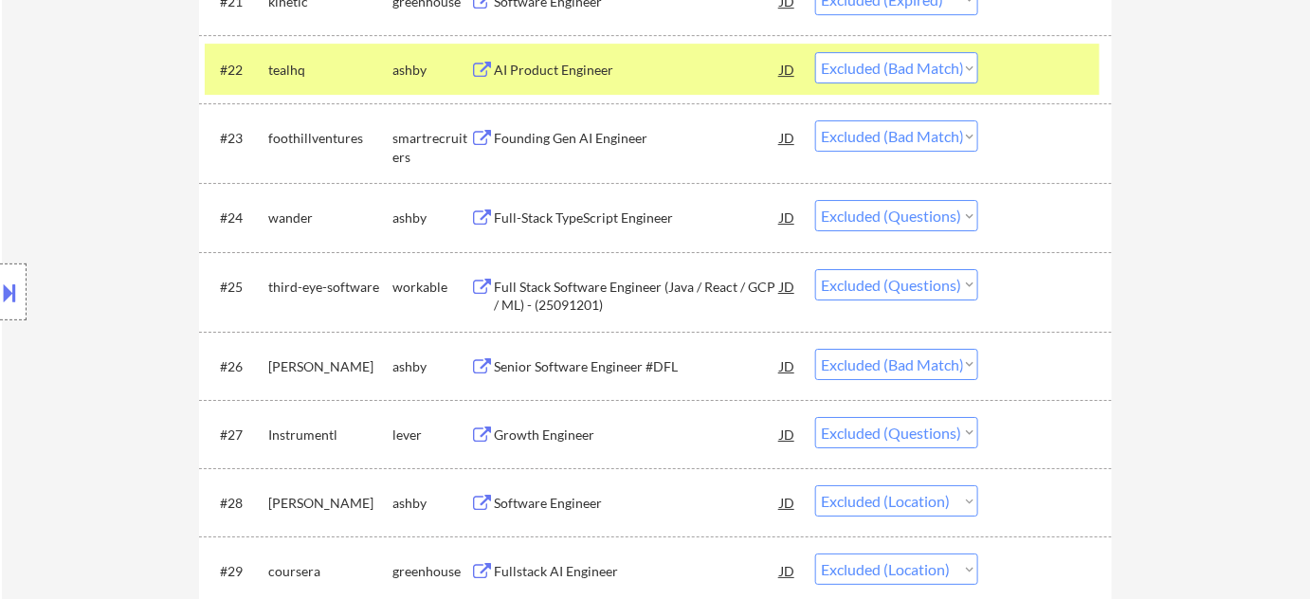
click at [590, 209] on div "Full-Stack TypeScript Engineer" at bounding box center [637, 218] width 286 height 19
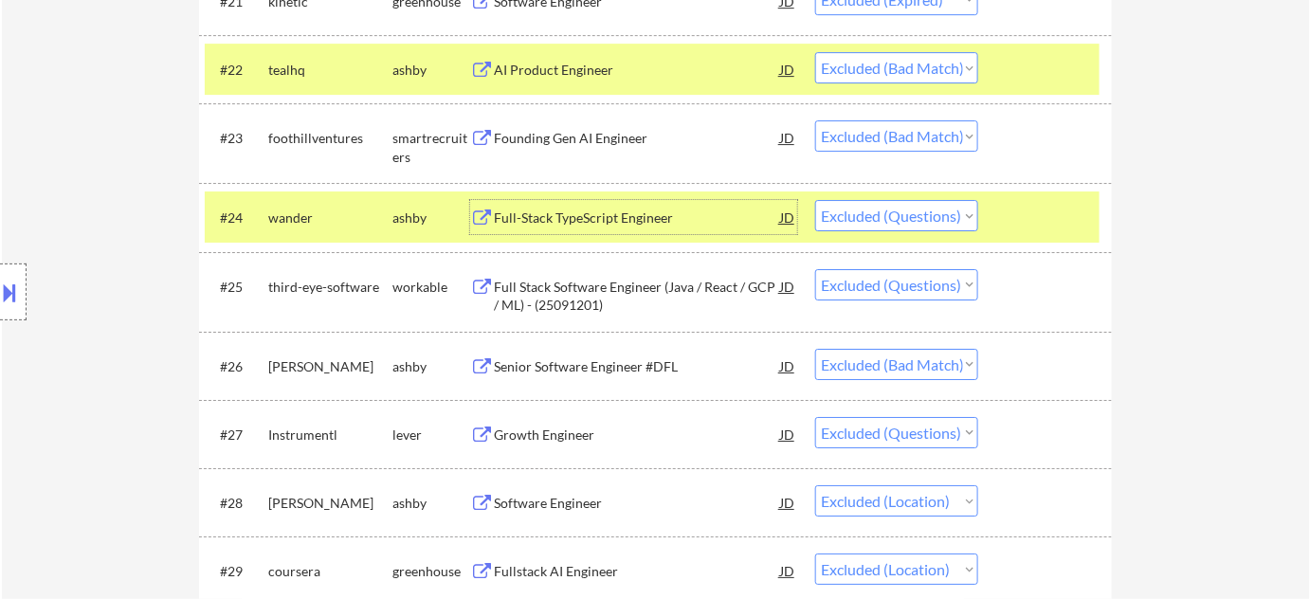
click at [943, 216] on select "Choose an option... Pending Applied Excluded (Questions) Excluded (Expired) Exc…" at bounding box center [896, 215] width 163 height 31
click at [815, 200] on select "Choose an option... Pending Applied Excluded (Questions) Excluded (Expired) Exc…" at bounding box center [896, 215] width 163 height 31
click at [562, 294] on div "Full Stack Software Engineer (Java / React / GCP / ML) - (25091201)" at bounding box center [637, 296] width 286 height 37
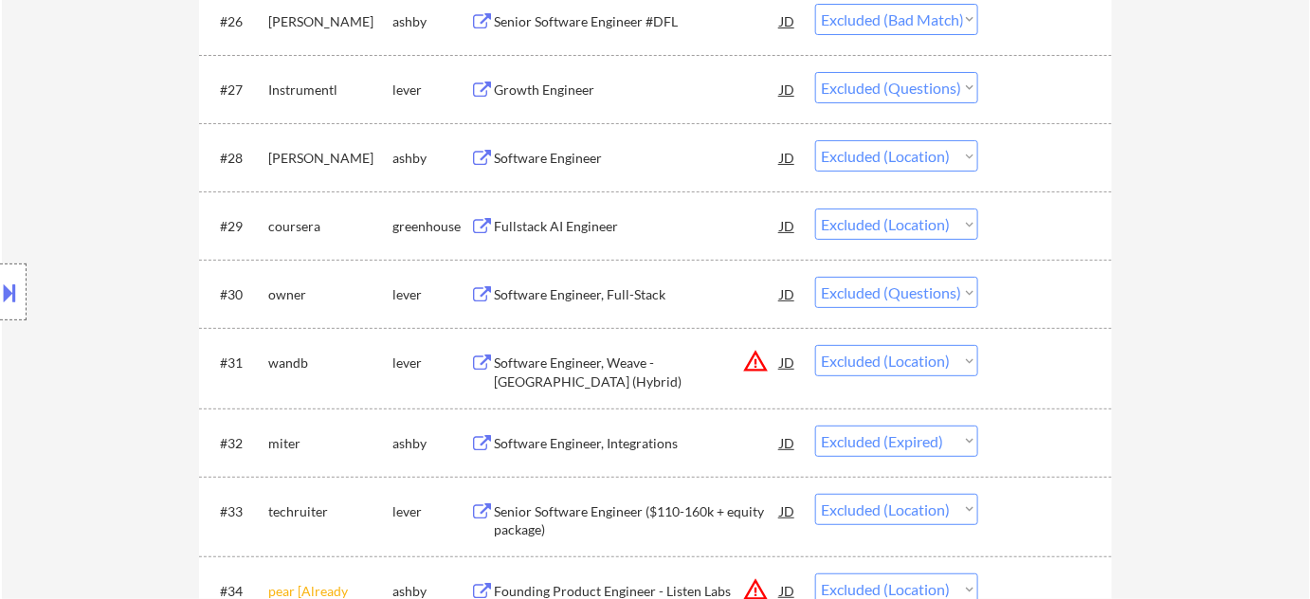
scroll to position [2499, 0]
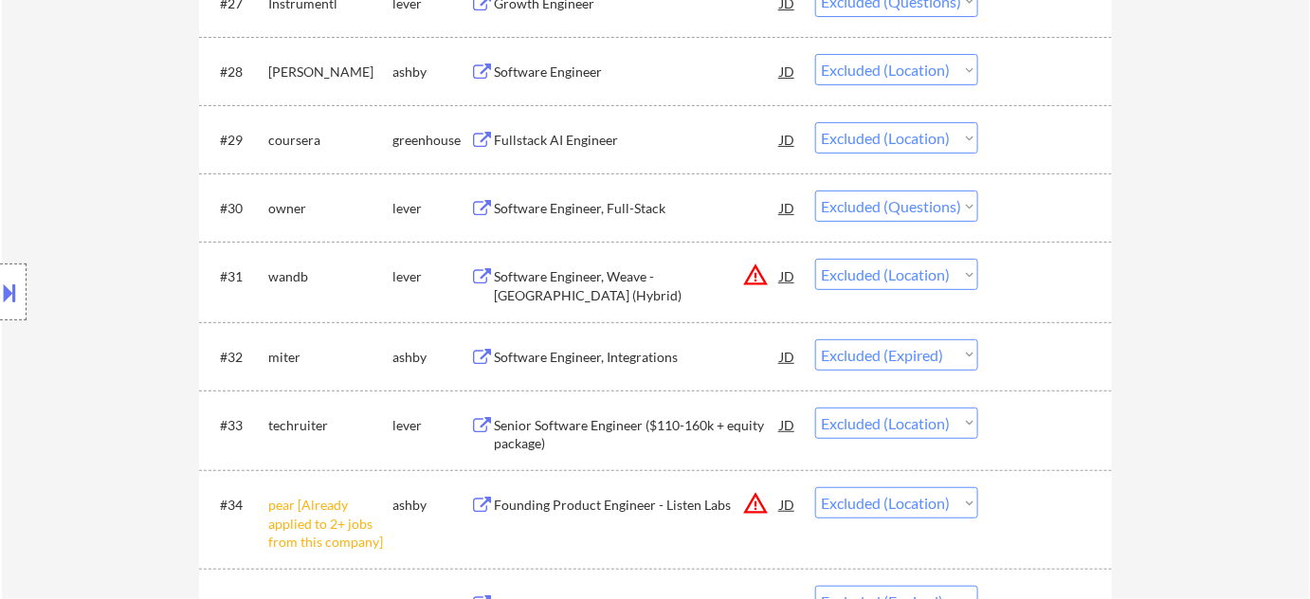
click at [586, 197] on div "Software Engineer, Full-Stack" at bounding box center [637, 208] width 286 height 34
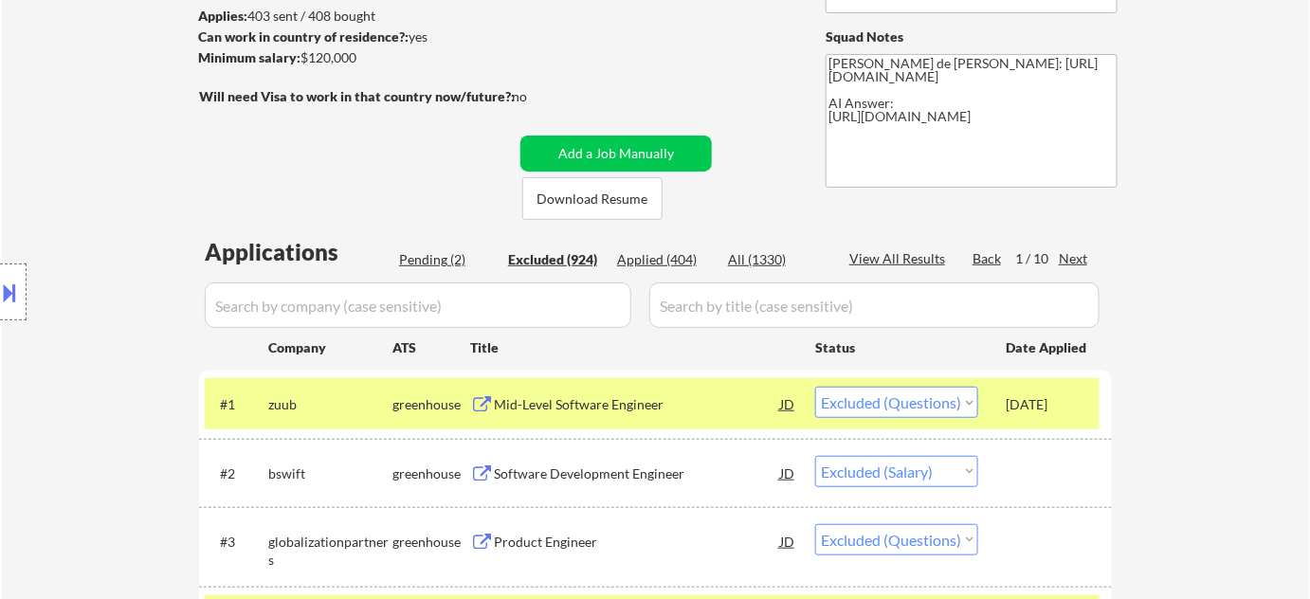
scroll to position [258, 0]
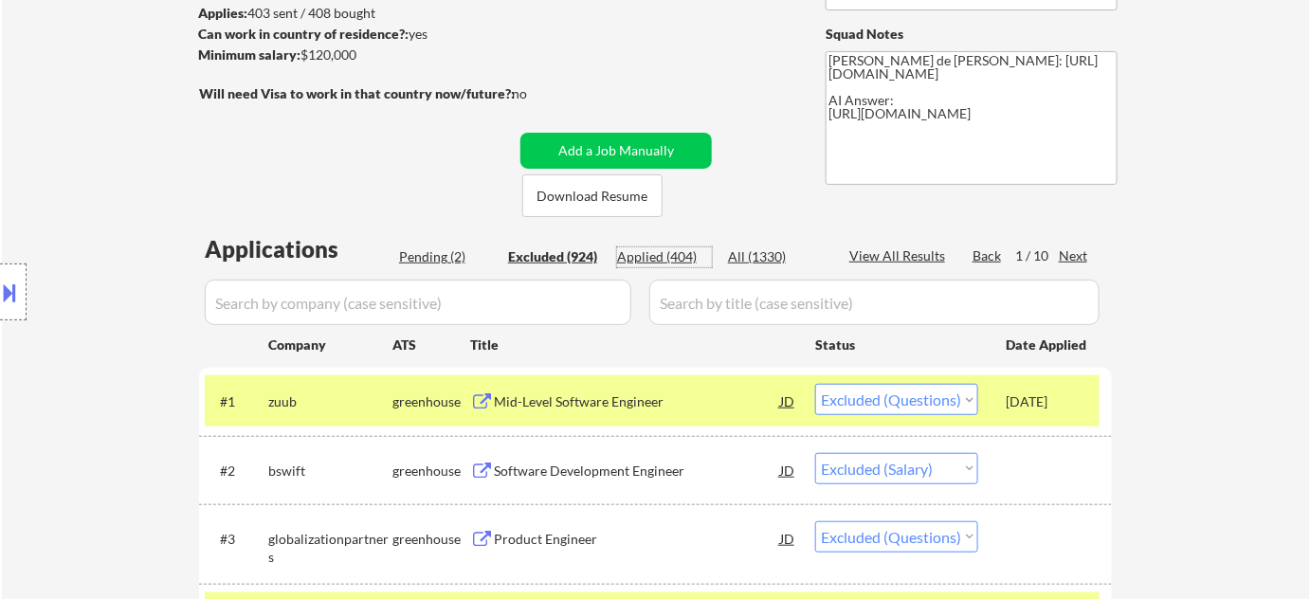
click at [634, 254] on div "Applied (404)" at bounding box center [664, 256] width 95 height 19
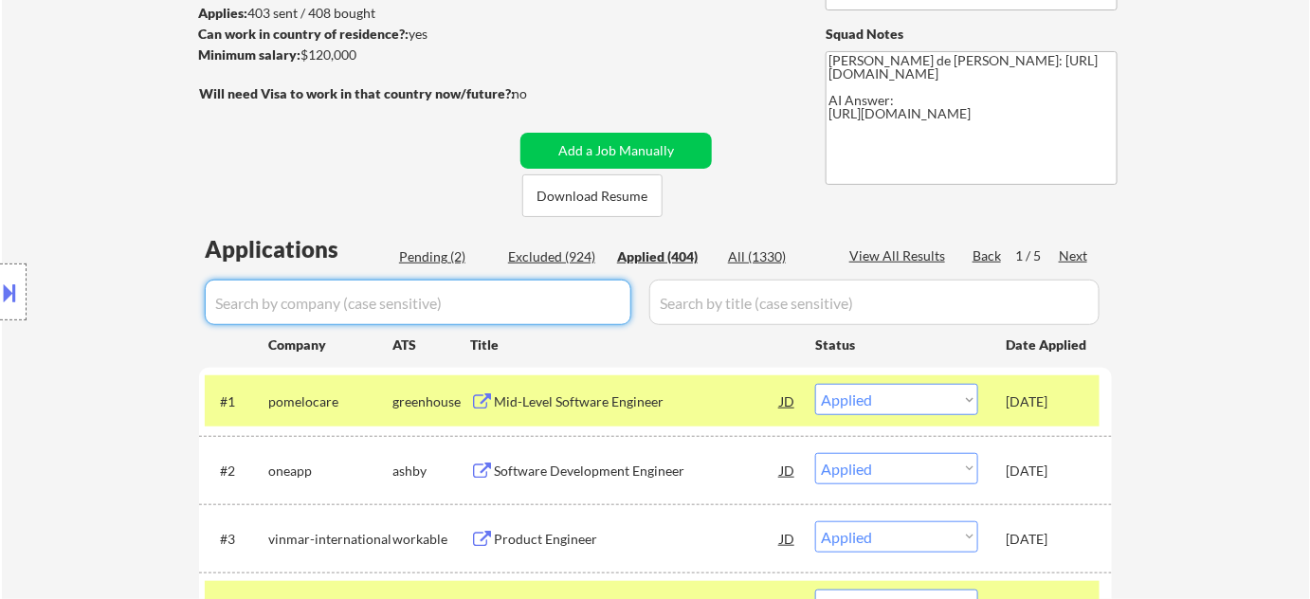
click at [512, 309] on input "input" at bounding box center [418, 303] width 427 height 46
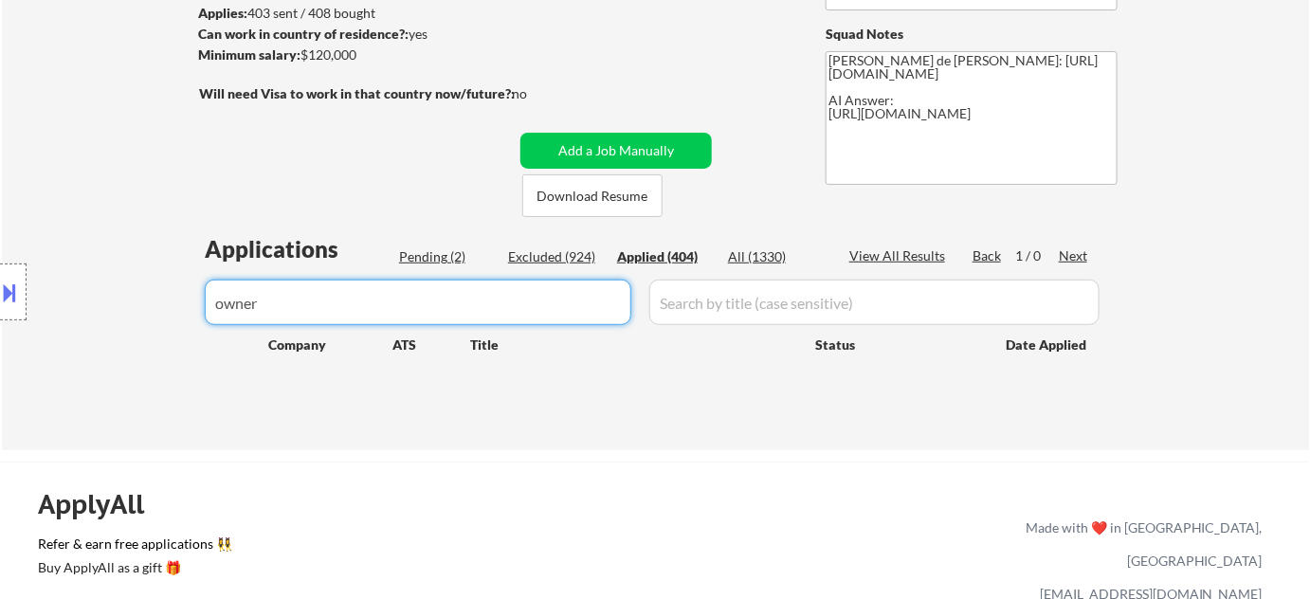
click at [543, 253] on div "Excluded (924)" at bounding box center [555, 256] width 95 height 19
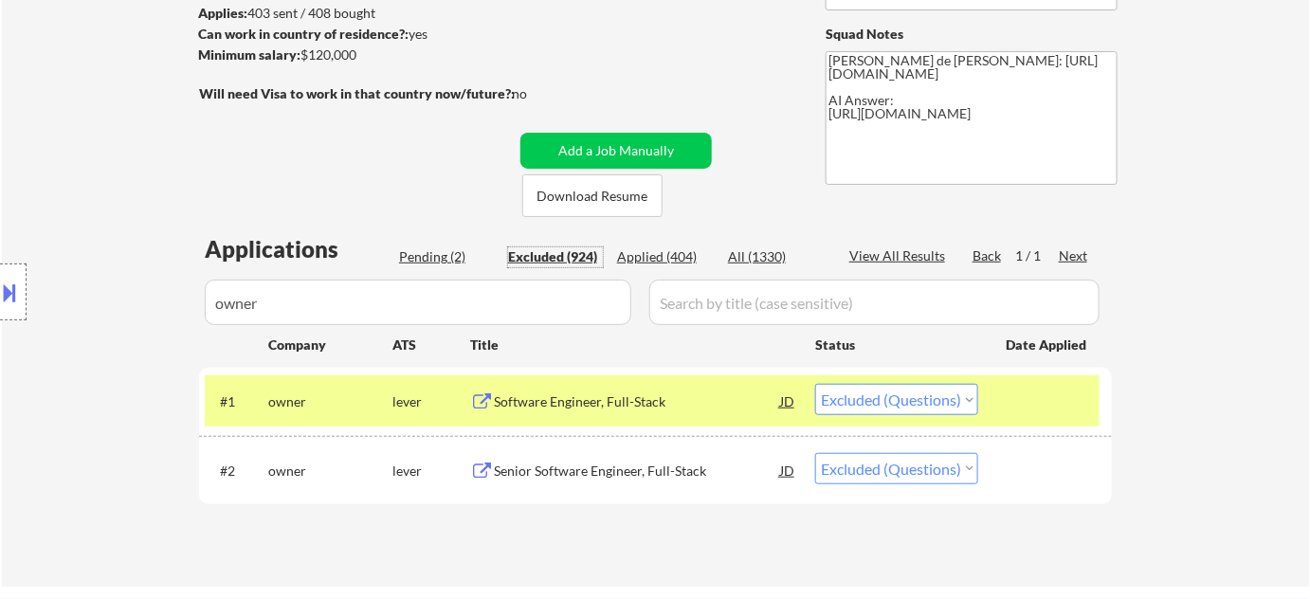
drag, startPoint x: 379, startPoint y: 298, endPoint x: 111, endPoint y: 284, distance: 268.6
click at [164, 293] on body "← Return to /applysquad Mailslurp Inbox Job Search Builder [PERSON_NAME] User E…" at bounding box center [655, 41] width 1310 height 599
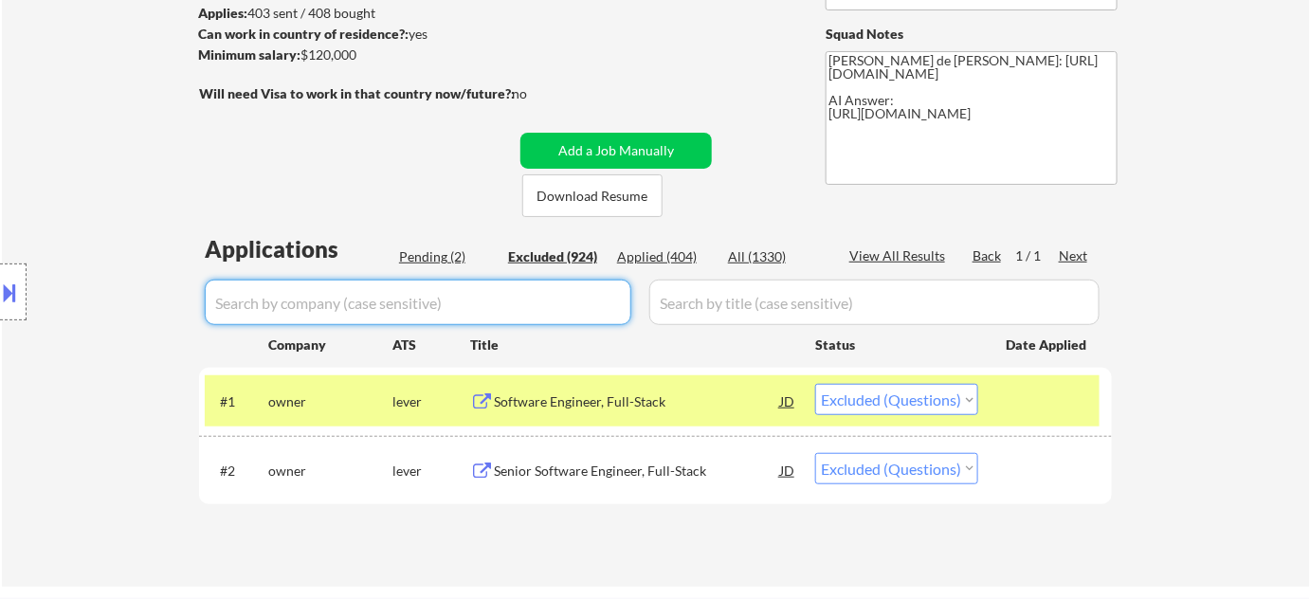
click at [570, 255] on div "Excluded (924)" at bounding box center [555, 256] width 95 height 19
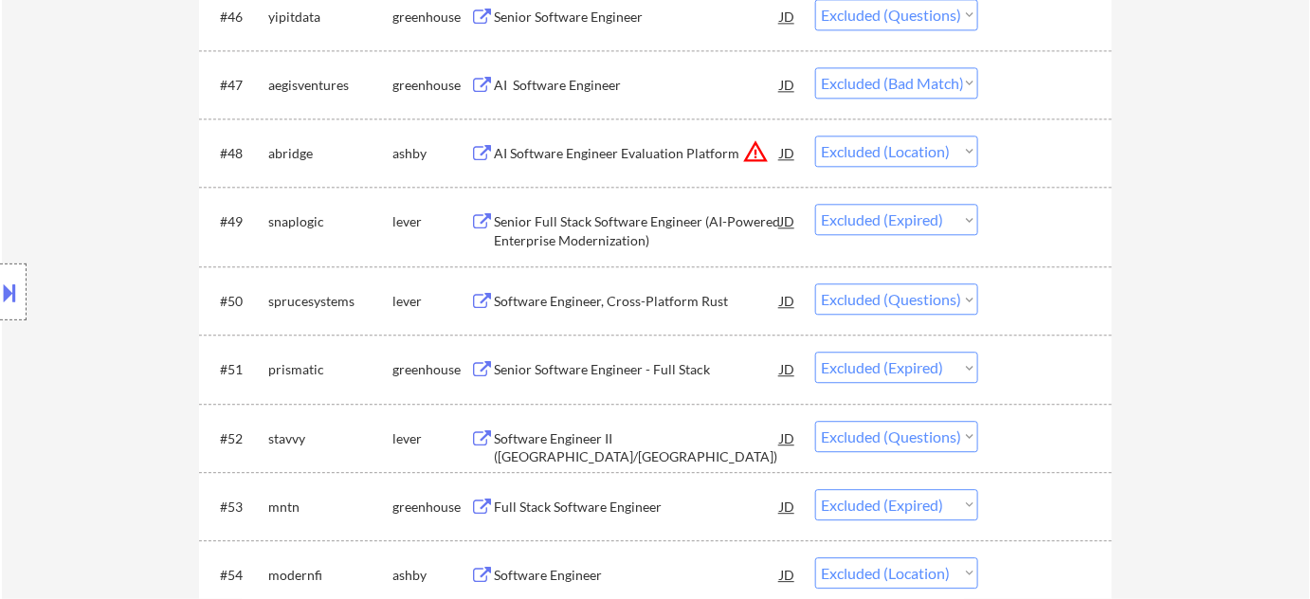
scroll to position [3877, 0]
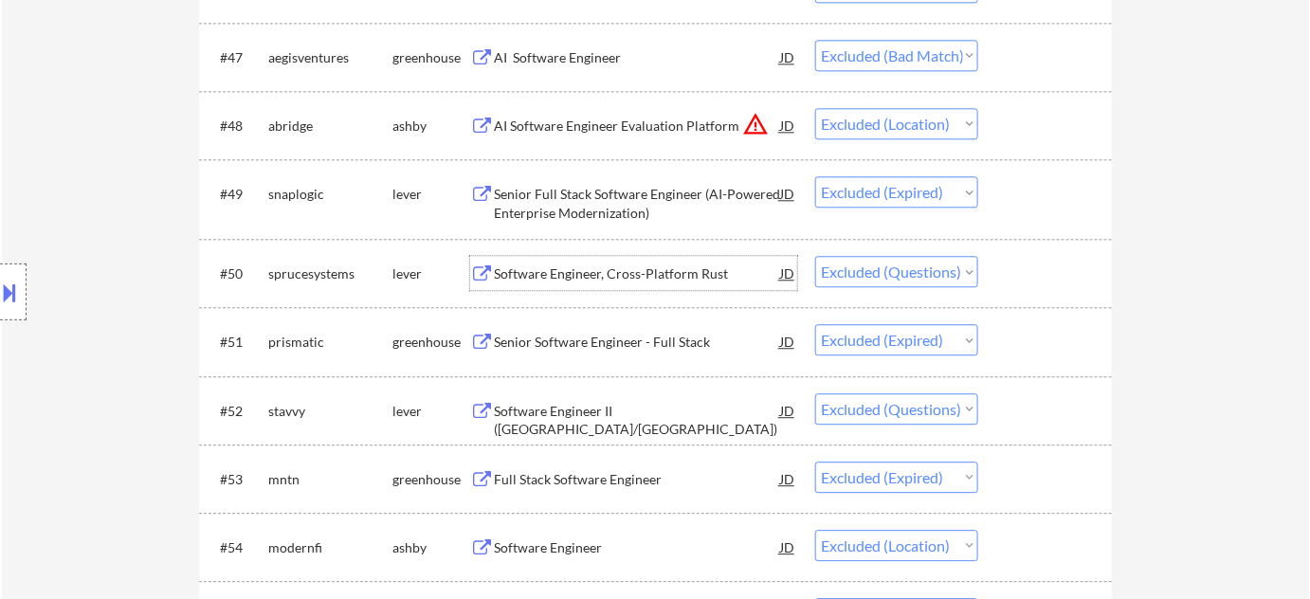
click at [613, 269] on div "Software Engineer, Cross-Platform Rust" at bounding box center [637, 274] width 286 height 19
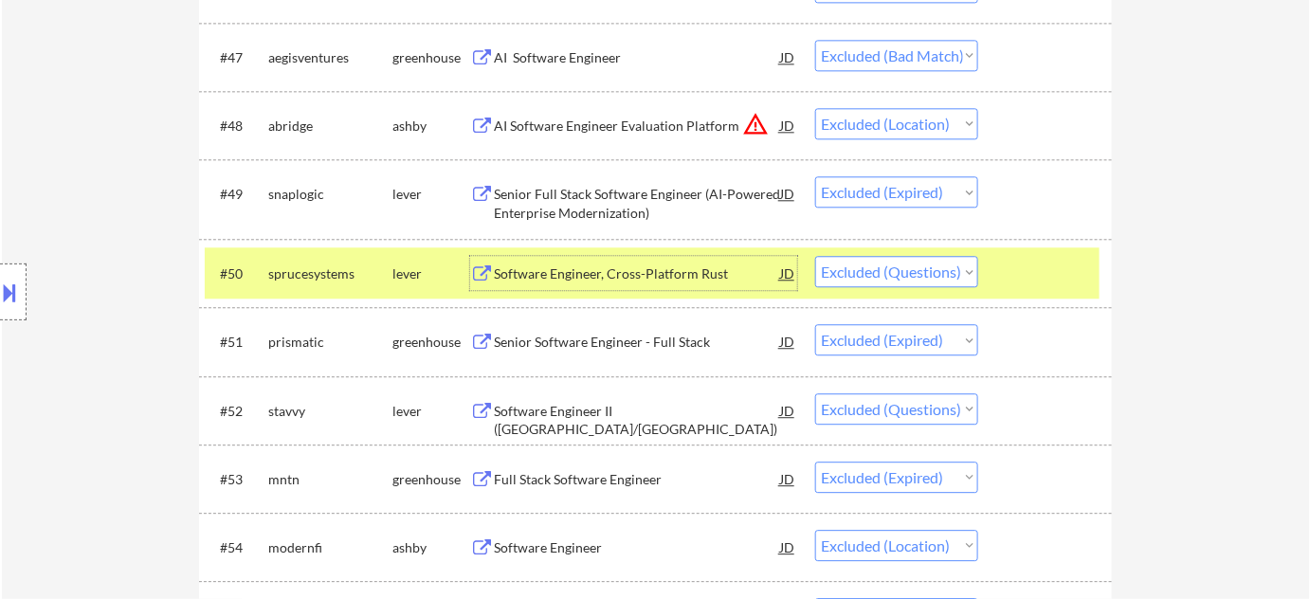
click at [879, 273] on select "Choose an option... Pending Applied Excluded (Questions) Excluded (Expired) Exc…" at bounding box center [896, 271] width 163 height 31
click at [815, 256] on select "Choose an option... Pending Applied Excluded (Questions) Excluded (Expired) Exc…" at bounding box center [896, 271] width 163 height 31
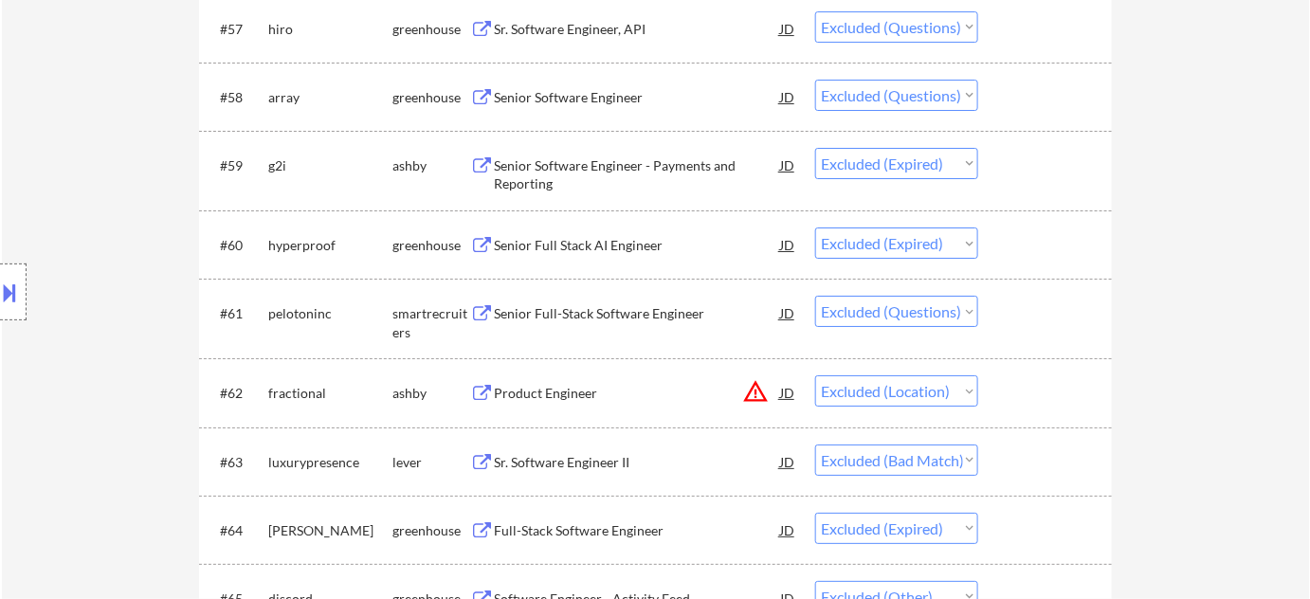
scroll to position [4654, 0]
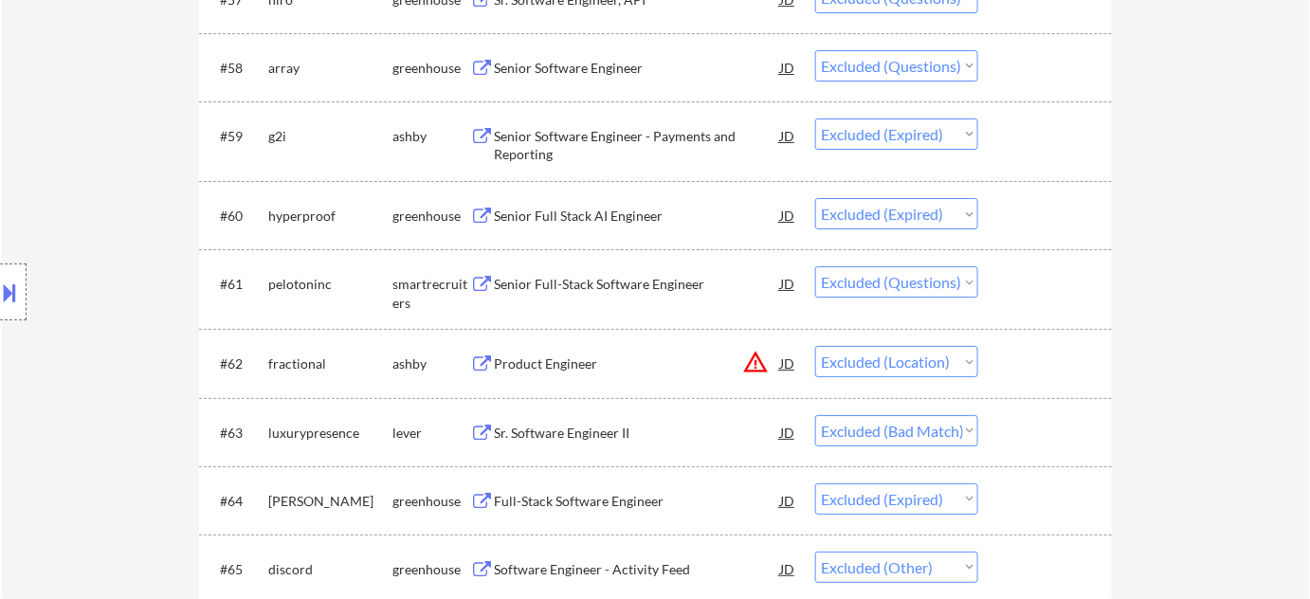
click at [618, 281] on div "Senior Full-Stack Software Engineer" at bounding box center [637, 284] width 286 height 19
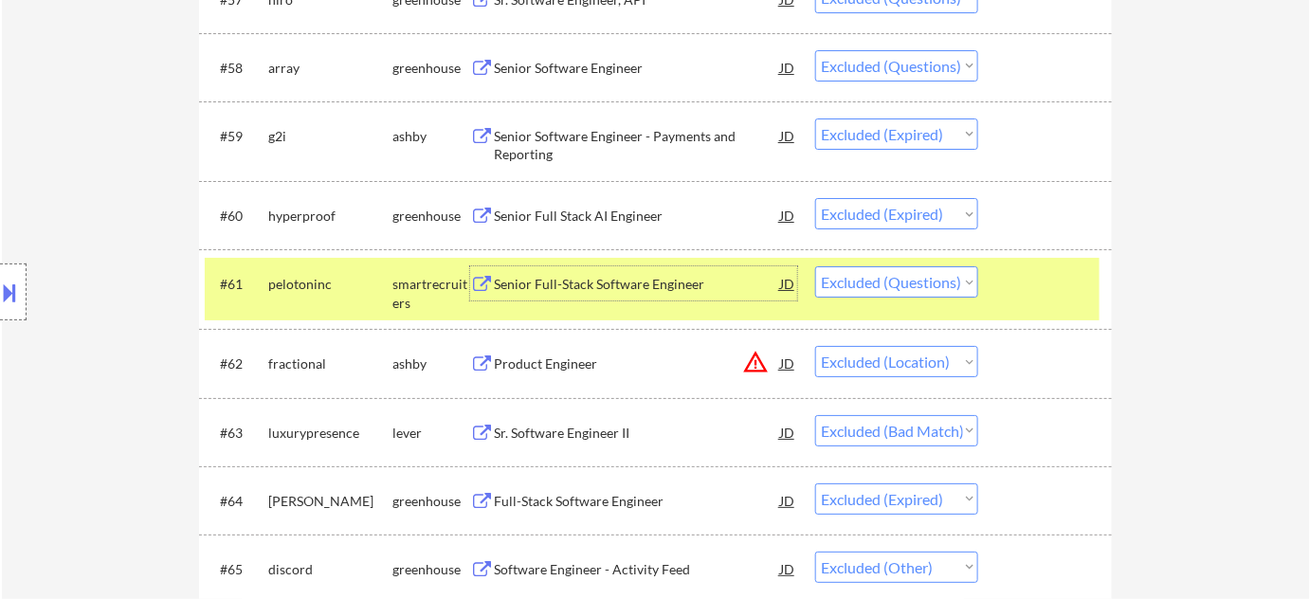
click at [856, 265] on div "#61 pelotoninc smartrecruiters Senior Full-Stack Software Engineer JD Choose an…" at bounding box center [652, 289] width 895 height 63
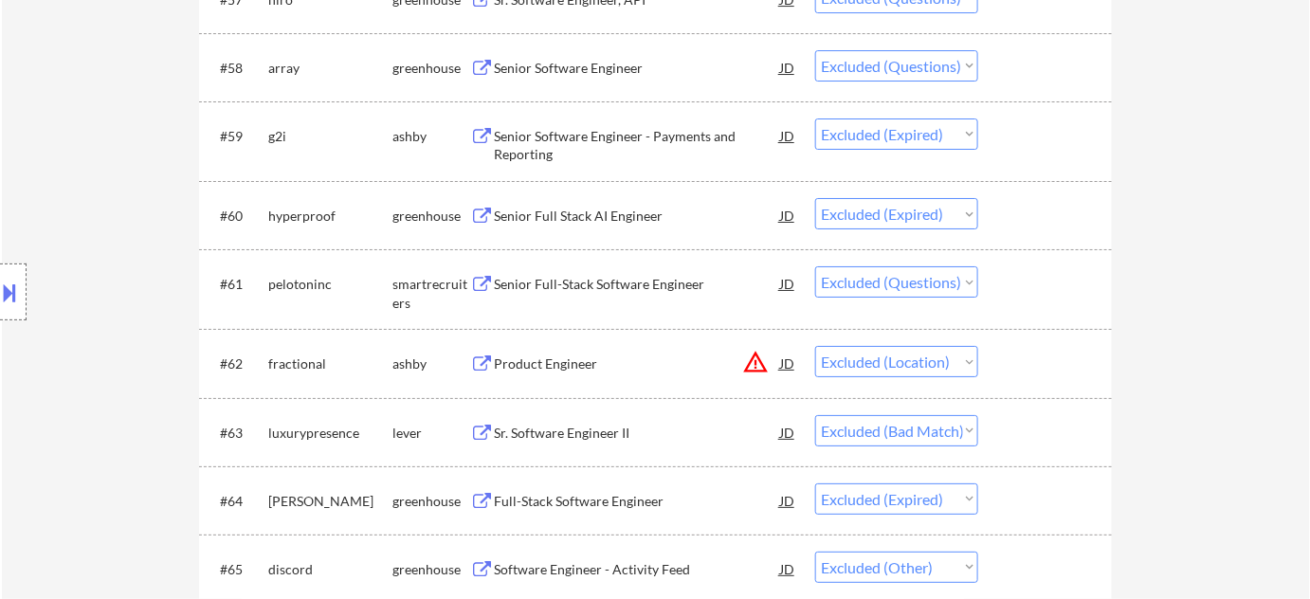
drag, startPoint x: 859, startPoint y: 280, endPoint x: 862, endPoint y: 292, distance: 12.6
click at [859, 280] on select "Choose an option... Pending Applied Excluded (Questions) Excluded (Expired) Exc…" at bounding box center [896, 281] width 163 height 31
click at [815, 266] on select "Choose an option... Pending Applied Excluded (Questions) Excluded (Expired) Exc…" at bounding box center [896, 281] width 163 height 31
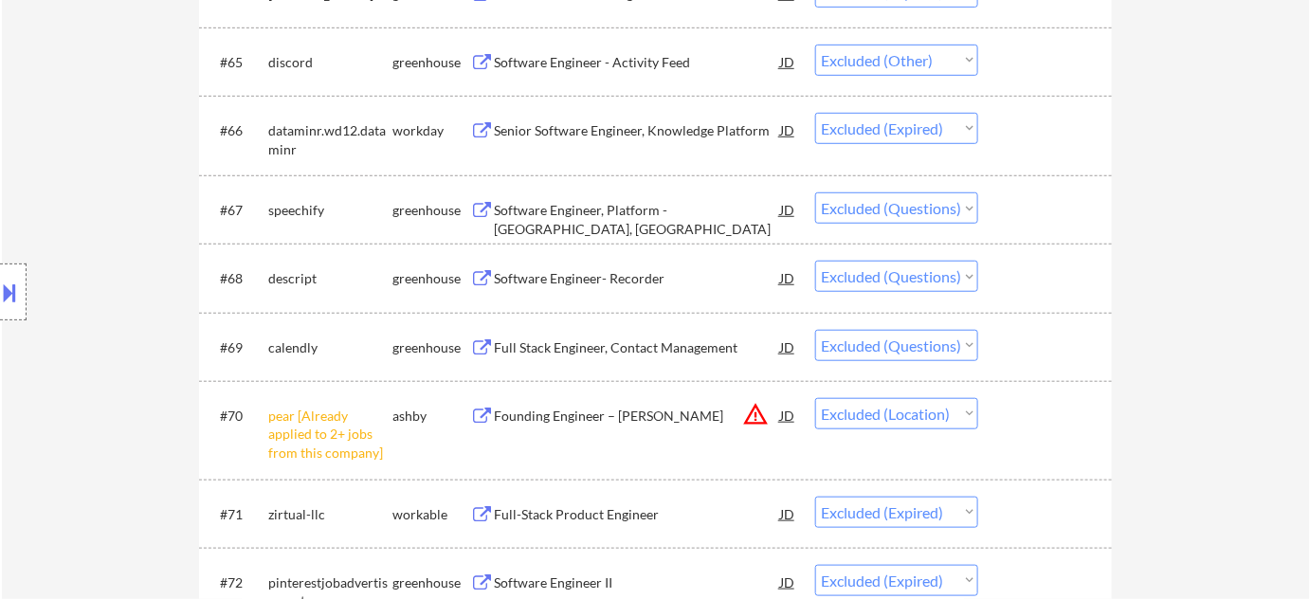
scroll to position [5171, 0]
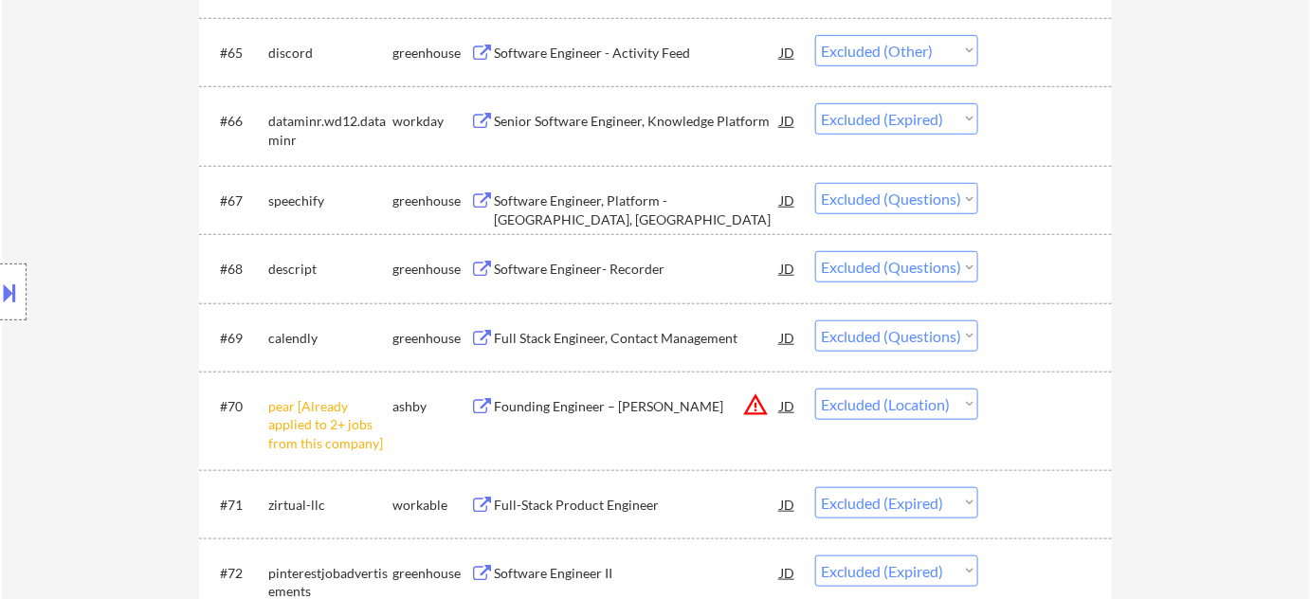
click at [559, 268] on div "Software Engineer- Recorder" at bounding box center [637, 269] width 286 height 19
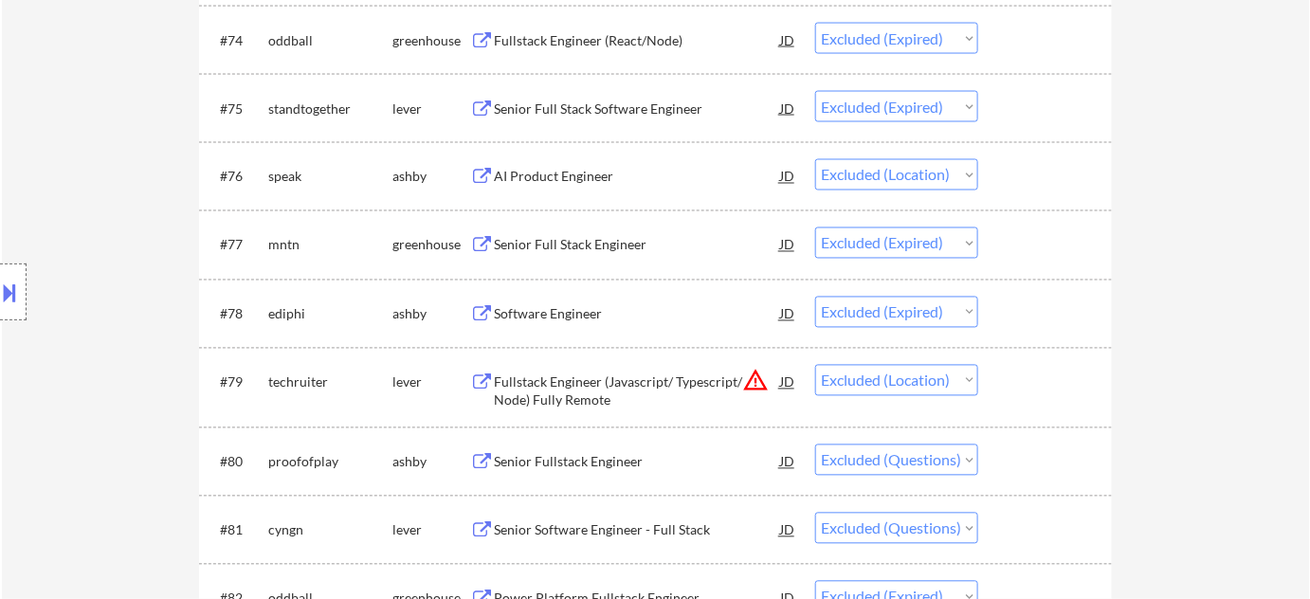
scroll to position [5946, 0]
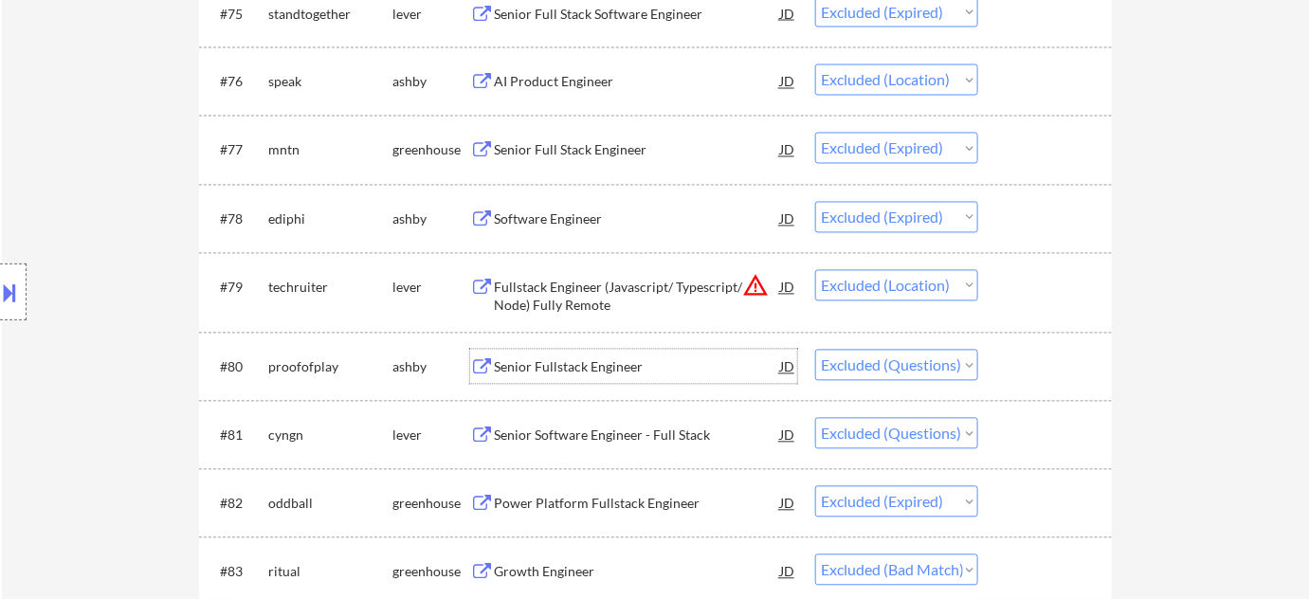
click at [589, 367] on div "Senior Fullstack Engineer" at bounding box center [637, 367] width 286 height 19
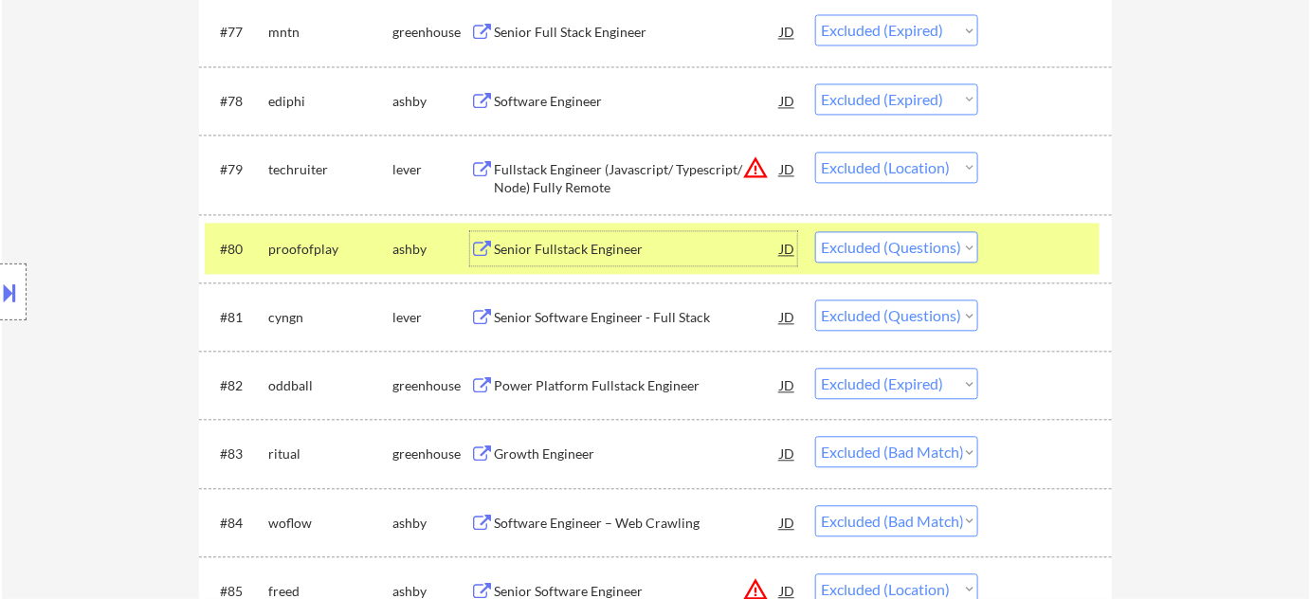
scroll to position [6119, 0]
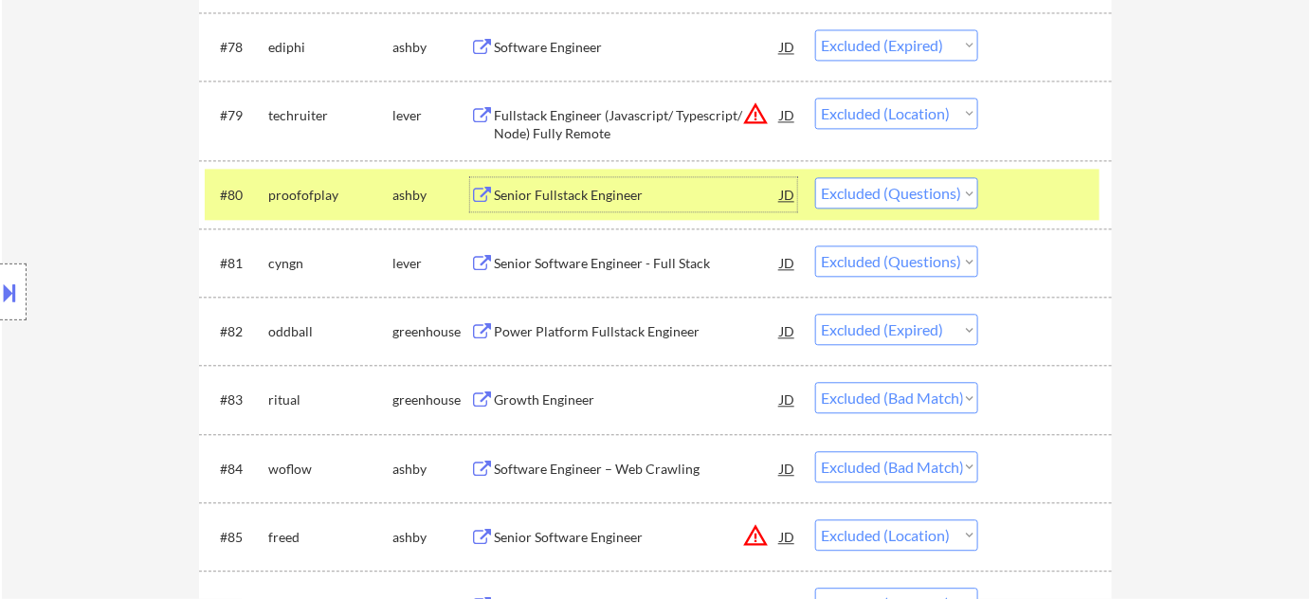
click at [624, 260] on div "Senior Software Engineer - Full Stack" at bounding box center [637, 263] width 286 height 19
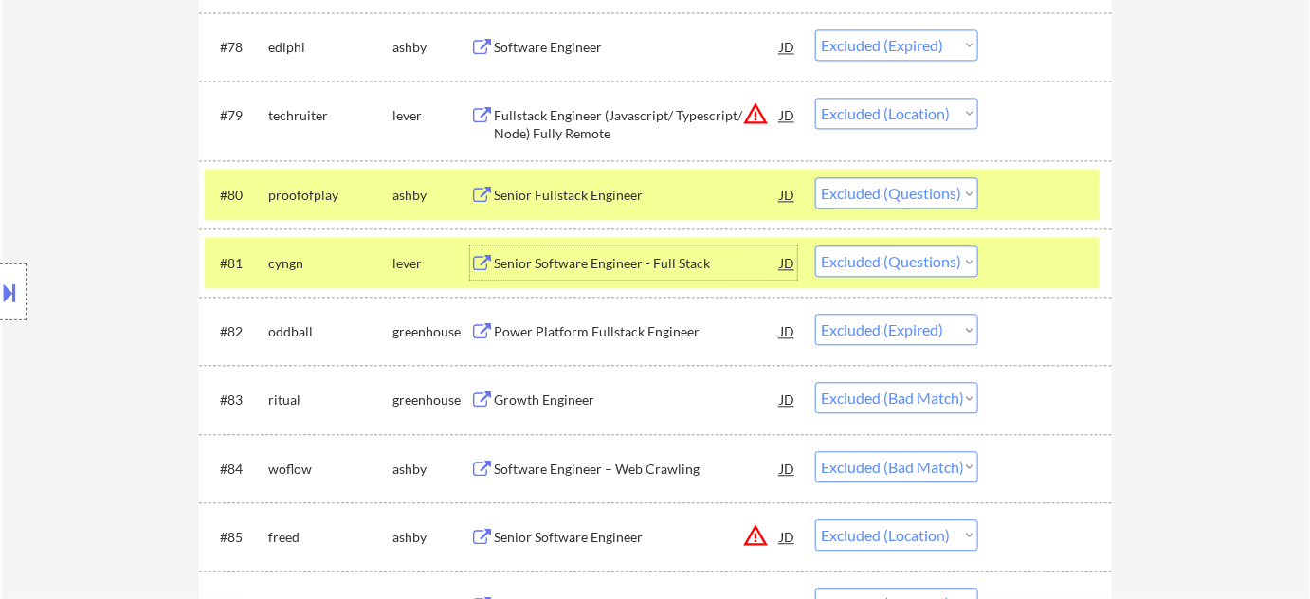
click at [900, 259] on select "Choose an option... Pending Applied Excluded (Questions) Excluded (Expired) Exc…" at bounding box center [896, 261] width 163 height 31
click at [815, 246] on select "Choose an option... Pending Applied Excluded (Questions) Excluded (Expired) Exc…" at bounding box center [896, 261] width 163 height 31
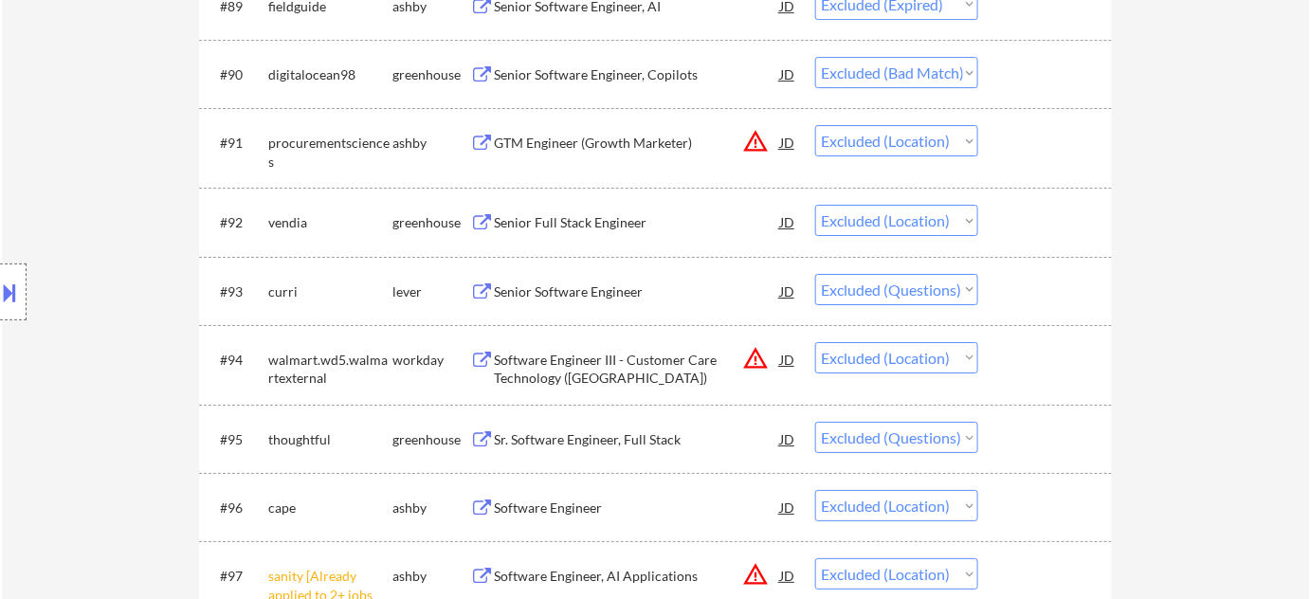
scroll to position [6980, 0]
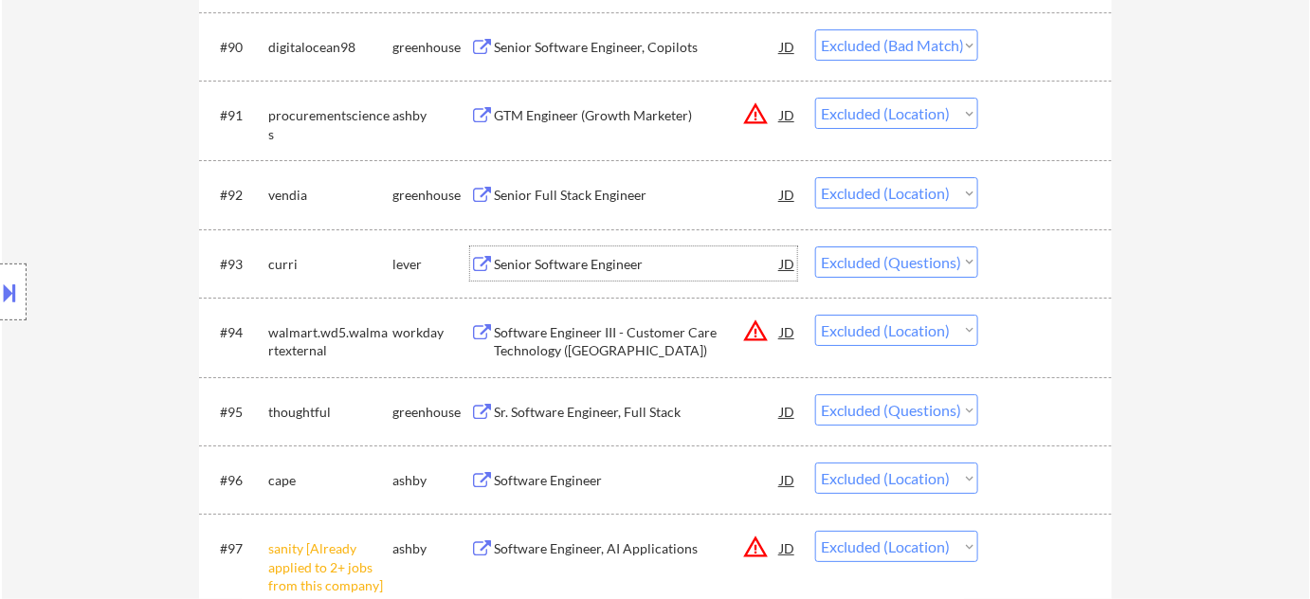
click at [558, 249] on div "Senior Software Engineer" at bounding box center [637, 263] width 286 height 34
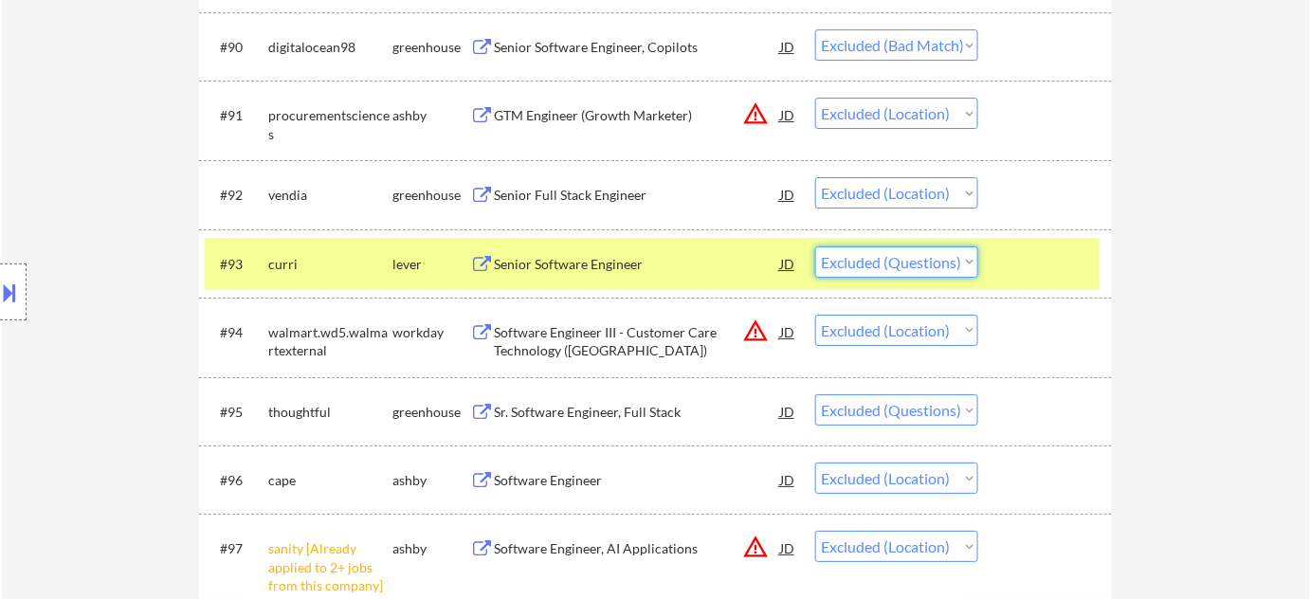
click at [918, 265] on select "Choose an option... Pending Applied Excluded (Questions) Excluded (Expired) Exc…" at bounding box center [896, 261] width 163 height 31
click at [815, 246] on select "Choose an option... Pending Applied Excluded (Questions) Excluded (Expired) Exc…" at bounding box center [896, 261] width 163 height 31
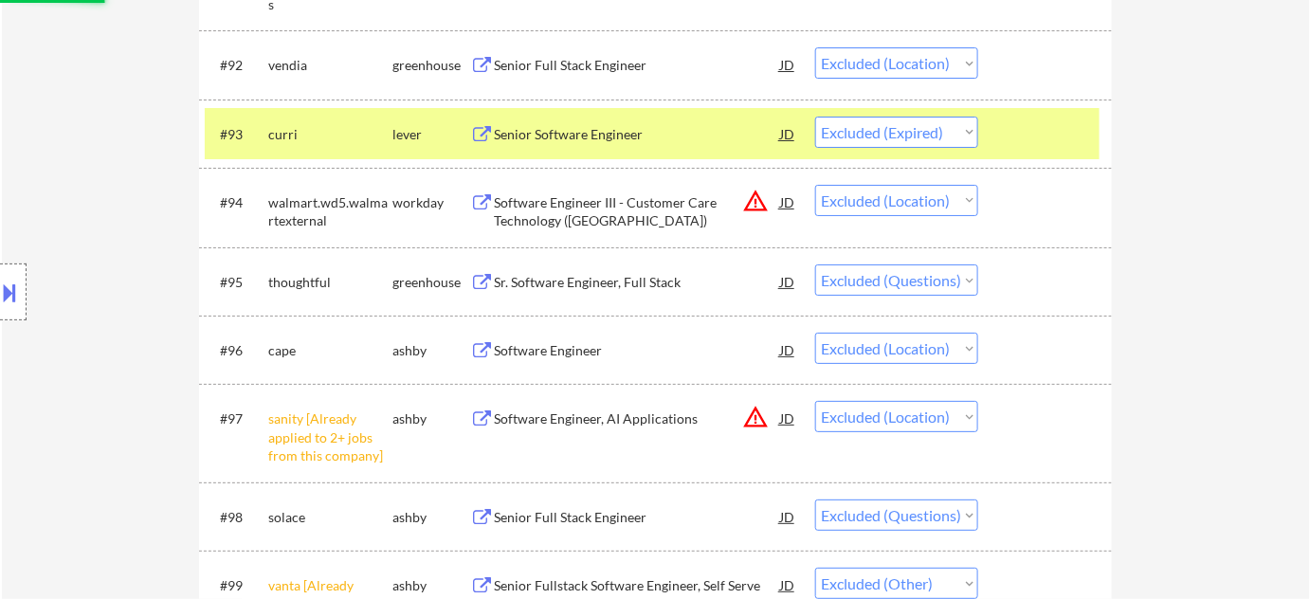
scroll to position [7153, 0]
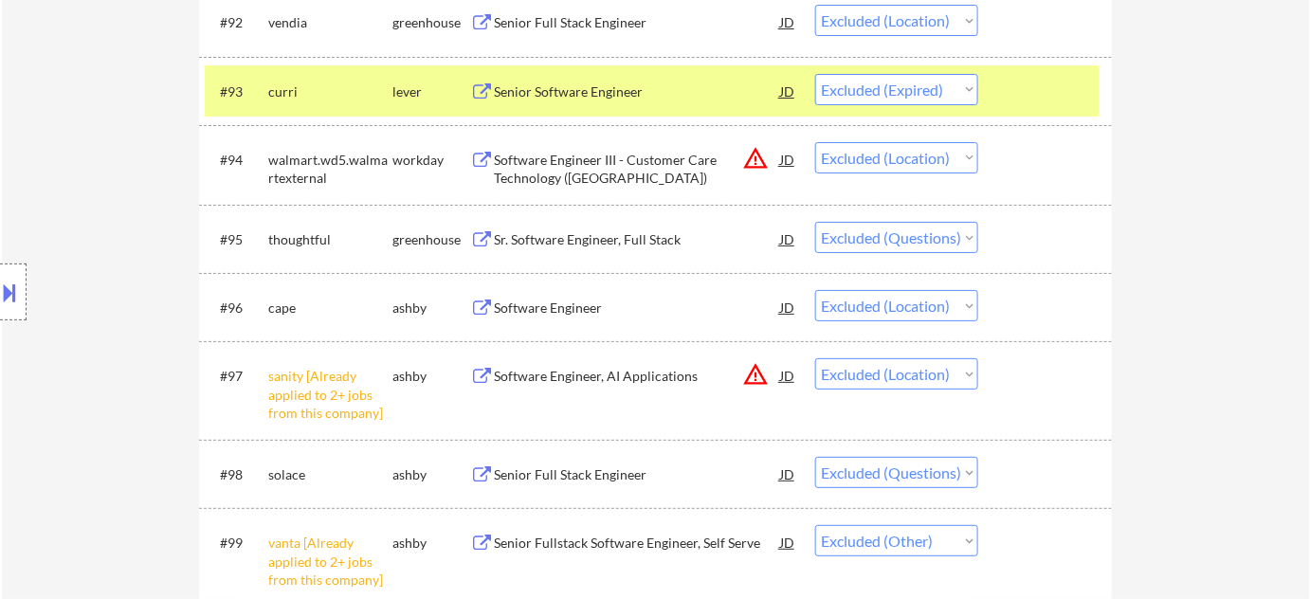
click at [607, 237] on div "Sr. Software Engineer, Full Stack" at bounding box center [637, 239] width 286 height 19
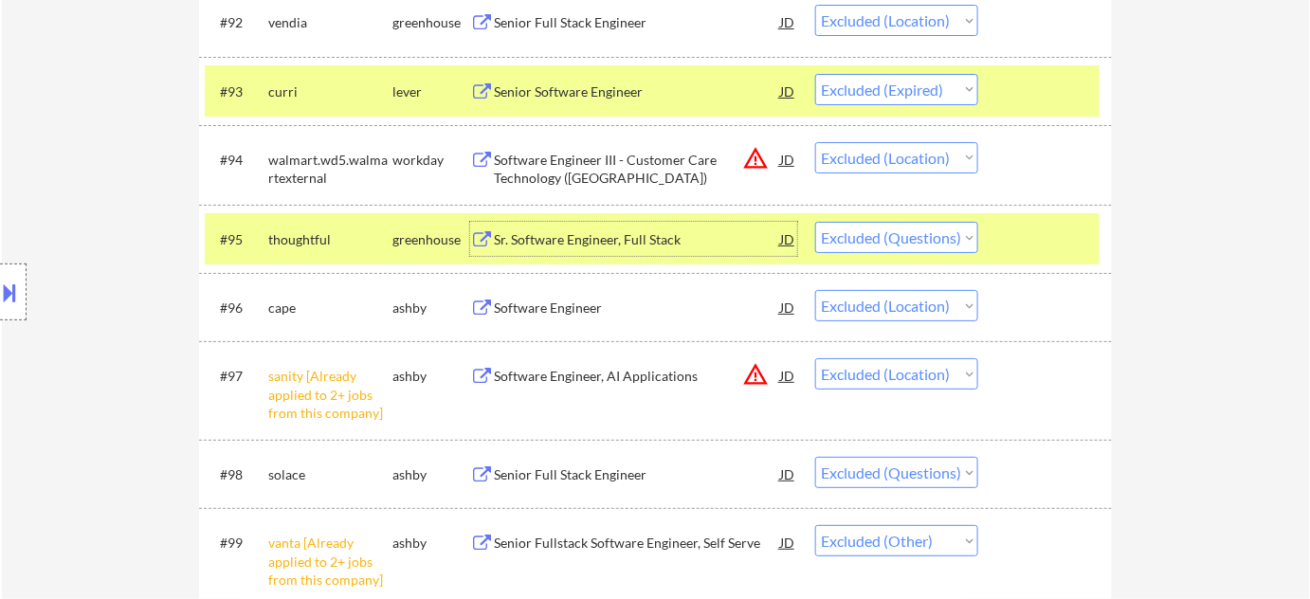
click at [907, 240] on select "Choose an option... Pending Applied Excluded (Questions) Excluded (Expired) Exc…" at bounding box center [896, 237] width 163 height 31
click at [815, 222] on select "Choose an option... Pending Applied Excluded (Questions) Excluded (Expired) Exc…" at bounding box center [896, 237] width 163 height 31
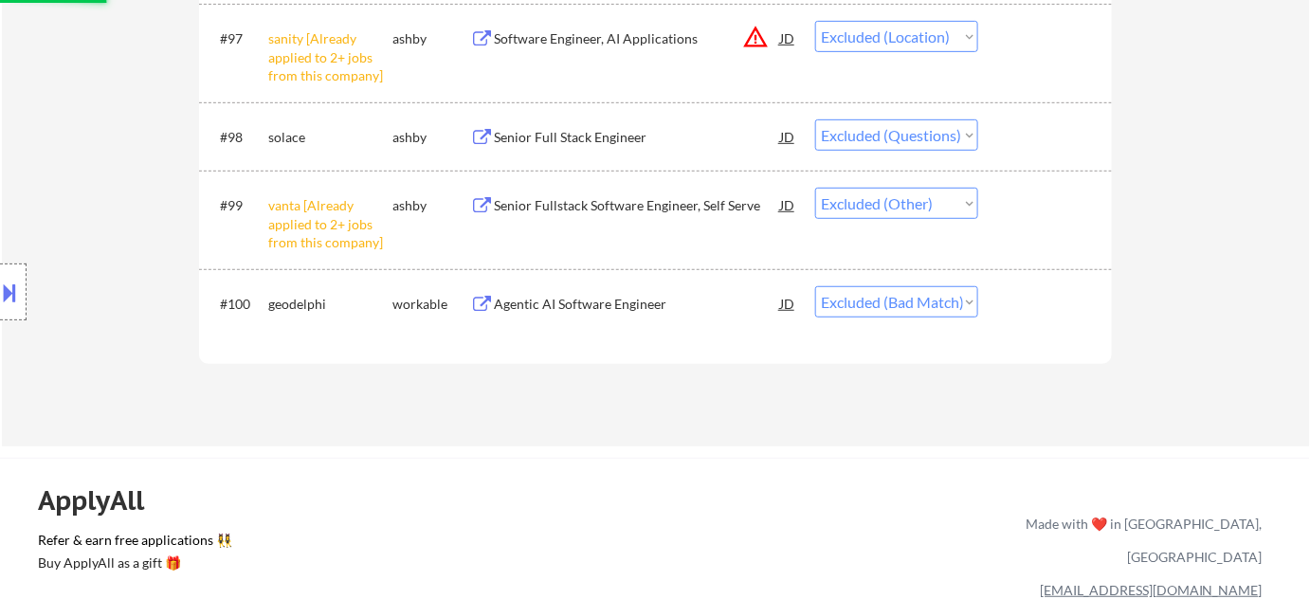
scroll to position [7498, 0]
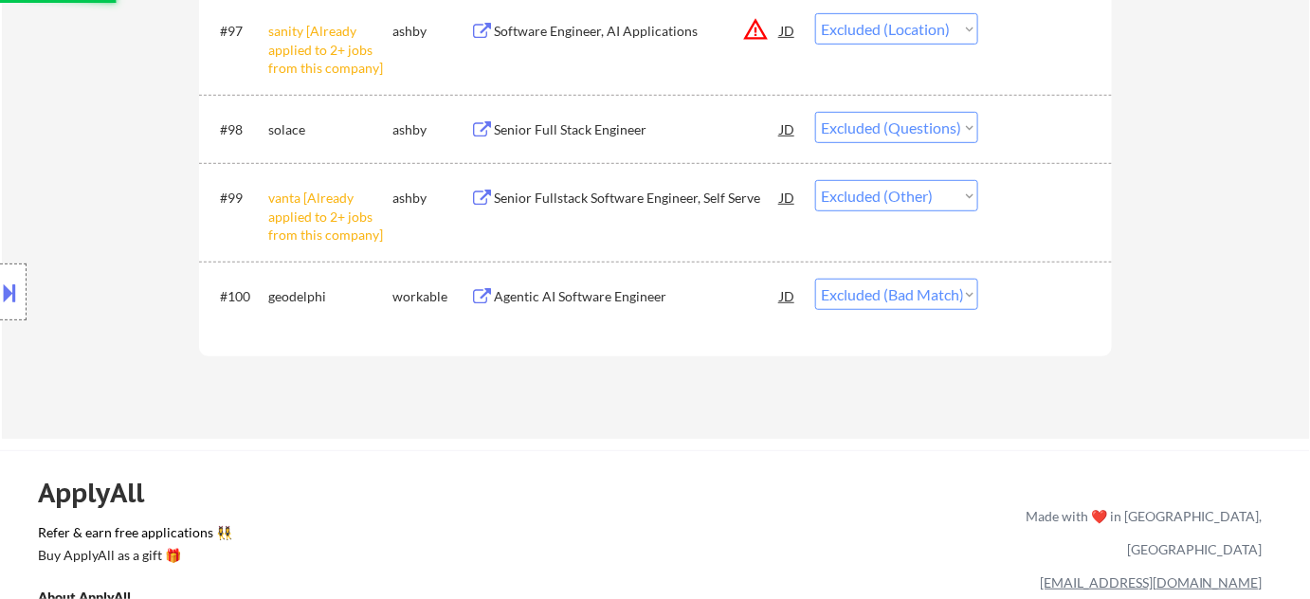
click at [595, 130] on div "Senior Full Stack Engineer" at bounding box center [637, 129] width 286 height 19
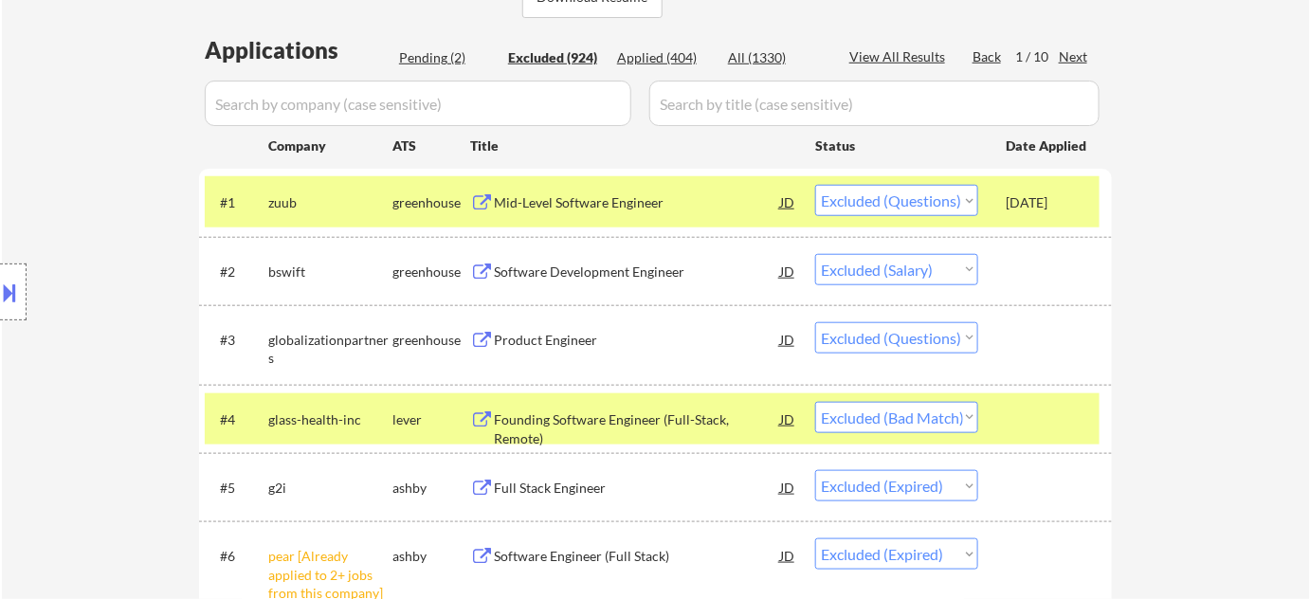
scroll to position [338, 0]
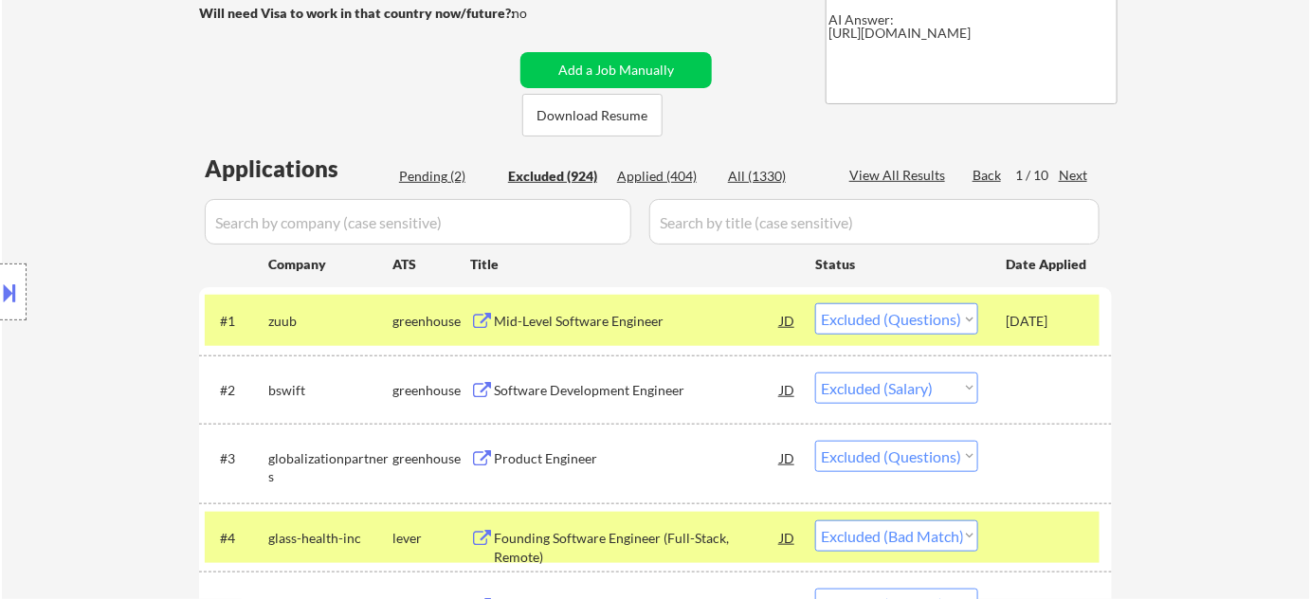
click at [569, 458] on div "Product Engineer" at bounding box center [637, 458] width 286 height 19
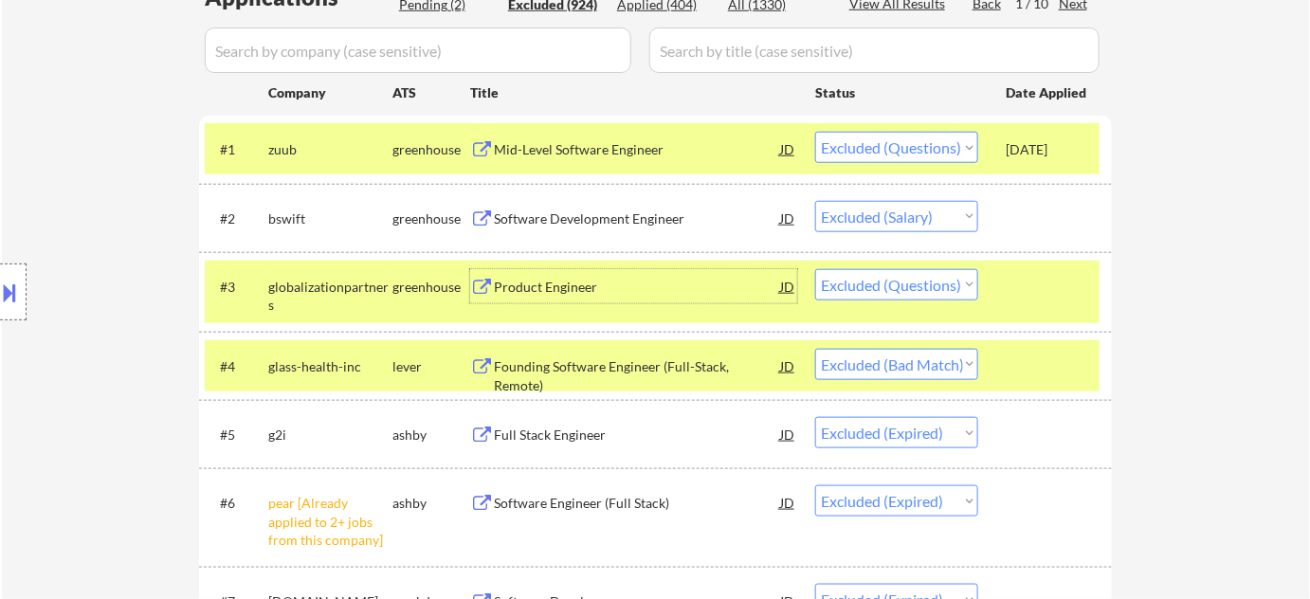
scroll to position [252, 0]
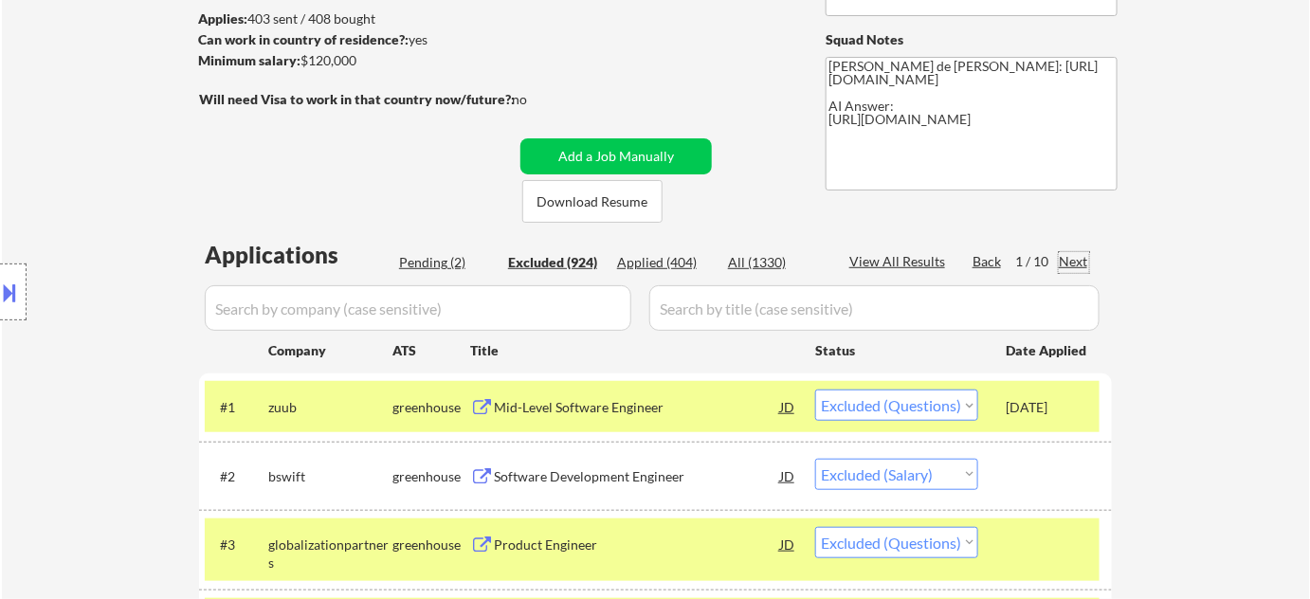
click at [1064, 267] on div "Next" at bounding box center [1074, 261] width 30 height 19
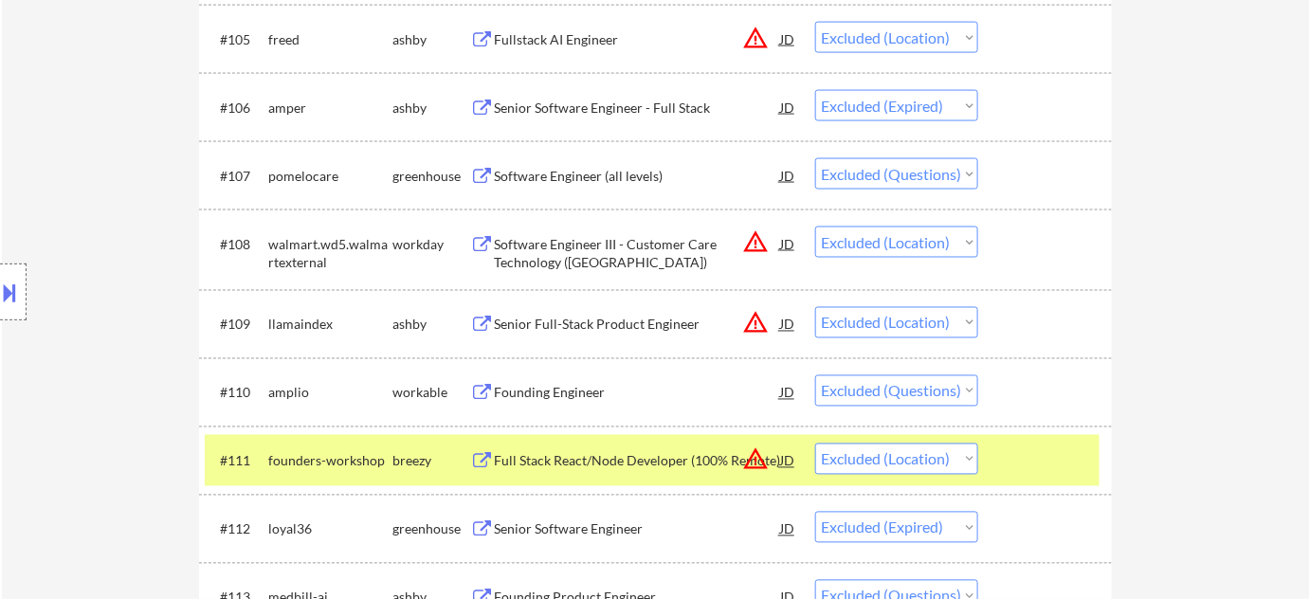
scroll to position [1286, 0]
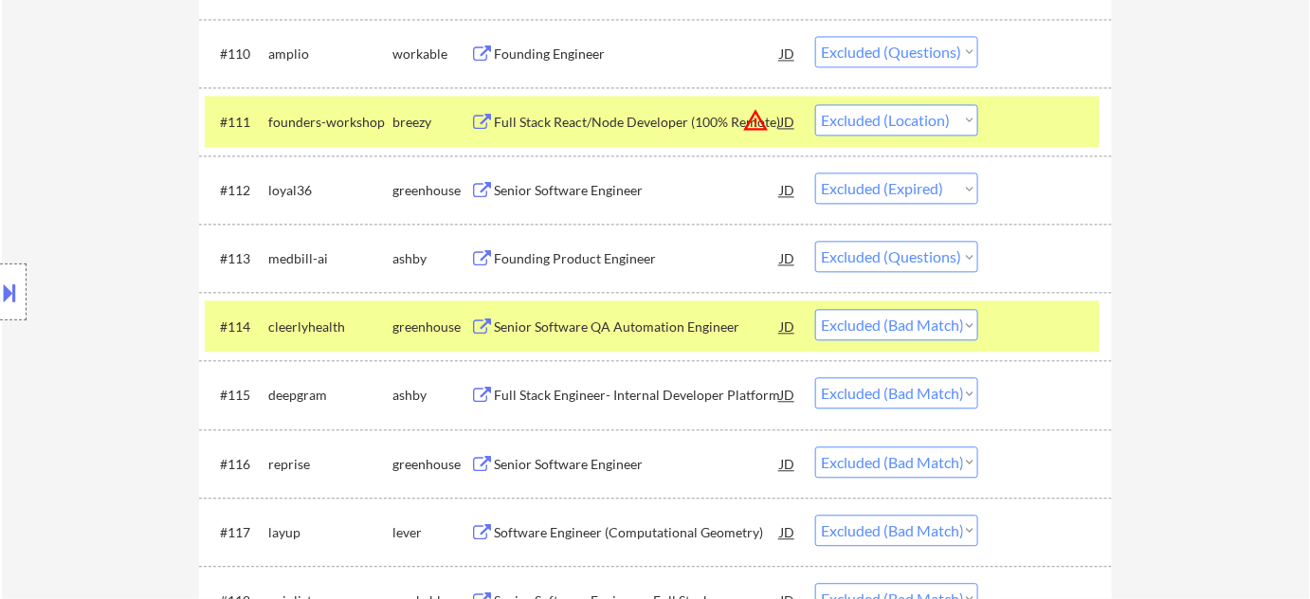
click at [594, 265] on div "Founding Product Engineer" at bounding box center [637, 258] width 286 height 19
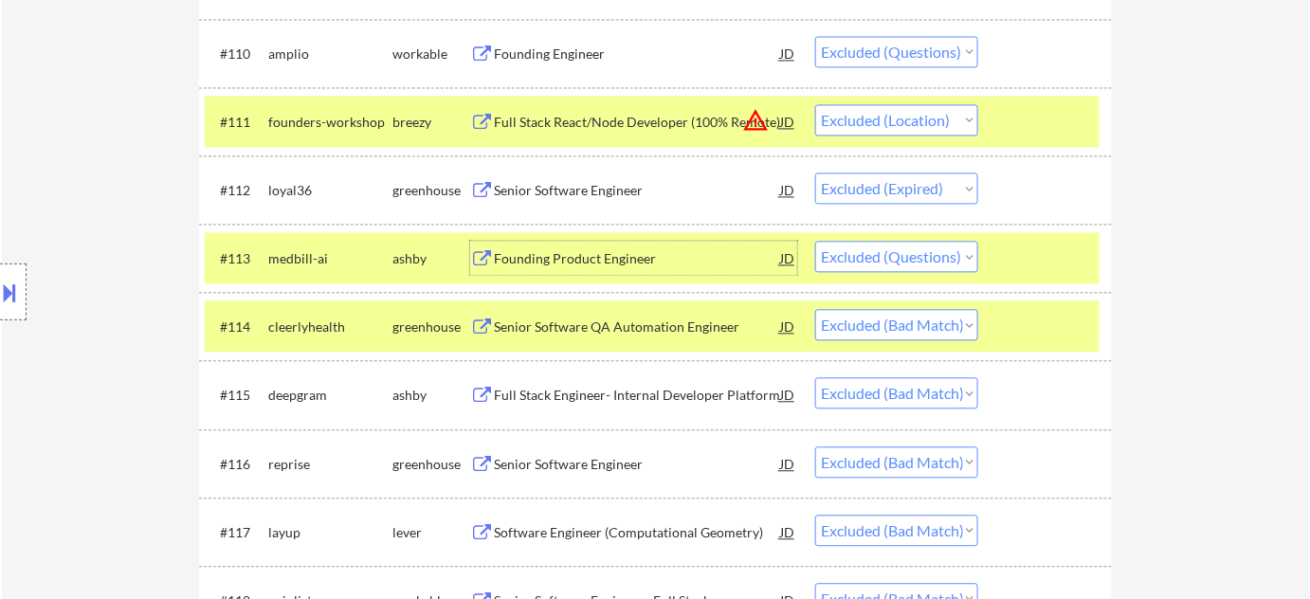
click at [955, 262] on select "Choose an option... Pending Applied Excluded (Questions) Excluded (Expired) Exc…" at bounding box center [896, 256] width 163 height 31
click at [815, 241] on select "Choose an option... Pending Applied Excluded (Questions) Excluded (Expired) Exc…" at bounding box center [896, 256] width 163 height 31
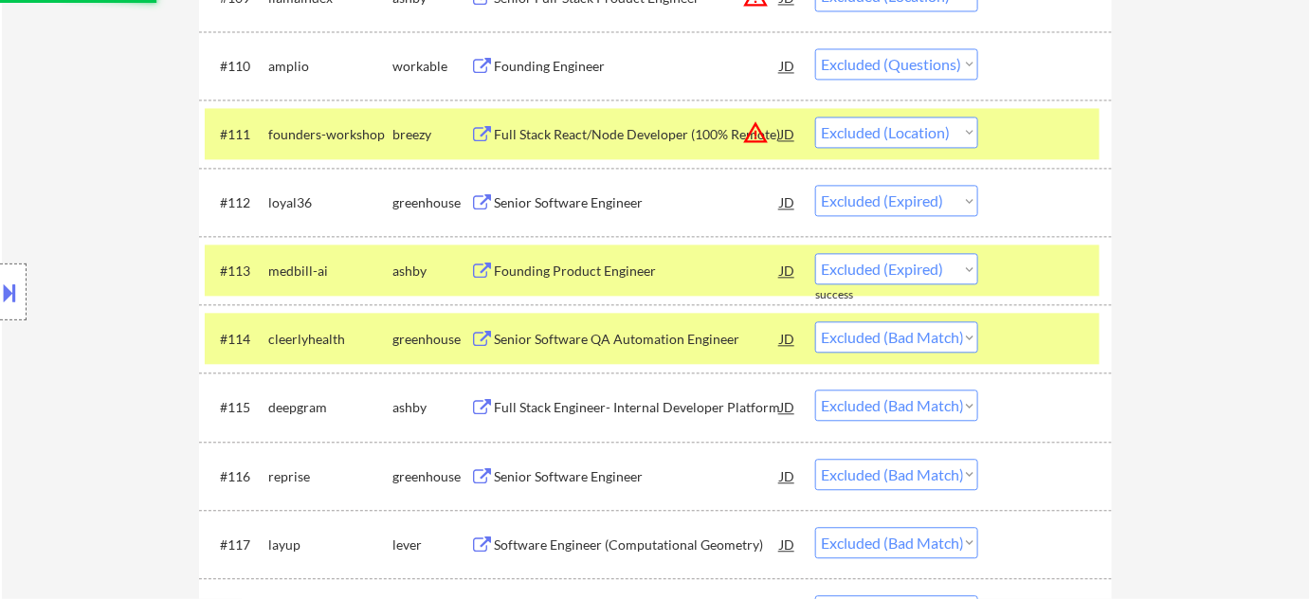
scroll to position [1200, 0]
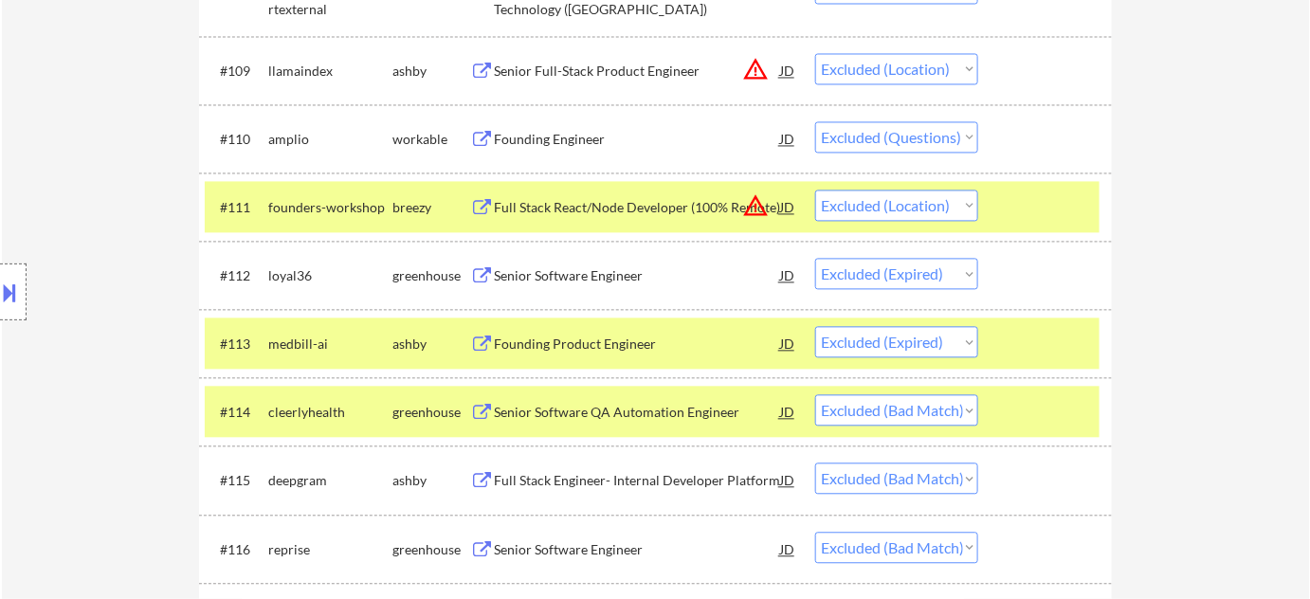
click at [566, 140] on div "Founding Engineer" at bounding box center [637, 140] width 286 height 19
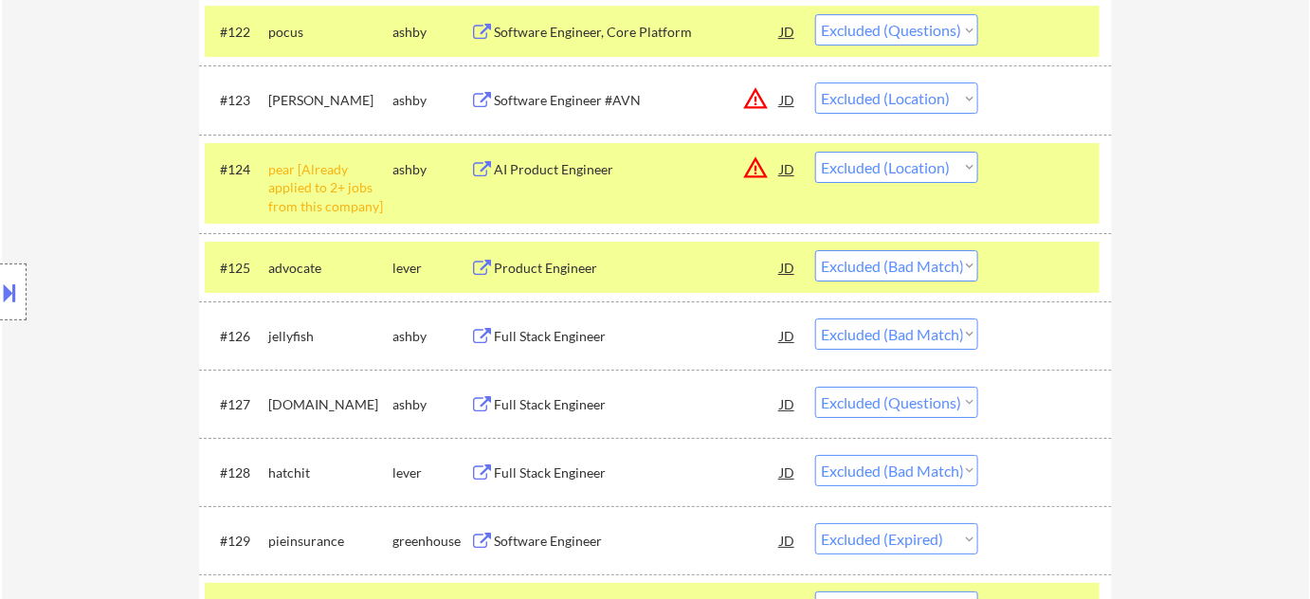
scroll to position [2406, 0]
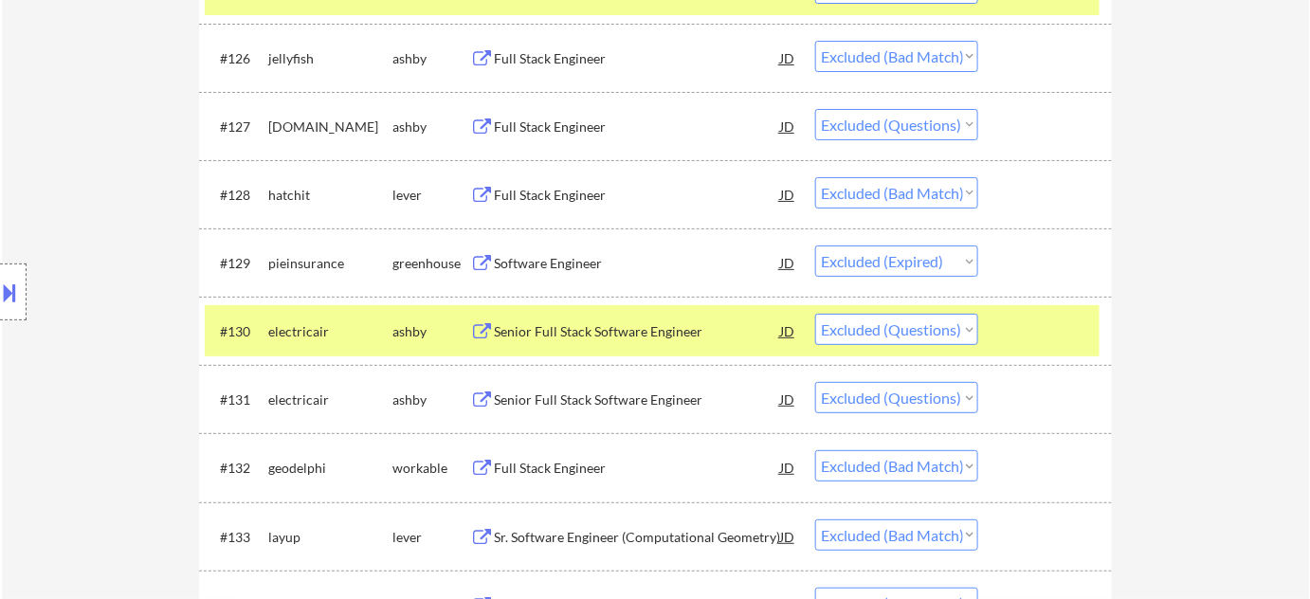
click at [526, 120] on div "Full Stack Engineer" at bounding box center [637, 127] width 286 height 19
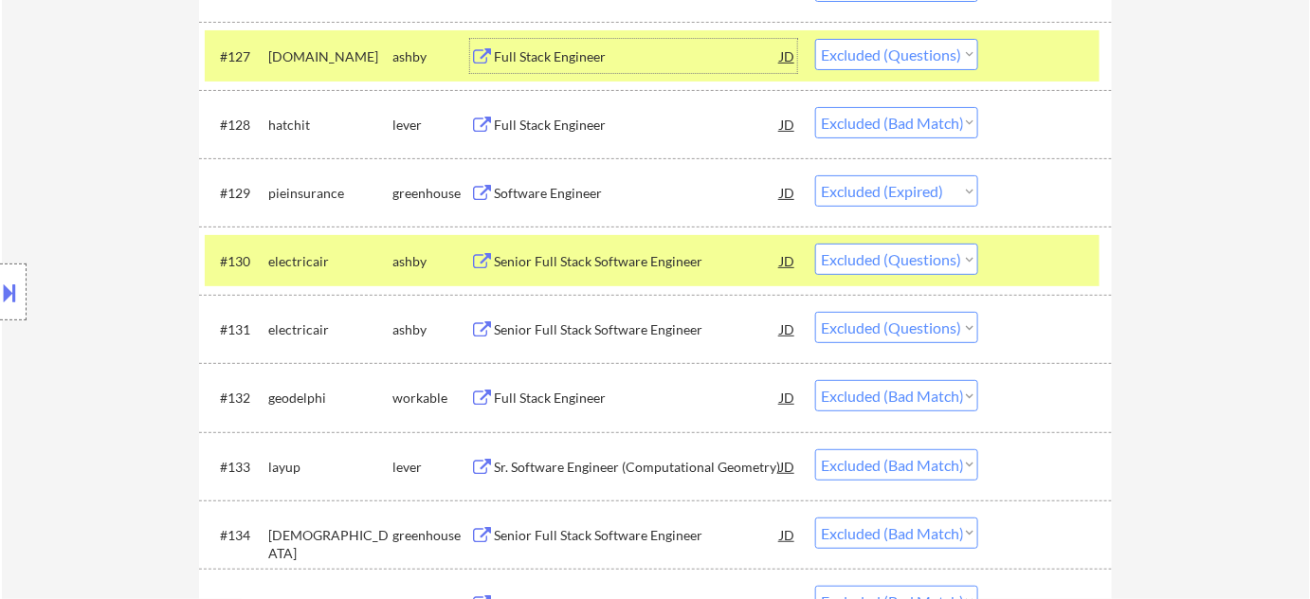
scroll to position [2579, 0]
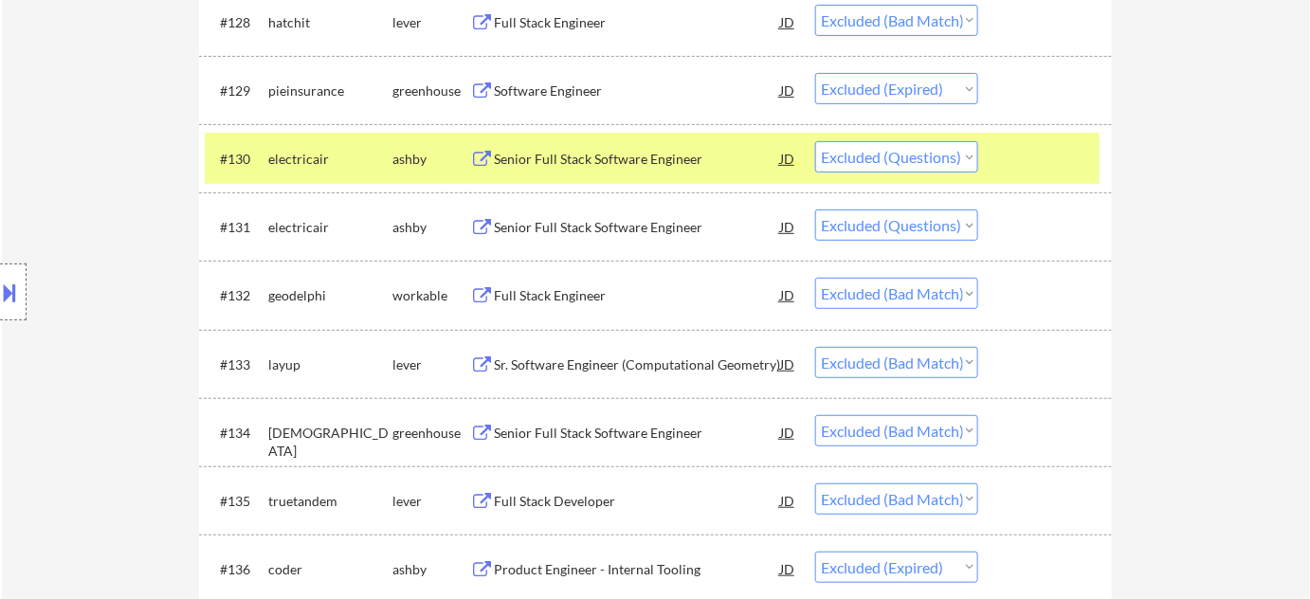
click at [654, 231] on div "Senior Full Stack Software Engineer" at bounding box center [637, 227] width 286 height 19
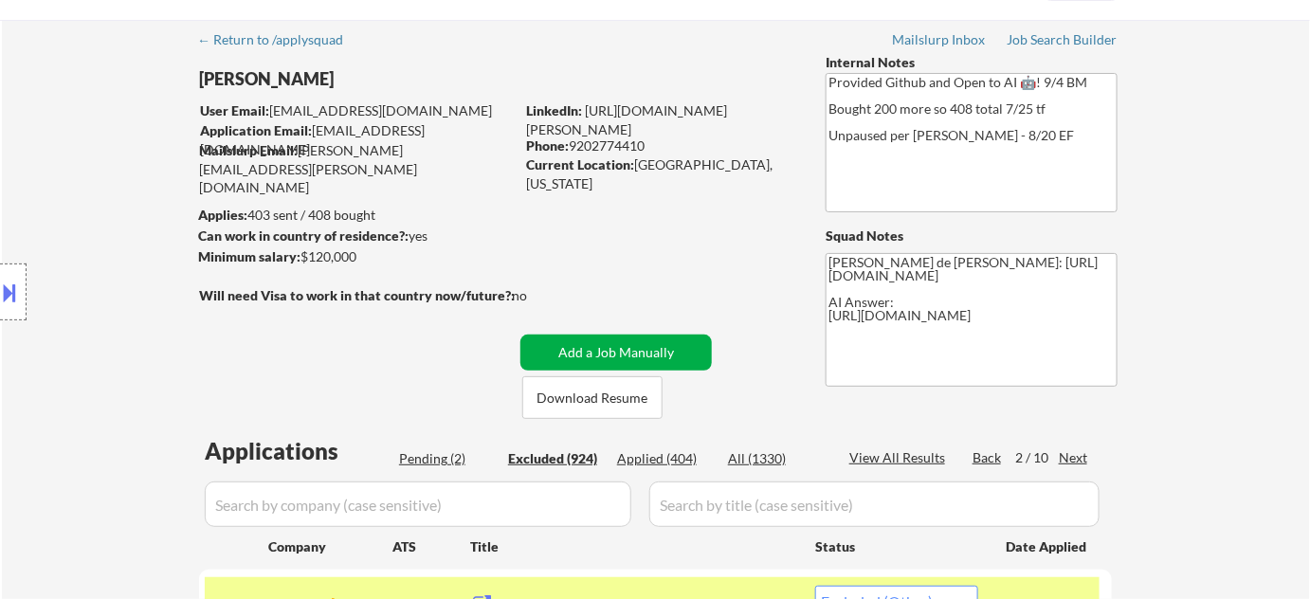
scroll to position [85, 0]
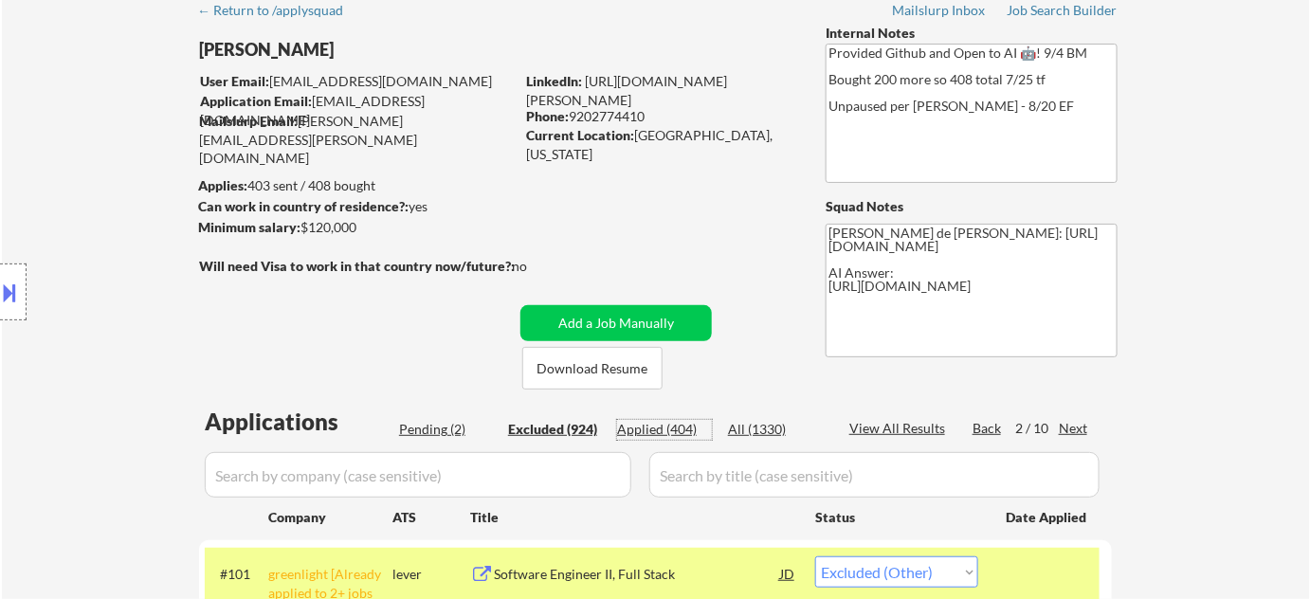
click at [653, 427] on div "Applied (404)" at bounding box center [664, 429] width 95 height 19
click at [582, 472] on input "input" at bounding box center [418, 475] width 427 height 46
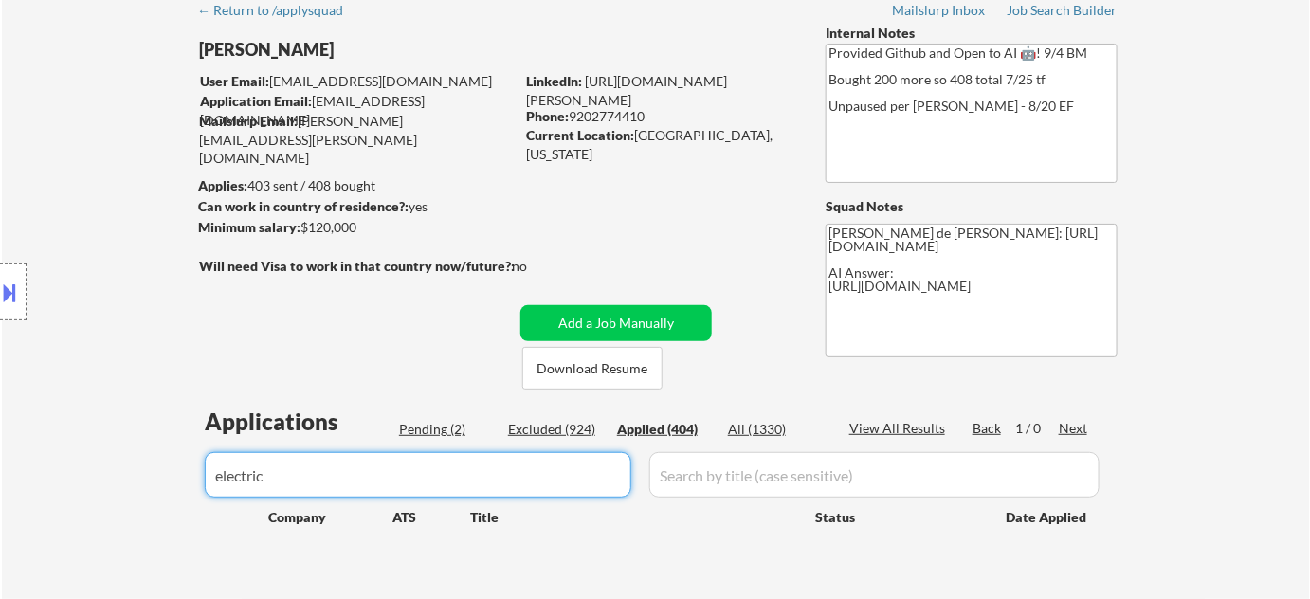
click at [569, 421] on div "Excluded (924)" at bounding box center [555, 429] width 95 height 19
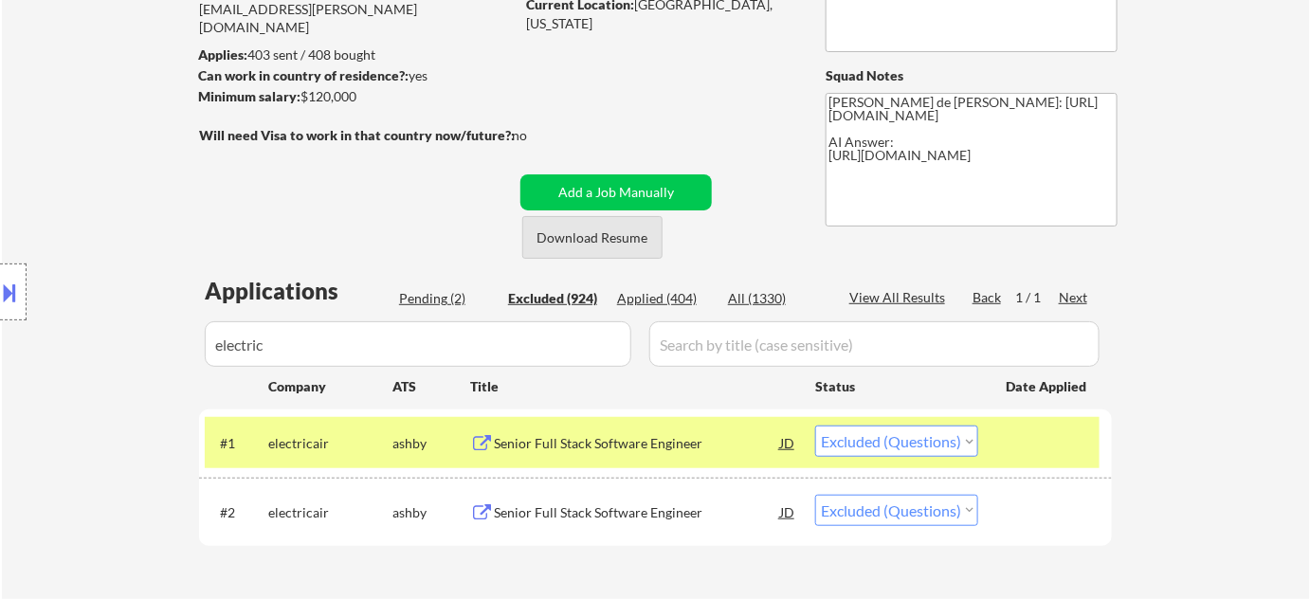
scroll to position [344, 0]
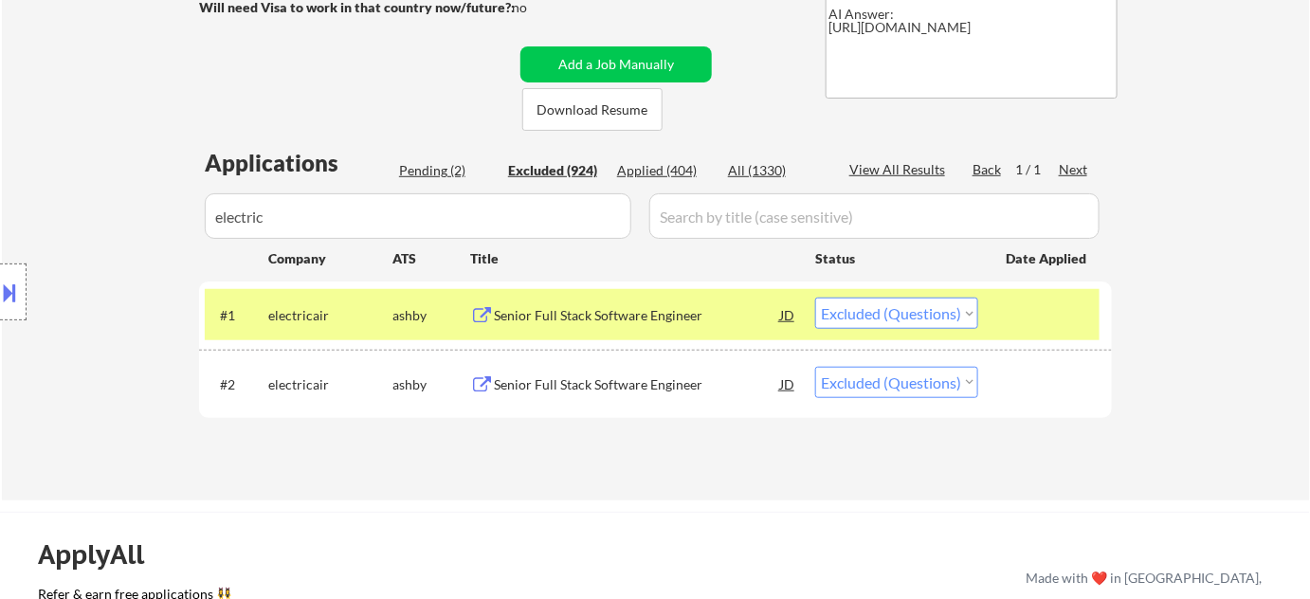
click at [619, 383] on div "Senior Full Stack Software Engineer" at bounding box center [637, 384] width 286 height 19
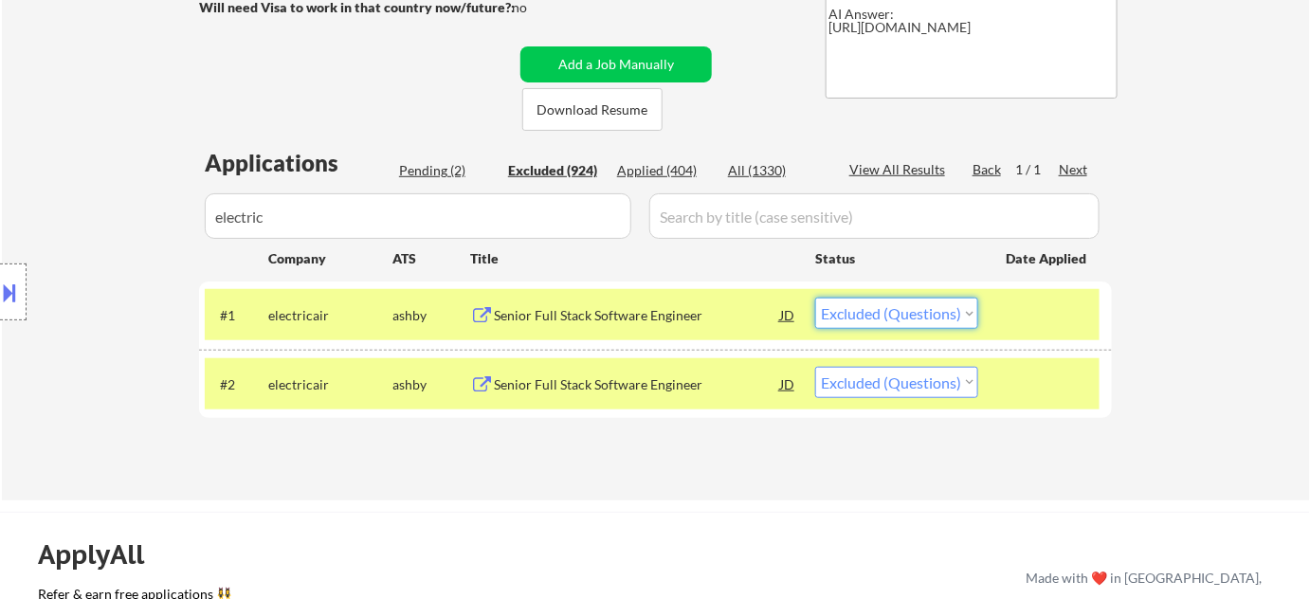
click at [871, 313] on select "Choose an option... Pending Applied Excluded (Questions) Excluded (Expired) Exc…" at bounding box center [896, 313] width 163 height 31
click at [815, 298] on select "Choose an option... Pending Applied Excluded (Questions) Excluded (Expired) Exc…" at bounding box center [896, 313] width 163 height 31
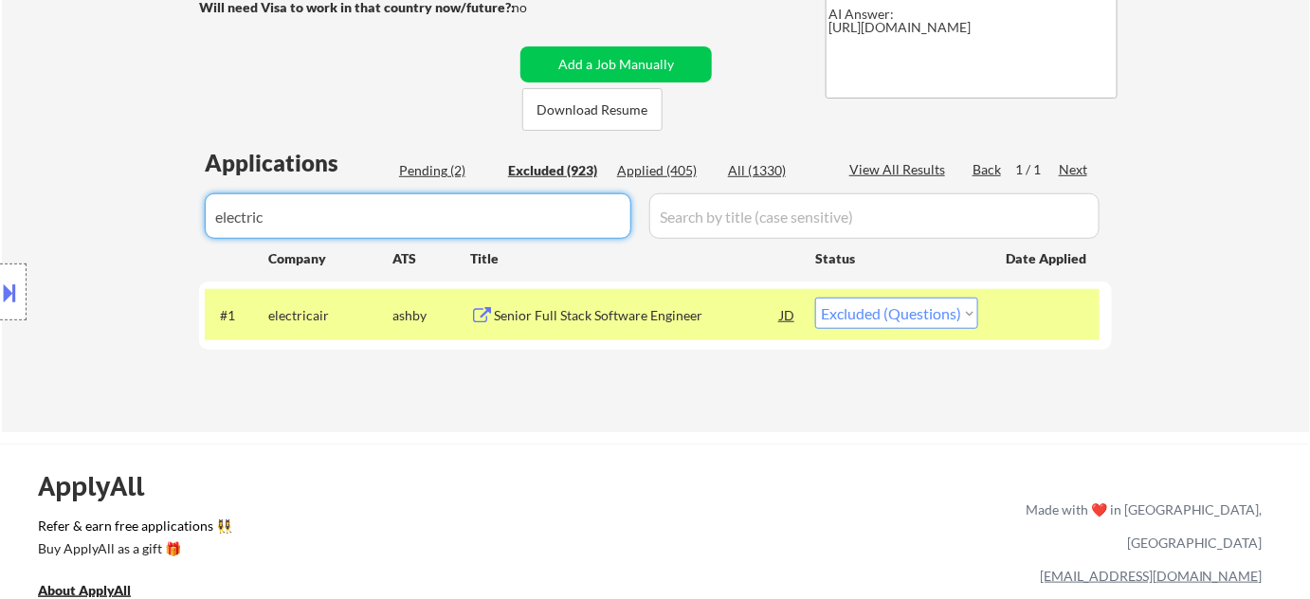
drag, startPoint x: 351, startPoint y: 225, endPoint x: 10, endPoint y: 225, distance: 340.3
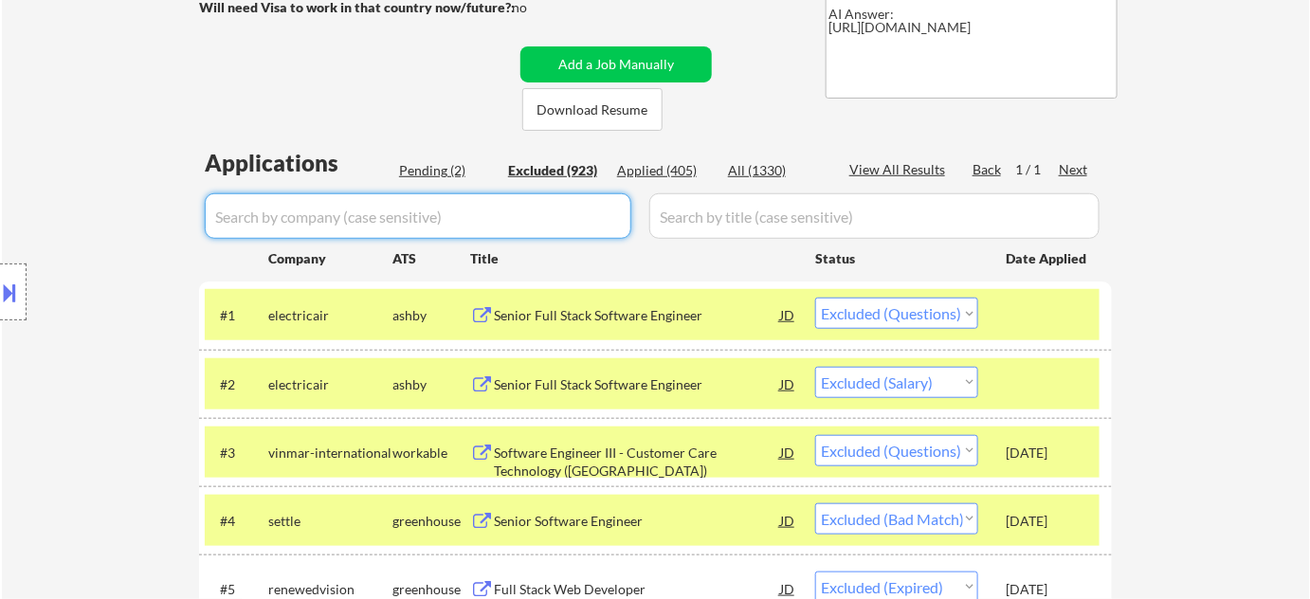
click at [445, 171] on div "Pending (2)" at bounding box center [446, 170] width 95 height 19
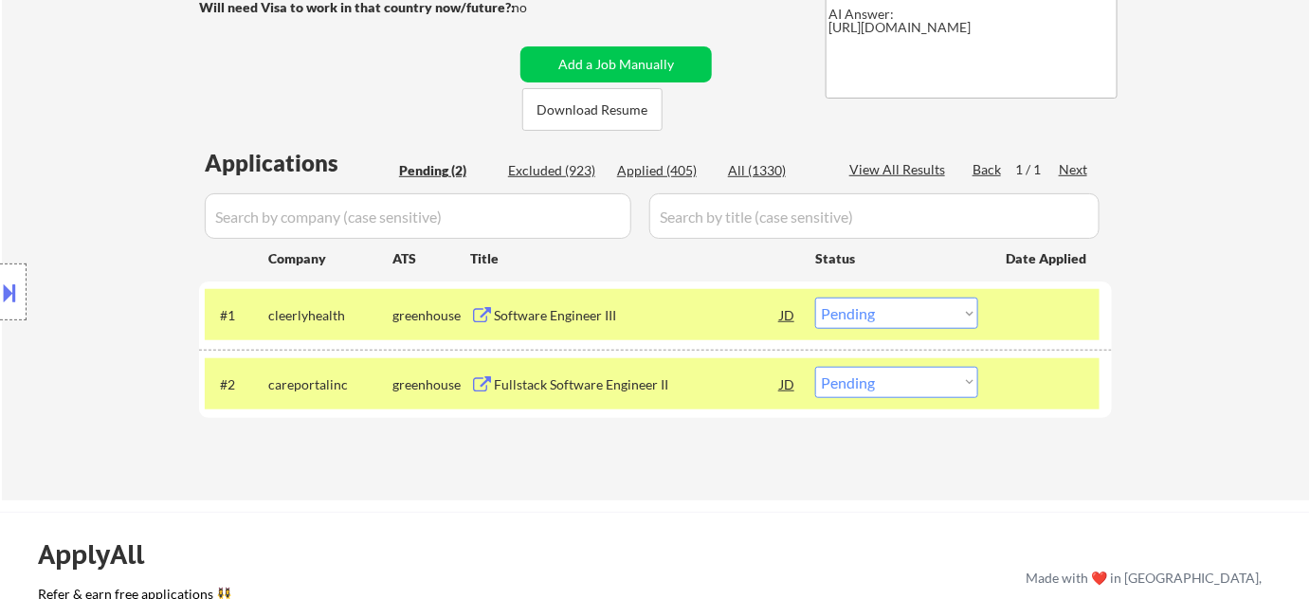
click at [575, 319] on div "Software Engineer III" at bounding box center [637, 315] width 286 height 19
